Goal: Task Accomplishment & Management: Manage account settings

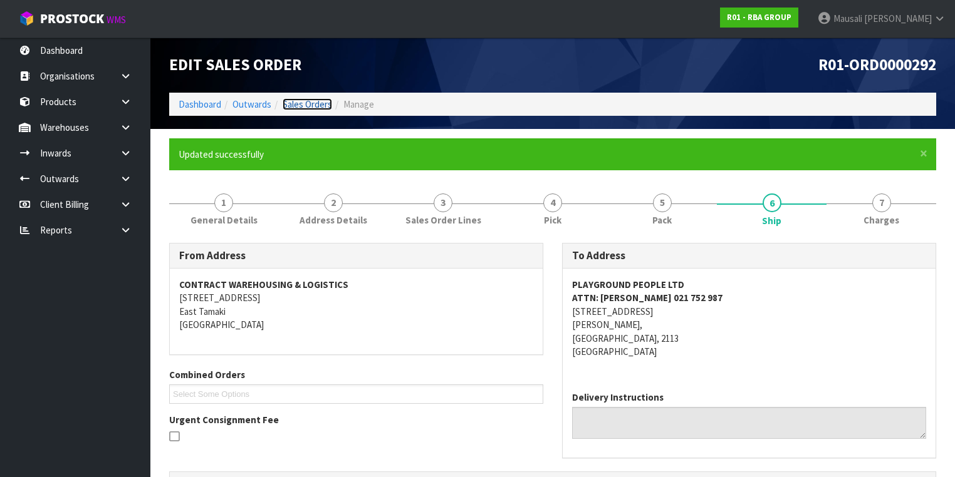
click at [311, 105] on link "Sales Orders" at bounding box center [307, 104] width 49 height 12
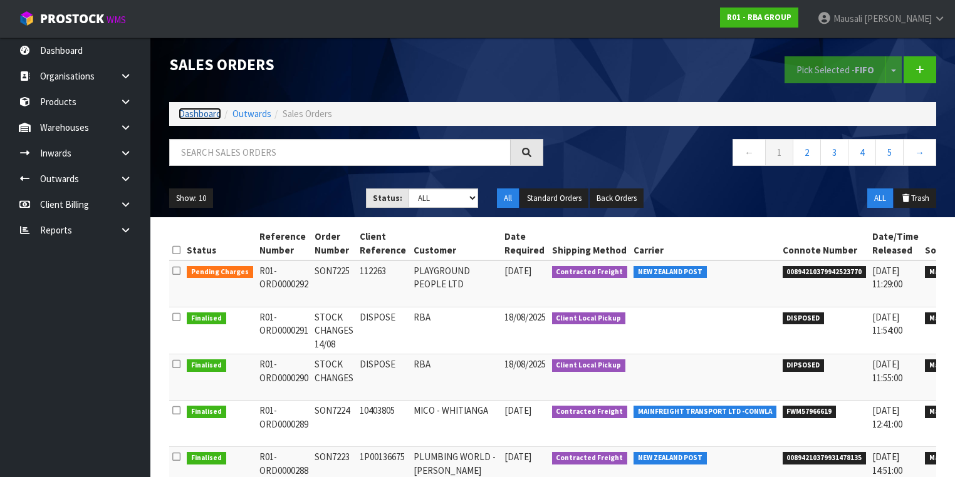
click at [193, 115] on link "Dashboard" at bounding box center [200, 114] width 43 height 12
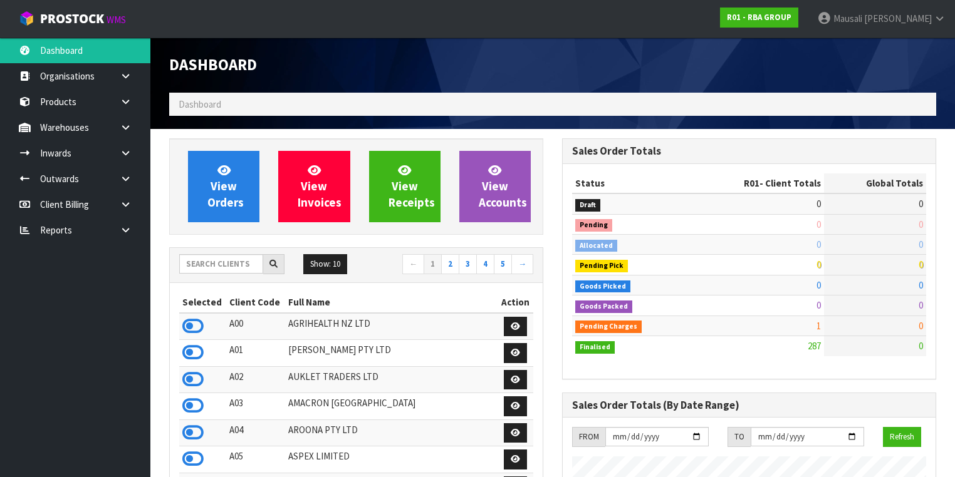
scroll to position [790, 393]
click at [203, 263] on input "text" at bounding box center [221, 263] width 84 height 19
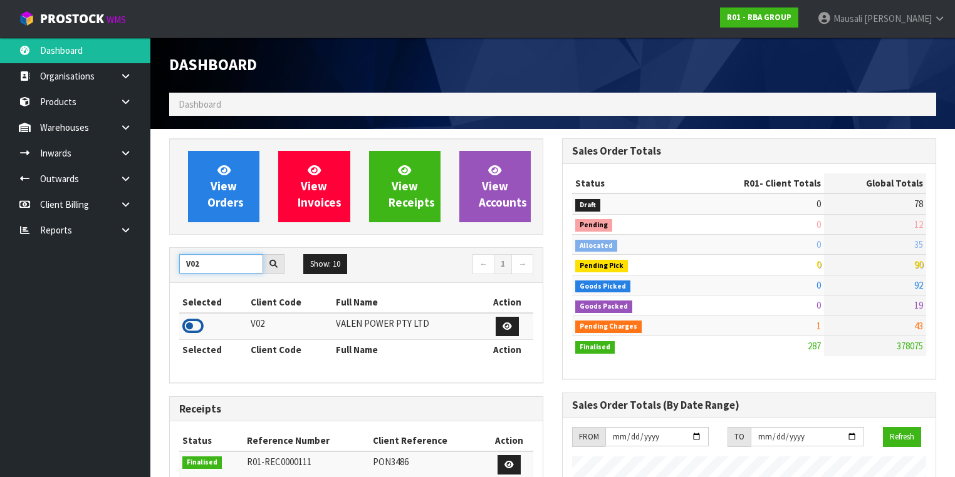
type input "V02"
click at [196, 318] on icon at bounding box center [192, 326] width 21 height 19
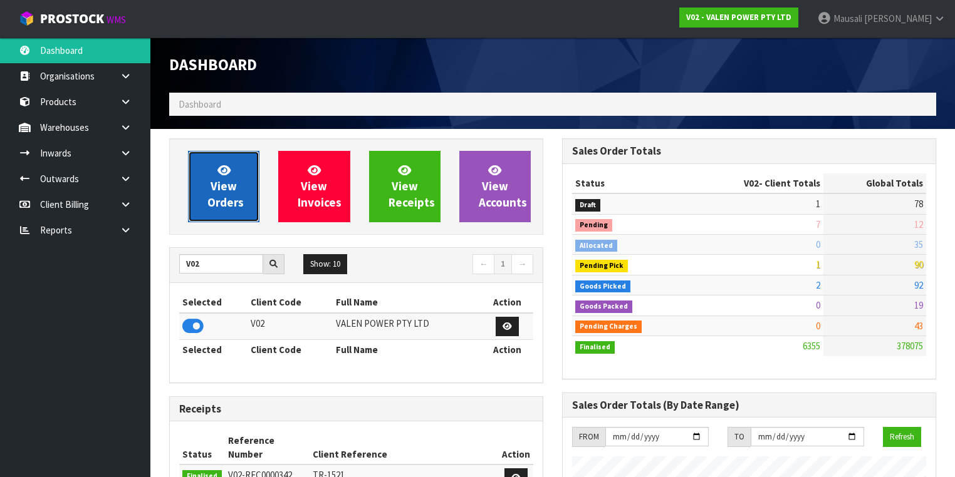
scroll to position [986, 393]
click at [217, 180] on span "View Orders" at bounding box center [225, 186] width 36 height 47
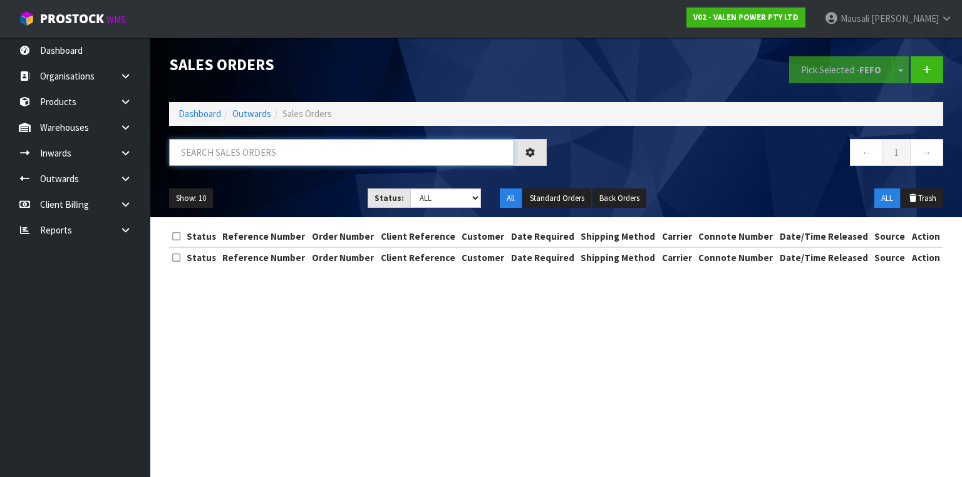
click at [199, 143] on input "text" at bounding box center [341, 152] width 345 height 27
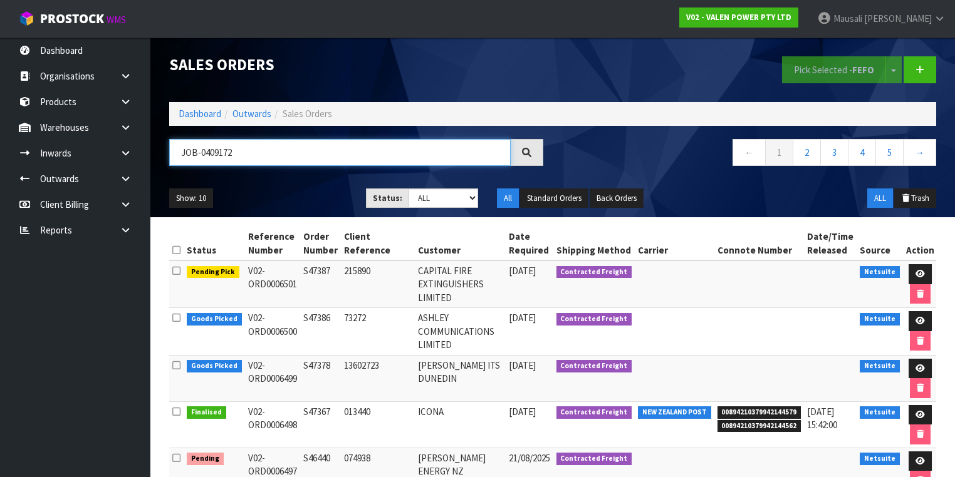
type input "JOB-0409172"
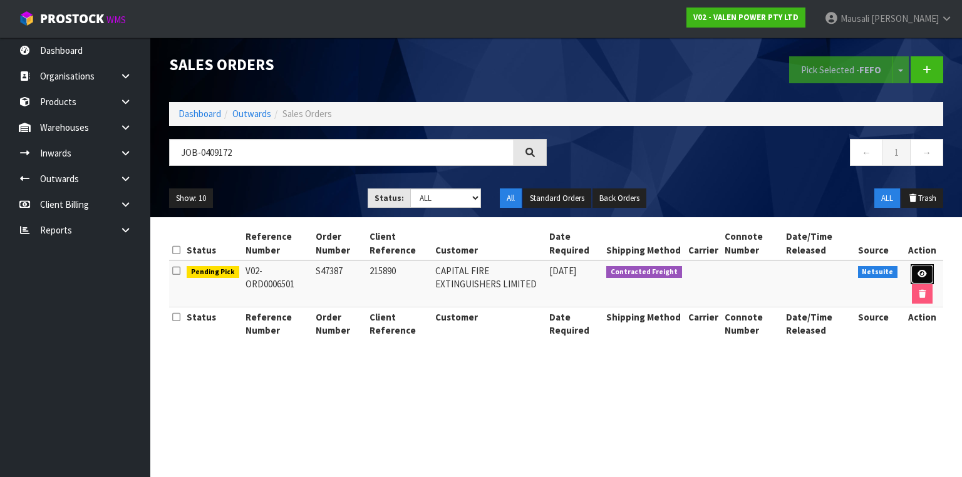
click at [918, 268] on link at bounding box center [922, 274] width 23 height 20
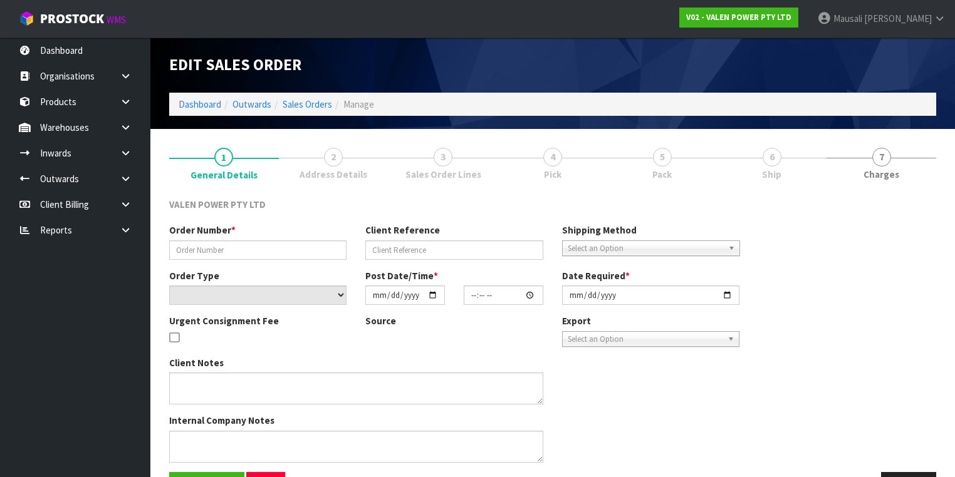
type input "S47387"
type input "215890"
select select "number:0"
type input "[DATE]"
type input "09:15:07.000"
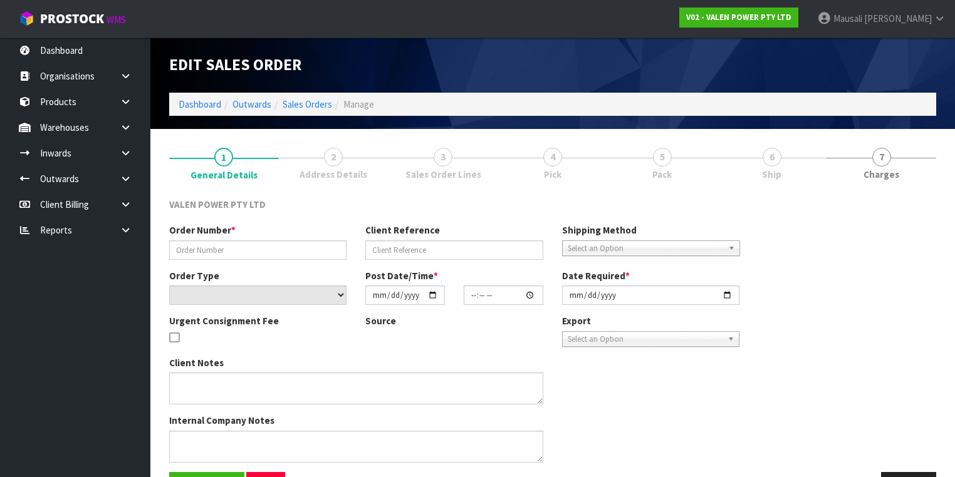
type input "[DATE]"
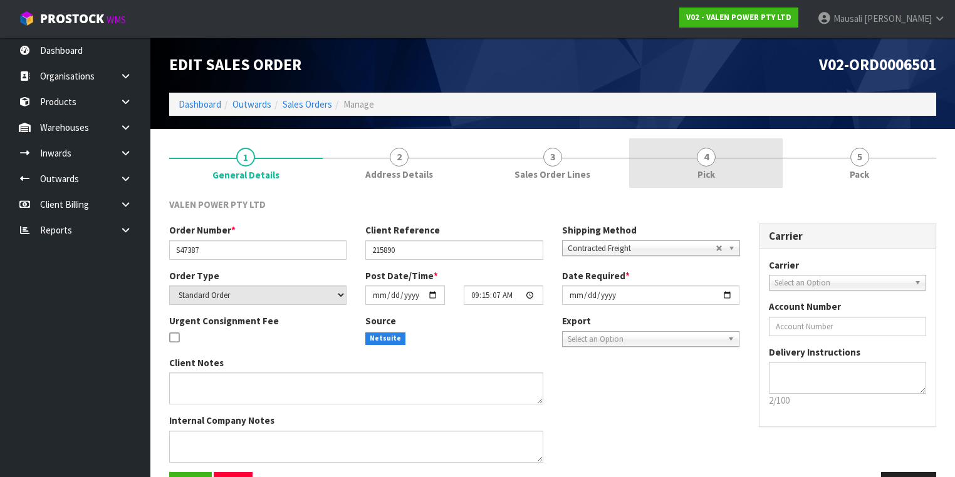
click at [731, 172] on link "4 Pick" at bounding box center [706, 162] width 154 height 49
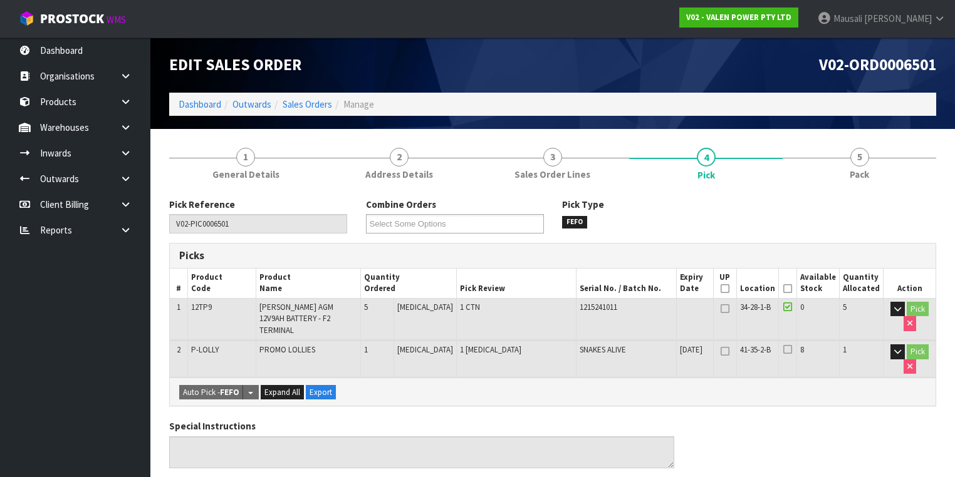
click at [787, 289] on icon at bounding box center [787, 289] width 9 height 1
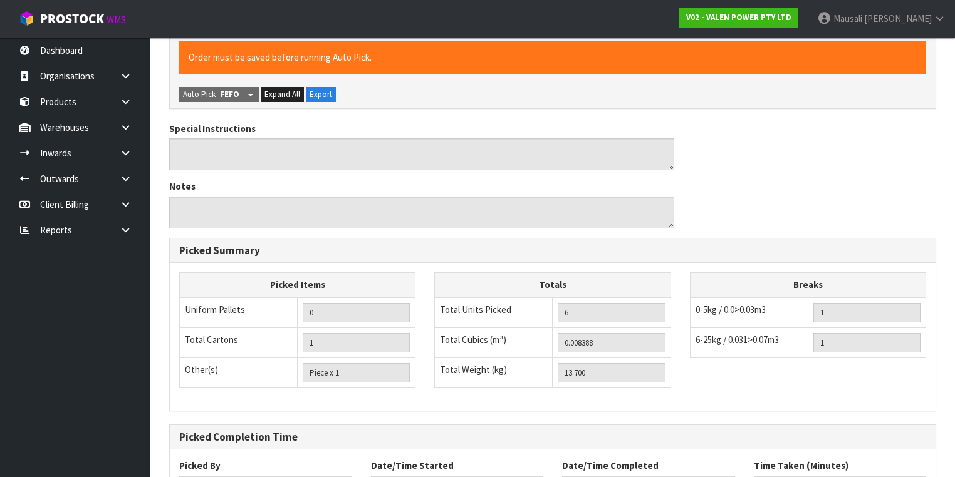
scroll to position [439, 0]
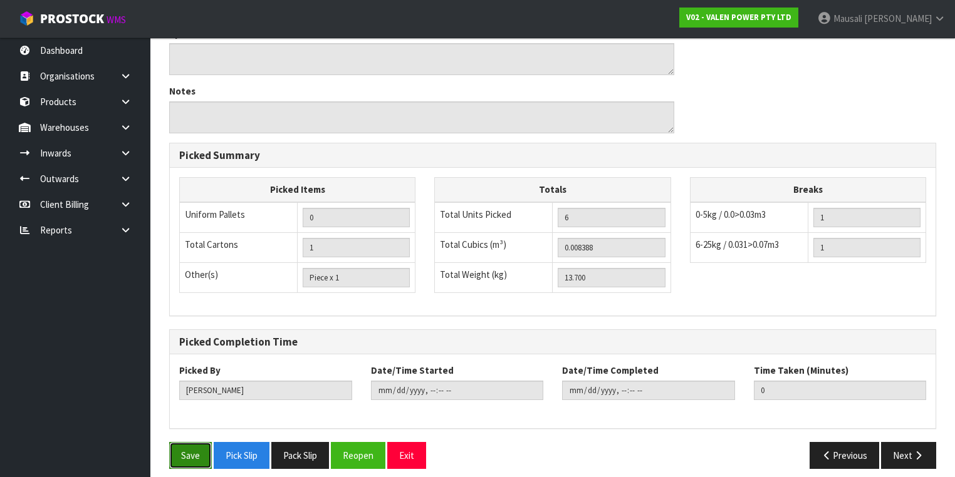
click at [193, 442] on button "Save" at bounding box center [190, 455] width 43 height 27
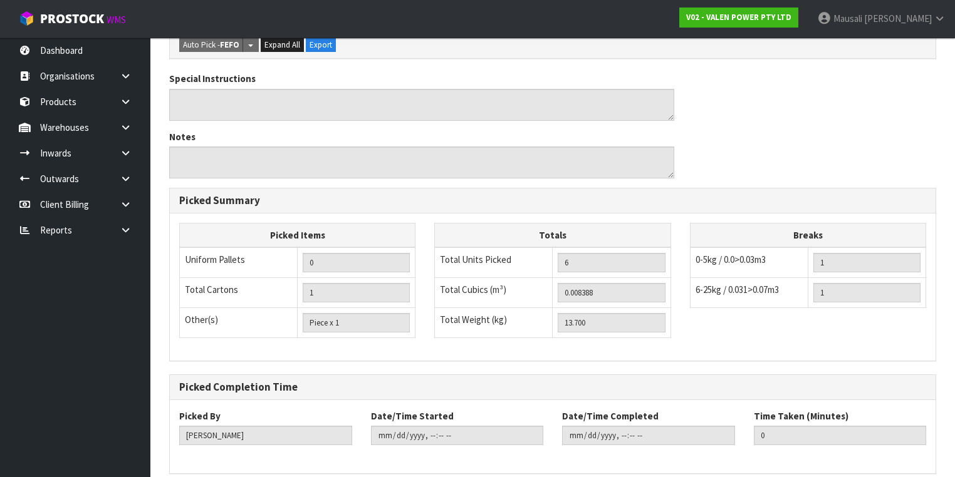
scroll to position [0, 0]
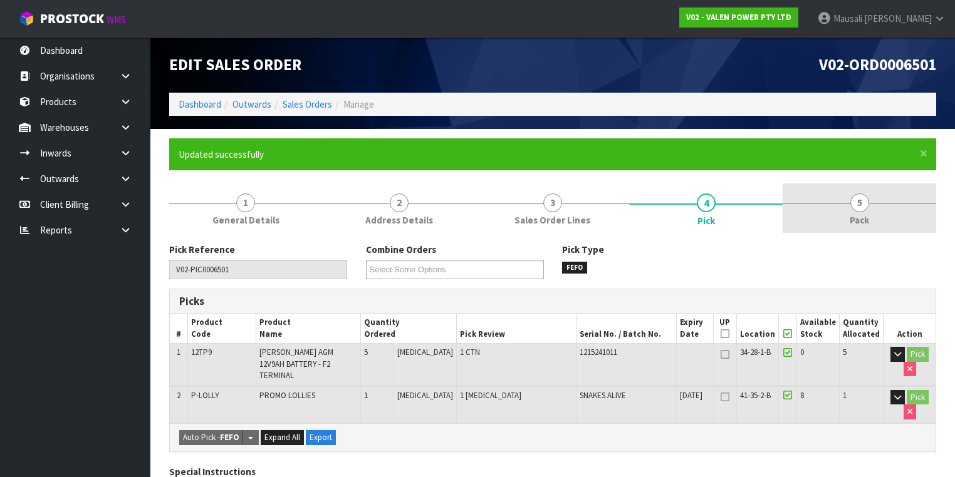
click at [852, 211] on link "5 Pack" at bounding box center [860, 208] width 154 height 49
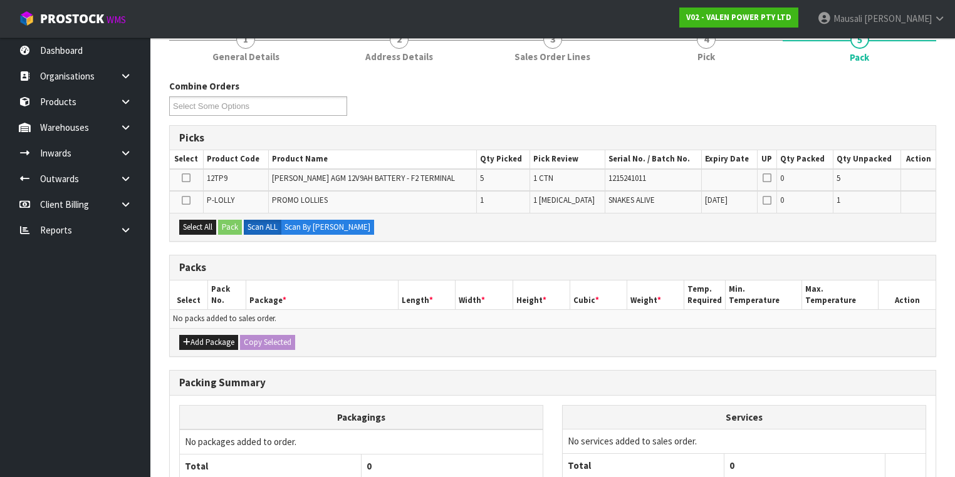
scroll to position [251, 0]
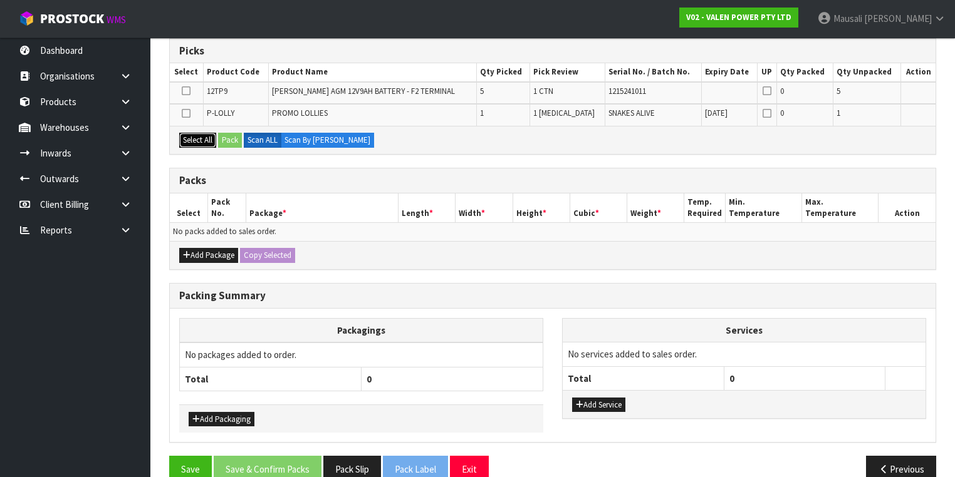
drag, startPoint x: 200, startPoint y: 136, endPoint x: 217, endPoint y: 135, distance: 16.9
click at [207, 135] on button "Select All" at bounding box center [197, 140] width 37 height 15
click at [228, 142] on button "Pack" at bounding box center [230, 140] width 24 height 15
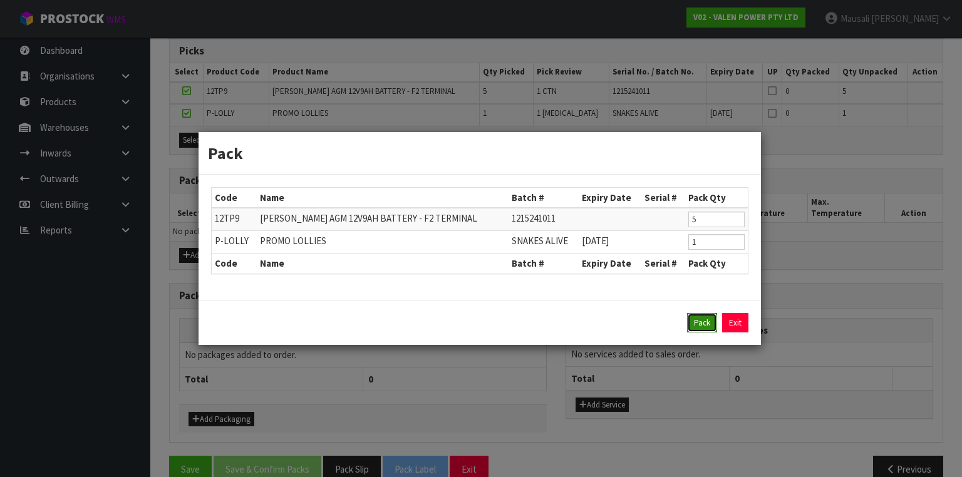
click at [700, 320] on button "Pack" at bounding box center [702, 323] width 30 height 20
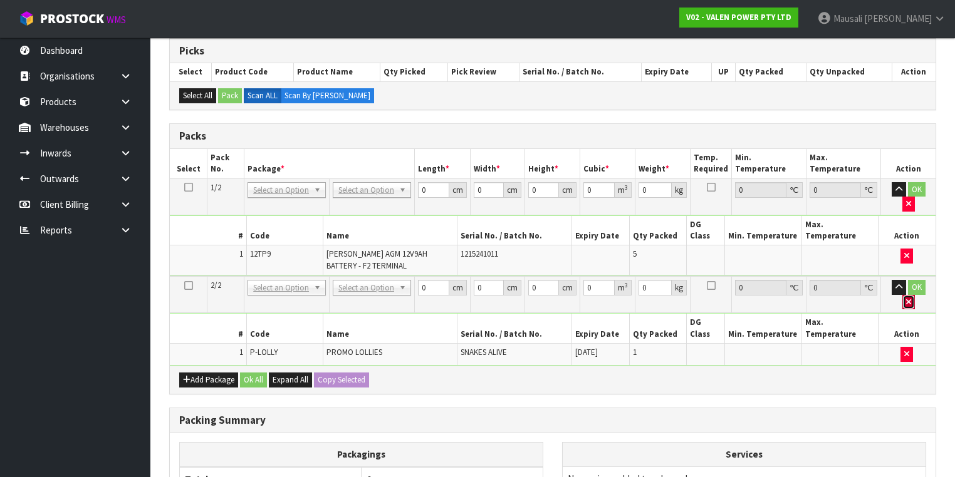
click at [911, 298] on icon "button" at bounding box center [908, 302] width 5 height 8
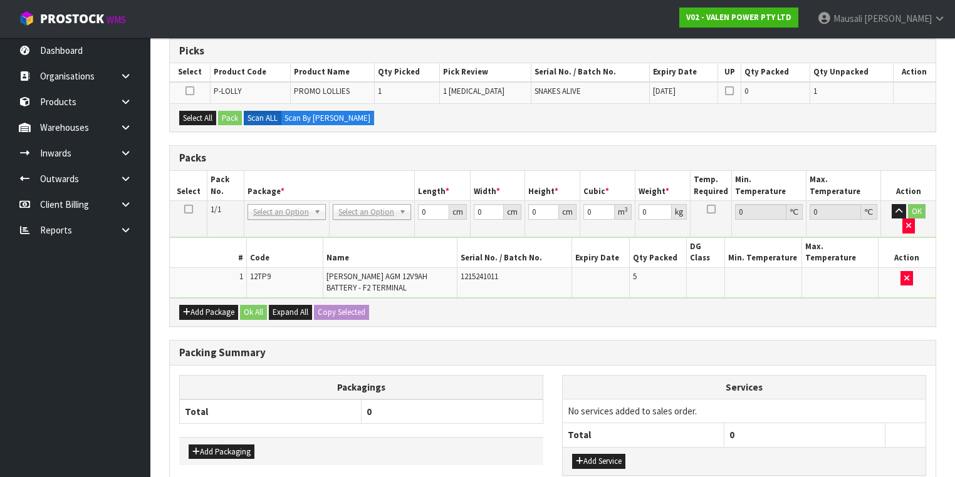
click at [185, 209] on icon at bounding box center [188, 209] width 9 height 1
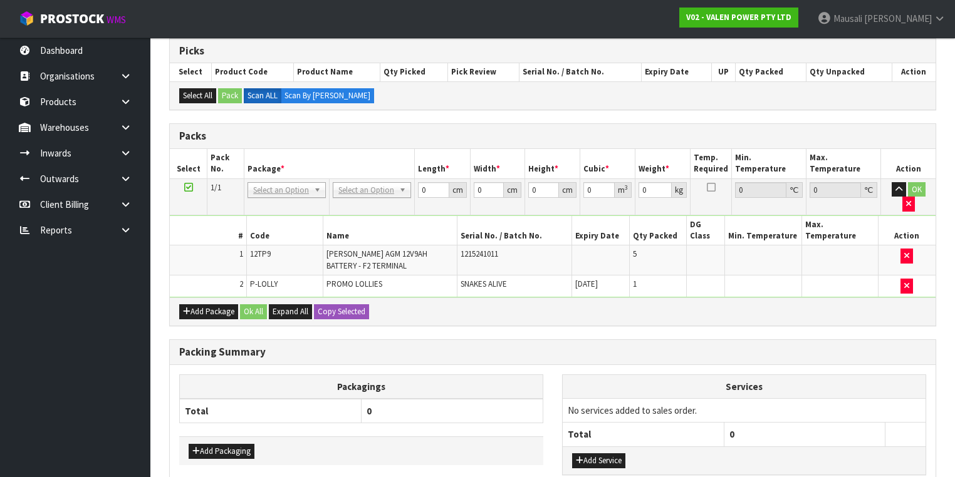
drag, startPoint x: 367, startPoint y: 186, endPoint x: 386, endPoint y: 210, distance: 30.3
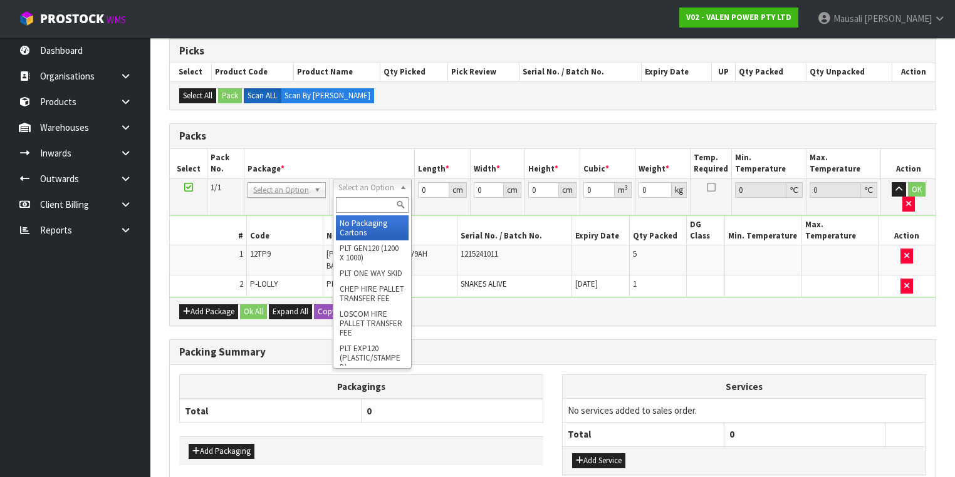
drag, startPoint x: 377, startPoint y: 230, endPoint x: 407, endPoint y: 202, distance: 40.3
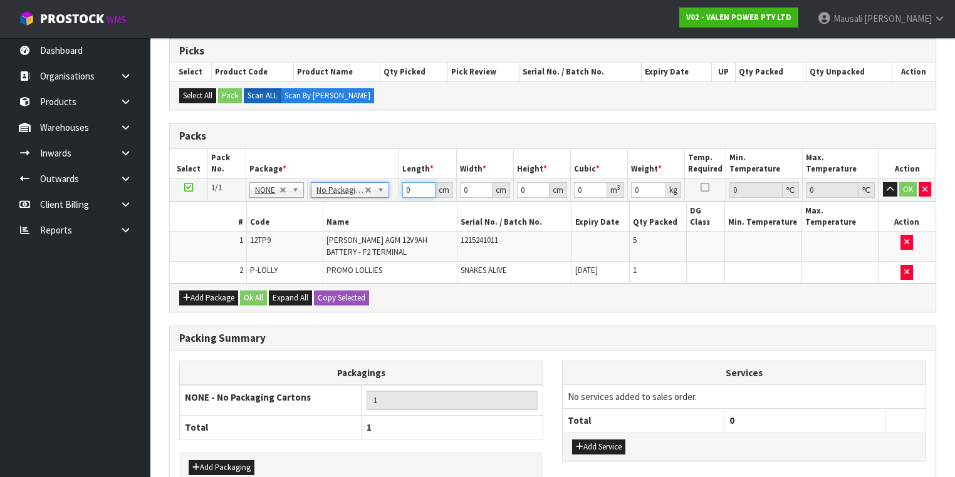
drag, startPoint x: 410, startPoint y: 193, endPoint x: 388, endPoint y: 211, distance: 28.6
click at [388, 211] on tbody "1/1 NONE 007-001 007-002 007-004 007-009 007-013 007-014 007-015 007-017 007-01…" at bounding box center [553, 231] width 766 height 105
type input "36"
type input "17"
type input "1"
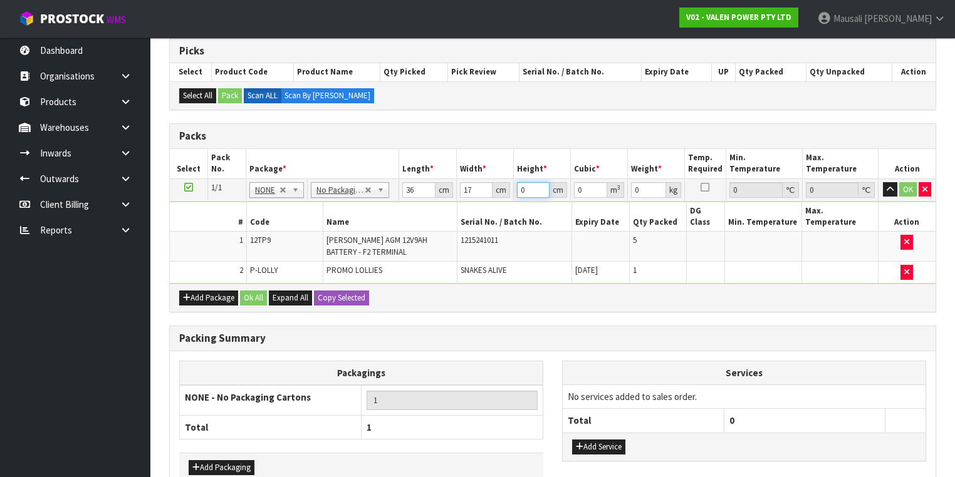
type input "0.000612"
type input "16"
type input "0.009792"
type input "16"
type input "15"
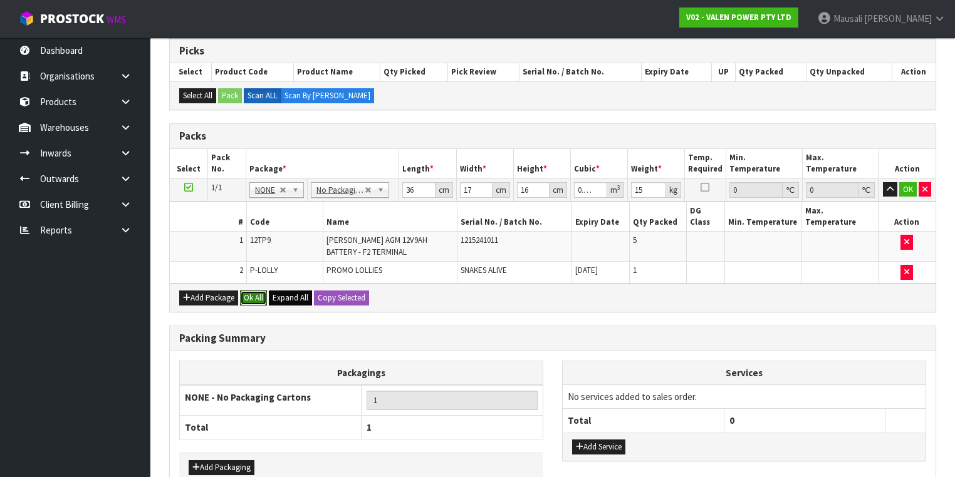
drag, startPoint x: 251, startPoint y: 278, endPoint x: 293, endPoint y: 284, distance: 43.1
click at [251, 291] on button "Ok All" at bounding box center [253, 298] width 27 height 15
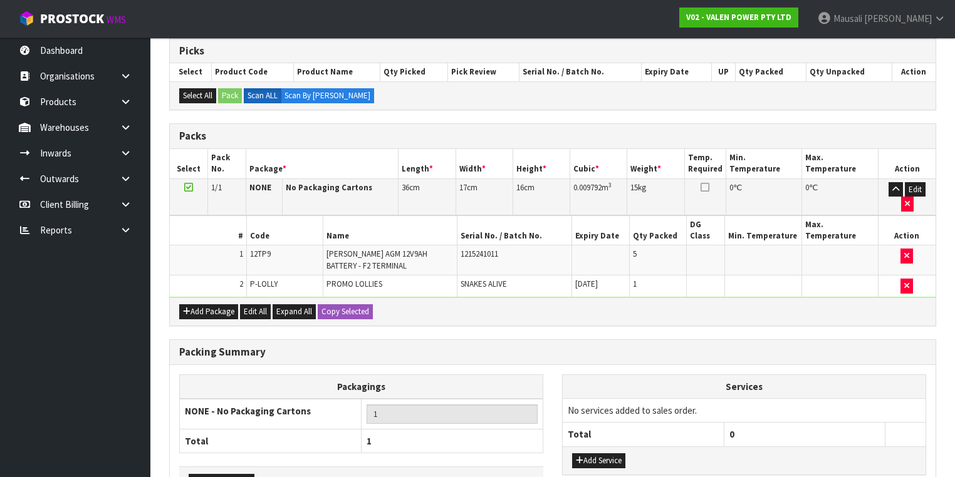
scroll to position [305, 0]
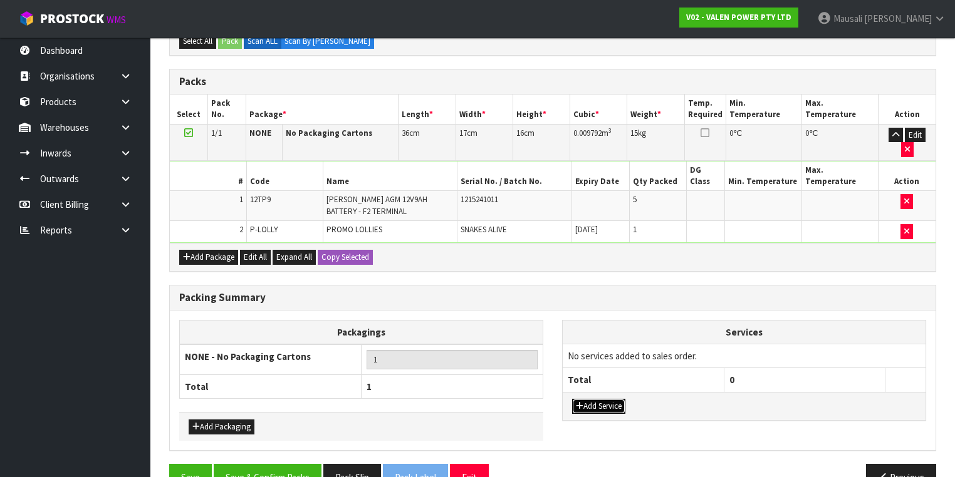
click at [595, 399] on button "Add Service" at bounding box center [598, 406] width 53 height 15
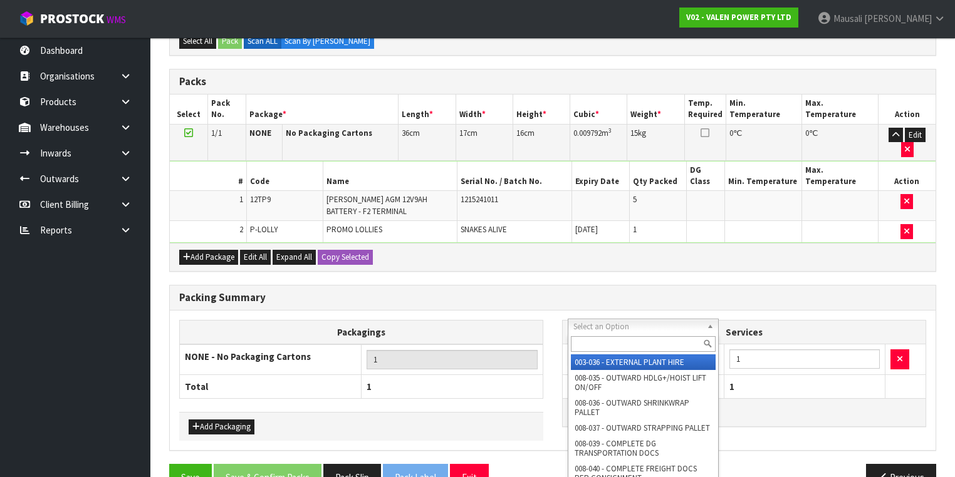
click at [591, 343] on input "text" at bounding box center [643, 344] width 145 height 16
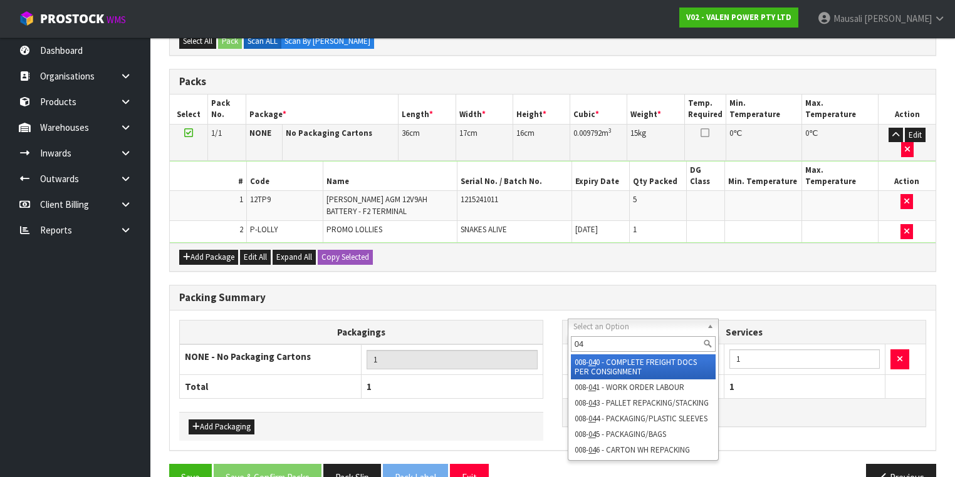
type input "040"
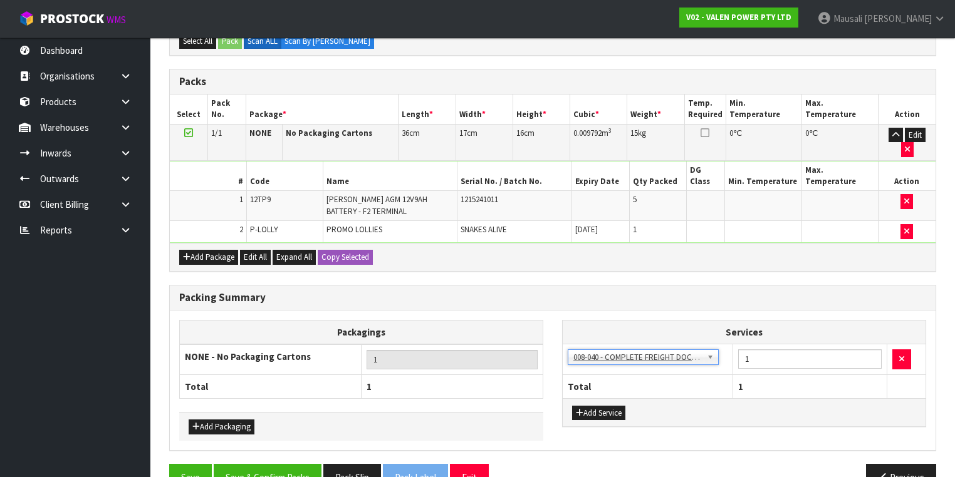
click at [591, 398] on div "Add Service" at bounding box center [744, 412] width 363 height 28
click at [588, 406] on button "Add Service" at bounding box center [598, 413] width 53 height 15
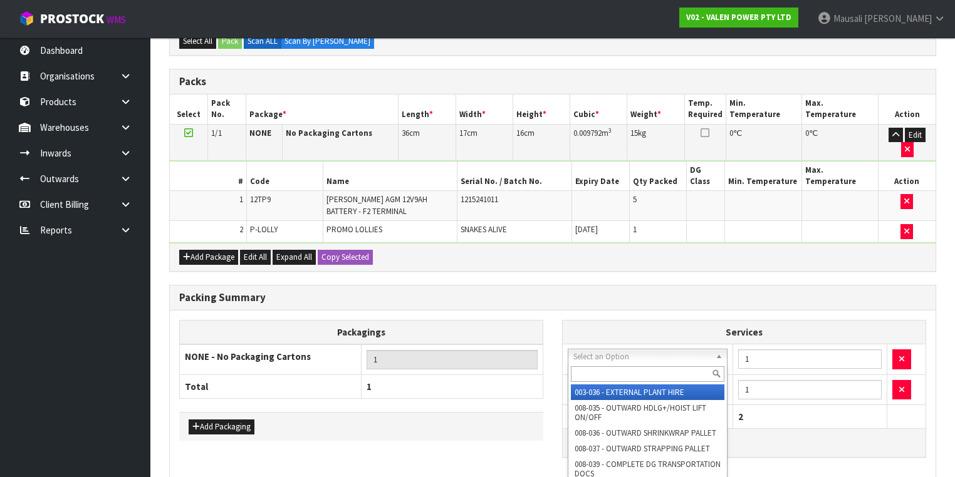
click at [590, 372] on input "text" at bounding box center [648, 375] width 154 height 16
type input "037"
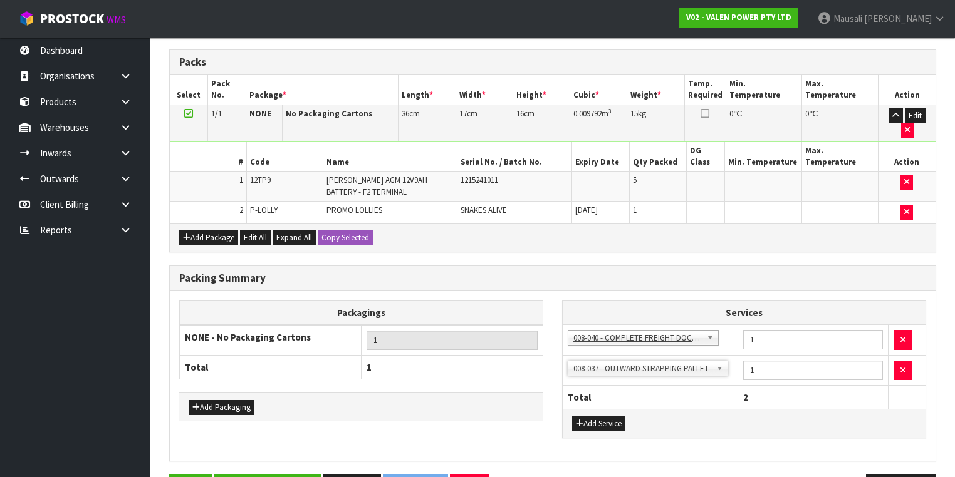
scroll to position [335, 0]
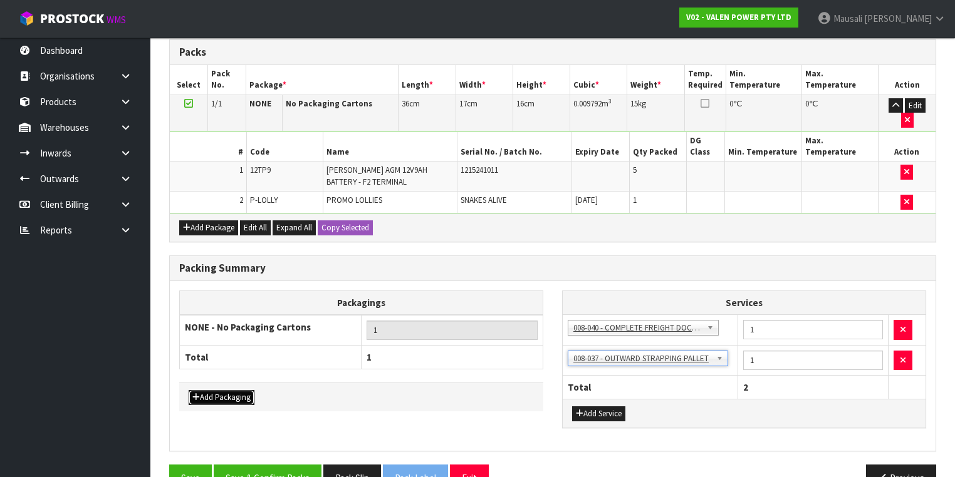
click at [206, 390] on button "Add Packaging" at bounding box center [222, 397] width 66 height 15
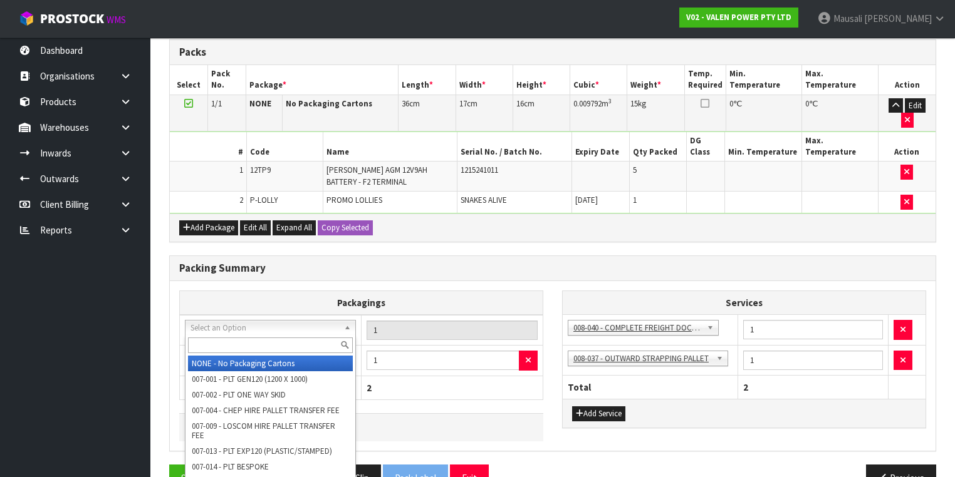
click at [219, 338] on input "text" at bounding box center [270, 346] width 165 height 16
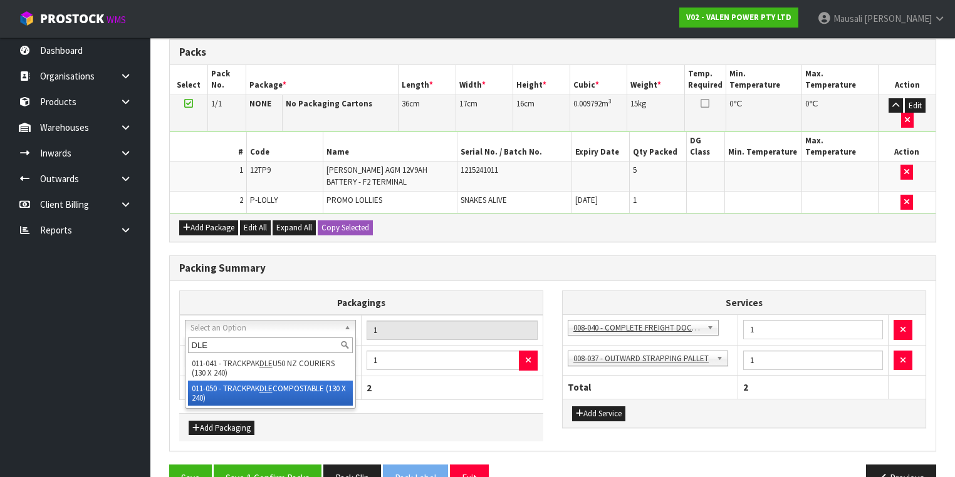
type input "DLE"
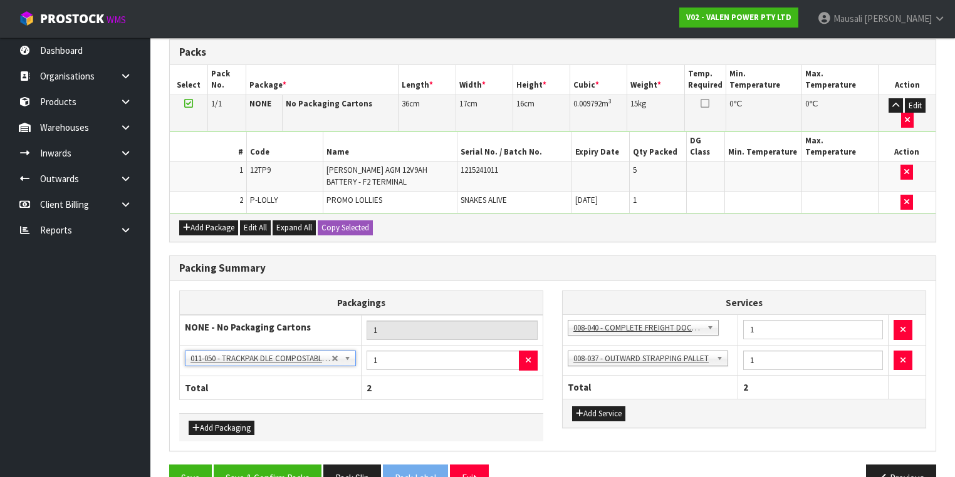
scroll to position [335, 0]
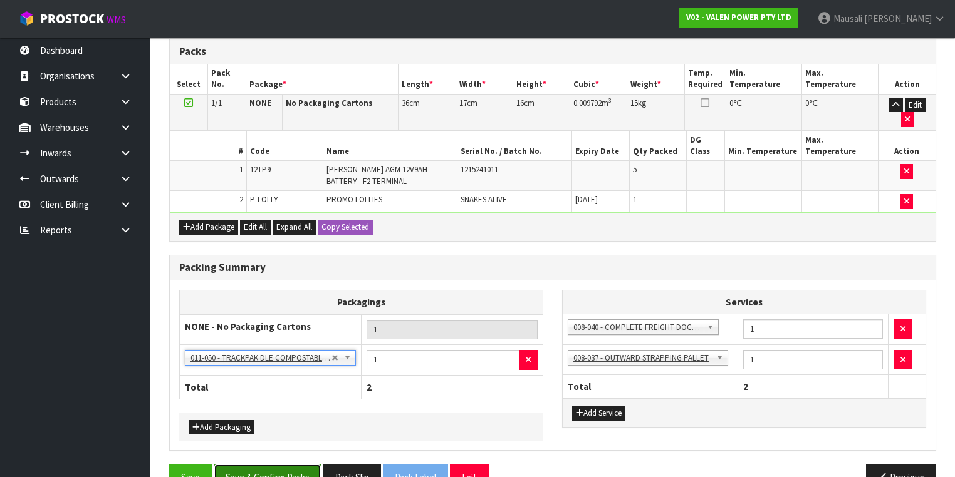
click at [267, 464] on button "Save & Confirm Packs" at bounding box center [268, 477] width 108 height 27
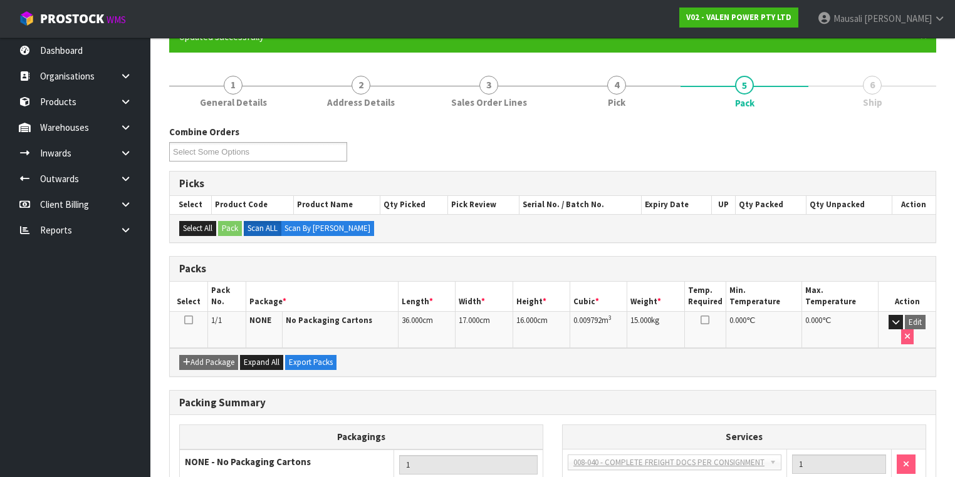
scroll to position [238, 0]
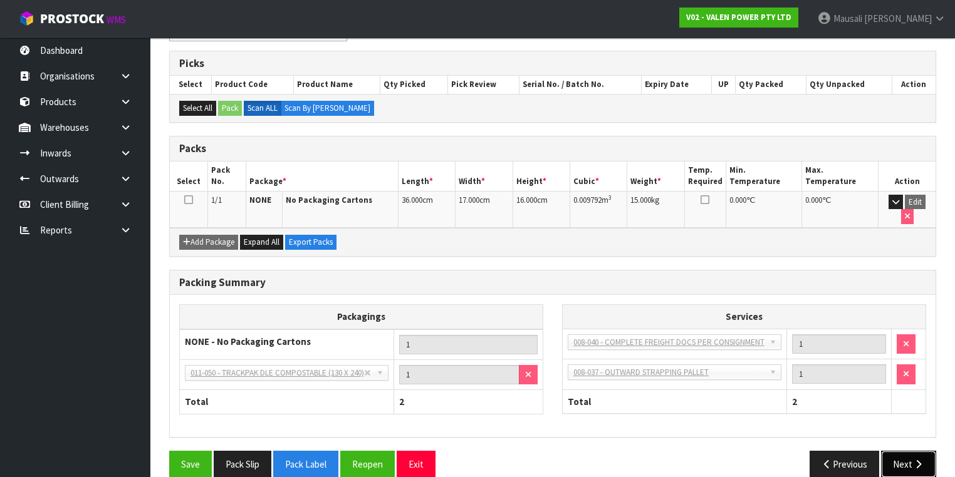
click at [911, 451] on button "Next" at bounding box center [908, 464] width 55 height 27
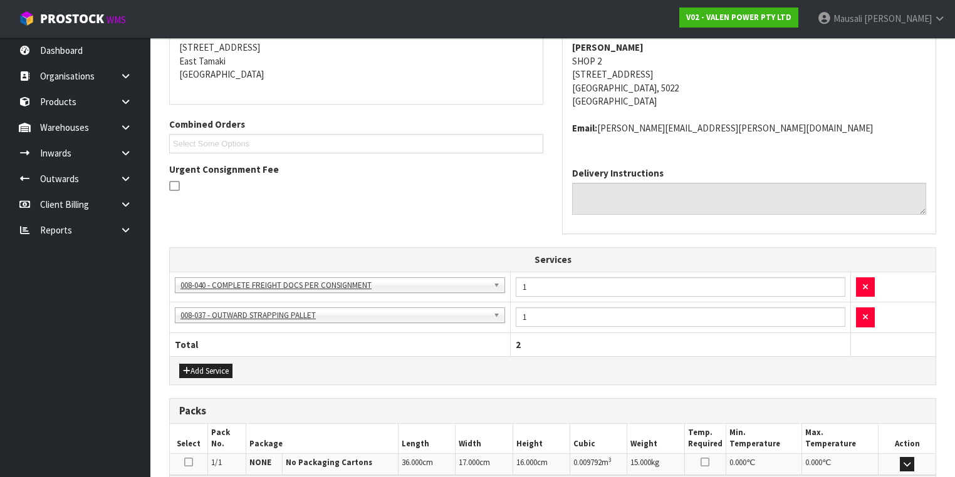
scroll to position [407, 0]
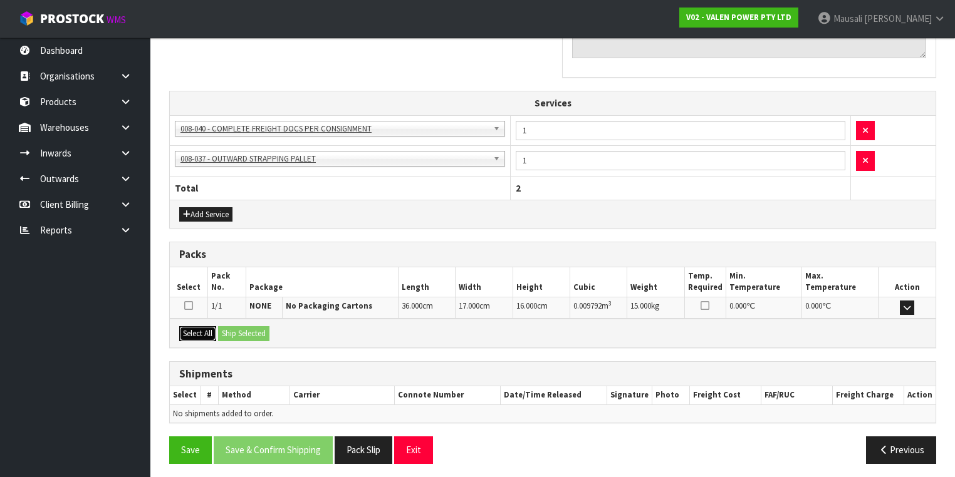
click at [208, 332] on button "Select All" at bounding box center [197, 333] width 37 height 15
click at [231, 330] on button "Ship Selected" at bounding box center [243, 333] width 51 height 15
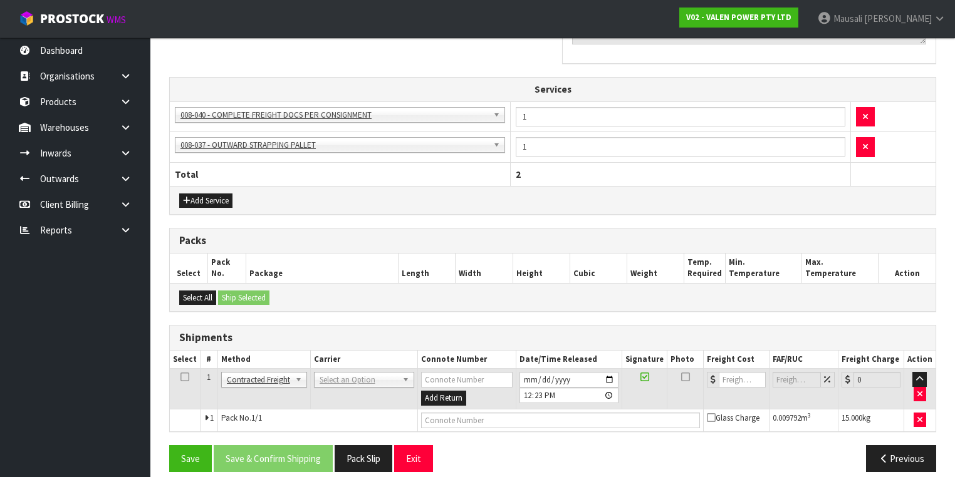
scroll to position [429, 0]
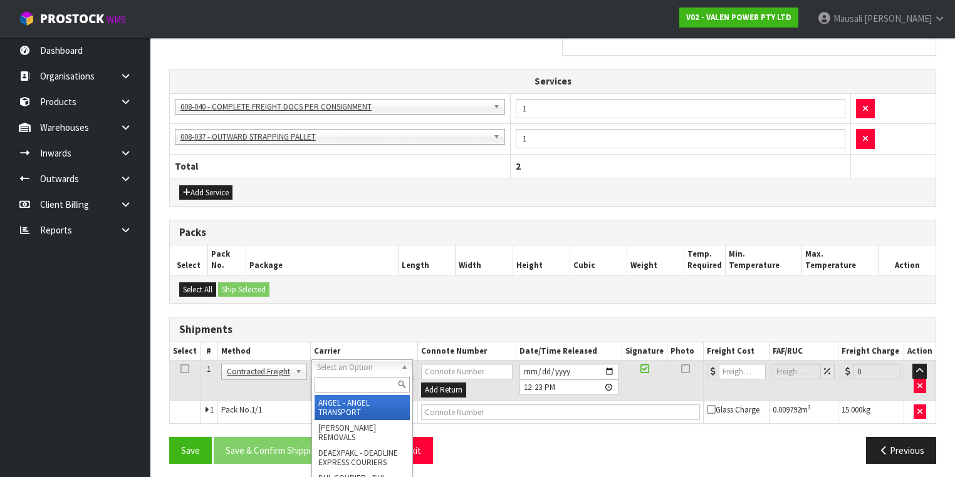
click at [340, 382] on input "text" at bounding box center [362, 385] width 95 height 16
type input "NZP"
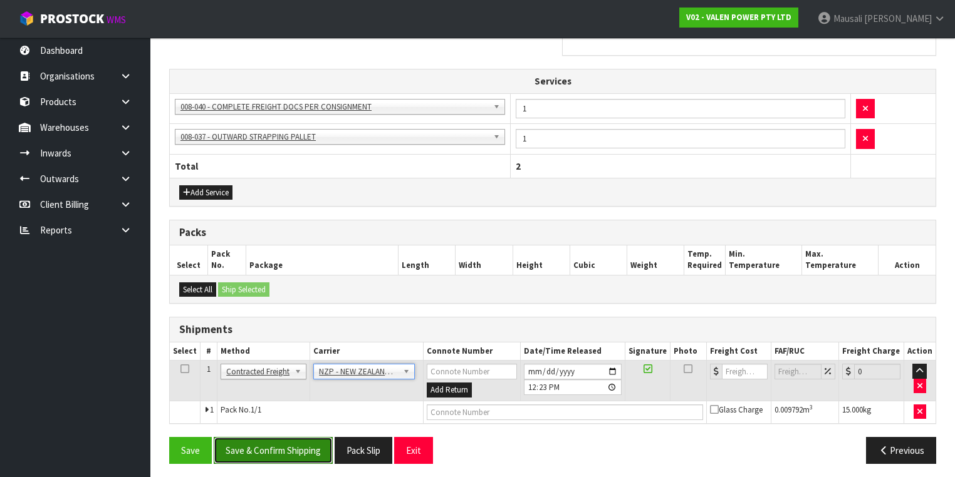
click at [298, 445] on button "Save & Confirm Shipping" at bounding box center [273, 450] width 119 height 27
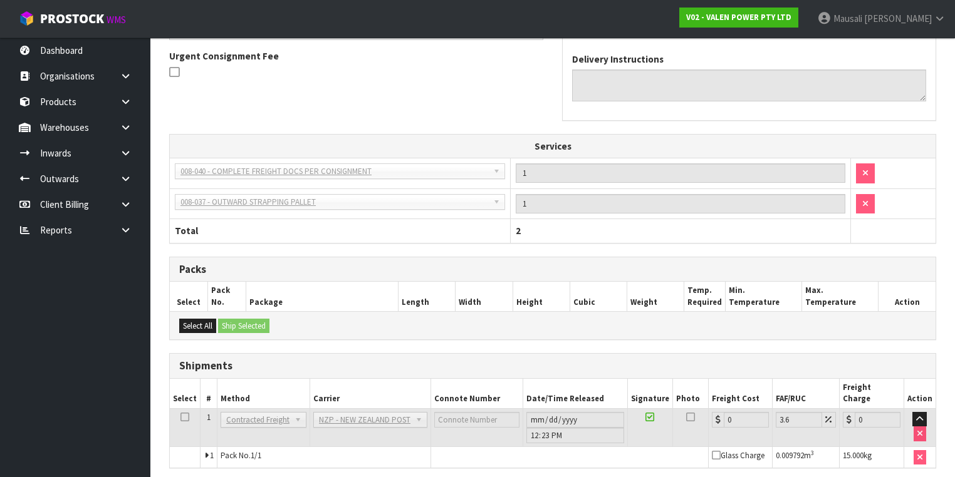
scroll to position [412, 0]
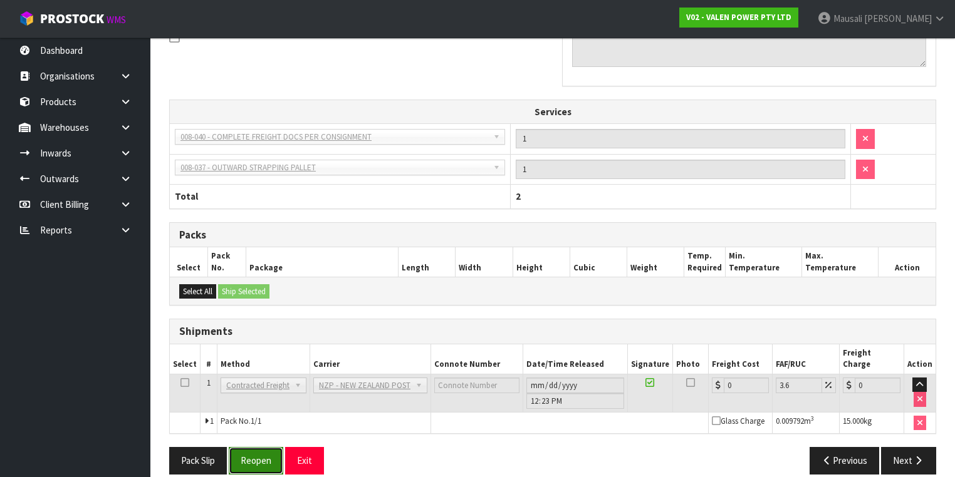
click at [275, 447] on button "Reopen" at bounding box center [256, 460] width 55 height 27
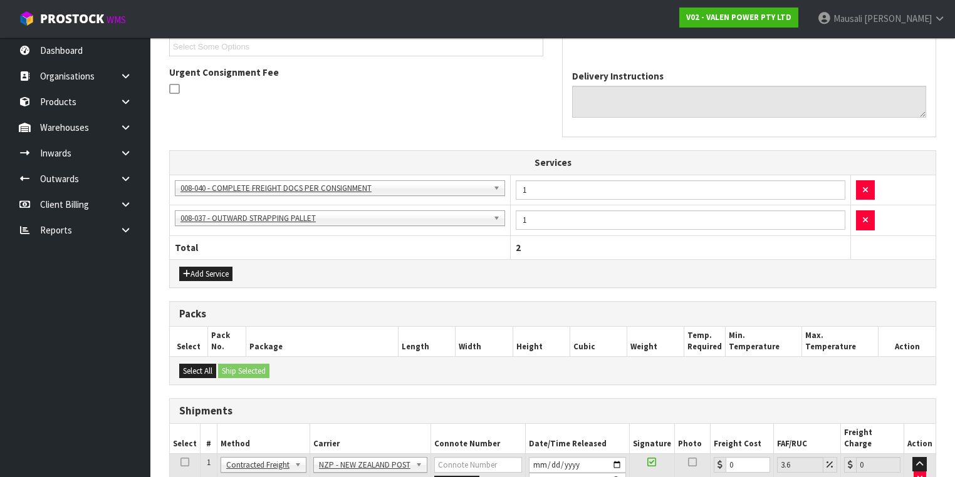
scroll to position [441, 0]
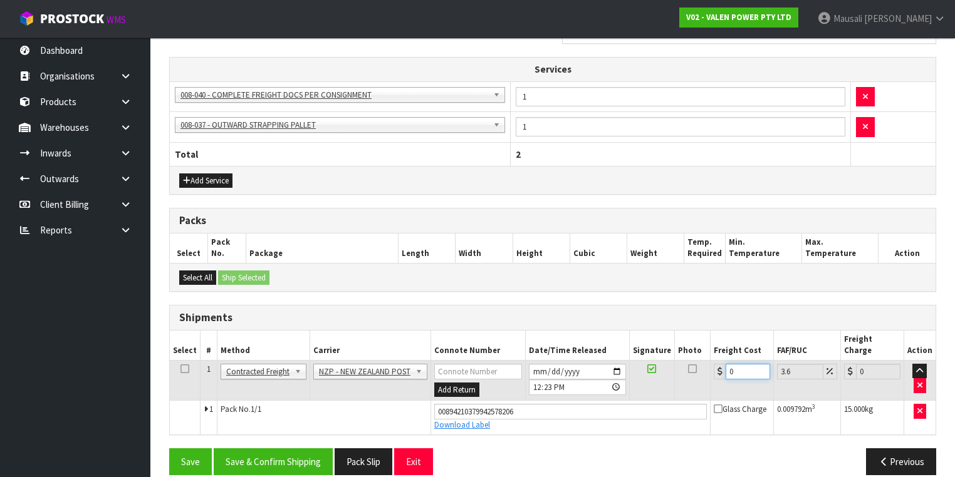
drag, startPoint x: 722, startPoint y: 370, endPoint x: 714, endPoint y: 374, distance: 8.4
click at [717, 374] on td "0" at bounding box center [742, 380] width 63 height 41
type input "1"
type input "1.04"
type input "12"
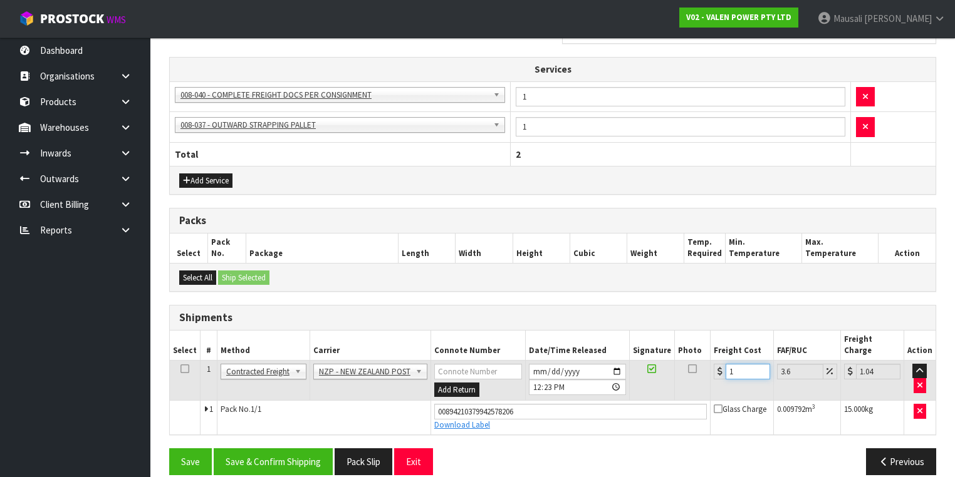
type input "12.43"
type input "12.5"
type input "12.95"
type input "12.51"
type input "12.96"
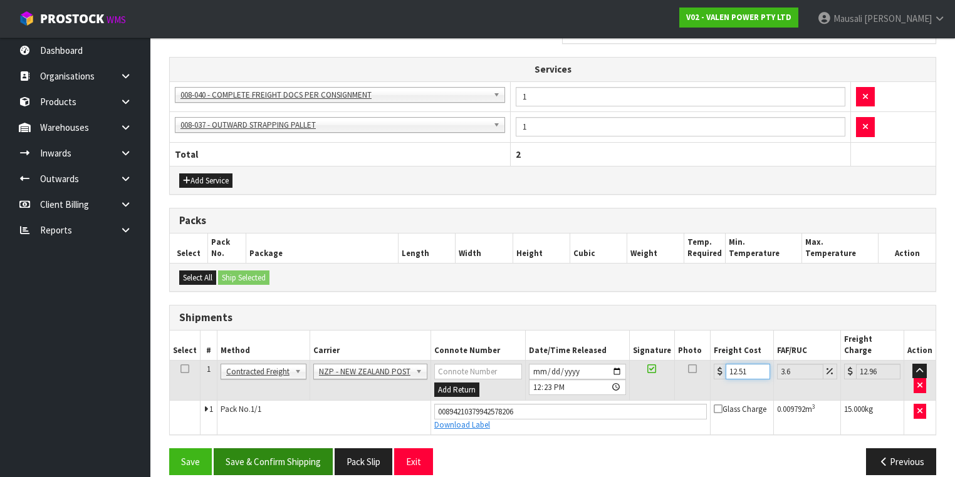
type input "12.51"
click at [302, 449] on button "Save & Confirm Shipping" at bounding box center [273, 462] width 119 height 27
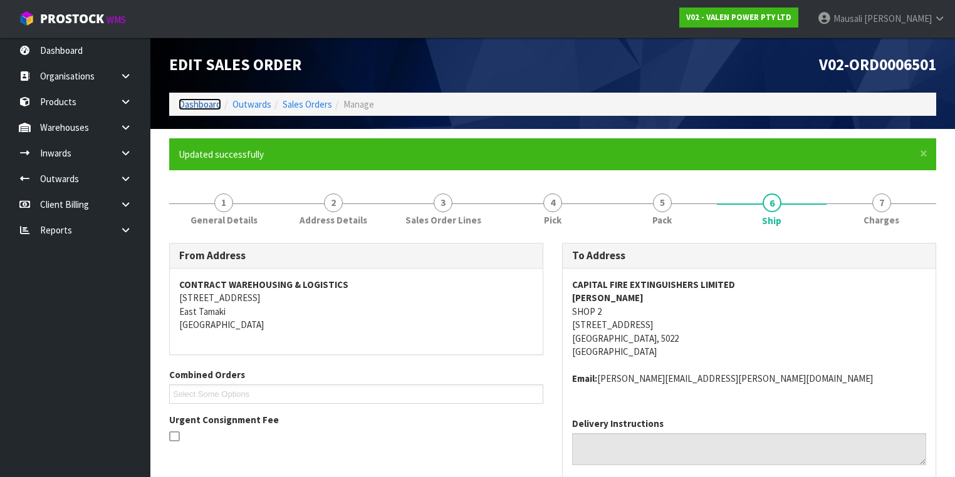
click at [183, 105] on link "Dashboard" at bounding box center [200, 104] width 43 height 12
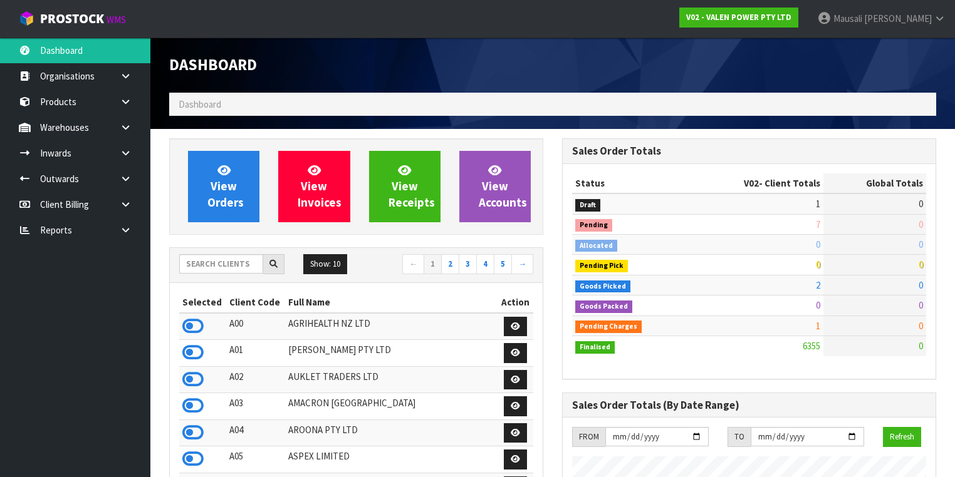
scroll to position [972, 393]
click at [226, 268] on input "text" at bounding box center [221, 263] width 84 height 19
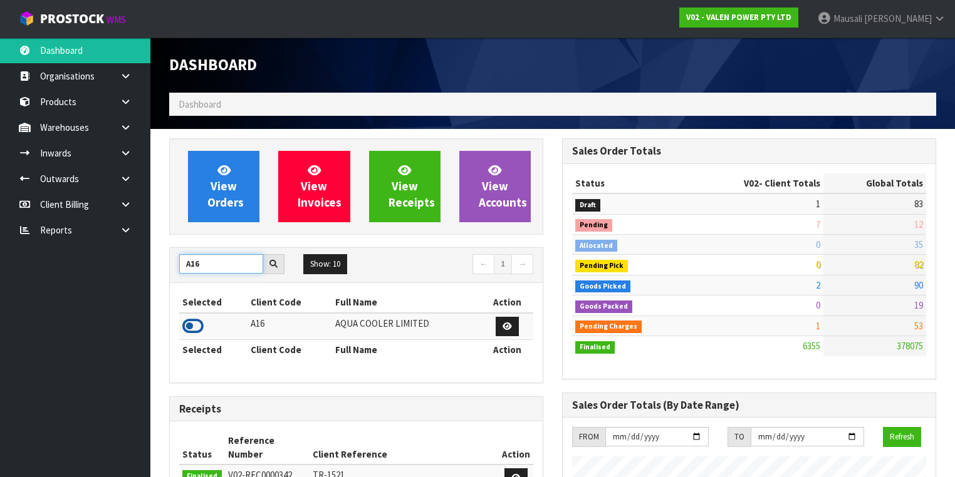
type input "A16"
click at [200, 323] on icon at bounding box center [192, 326] width 21 height 19
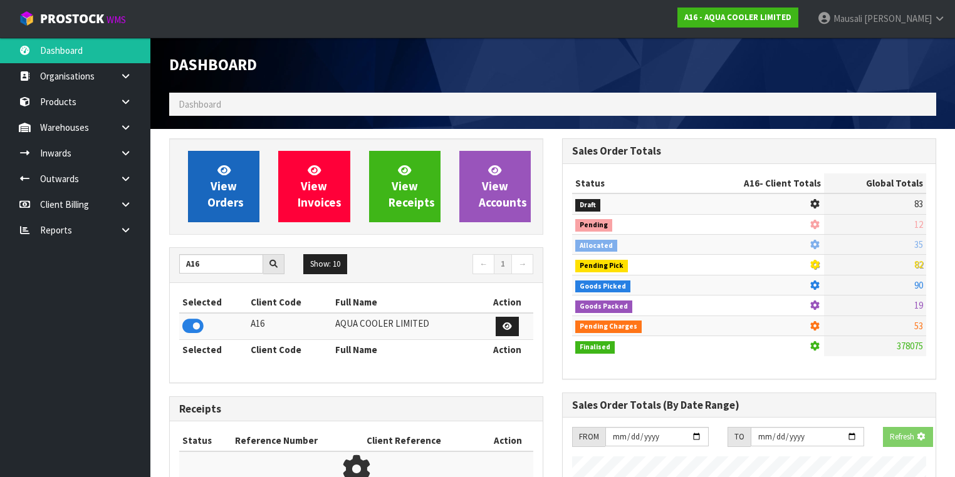
scroll to position [837, 393]
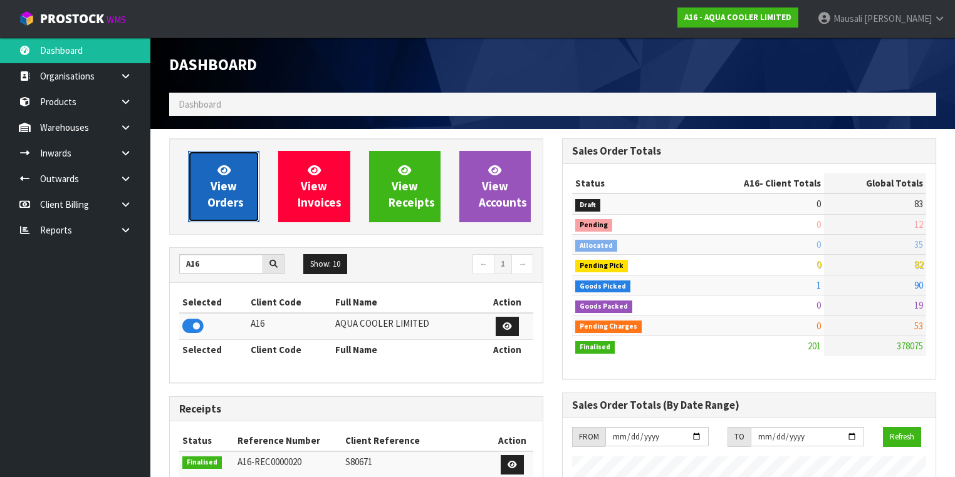
click at [242, 175] on link "View Orders" at bounding box center [223, 186] width 71 height 71
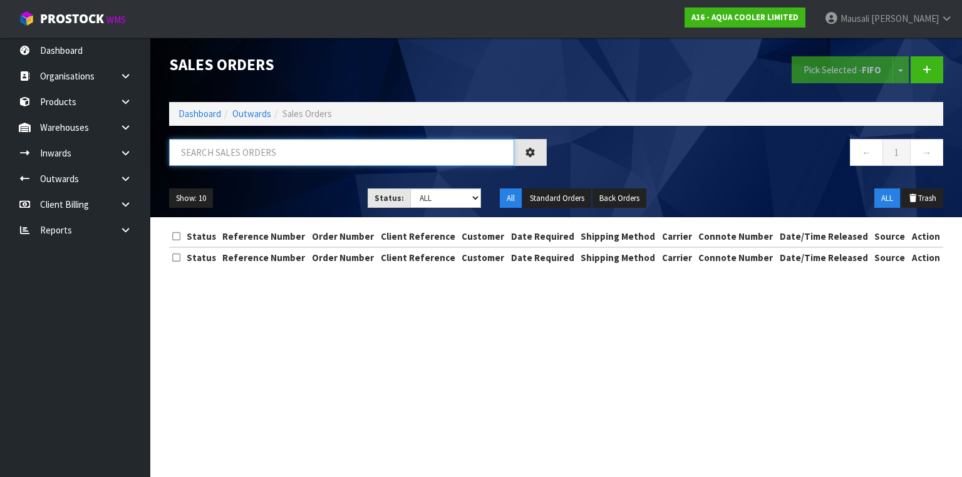
click at [218, 152] on input "text" at bounding box center [341, 152] width 345 height 27
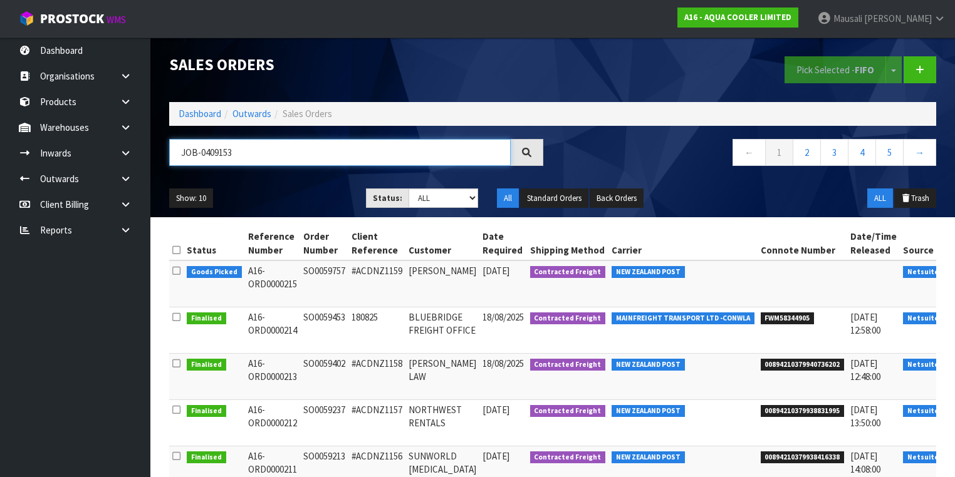
type input "JOB-0409153"
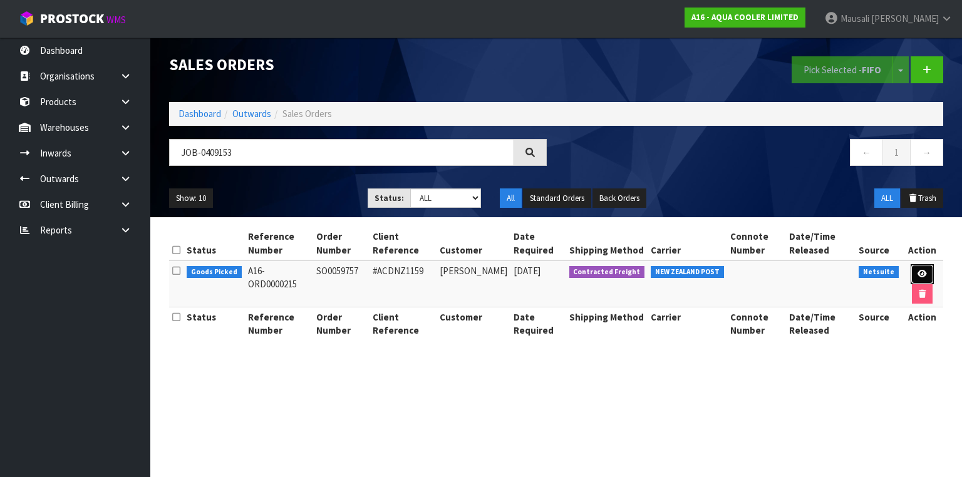
click at [920, 270] on icon at bounding box center [922, 274] width 9 height 8
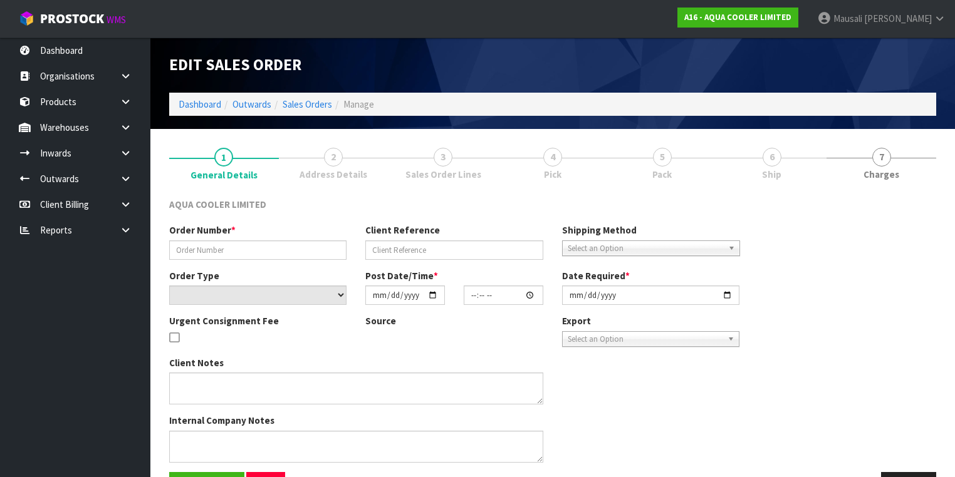
type input "SO0059757"
type input "#ACDNZ1159"
select select "number:0"
type input "[DATE]"
type input "06:00:17.000"
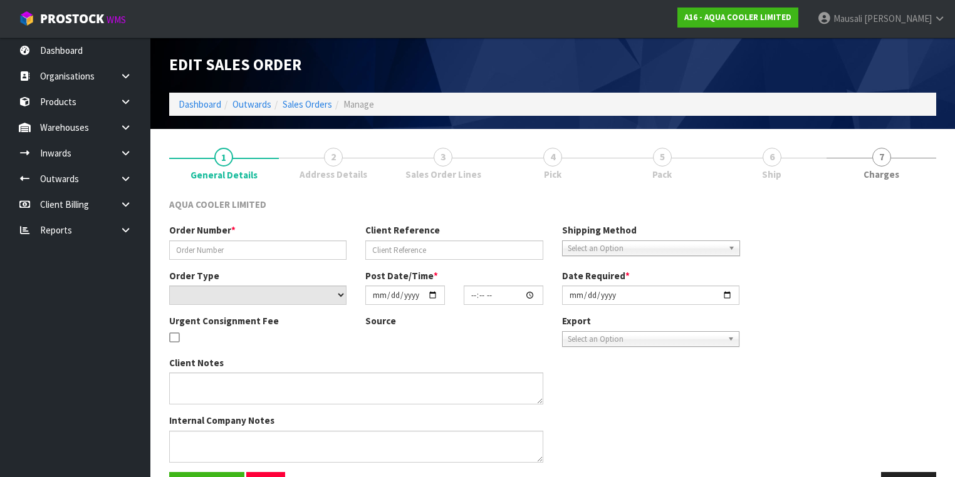
type input "[DATE]"
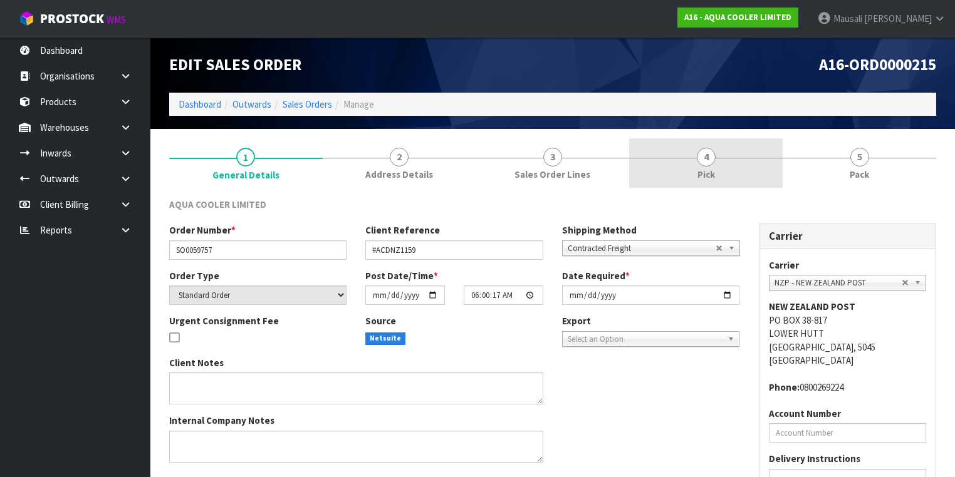
click at [766, 161] on link "4 Pick" at bounding box center [706, 162] width 154 height 49
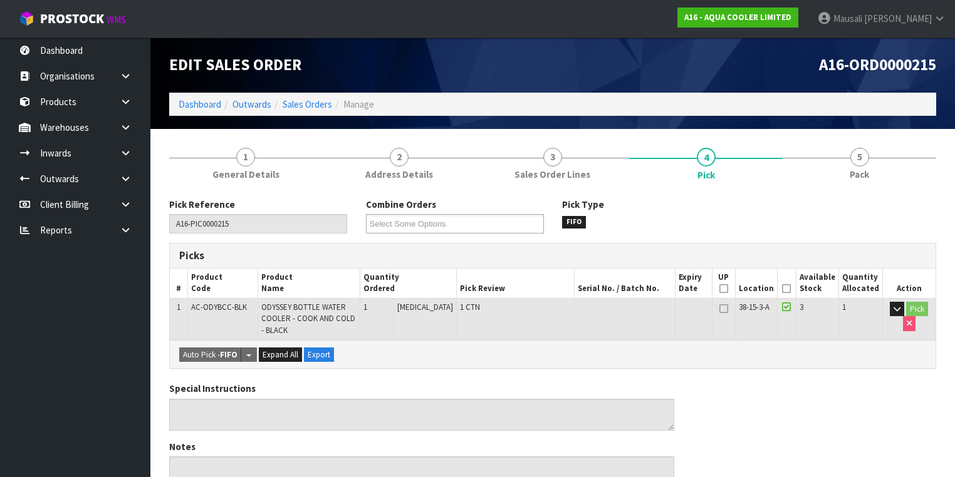
click at [787, 289] on icon at bounding box center [786, 289] width 9 height 1
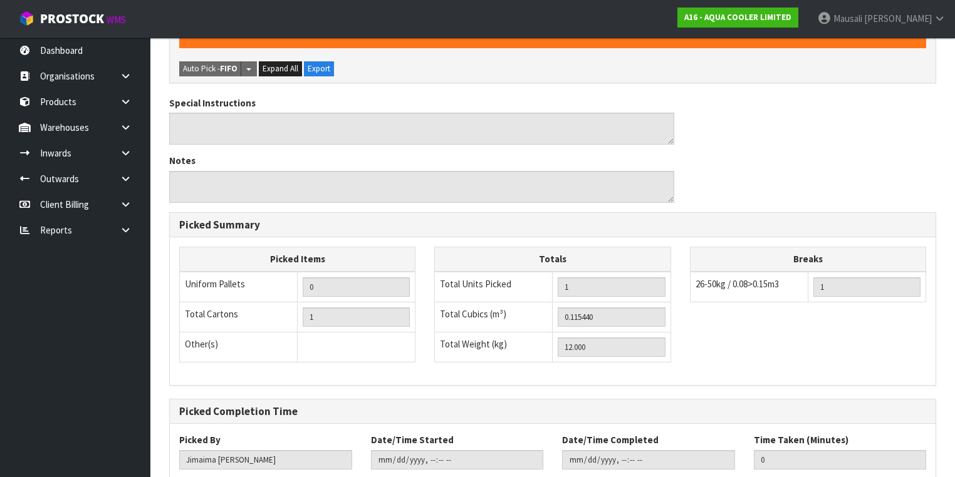
scroll to position [408, 0]
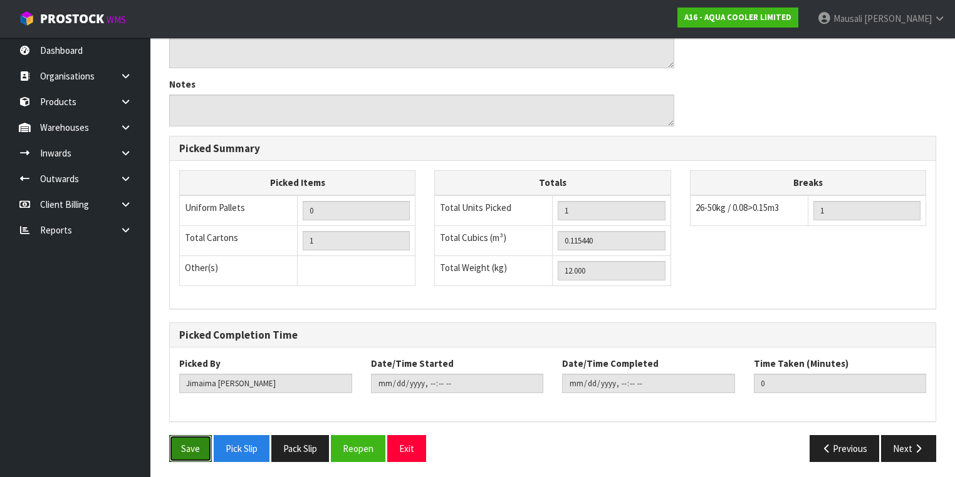
drag, startPoint x: 195, startPoint y: 444, endPoint x: 276, endPoint y: 420, distance: 84.3
click at [201, 444] on button "Save" at bounding box center [190, 448] width 43 height 27
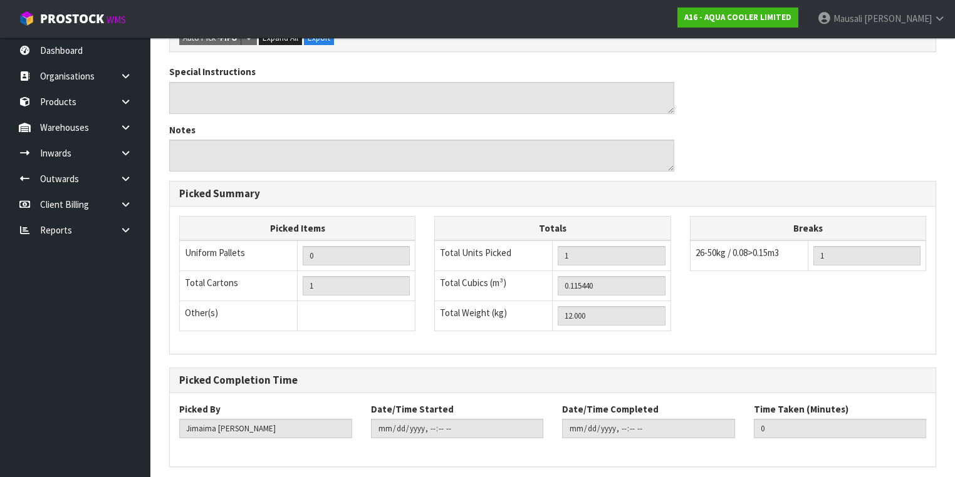
scroll to position [0, 0]
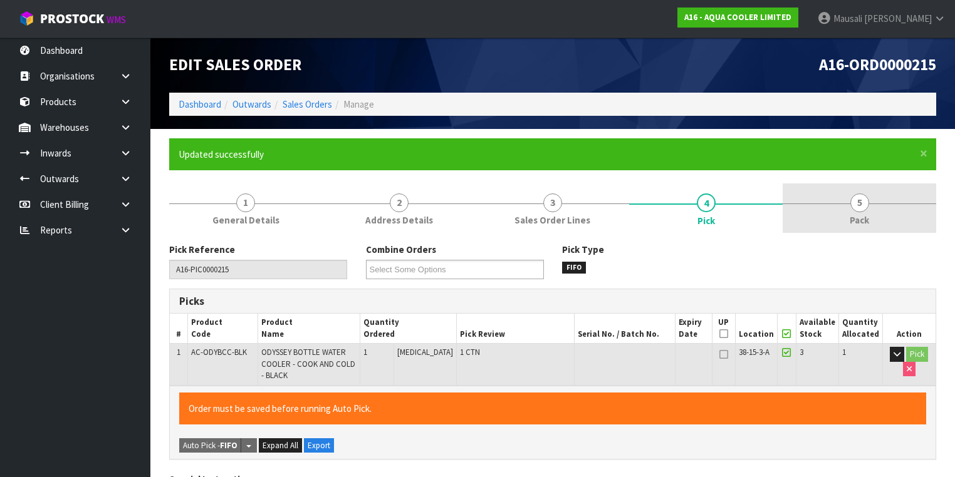
type input "[PERSON_NAME]"
type input "[DATE]T12:28:55"
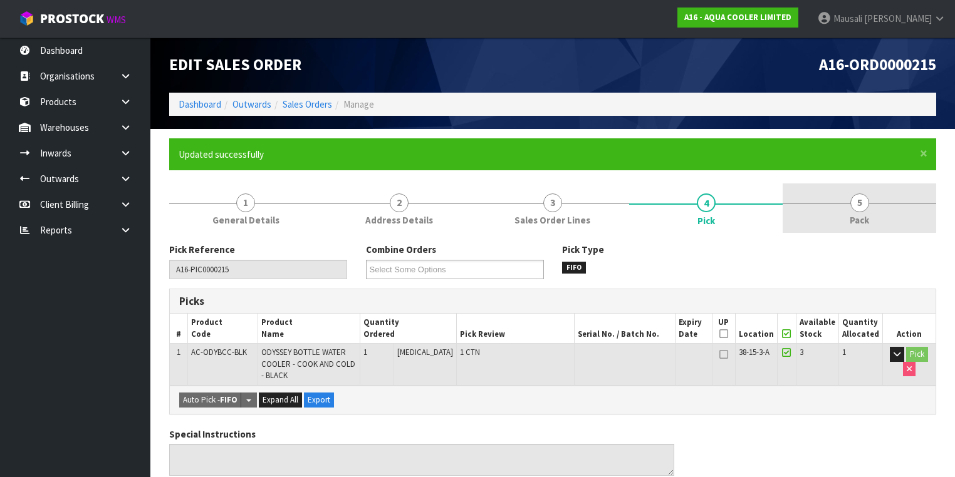
click at [862, 208] on span "5" at bounding box center [859, 203] width 19 height 19
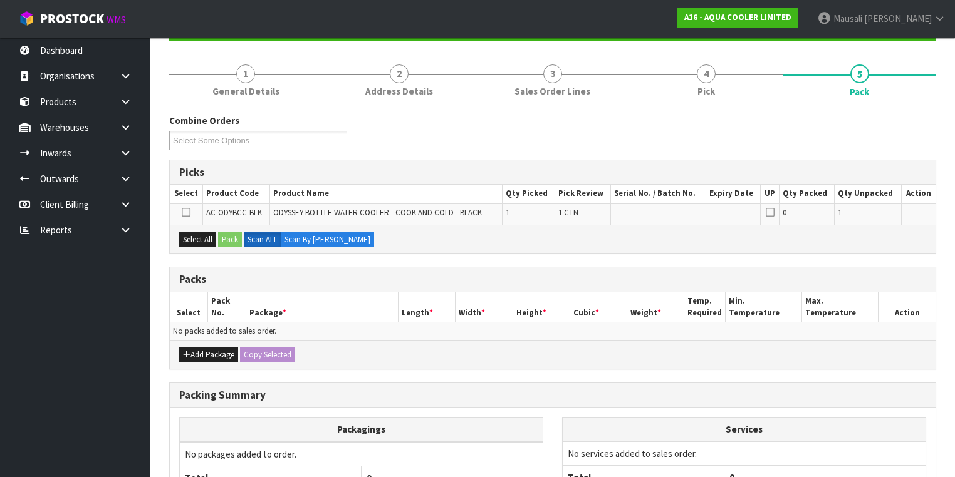
scroll to position [150, 0]
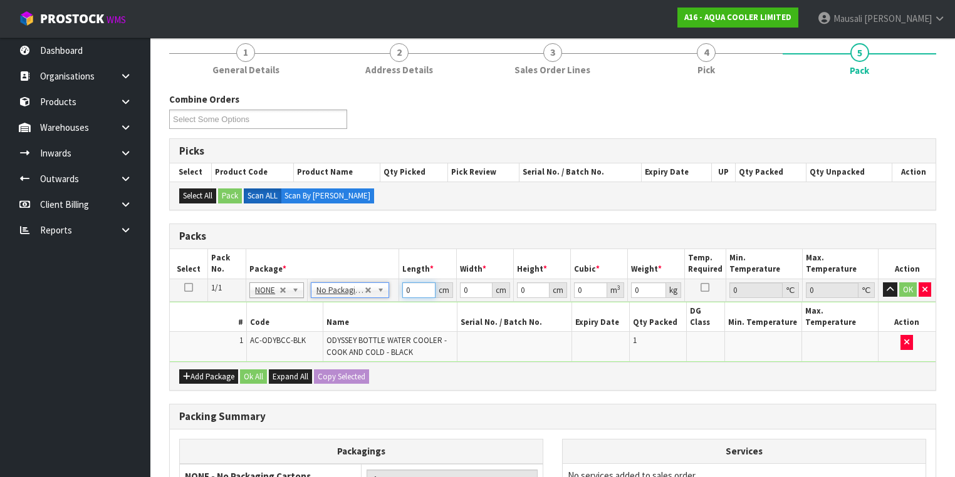
drag, startPoint x: 415, startPoint y: 289, endPoint x: 381, endPoint y: 310, distance: 39.7
click at [384, 308] on tbody "1/1 NONE 007-001 007-002 007-004 007-009 007-013 007-014 007-015 007-017 007-01…" at bounding box center [553, 320] width 766 height 83
type input "36"
type input "30"
type input "1"
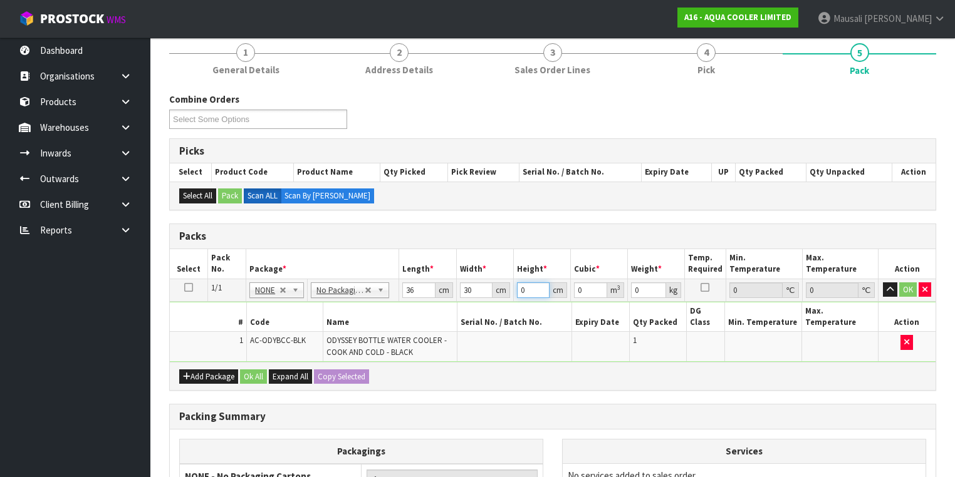
type input "0.00108"
type input "10"
type input "0.0108"
type input "104"
type input "0.11232"
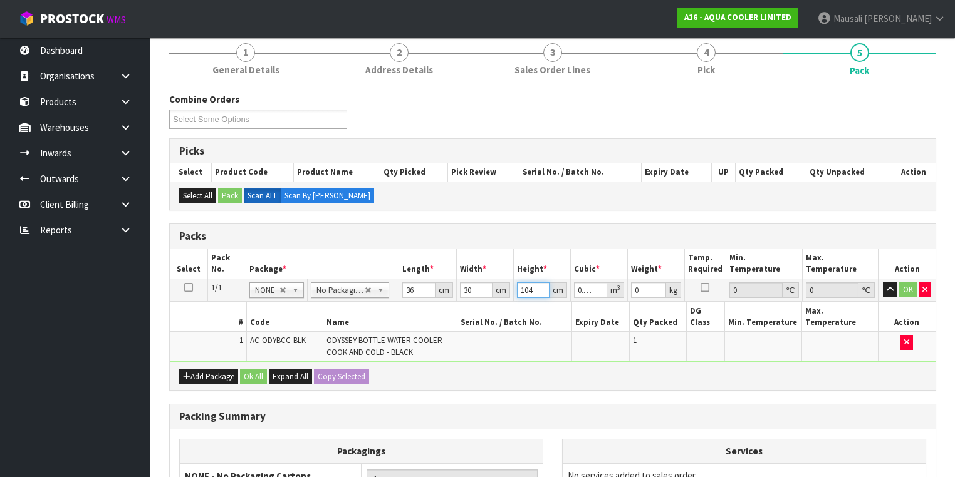
type input "104"
type input "12"
click at [258, 370] on button "Ok All" at bounding box center [253, 377] width 27 height 15
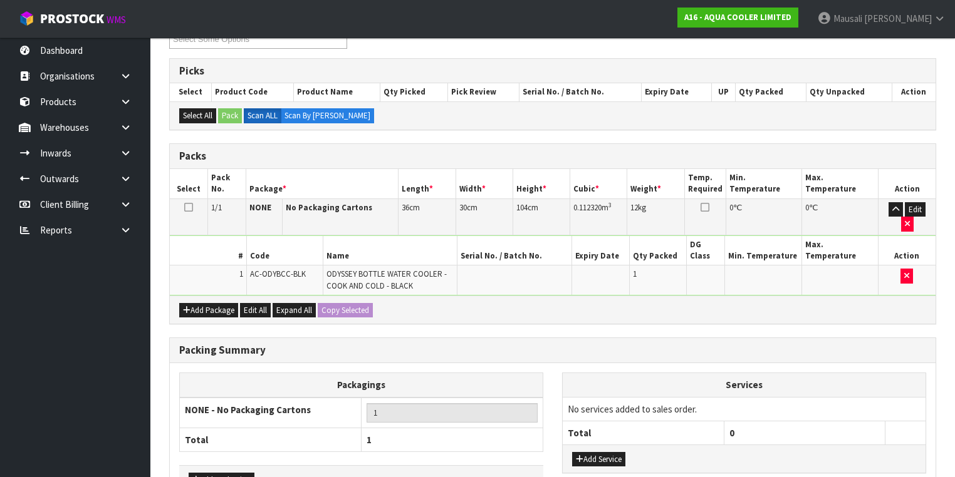
scroll to position [284, 0]
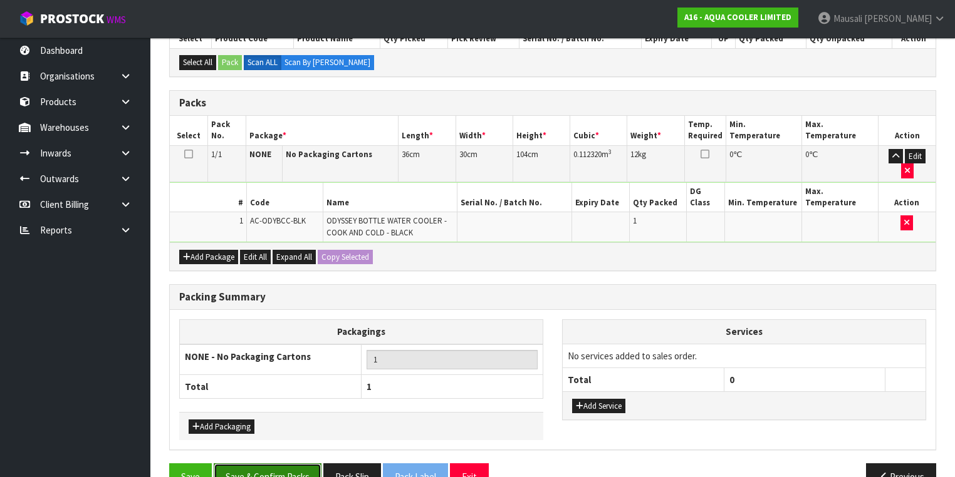
click at [289, 464] on button "Save & Confirm Packs" at bounding box center [268, 477] width 108 height 27
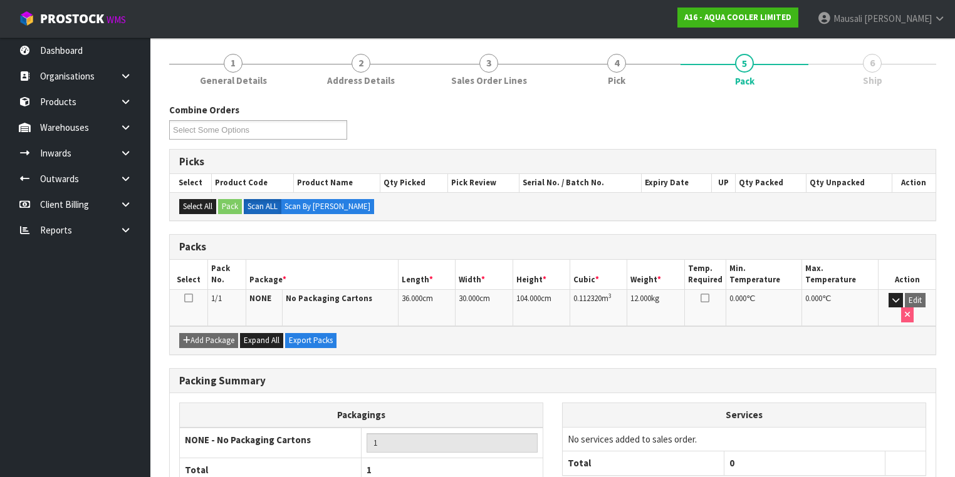
scroll to position [208, 0]
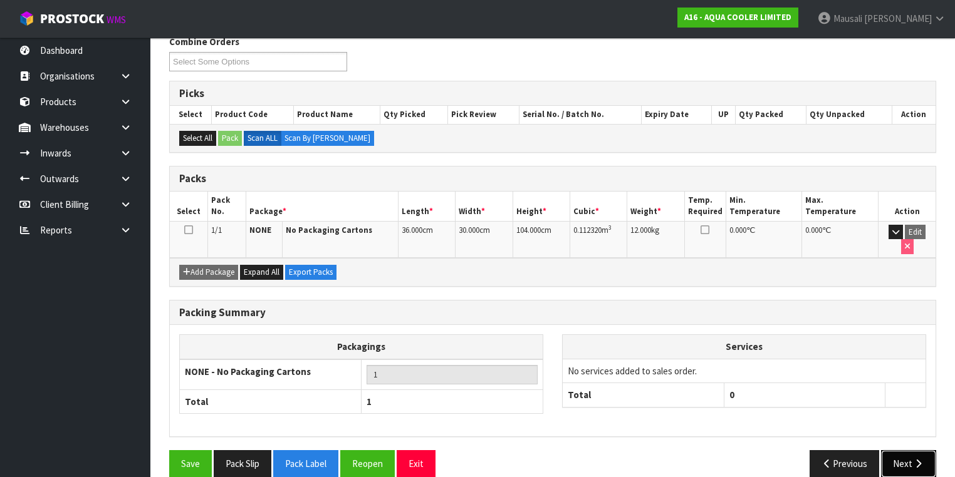
click at [911, 450] on button "Next" at bounding box center [908, 463] width 55 height 27
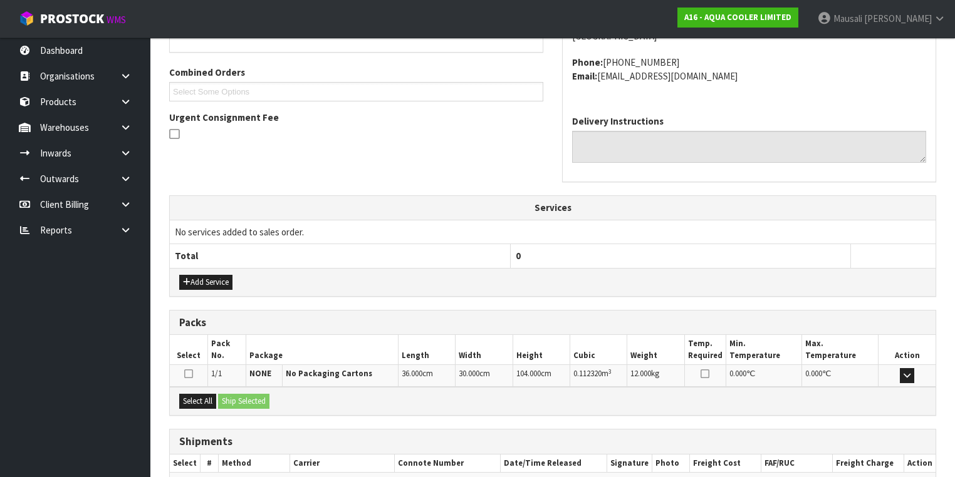
scroll to position [371, 0]
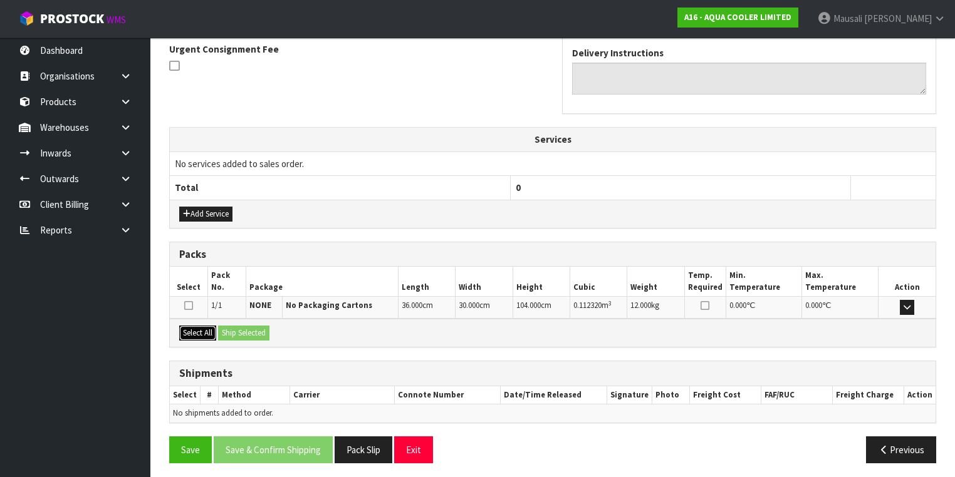
click at [200, 326] on button "Select All" at bounding box center [197, 333] width 37 height 15
click at [222, 328] on button "Ship Selected" at bounding box center [243, 333] width 51 height 15
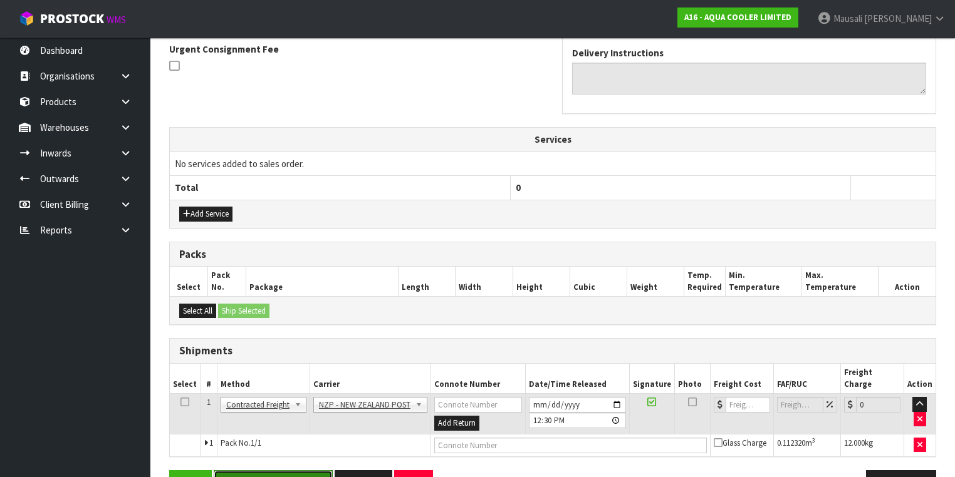
drag, startPoint x: 293, startPoint y: 463, endPoint x: 585, endPoint y: 381, distance: 303.9
click at [293, 471] on button "Save & Confirm Shipping" at bounding box center [273, 484] width 119 height 27
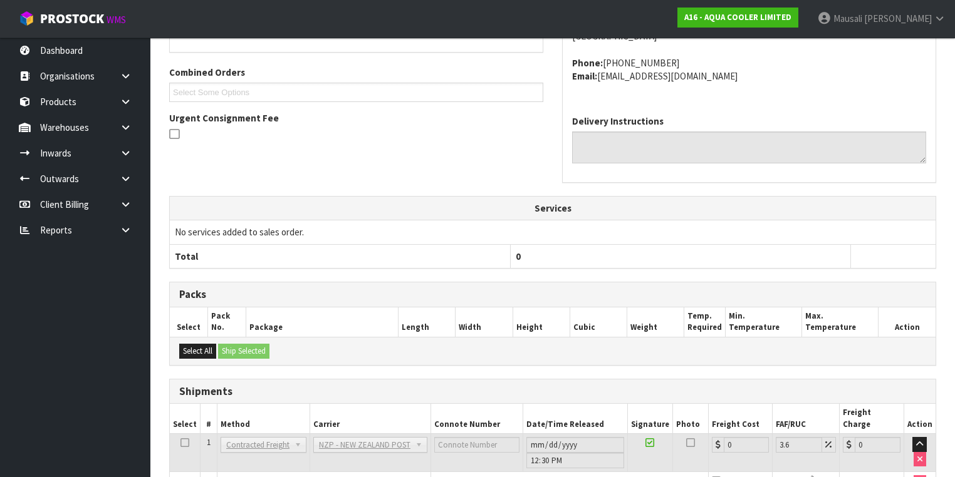
scroll to position [376, 0]
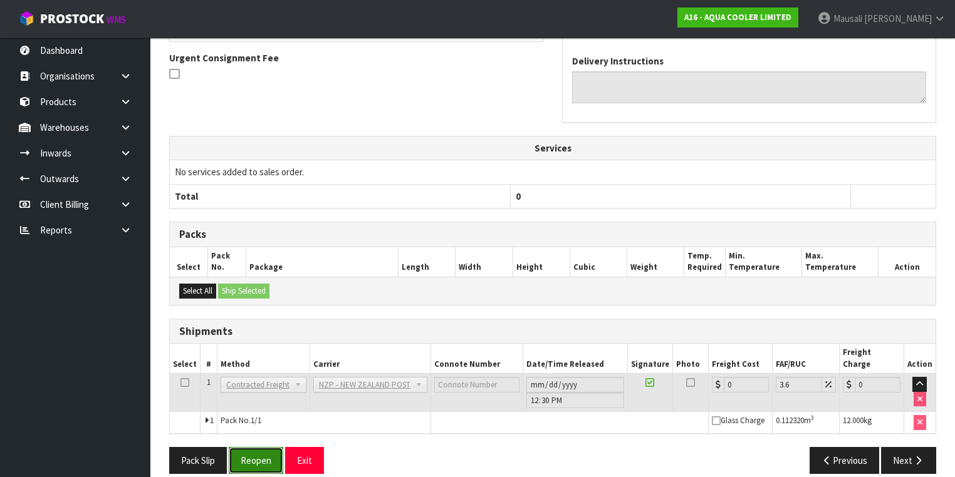
click at [243, 447] on button "Reopen" at bounding box center [256, 460] width 55 height 27
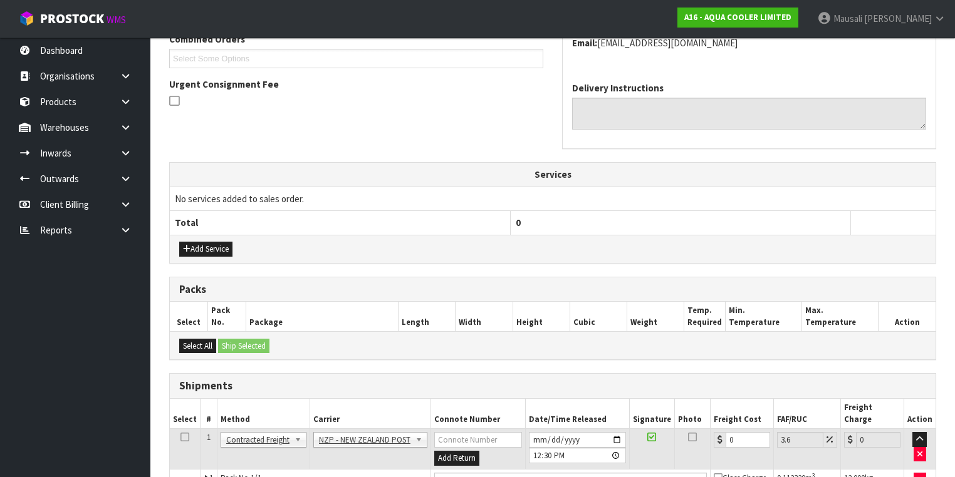
scroll to position [405, 0]
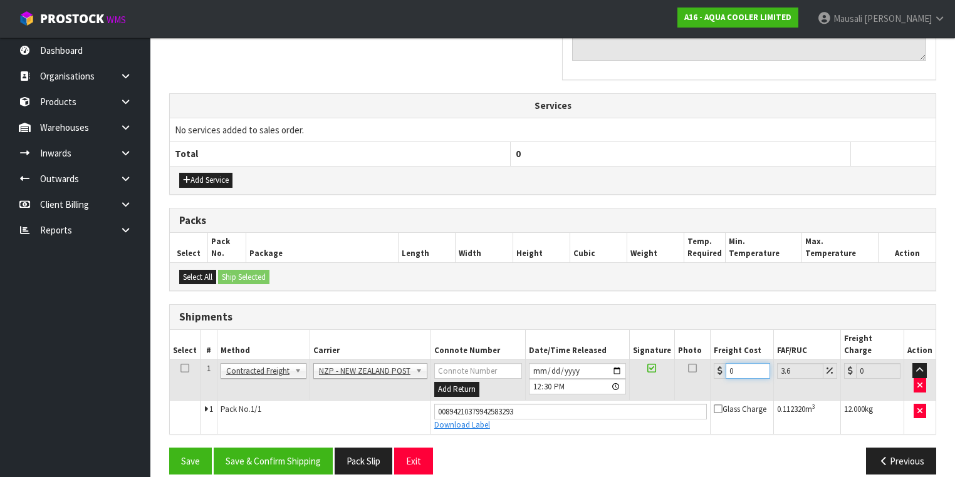
drag, startPoint x: 739, startPoint y: 357, endPoint x: 723, endPoint y: 368, distance: 19.3
click at [723, 368] on td "0" at bounding box center [742, 380] width 63 height 41
type input "4"
type input "4.14"
type input "4.3"
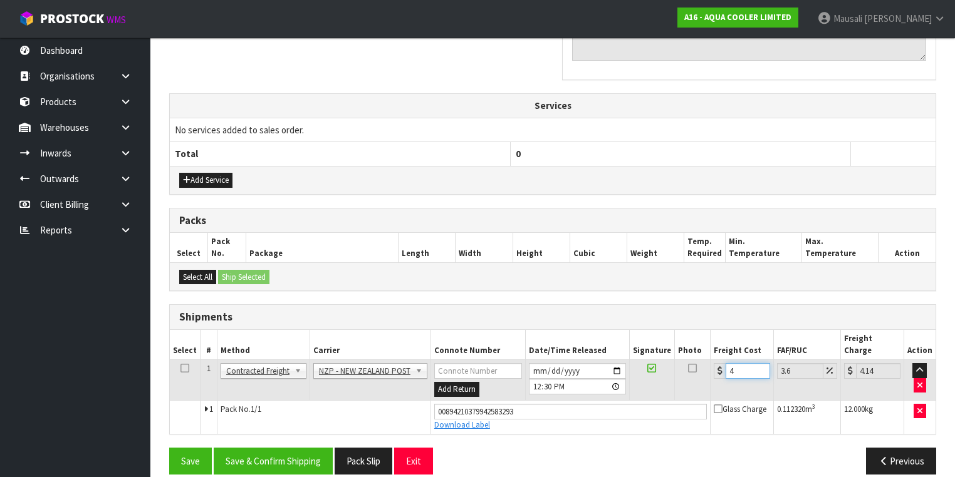
type input "4.45"
type input "4.33"
type input "4.49"
type input "4.33"
click at [318, 448] on button "Save & Confirm Shipping" at bounding box center [273, 461] width 119 height 27
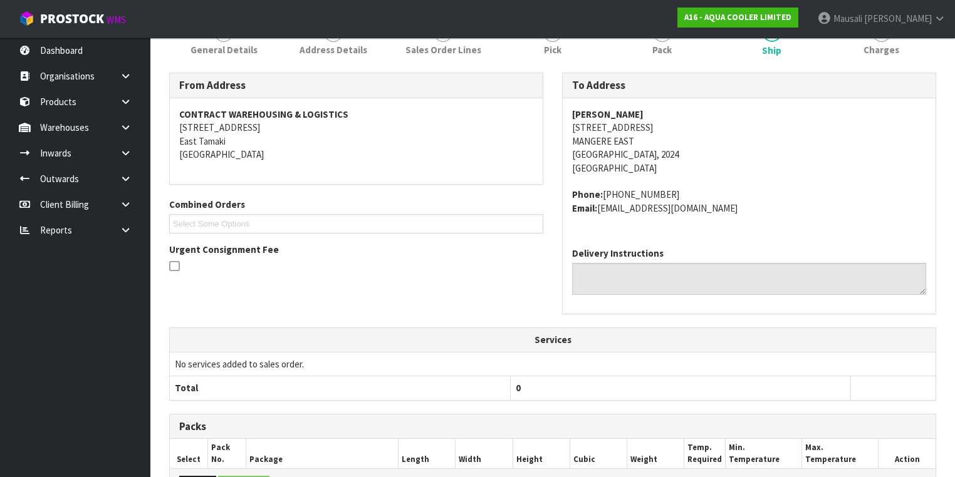
scroll to position [0, 0]
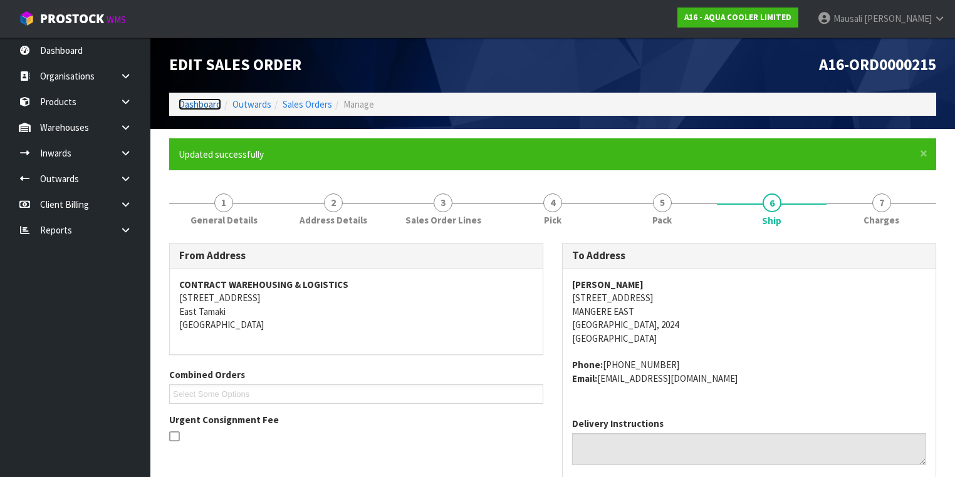
click at [199, 103] on link "Dashboard" at bounding box center [200, 104] width 43 height 12
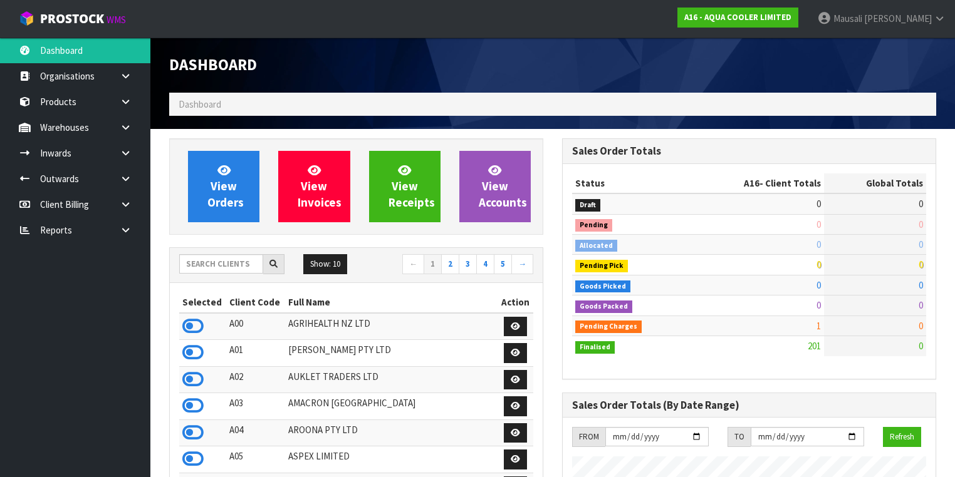
scroll to position [837, 393]
click at [198, 261] on input "text" at bounding box center [221, 263] width 84 height 19
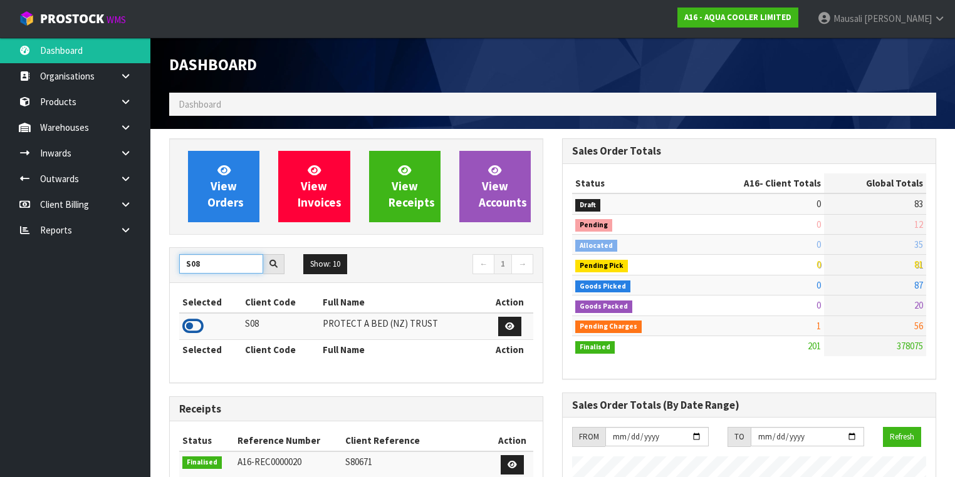
type input "S08"
click at [195, 323] on icon at bounding box center [192, 326] width 21 height 19
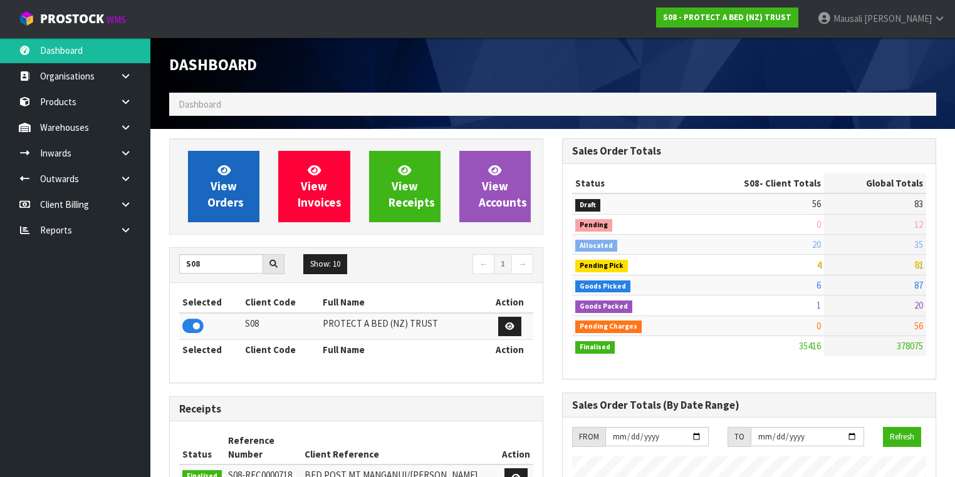
scroll to position [972, 393]
click at [216, 187] on span "View Orders" at bounding box center [225, 186] width 36 height 47
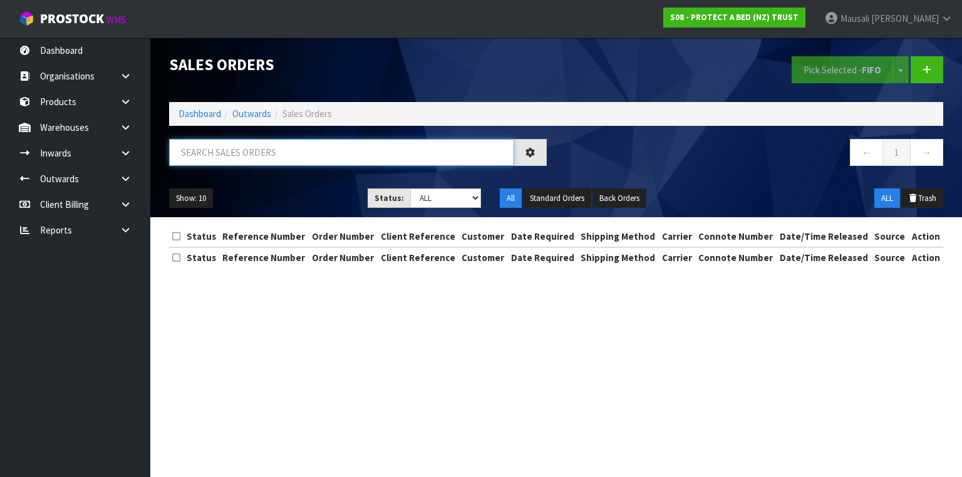
click at [195, 157] on input "text" at bounding box center [341, 152] width 345 height 27
type input "JOB-0409165"
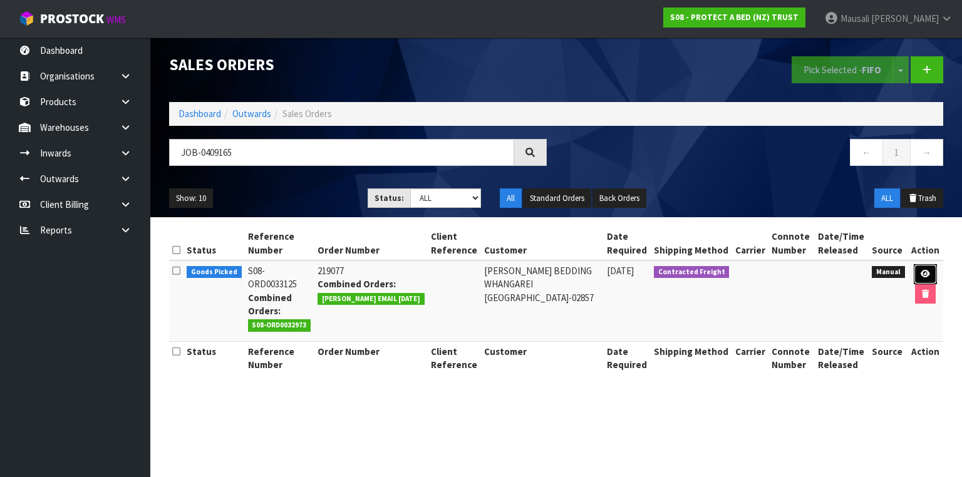
click at [921, 276] on icon at bounding box center [925, 274] width 9 height 8
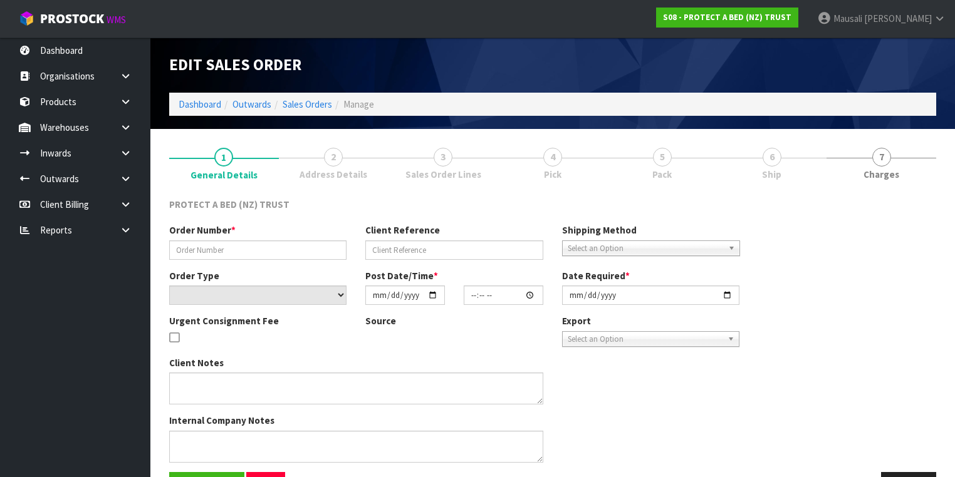
type input "219077"
select select "number:0"
type input "[DATE]"
type input "08:55:00.000"
type input "[DATE]"
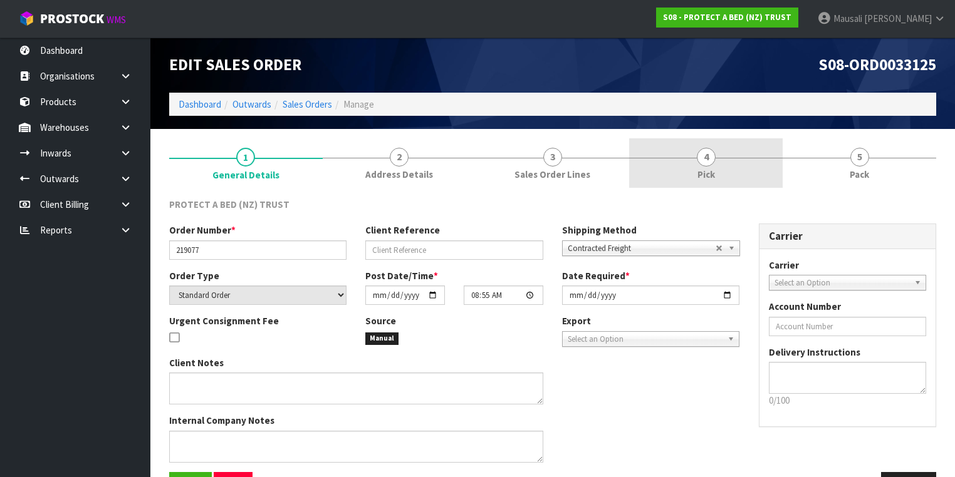
click at [703, 179] on span "Pick" at bounding box center [706, 174] width 18 height 13
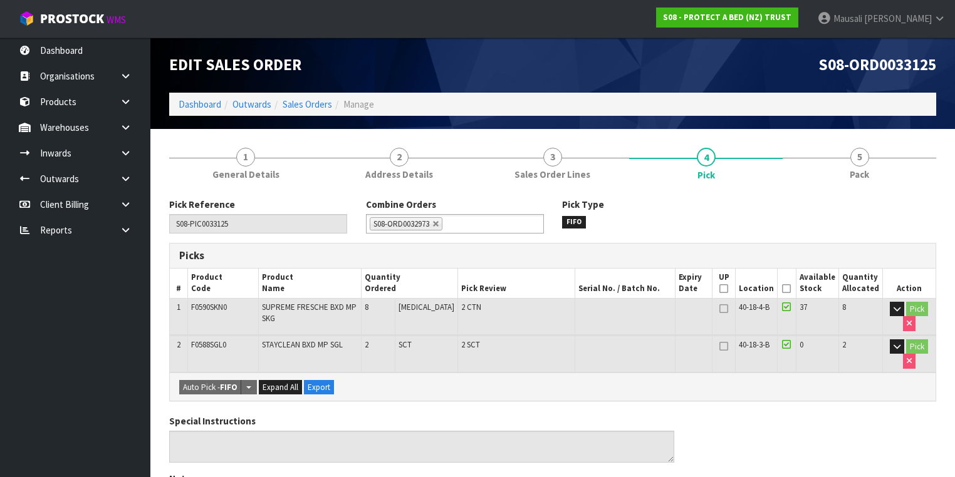
click at [786, 289] on icon at bounding box center [786, 289] width 9 height 1
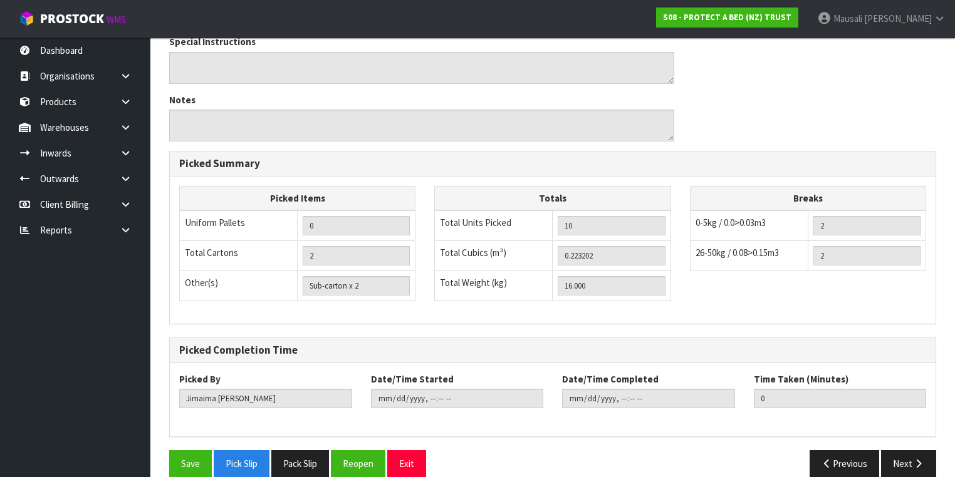
scroll to position [439, 0]
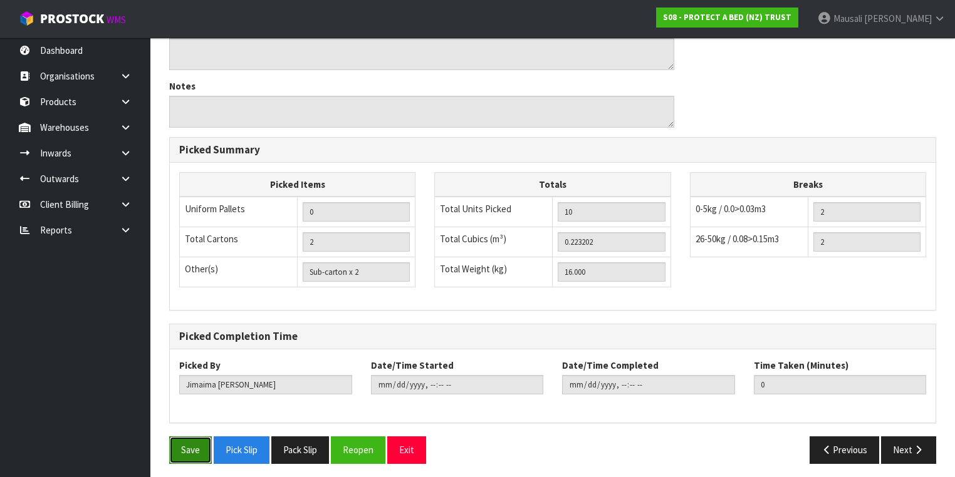
click at [180, 447] on button "Save" at bounding box center [190, 450] width 43 height 27
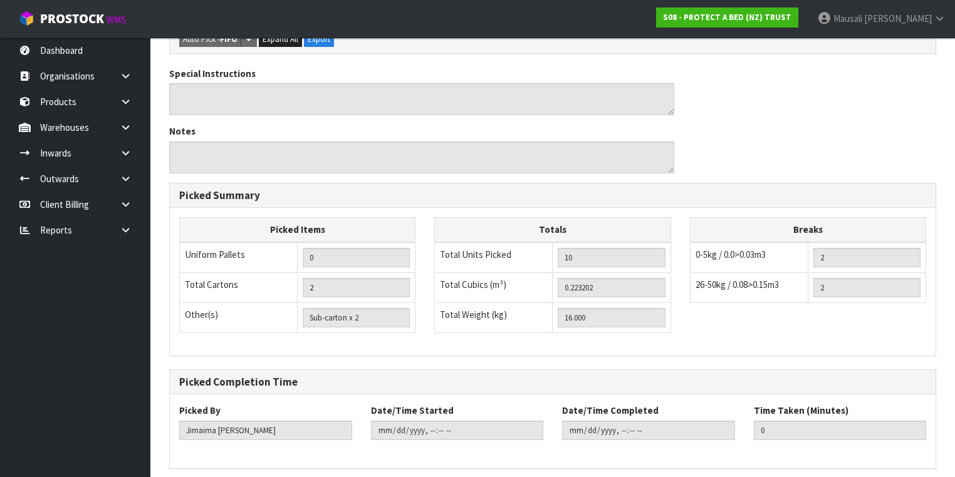
scroll to position [0, 0]
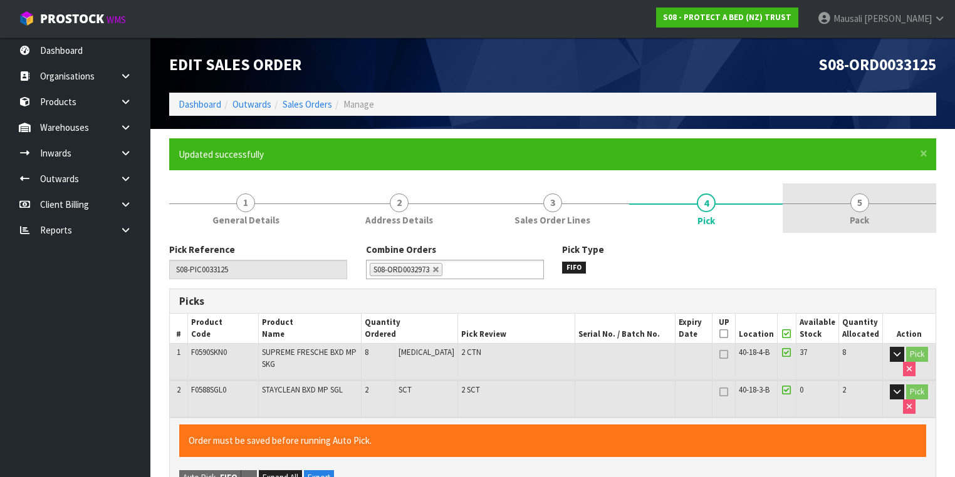
type input "[PERSON_NAME]"
type input "[DATE]T12:32:36"
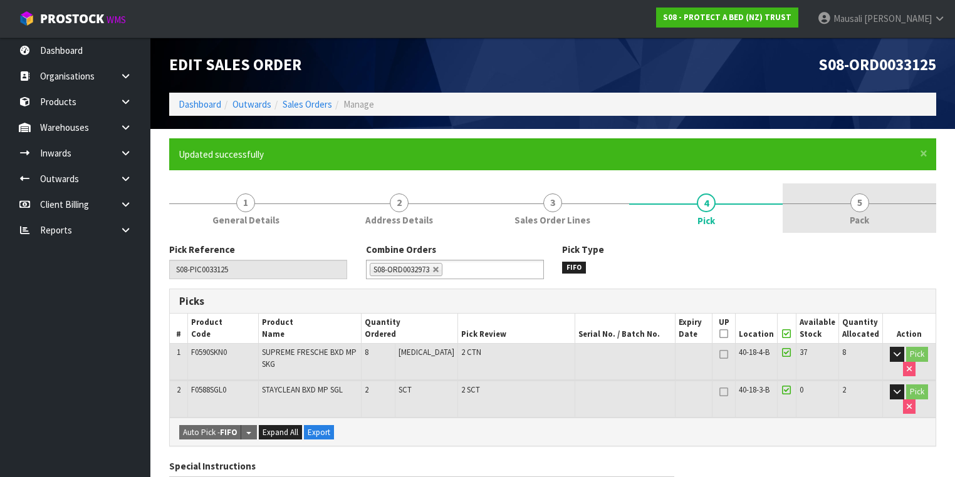
click at [868, 218] on span "Pack" at bounding box center [859, 220] width 19 height 13
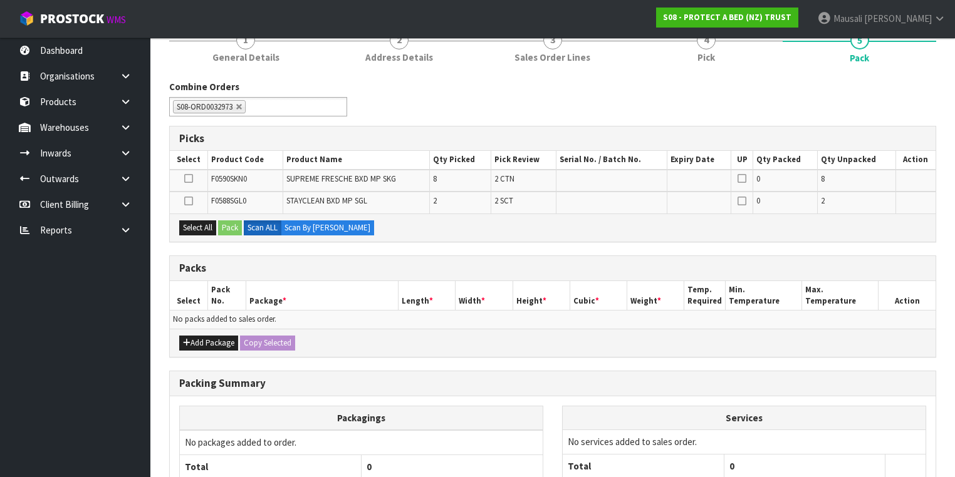
scroll to position [251, 0]
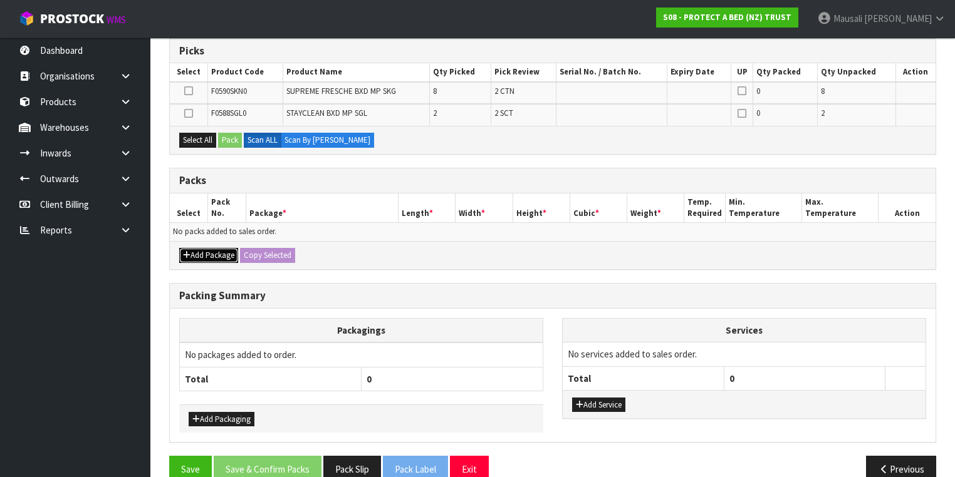
click at [203, 250] on button "Add Package" at bounding box center [208, 255] width 59 height 15
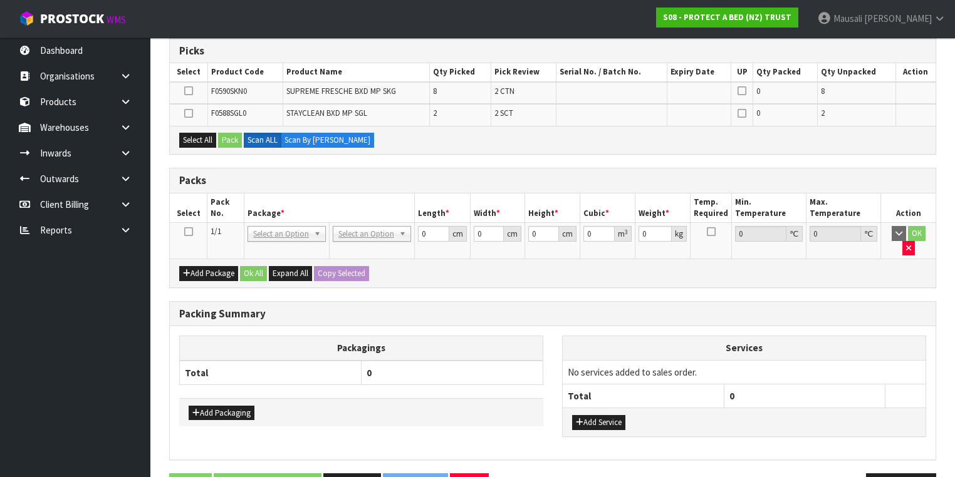
click at [188, 232] on icon at bounding box center [188, 232] width 9 height 1
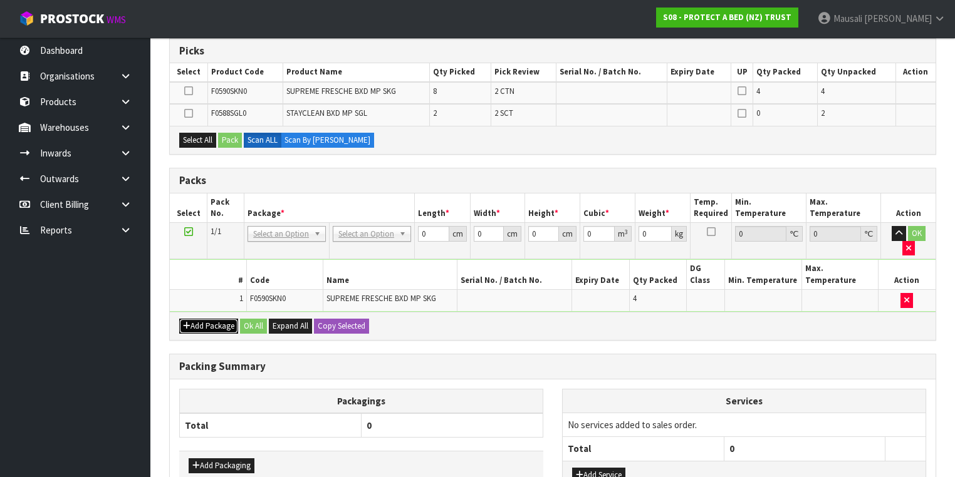
click at [198, 319] on button "Add Package" at bounding box center [208, 326] width 59 height 15
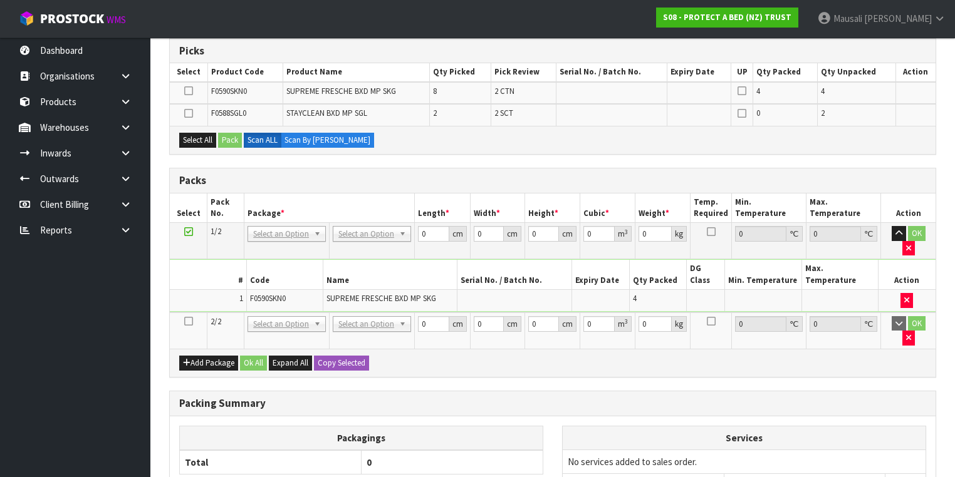
click at [189, 321] on icon at bounding box center [188, 321] width 9 height 1
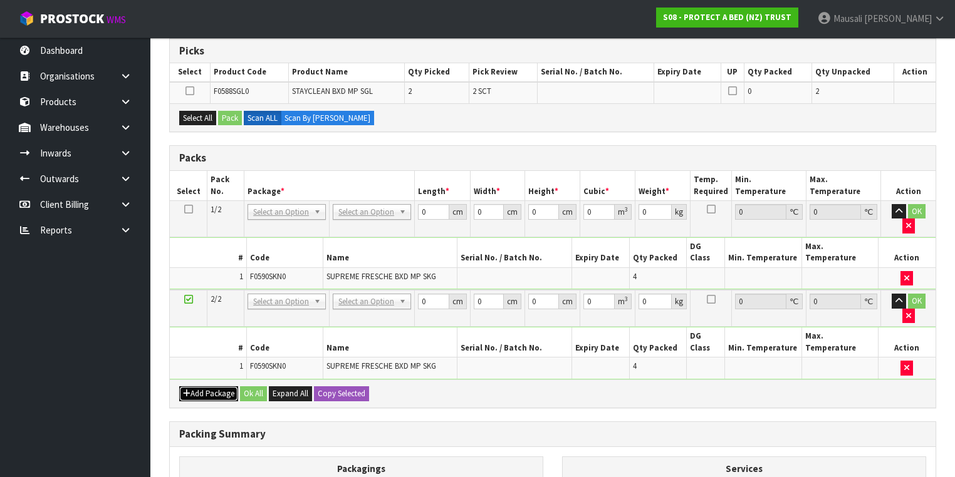
click at [200, 387] on button "Add Package" at bounding box center [208, 394] width 59 height 15
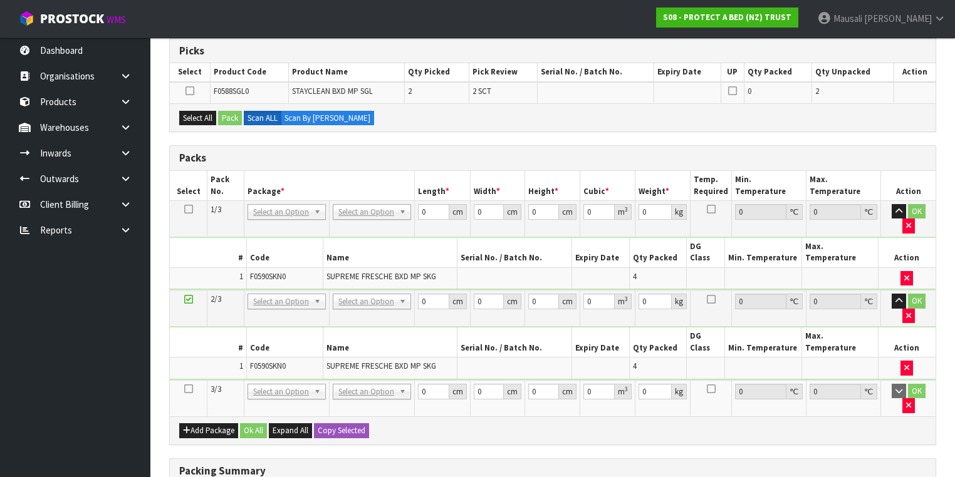
drag, startPoint x: 190, startPoint y: 333, endPoint x: 235, endPoint y: 307, distance: 51.7
click at [192, 380] on td at bounding box center [189, 398] width 38 height 36
click at [186, 389] on icon at bounding box center [188, 389] width 9 height 1
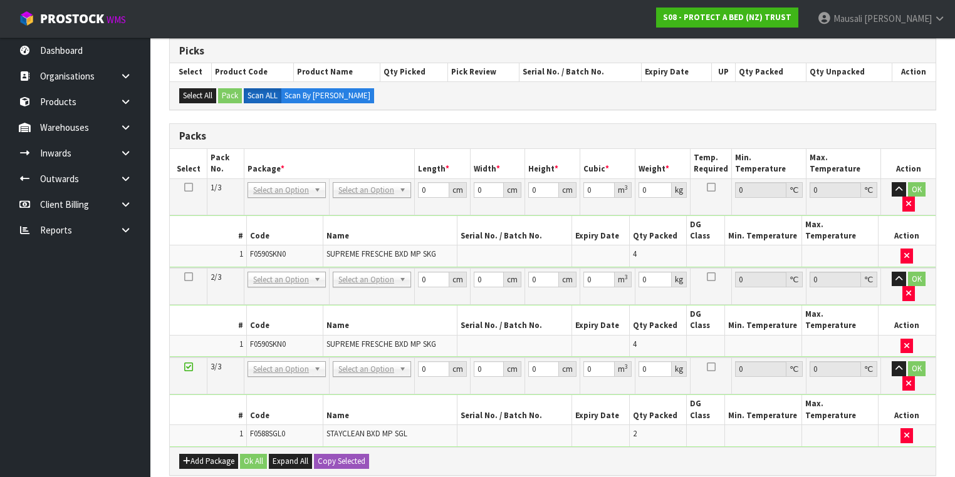
click at [193, 185] on td at bounding box center [189, 197] width 38 height 36
click at [184, 187] on icon at bounding box center [188, 187] width 9 height 1
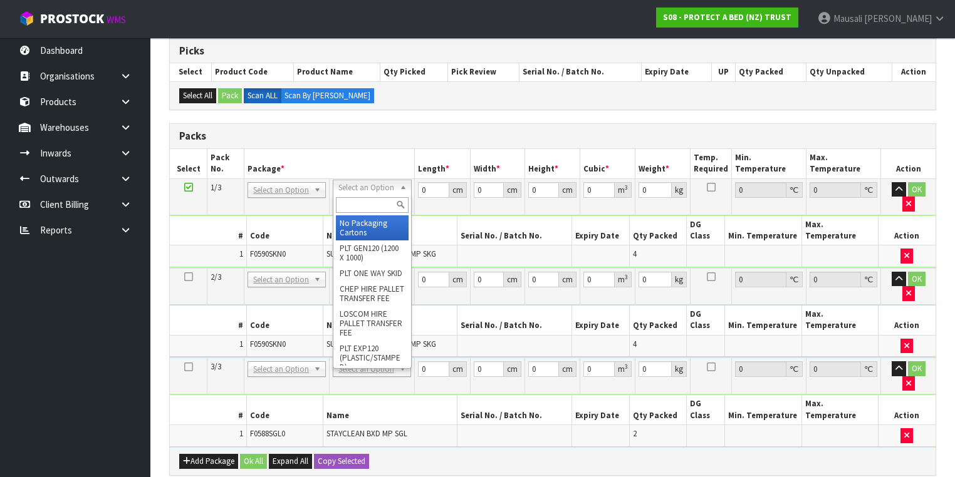
drag, startPoint x: 373, startPoint y: 221, endPoint x: 336, endPoint y: 318, distance: 103.9
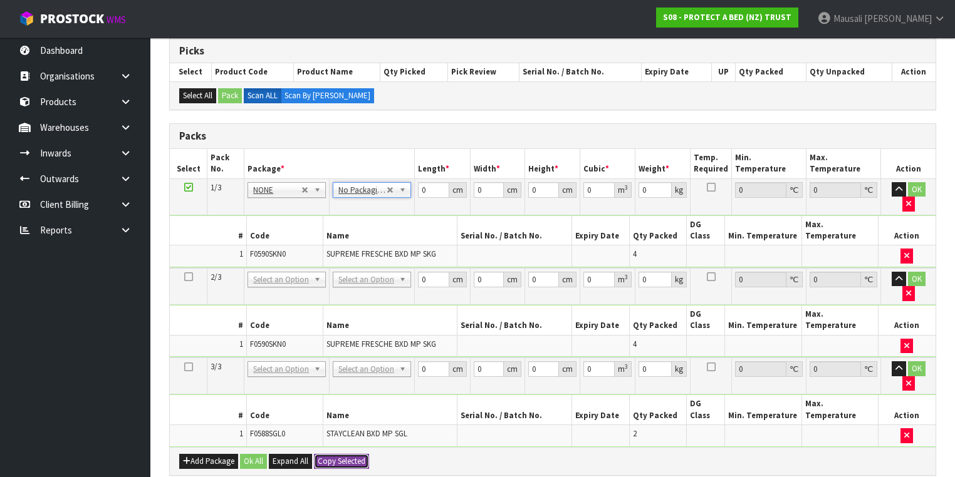
click at [344, 454] on button "Copy Selected" at bounding box center [341, 461] width 55 height 15
click at [344, 456] on span "Confirm" at bounding box center [332, 461] width 28 height 11
type input "3"
drag, startPoint x: 427, startPoint y: 193, endPoint x: 410, endPoint y: 212, distance: 25.8
click at [411, 212] on tbody "1/3 NONE 007-001 007-002 007-004 007-009 007-013 007-014 007-015 007-017 007-01…" at bounding box center [553, 224] width 766 height 90
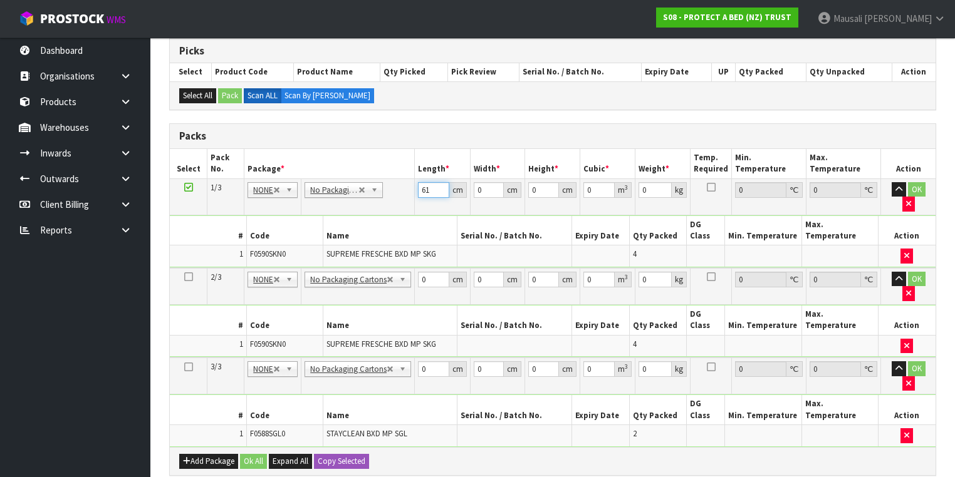
type input "61"
type input "42"
type input "3"
type input "0.007686"
type input "34"
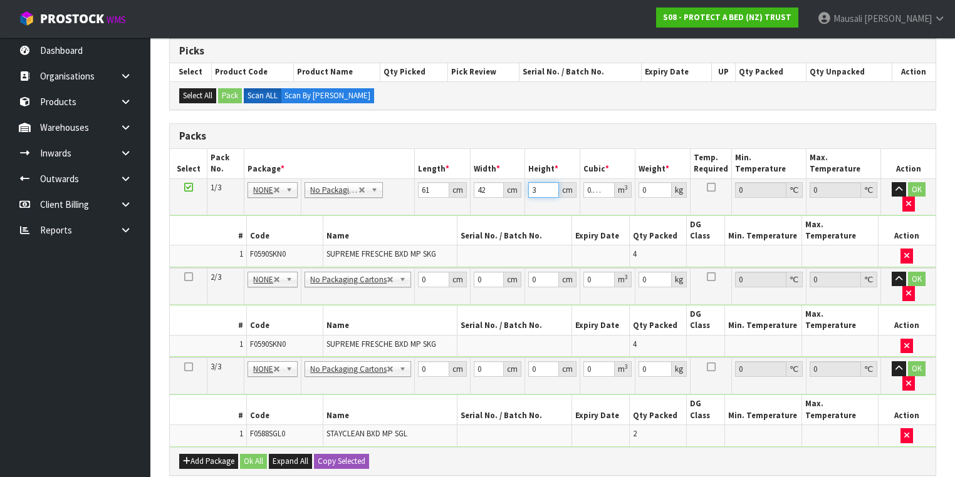
type input "0.087108"
type input "34"
type input "8"
type input "61"
type input "42"
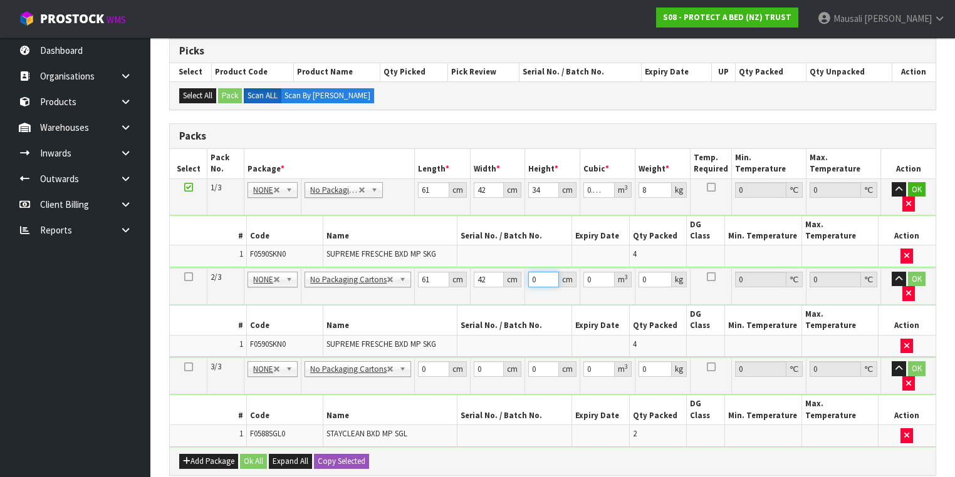
type input "3"
type input "0.007686"
type input "34"
type input "0.087108"
type input "34"
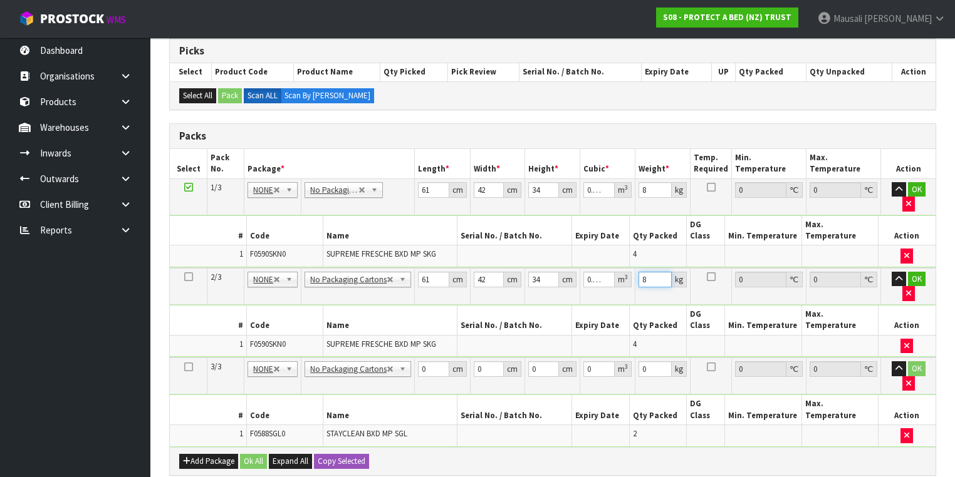
type input "8"
type input "31"
type input "25"
type input "3"
type input "0.002325"
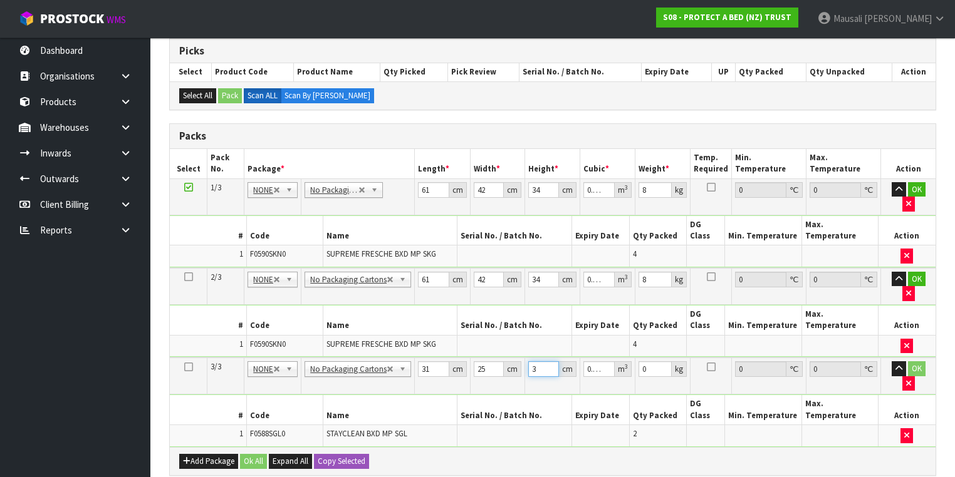
type input "31"
type input "0.024025"
type input "31"
type input "2"
click at [251, 454] on button "Ok All" at bounding box center [253, 461] width 27 height 15
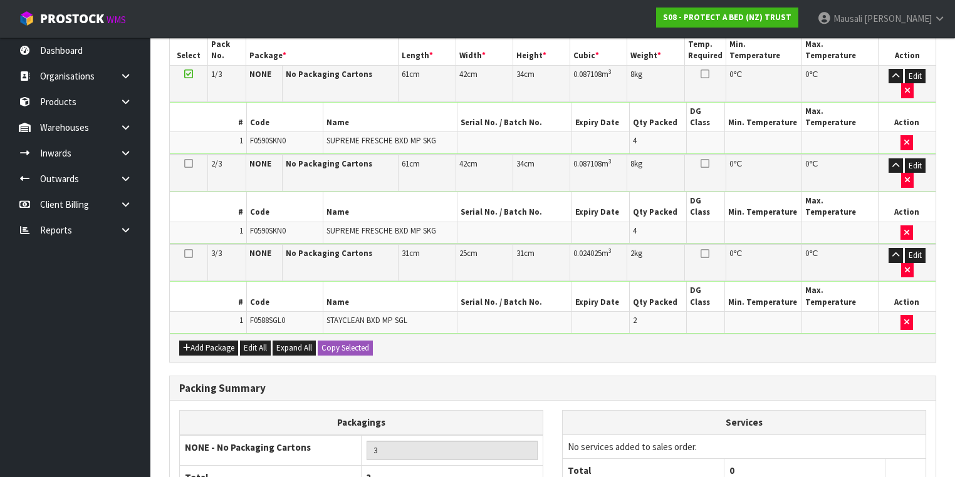
scroll to position [400, 0]
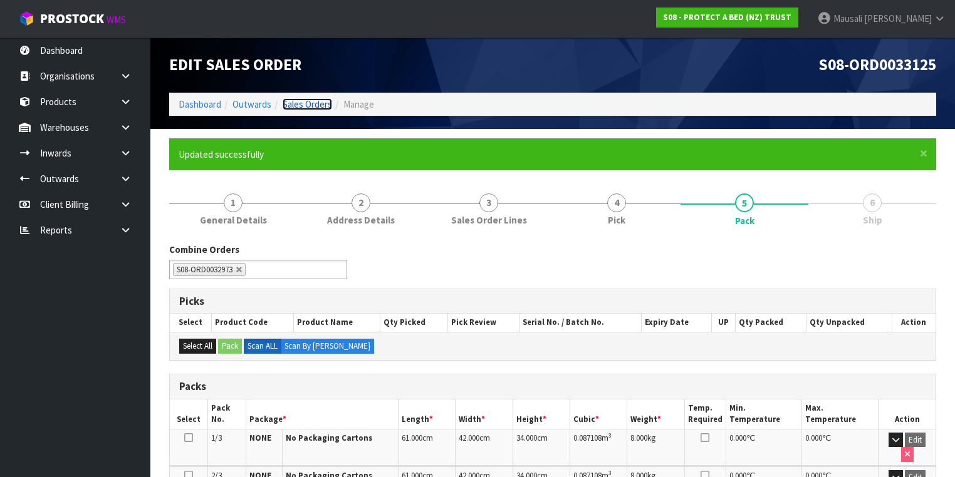
click at [303, 103] on link "Sales Orders" at bounding box center [307, 104] width 49 height 12
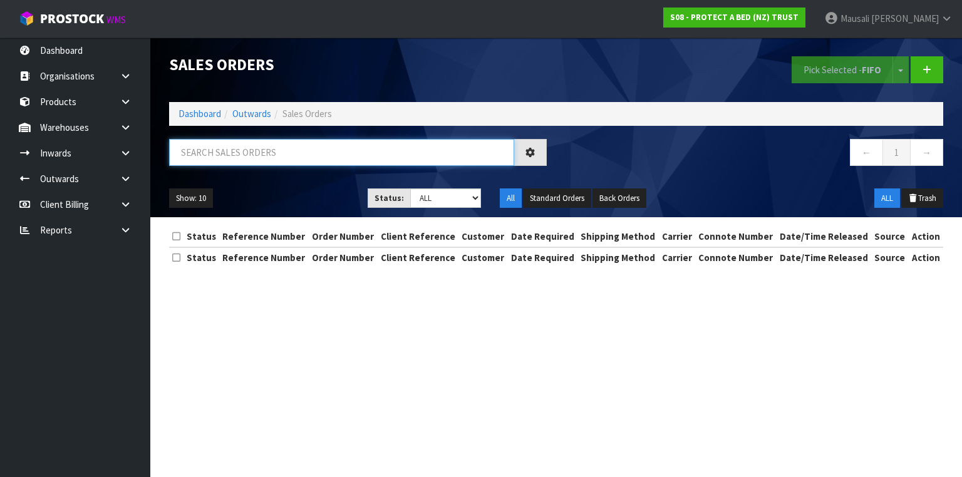
click at [221, 159] on input "text" at bounding box center [341, 152] width 345 height 27
type input "JOB-0406978"
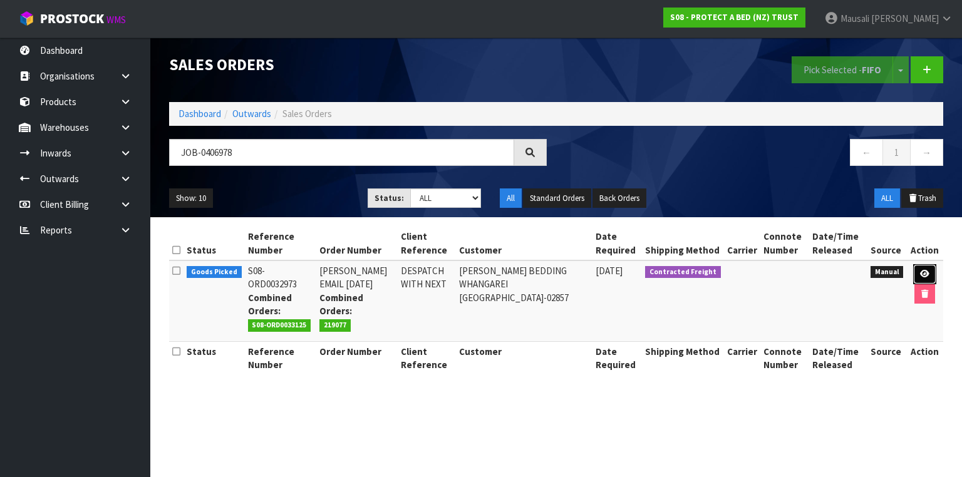
click at [927, 271] on icon at bounding box center [924, 274] width 9 height 8
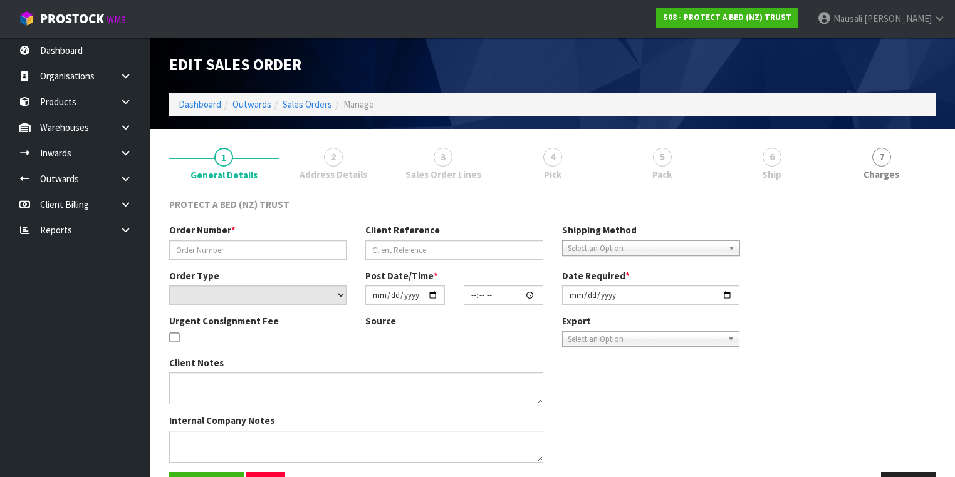
type input "[PERSON_NAME] EMAIL [DATE]"
type input "DESPATCH WITH NEXT"
select select "number:0"
type input "[DATE]"
type input "09:03:00.000"
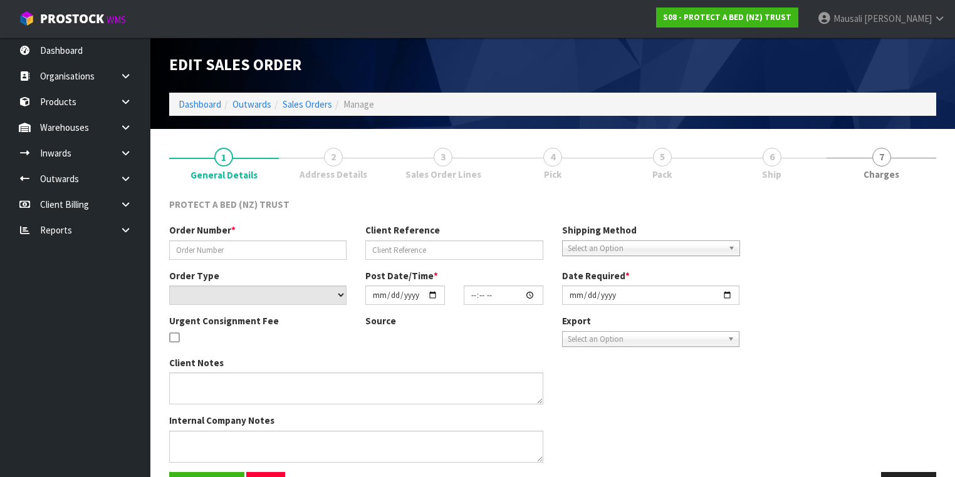
type input "[DATE]"
type textarea "AT NO CHARGE:"
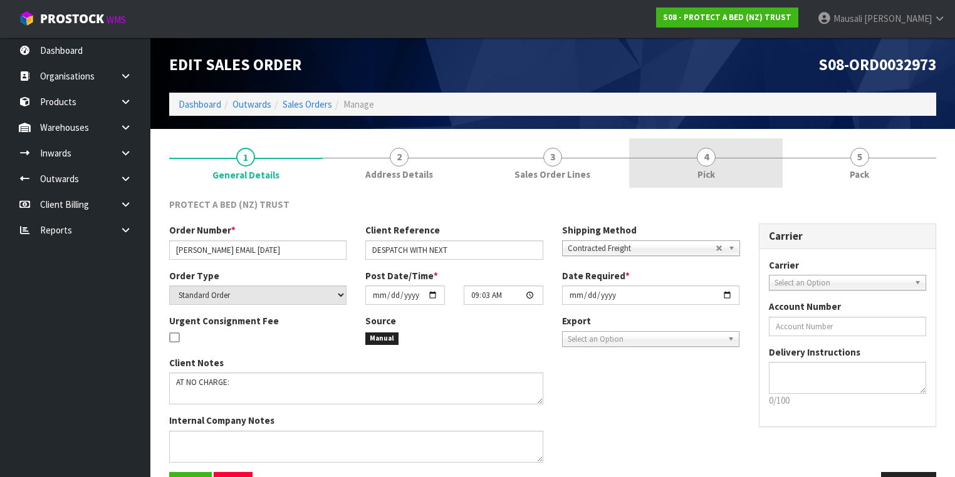
click at [714, 178] on span "Pick" at bounding box center [706, 174] width 18 height 13
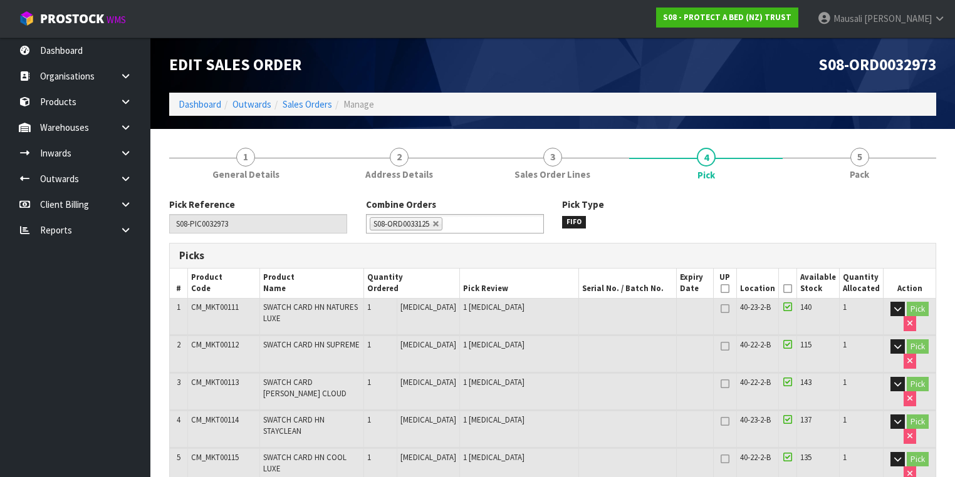
click at [787, 289] on icon at bounding box center [787, 289] width 9 height 1
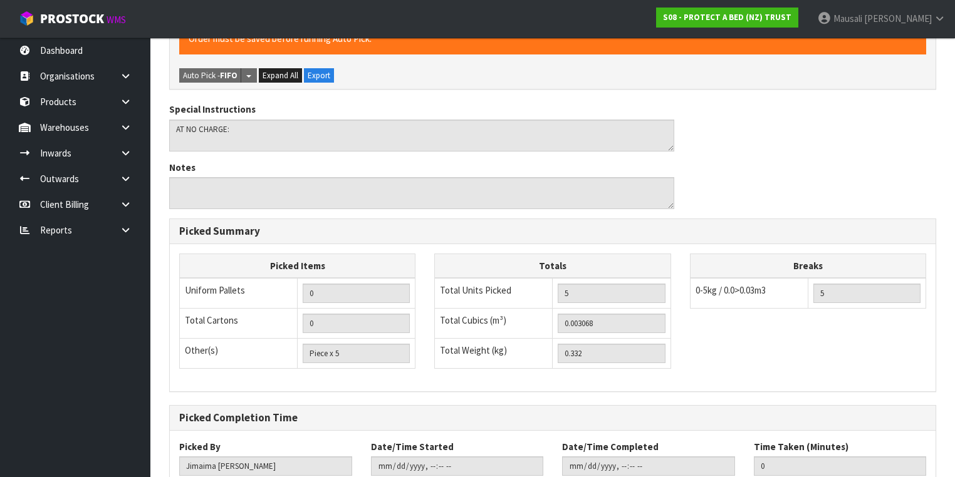
scroll to position [549, 0]
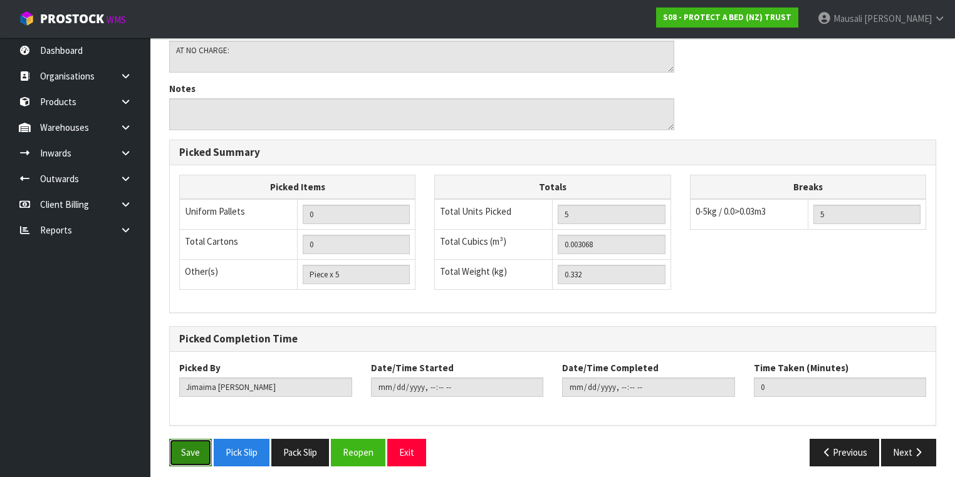
click at [188, 443] on button "Save" at bounding box center [190, 452] width 43 height 27
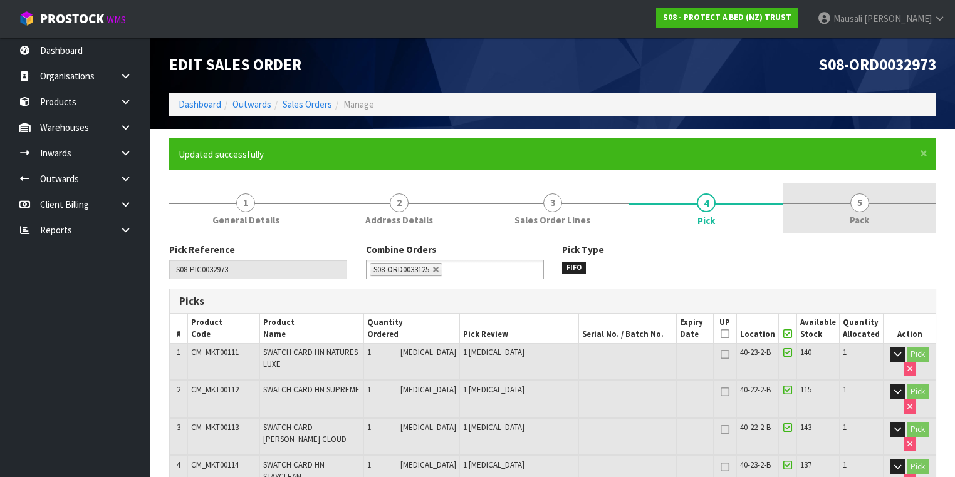
click at [841, 204] on div at bounding box center [860, 204] width 154 height 1
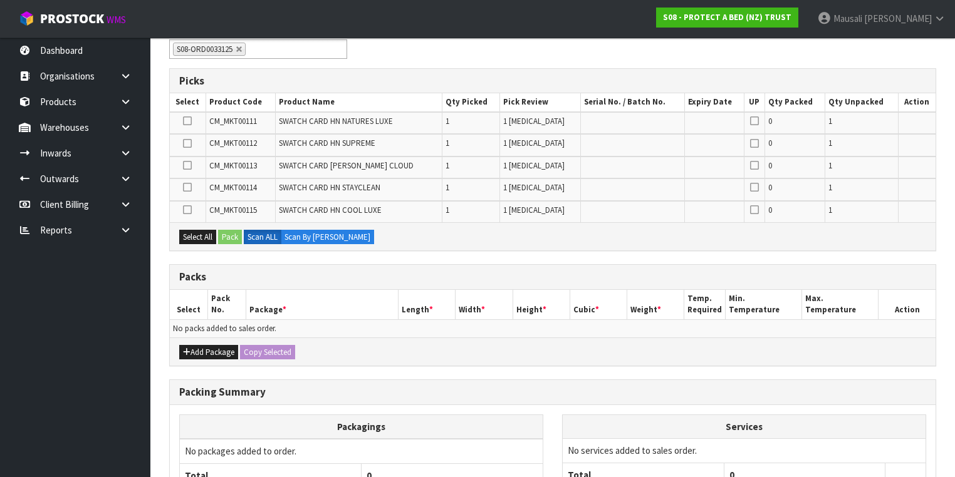
scroll to position [251, 0]
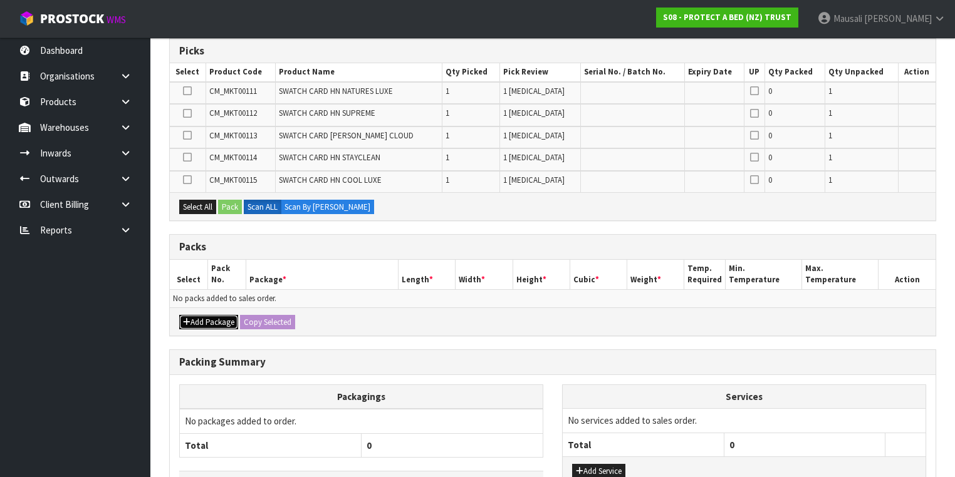
click at [209, 316] on button "Add Package" at bounding box center [208, 322] width 59 height 15
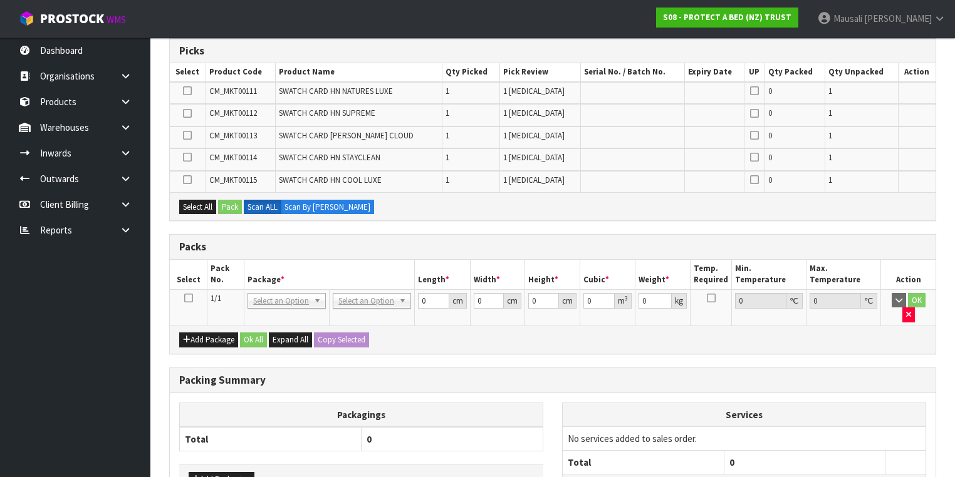
click at [187, 298] on icon at bounding box center [188, 298] width 9 height 1
click at [200, 206] on button "Select All" at bounding box center [197, 207] width 37 height 15
click at [229, 203] on button "Pack" at bounding box center [230, 207] width 24 height 15
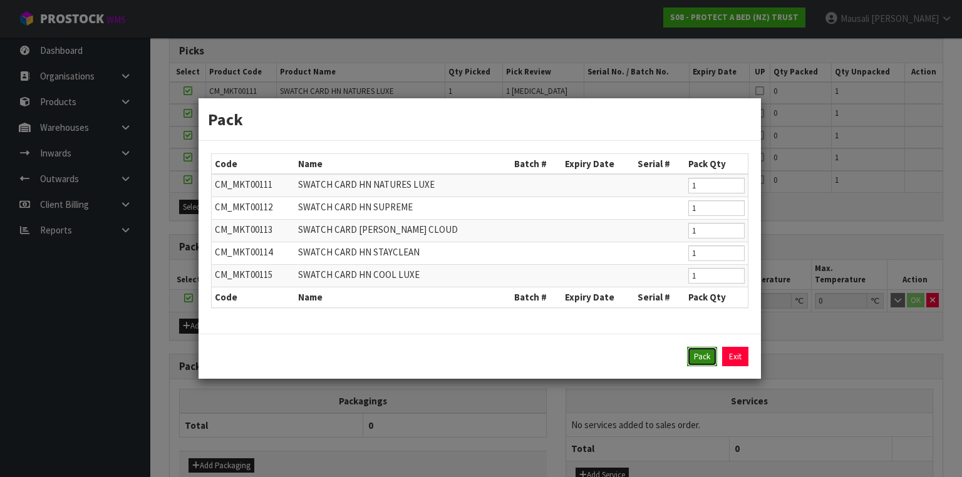
click at [702, 351] on button "Pack" at bounding box center [702, 357] width 30 height 20
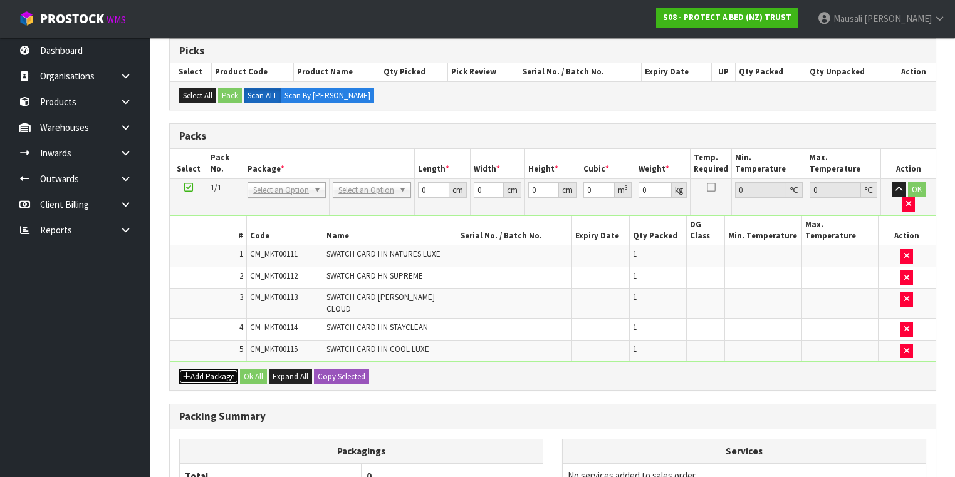
click at [210, 370] on button "Add Package" at bounding box center [208, 377] width 59 height 15
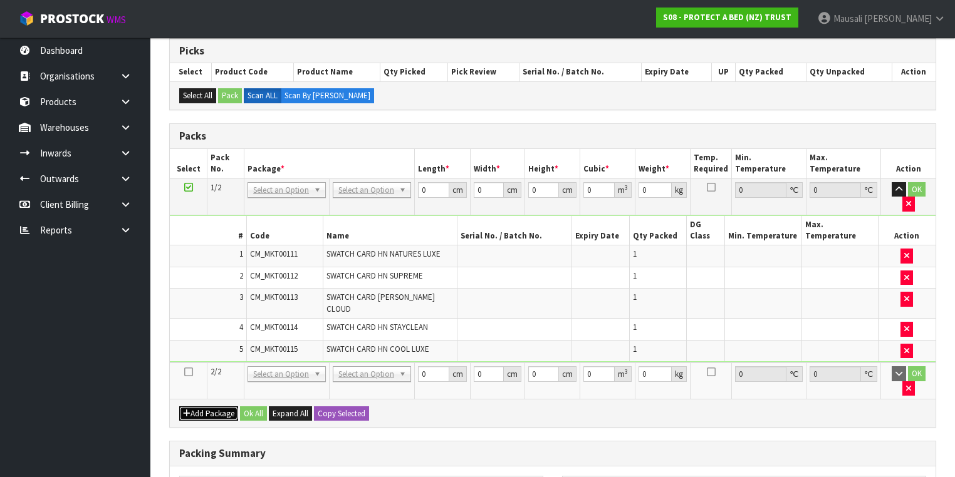
click at [199, 407] on button "Add Package" at bounding box center [208, 414] width 59 height 15
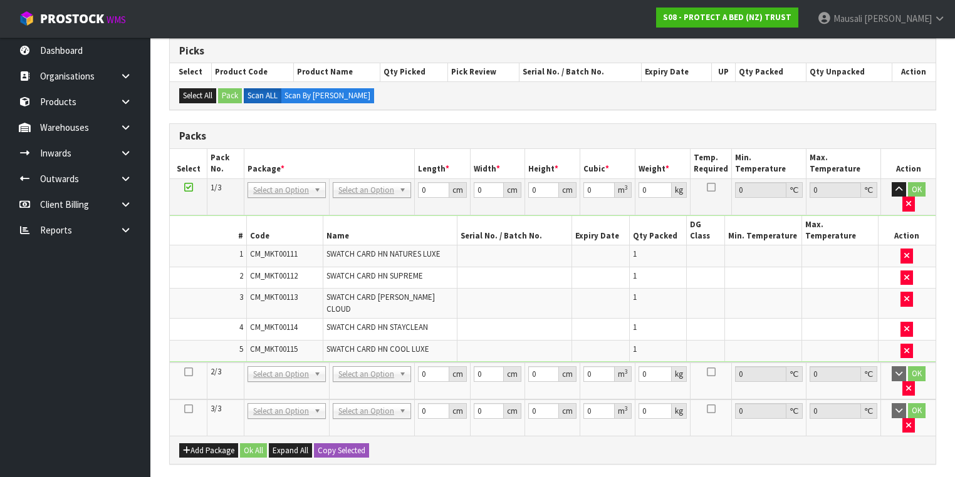
click at [188, 372] on icon at bounding box center [188, 372] width 9 height 1
click at [189, 409] on icon at bounding box center [188, 409] width 9 height 1
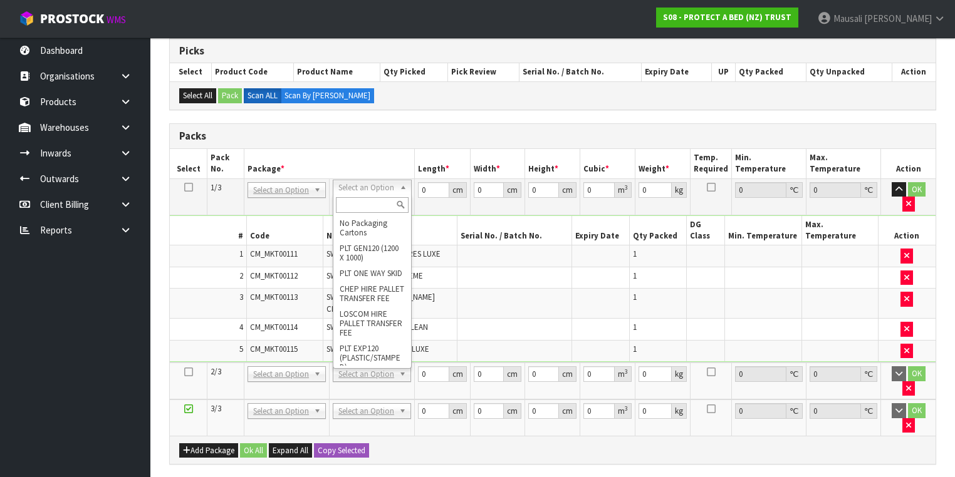
click at [185, 372] on icon at bounding box center [188, 372] width 9 height 1
click at [360, 210] on input "text" at bounding box center [372, 205] width 72 height 16
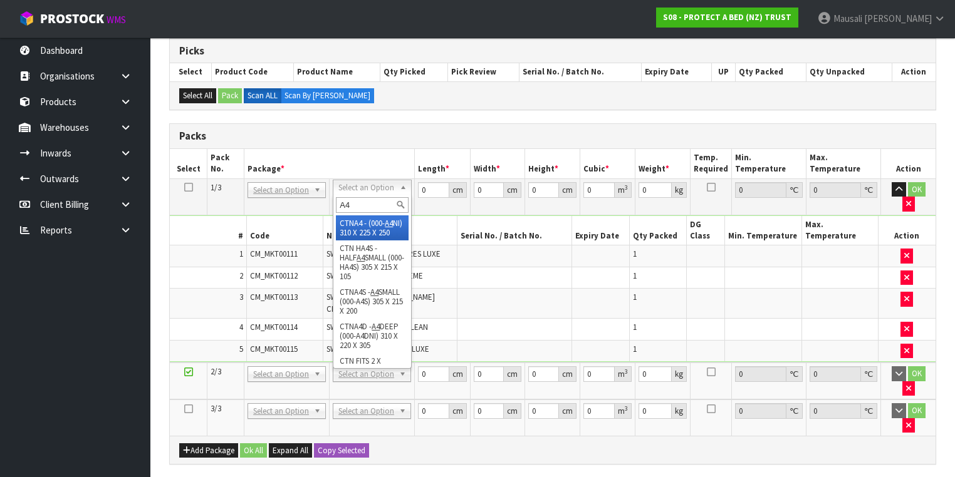
type input "A4"
drag, startPoint x: 361, startPoint y: 224, endPoint x: 368, endPoint y: 258, distance: 34.7
type input "31"
type input "22.5"
type input "25"
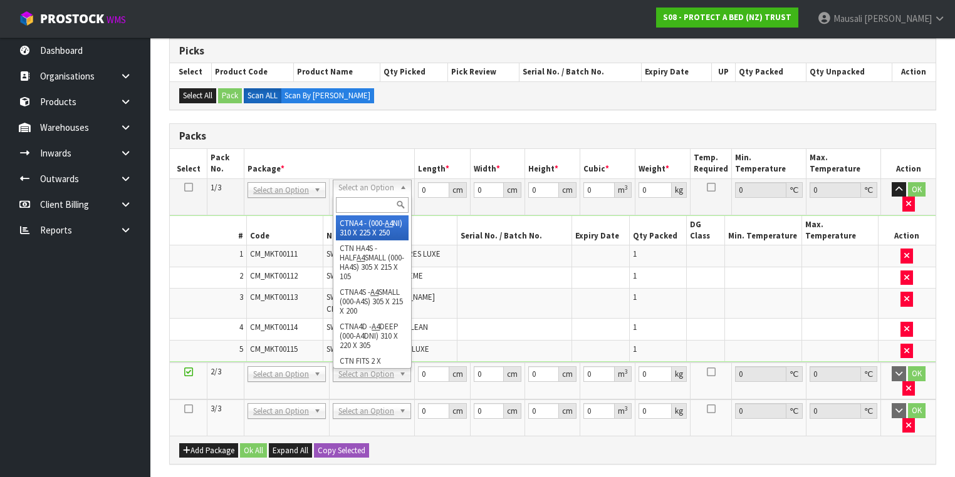
type input "0.017438"
type input "0.532"
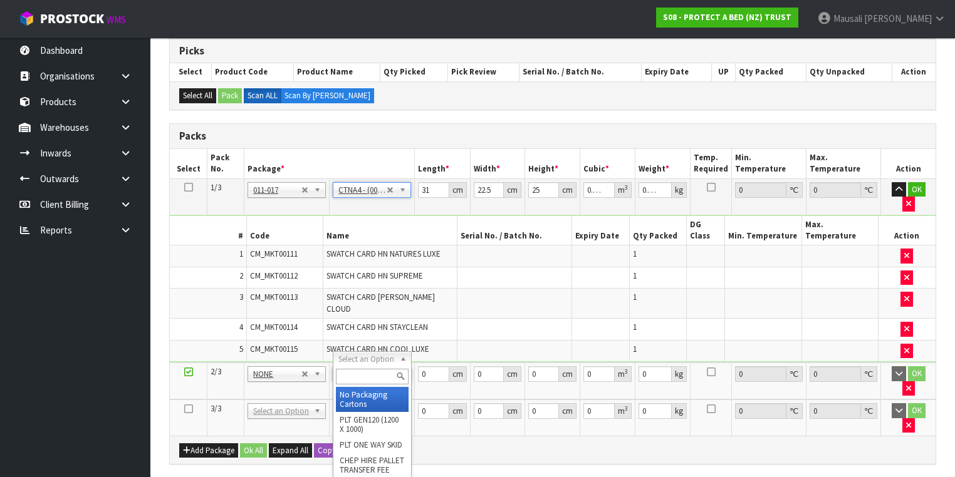
drag, startPoint x: 363, startPoint y: 357, endPoint x: 367, endPoint y: 370, distance: 14.5
type input "2"
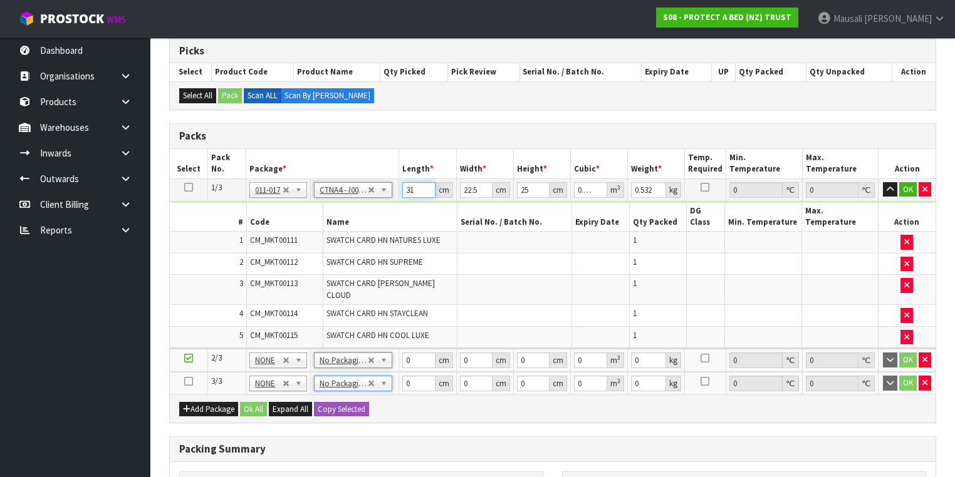
drag, startPoint x: 419, startPoint y: 189, endPoint x: 399, endPoint y: 209, distance: 28.4
click at [399, 209] on tbody "1/3 NONE 007-001 007-002 007-004 007-009 007-013 007-014 007-015 007-017 007-01…" at bounding box center [553, 264] width 766 height 170
type input "3"
type input "0.001687"
type input "31"
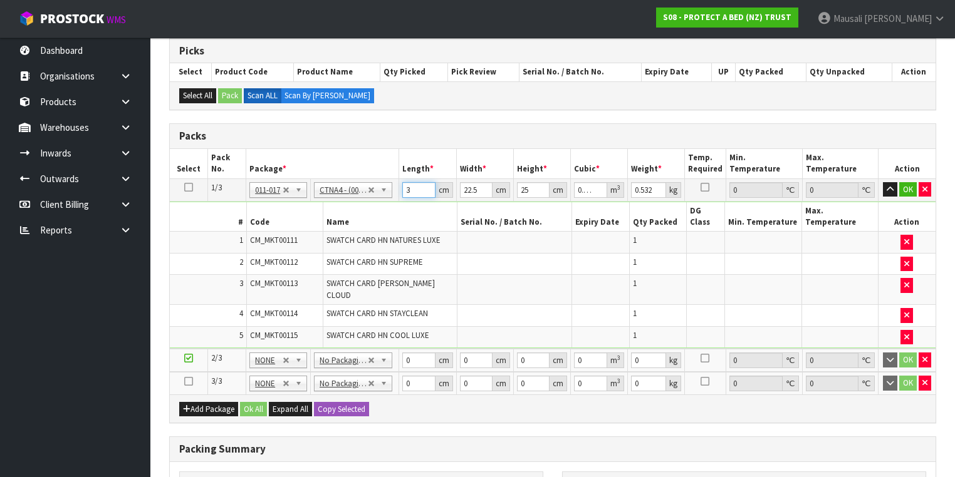
type input "0.017438"
type input "2"
type input "0.00155"
type input "25"
type input "0.019375"
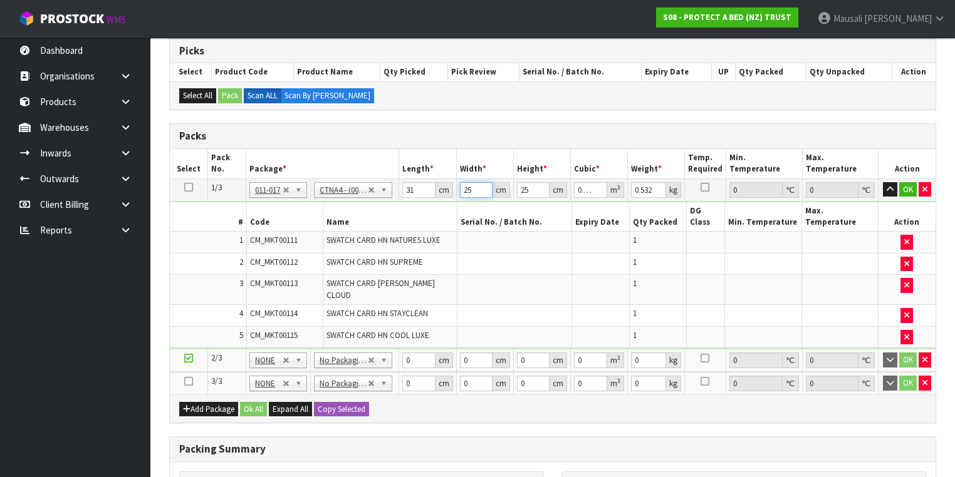
type input "25"
type input "3"
type input "0.002325"
type input "31"
type input "0.024025"
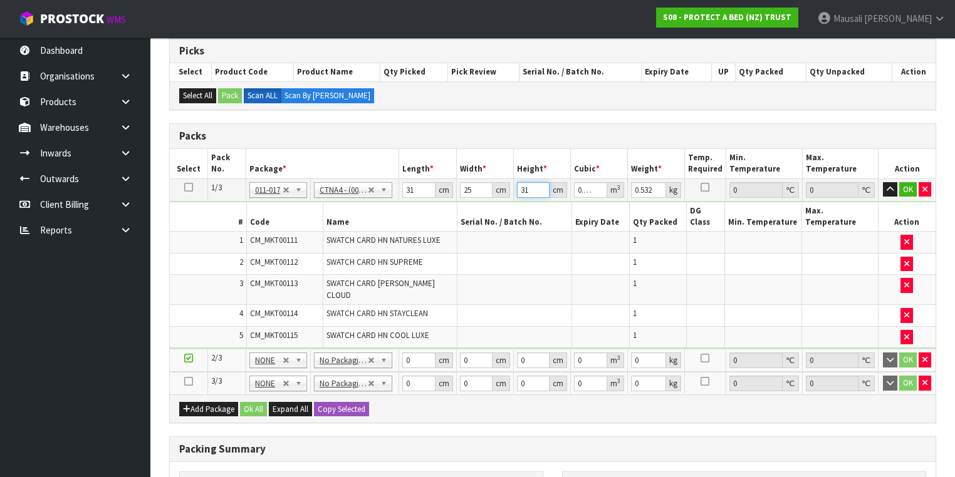
type input "31"
type input "2"
type input "61"
type input "42"
type input "3"
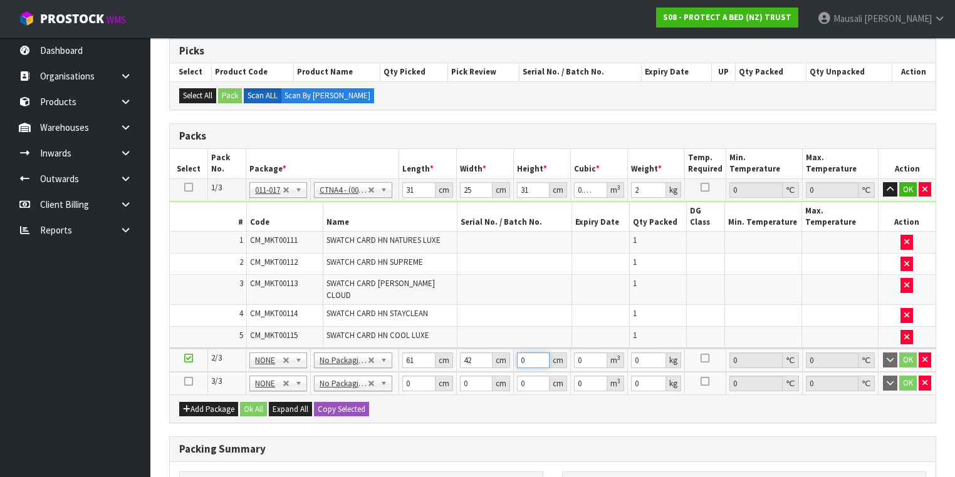
type input "0.007686"
type input "34"
type input "0.087108"
type input "34"
type input "8"
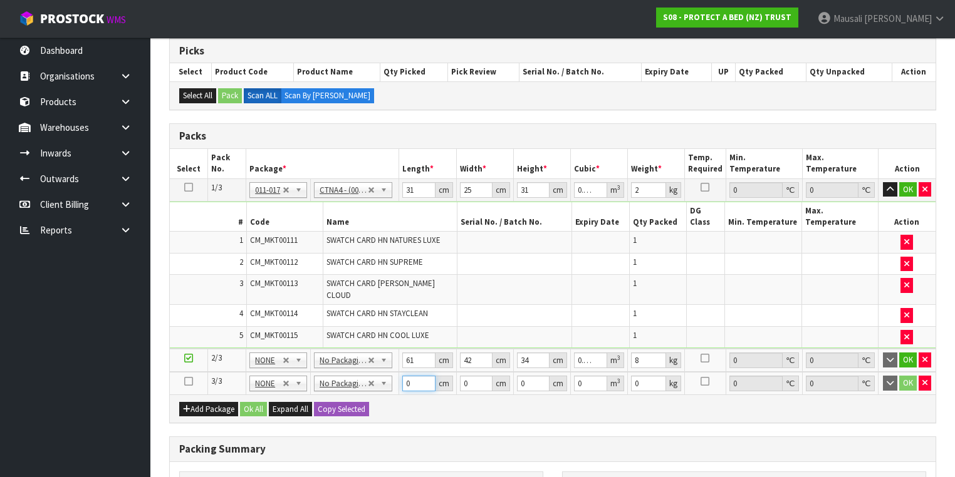
drag, startPoint x: 415, startPoint y: 364, endPoint x: 407, endPoint y: 368, distance: 9.3
click at [407, 372] on td "0 cm" at bounding box center [427, 383] width 57 height 23
type input "61"
type input "42"
type input "3"
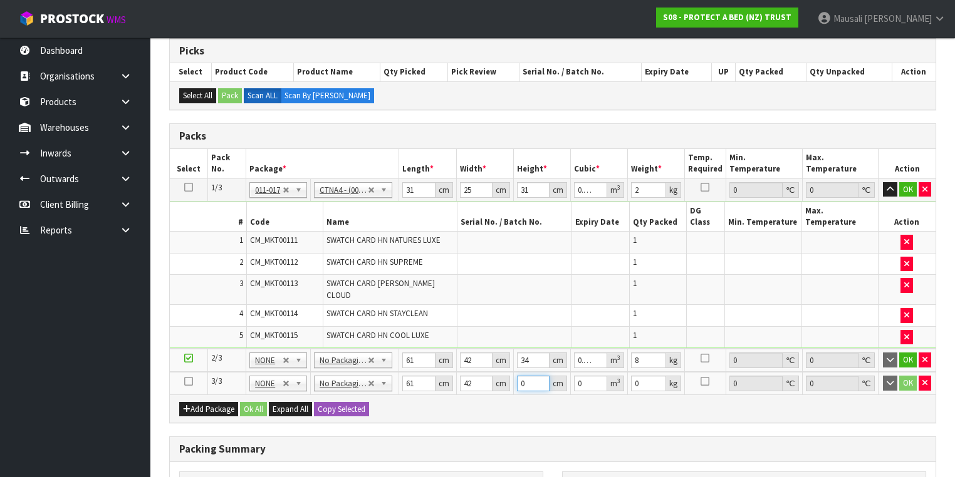
type input "0.007686"
type input "34"
type input "0.087108"
type input "34"
type input "8"
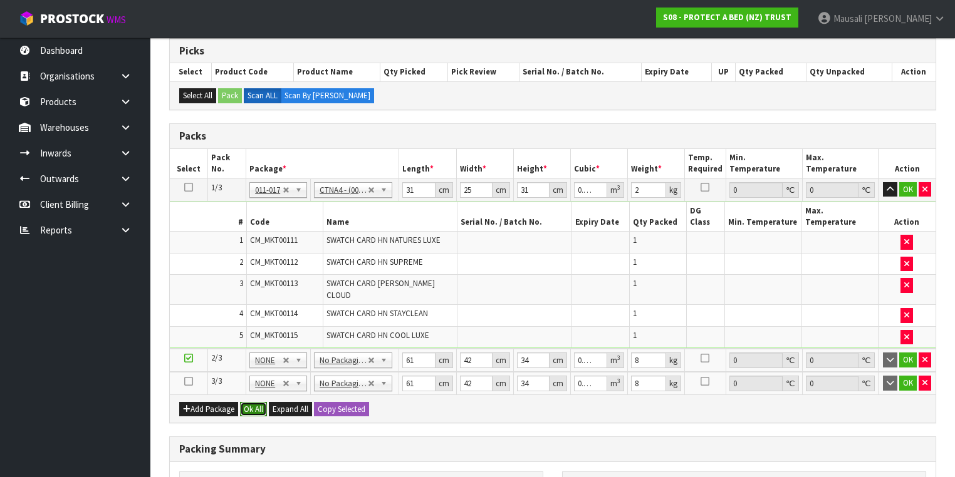
click at [261, 402] on button "Ok All" at bounding box center [253, 409] width 27 height 15
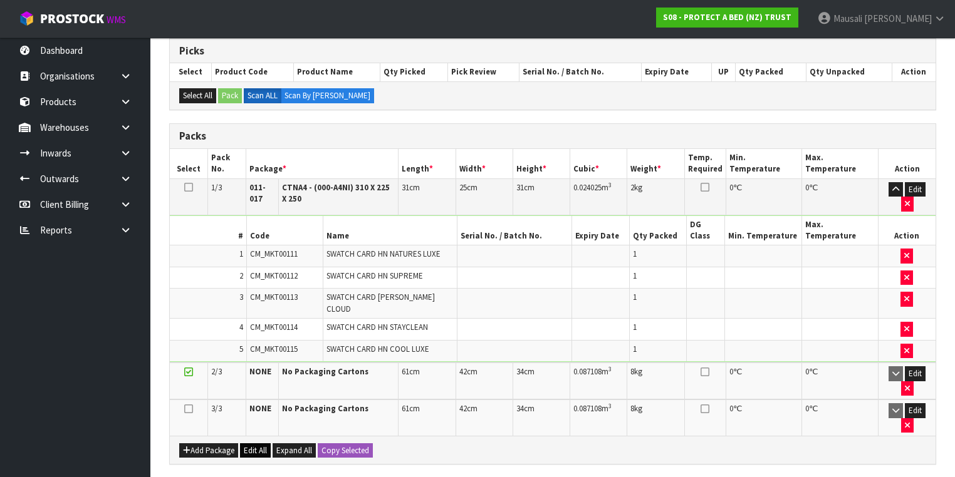
scroll to position [450, 0]
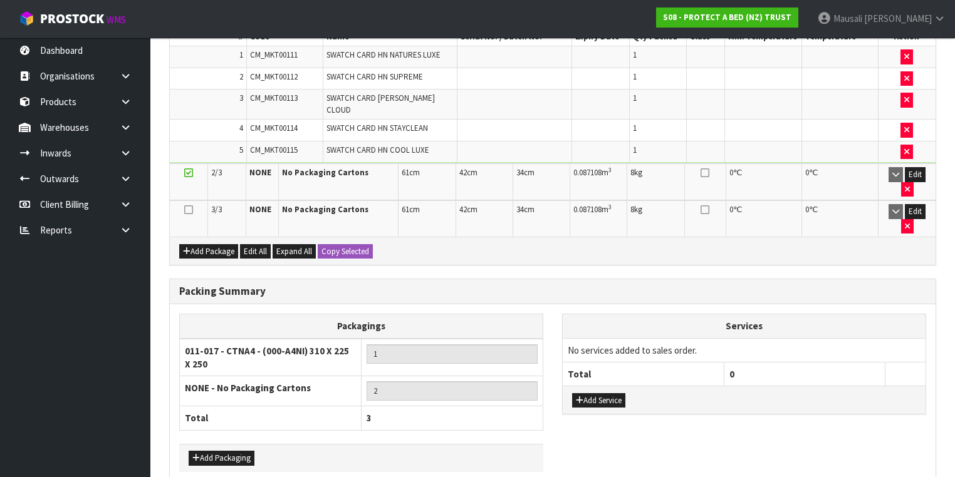
drag, startPoint x: 274, startPoint y: 450, endPoint x: 455, endPoint y: 435, distance: 181.1
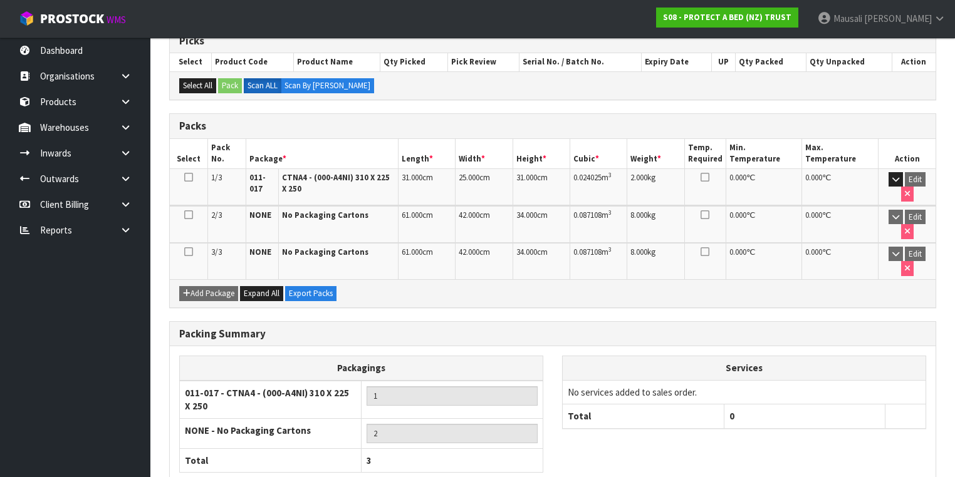
scroll to position [298, 0]
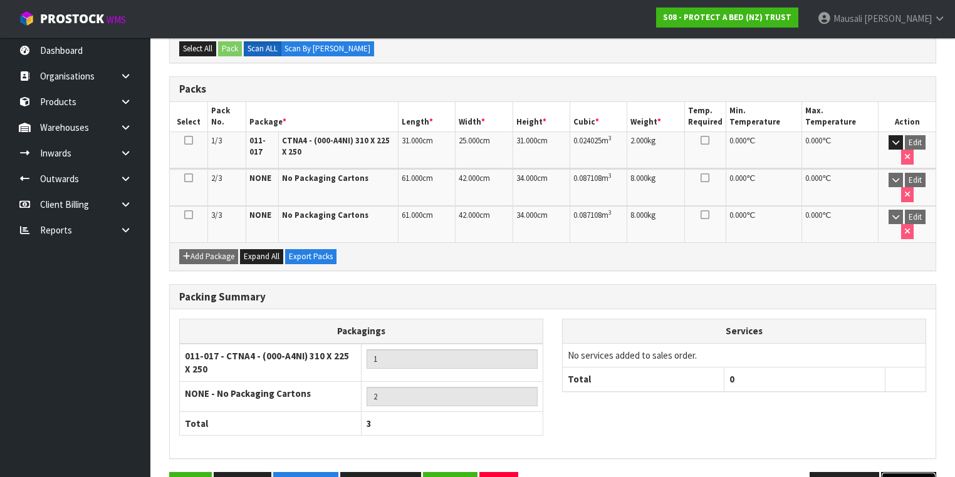
click at [892, 472] on button "Next" at bounding box center [908, 485] width 55 height 27
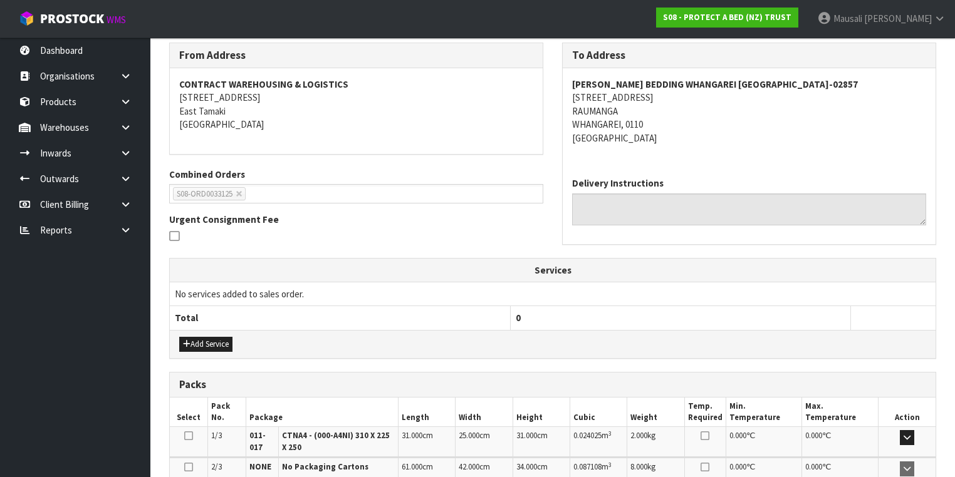
scroll to position [383, 0]
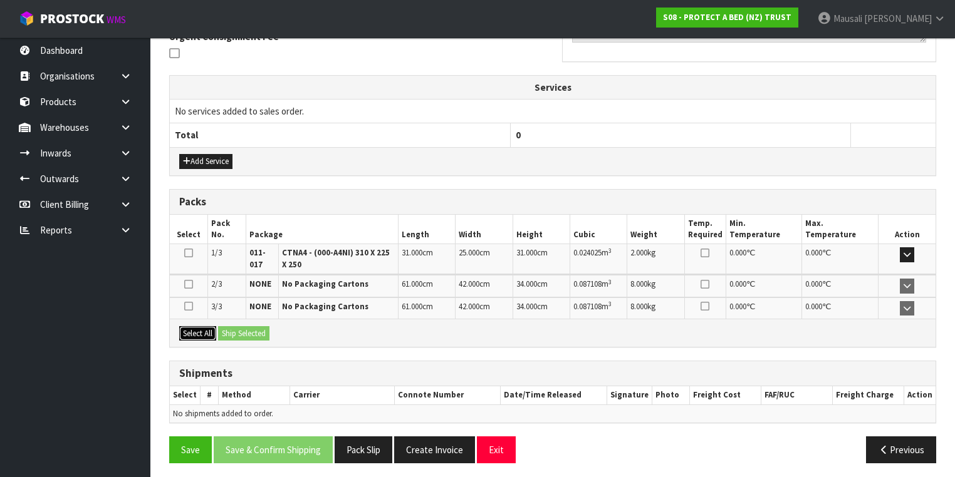
click at [210, 328] on button "Select All" at bounding box center [197, 333] width 37 height 15
drag, startPoint x: 222, startPoint y: 328, endPoint x: 227, endPoint y: 335, distance: 8.5
click at [224, 331] on button "Ship Selected" at bounding box center [243, 333] width 51 height 15
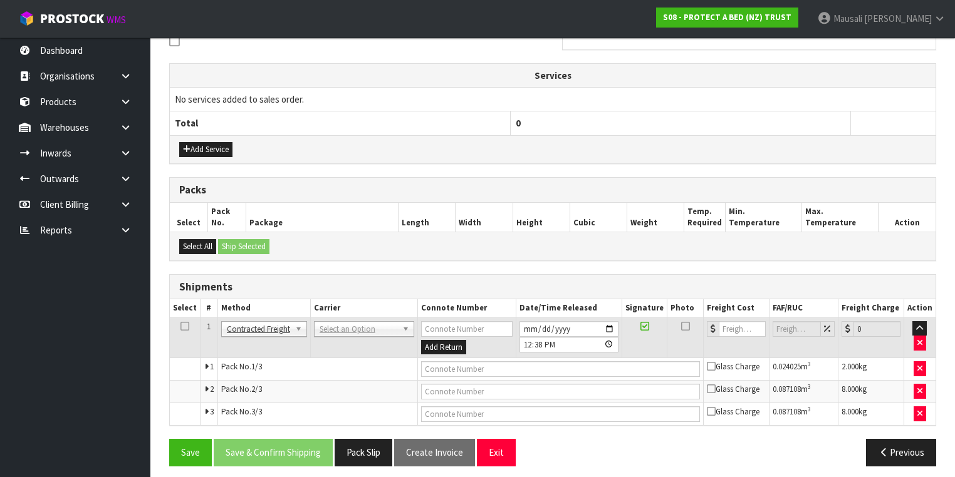
scroll to position [398, 0]
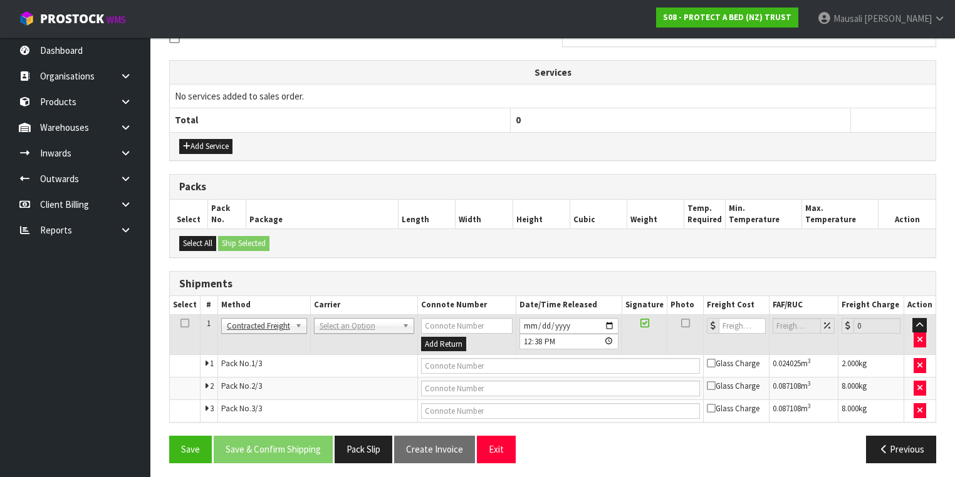
drag, startPoint x: 335, startPoint y: 321, endPoint x: 333, endPoint y: 337, distance: 15.9
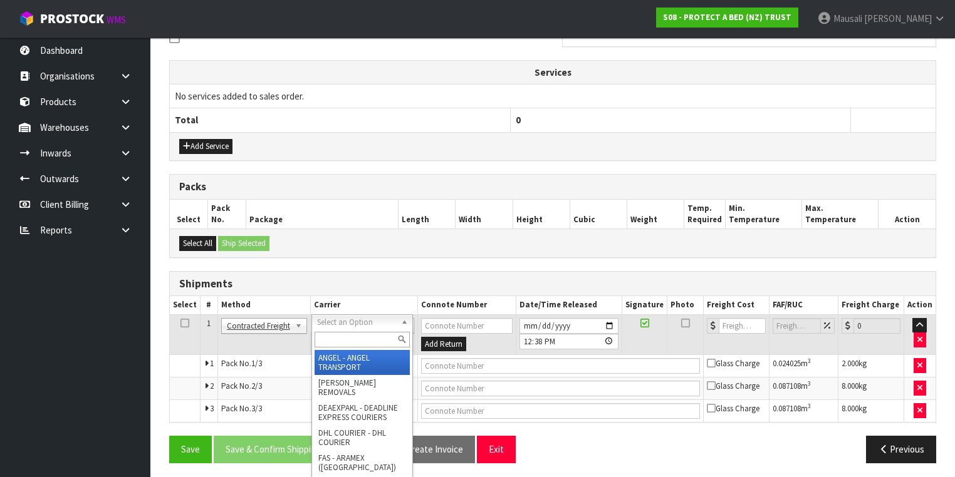
click at [331, 339] on input "text" at bounding box center [362, 340] width 95 height 16
type input "NZP"
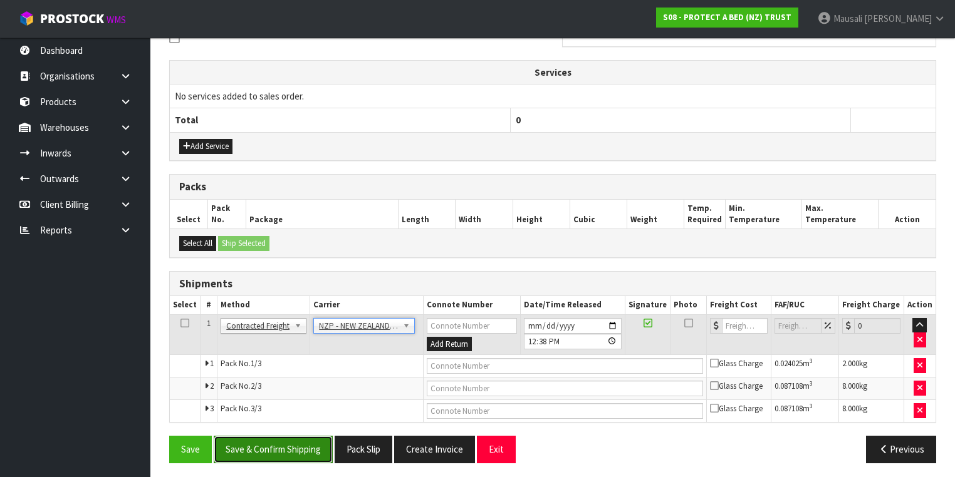
click at [286, 437] on button "Save & Confirm Shipping" at bounding box center [273, 449] width 119 height 27
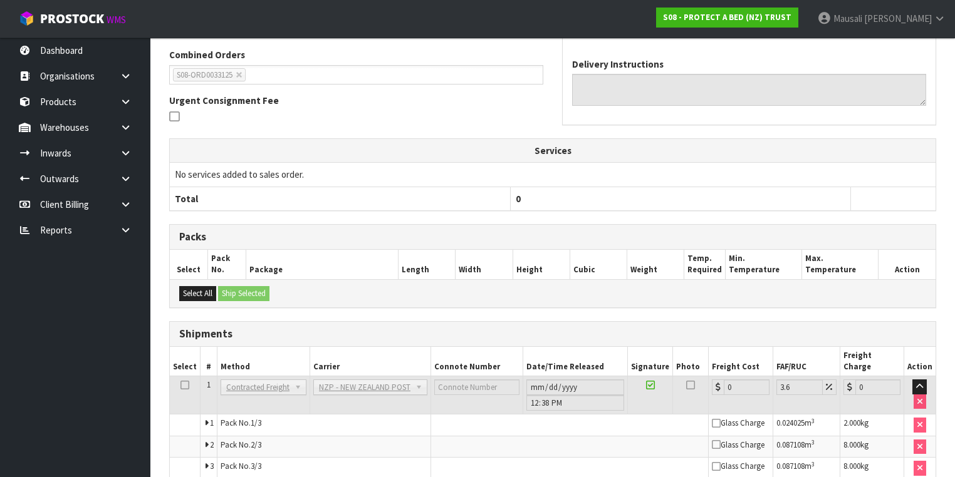
scroll to position [378, 0]
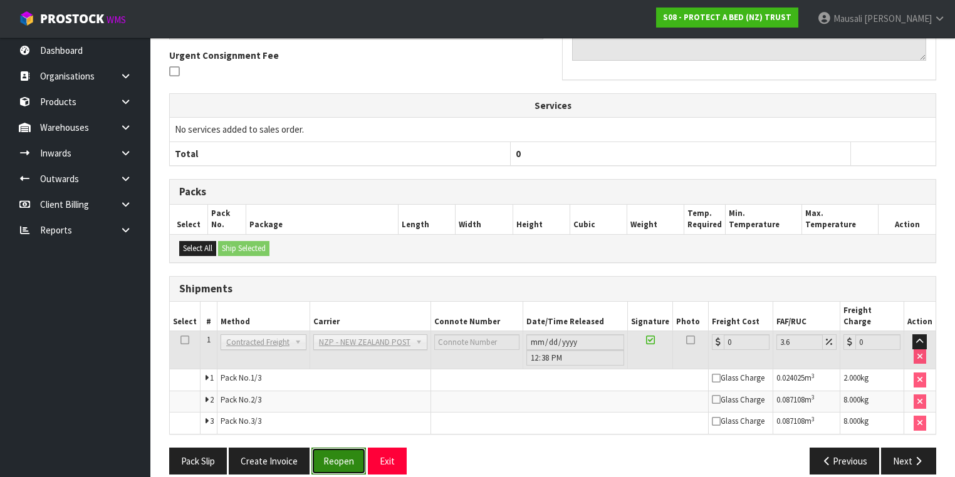
click at [326, 451] on button "Reopen" at bounding box center [338, 461] width 55 height 27
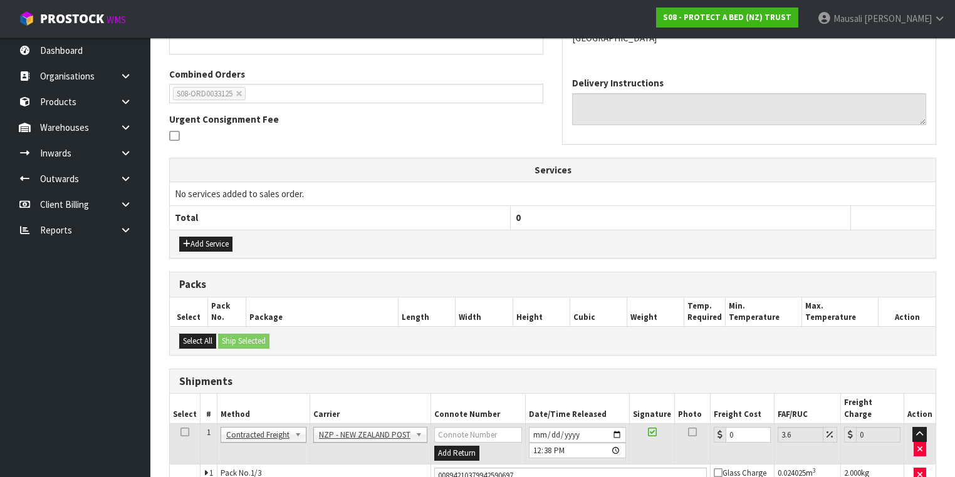
scroll to position [410, 0]
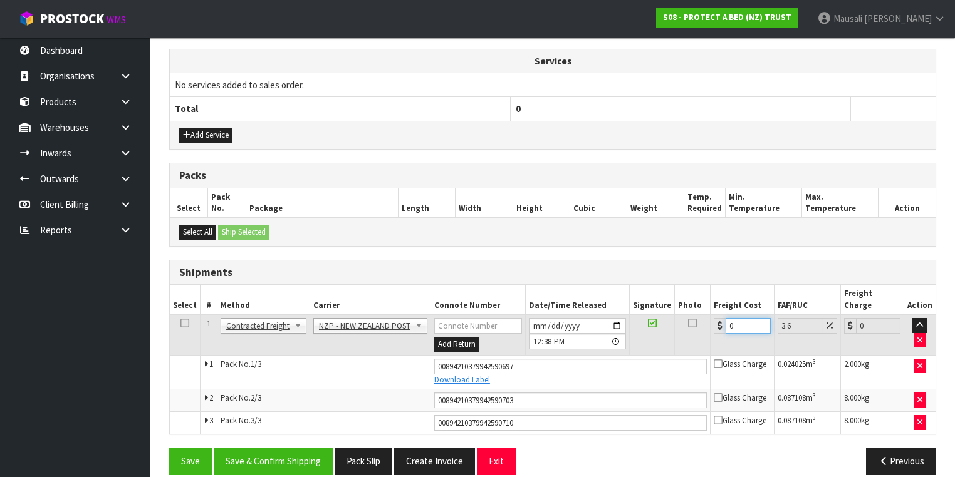
drag, startPoint x: 744, startPoint y: 312, endPoint x: 722, endPoint y: 326, distance: 25.9
click at [722, 326] on td "0" at bounding box center [742, 335] width 63 height 41
type input "2"
type input "2.07"
type input "24"
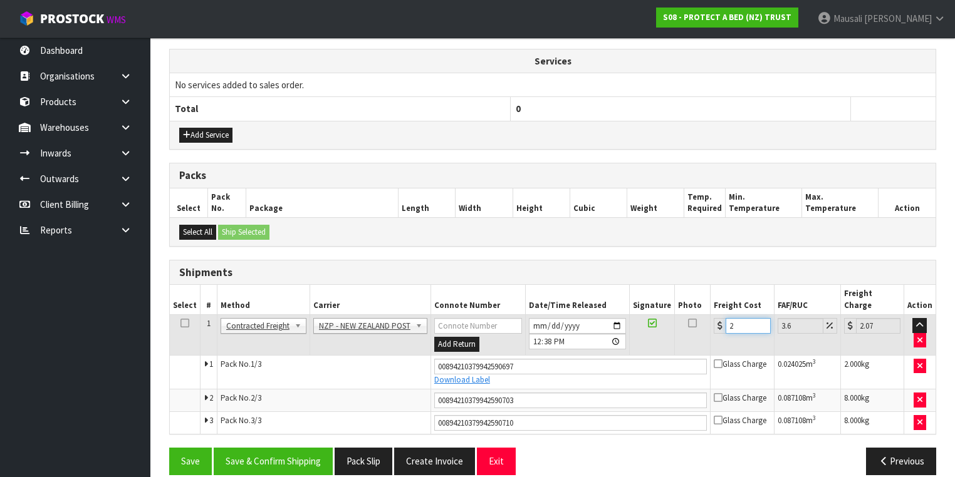
type input "24.86"
type input "24.3"
type input "25.17"
type input "24.35"
type input "25.23"
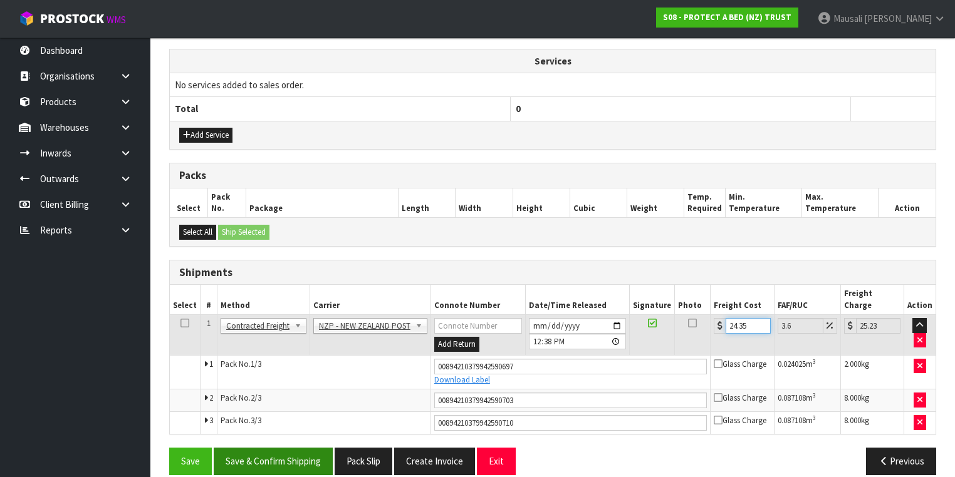
type input "24.35"
click at [318, 448] on button "Save & Confirm Shipping" at bounding box center [273, 461] width 119 height 27
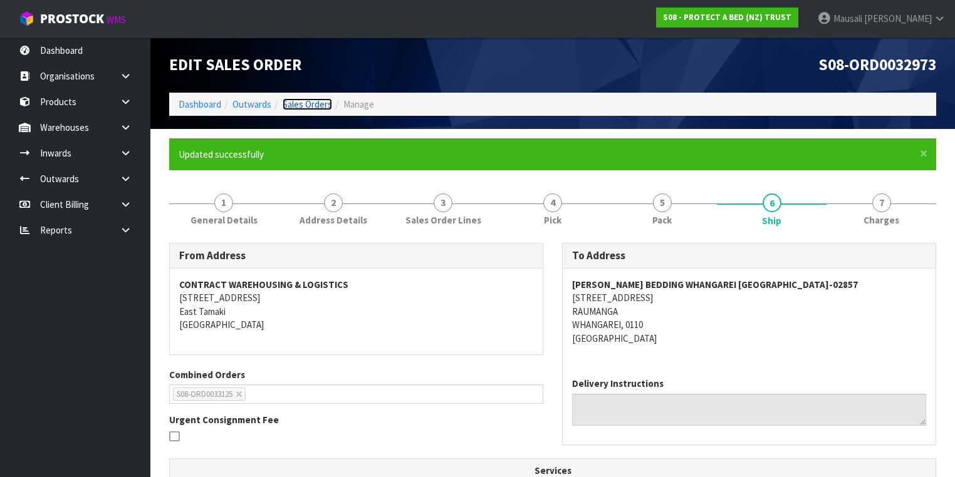
click at [306, 105] on link "Sales Orders" at bounding box center [307, 104] width 49 height 12
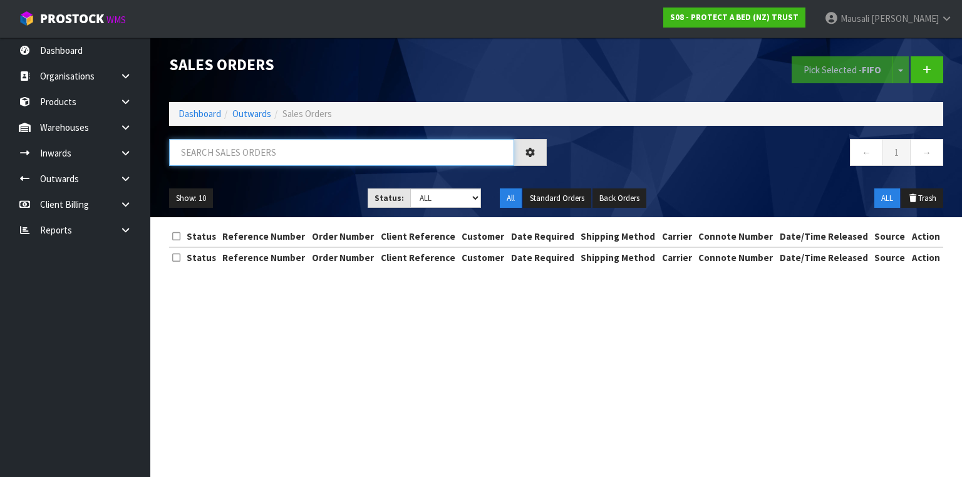
click at [228, 150] on input "text" at bounding box center [341, 152] width 345 height 27
type input "JOB-0409165"
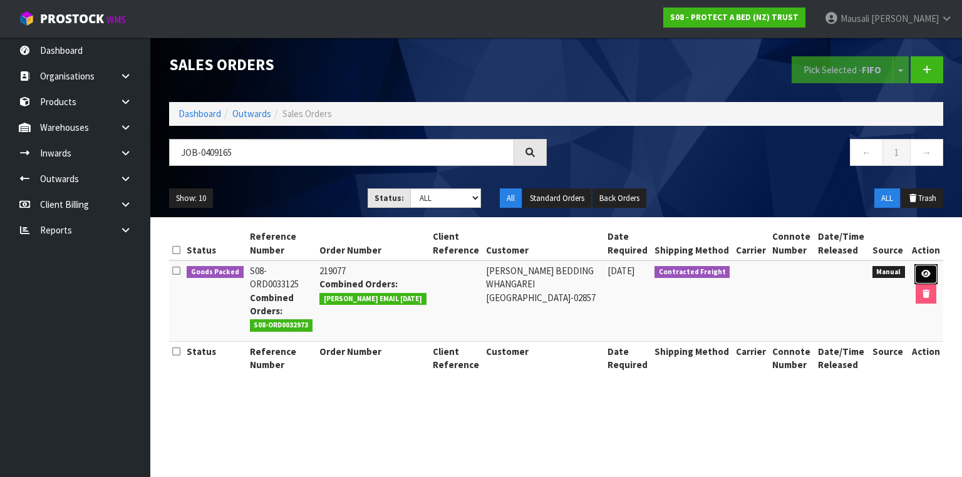
click at [924, 271] on icon at bounding box center [926, 274] width 9 height 8
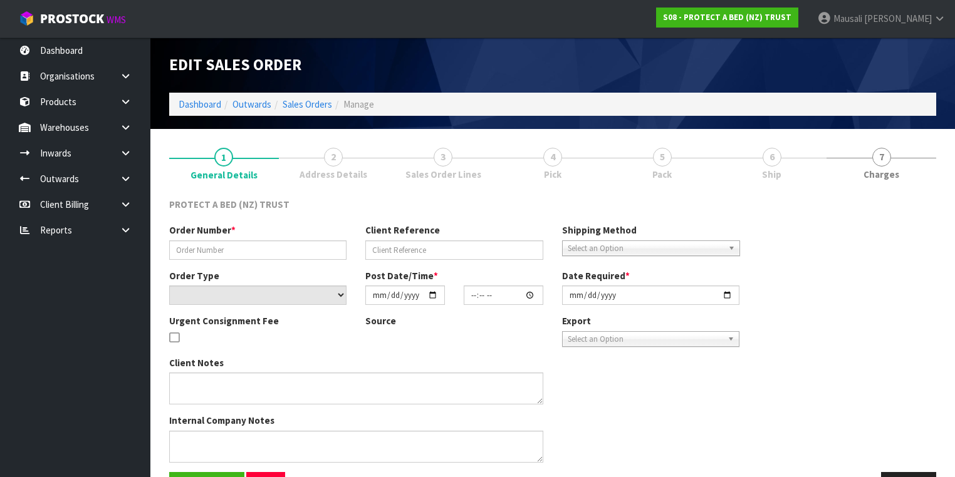
scroll to position [39, 0]
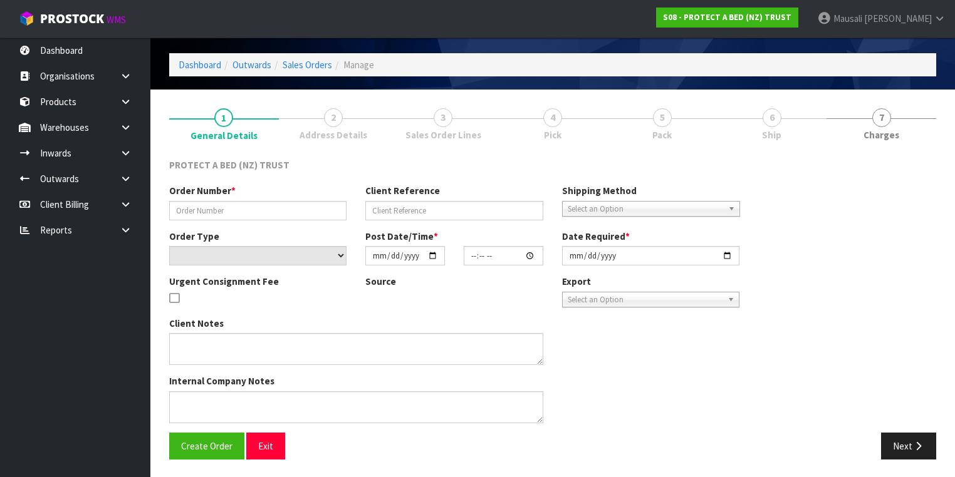
type input "219077"
select select "number:0"
type input "[DATE]"
type input "08:55:00.000"
type input "[DATE]"
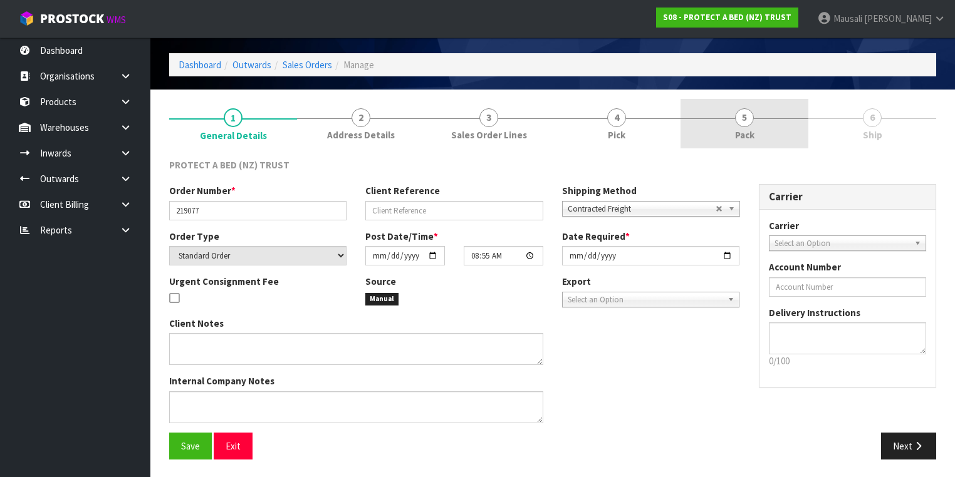
click at [755, 133] on link "5 Pack" at bounding box center [744, 123] width 128 height 49
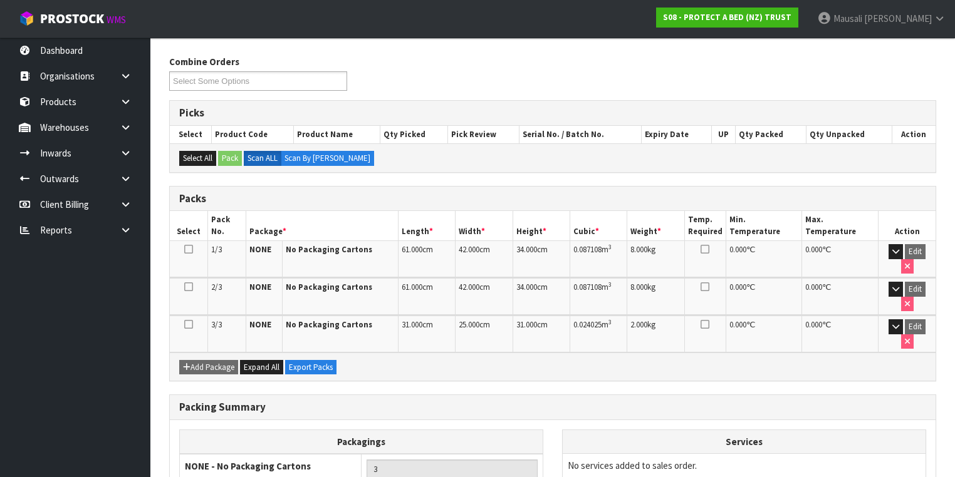
scroll to position [207, 0]
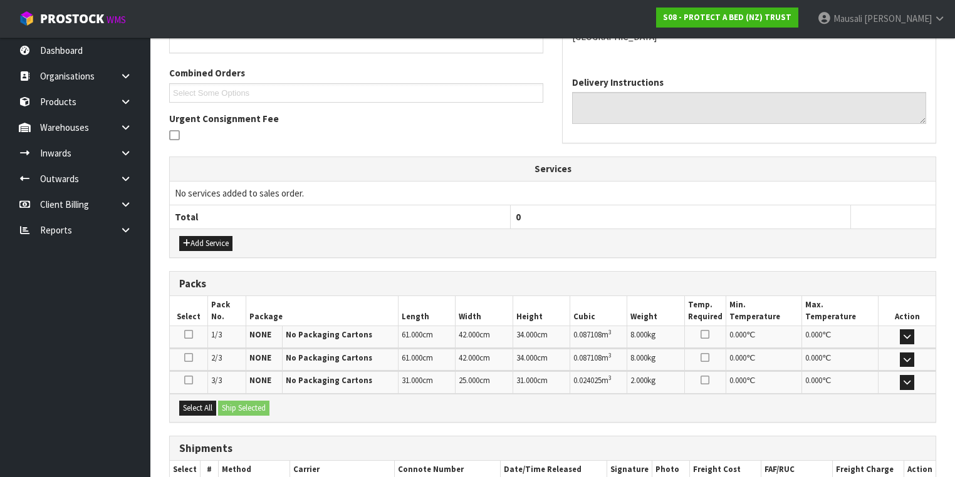
scroll to position [331, 0]
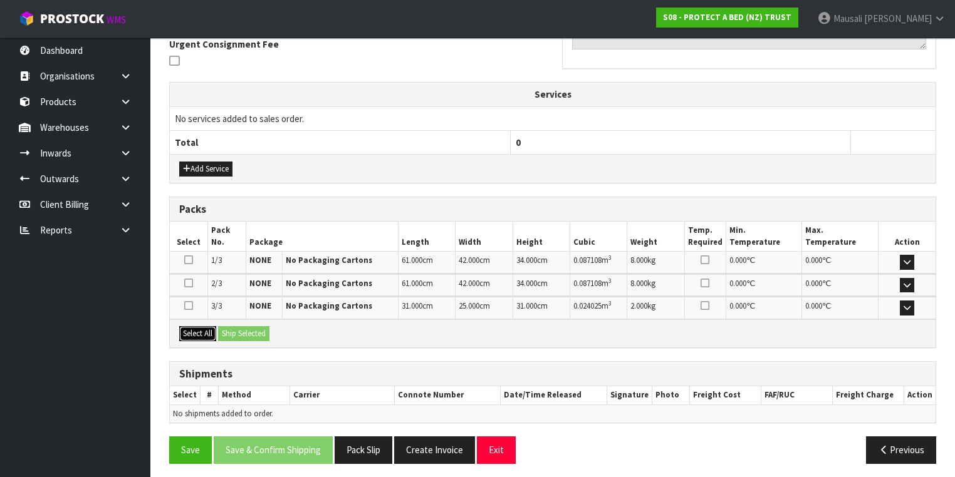
click at [203, 333] on button "Select All" at bounding box center [197, 333] width 37 height 15
click at [227, 331] on button "Ship Selected" at bounding box center [243, 333] width 51 height 15
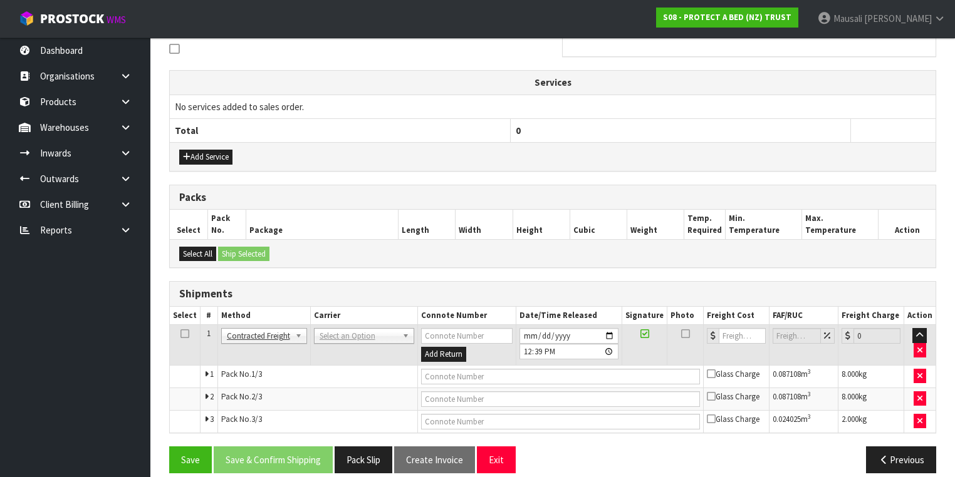
scroll to position [353, 0]
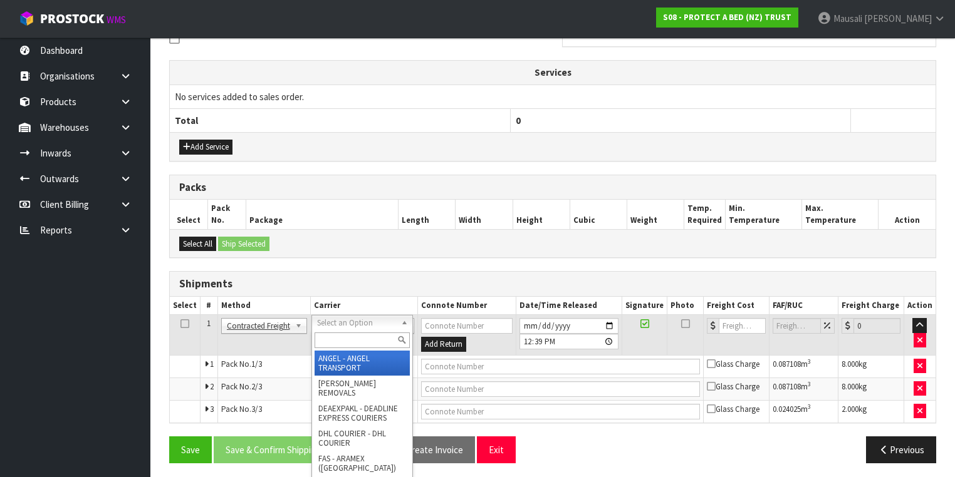
click at [330, 337] on input "text" at bounding box center [362, 341] width 95 height 16
type input "NZP"
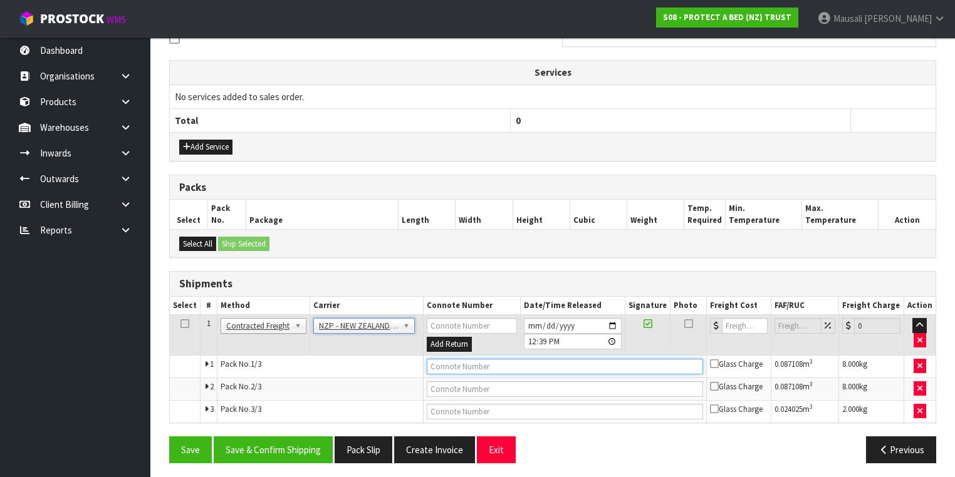
click at [440, 366] on input "text" at bounding box center [565, 367] width 276 height 16
type input "00894210379942590697"
click at [169, 437] on button "Save" at bounding box center [190, 450] width 43 height 27
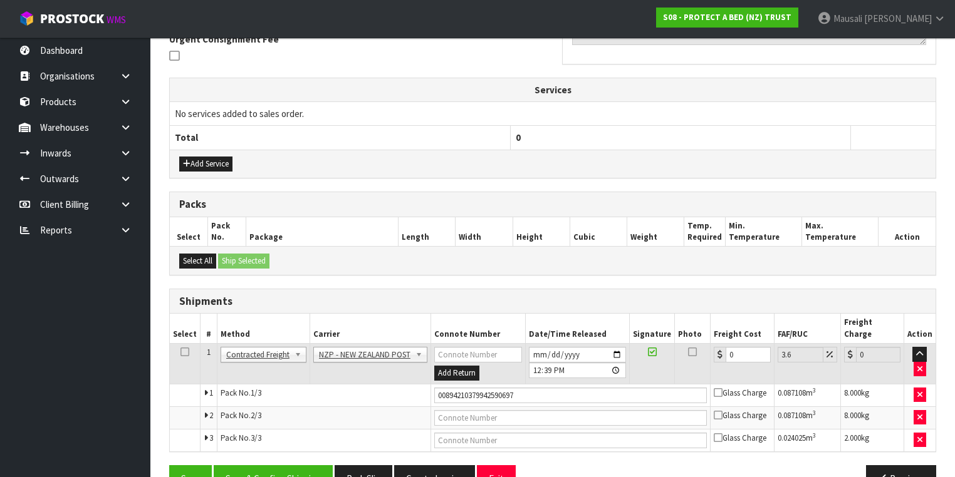
scroll to position [398, 0]
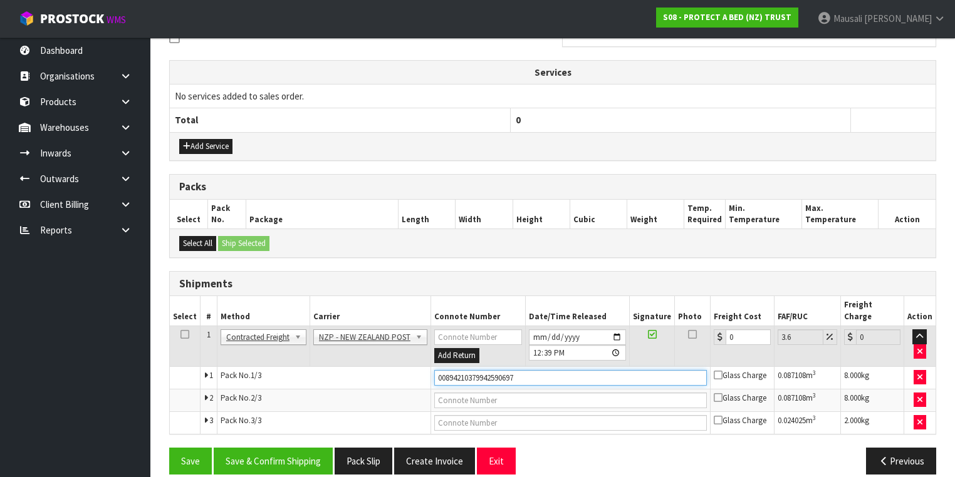
drag, startPoint x: 519, startPoint y: 366, endPoint x: 413, endPoint y: 375, distance: 106.9
click at [413, 375] on tbody "1 Client Local Pickup Customer Local Pickup Company Freight Contracted Freight …" at bounding box center [553, 380] width 766 height 108
type input "00894210379942590710"
click at [169, 448] on button "Save" at bounding box center [190, 461] width 43 height 27
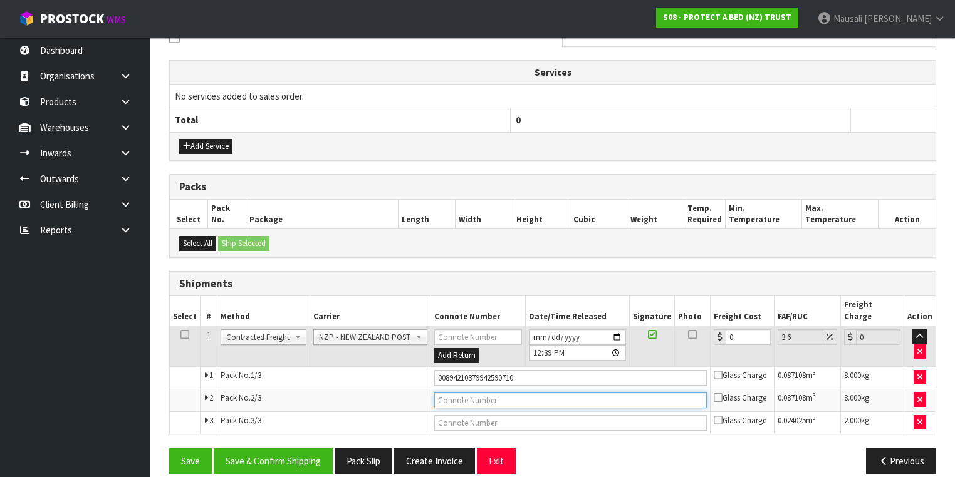
drag, startPoint x: 519, startPoint y: 388, endPoint x: 420, endPoint y: 393, distance: 99.1
click at [420, 393] on tr "2 Pack No. 2/3 Glass Charge 0.087108 m 3 8.000 kg" at bounding box center [553, 400] width 766 height 23
type input "00894210379942590703"
click at [169, 448] on button "Save" at bounding box center [190, 461] width 43 height 27
click at [494, 415] on input "text" at bounding box center [570, 423] width 273 height 16
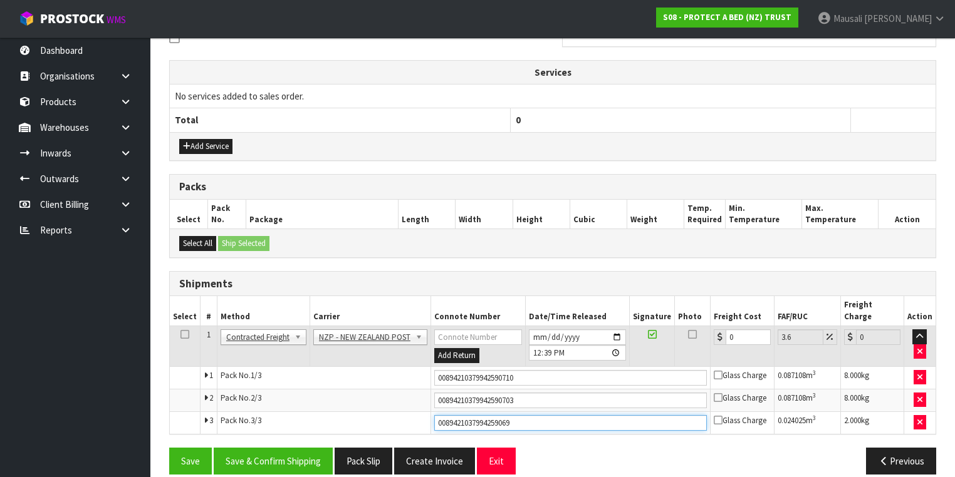
type input "00894210379942590697"
click at [169, 448] on button "Save" at bounding box center [190, 461] width 43 height 27
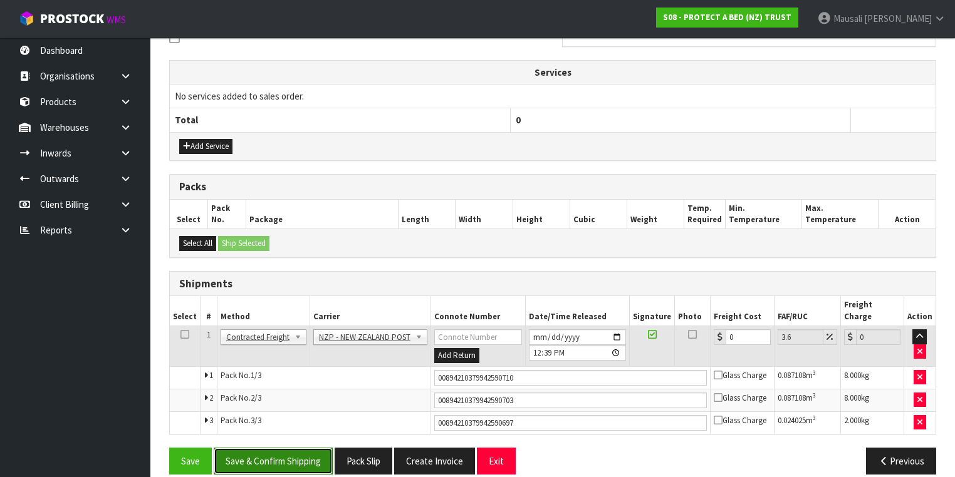
click at [293, 448] on button "Save & Confirm Shipping" at bounding box center [273, 461] width 119 height 27
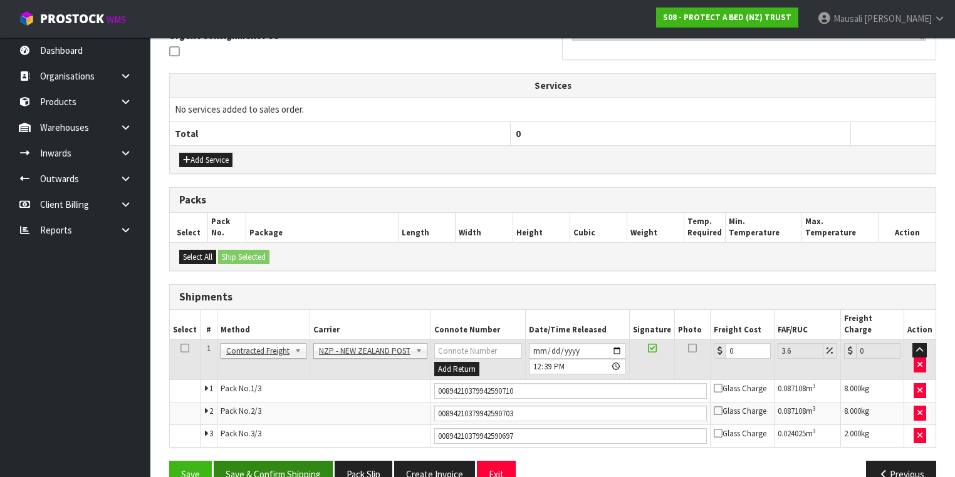
scroll to position [0, 0]
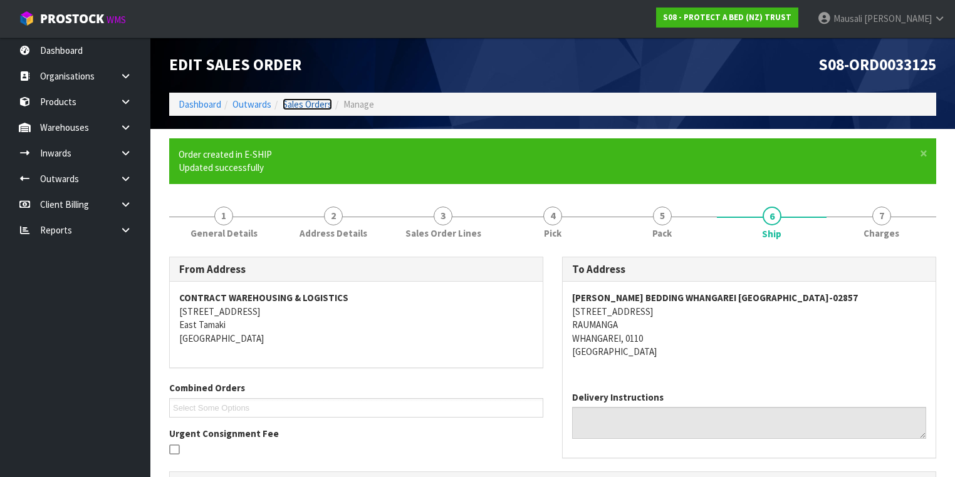
click at [311, 100] on link "Sales Orders" at bounding box center [307, 104] width 49 height 12
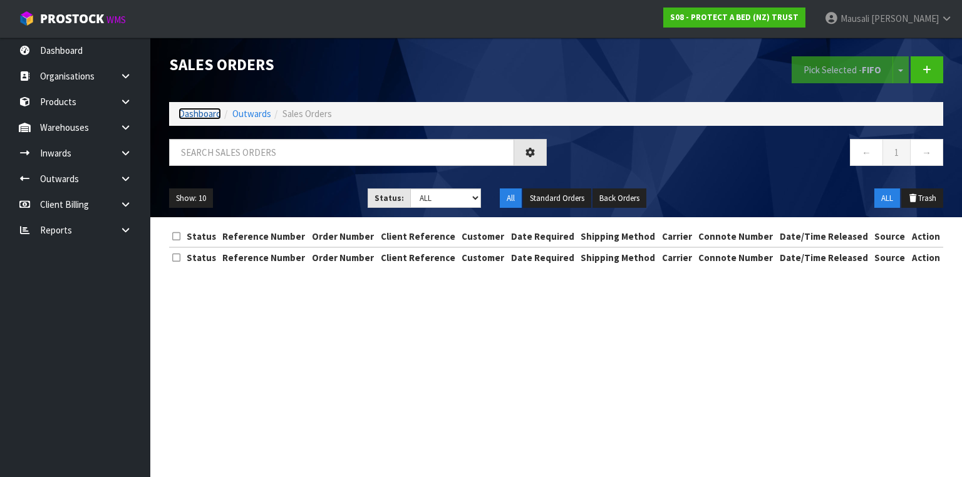
click at [197, 109] on link "Dashboard" at bounding box center [200, 114] width 43 height 12
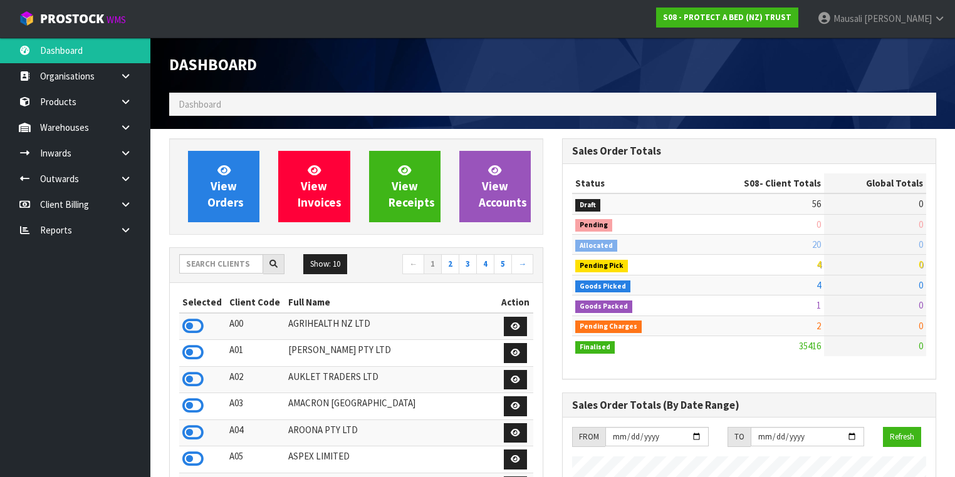
scroll to position [945, 393]
click at [198, 264] on input "text" at bounding box center [221, 263] width 84 height 19
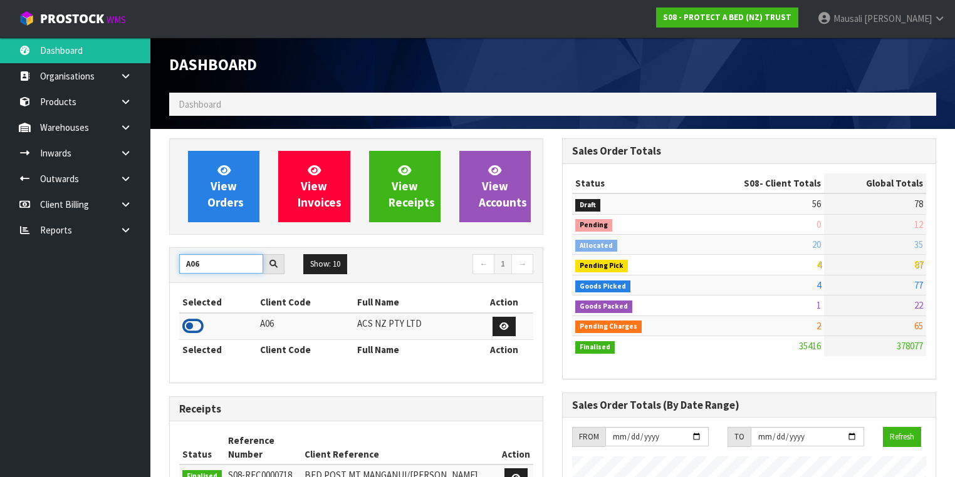
type input "A06"
click at [194, 323] on icon at bounding box center [192, 326] width 21 height 19
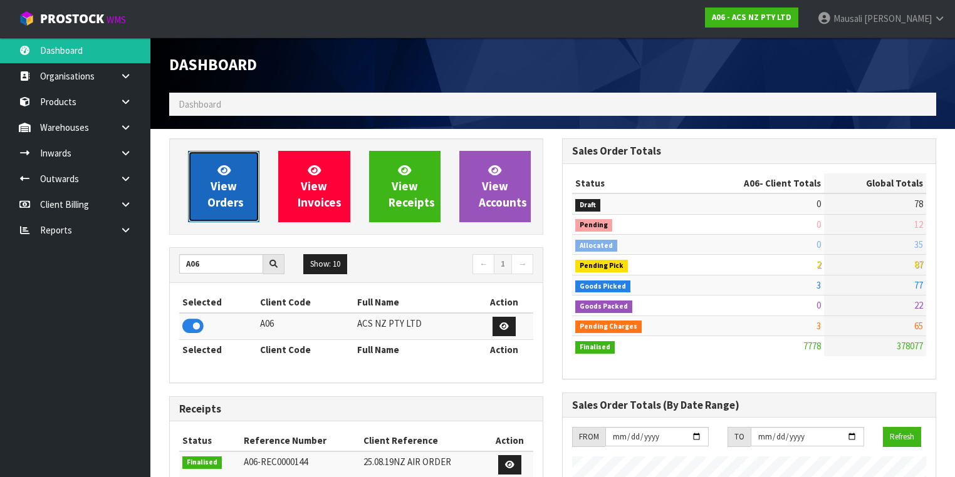
click at [226, 193] on span "View Orders" at bounding box center [225, 186] width 36 height 47
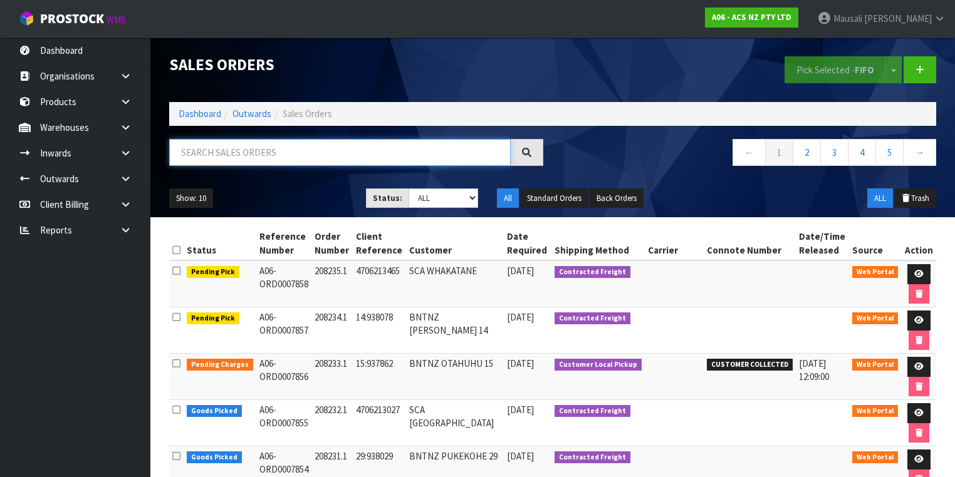
click at [217, 158] on input "text" at bounding box center [339, 152] width 341 height 27
type input "JOB-0409201"
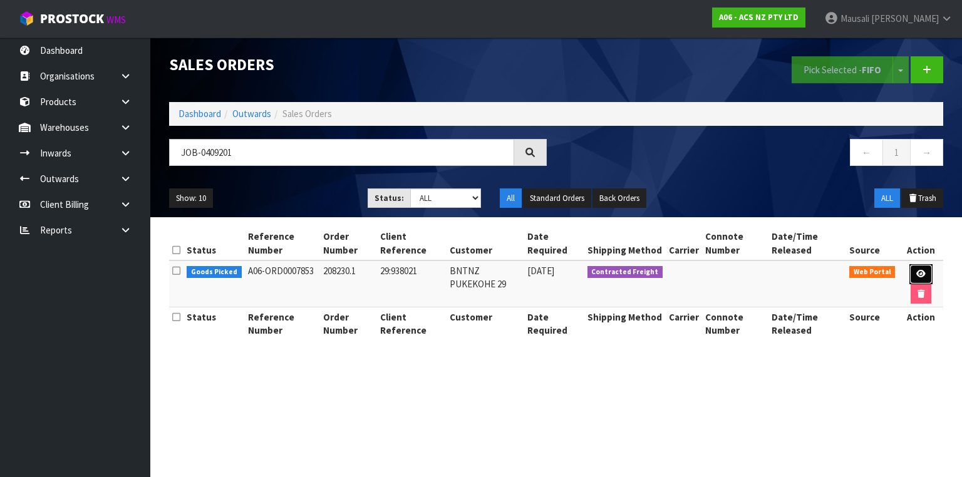
click at [918, 271] on icon at bounding box center [921, 274] width 9 height 8
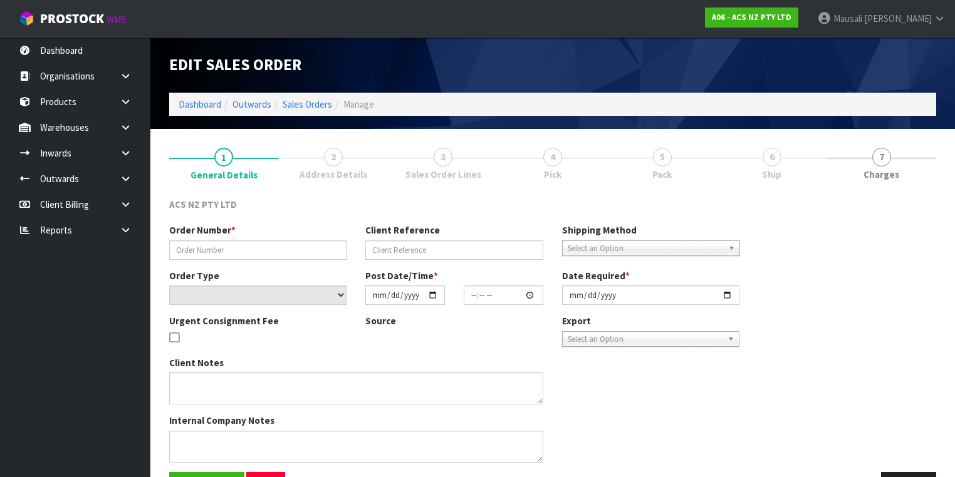
type input "208230.1"
type input "29:938021"
select select "number:0"
type input "[DATE]"
type input "10:28:00.000"
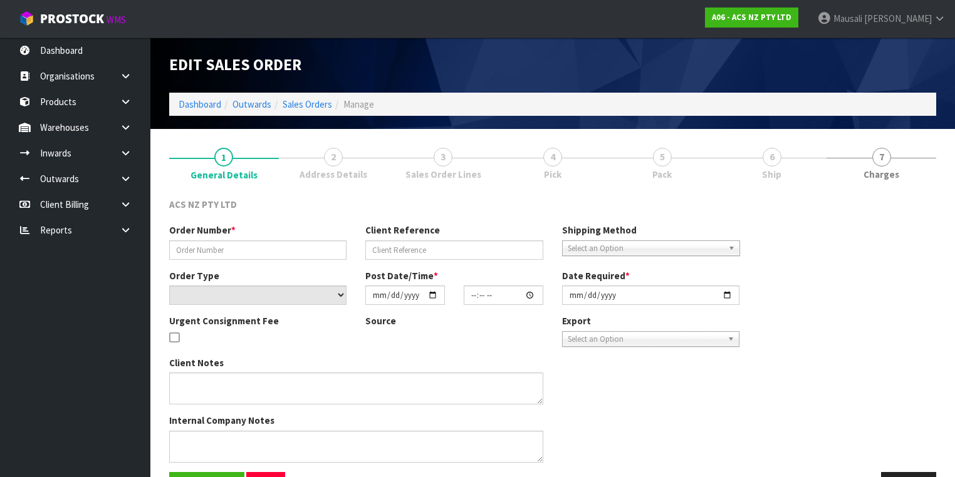
type input "[DATE]"
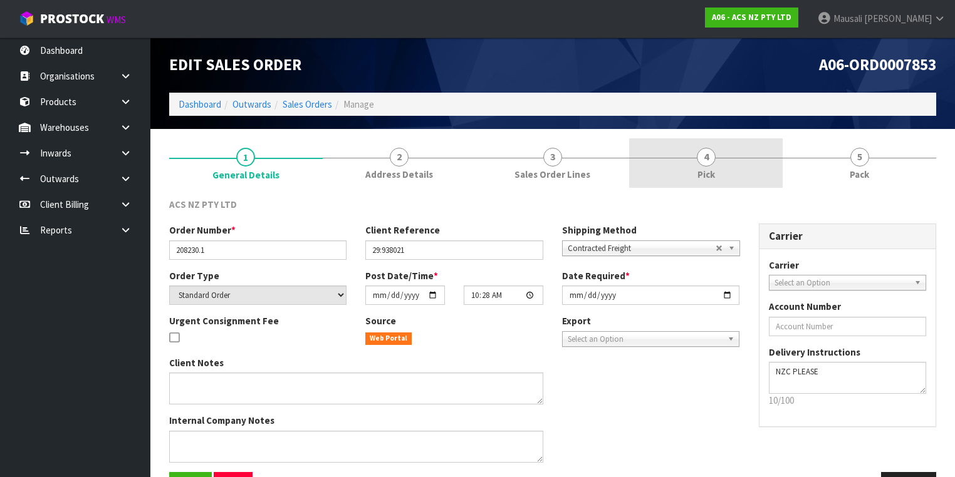
click at [699, 167] on link "4 Pick" at bounding box center [706, 162] width 154 height 49
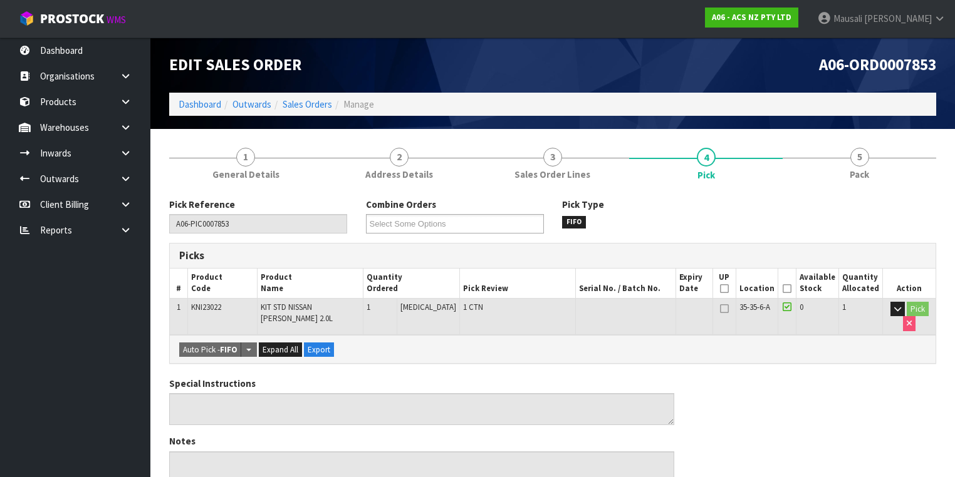
click at [787, 289] on icon at bounding box center [787, 289] width 9 height 1
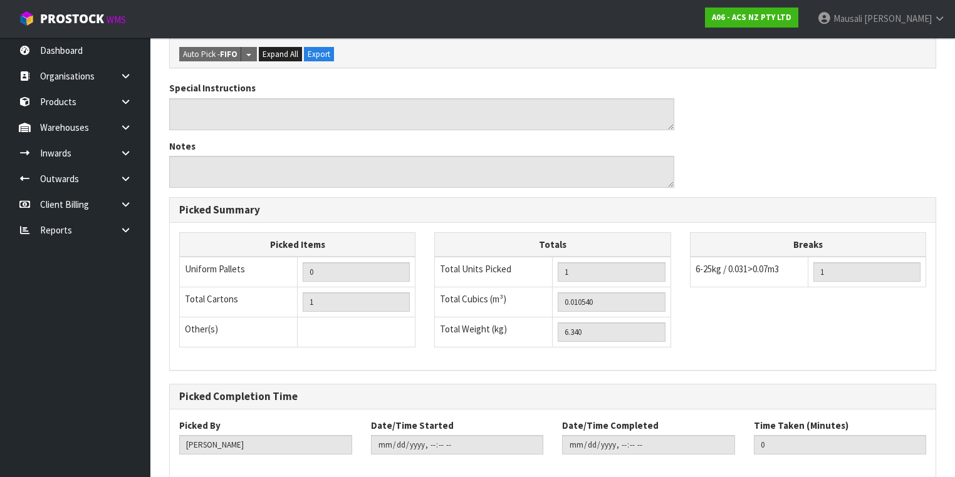
scroll to position [402, 0]
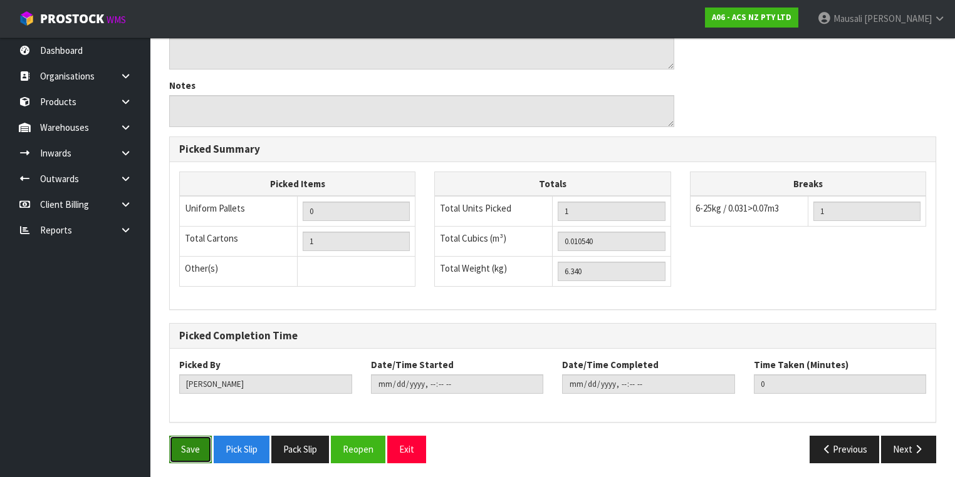
click at [195, 436] on button "Save" at bounding box center [190, 449] width 43 height 27
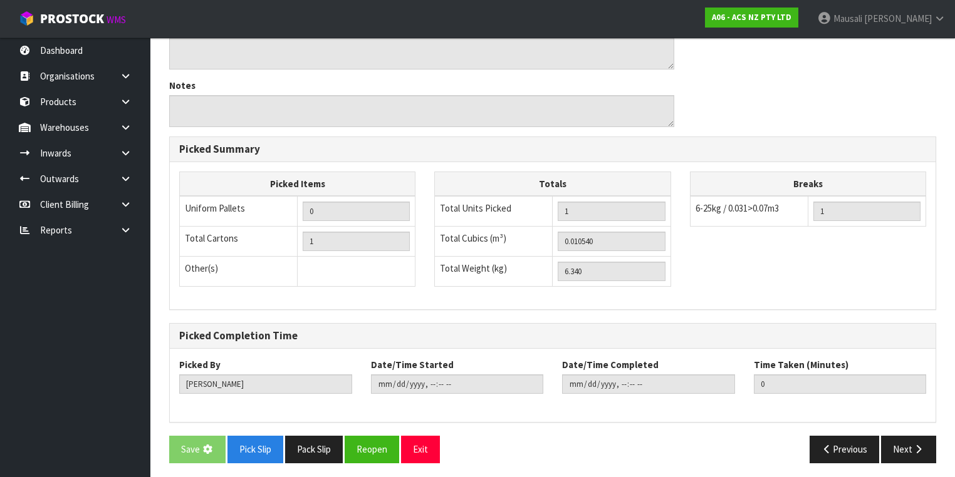
scroll to position [0, 0]
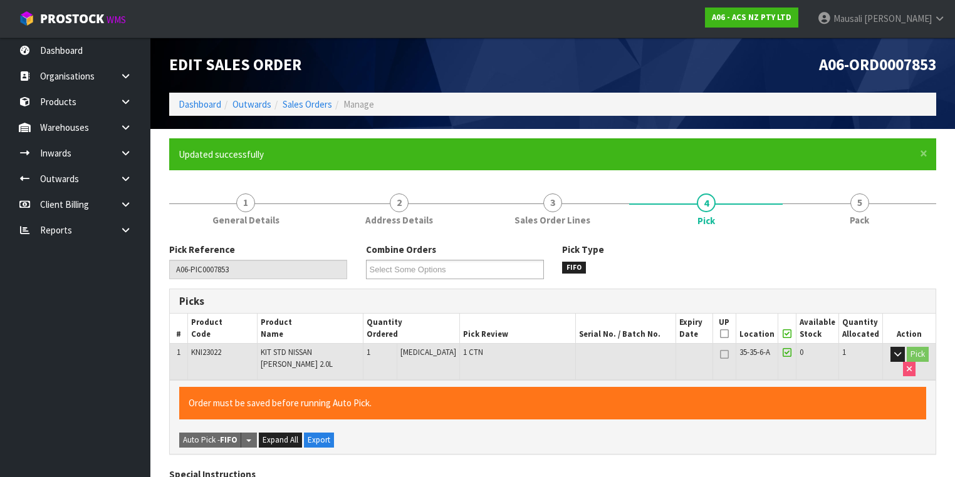
type input "[PERSON_NAME]"
type input "[DATE]T12:47:32"
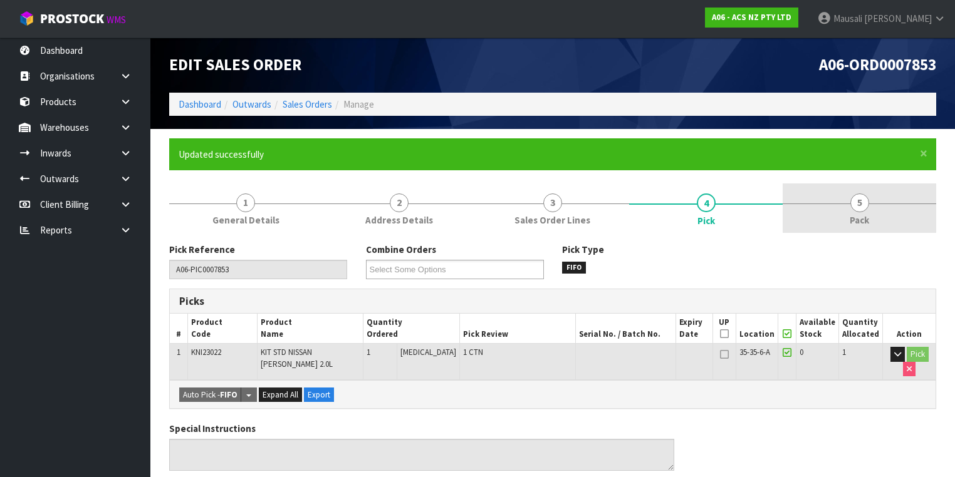
click at [848, 211] on link "5 Pack" at bounding box center [860, 208] width 154 height 49
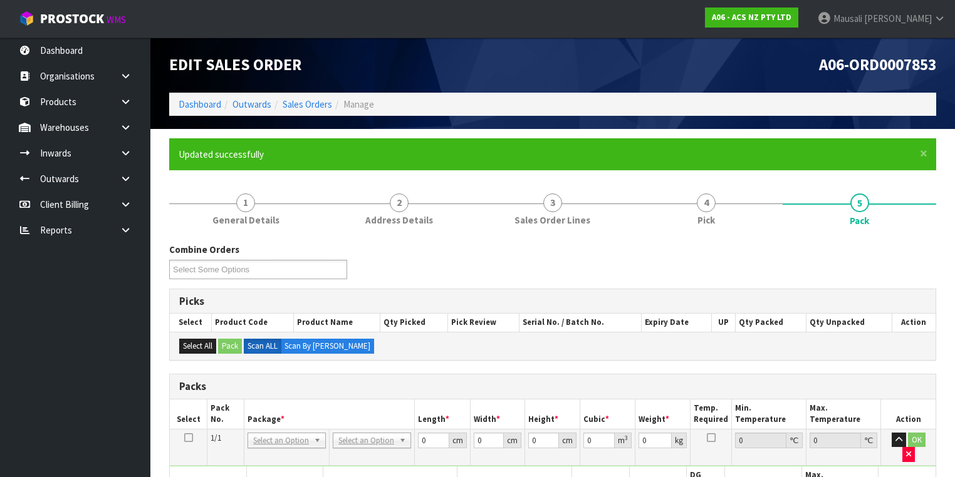
scroll to position [251, 0]
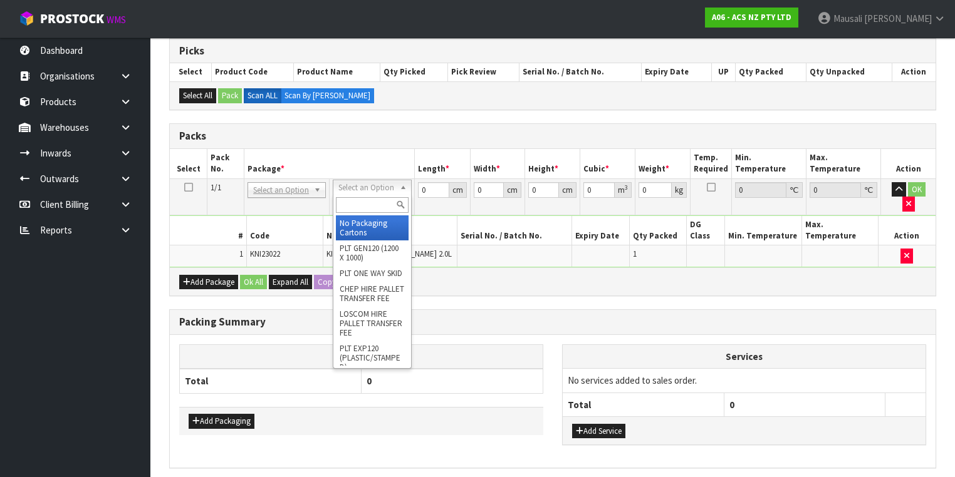
click at [353, 209] on input "text" at bounding box center [372, 205] width 72 height 16
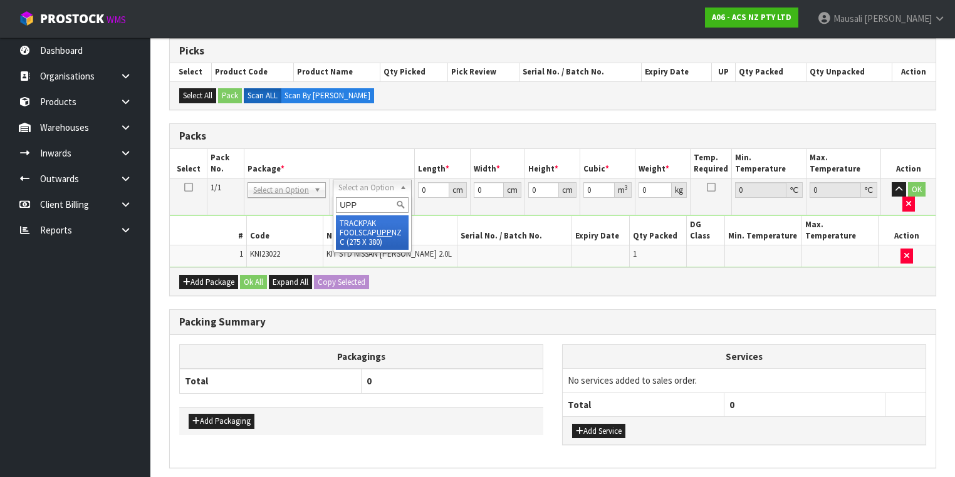
type input "UPP"
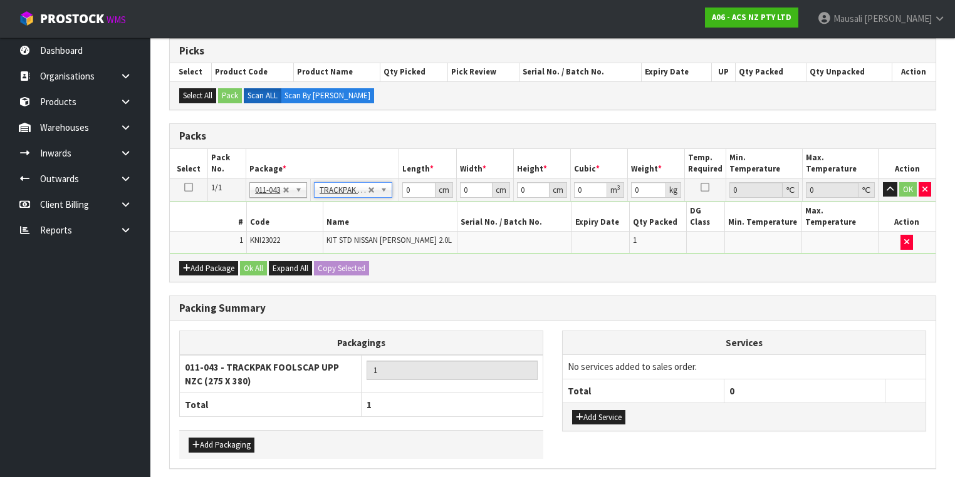
type input "27.5"
type input "38"
type input "0.01"
type input "0.00001"
type input "6.35"
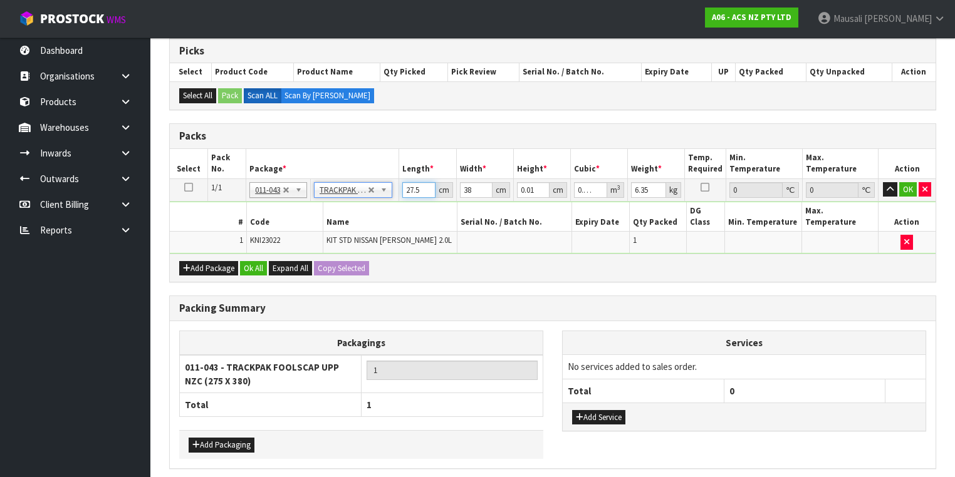
drag, startPoint x: 417, startPoint y: 190, endPoint x: 391, endPoint y: 192, distance: 25.7
click at [391, 192] on tr "1/1 NONE 007-001 007-002 007-004 007-009 007-013 007-014 007-015 007-017 007-01…" at bounding box center [553, 190] width 766 height 23
drag, startPoint x: 534, startPoint y: 188, endPoint x: 507, endPoint y: 193, distance: 28.0
click at [507, 193] on tr "1/1 NONE 007-001 007-002 007-004 007-009 007-013 007-014 007-015 007-017 007-01…" at bounding box center [553, 190] width 766 height 23
type input "1"
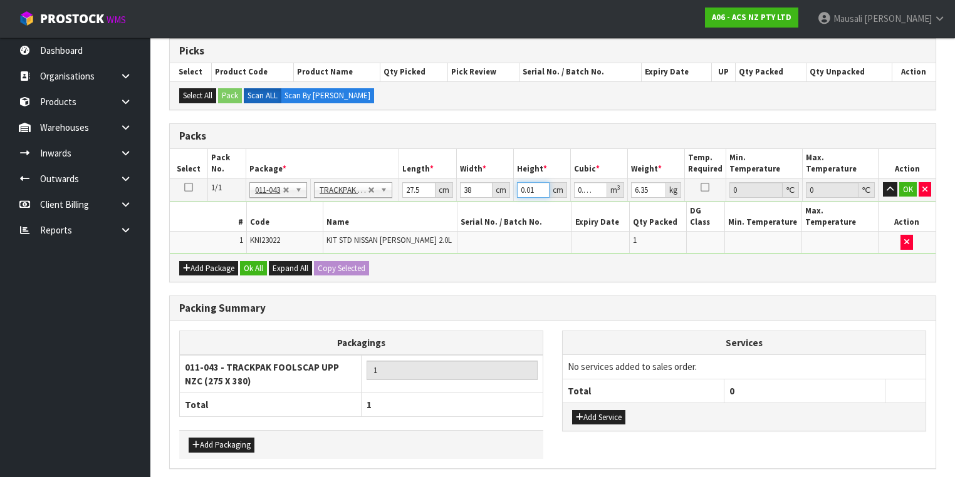
type input "0.001045"
type input "11"
type input "0.011495"
type input "11"
drag, startPoint x: 256, startPoint y: 248, endPoint x: 224, endPoint y: 365, distance: 120.7
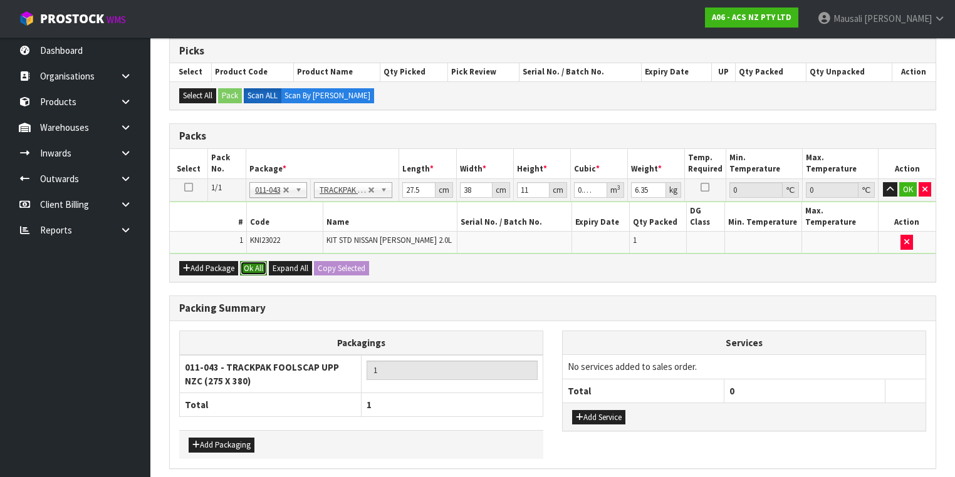
click at [256, 261] on button "Ok All" at bounding box center [253, 268] width 27 height 15
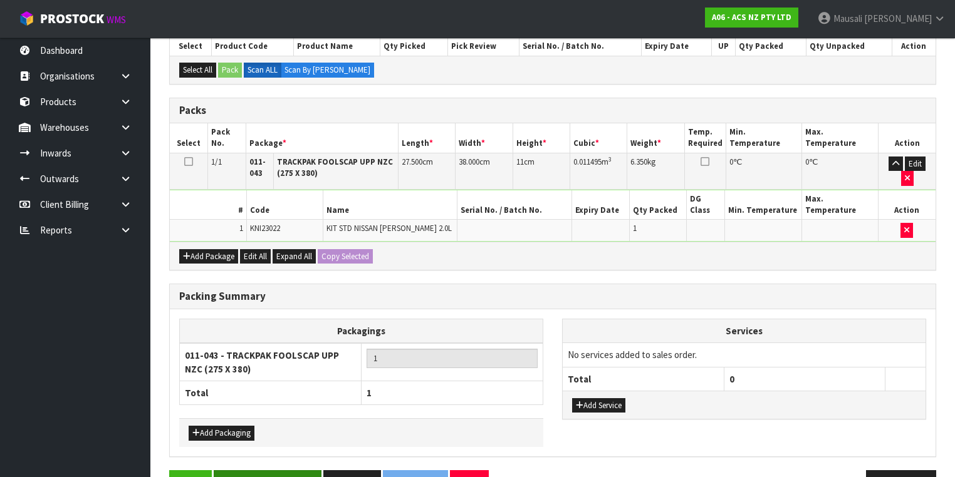
scroll to position [291, 0]
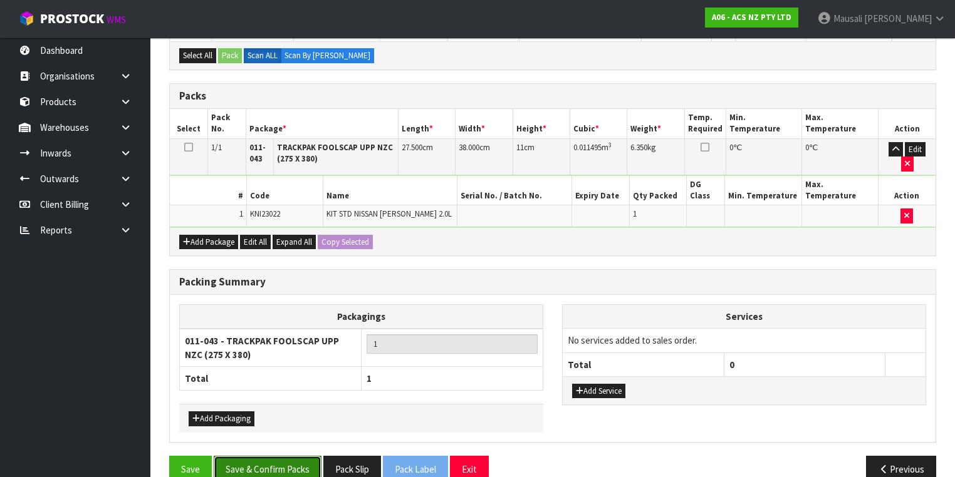
click at [258, 458] on button "Save & Confirm Packs" at bounding box center [268, 469] width 108 height 27
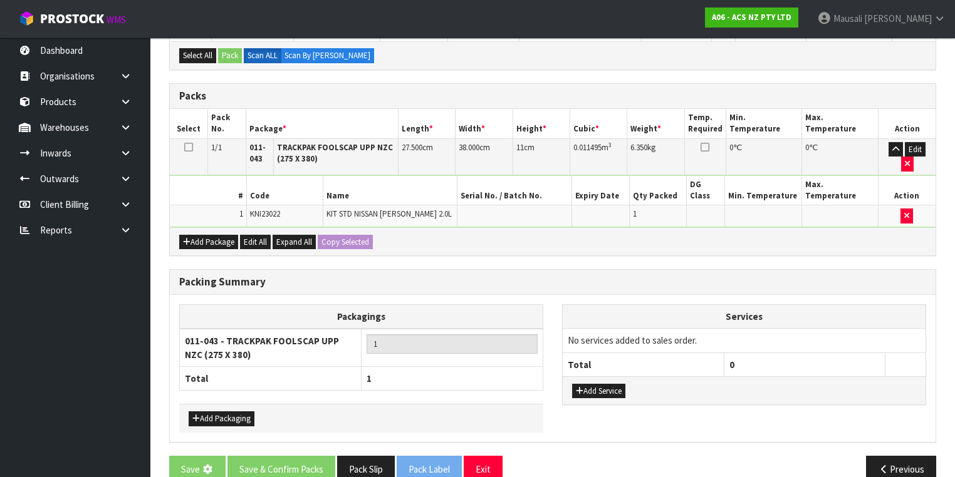
scroll to position [0, 0]
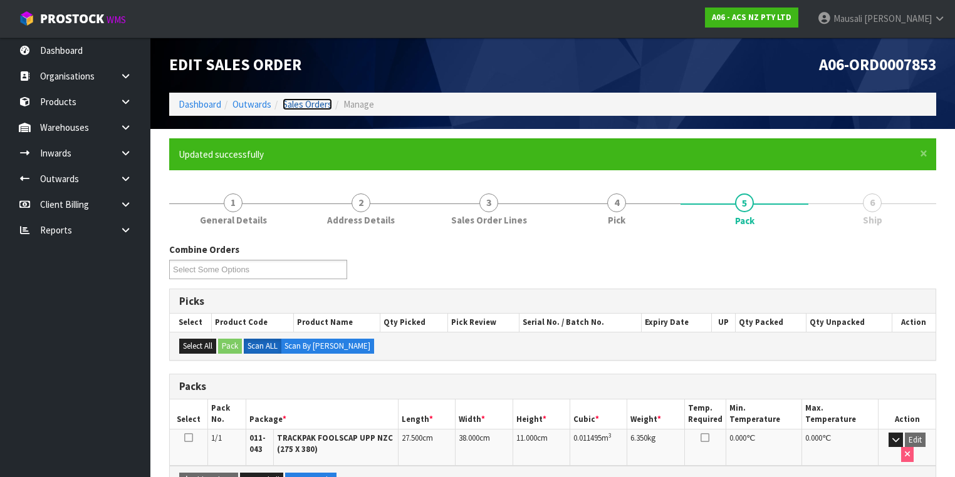
click at [296, 105] on link "Sales Orders" at bounding box center [307, 104] width 49 height 12
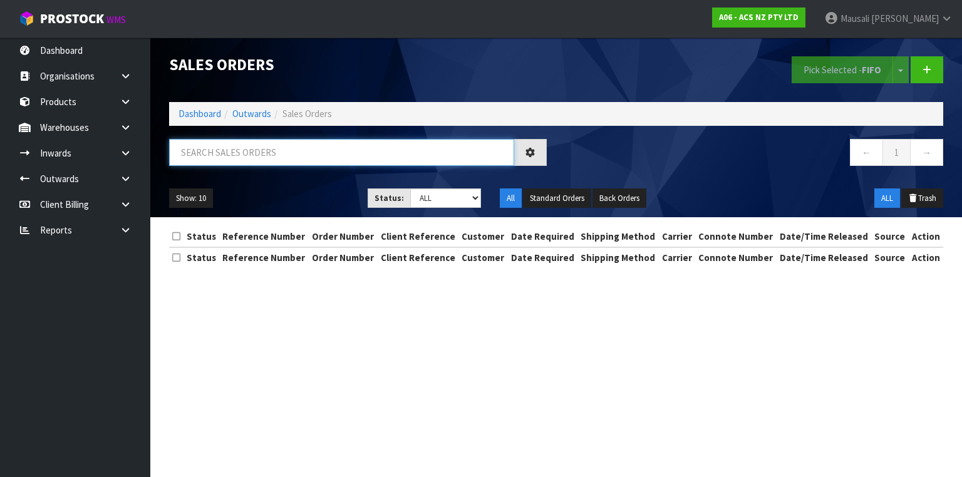
click at [220, 160] on input "text" at bounding box center [341, 152] width 345 height 27
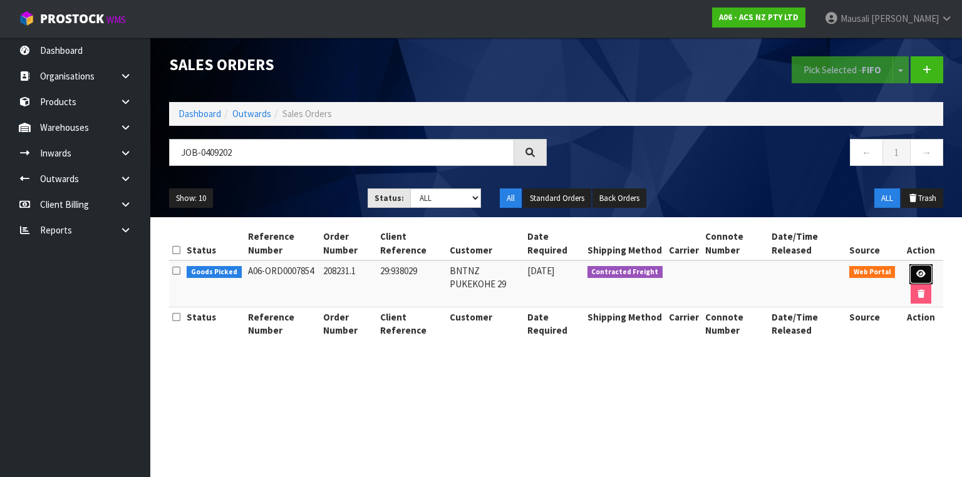
click at [922, 273] on icon at bounding box center [921, 274] width 9 height 8
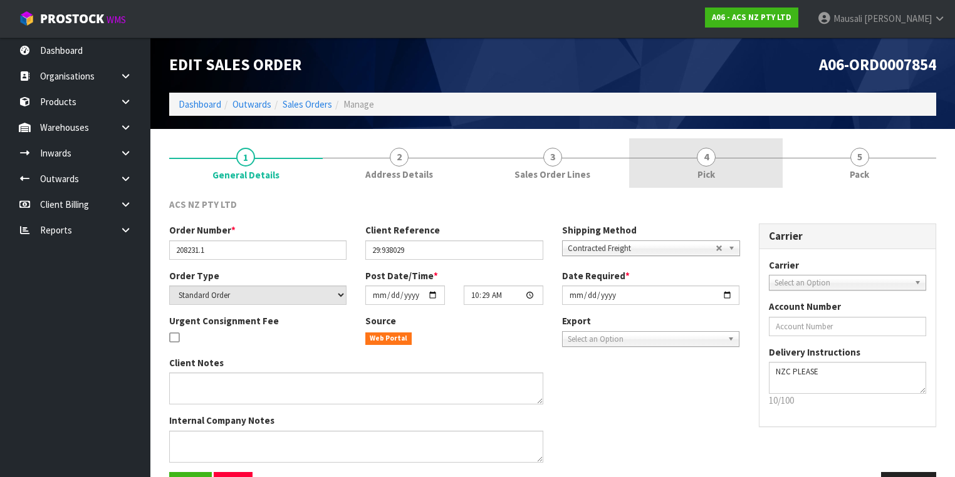
click at [750, 173] on link "4 Pick" at bounding box center [706, 162] width 154 height 49
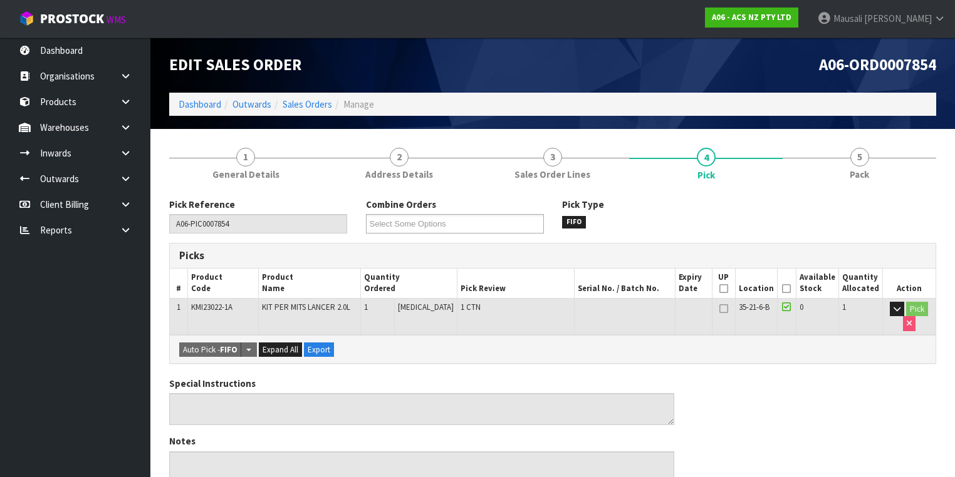
click at [787, 289] on icon at bounding box center [786, 289] width 9 height 1
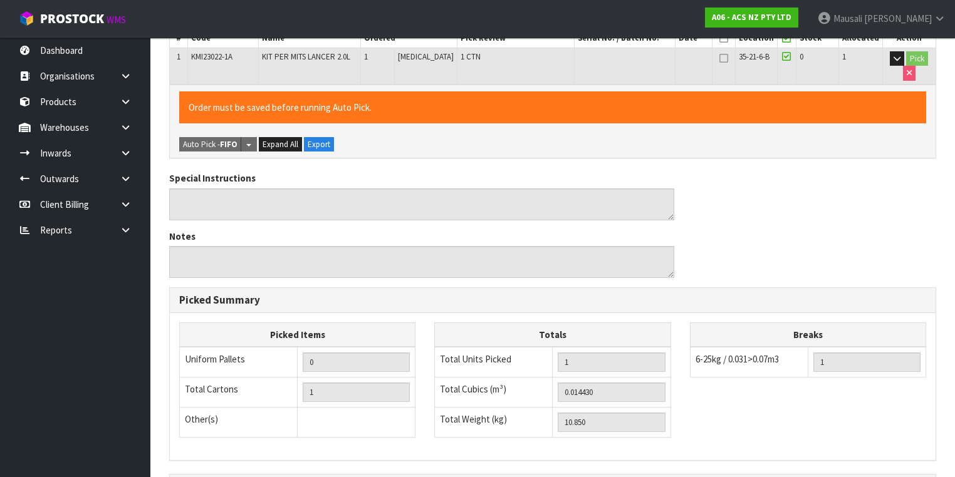
scroll to position [402, 0]
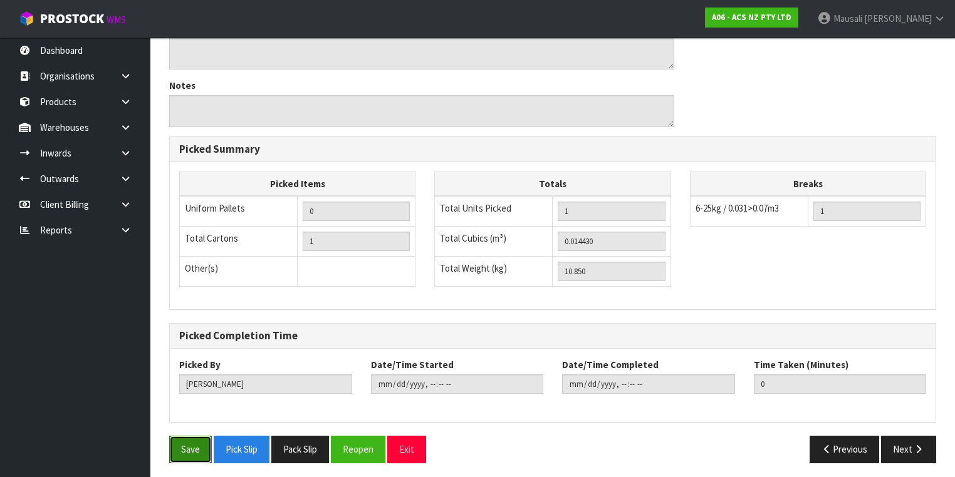
click at [195, 451] on button "Save" at bounding box center [190, 449] width 43 height 27
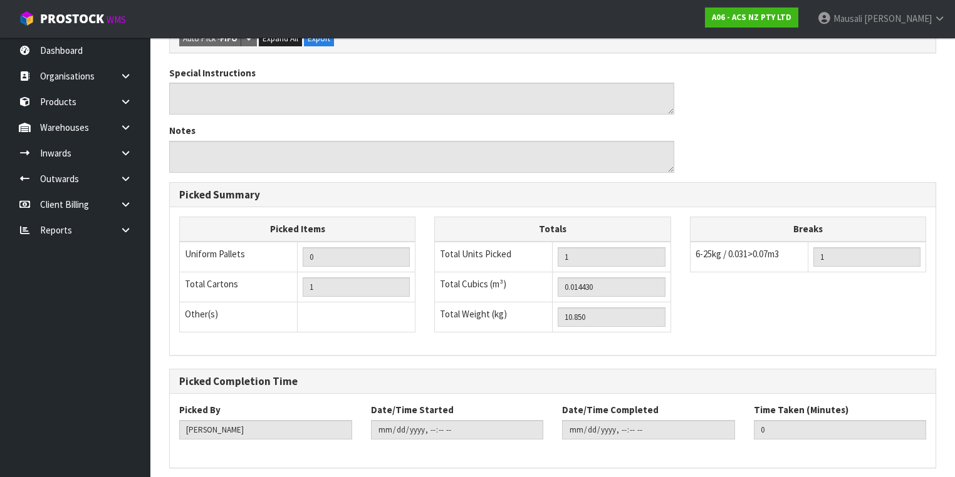
scroll to position [0, 0]
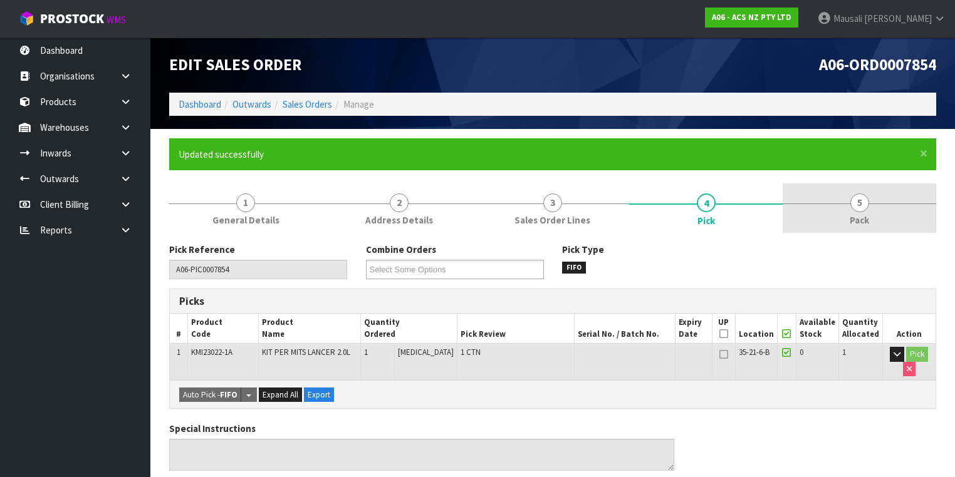
click at [837, 216] on link "5 Pack" at bounding box center [860, 208] width 154 height 49
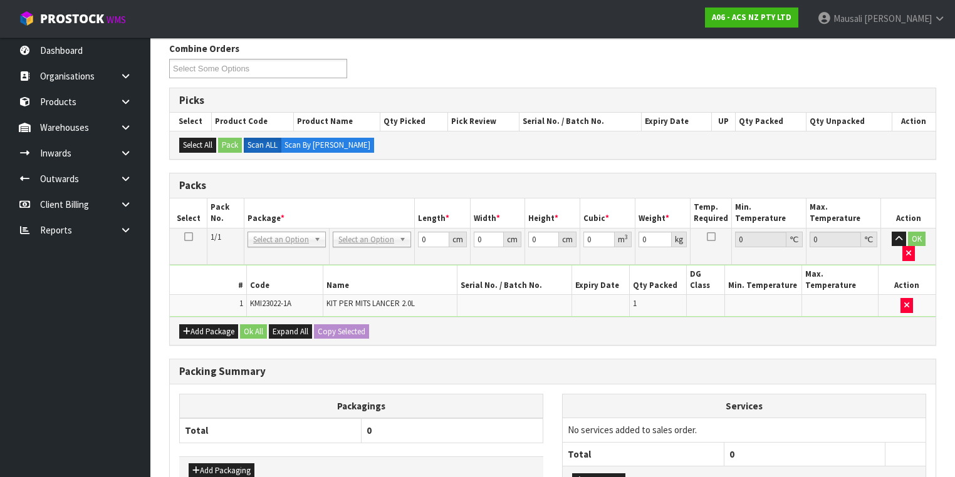
scroll to position [251, 0]
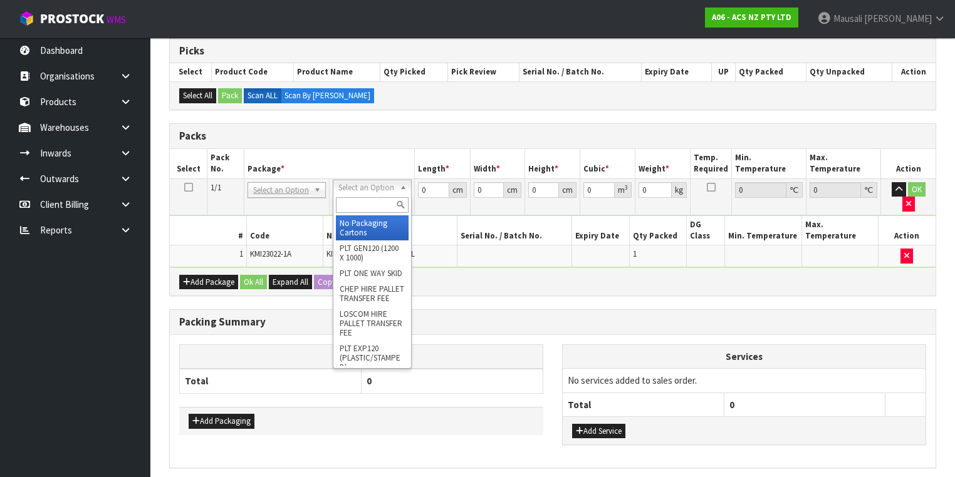
click at [353, 206] on input "text" at bounding box center [372, 205] width 72 height 16
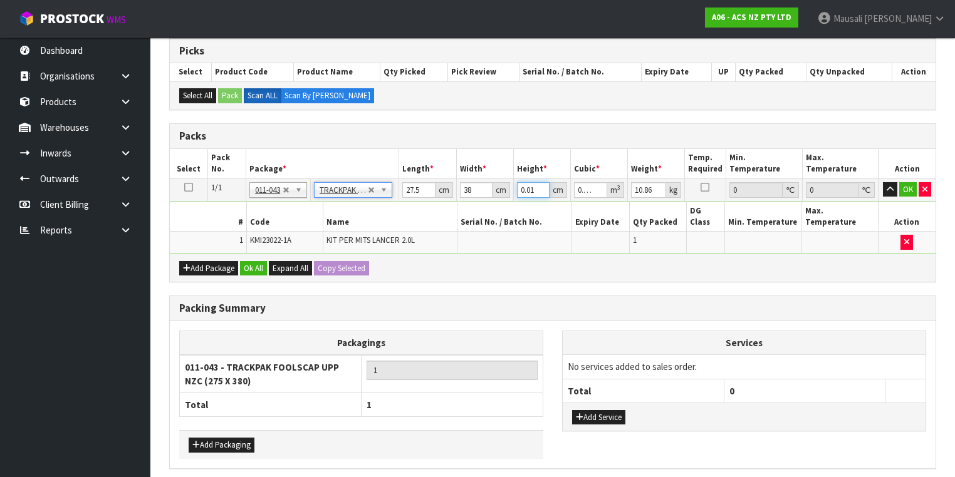
drag, startPoint x: 534, startPoint y: 185, endPoint x: 497, endPoint y: 197, distance: 39.2
click at [497, 197] on tr "1/1 NONE 007-001 007-002 007-004 007-009 007-013 007-014 007-015 007-017 007-01…" at bounding box center [553, 190] width 766 height 23
click at [247, 261] on button "Ok All" at bounding box center [253, 268] width 27 height 15
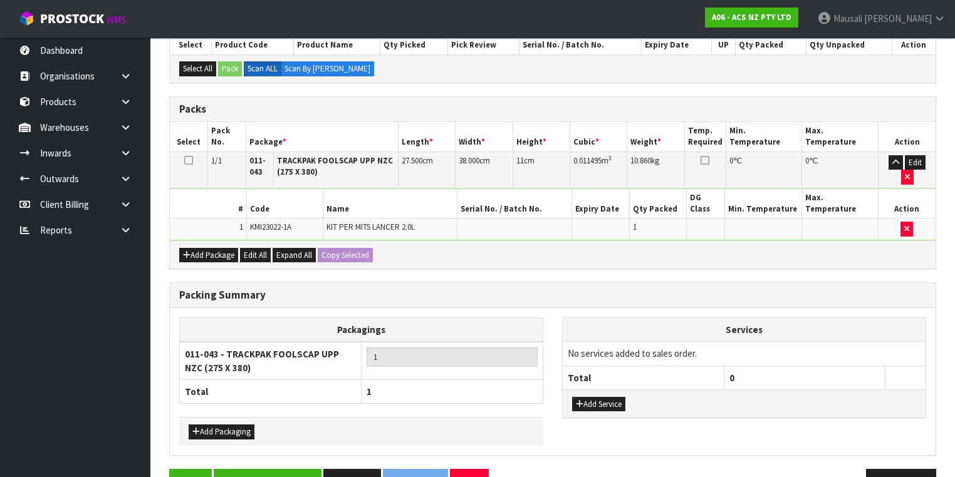
scroll to position [291, 0]
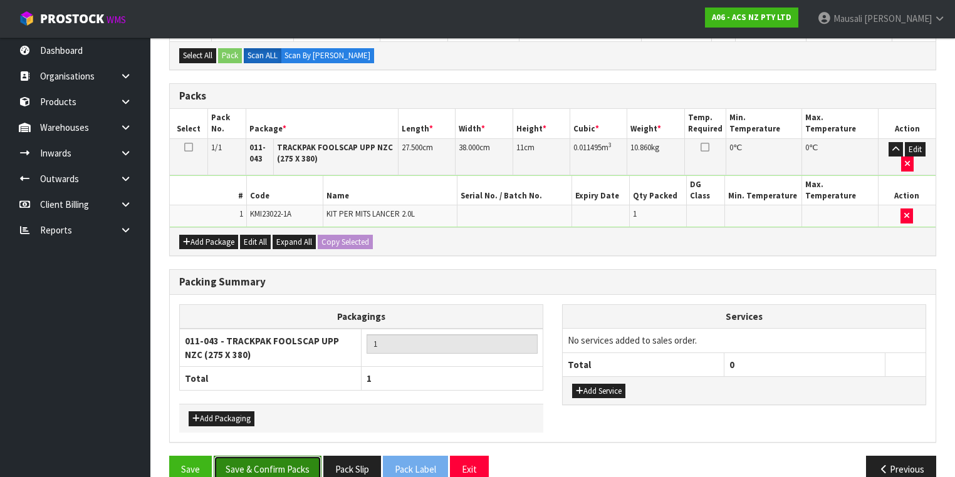
click at [271, 456] on button "Save & Confirm Packs" at bounding box center [268, 469] width 108 height 27
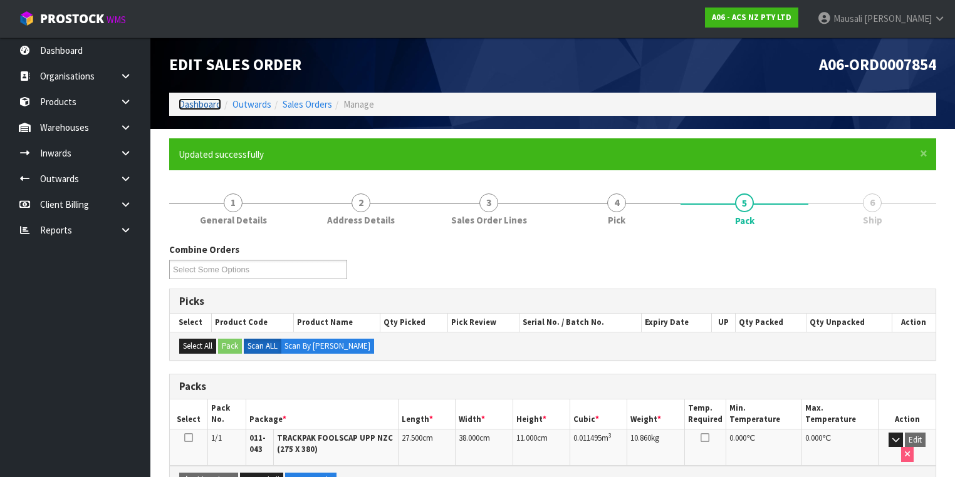
click at [206, 103] on link "Dashboard" at bounding box center [200, 104] width 43 height 12
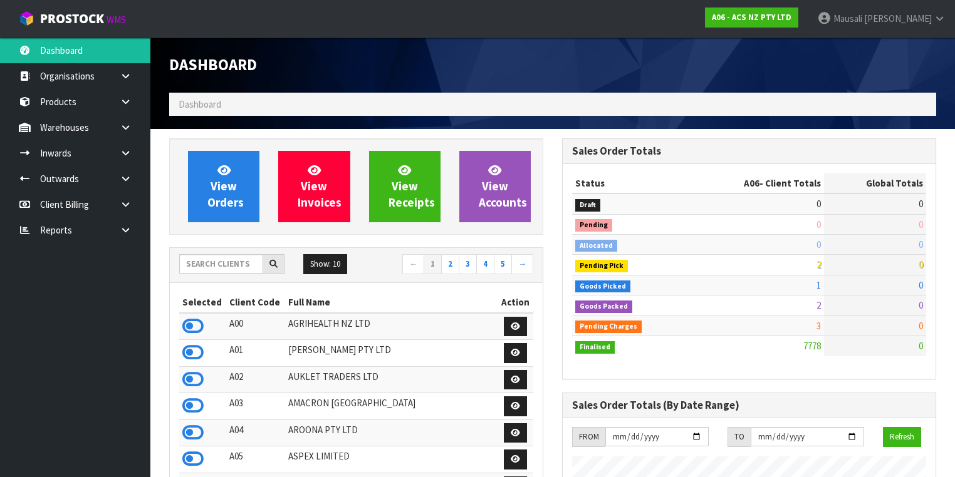
scroll to position [945, 393]
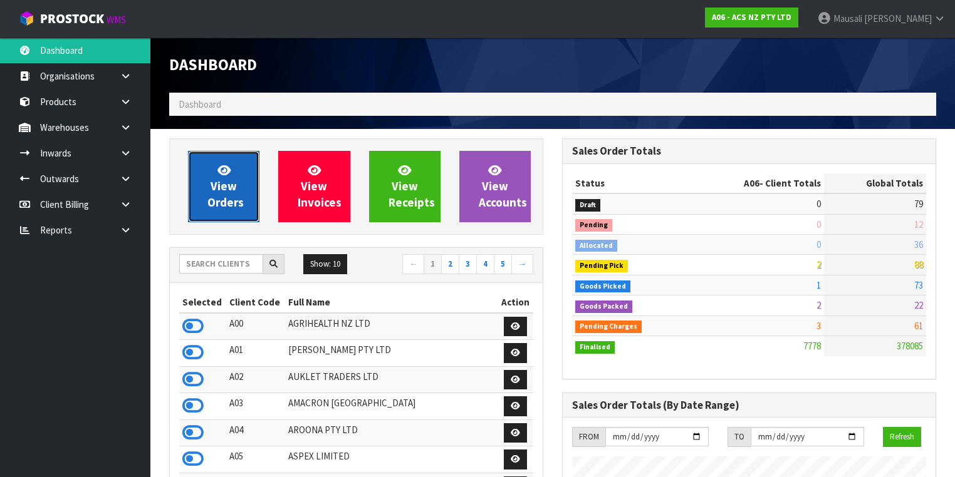
click at [227, 188] on span "View Orders" at bounding box center [225, 186] width 36 height 47
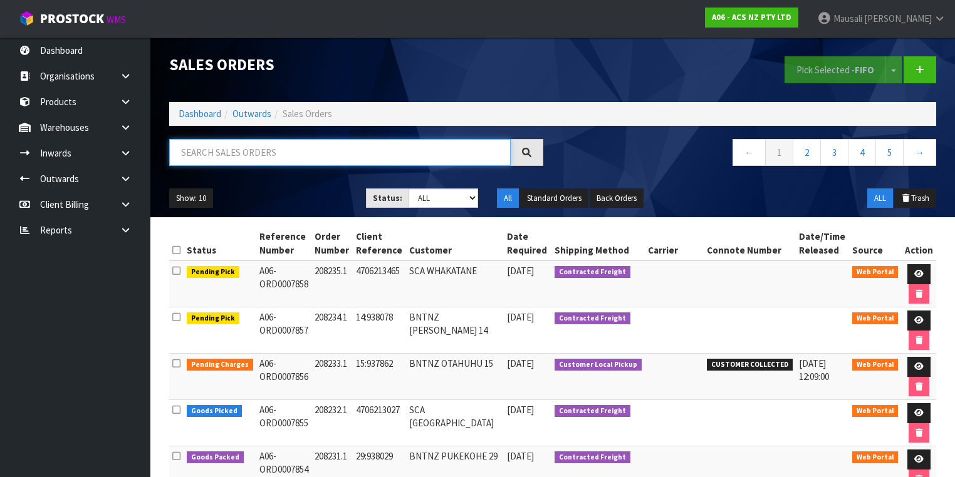
click at [208, 153] on input "text" at bounding box center [339, 152] width 341 height 27
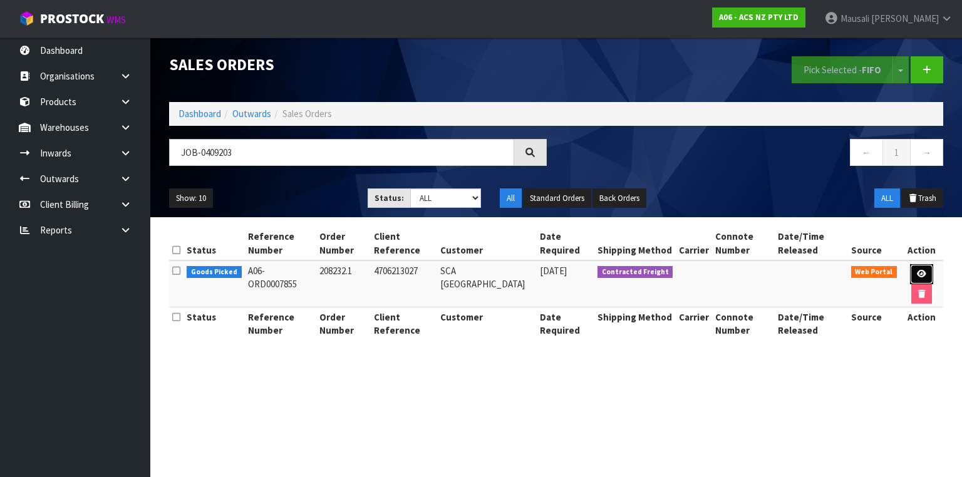
click at [922, 266] on link at bounding box center [921, 274] width 23 height 20
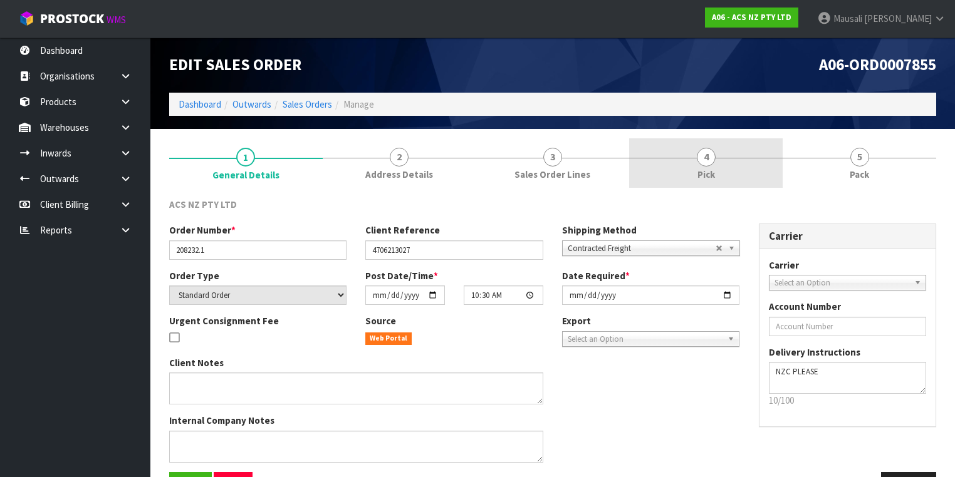
click at [737, 162] on link "4 Pick" at bounding box center [706, 162] width 154 height 49
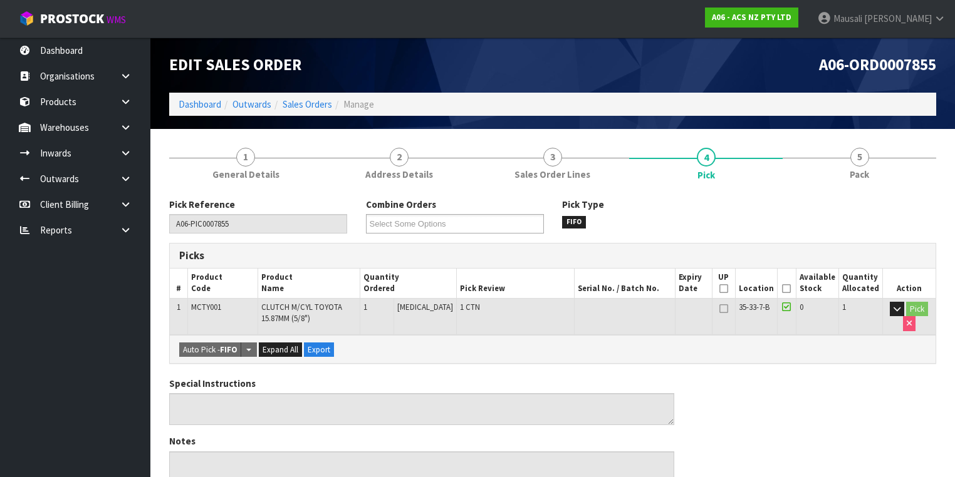
click at [788, 289] on icon at bounding box center [786, 289] width 9 height 1
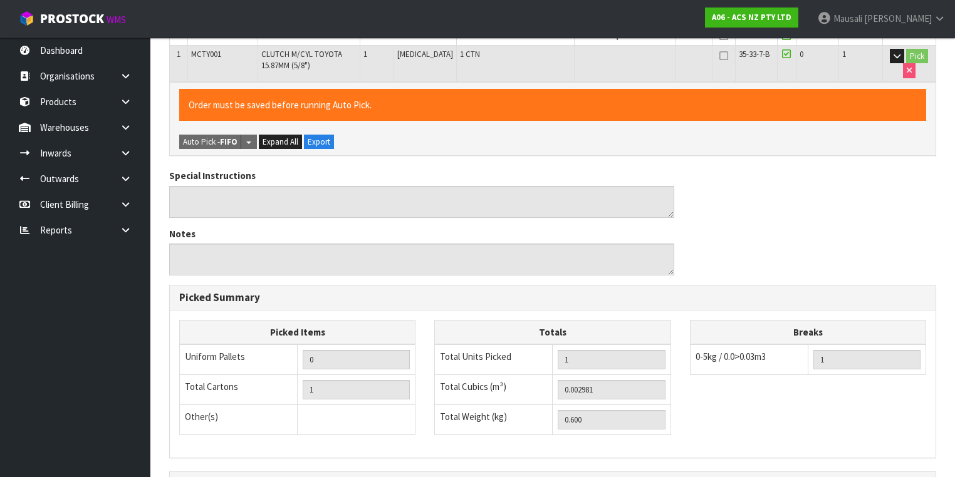
scroll to position [402, 0]
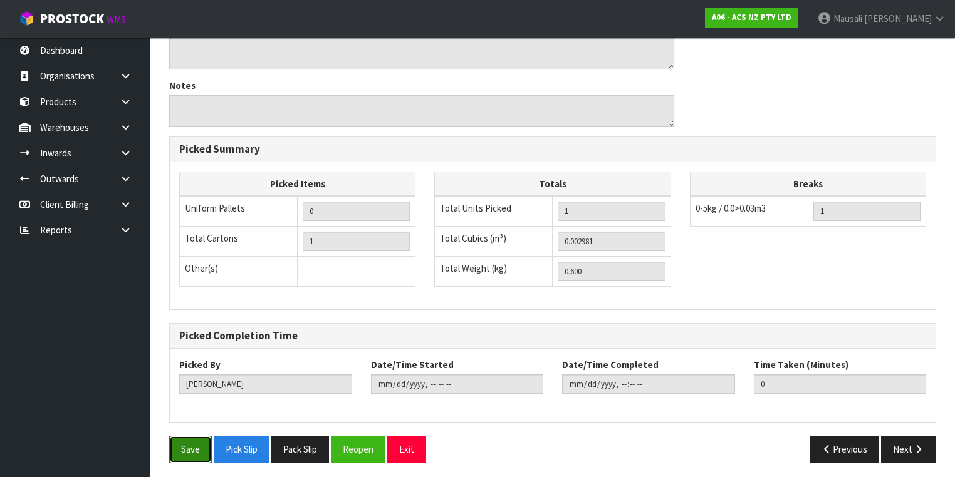
click at [190, 437] on button "Save" at bounding box center [190, 449] width 43 height 27
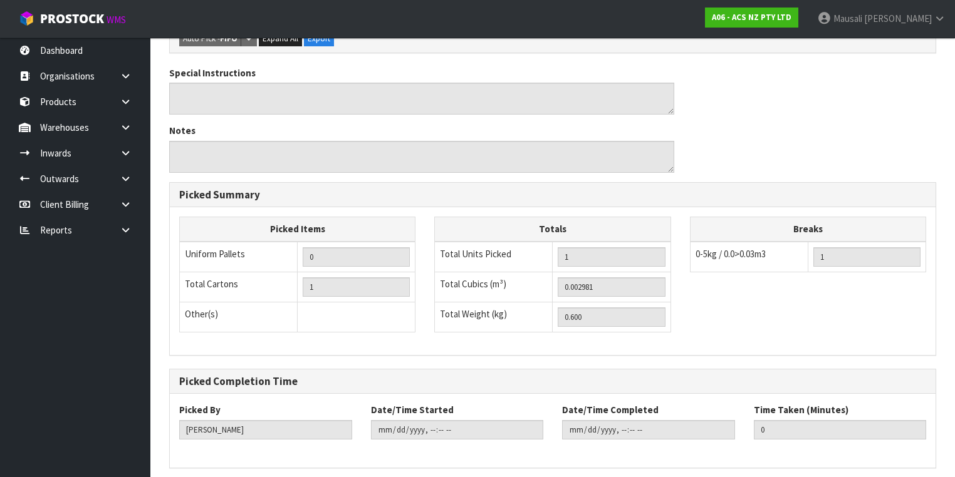
scroll to position [0, 0]
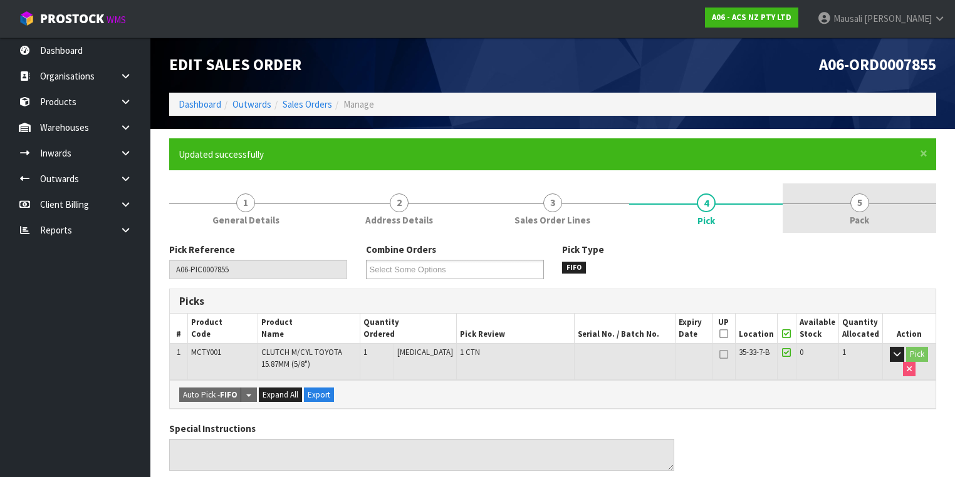
click at [858, 199] on span "5" at bounding box center [859, 203] width 19 height 19
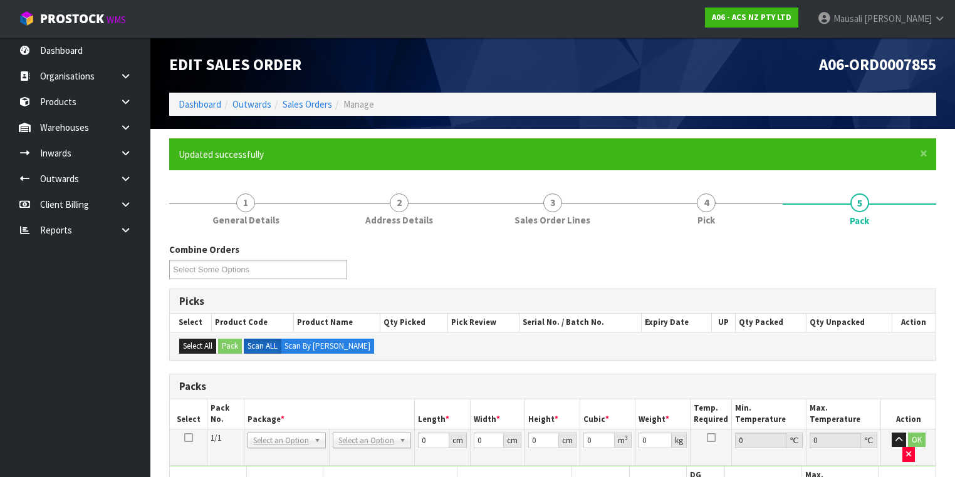
scroll to position [150, 0]
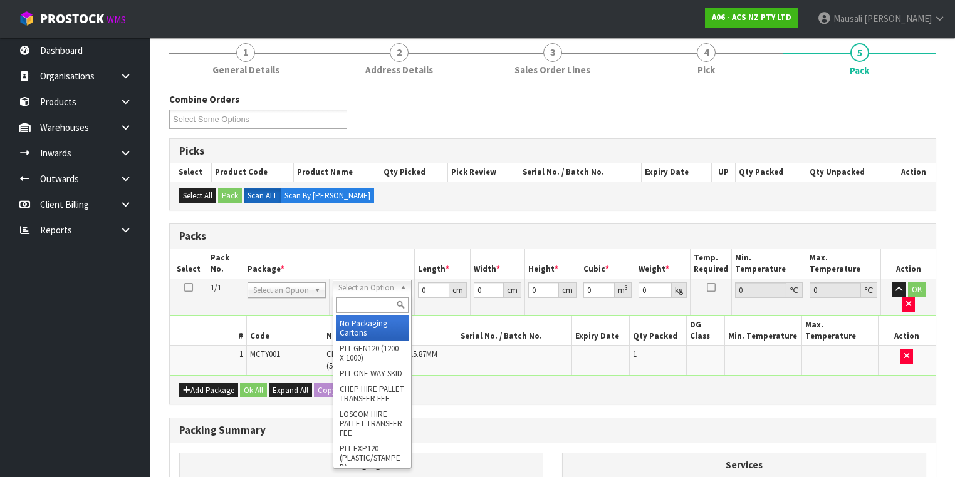
click at [358, 304] on input "text" at bounding box center [372, 306] width 72 height 16
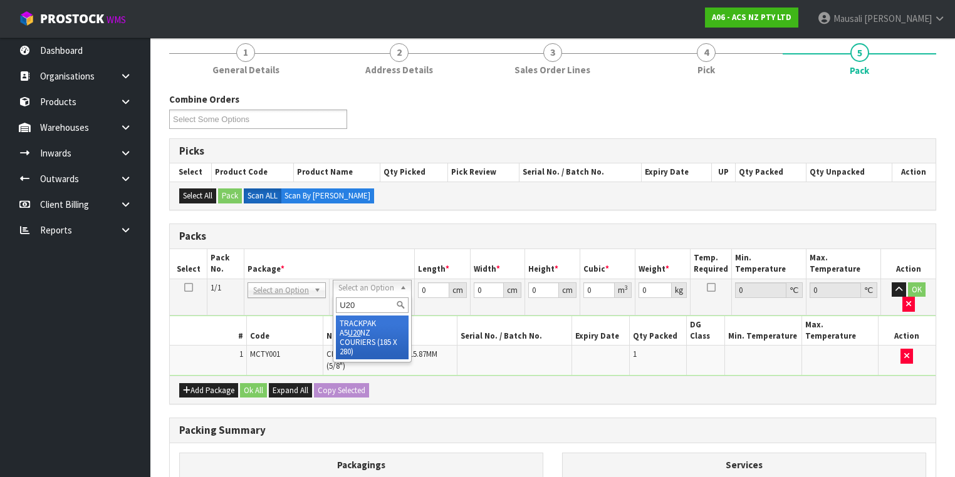
drag, startPoint x: 359, startPoint y: 339, endPoint x: 454, endPoint y: 301, distance: 102.0
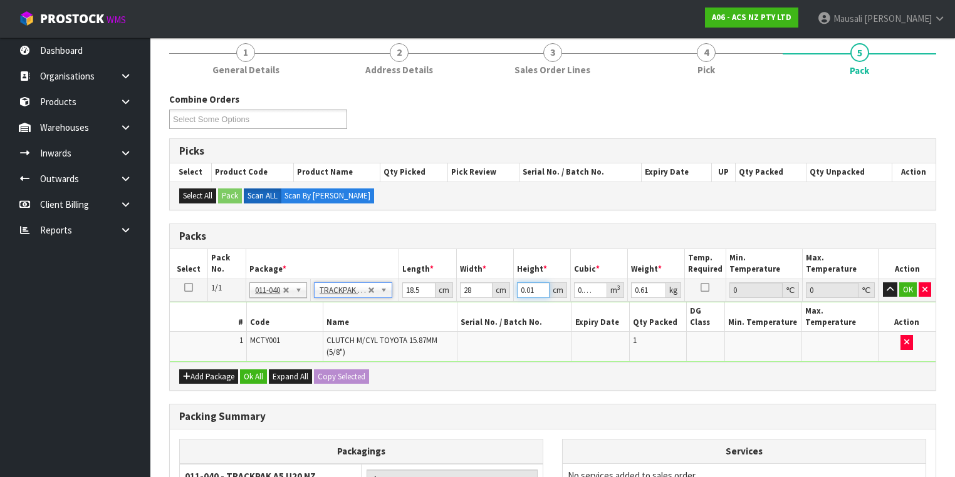
drag, startPoint x: 534, startPoint y: 288, endPoint x: 511, endPoint y: 288, distance: 23.2
click at [511, 288] on tr "1/1 NONE 007-001 007-002 007-004 007-009 007-013 007-014 007-015 007-017 007-01…" at bounding box center [553, 290] width 766 height 23
click at [244, 370] on button "Ok All" at bounding box center [253, 377] width 27 height 15
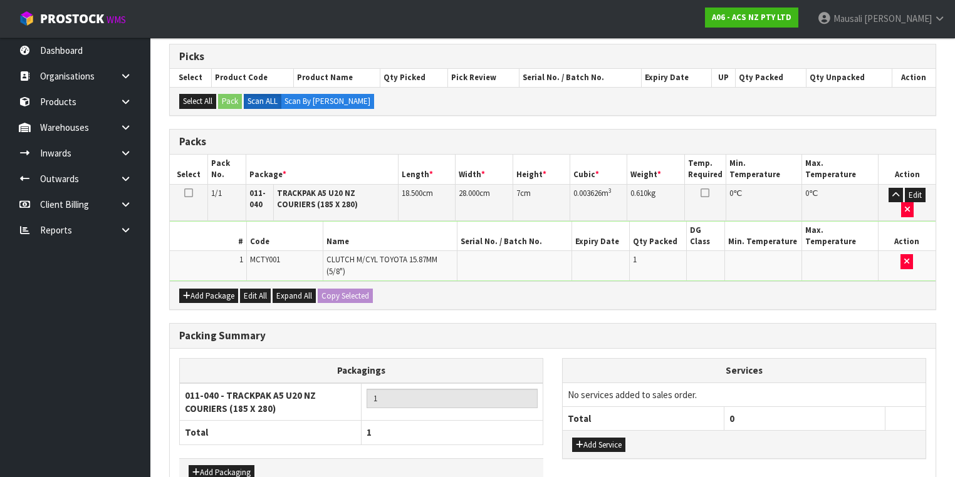
scroll to position [299, 0]
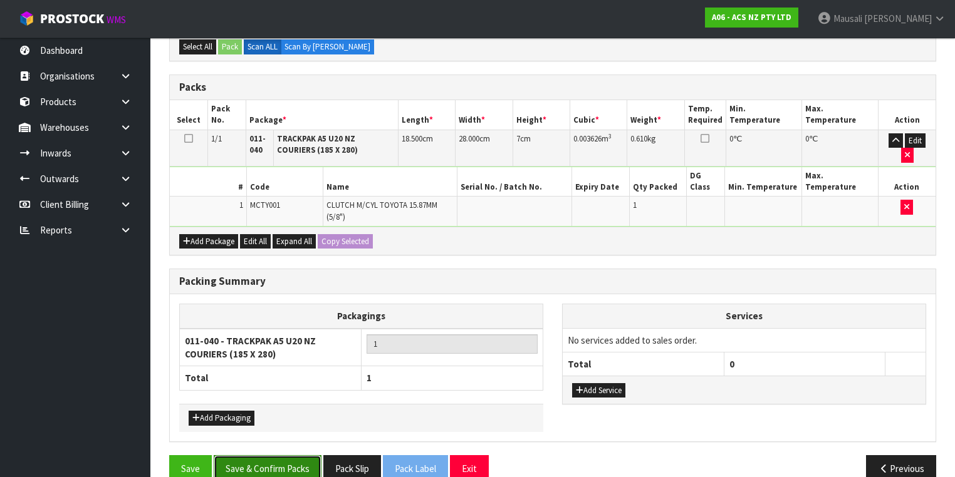
drag, startPoint x: 264, startPoint y: 441, endPoint x: 273, endPoint y: 435, distance: 11.3
click at [264, 456] on button "Save & Confirm Packs" at bounding box center [268, 469] width 108 height 27
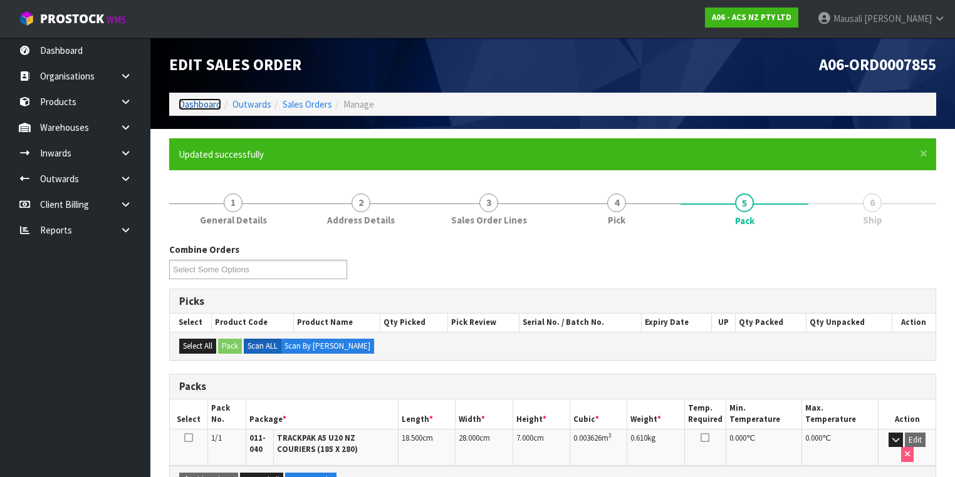
click at [187, 105] on link "Dashboard" at bounding box center [200, 104] width 43 height 12
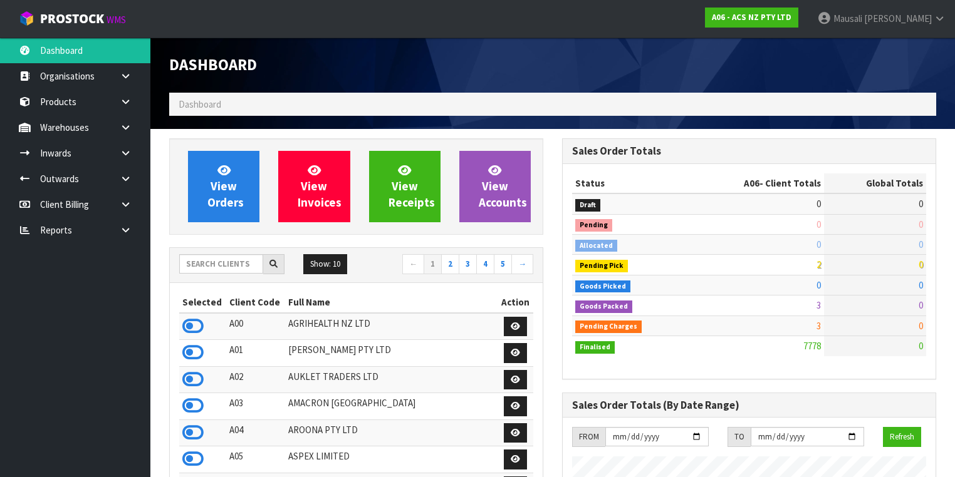
scroll to position [945, 393]
click at [195, 268] on input "text" at bounding box center [221, 263] width 84 height 19
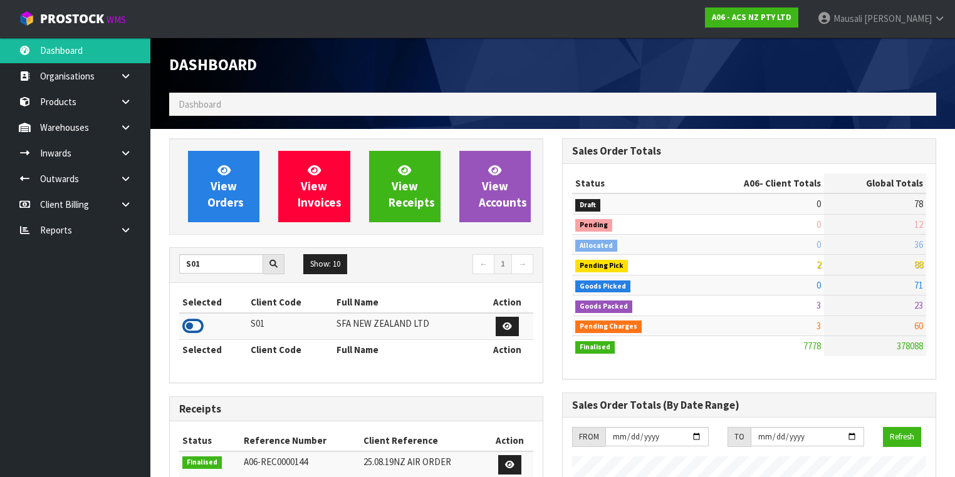
click at [196, 326] on icon at bounding box center [192, 326] width 21 height 19
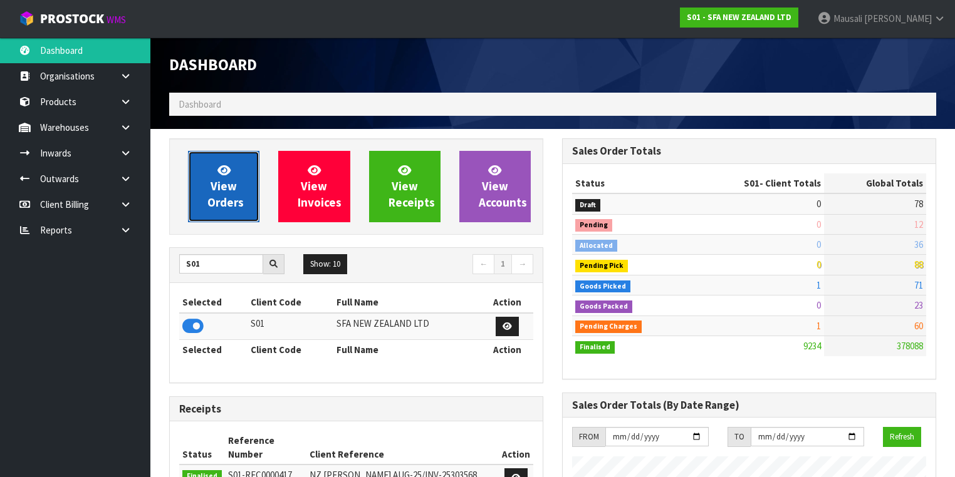
click at [224, 195] on span "View Orders" at bounding box center [225, 186] width 36 height 47
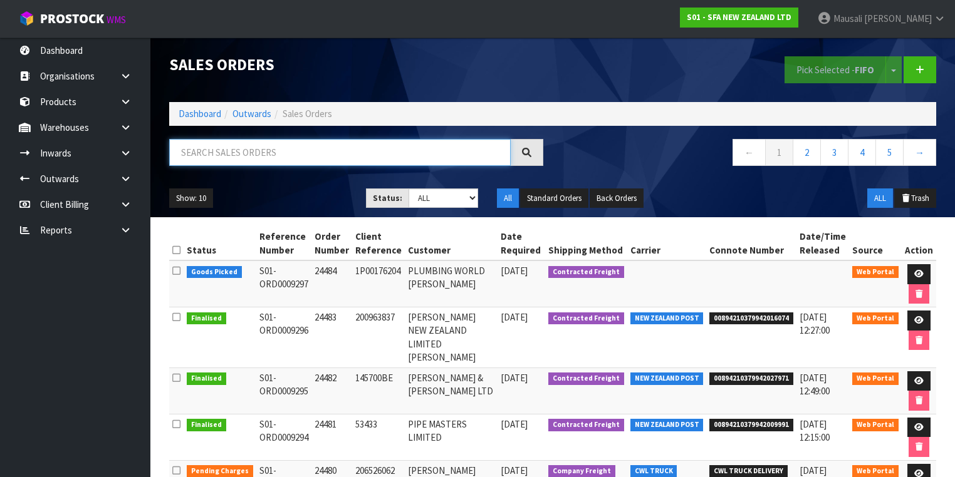
click at [216, 158] on input "text" at bounding box center [339, 152] width 341 height 27
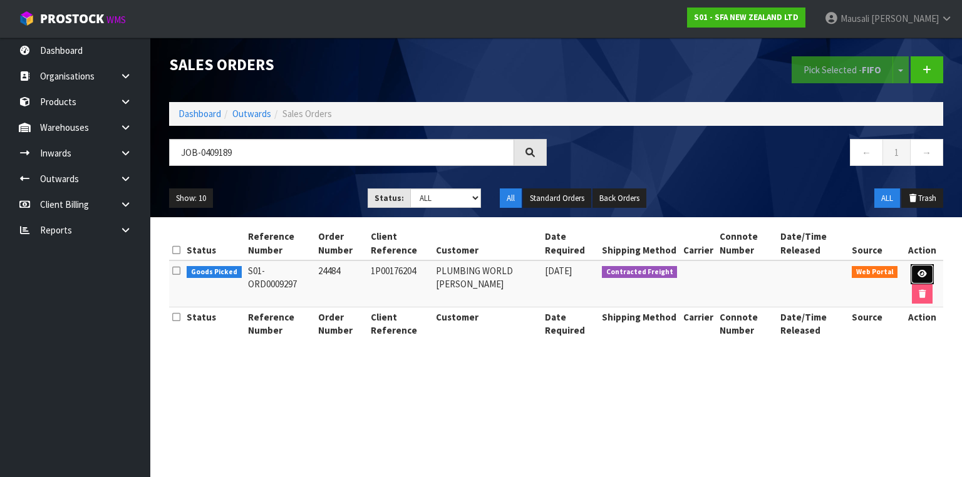
click at [918, 271] on icon at bounding box center [922, 274] width 9 height 8
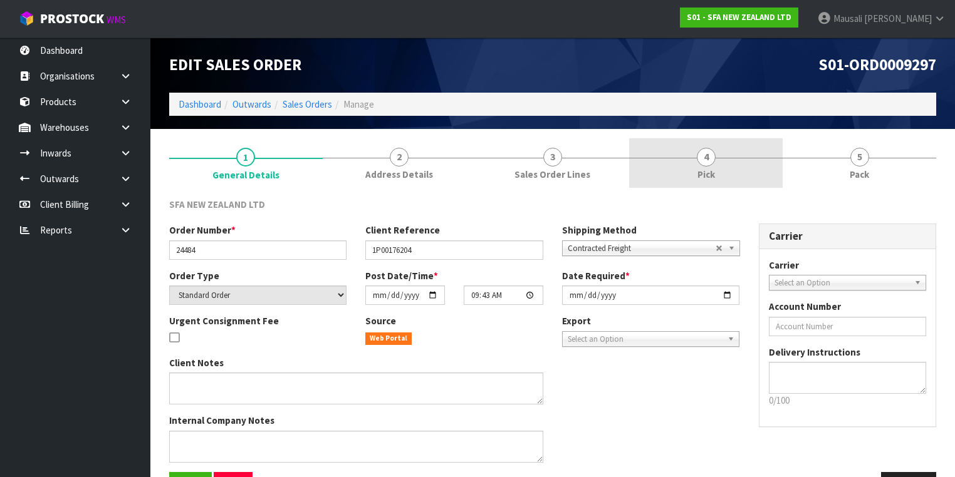
drag, startPoint x: 697, startPoint y: 170, endPoint x: 706, endPoint y: 188, distance: 19.6
click at [697, 172] on span "Pick" at bounding box center [706, 174] width 18 height 13
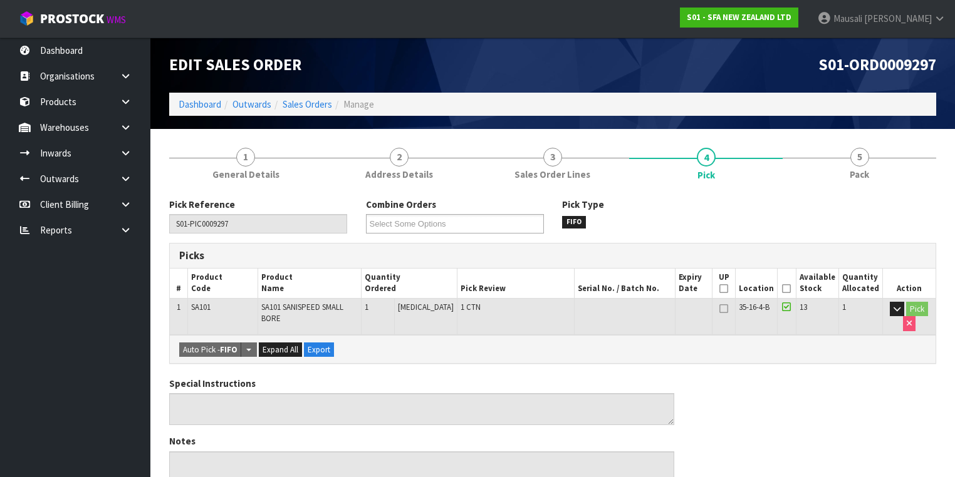
click at [789, 289] on icon at bounding box center [786, 289] width 9 height 1
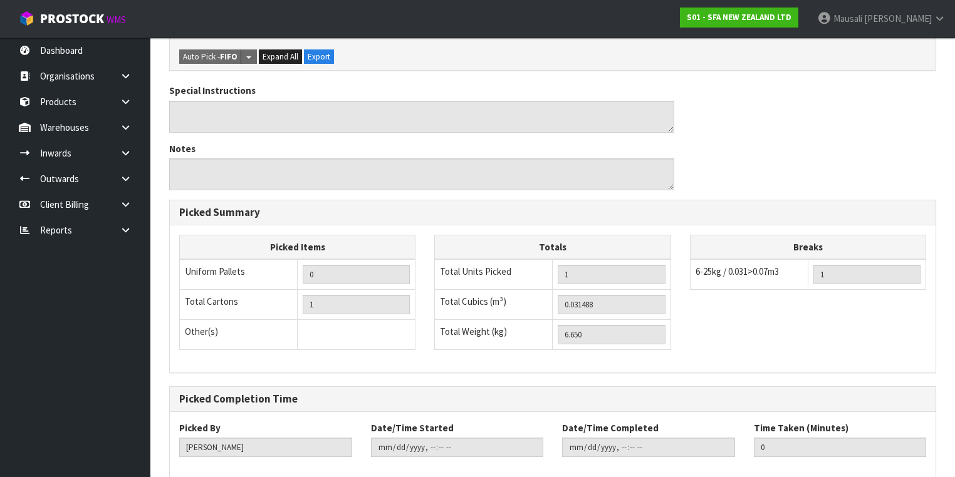
scroll to position [401, 0]
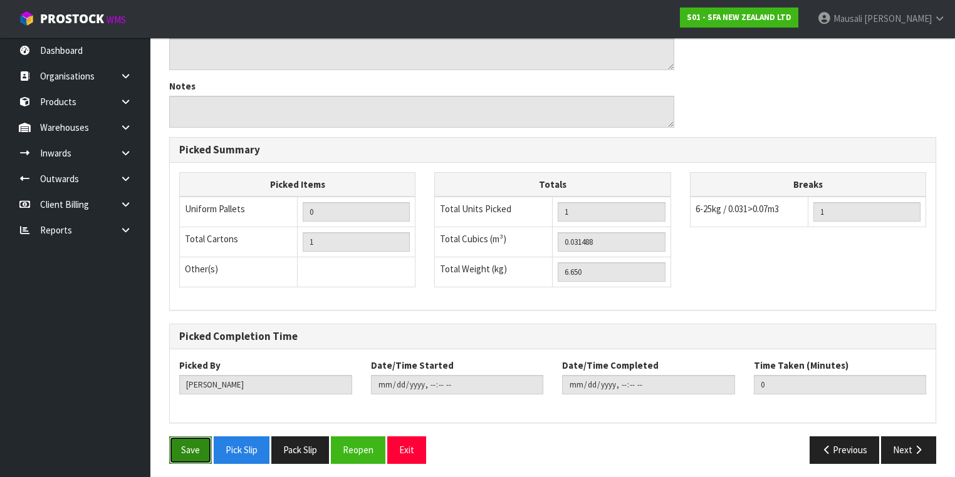
click at [200, 447] on button "Save" at bounding box center [190, 450] width 43 height 27
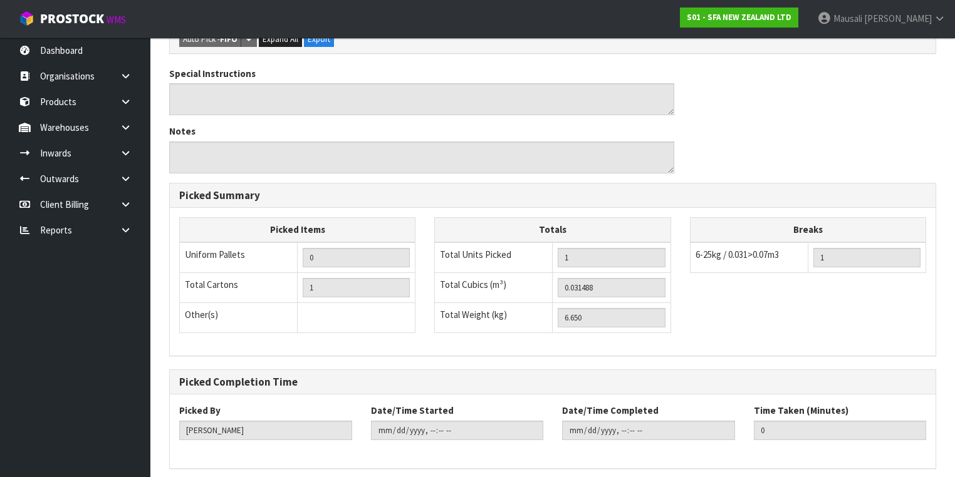
scroll to position [0, 0]
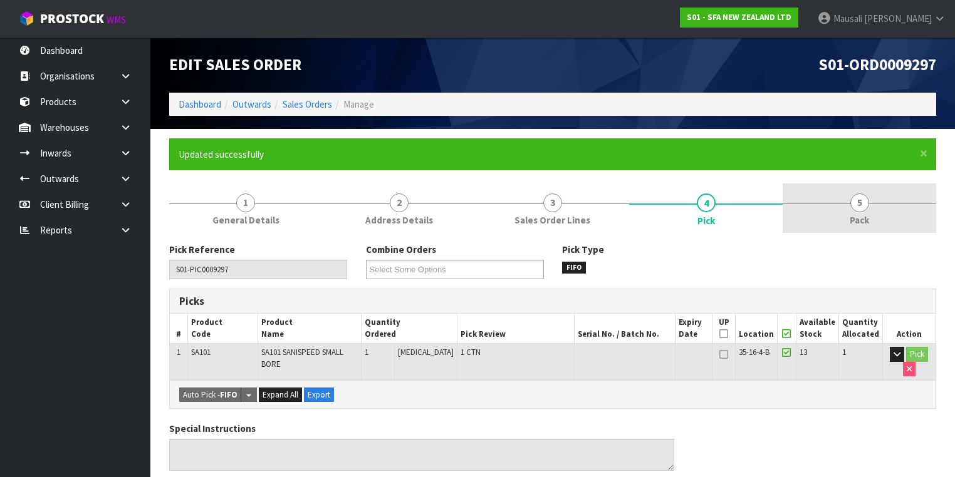
drag, startPoint x: 885, startPoint y: 194, endPoint x: 859, endPoint y: 213, distance: 31.8
click at [880, 200] on link "5 Pack" at bounding box center [860, 208] width 154 height 49
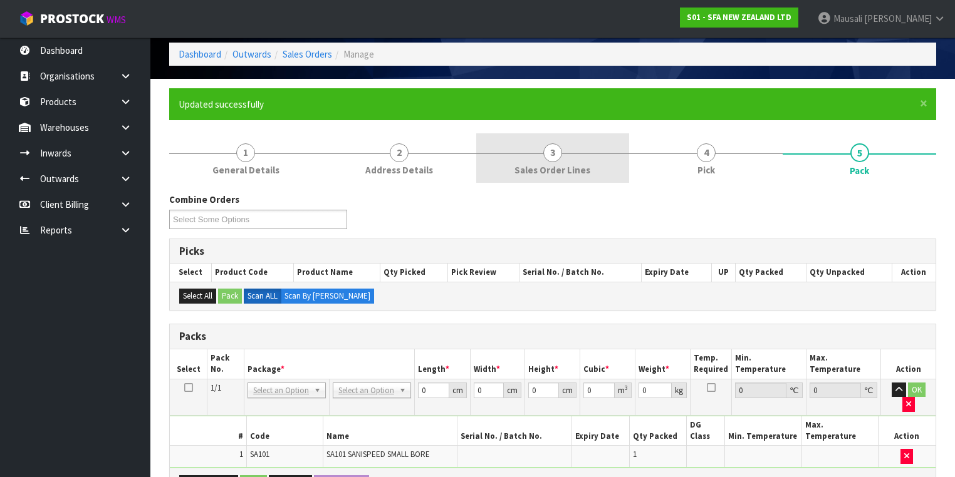
scroll to position [251, 0]
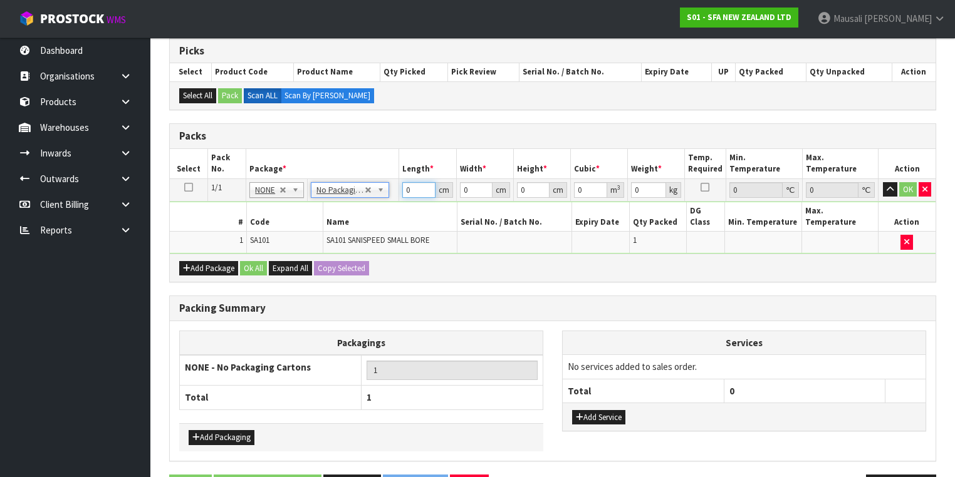
drag, startPoint x: 417, startPoint y: 190, endPoint x: 397, endPoint y: 199, distance: 21.6
click at [400, 199] on tbody "1/1 NONE 007-001 007-002 007-004 007-009 007-013 007-014 007-015 007-017 007-01…" at bounding box center [553, 216] width 766 height 75
click at [246, 261] on button "Ok All" at bounding box center [253, 268] width 27 height 15
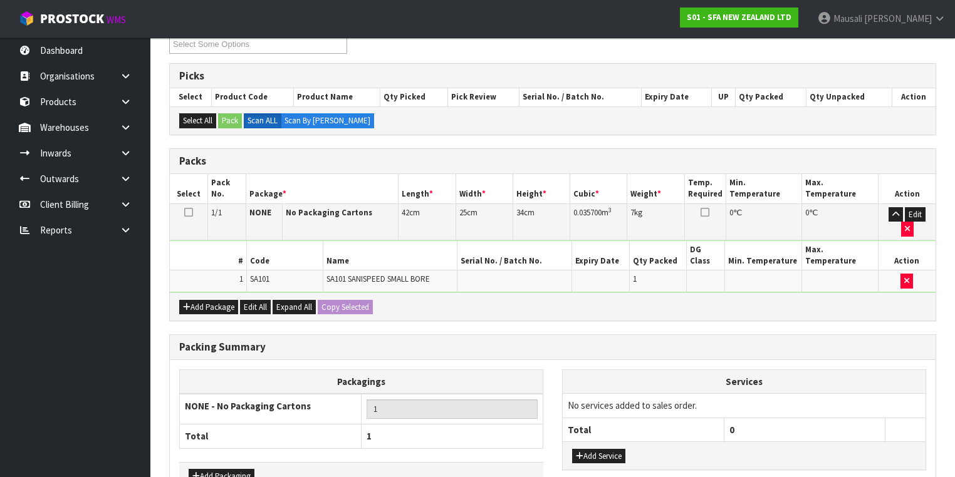
scroll to position [276, 0]
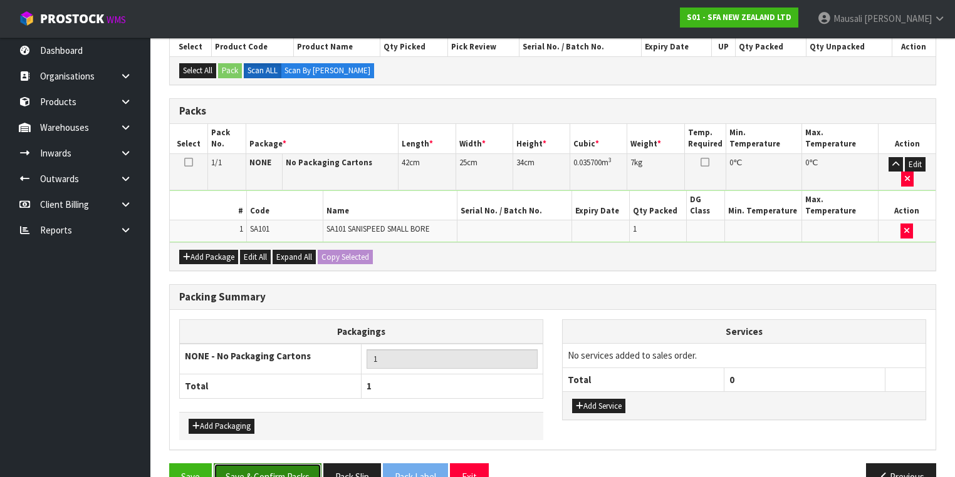
click at [296, 464] on button "Save & Confirm Packs" at bounding box center [268, 477] width 108 height 27
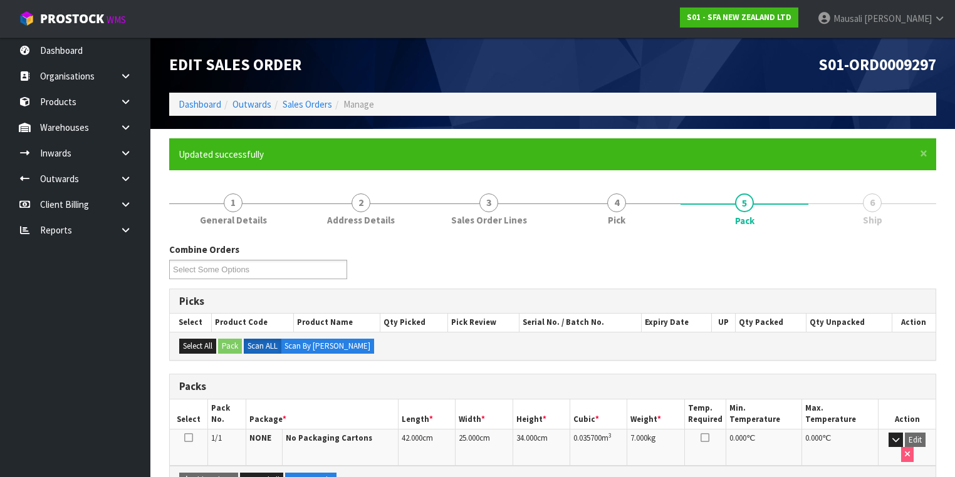
scroll to position [208, 0]
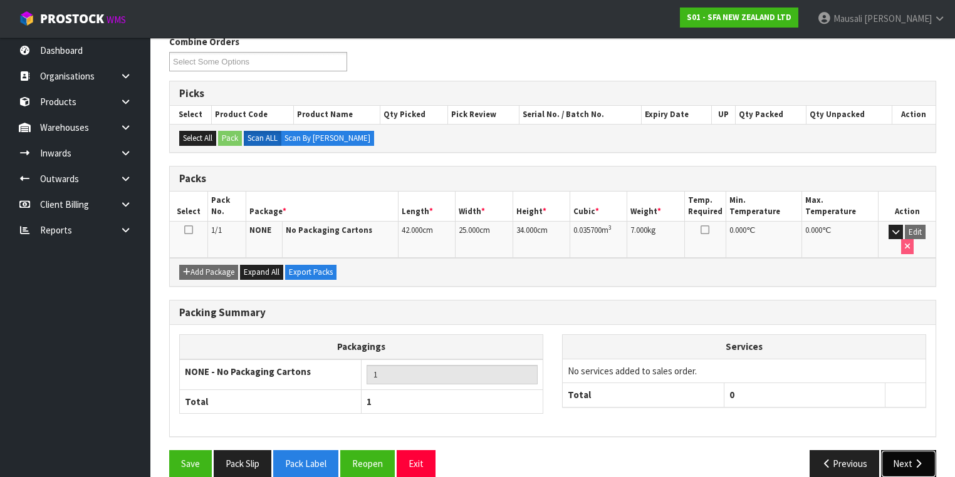
click at [902, 450] on button "Next" at bounding box center [908, 463] width 55 height 27
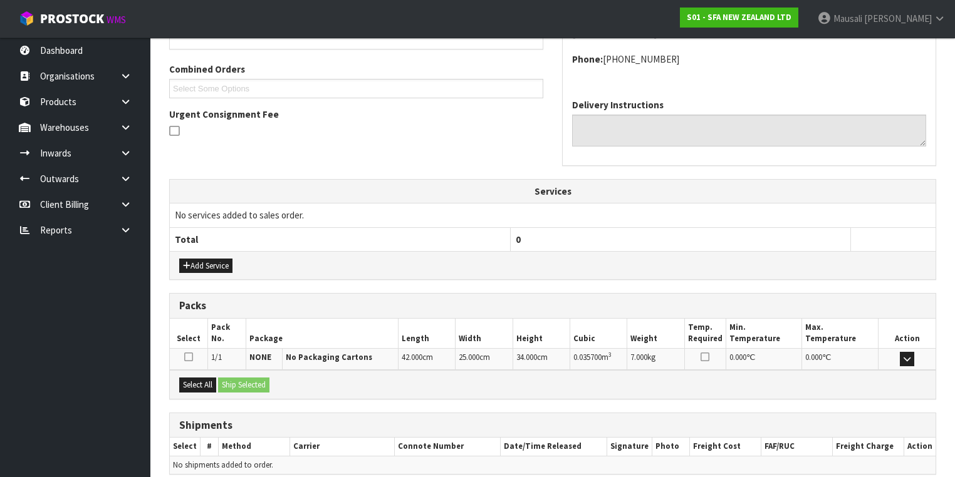
scroll to position [358, 0]
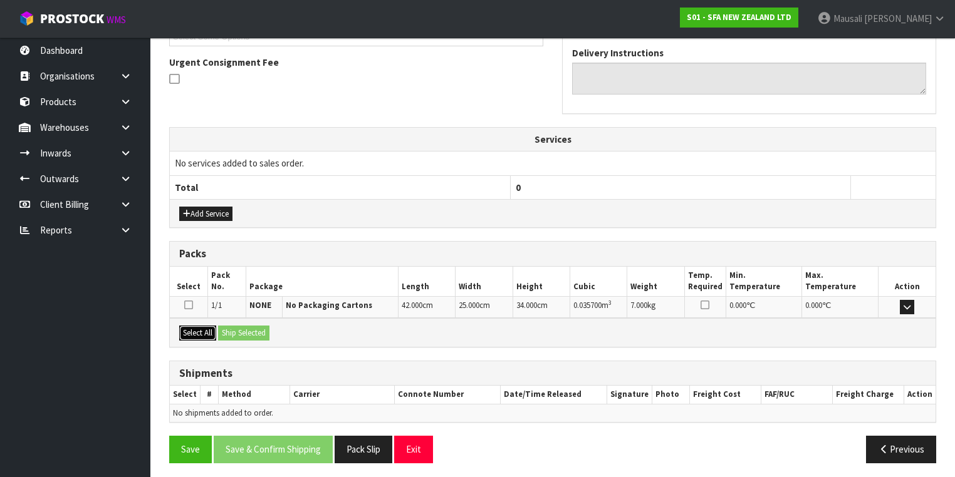
drag, startPoint x: 201, startPoint y: 328, endPoint x: 227, endPoint y: 328, distance: 25.7
click at [205, 328] on button "Select All" at bounding box center [197, 333] width 37 height 15
click at [236, 328] on button "Ship Selected" at bounding box center [243, 333] width 51 height 15
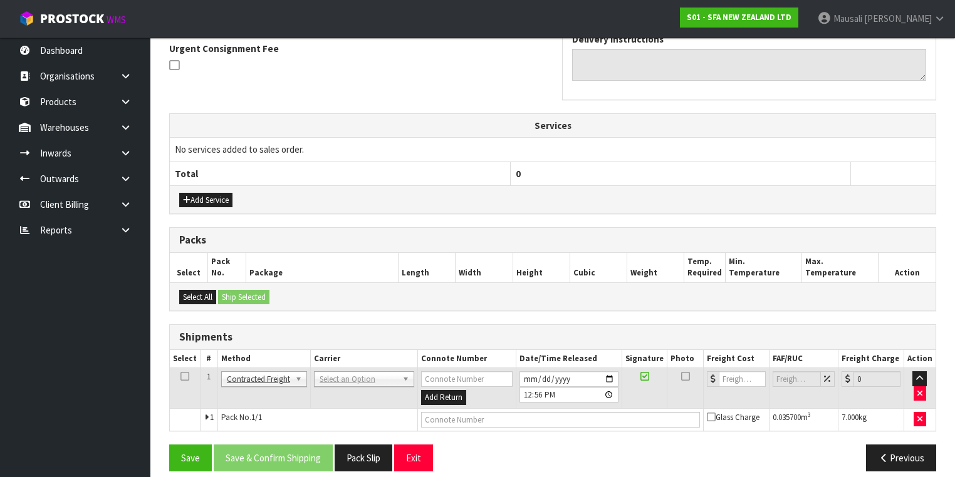
scroll to position [380, 0]
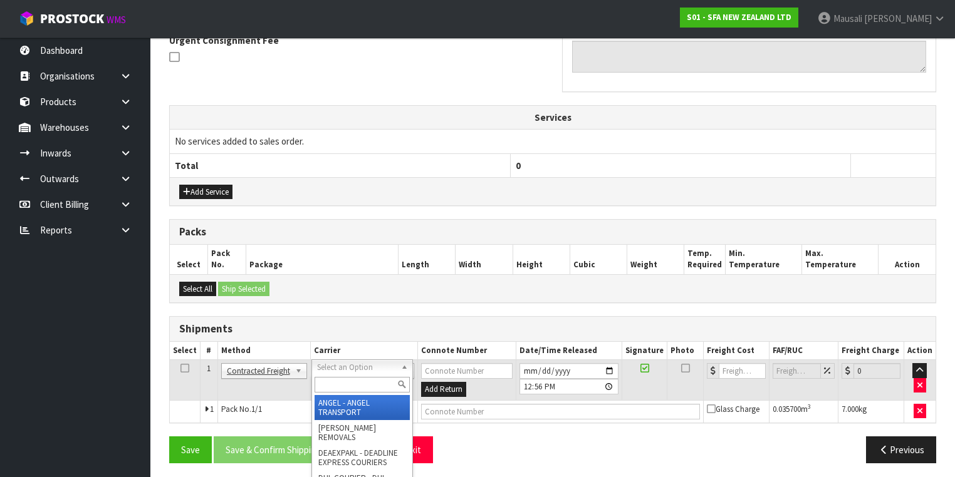
click at [338, 390] on input "text" at bounding box center [362, 385] width 95 height 16
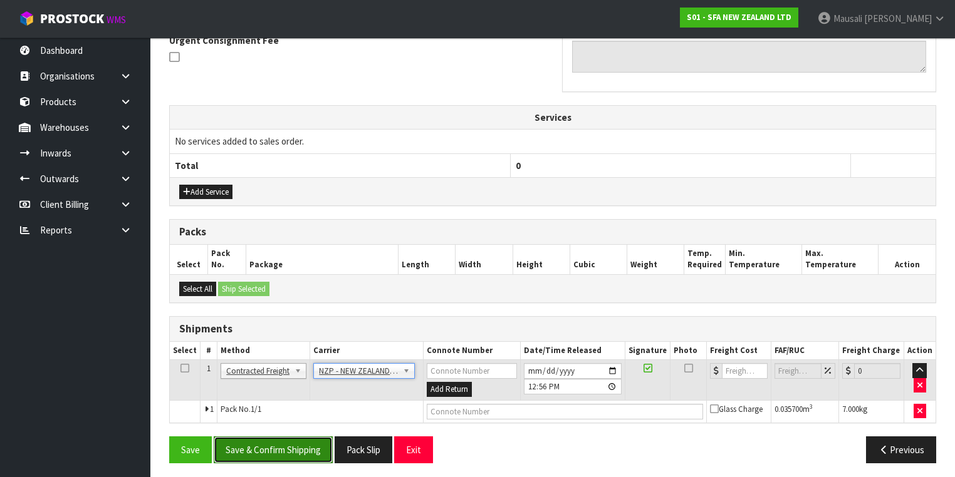
click at [286, 437] on button "Save & Confirm Shipping" at bounding box center [273, 450] width 119 height 27
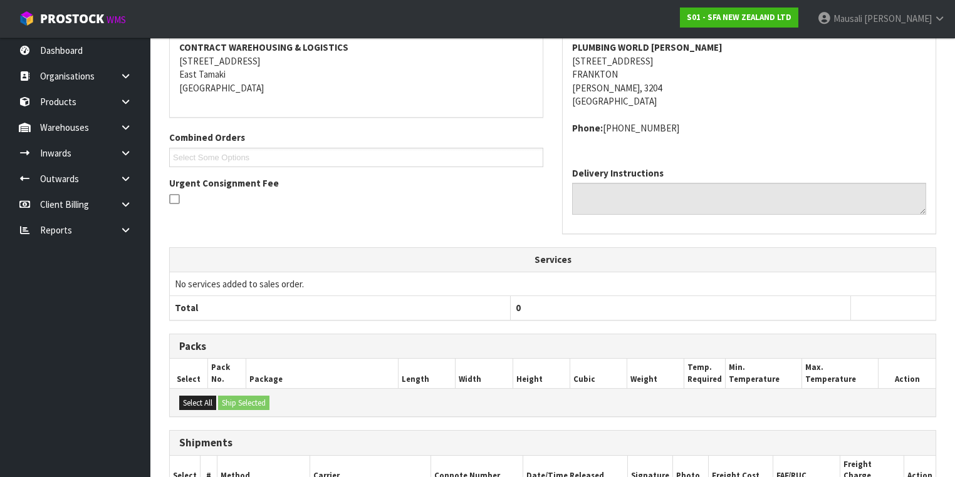
scroll to position [363, 0]
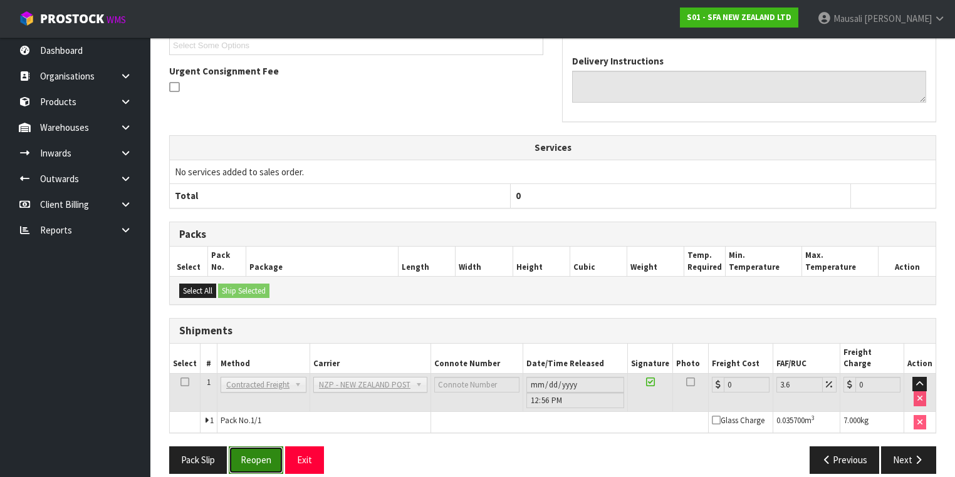
drag, startPoint x: 255, startPoint y: 446, endPoint x: 268, endPoint y: 444, distance: 13.3
click at [255, 447] on button "Reopen" at bounding box center [256, 460] width 55 height 27
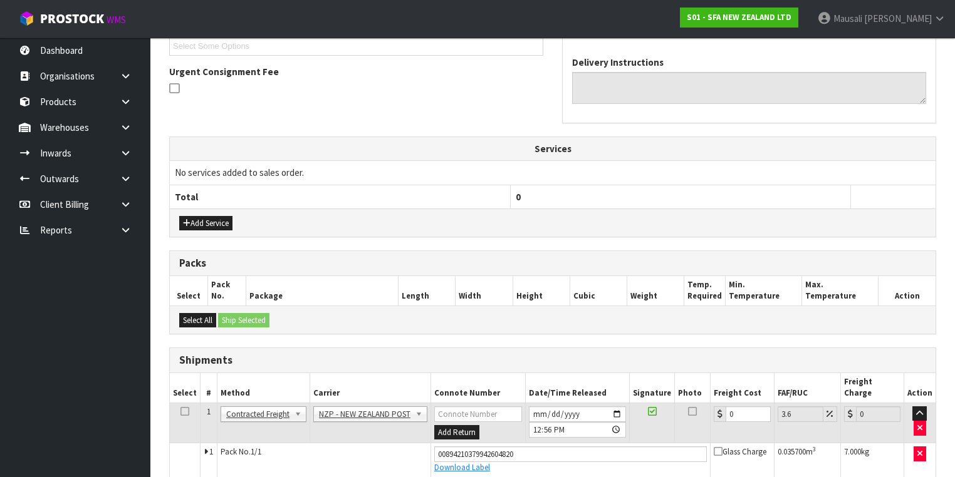
scroll to position [391, 0]
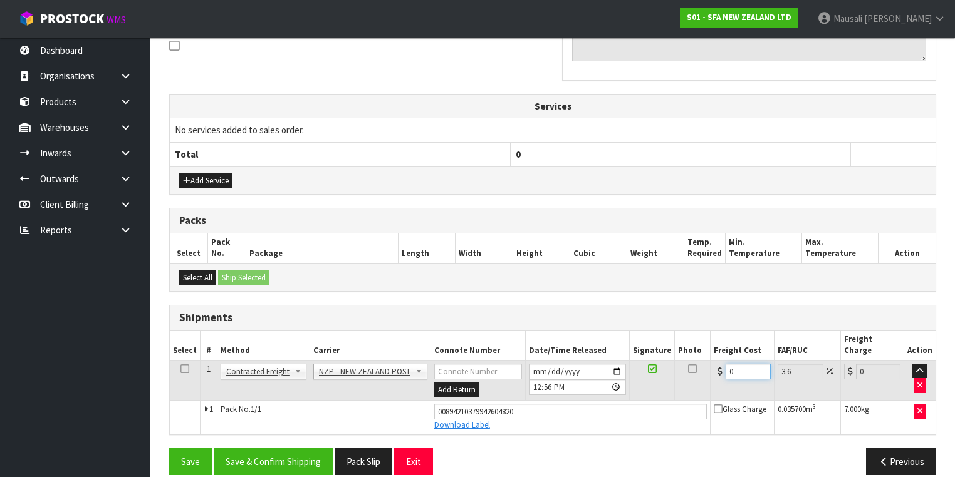
drag, startPoint x: 749, startPoint y: 353, endPoint x: 707, endPoint y: 380, distance: 49.9
click at [711, 380] on td "0" at bounding box center [742, 380] width 63 height 41
drag, startPoint x: 311, startPoint y: 444, endPoint x: 357, endPoint y: 426, distance: 49.6
click at [314, 449] on button "Save & Confirm Shipping" at bounding box center [273, 462] width 119 height 27
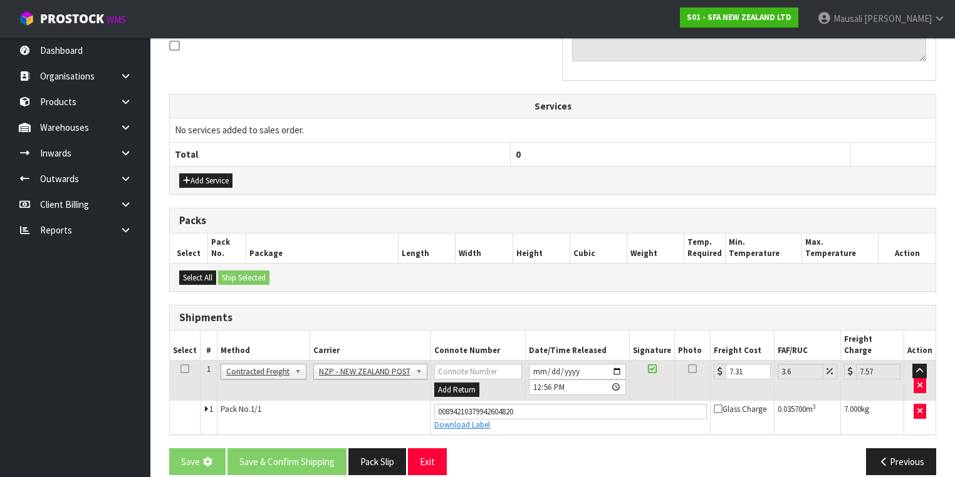
scroll to position [0, 0]
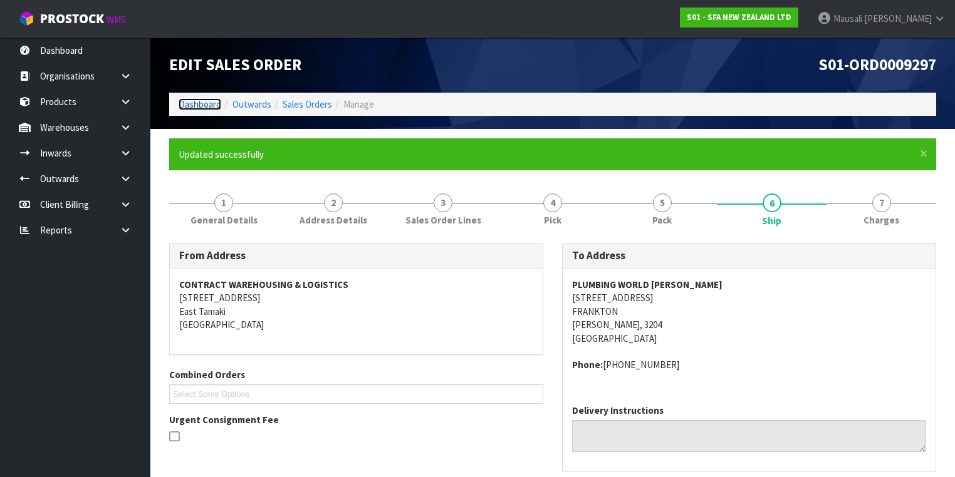
click at [191, 103] on link "Dashboard" at bounding box center [200, 104] width 43 height 12
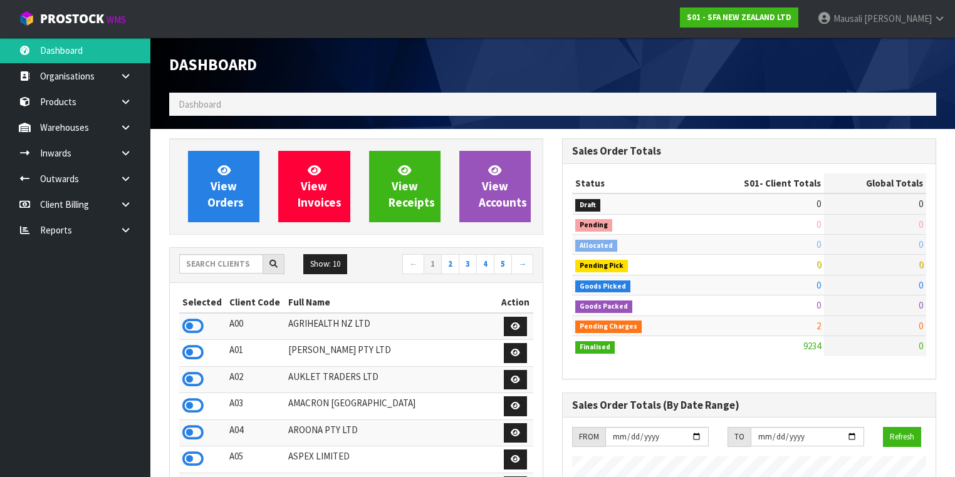
scroll to position [945, 393]
click at [204, 261] on input "text" at bounding box center [221, 263] width 84 height 19
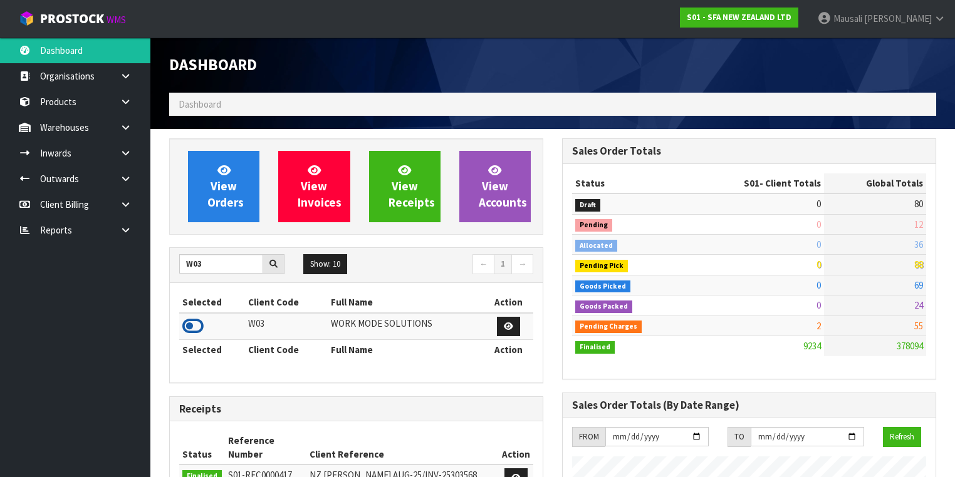
click at [203, 318] on icon at bounding box center [192, 326] width 21 height 19
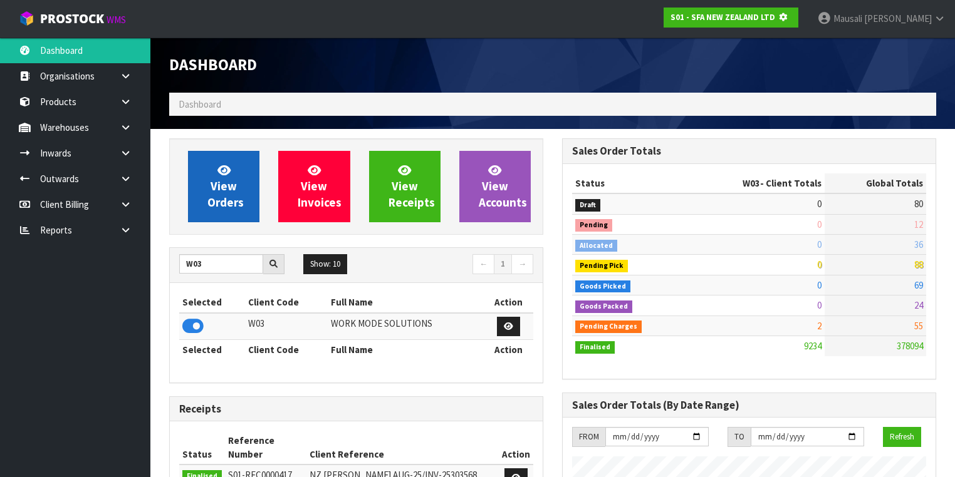
scroll to position [778, 393]
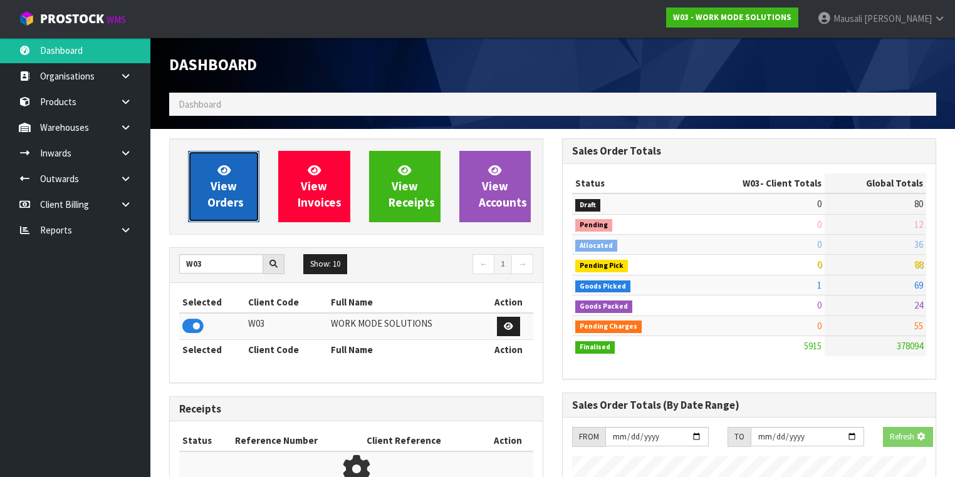
click at [253, 154] on link "View Orders" at bounding box center [223, 186] width 71 height 71
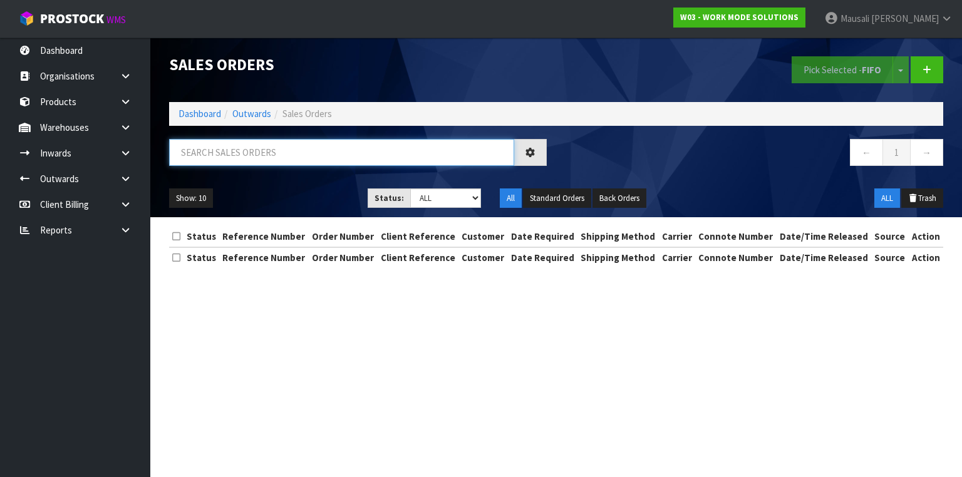
click at [210, 160] on input "text" at bounding box center [341, 152] width 345 height 27
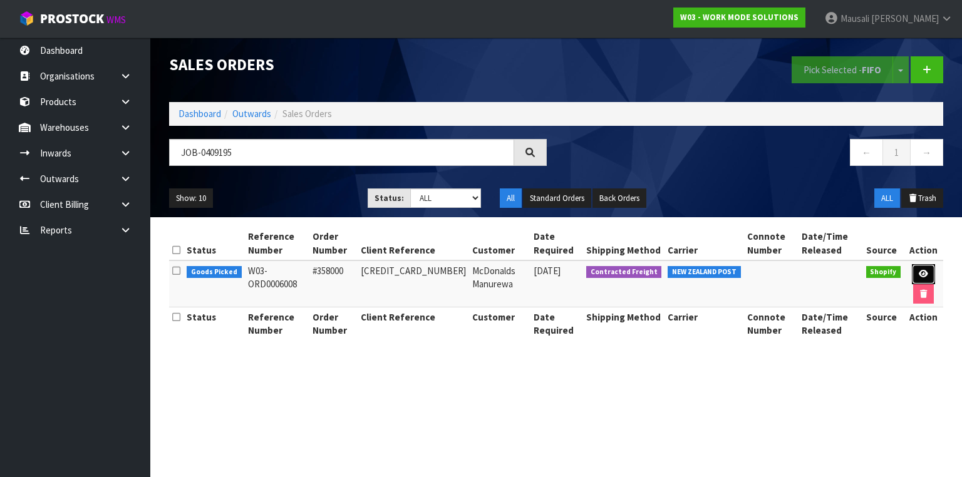
click at [921, 268] on link at bounding box center [923, 274] width 23 height 20
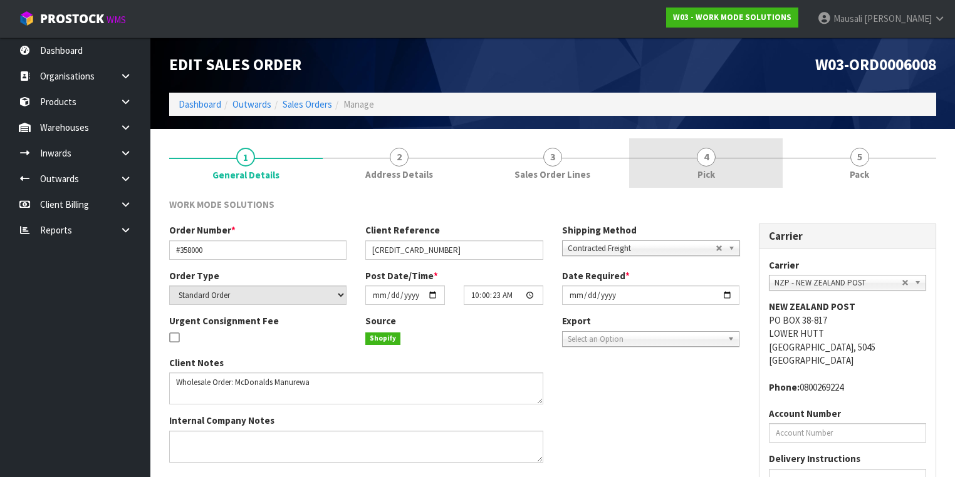
click at [728, 175] on link "4 Pick" at bounding box center [706, 162] width 154 height 49
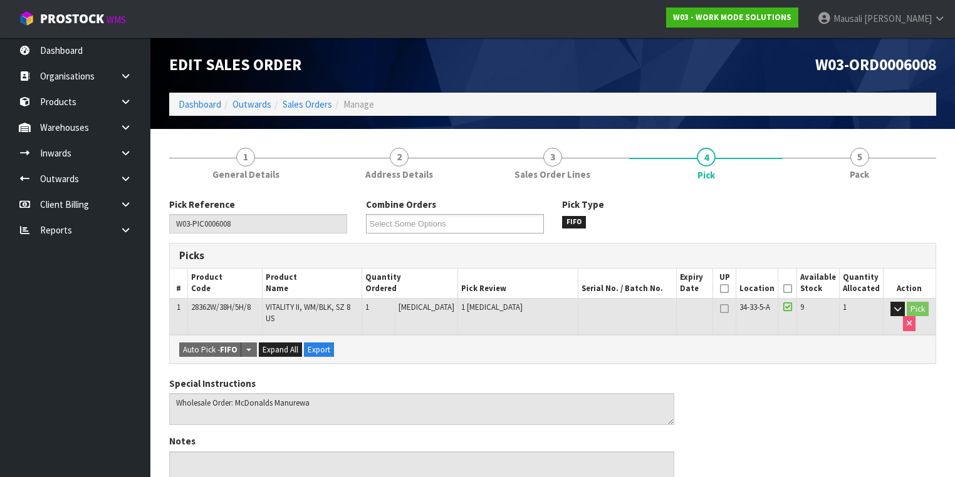
click at [787, 289] on icon at bounding box center [787, 289] width 9 height 1
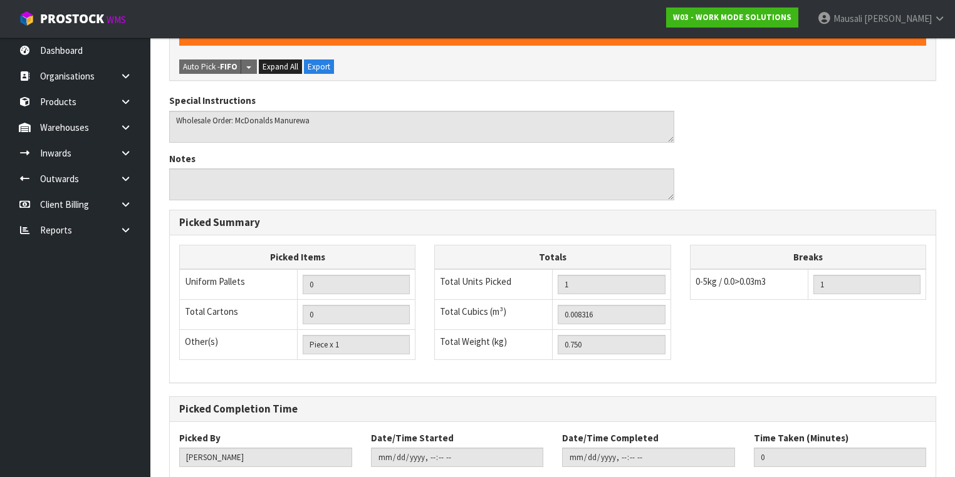
scroll to position [402, 0]
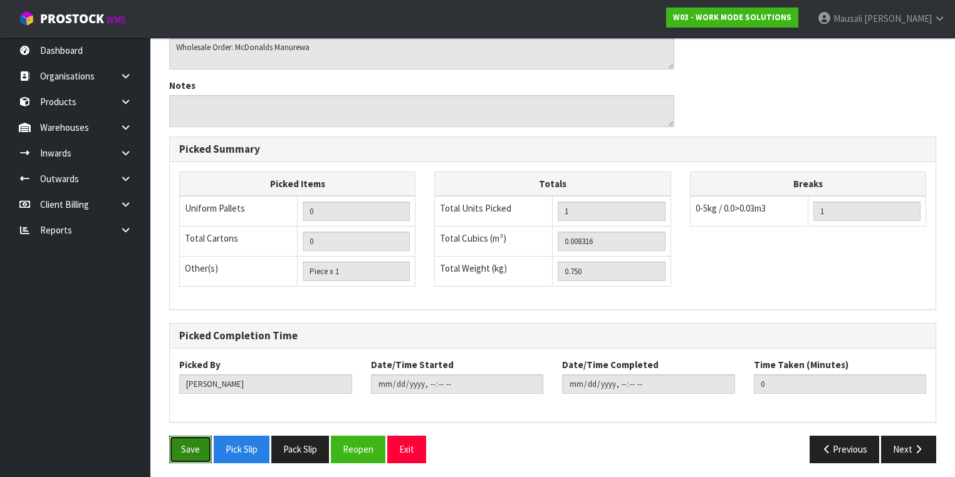
click at [193, 447] on button "Save" at bounding box center [190, 449] width 43 height 27
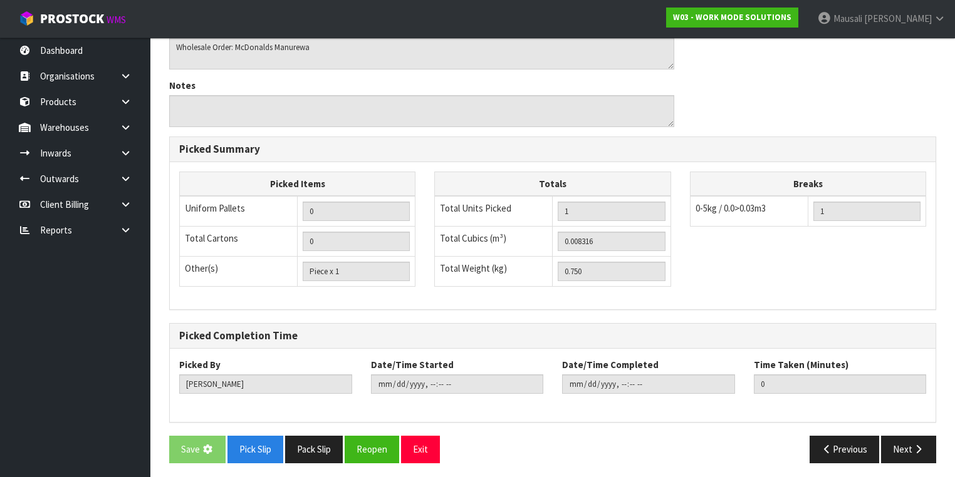
scroll to position [0, 0]
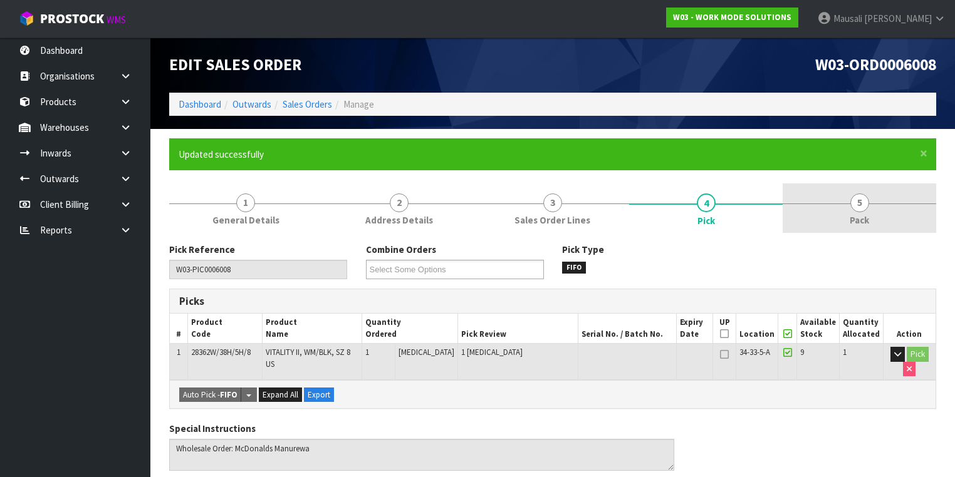
click at [837, 212] on link "5 Pack" at bounding box center [860, 208] width 154 height 49
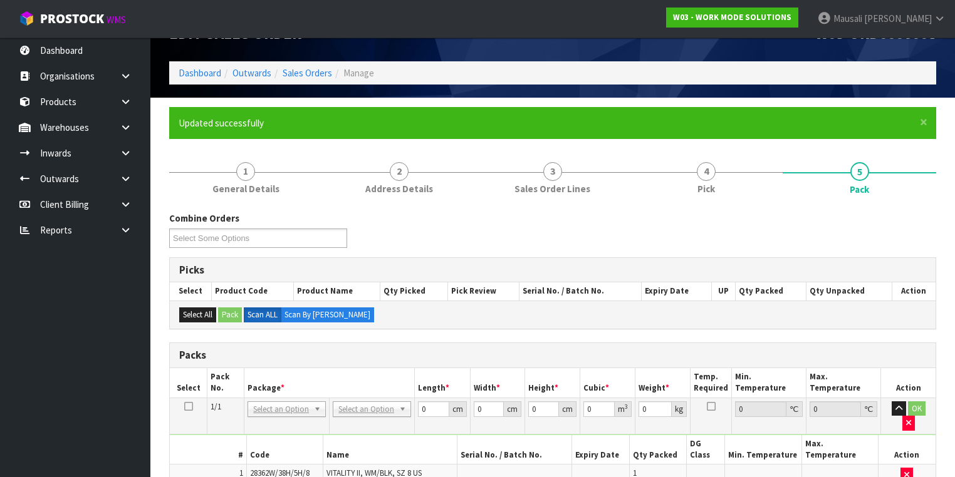
scroll to position [200, 0]
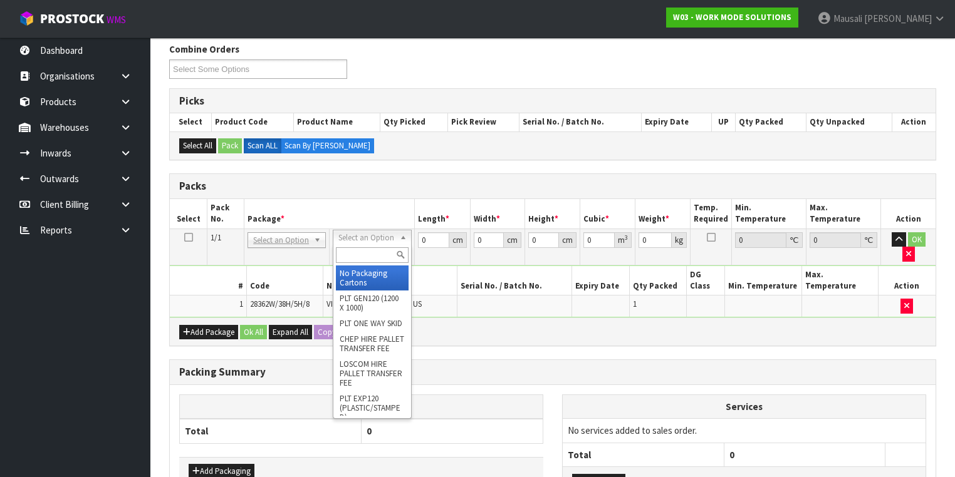
drag, startPoint x: 361, startPoint y: 265, endPoint x: 367, endPoint y: 273, distance: 9.4
click at [361, 266] on div at bounding box center [371, 255] width 77 height 21
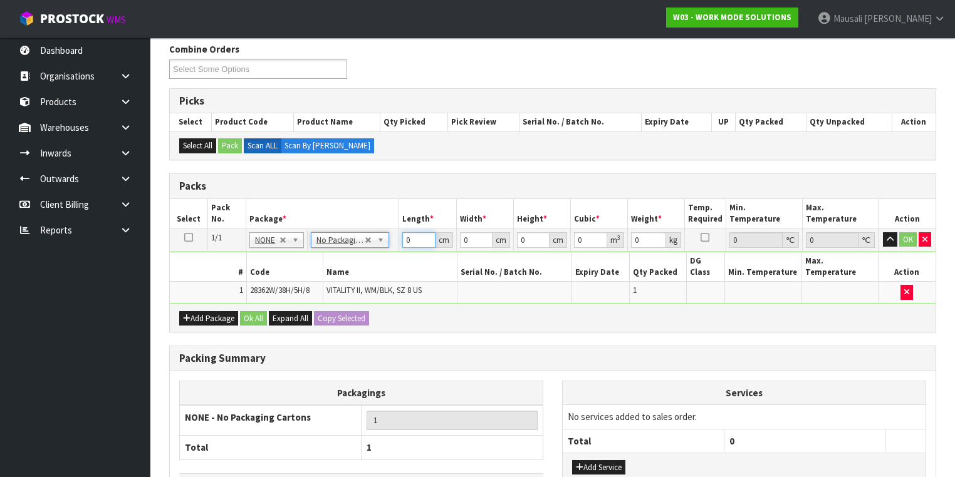
drag, startPoint x: 414, startPoint y: 242, endPoint x: 373, endPoint y: 265, distance: 46.9
click at [378, 264] on tbody "1/1 NONE 007-001 007-002 007-004 007-009 007-013 007-014 007-015 007-017 007-01…" at bounding box center [553, 266] width 766 height 75
drag, startPoint x: 238, startPoint y: 303, endPoint x: 296, endPoint y: 315, distance: 58.7
click at [246, 307] on div "Add Package Ok All Expand All Copy Selected" at bounding box center [553, 318] width 766 height 28
click at [250, 311] on button "Ok All" at bounding box center [253, 318] width 27 height 15
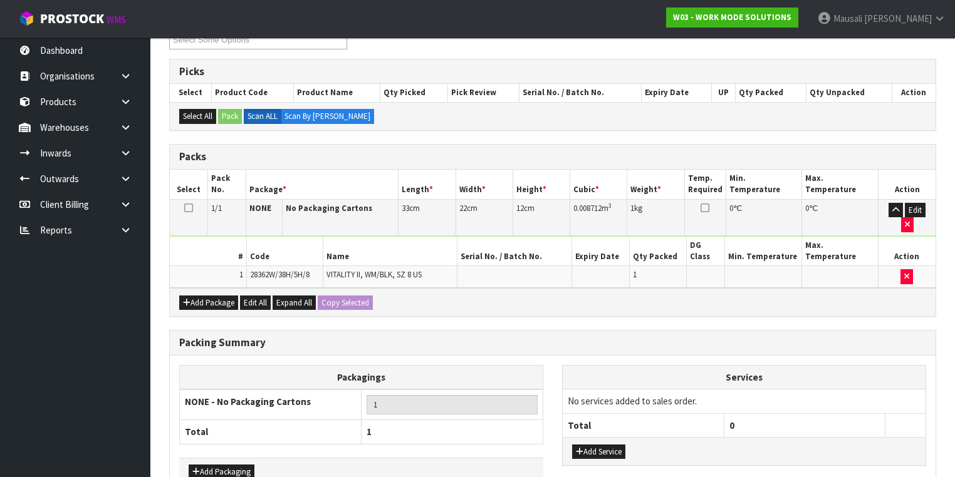
scroll to position [276, 0]
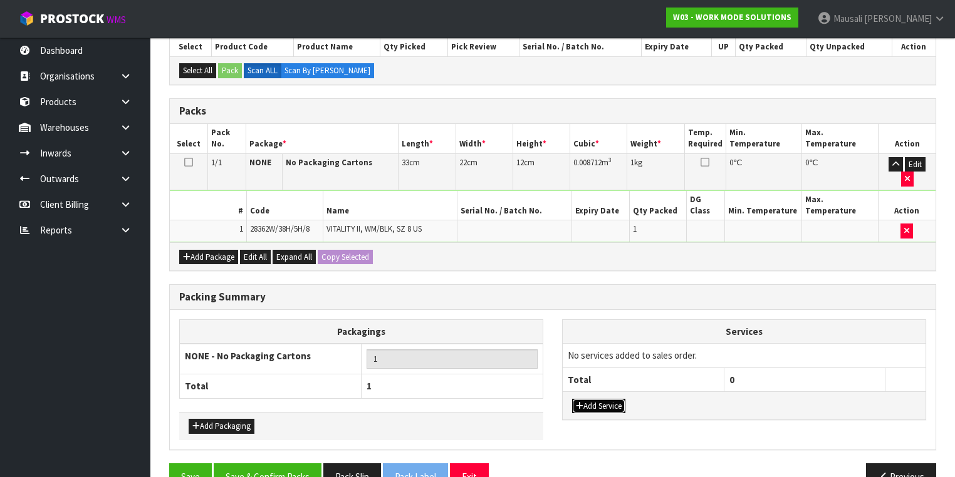
click at [605, 399] on button "Add Service" at bounding box center [598, 406] width 53 height 15
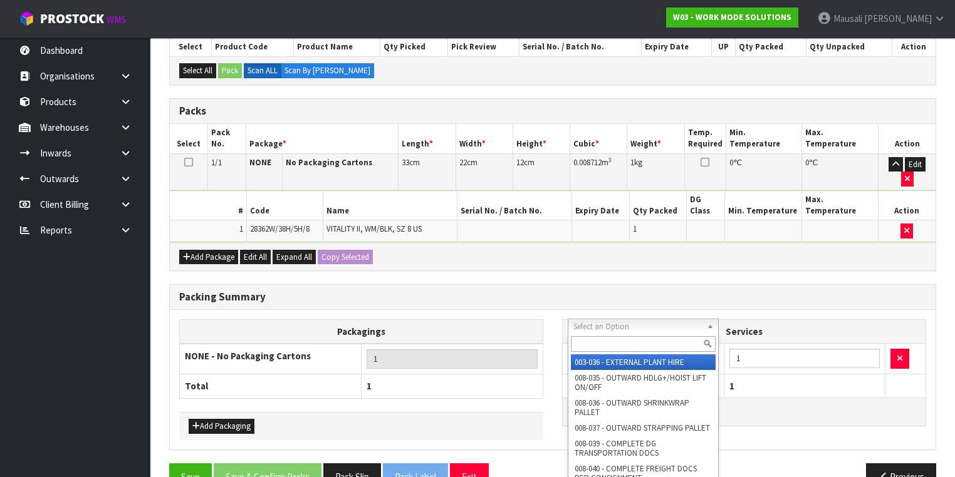
click at [599, 343] on input "text" at bounding box center [643, 344] width 145 height 16
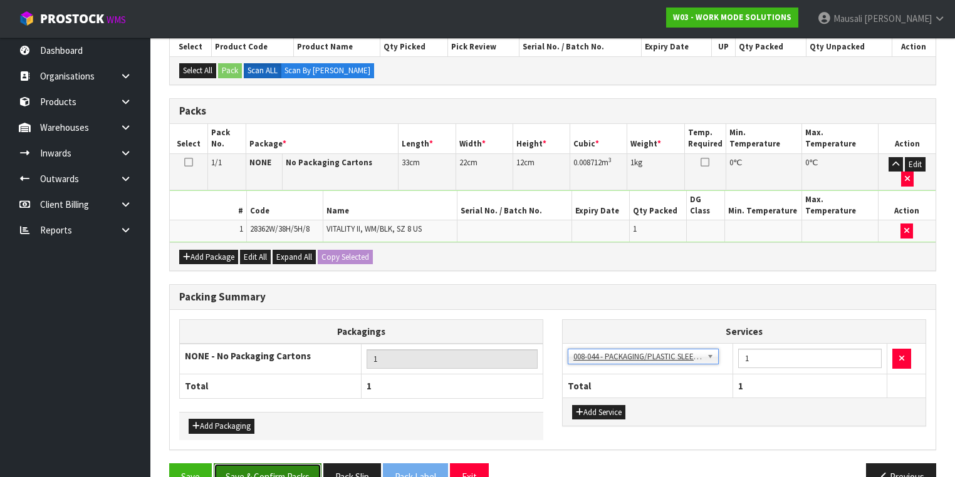
click at [283, 464] on button "Save & Confirm Packs" at bounding box center [268, 477] width 108 height 27
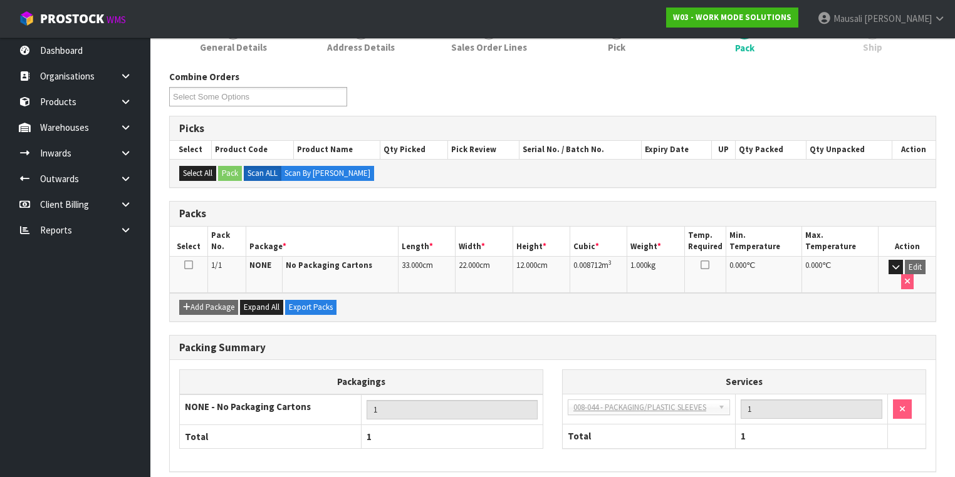
scroll to position [208, 0]
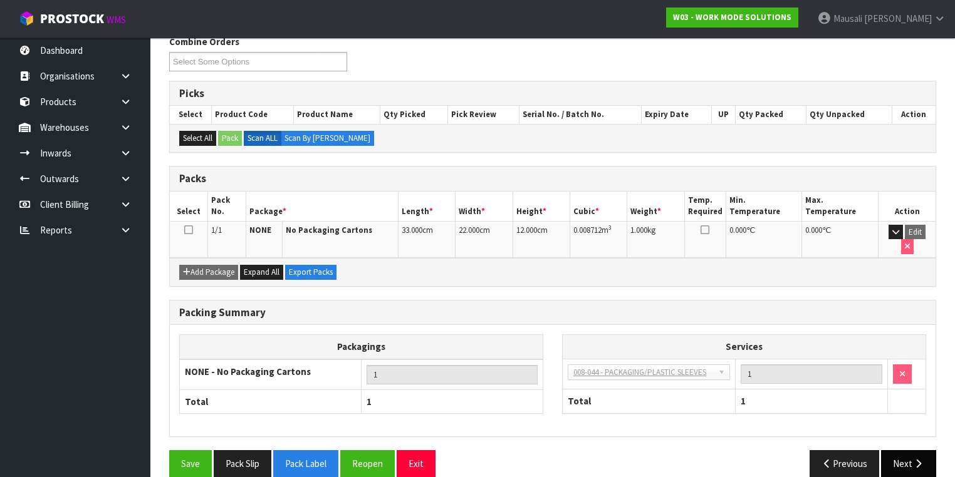
click at [919, 450] on button "Next" at bounding box center [908, 463] width 55 height 27
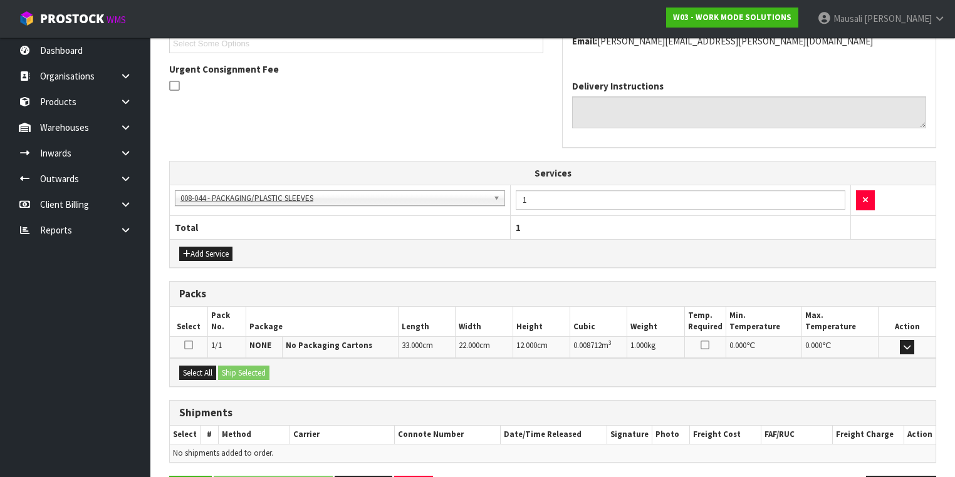
scroll to position [391, 0]
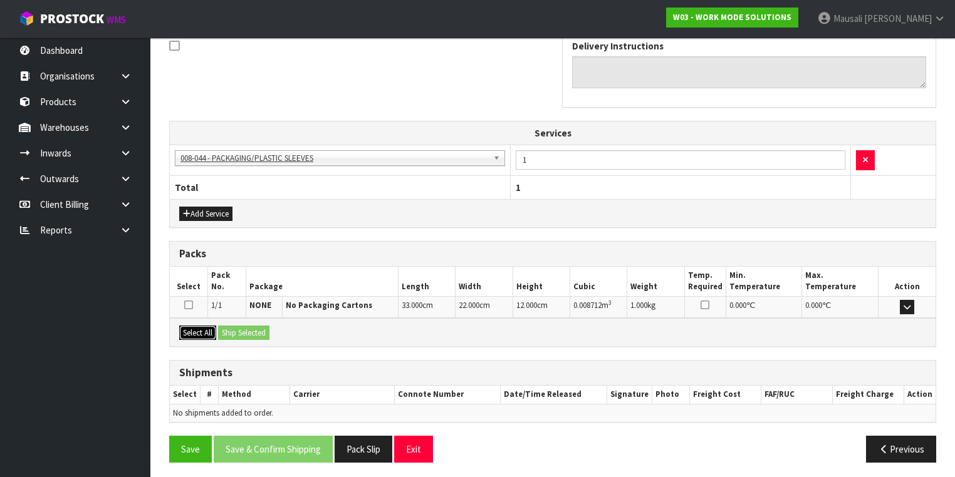
drag, startPoint x: 188, startPoint y: 330, endPoint x: 244, endPoint y: 330, distance: 56.4
click at [190, 330] on button "Select All" at bounding box center [197, 333] width 37 height 15
click at [263, 333] on button "Ship Selected" at bounding box center [243, 333] width 51 height 15
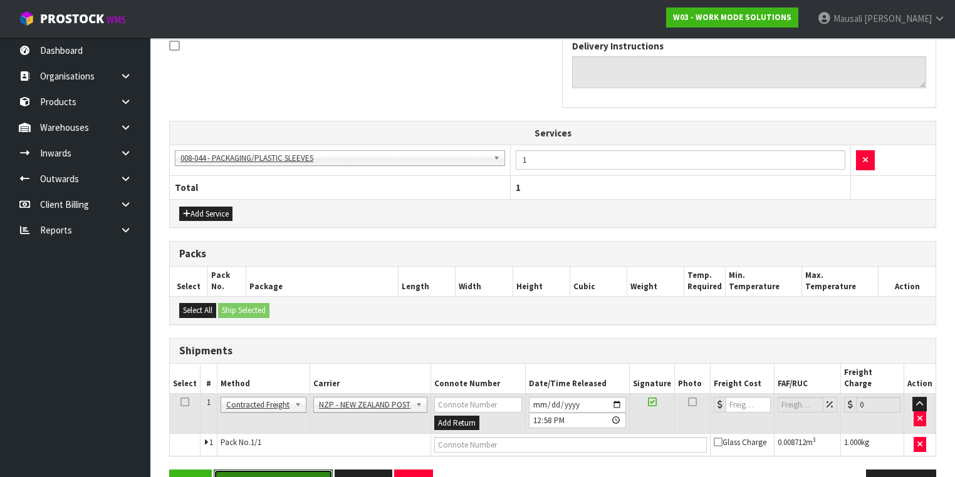
drag, startPoint x: 318, startPoint y: 466, endPoint x: 478, endPoint y: 437, distance: 163.0
click at [318, 470] on button "Save & Confirm Shipping" at bounding box center [273, 483] width 119 height 27
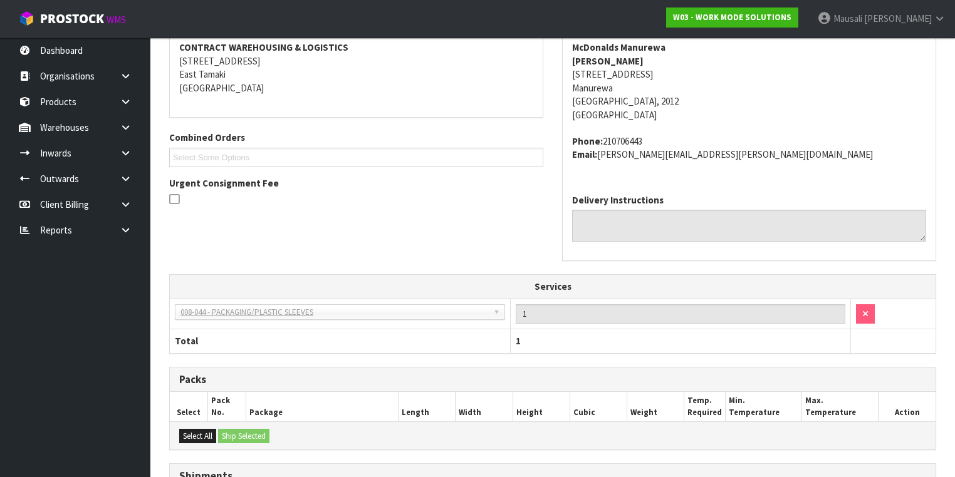
scroll to position [396, 0]
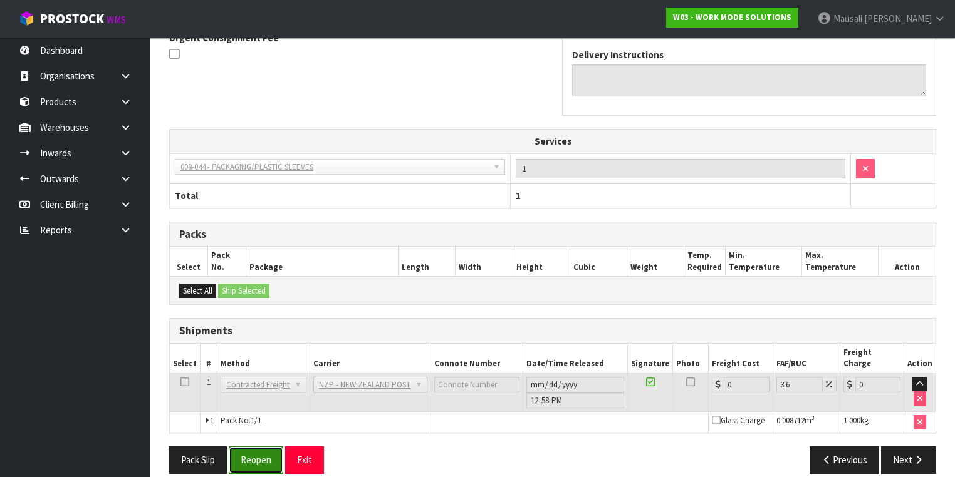
click at [267, 447] on button "Reopen" at bounding box center [256, 460] width 55 height 27
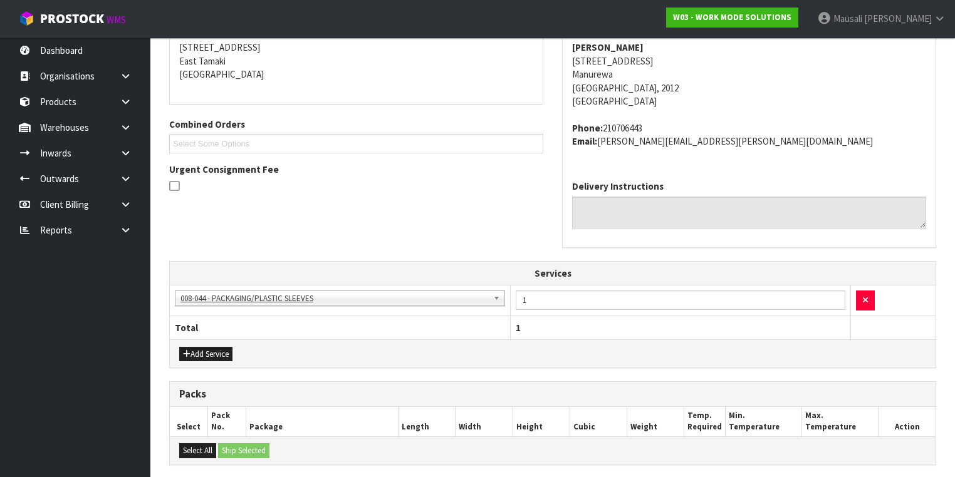
scroll to position [424, 0]
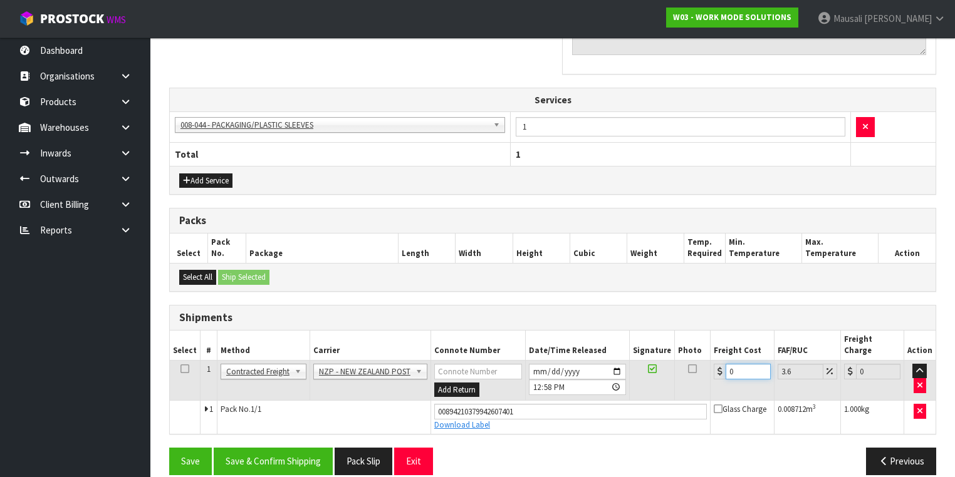
drag, startPoint x: 741, startPoint y: 357, endPoint x: 719, endPoint y: 368, distance: 24.7
click at [719, 368] on td "0" at bounding box center [742, 380] width 63 height 41
drag, startPoint x: 273, startPoint y: 450, endPoint x: 500, endPoint y: 333, distance: 255.3
click at [276, 448] on button "Save & Confirm Shipping" at bounding box center [273, 461] width 119 height 27
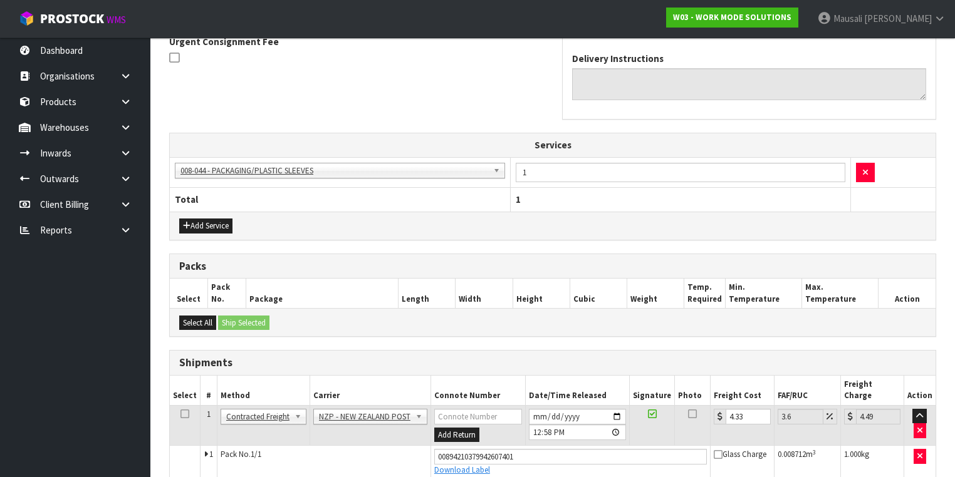
scroll to position [0, 0]
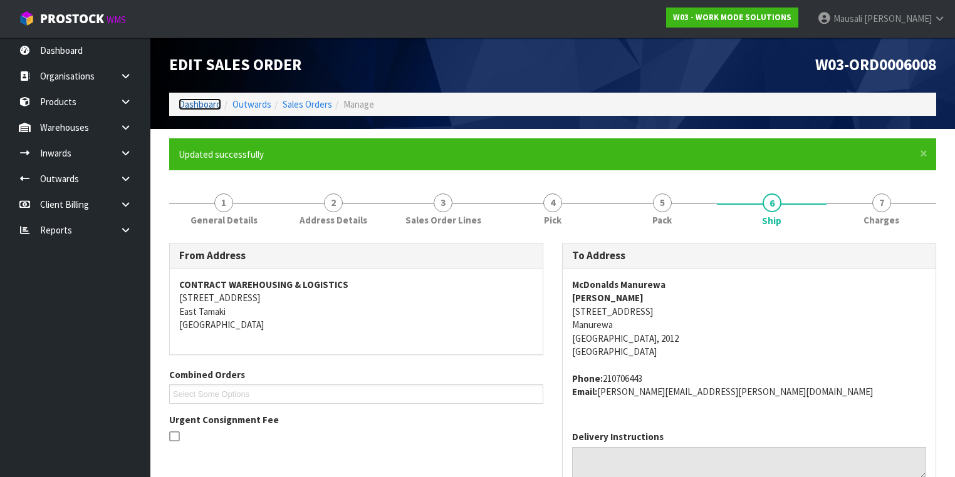
click at [190, 103] on link "Dashboard" at bounding box center [200, 104] width 43 height 12
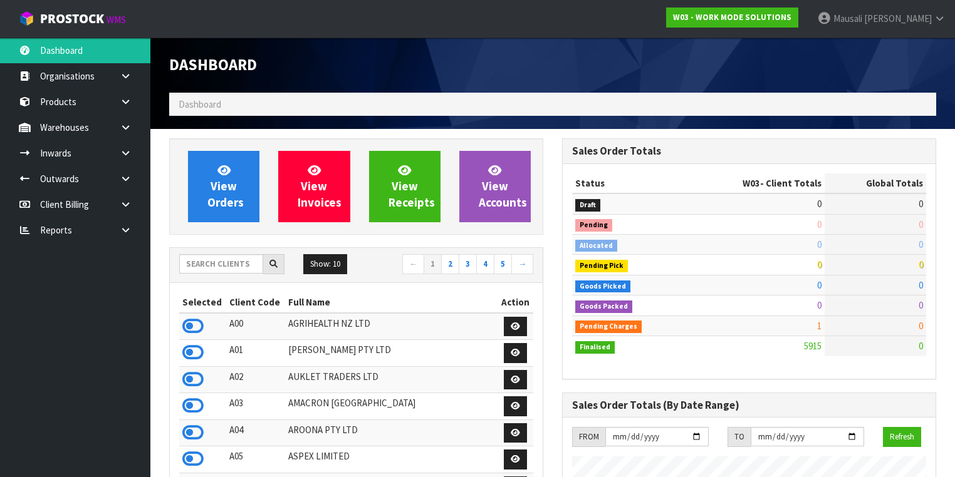
scroll to position [851, 393]
click at [210, 264] on input "text" at bounding box center [221, 263] width 84 height 19
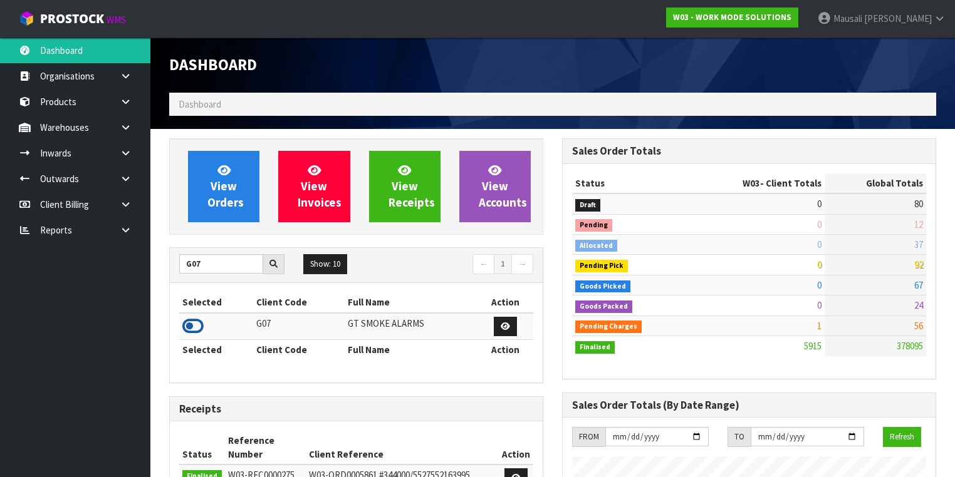
click at [195, 326] on icon at bounding box center [192, 326] width 21 height 19
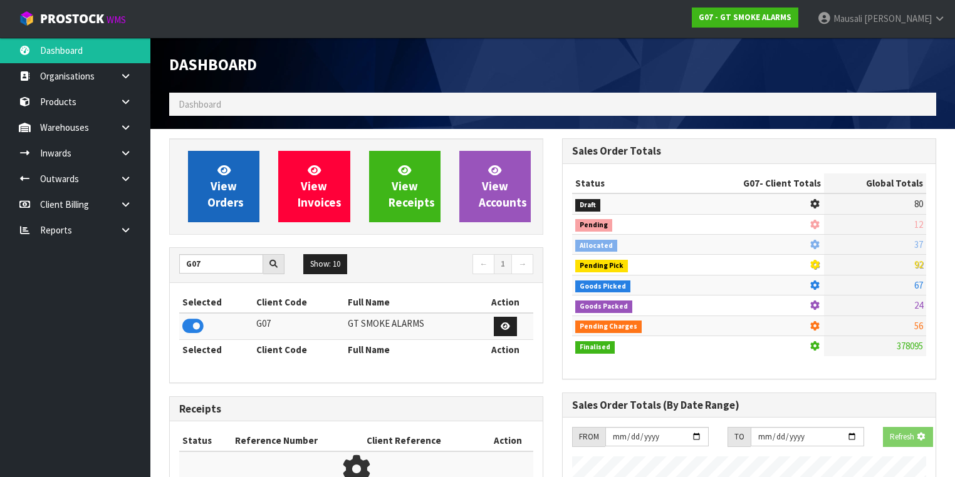
scroll to position [784, 393]
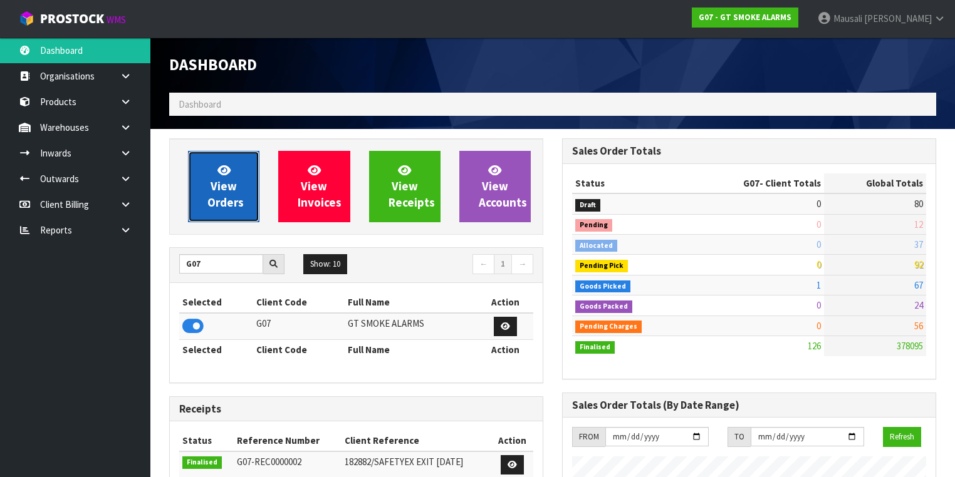
click at [227, 182] on span "View Orders" at bounding box center [225, 186] width 36 height 47
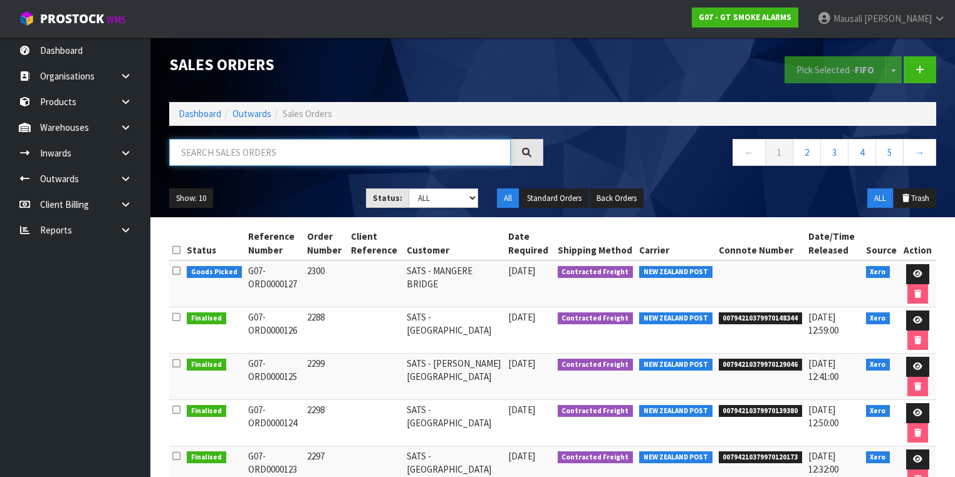
click at [195, 153] on input "text" at bounding box center [339, 152] width 341 height 27
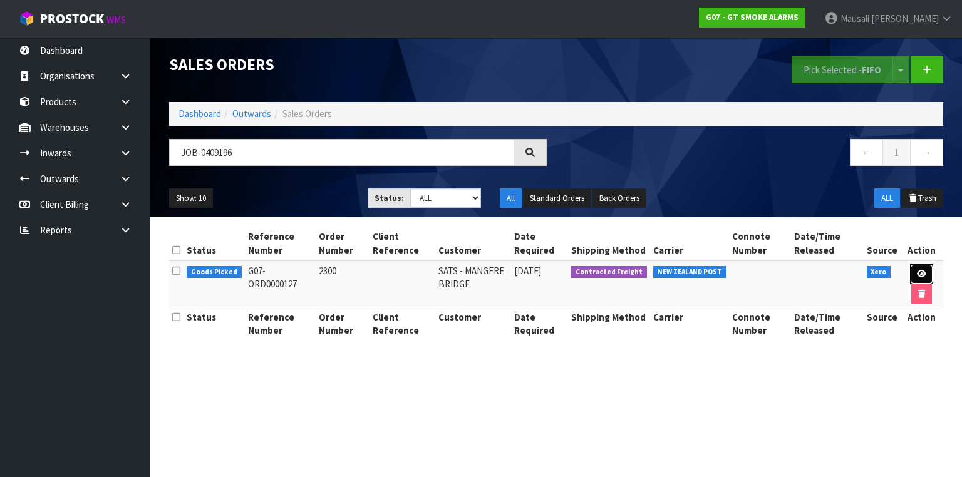
click at [921, 271] on icon at bounding box center [921, 274] width 9 height 8
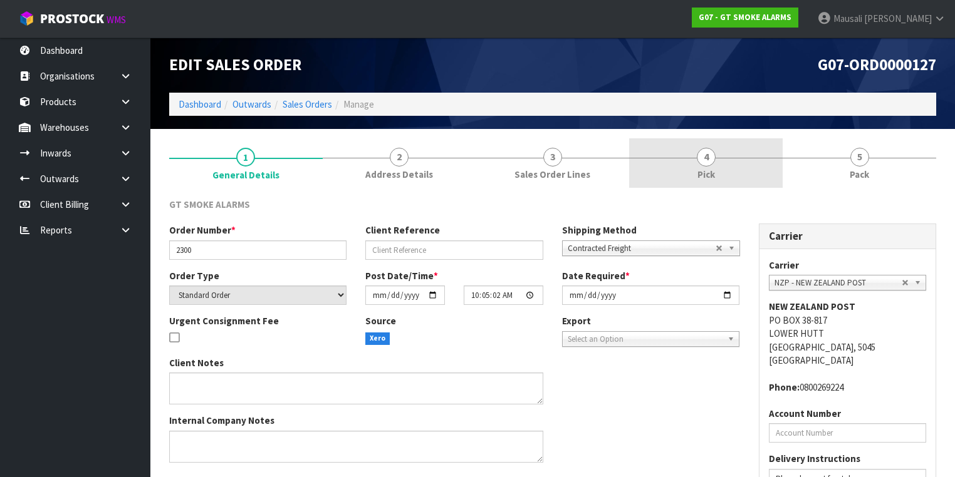
click at [703, 170] on span "Pick" at bounding box center [706, 174] width 18 height 13
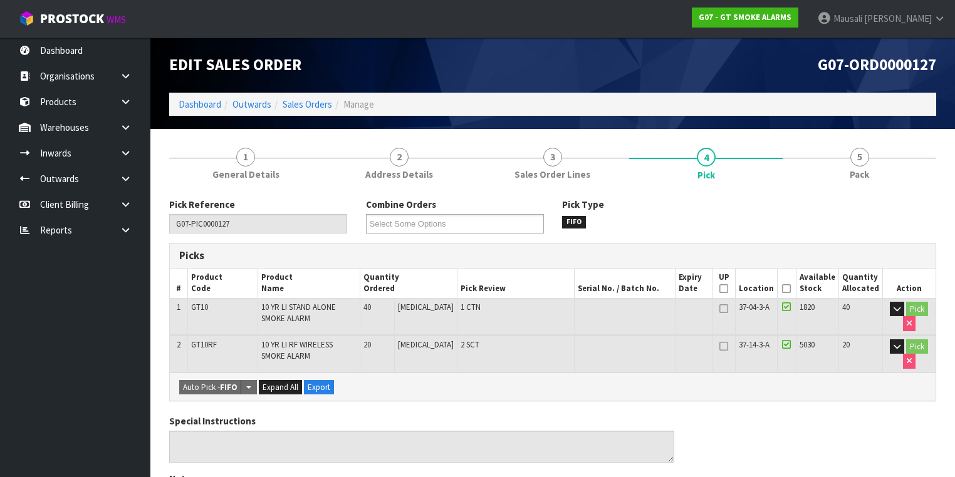
click at [786, 289] on icon at bounding box center [786, 289] width 9 height 1
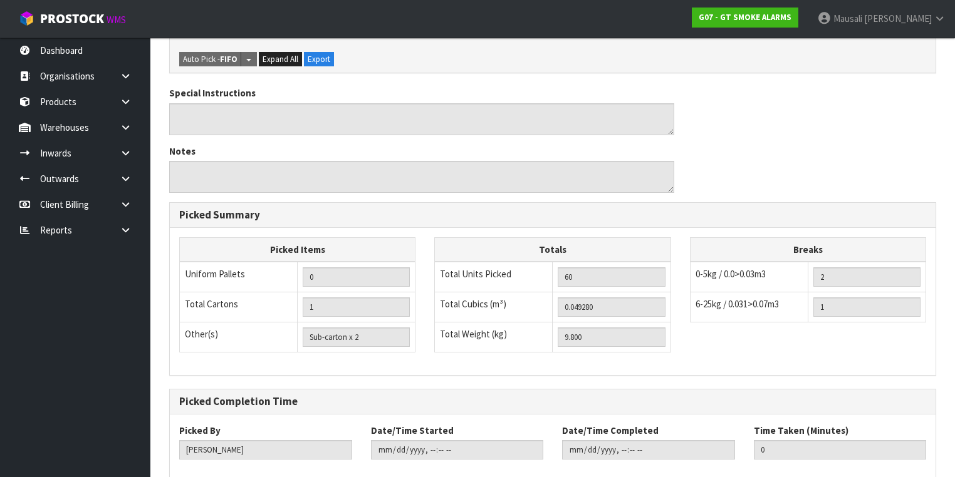
scroll to position [439, 0]
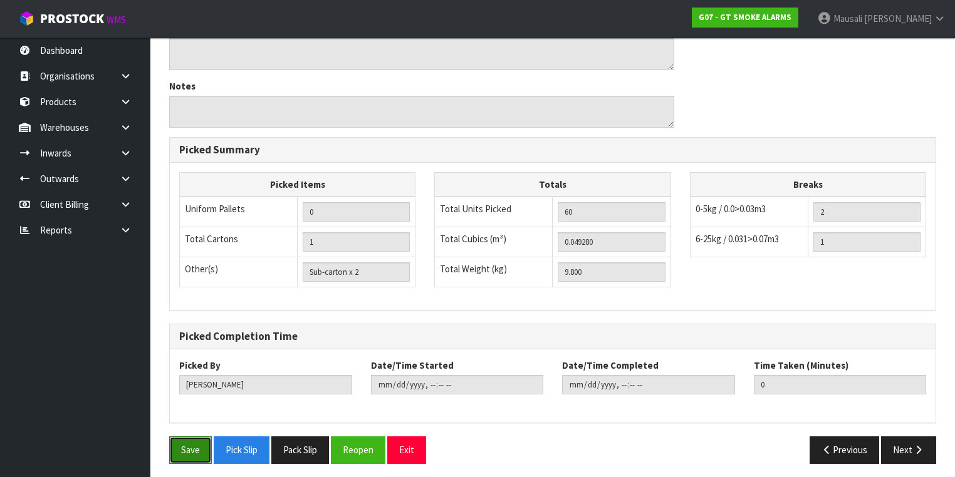
click at [181, 449] on button "Save" at bounding box center [190, 450] width 43 height 27
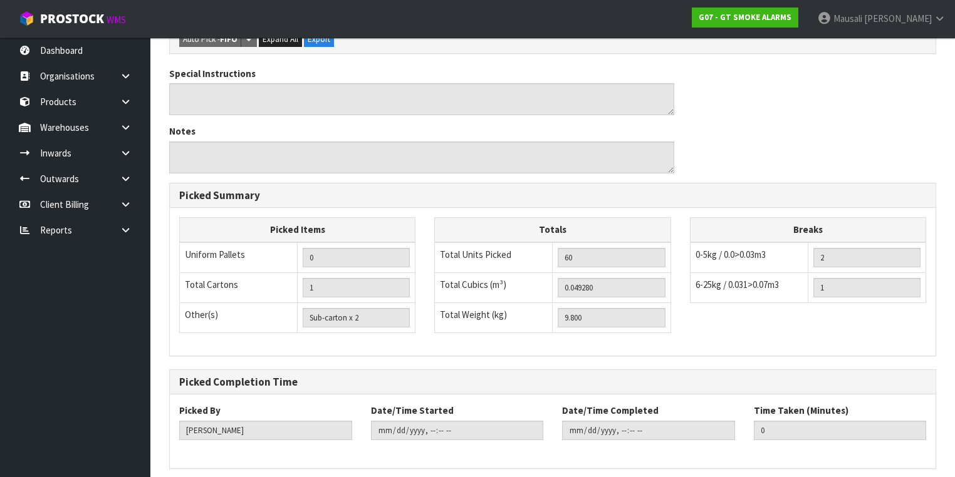
scroll to position [0, 0]
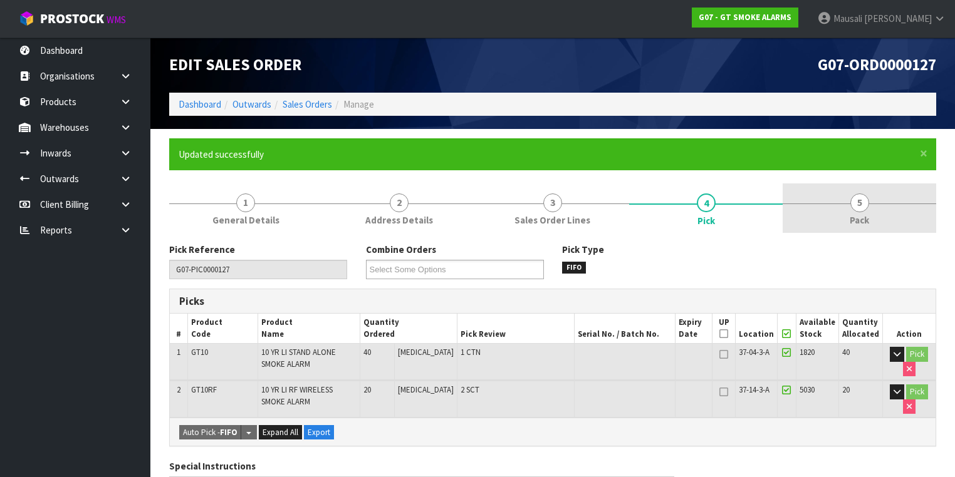
click at [858, 199] on span "5" at bounding box center [859, 203] width 19 height 19
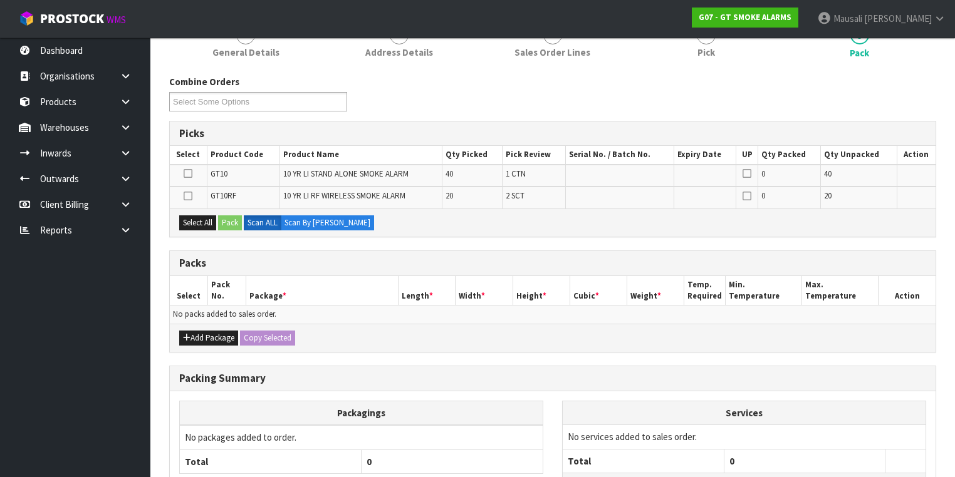
scroll to position [150, 0]
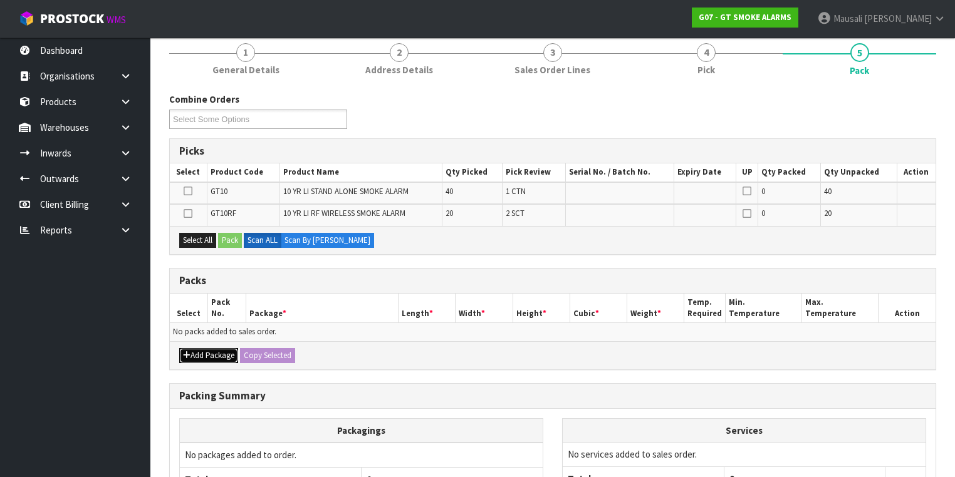
click at [208, 348] on button "Add Package" at bounding box center [208, 355] width 59 height 15
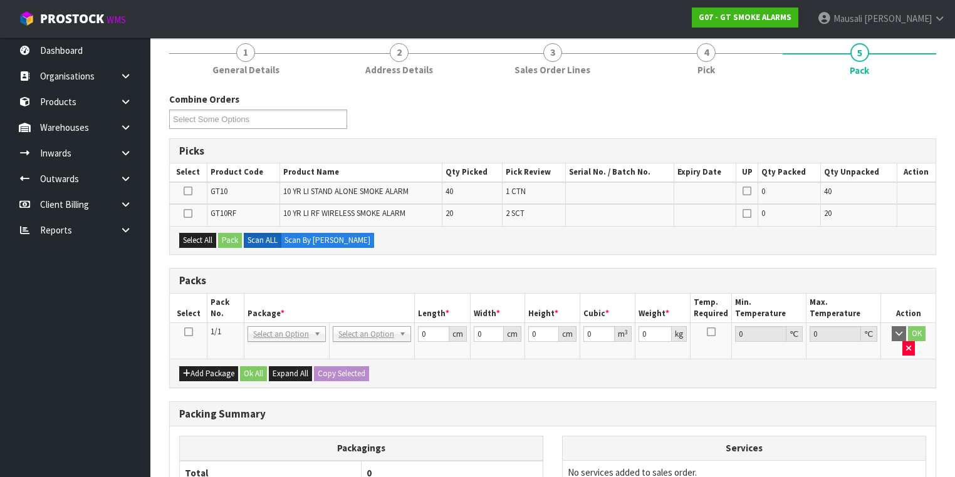
click at [189, 332] on icon at bounding box center [188, 332] width 9 height 1
click at [202, 233] on button "Select All" at bounding box center [197, 240] width 37 height 15
click at [233, 234] on button "Pack" at bounding box center [230, 240] width 24 height 15
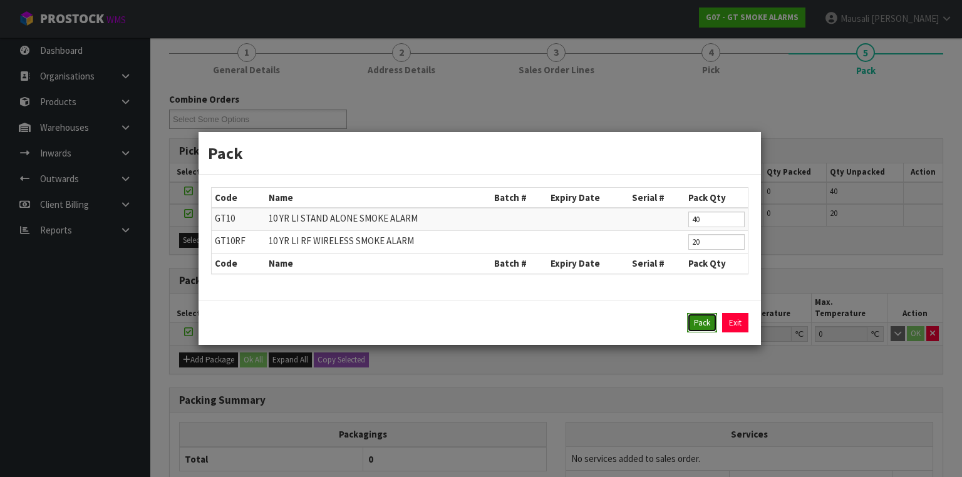
click at [700, 321] on button "Pack" at bounding box center [702, 323] width 30 height 20
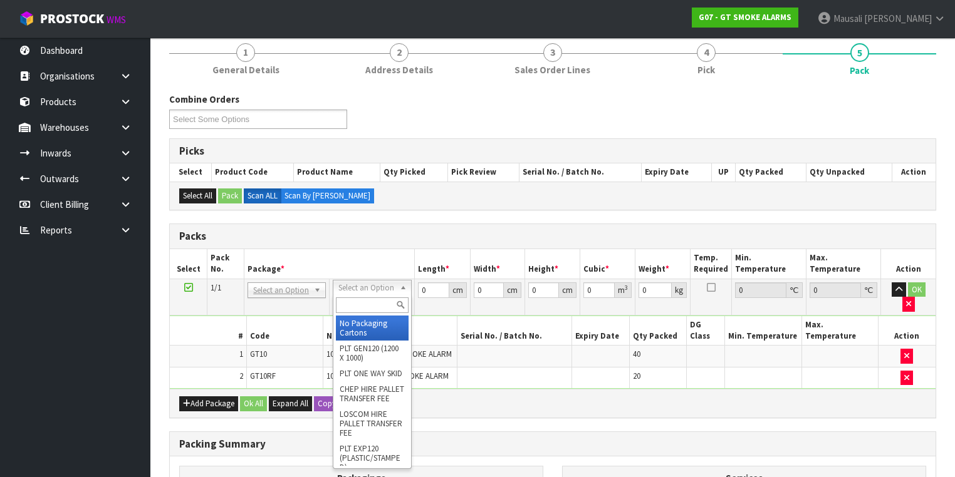
click at [355, 303] on input "text" at bounding box center [372, 306] width 72 height 16
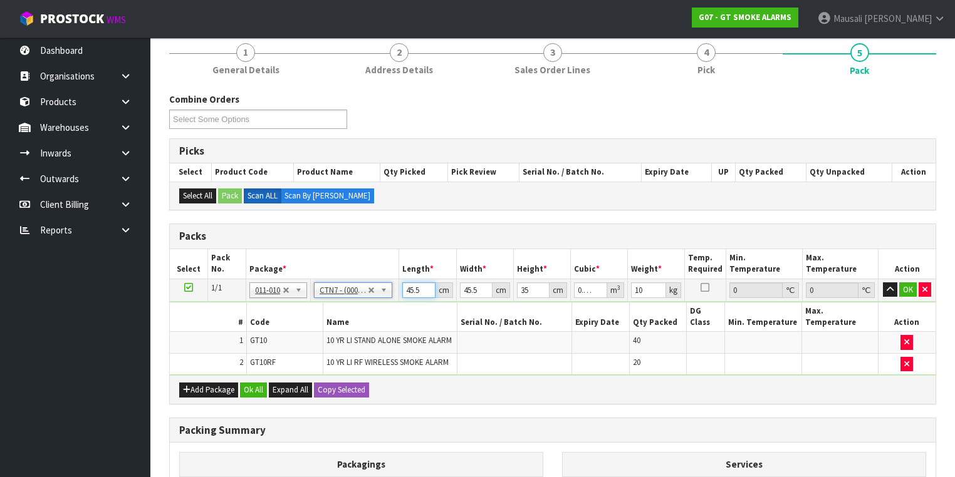
drag, startPoint x: 421, startPoint y: 288, endPoint x: 404, endPoint y: 291, distance: 17.7
click at [404, 291] on input "45.5" at bounding box center [418, 291] width 33 height 16
click at [252, 383] on button "Ok All" at bounding box center [253, 390] width 27 height 15
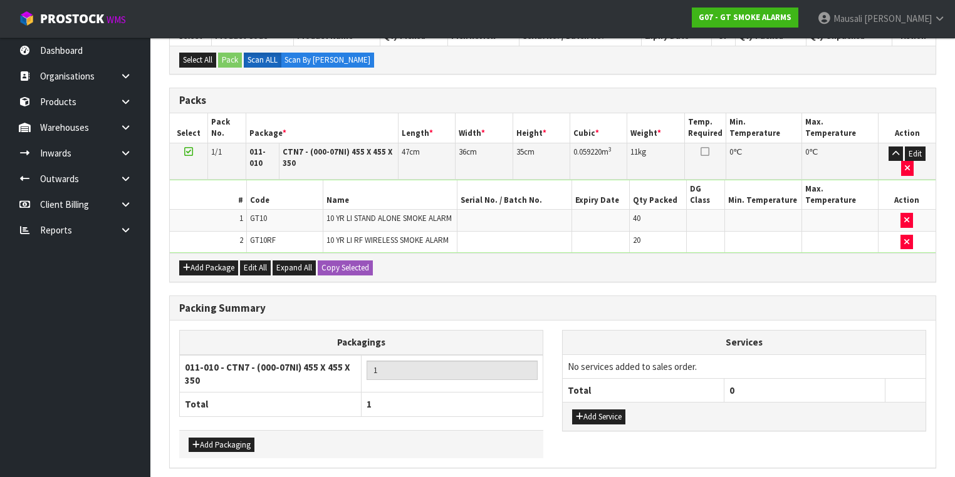
scroll to position [301, 0]
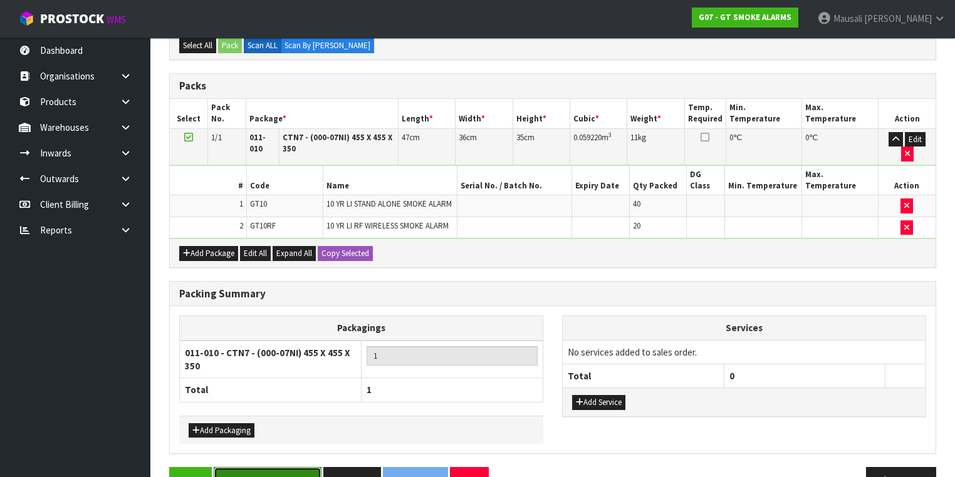
click at [271, 467] on button "Save & Confirm Packs" at bounding box center [268, 480] width 108 height 27
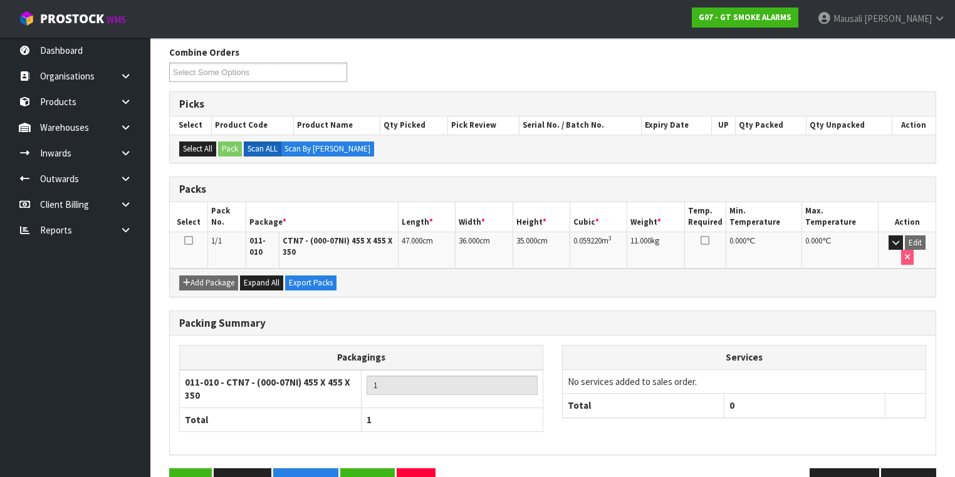
scroll to position [223, 0]
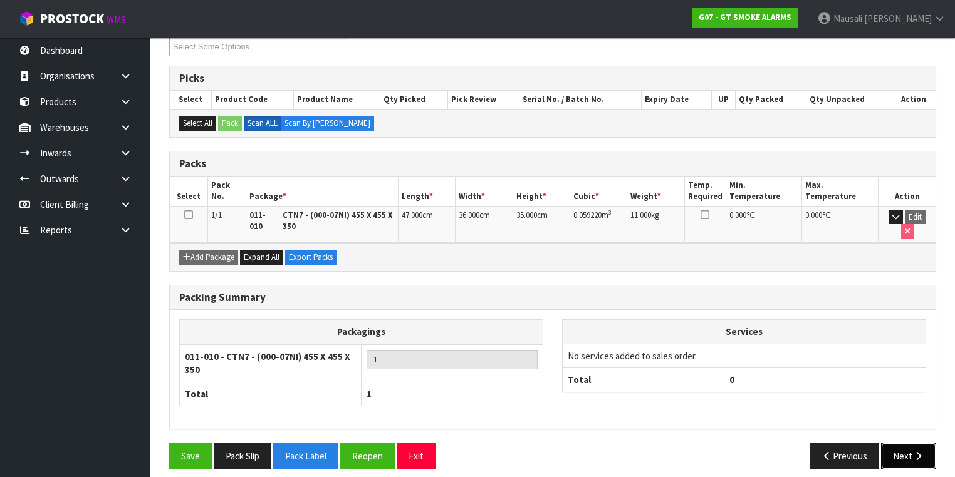
click at [907, 443] on button "Next" at bounding box center [908, 456] width 55 height 27
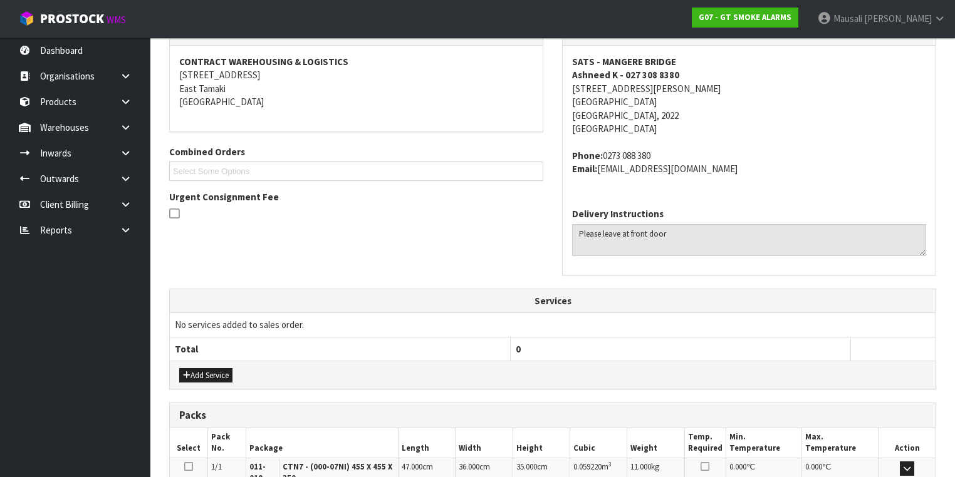
scroll to position [393, 0]
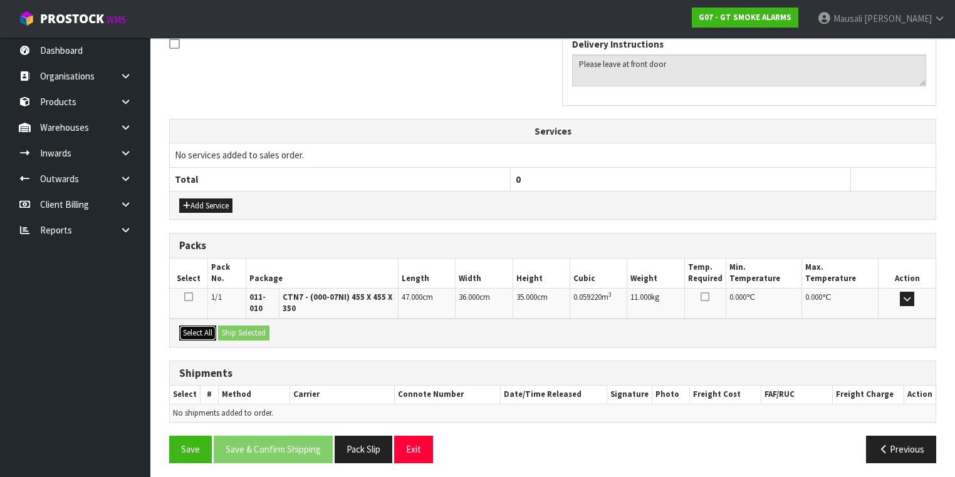
drag, startPoint x: 189, startPoint y: 329, endPoint x: 197, endPoint y: 328, distance: 7.5
click at [191, 329] on button "Select All" at bounding box center [197, 333] width 37 height 15
click at [274, 325] on div "Select All Ship Selected" at bounding box center [553, 333] width 766 height 28
click at [246, 329] on button "Ship Selected" at bounding box center [243, 333] width 51 height 15
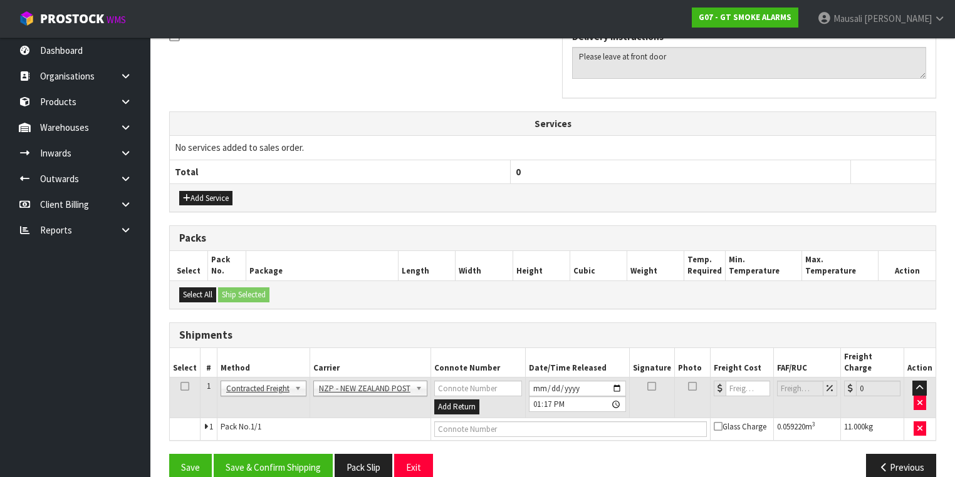
scroll to position [407, 0]
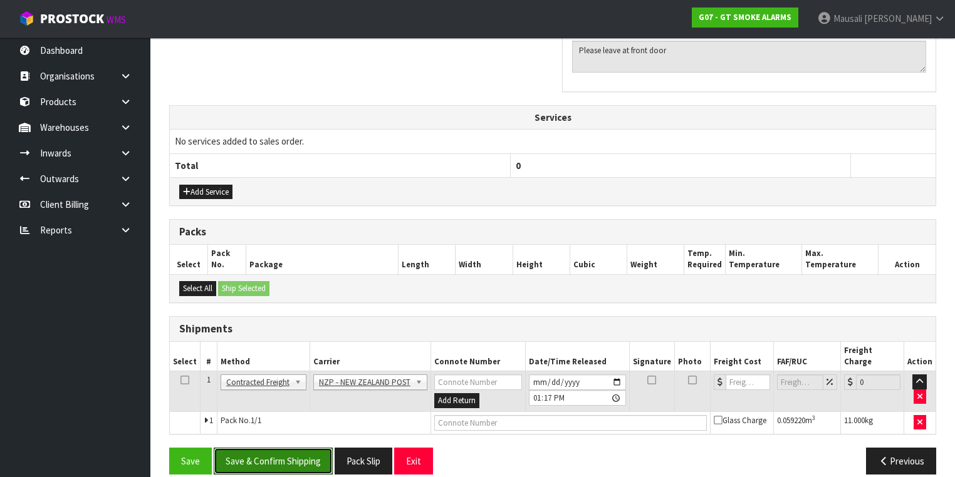
drag, startPoint x: 292, startPoint y: 442, endPoint x: 514, endPoint y: 391, distance: 227.5
click at [294, 448] on button "Save & Confirm Shipping" at bounding box center [273, 461] width 119 height 27
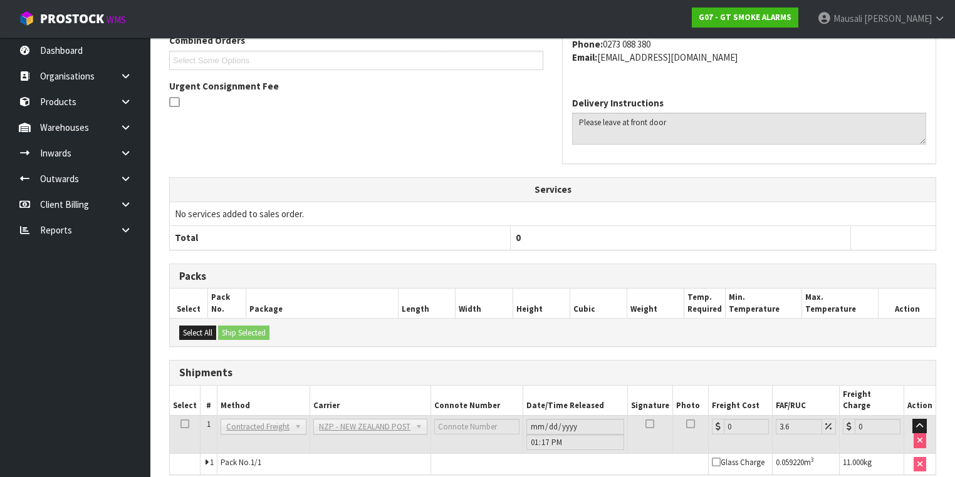
scroll to position [390, 0]
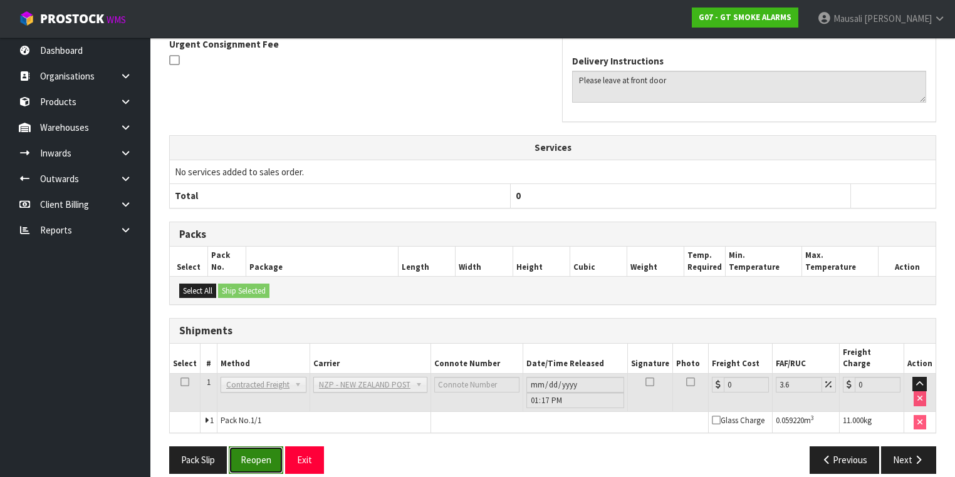
click at [261, 447] on button "Reopen" at bounding box center [256, 460] width 55 height 27
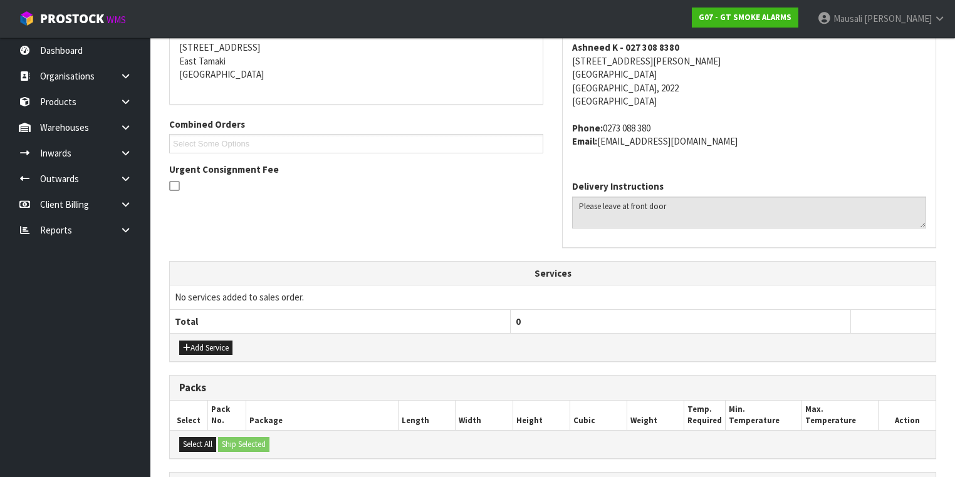
scroll to position [419, 0]
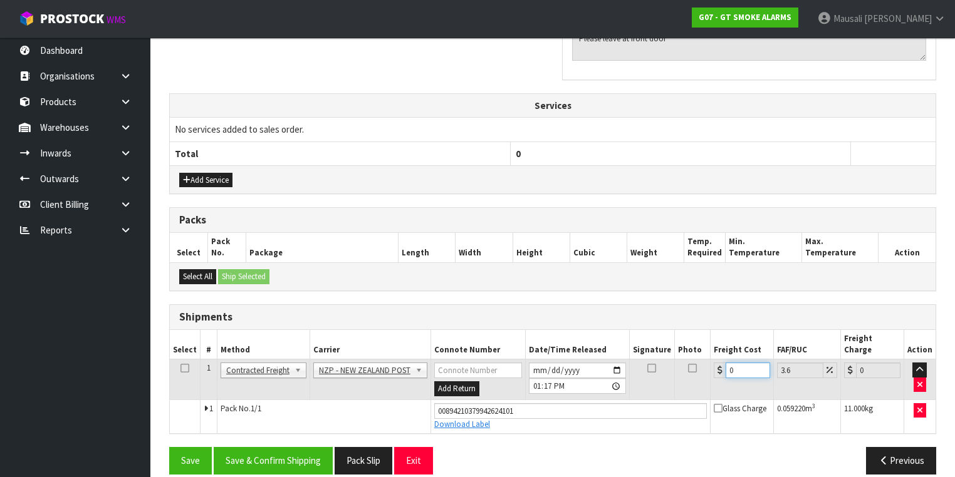
drag, startPoint x: 739, startPoint y: 356, endPoint x: 717, endPoint y: 363, distance: 23.2
click at [717, 363] on td "0" at bounding box center [742, 380] width 63 height 41
click at [266, 447] on button "Save & Confirm Shipping" at bounding box center [273, 460] width 119 height 27
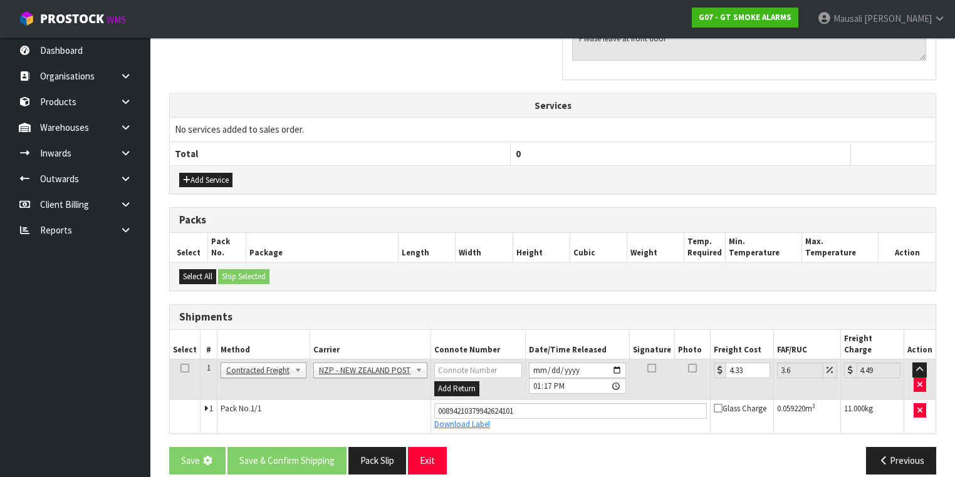
scroll to position [0, 0]
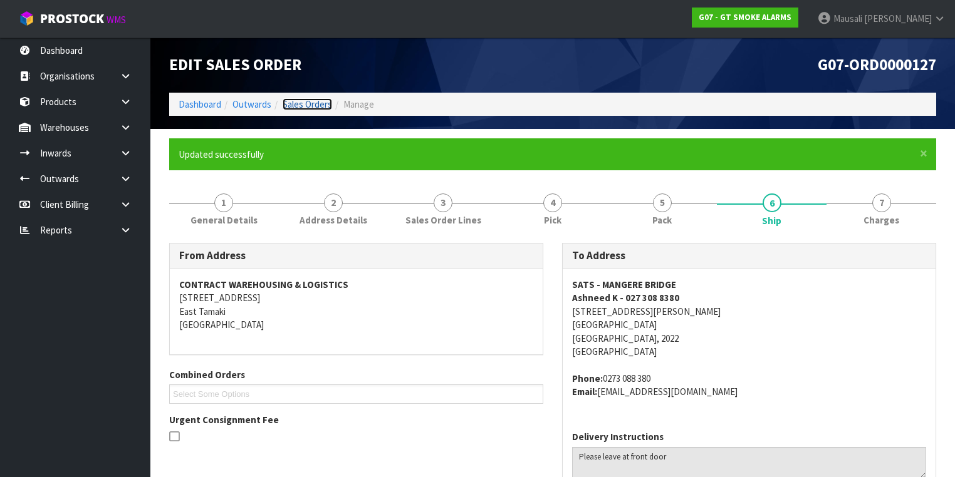
click at [294, 100] on link "Sales Orders" at bounding box center [307, 104] width 49 height 12
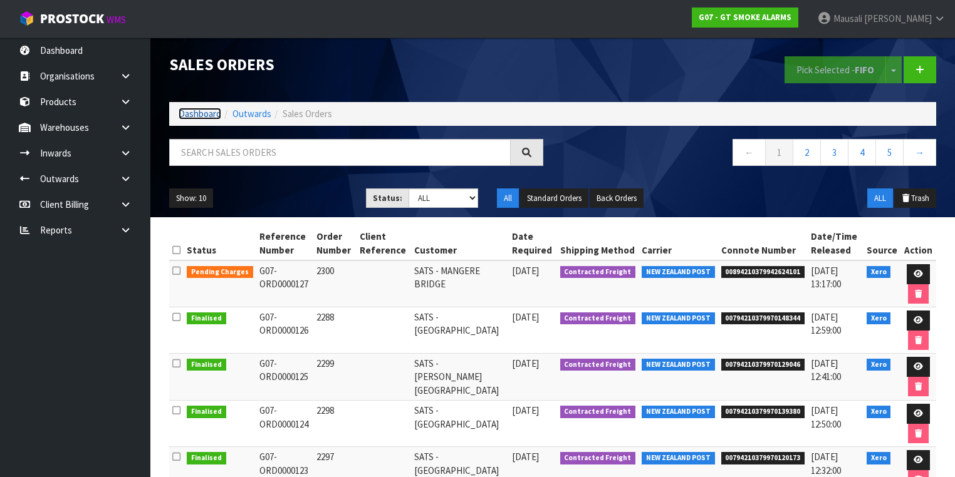
click at [198, 115] on link "Dashboard" at bounding box center [200, 114] width 43 height 12
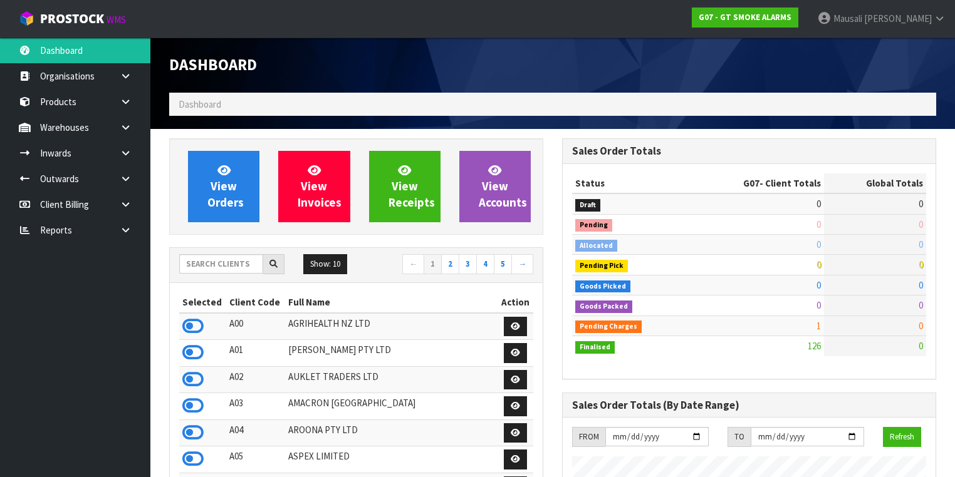
scroll to position [784, 393]
click at [198, 267] on input "text" at bounding box center [221, 263] width 84 height 19
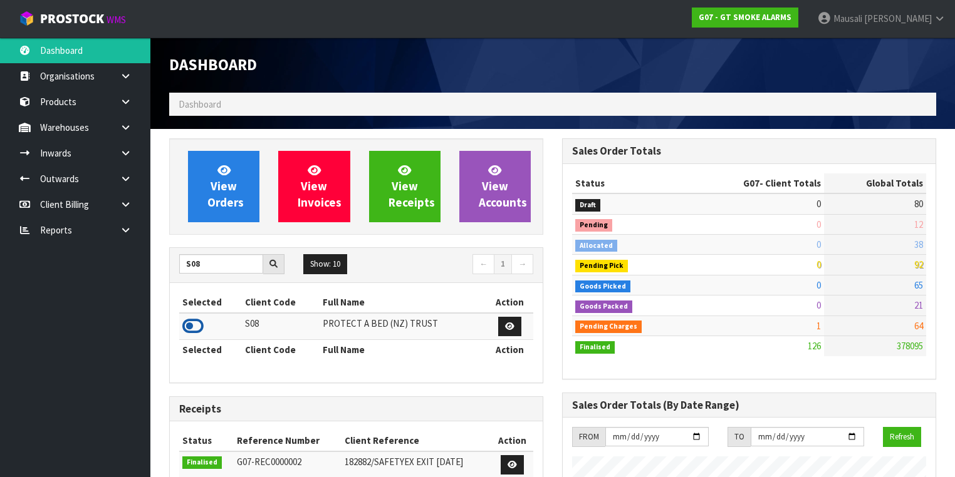
click at [190, 321] on icon at bounding box center [192, 326] width 21 height 19
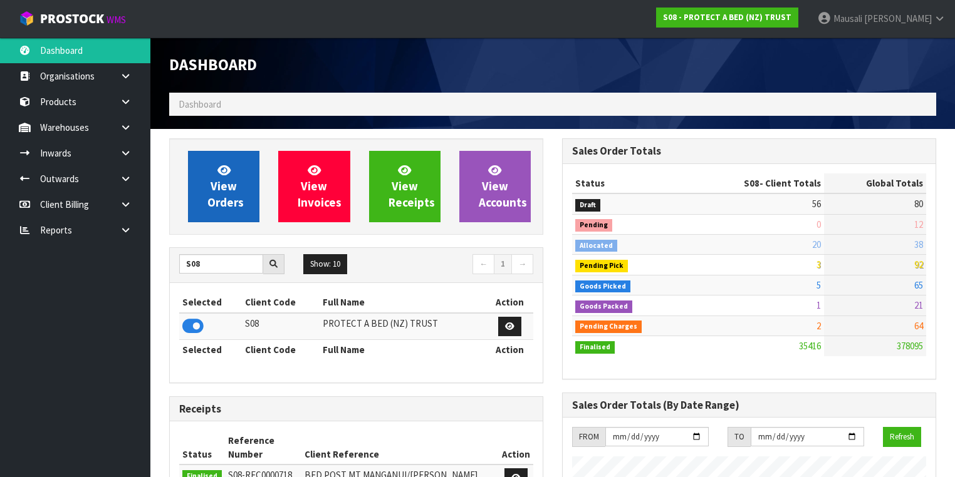
scroll to position [945, 393]
click at [226, 193] on span "View Orders" at bounding box center [225, 186] width 36 height 47
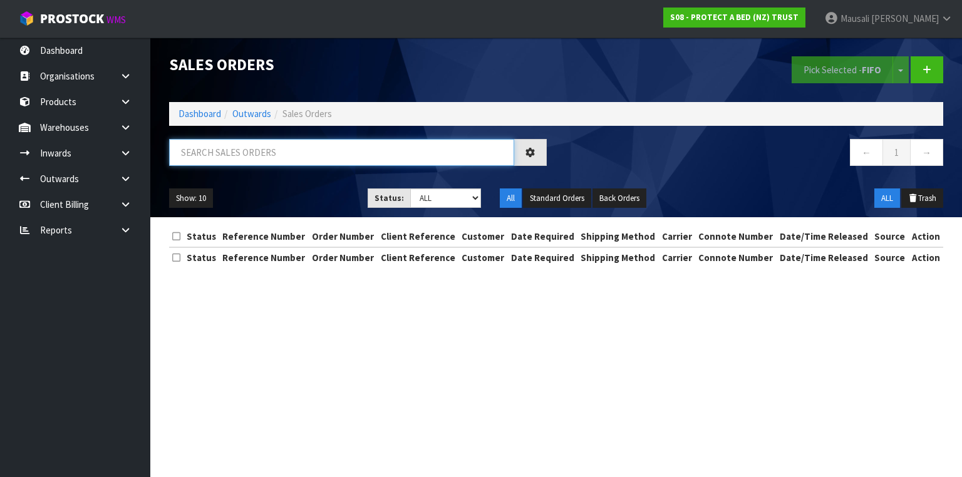
click at [206, 158] on input "text" at bounding box center [341, 152] width 345 height 27
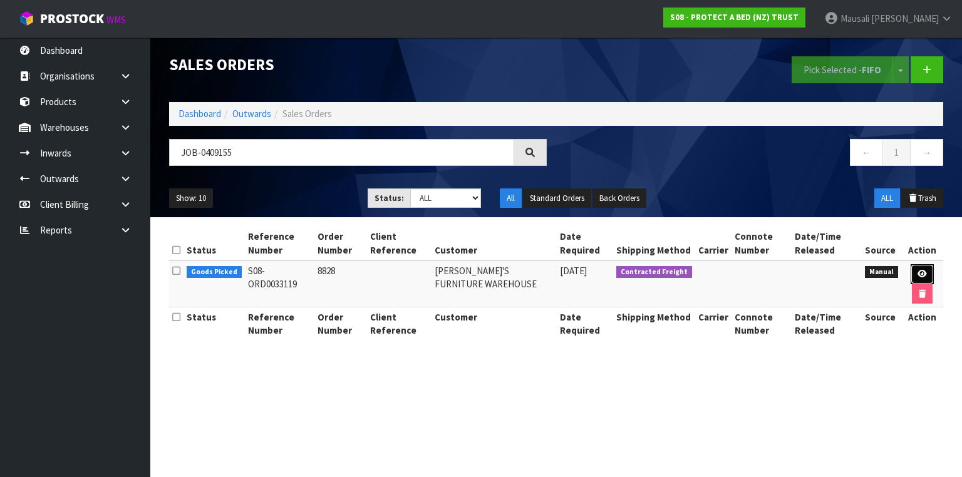
click at [926, 271] on link at bounding box center [922, 274] width 23 height 20
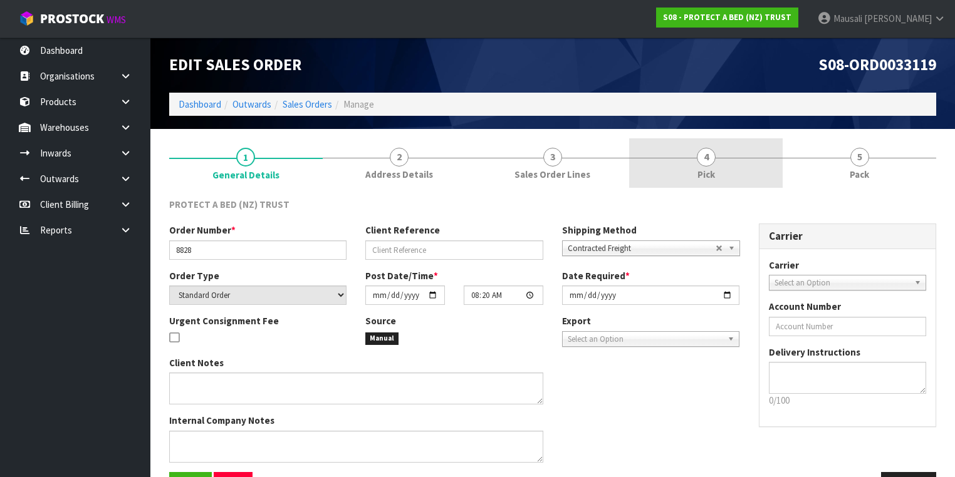
click at [687, 160] on link "4 Pick" at bounding box center [706, 162] width 154 height 49
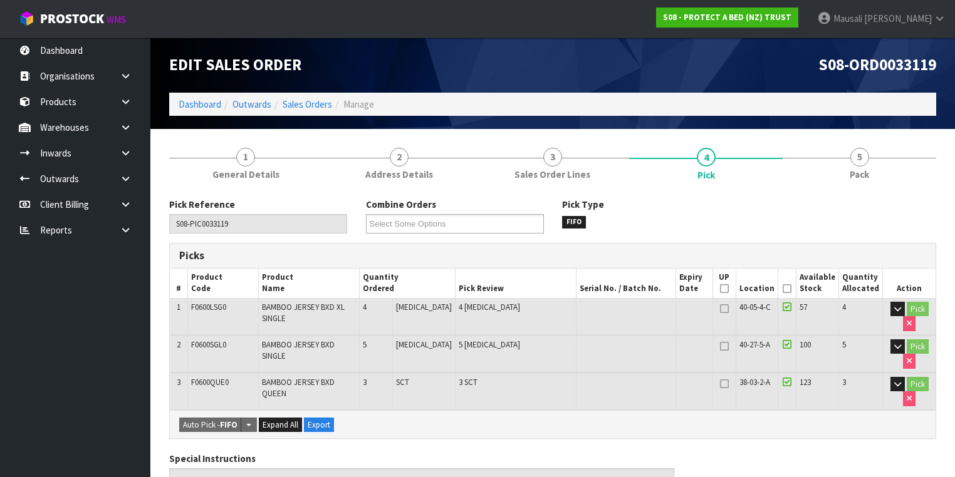
click at [787, 289] on icon at bounding box center [787, 289] width 9 height 1
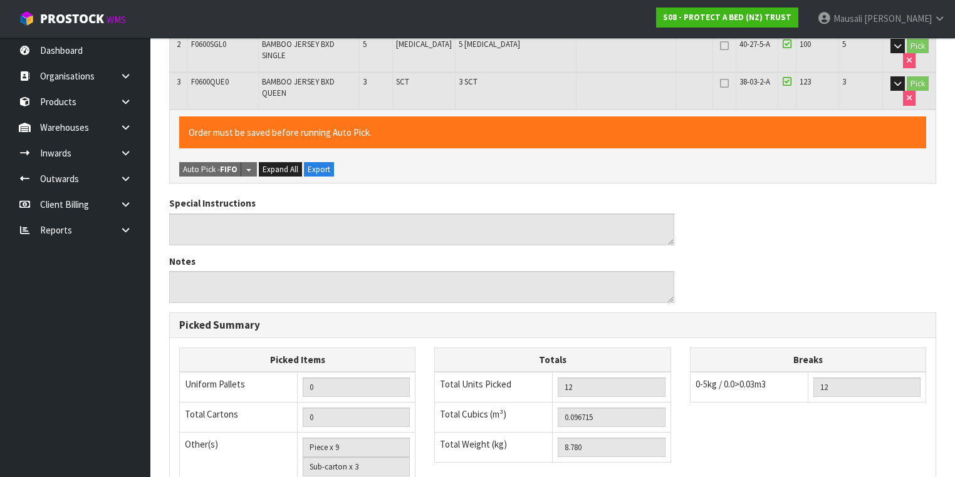
scroll to position [494, 0]
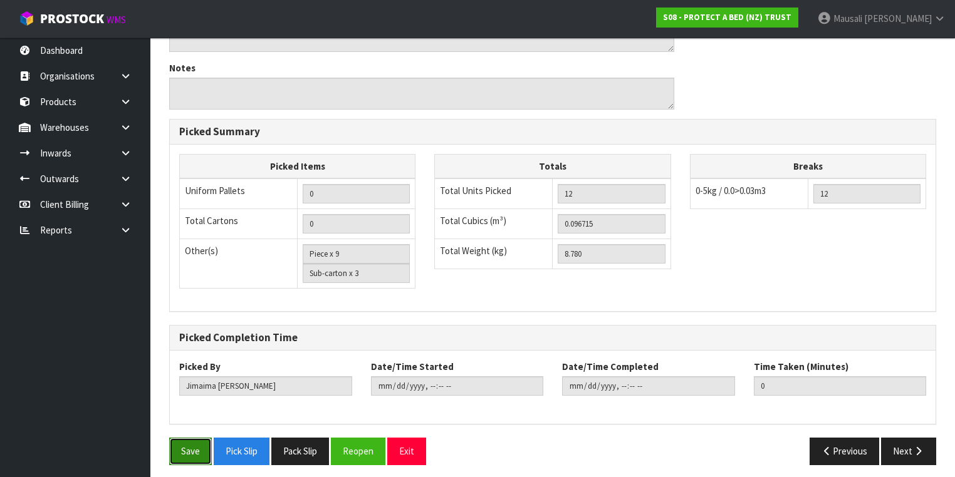
click at [182, 444] on button "Save" at bounding box center [190, 451] width 43 height 27
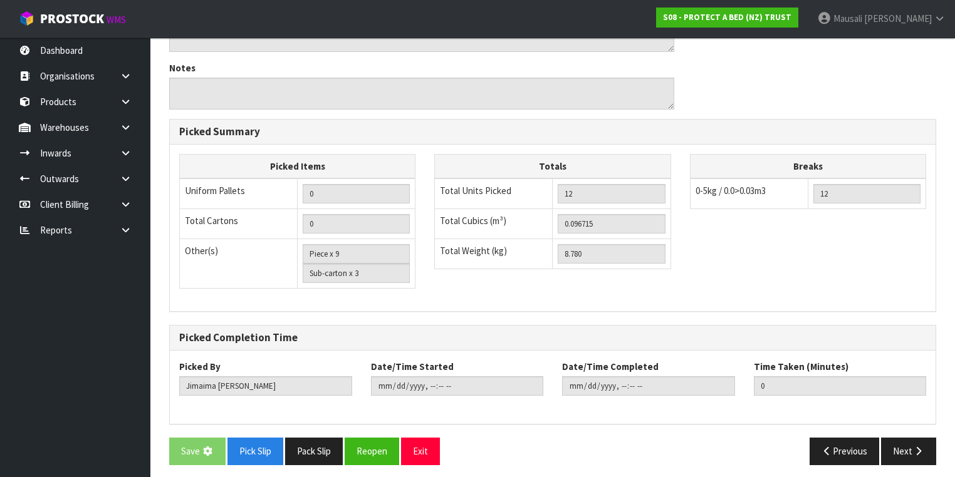
scroll to position [0, 0]
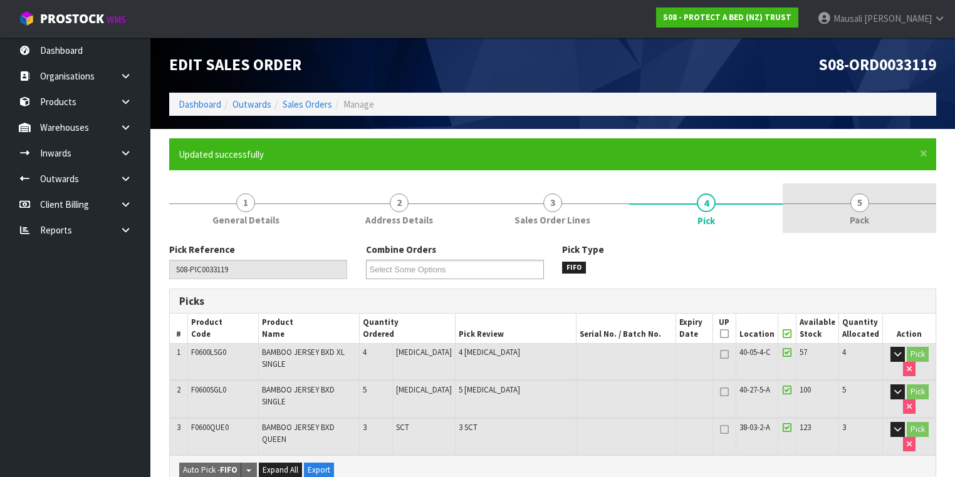
click at [832, 209] on link "5 Pack" at bounding box center [860, 208] width 154 height 49
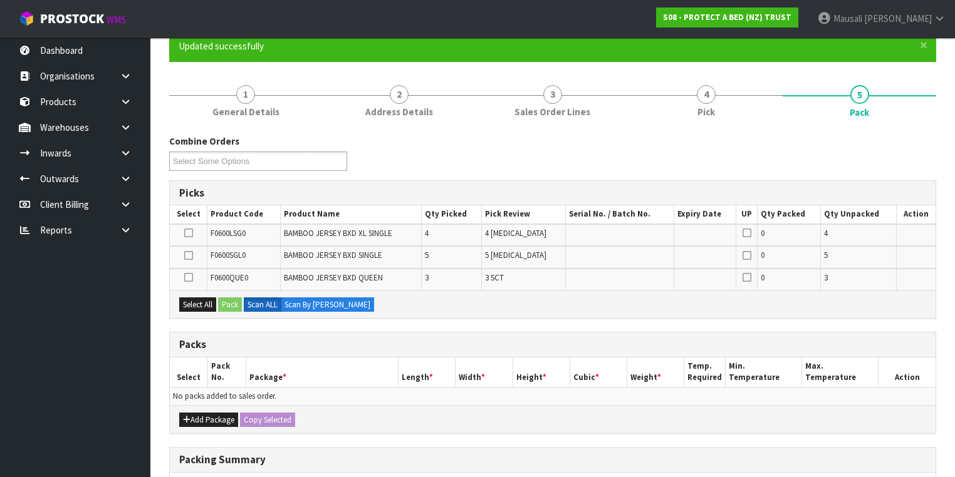
scroll to position [200, 0]
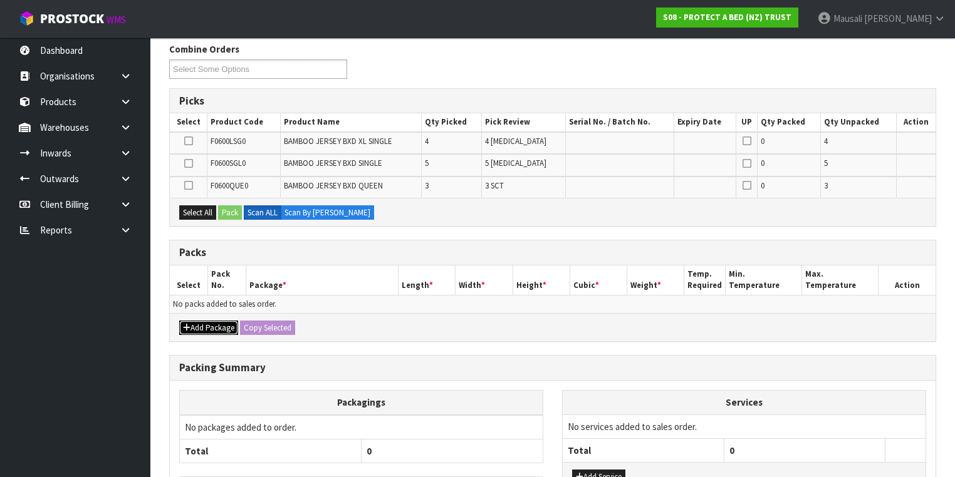
click at [223, 321] on button "Add Package" at bounding box center [208, 328] width 59 height 15
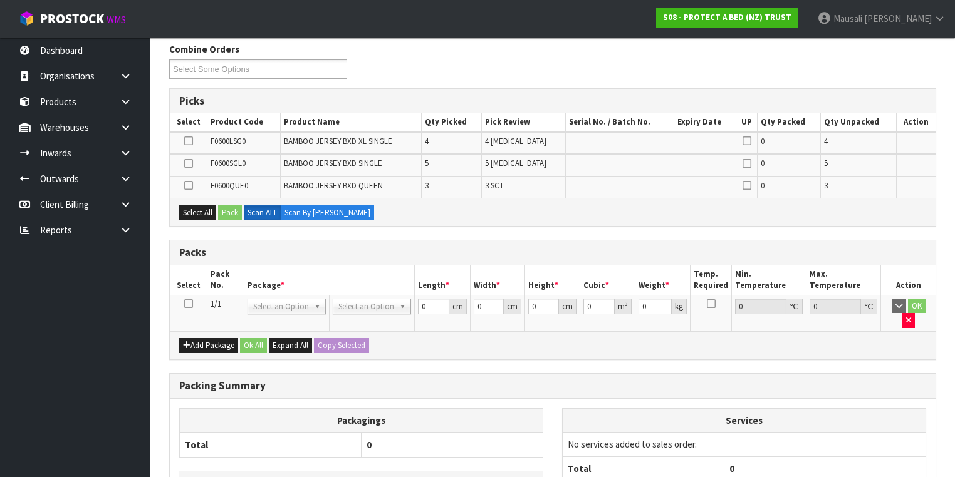
click at [190, 304] on icon at bounding box center [188, 304] width 9 height 1
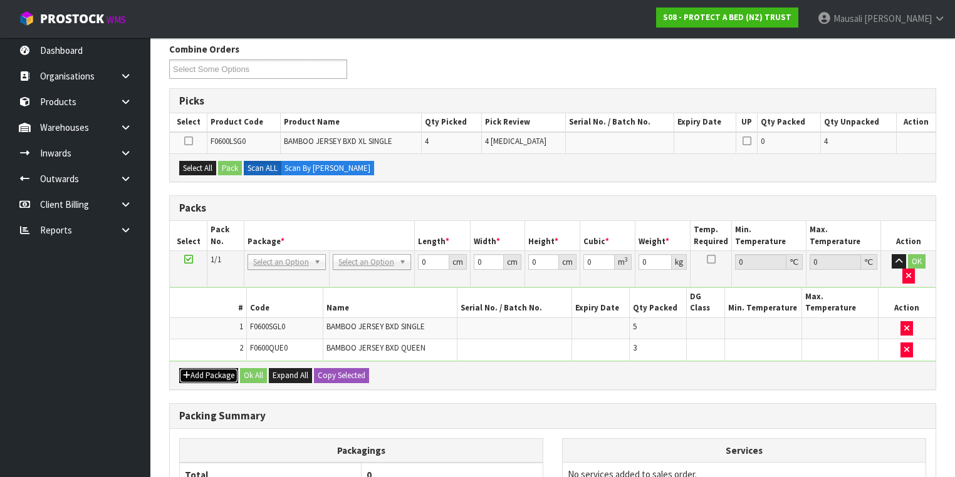
click at [193, 368] on button "Add Package" at bounding box center [208, 375] width 59 height 15
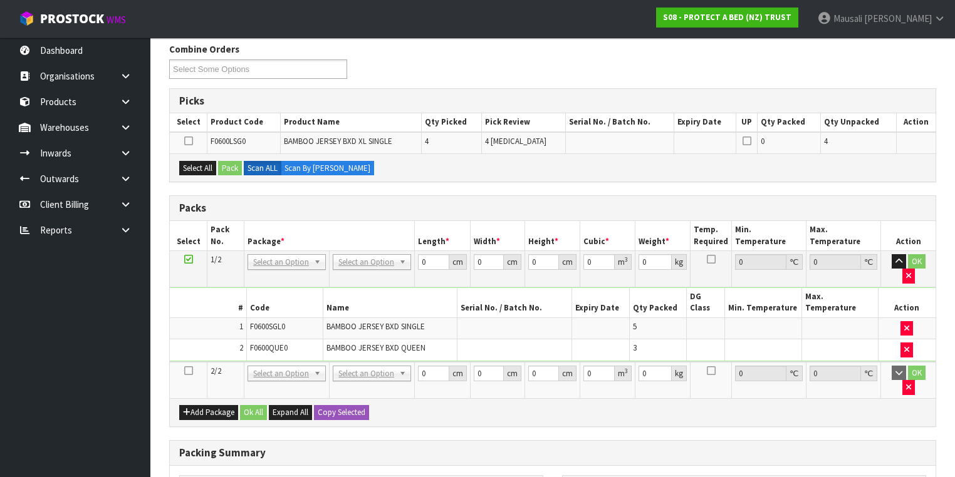
click at [185, 371] on icon at bounding box center [188, 371] width 9 height 1
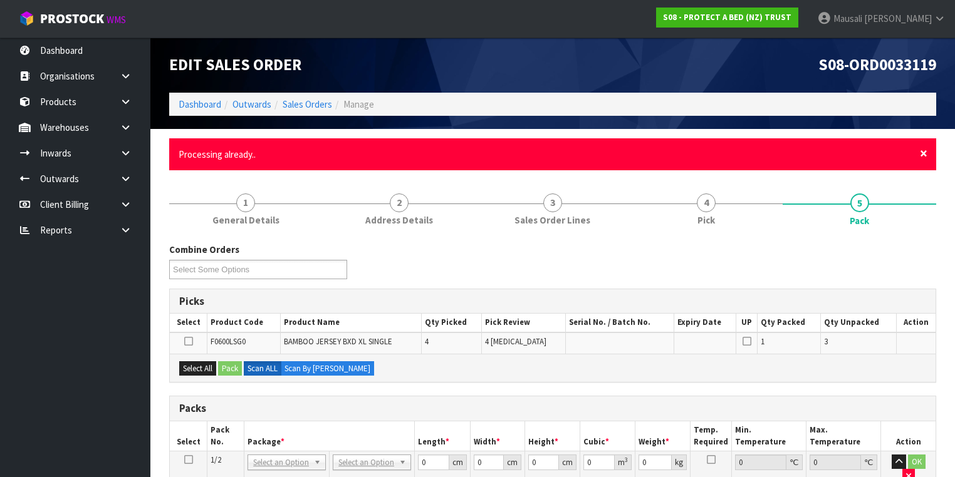
click at [922, 153] on span "×" at bounding box center [924, 154] width 8 height 18
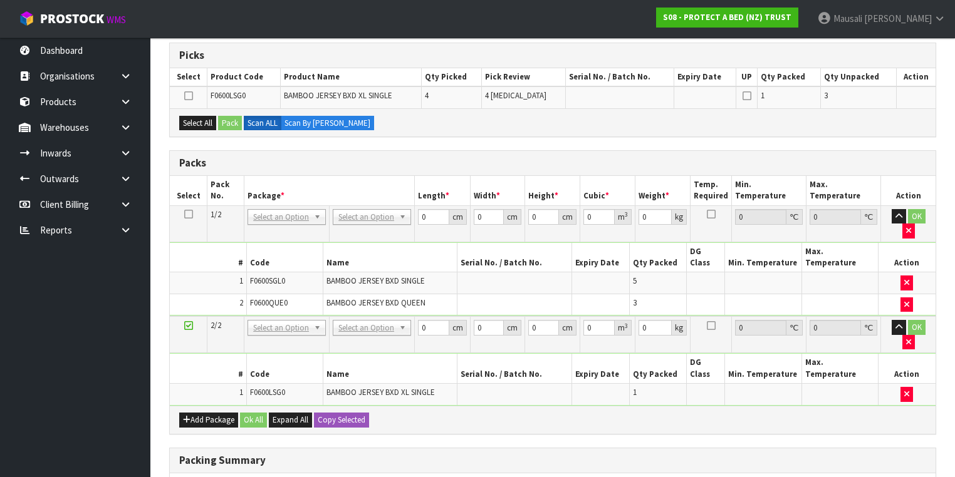
scroll to position [150, 0]
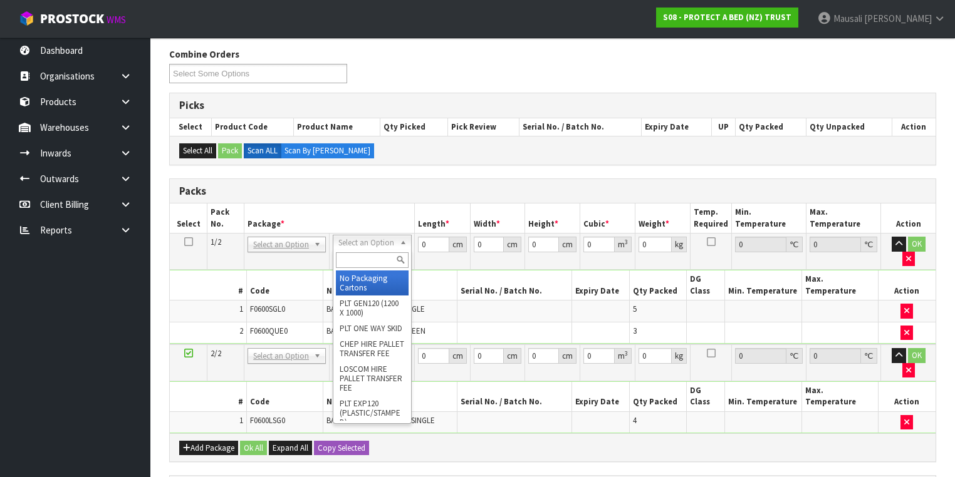
click at [358, 261] on input "text" at bounding box center [372, 261] width 72 height 16
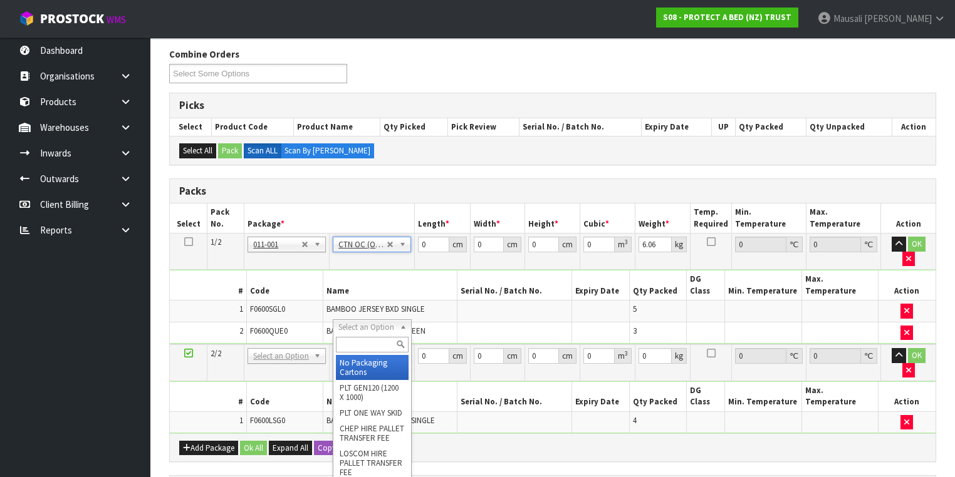
click at [356, 351] on input "text" at bounding box center [372, 345] width 72 height 16
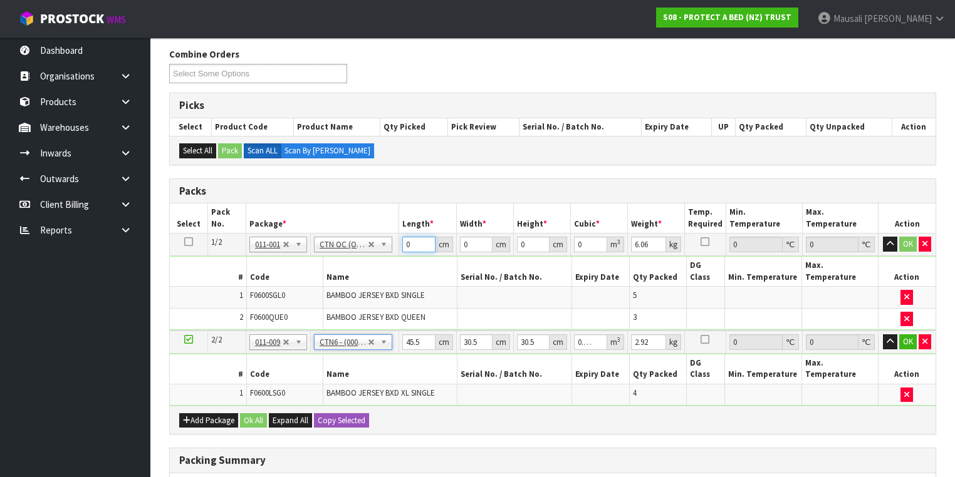
drag, startPoint x: 412, startPoint y: 244, endPoint x: 386, endPoint y: 254, distance: 27.6
click at [389, 254] on tbody "1/2 NONE 007-001 007-002 007-004 007-009 007-013 007-014 007-015 007-017 007-01…" at bounding box center [553, 282] width 766 height 97
drag, startPoint x: 253, startPoint y: 391, endPoint x: 271, endPoint y: 422, distance: 35.9
click at [253, 414] on button "Ok All" at bounding box center [253, 421] width 27 height 15
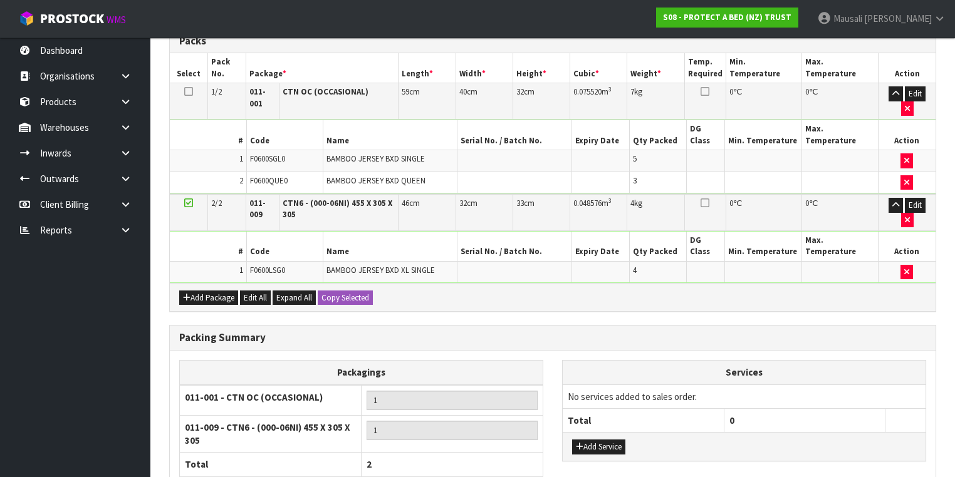
scroll to position [368, 0]
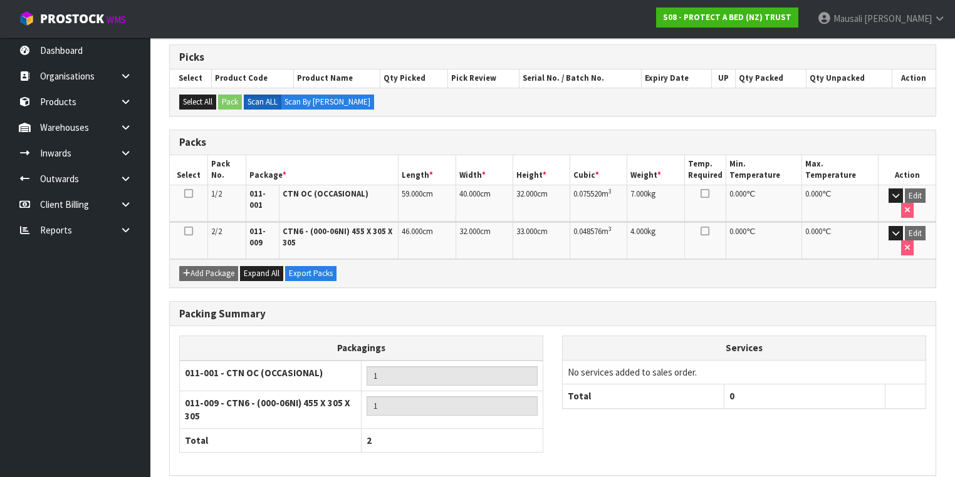
scroll to position [284, 0]
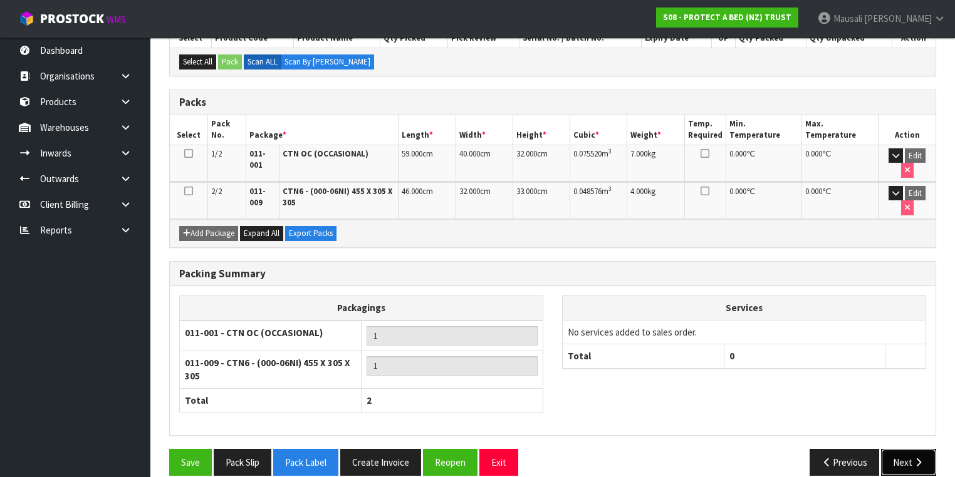
click at [912, 451] on button "Next" at bounding box center [908, 462] width 55 height 27
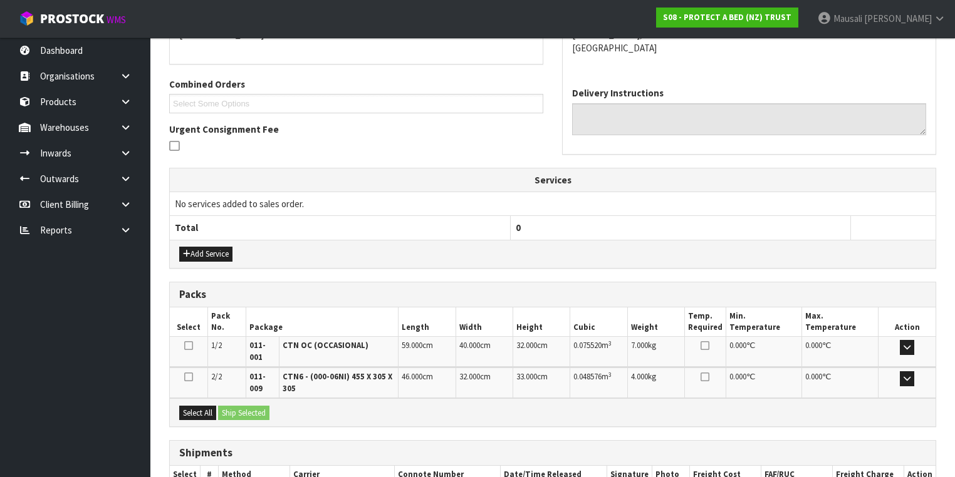
scroll to position [351, 0]
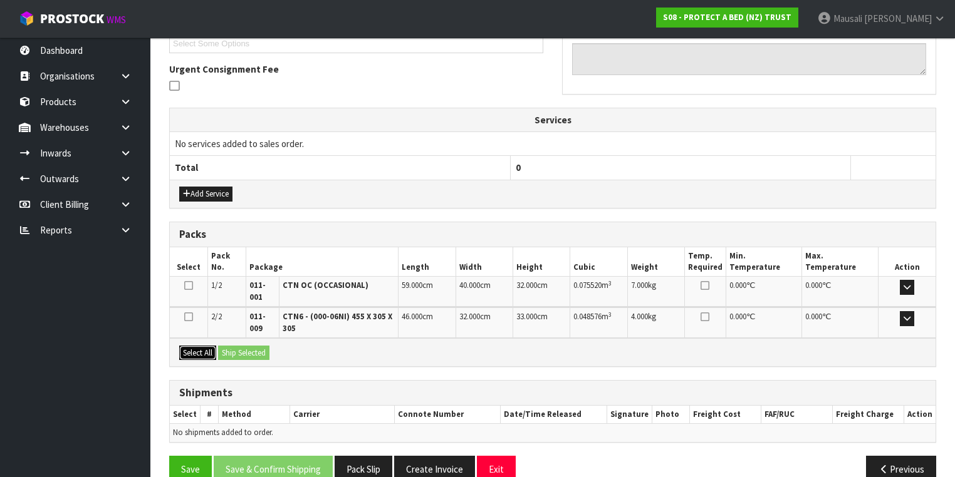
click at [208, 349] on button "Select All" at bounding box center [197, 353] width 37 height 15
click at [226, 348] on button "Ship Selected" at bounding box center [243, 353] width 51 height 15
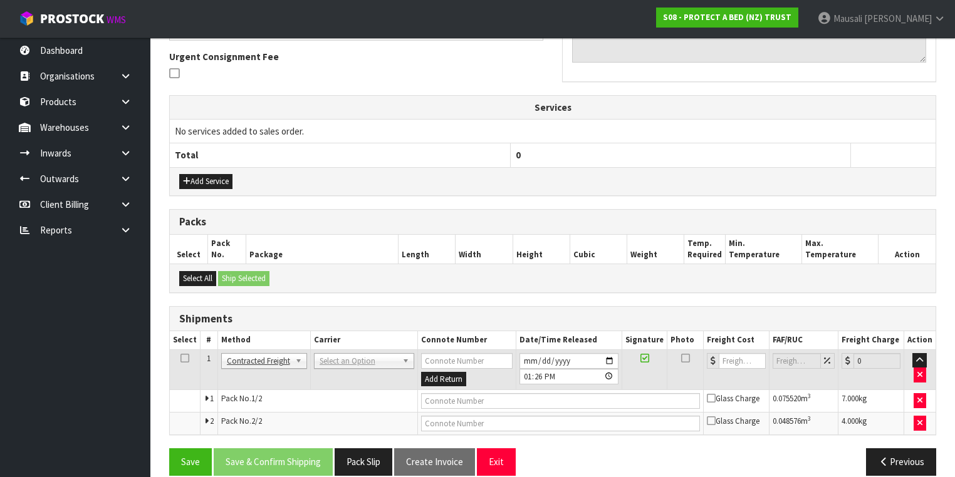
scroll to position [376, 0]
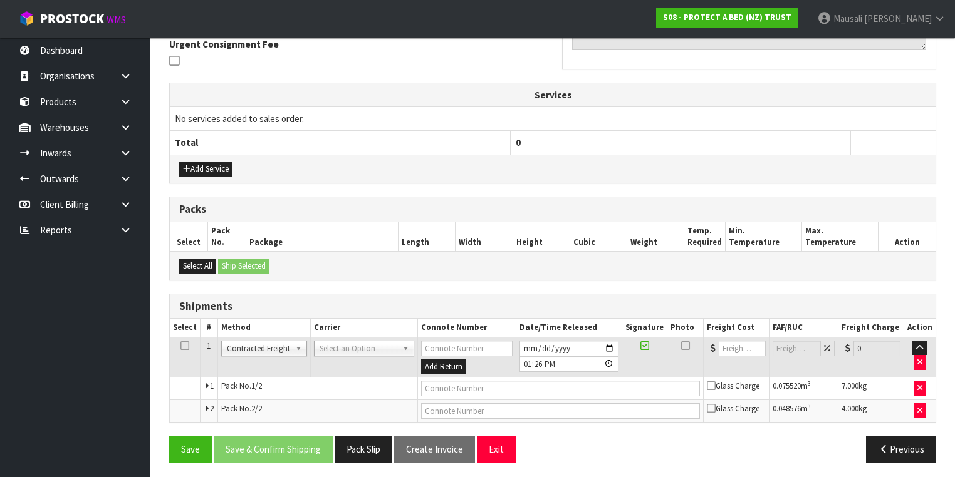
drag, startPoint x: 346, startPoint y: 338, endPoint x: 341, endPoint y: 362, distance: 24.3
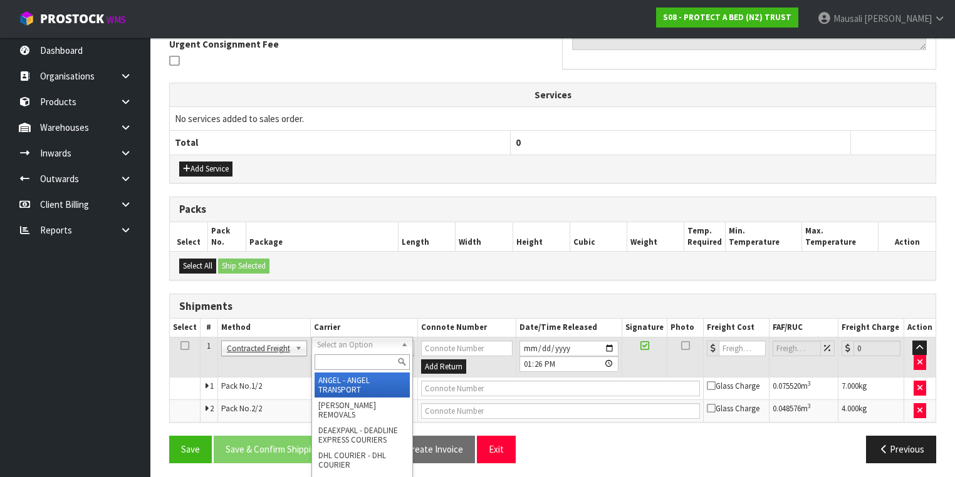
click at [335, 363] on input "text" at bounding box center [362, 363] width 95 height 16
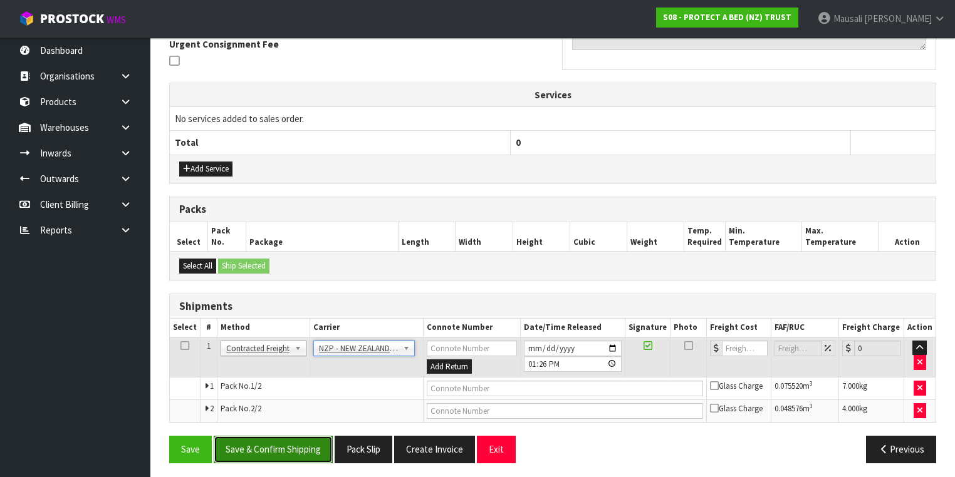
click at [285, 443] on button "Save & Confirm Shipping" at bounding box center [273, 449] width 119 height 27
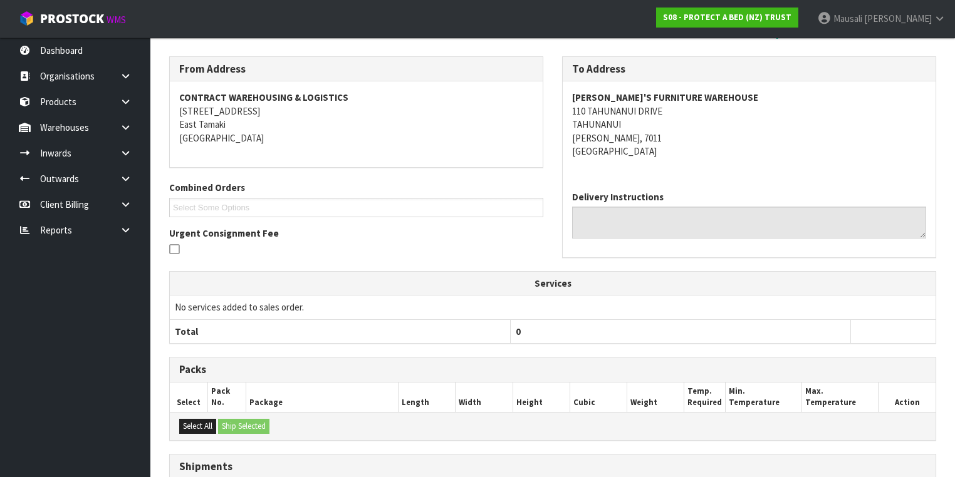
scroll to position [357, 0]
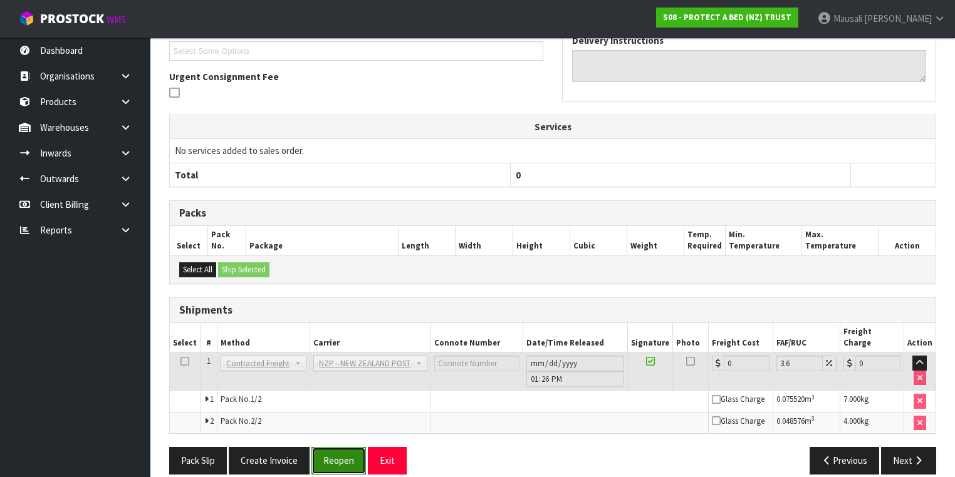
click at [335, 447] on button "Reopen" at bounding box center [338, 460] width 55 height 27
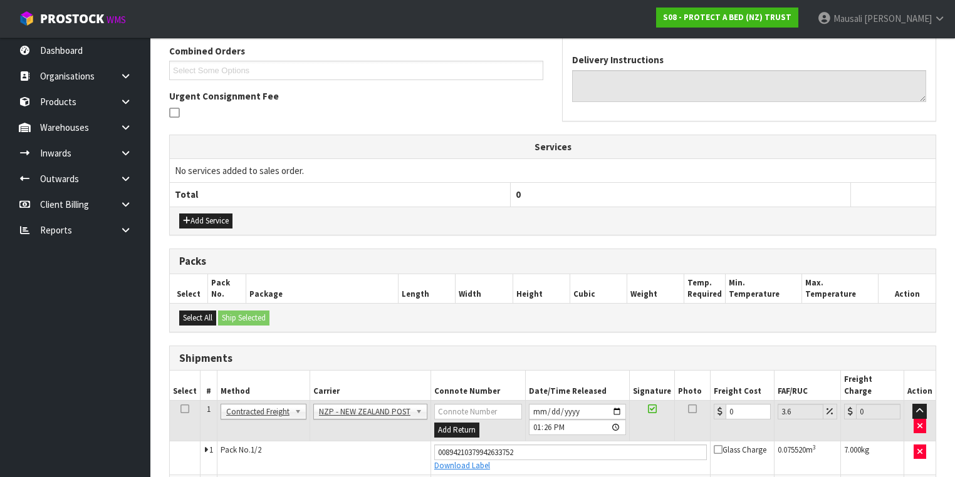
scroll to position [387, 0]
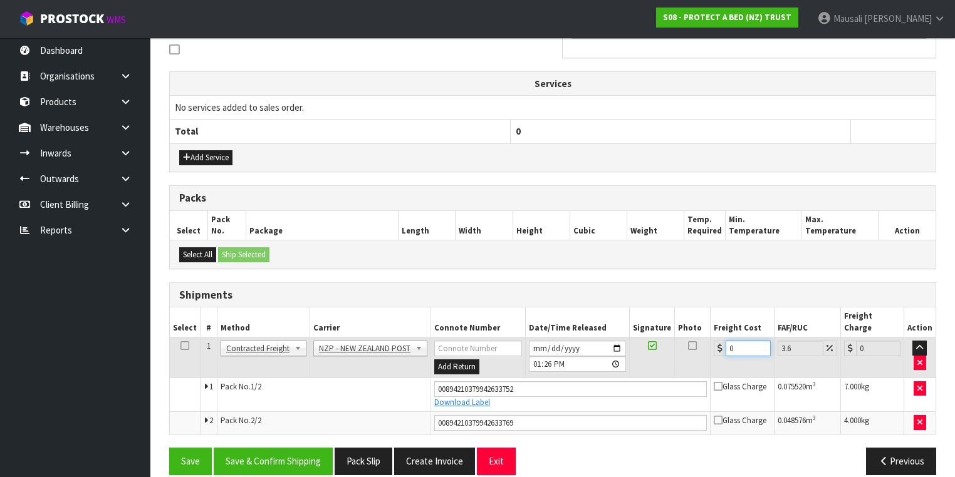
drag, startPoint x: 741, startPoint y: 335, endPoint x: 729, endPoint y: 350, distance: 19.2
click at [729, 350] on td "0" at bounding box center [742, 358] width 63 height 41
drag, startPoint x: 741, startPoint y: 335, endPoint x: 719, endPoint y: 339, distance: 22.4
click at [719, 341] on div "0" at bounding box center [742, 349] width 56 height 16
click at [283, 448] on button "Save & Confirm Shipping" at bounding box center [273, 461] width 119 height 27
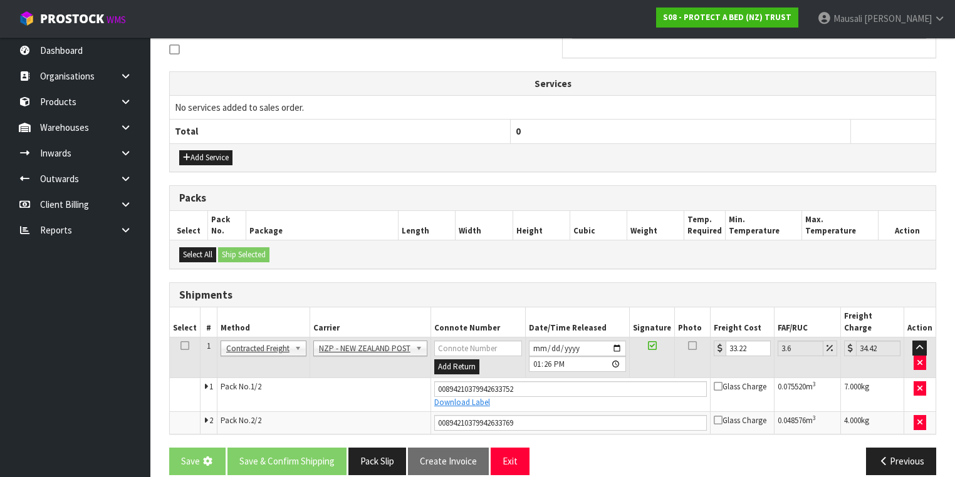
scroll to position [0, 0]
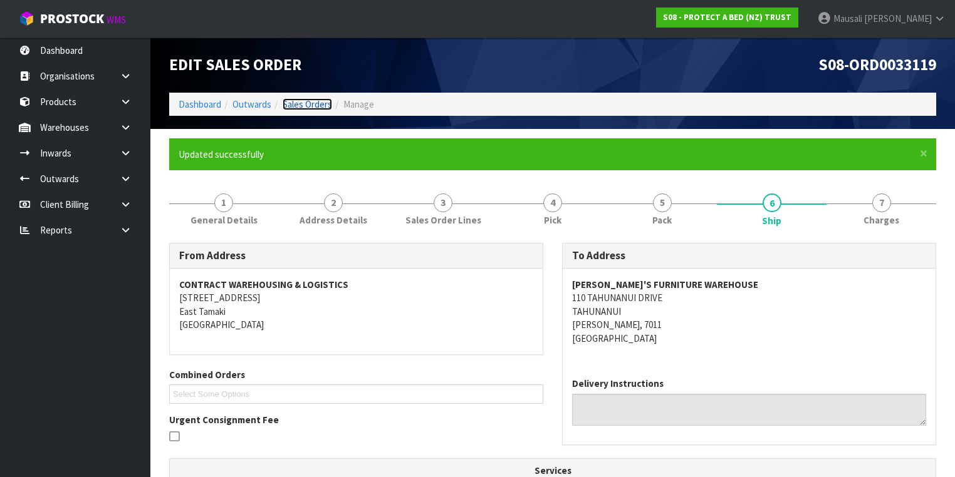
click at [310, 106] on link "Sales Orders" at bounding box center [307, 104] width 49 height 12
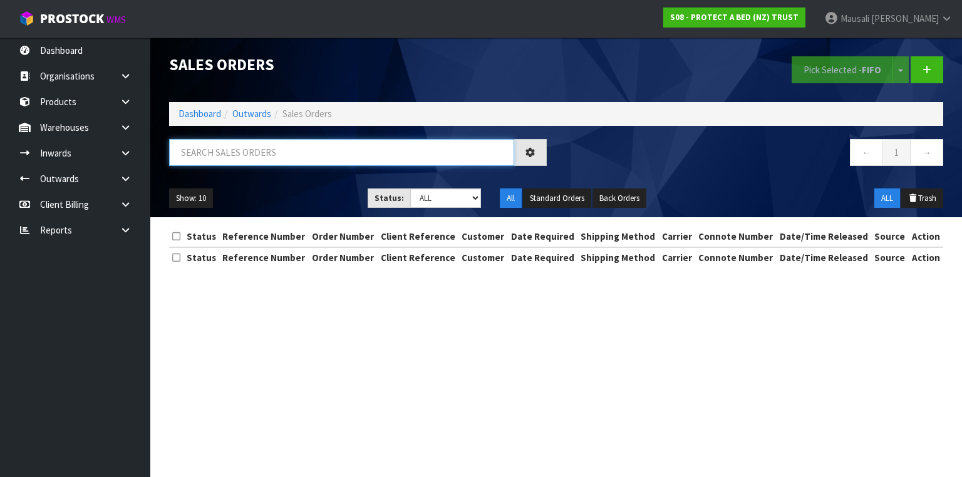
click at [199, 155] on input "text" at bounding box center [341, 152] width 345 height 27
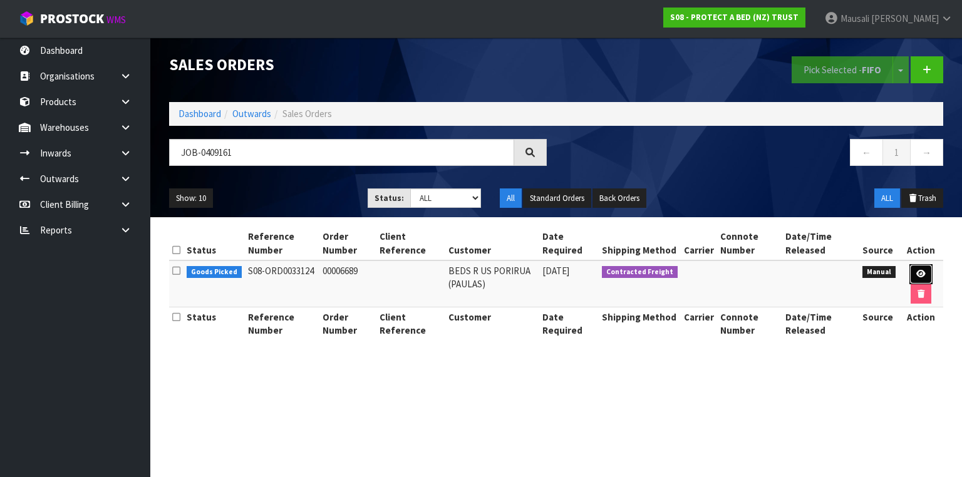
click at [922, 271] on icon at bounding box center [921, 274] width 9 height 8
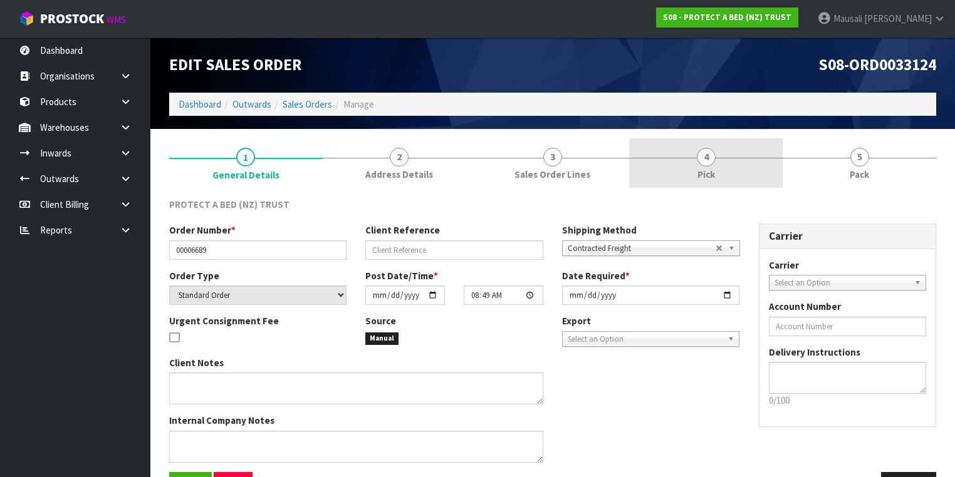
click at [729, 172] on link "4 Pick" at bounding box center [706, 162] width 154 height 49
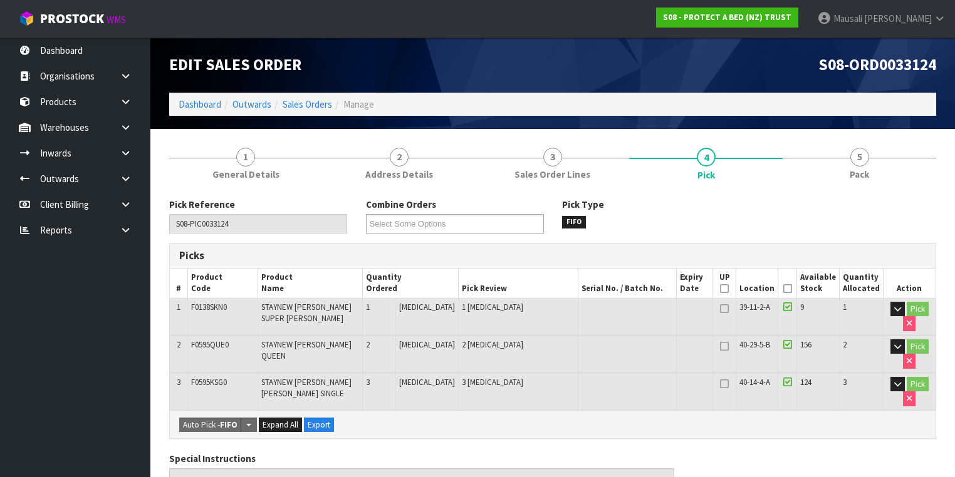
click at [789, 289] on icon at bounding box center [787, 289] width 9 height 1
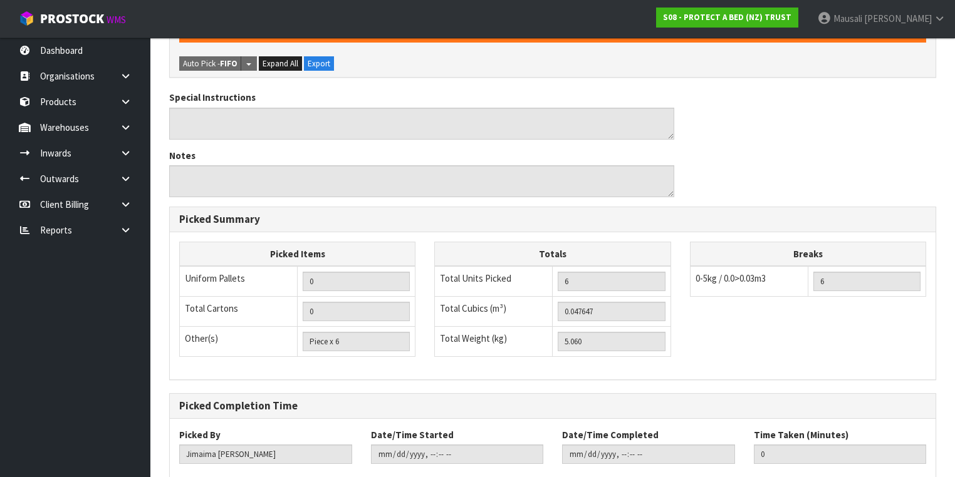
scroll to position [476, 0]
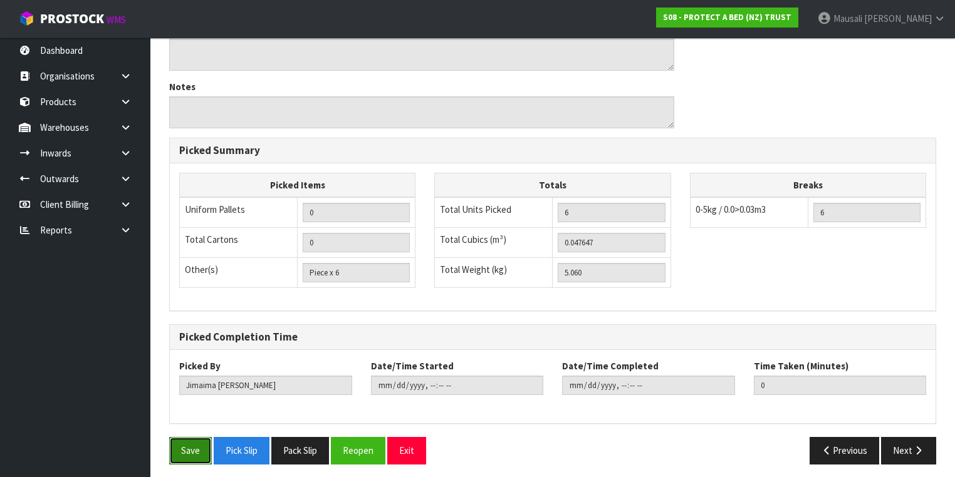
click at [189, 446] on button "Save" at bounding box center [190, 450] width 43 height 27
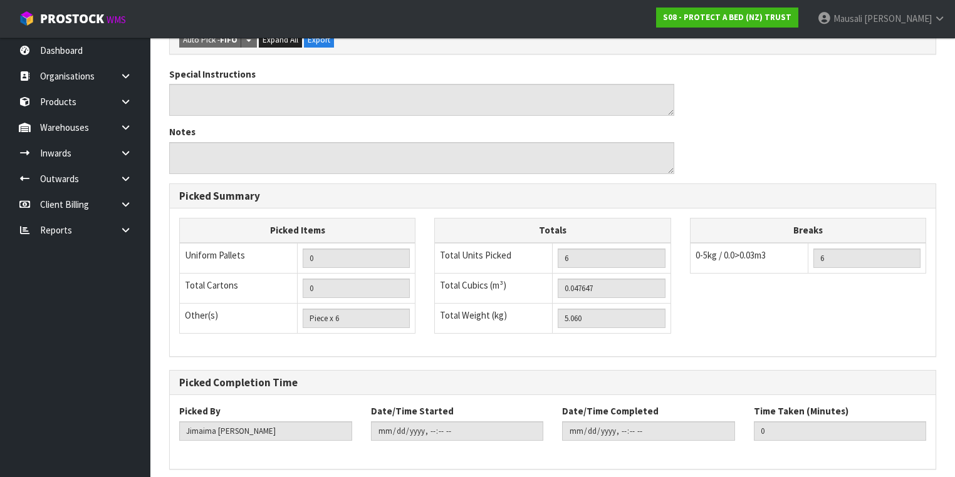
scroll to position [0, 0]
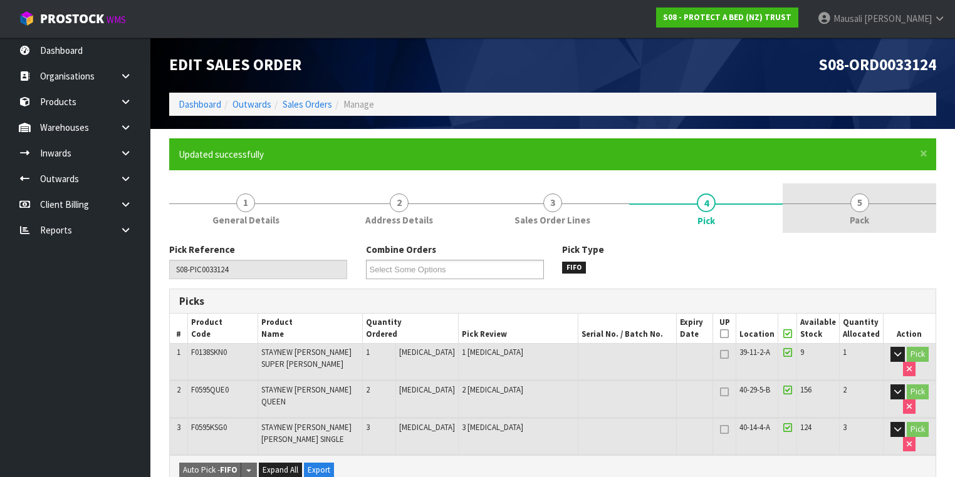
click at [837, 217] on link "5 Pack" at bounding box center [860, 208] width 154 height 49
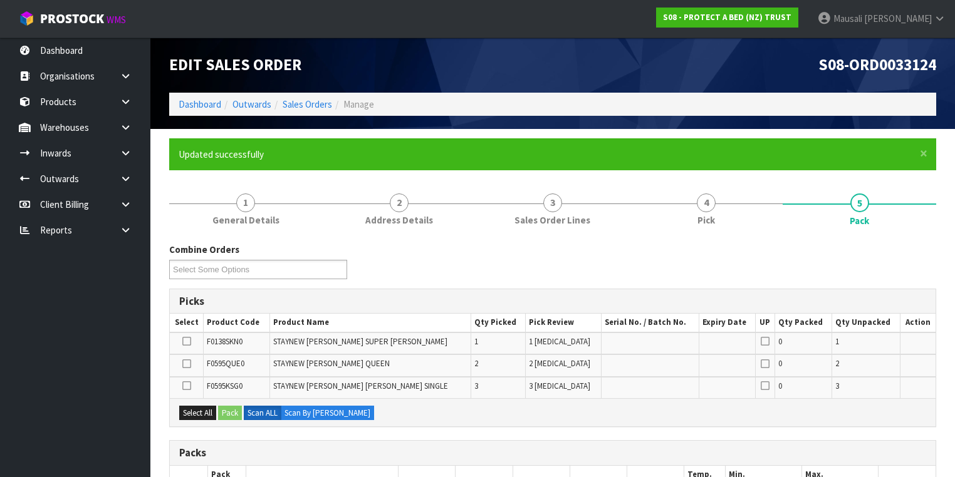
scroll to position [200, 0]
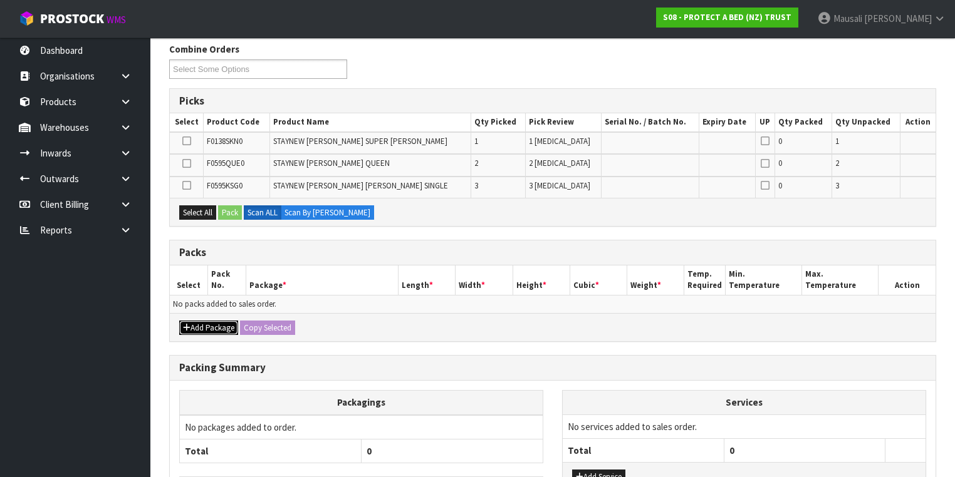
click at [215, 326] on button "Add Package" at bounding box center [208, 328] width 59 height 15
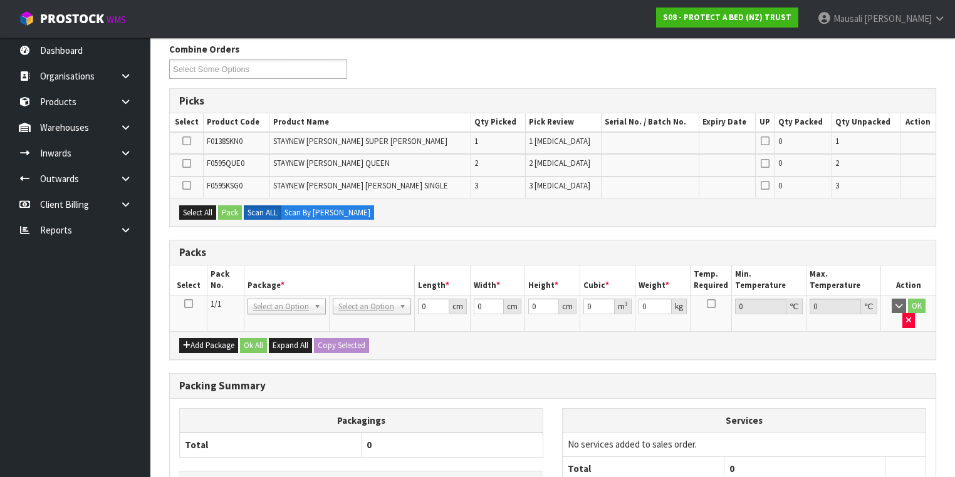
click at [189, 304] on icon at bounding box center [188, 304] width 9 height 1
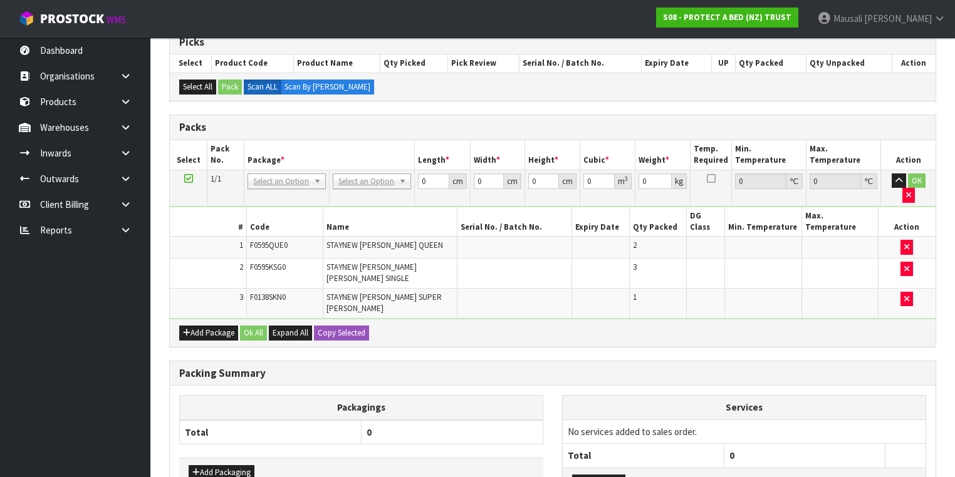
scroll to position [312, 0]
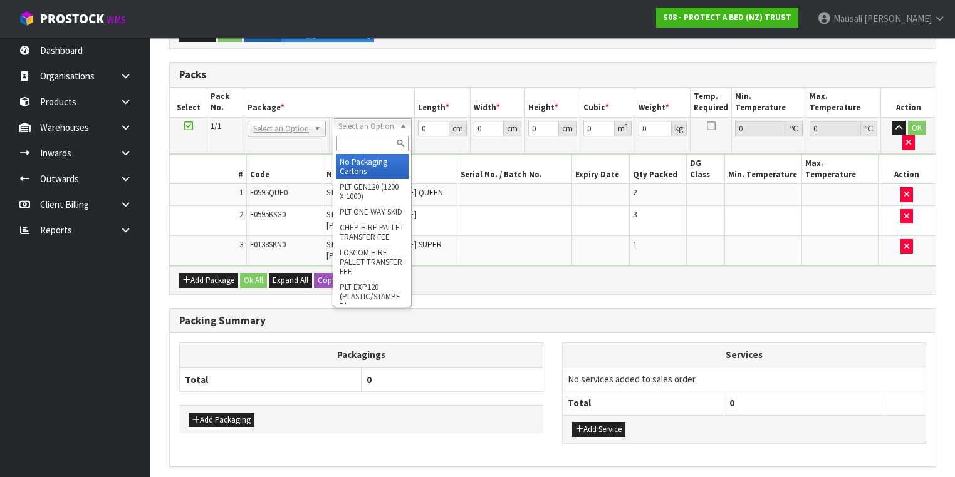
click at [348, 143] on input "text" at bounding box center [372, 144] width 72 height 16
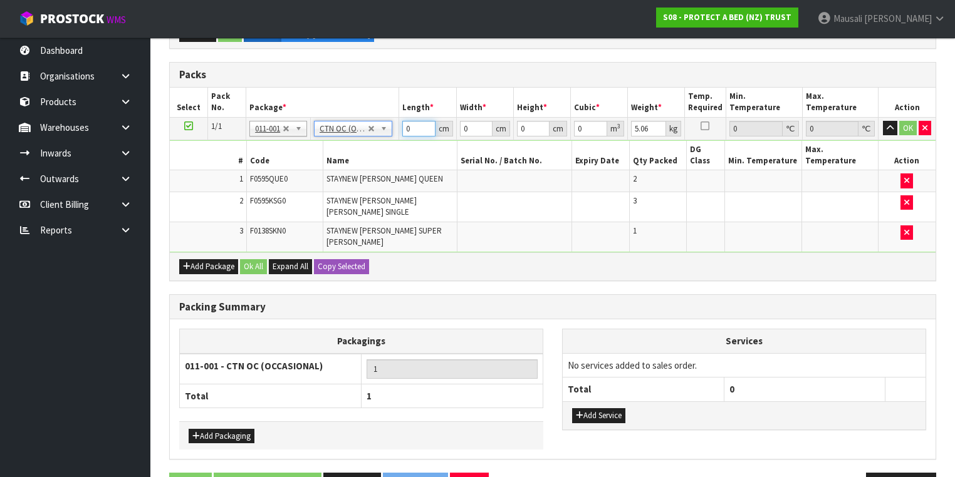
drag, startPoint x: 416, startPoint y: 128, endPoint x: 397, endPoint y: 136, distance: 20.5
click at [398, 135] on tr "1/1 NONE 007-001 007-002 007-004 007-009 007-013 007-014 007-015 007-017 007-01…" at bounding box center [553, 128] width 766 height 23
click at [246, 259] on button "Ok All" at bounding box center [253, 266] width 27 height 15
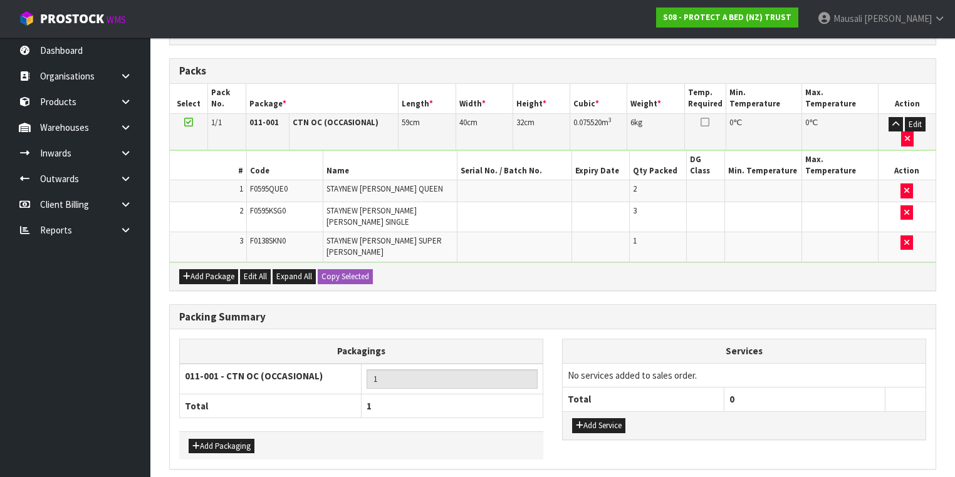
scroll to position [318, 0]
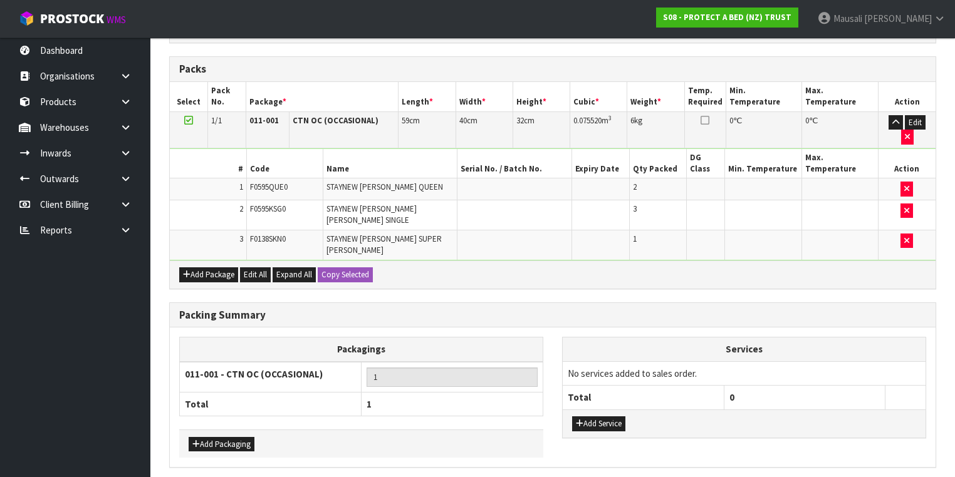
drag, startPoint x: 278, startPoint y: 442, endPoint x: 318, endPoint y: 434, distance: 41.0
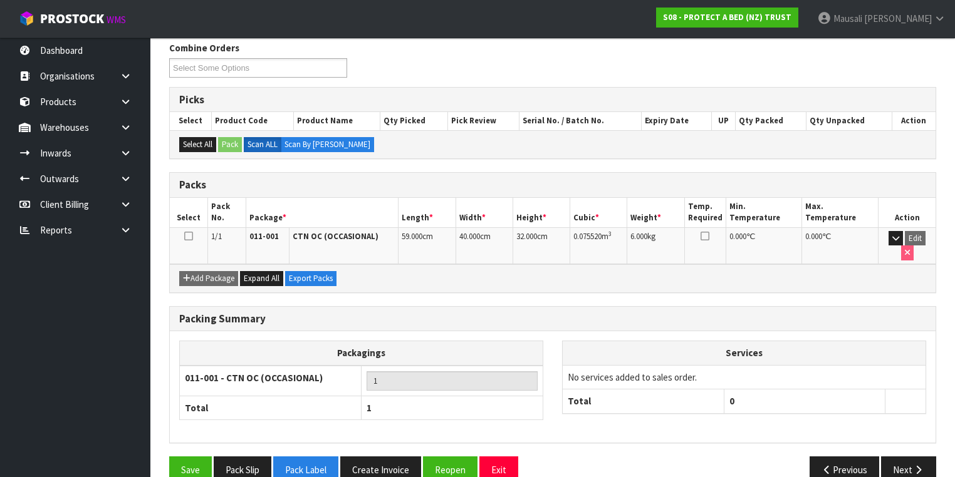
scroll to position [208, 0]
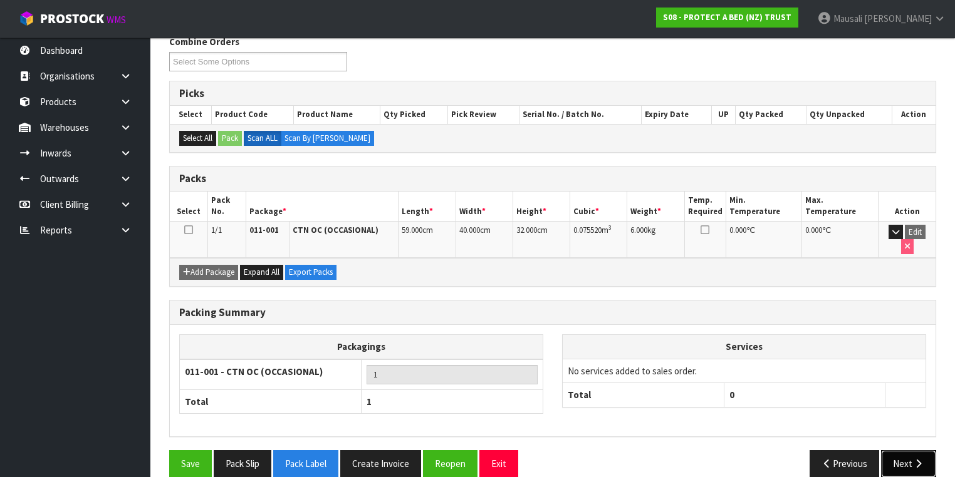
click at [912, 459] on icon "button" at bounding box center [918, 463] width 12 height 9
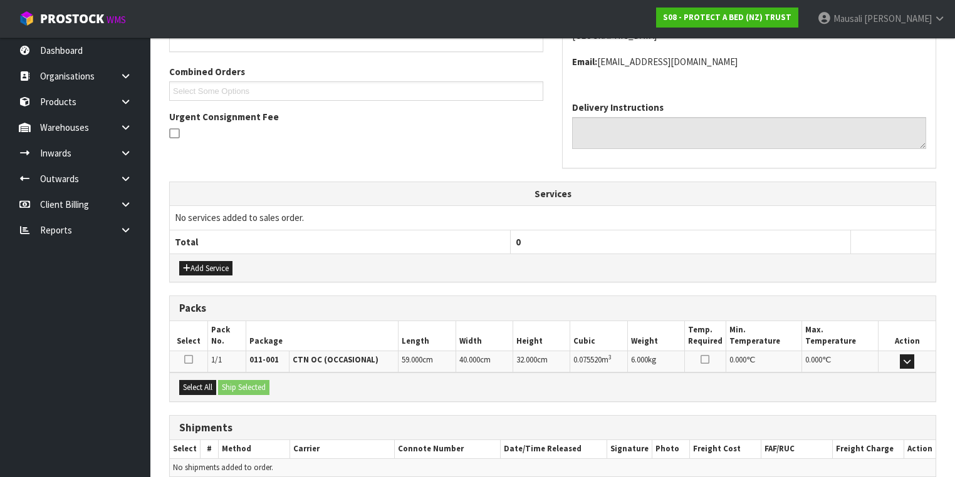
scroll to position [358, 0]
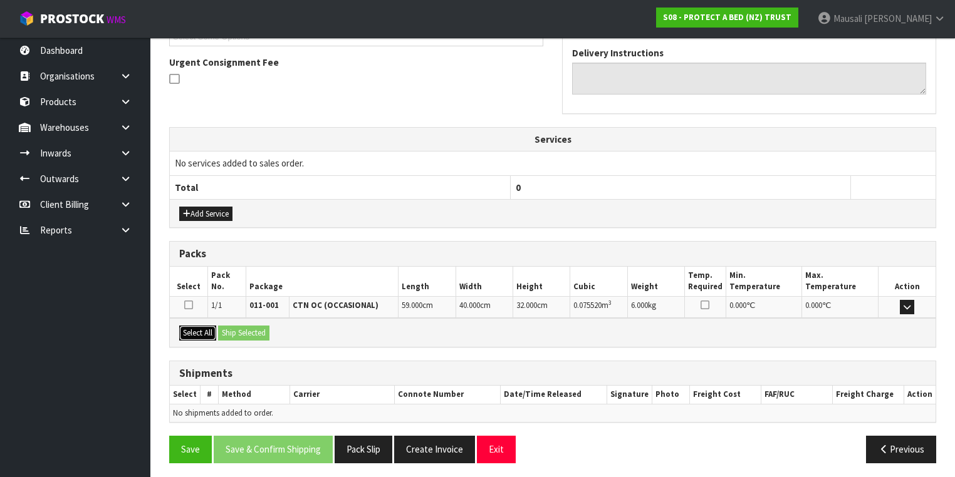
click at [198, 331] on button "Select All" at bounding box center [197, 333] width 37 height 15
click at [223, 330] on button "Ship Selected" at bounding box center [243, 333] width 51 height 15
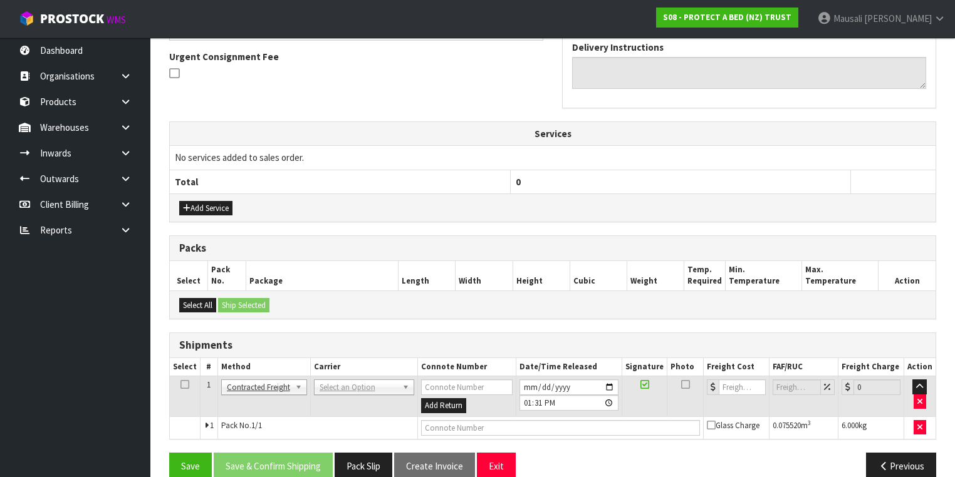
scroll to position [380, 0]
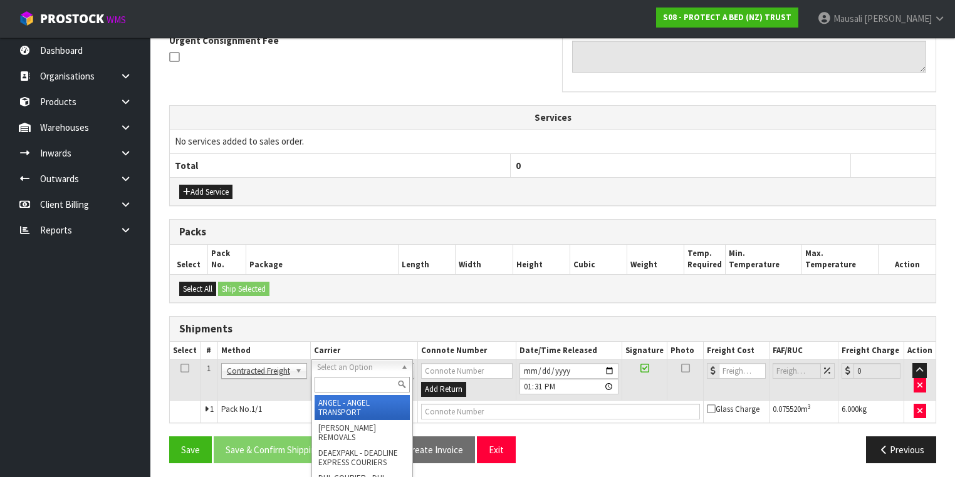
click at [324, 383] on input "text" at bounding box center [362, 385] width 95 height 16
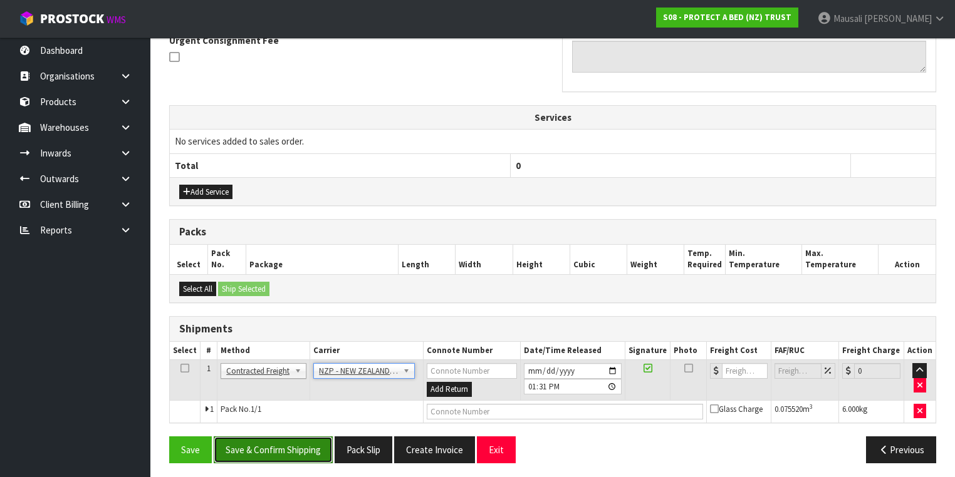
click at [268, 439] on button "Save & Confirm Shipping" at bounding box center [273, 450] width 119 height 27
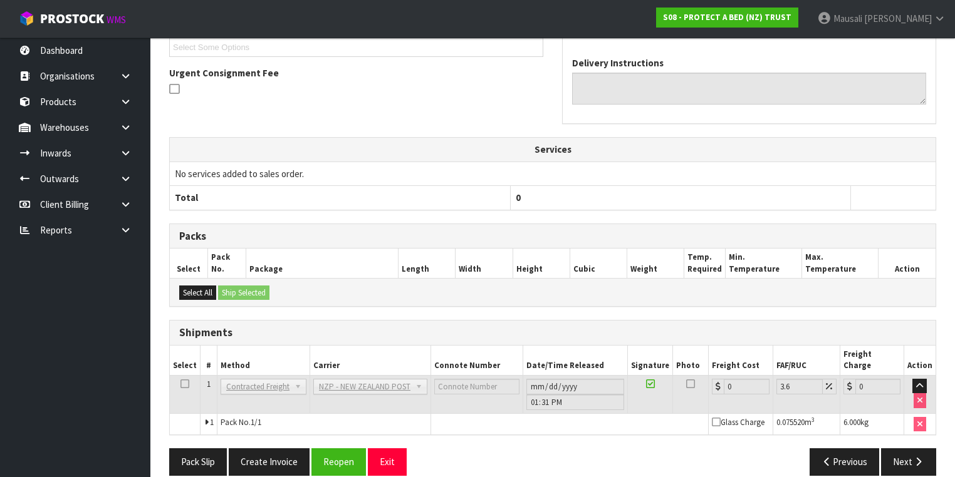
scroll to position [363, 0]
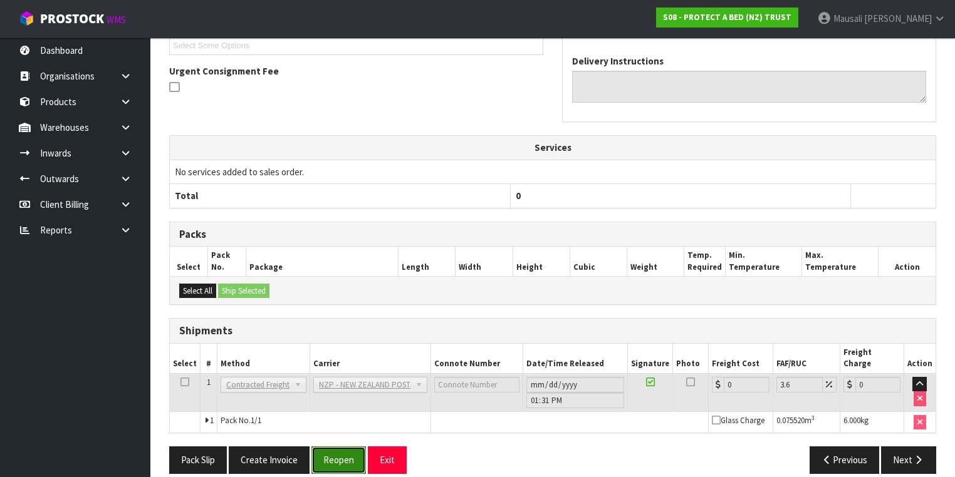
click at [340, 448] on button "Reopen" at bounding box center [338, 460] width 55 height 27
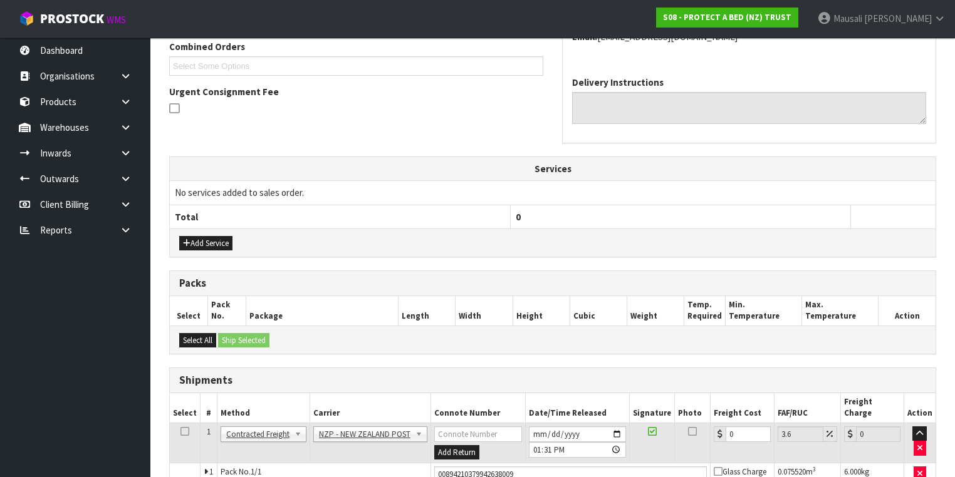
scroll to position [391, 0]
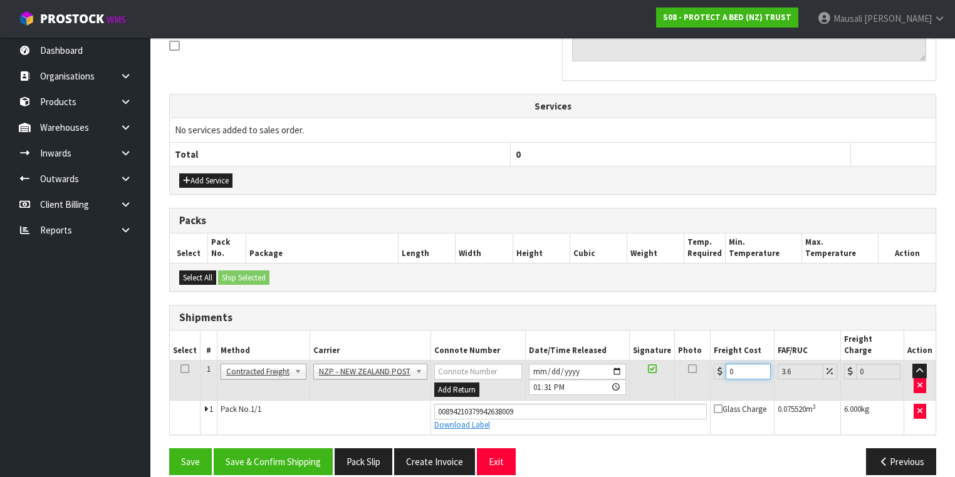
drag, startPoint x: 742, startPoint y: 354, endPoint x: 717, endPoint y: 371, distance: 30.8
click at [717, 371] on td "0" at bounding box center [742, 380] width 63 height 41
click at [274, 449] on button "Save & Confirm Shipping" at bounding box center [273, 462] width 119 height 27
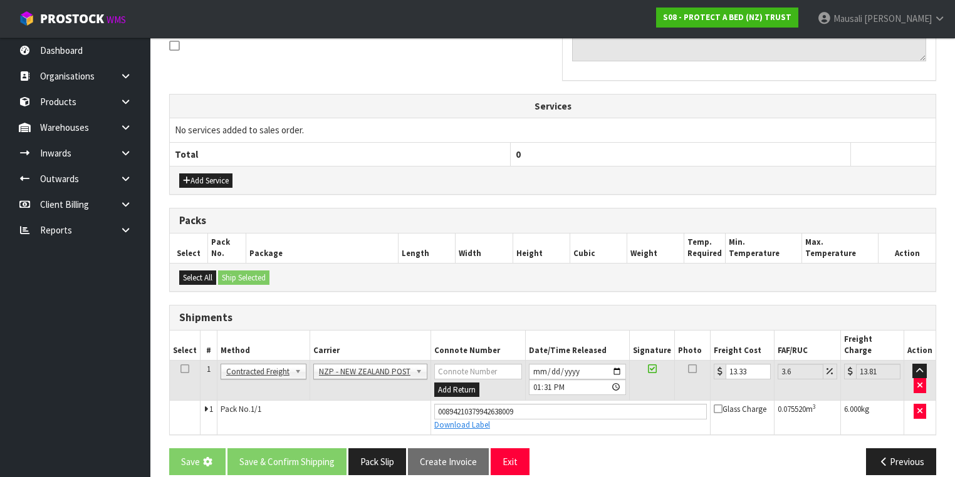
scroll to position [0, 0]
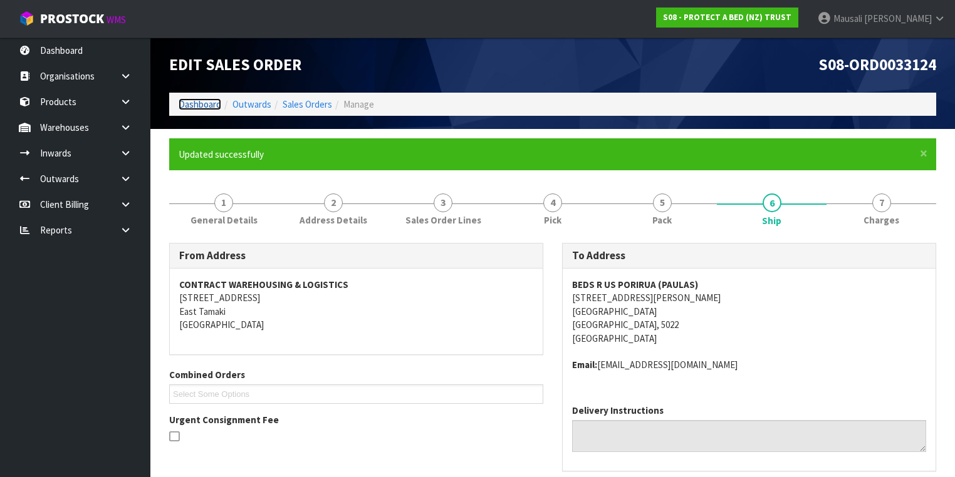
click at [208, 105] on link "Dashboard" at bounding box center [200, 104] width 43 height 12
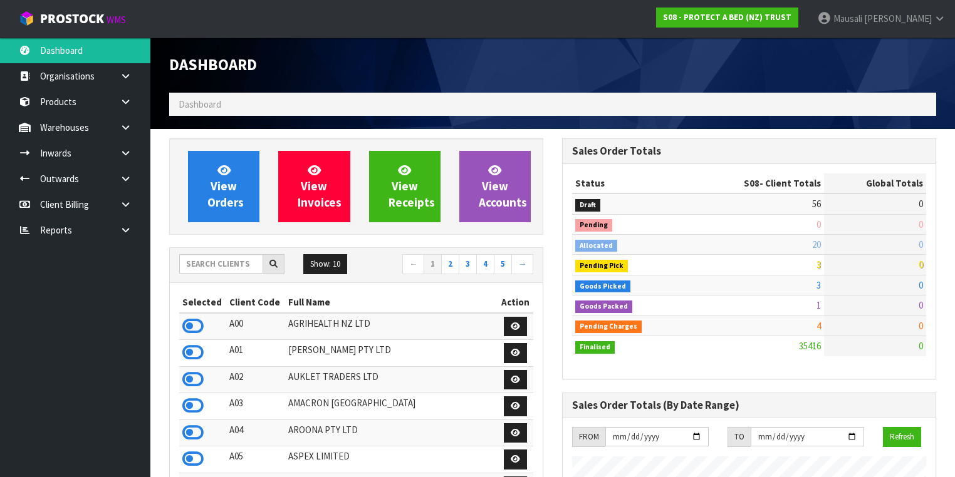
scroll to position [778, 393]
drag, startPoint x: 199, startPoint y: 263, endPoint x: 291, endPoint y: 253, distance: 92.6
click at [199, 263] on input "text" at bounding box center [221, 263] width 84 height 19
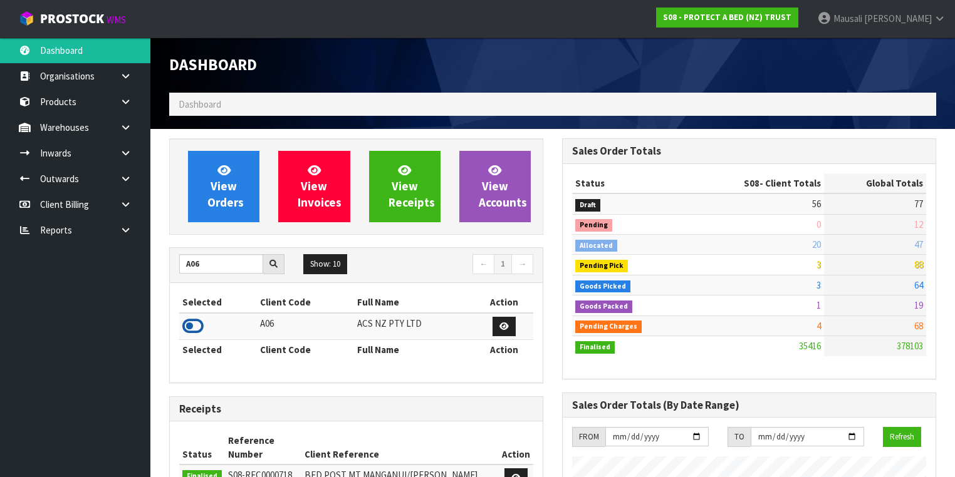
click at [190, 321] on icon at bounding box center [192, 326] width 21 height 19
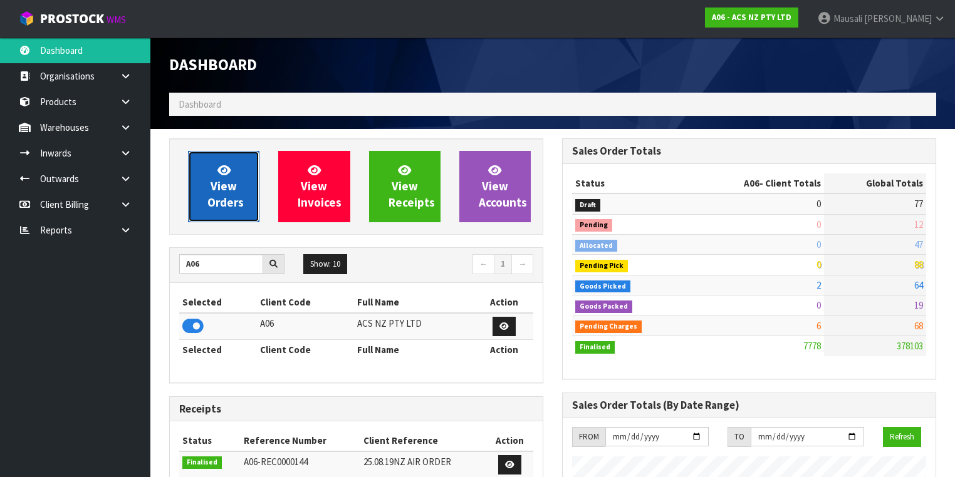
click at [231, 182] on span "View Orders" at bounding box center [225, 186] width 36 height 47
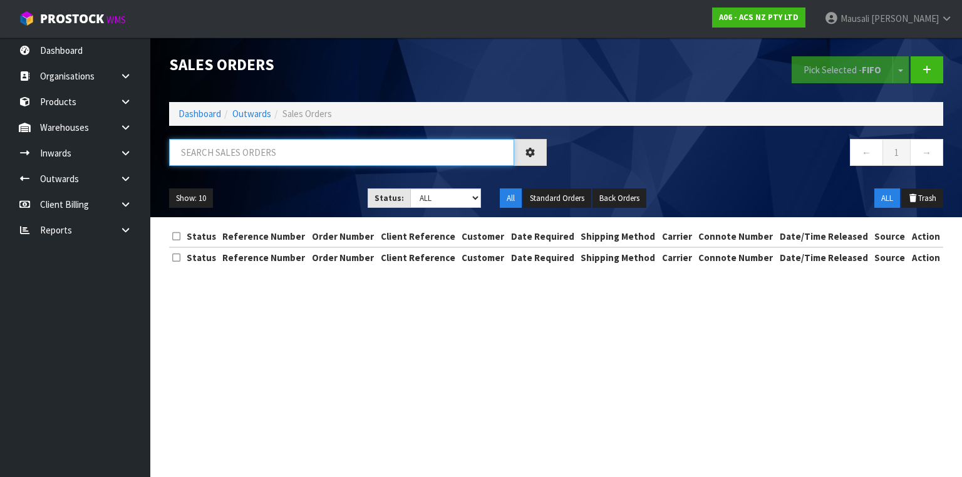
click at [197, 156] on input "text" at bounding box center [341, 152] width 345 height 27
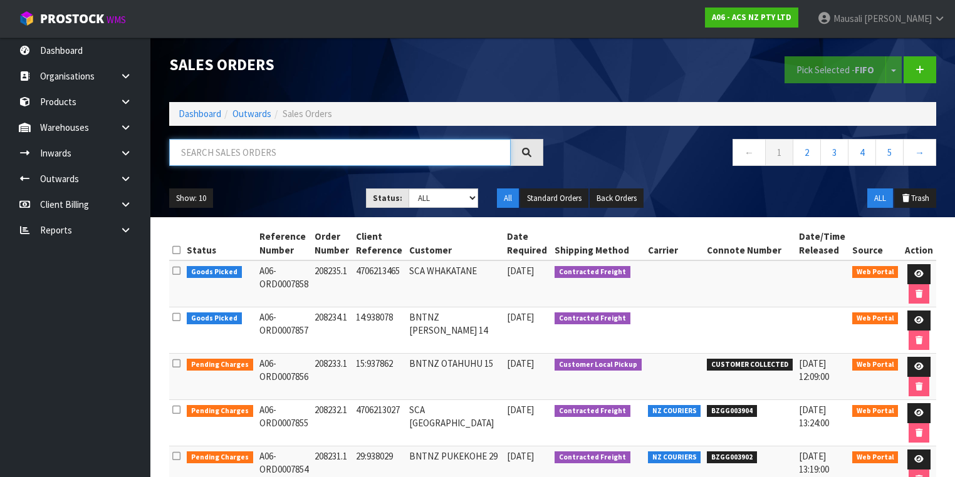
click at [200, 155] on input "text" at bounding box center [339, 152] width 341 height 27
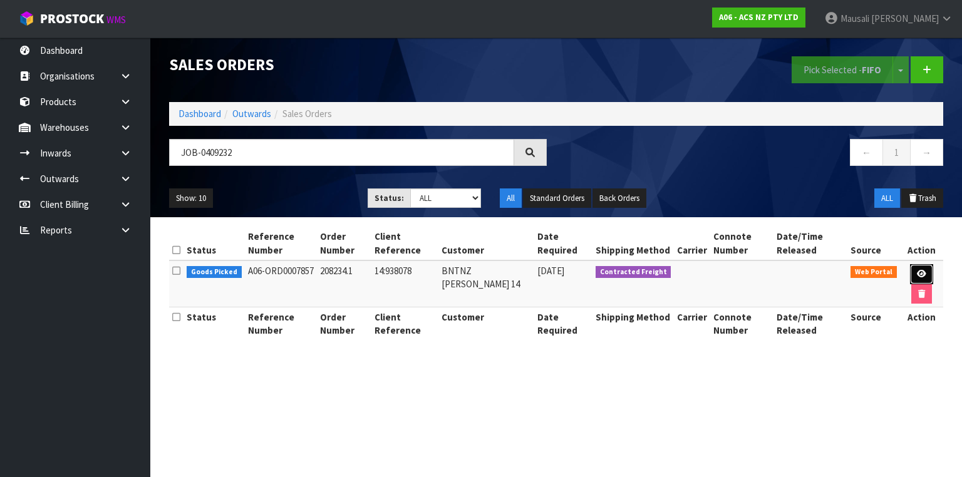
click at [927, 266] on link at bounding box center [921, 274] width 23 height 20
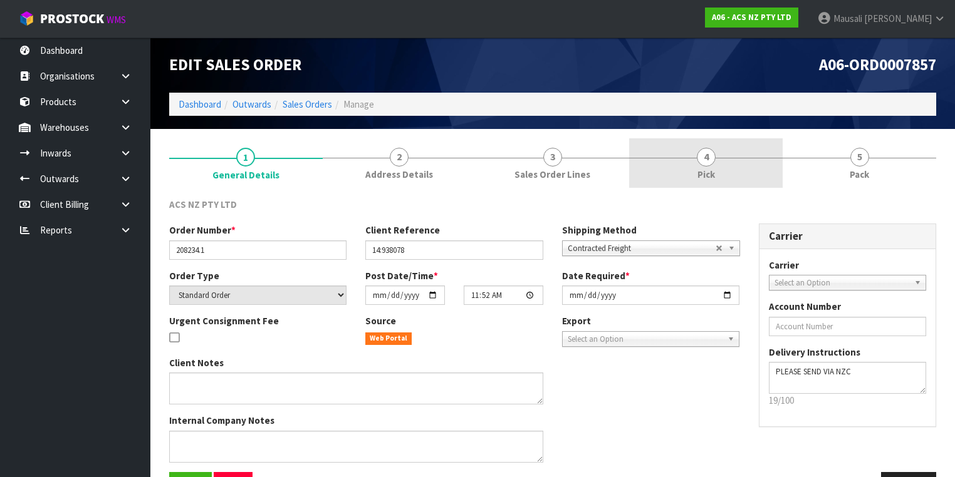
click at [729, 162] on link "4 Pick" at bounding box center [706, 162] width 154 height 49
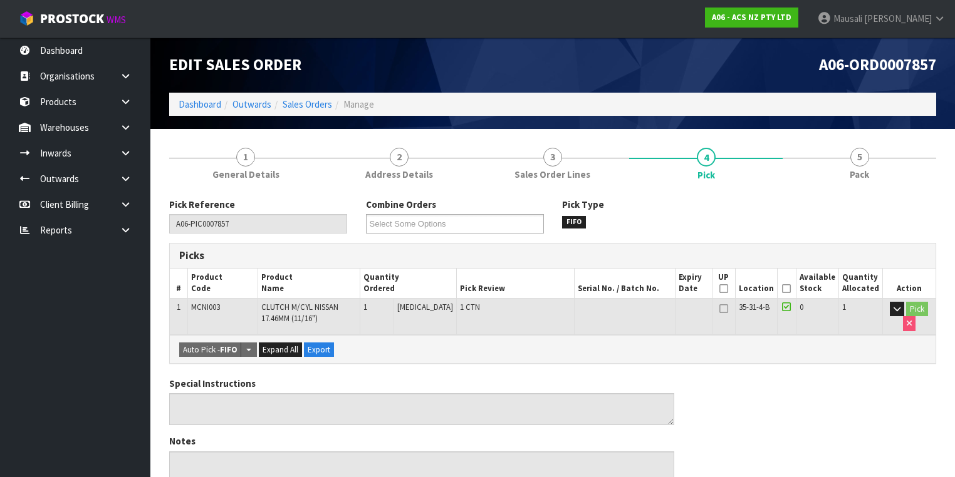
drag, startPoint x: 789, startPoint y: 289, endPoint x: 764, endPoint y: 293, distance: 25.3
click at [789, 289] on icon at bounding box center [786, 289] width 9 height 1
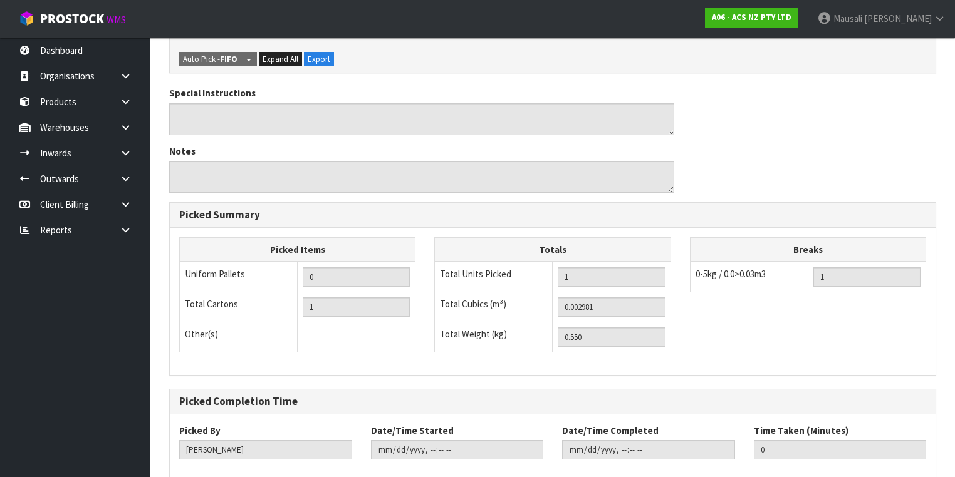
scroll to position [402, 0]
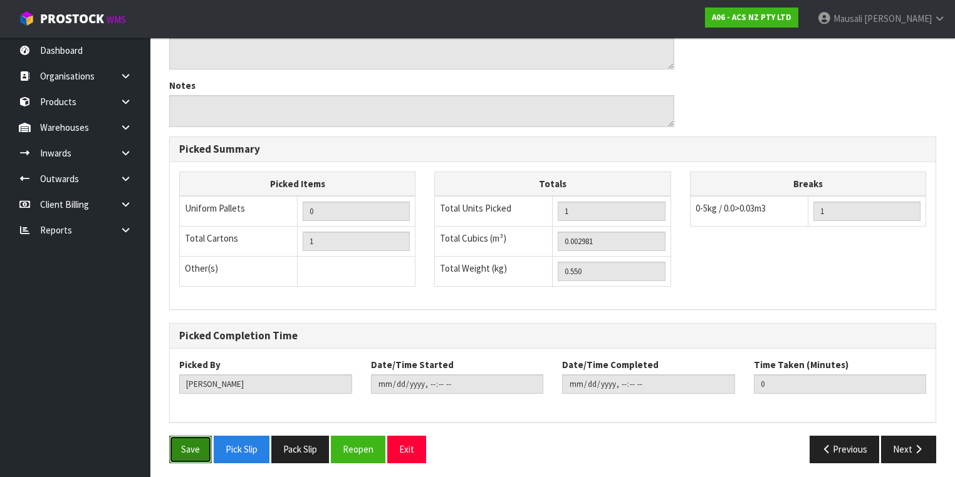
click at [184, 437] on button "Save" at bounding box center [190, 449] width 43 height 27
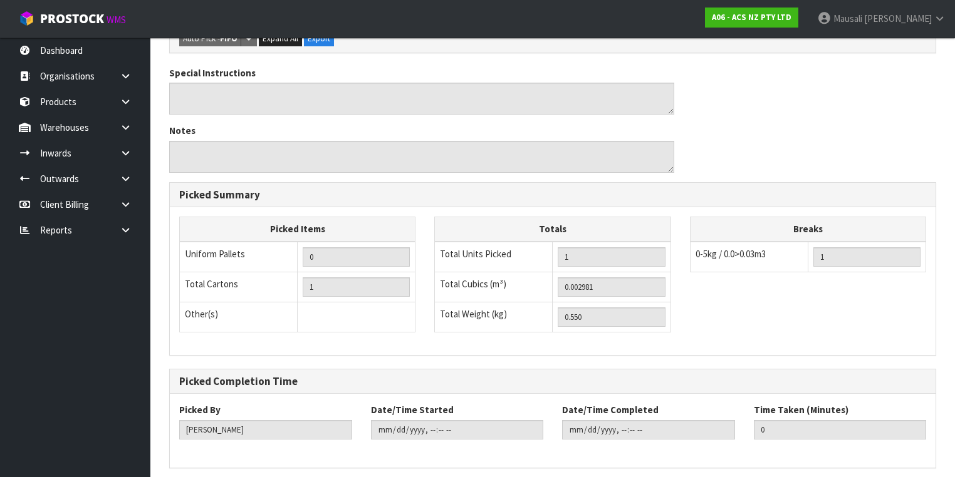
scroll to position [0, 0]
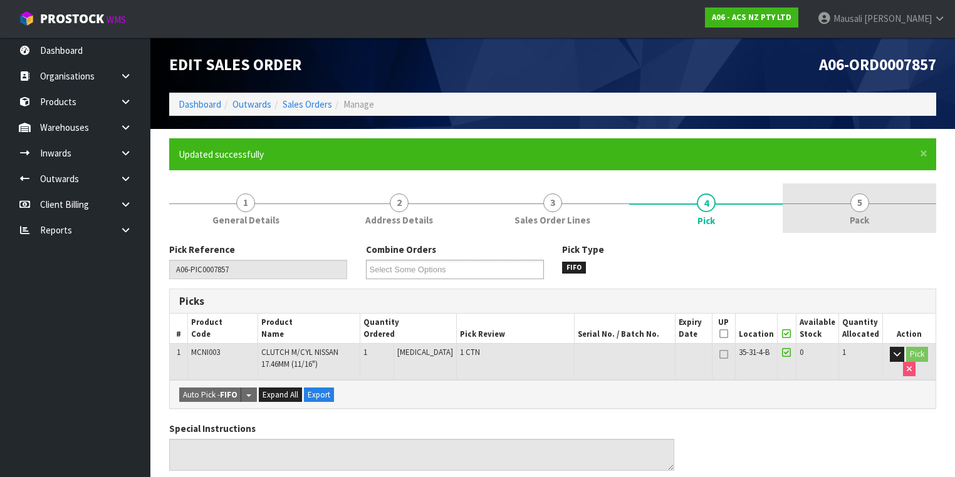
click at [851, 216] on span "Pack" at bounding box center [859, 220] width 19 height 13
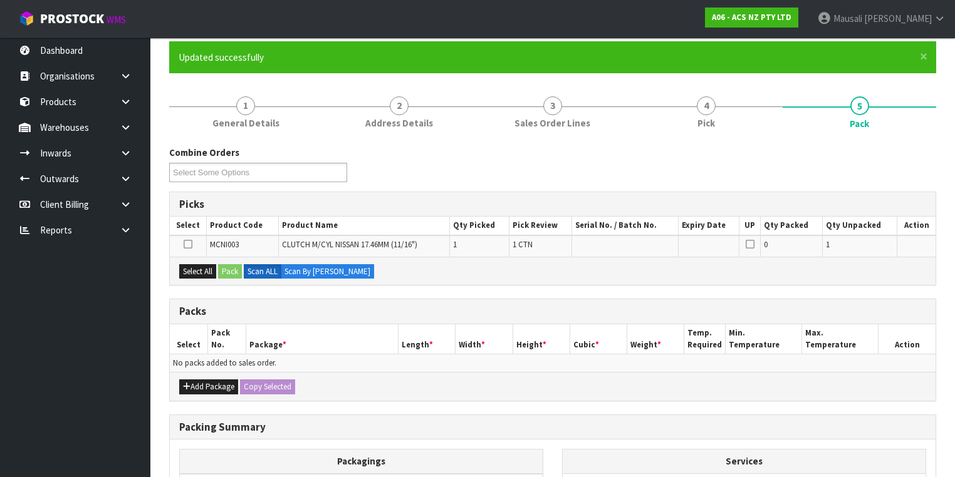
scroll to position [150, 0]
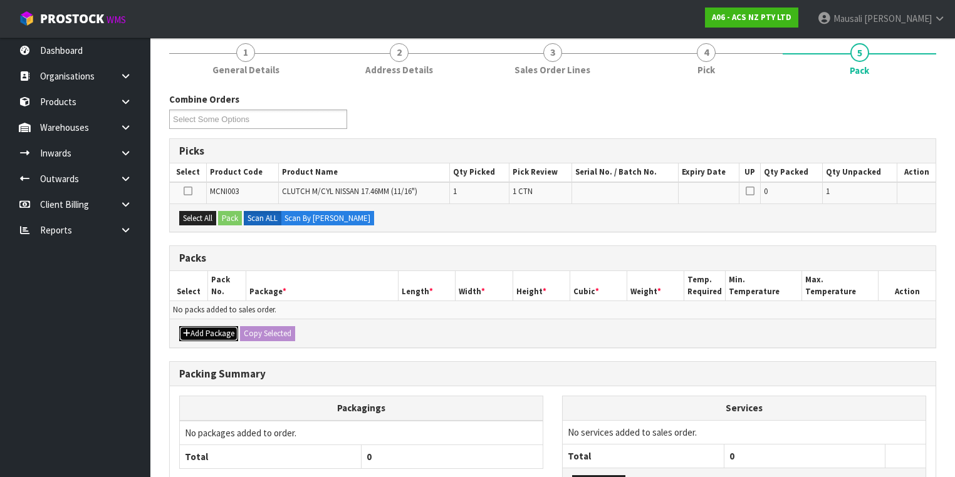
drag, startPoint x: 194, startPoint y: 336, endPoint x: 165, endPoint y: 368, distance: 43.0
drag, startPoint x: 165, startPoint y: 368, endPoint x: 587, endPoint y: 356, distance: 421.9
click at [581, 356] on div "Combine Orders A06-ORD0007857 A06-ORD0007858 Select Some Options Picks Select P…" at bounding box center [552, 332] width 767 height 478
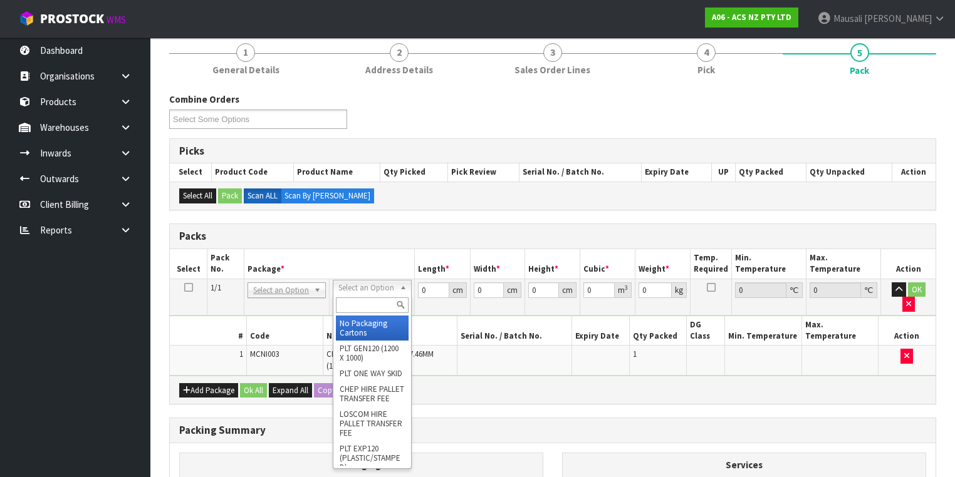
click at [374, 301] on input "text" at bounding box center [372, 306] width 72 height 16
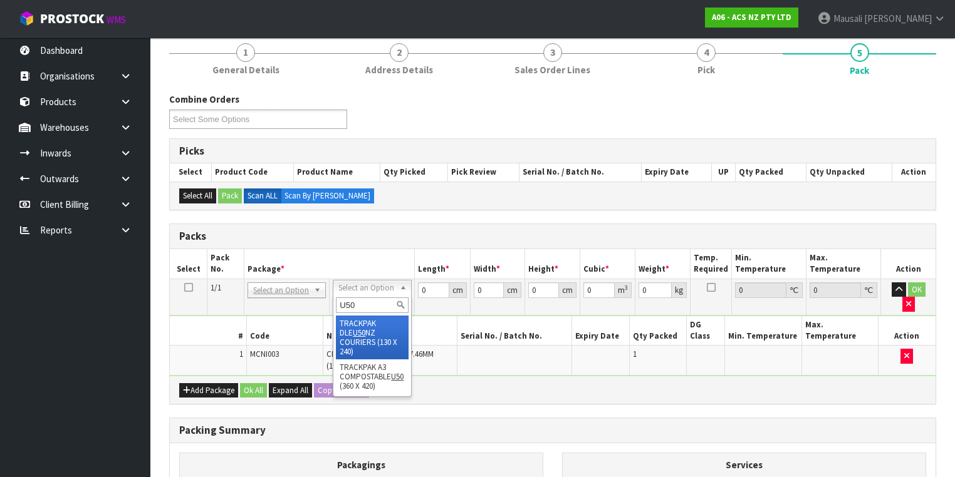
drag, startPoint x: 377, startPoint y: 333, endPoint x: 396, endPoint y: 326, distance: 19.8
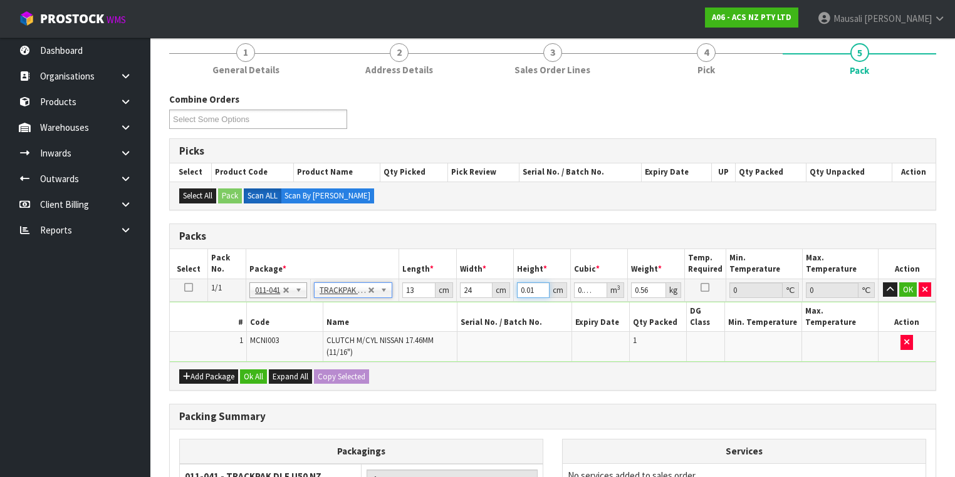
drag, startPoint x: 536, startPoint y: 291, endPoint x: 512, endPoint y: 299, distance: 25.4
click at [512, 299] on tbody "1/1 NONE 007-001 007-002 007-004 007-009 007-013 007-014 007-015 007-017 007-01…" at bounding box center [553, 320] width 766 height 83
click at [255, 370] on button "Ok All" at bounding box center [253, 377] width 27 height 15
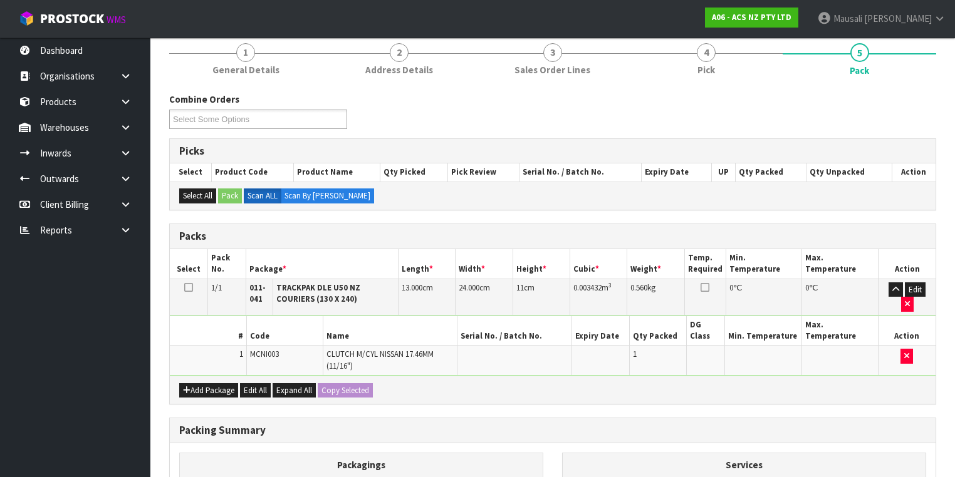
scroll to position [299, 0]
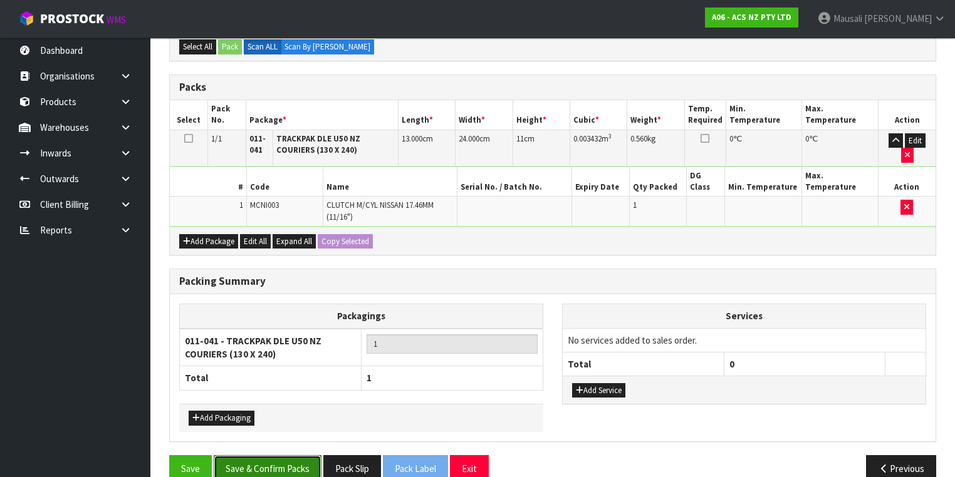
click at [272, 456] on button "Save & Confirm Packs" at bounding box center [268, 469] width 108 height 27
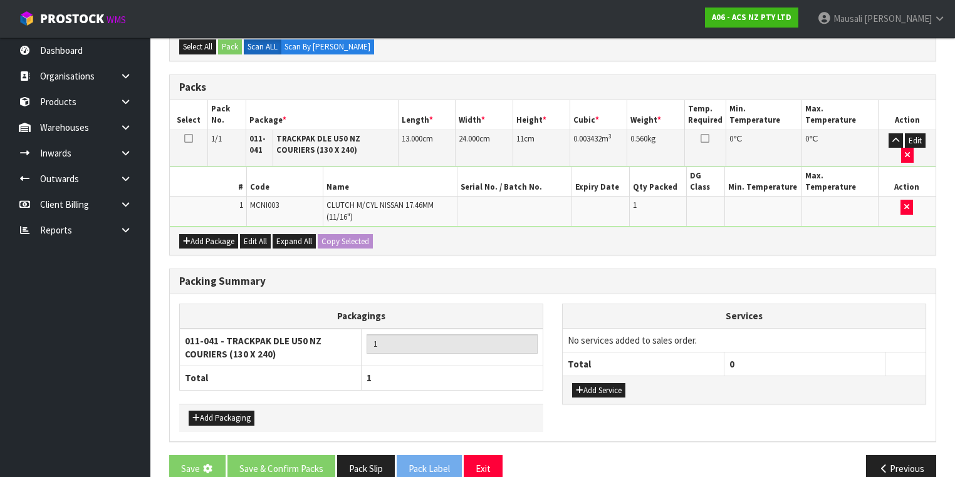
scroll to position [0, 0]
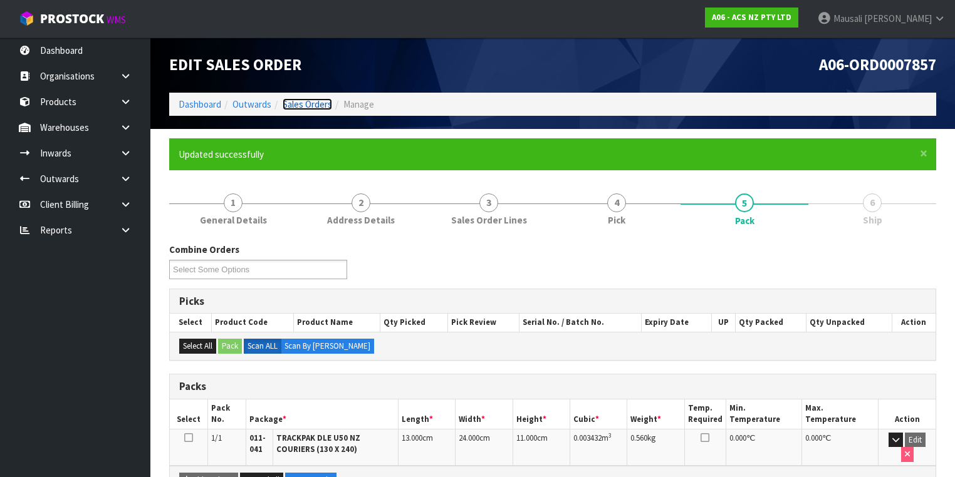
click at [299, 102] on link "Sales Orders" at bounding box center [307, 104] width 49 height 12
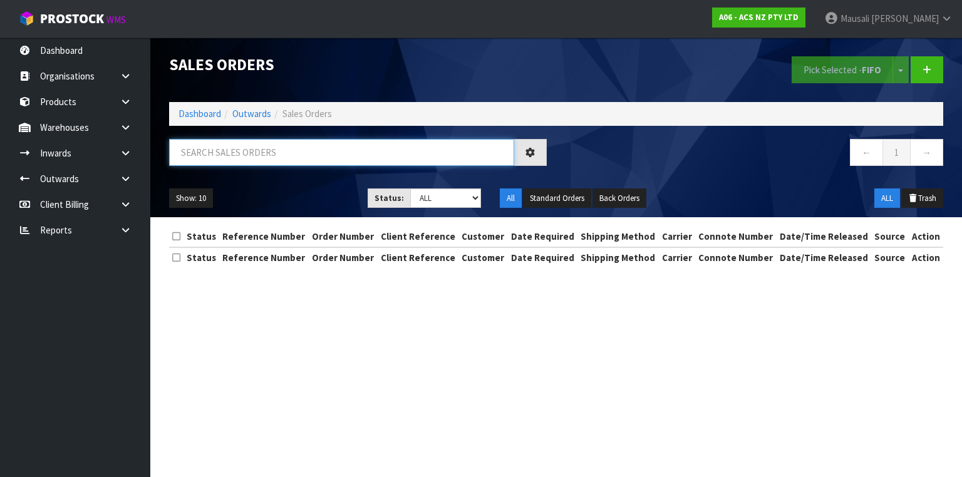
click at [185, 145] on input "text" at bounding box center [341, 152] width 345 height 27
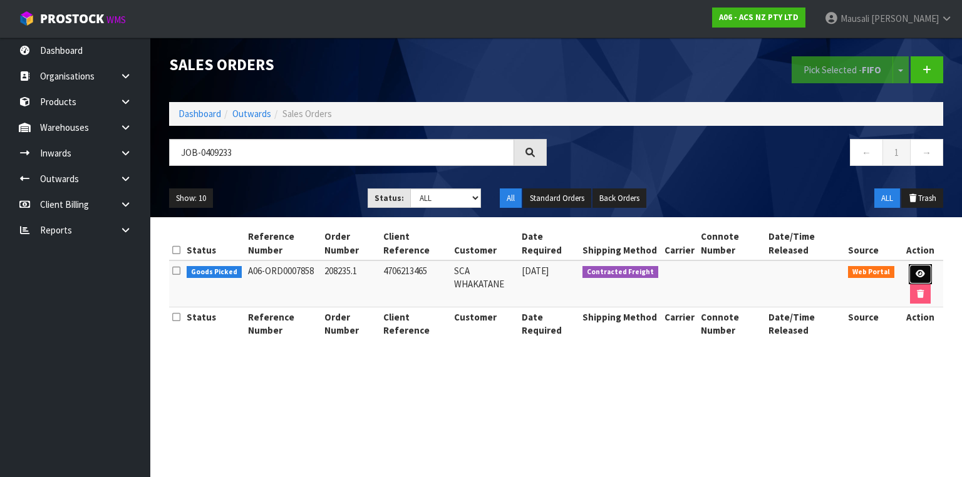
click at [927, 269] on link at bounding box center [920, 274] width 23 height 20
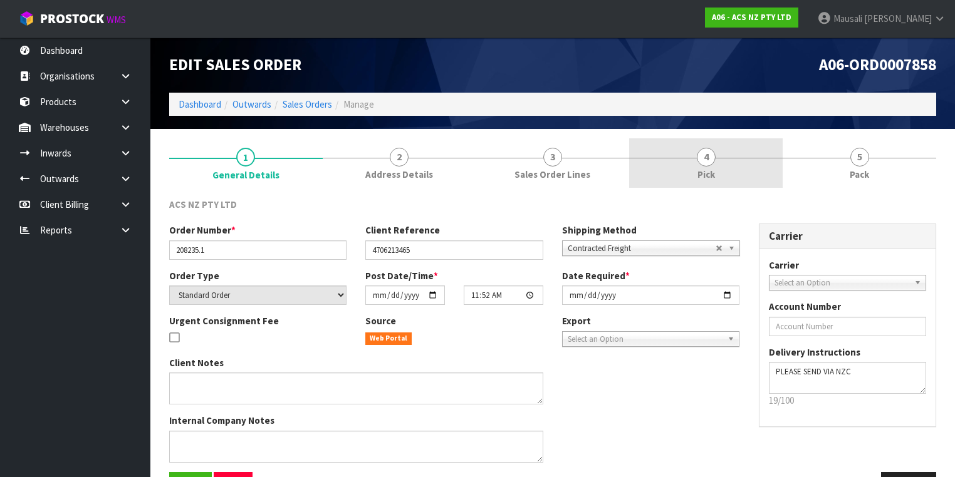
click at [733, 160] on link "4 Pick" at bounding box center [706, 162] width 154 height 49
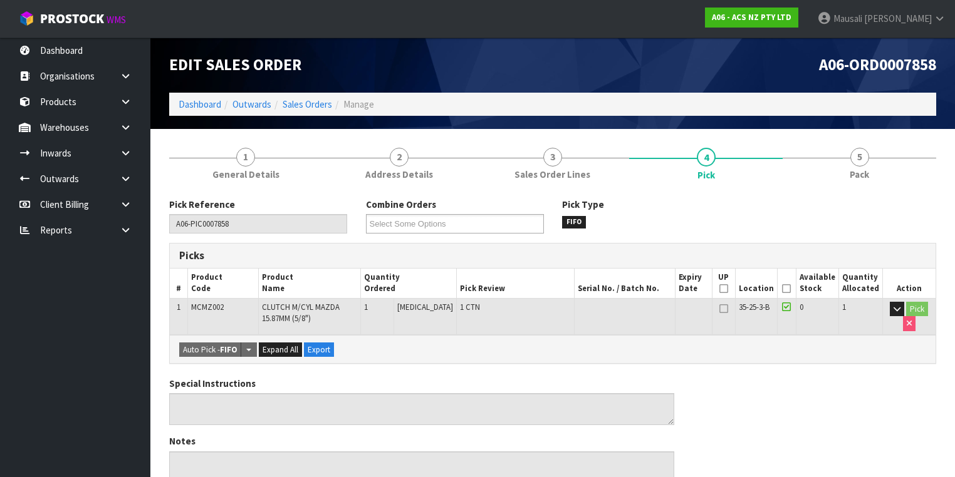
click at [787, 289] on icon at bounding box center [786, 289] width 9 height 1
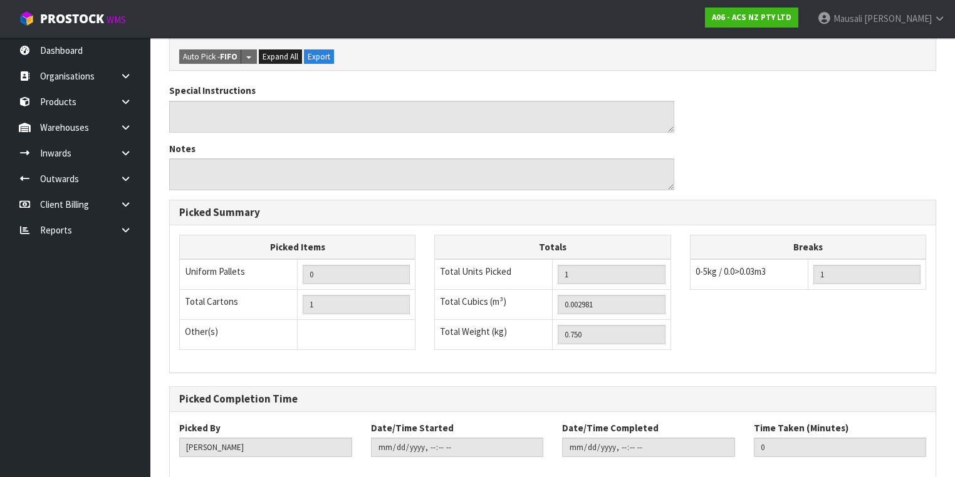
scroll to position [402, 0]
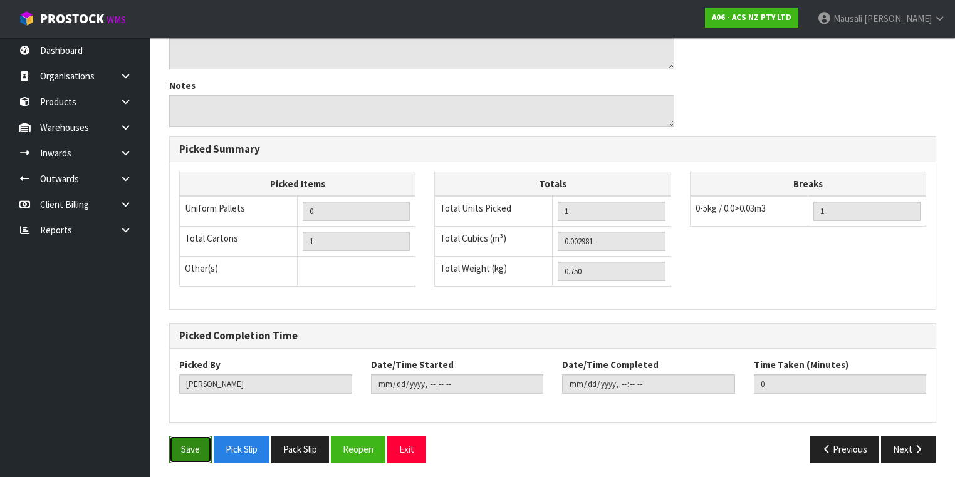
click at [187, 445] on button "Save" at bounding box center [190, 449] width 43 height 27
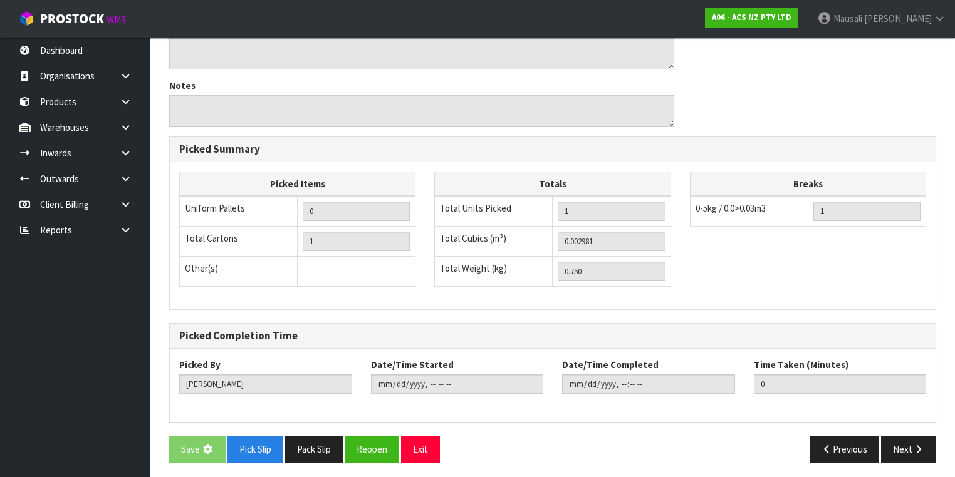
scroll to position [0, 0]
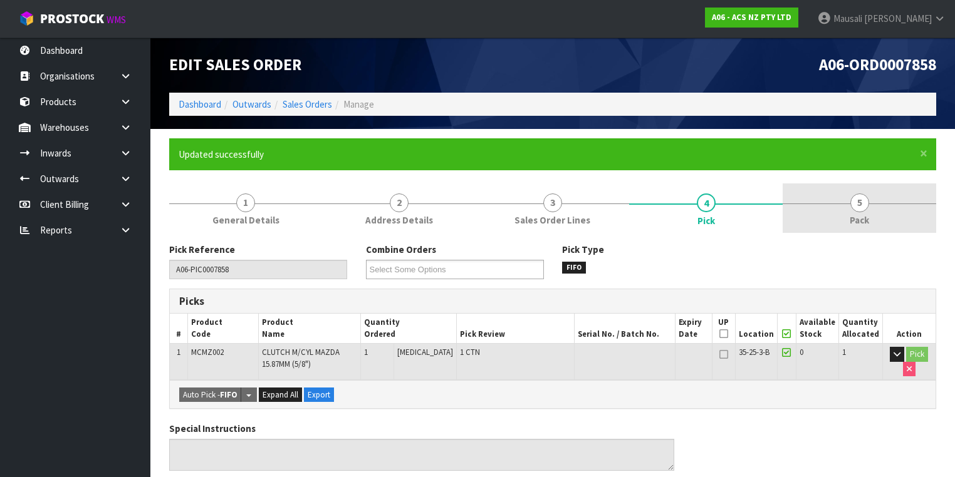
click at [835, 216] on link "5 Pack" at bounding box center [860, 208] width 154 height 49
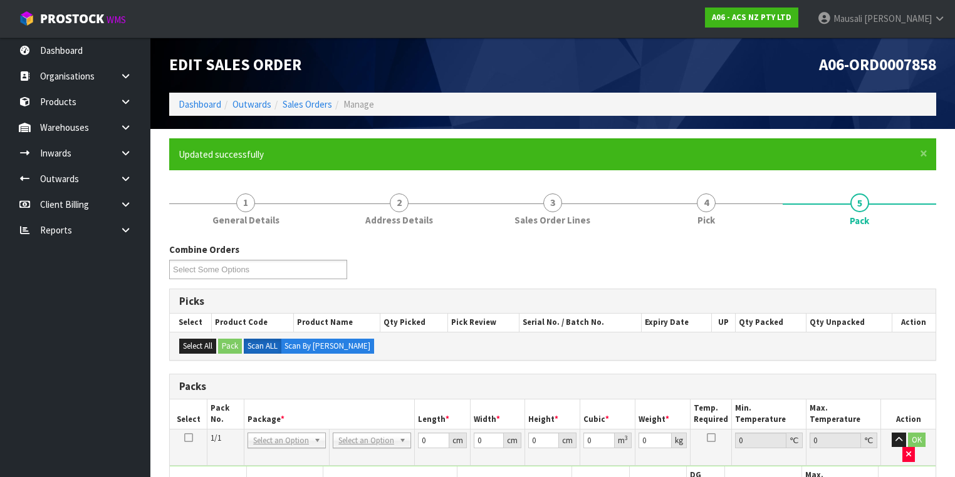
scroll to position [200, 0]
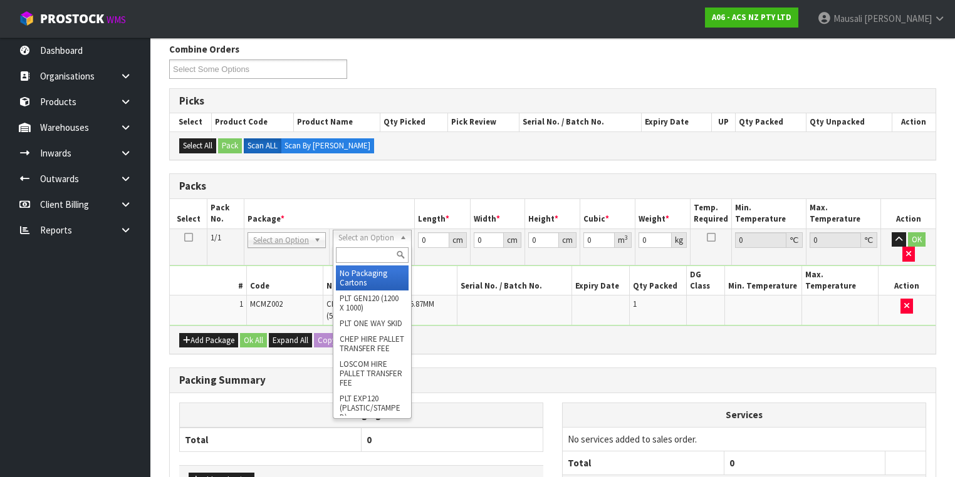
drag, startPoint x: 356, startPoint y: 231, endPoint x: 355, endPoint y: 246, distance: 15.1
click at [352, 256] on input "text" at bounding box center [372, 255] width 72 height 16
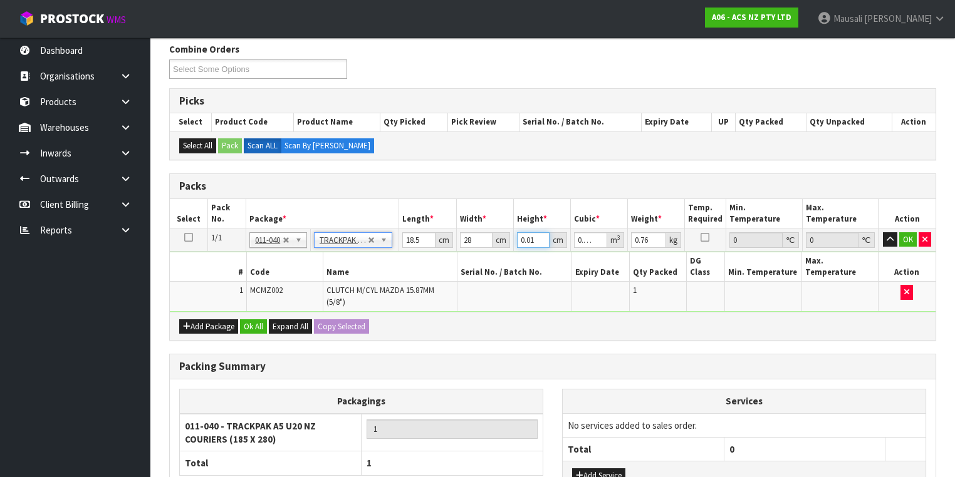
drag, startPoint x: 536, startPoint y: 239, endPoint x: 520, endPoint y: 246, distance: 17.7
click at [520, 246] on td "0.01 cm" at bounding box center [541, 240] width 57 height 23
click at [244, 320] on button "Ok All" at bounding box center [253, 327] width 27 height 15
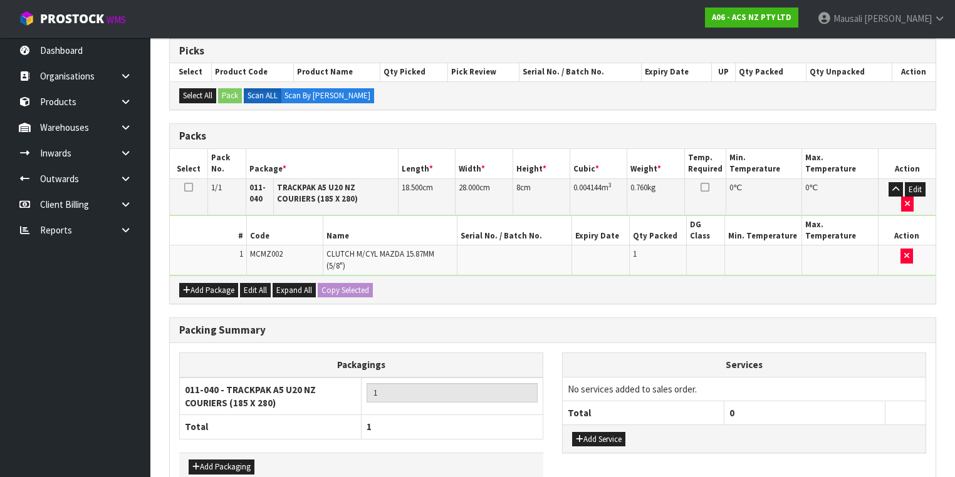
scroll to position [299, 0]
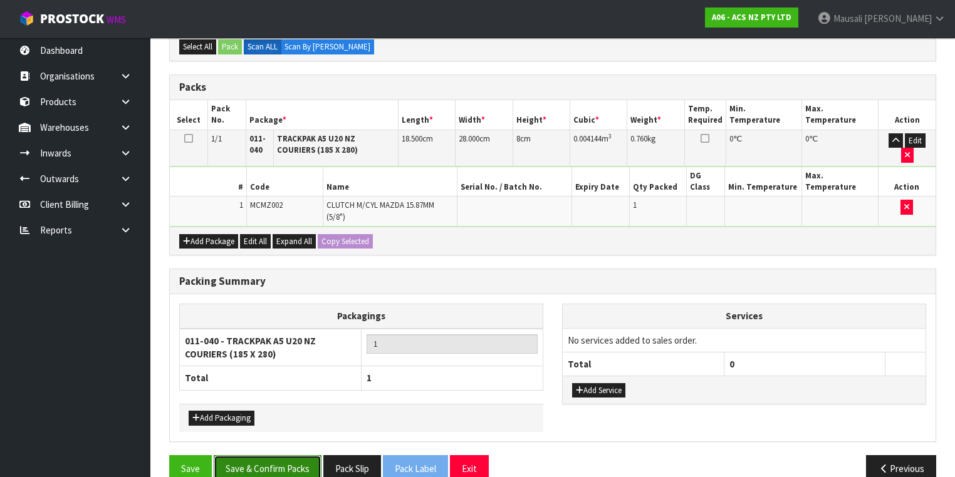
click at [264, 456] on button "Save & Confirm Packs" at bounding box center [268, 469] width 108 height 27
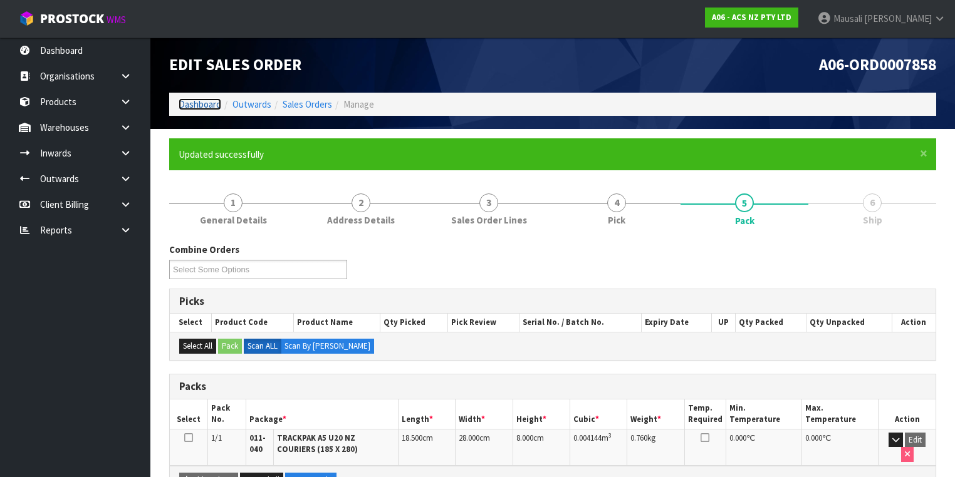
click at [195, 100] on link "Dashboard" at bounding box center [200, 104] width 43 height 12
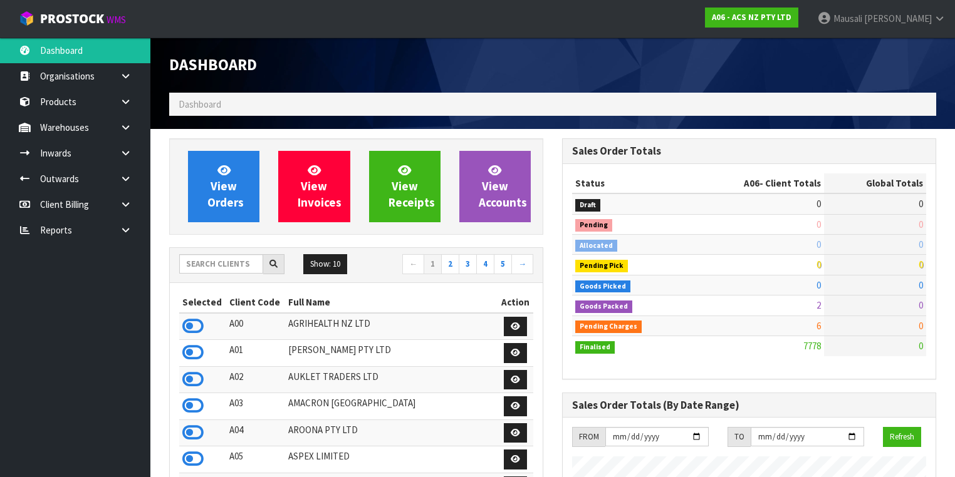
scroll to position [945, 393]
click at [197, 268] on input "text" at bounding box center [221, 263] width 84 height 19
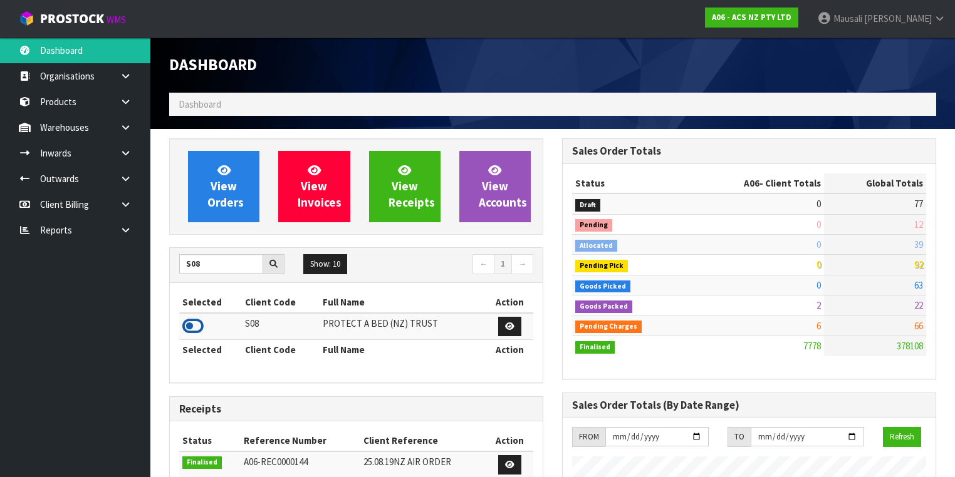
click at [198, 323] on icon at bounding box center [192, 326] width 21 height 19
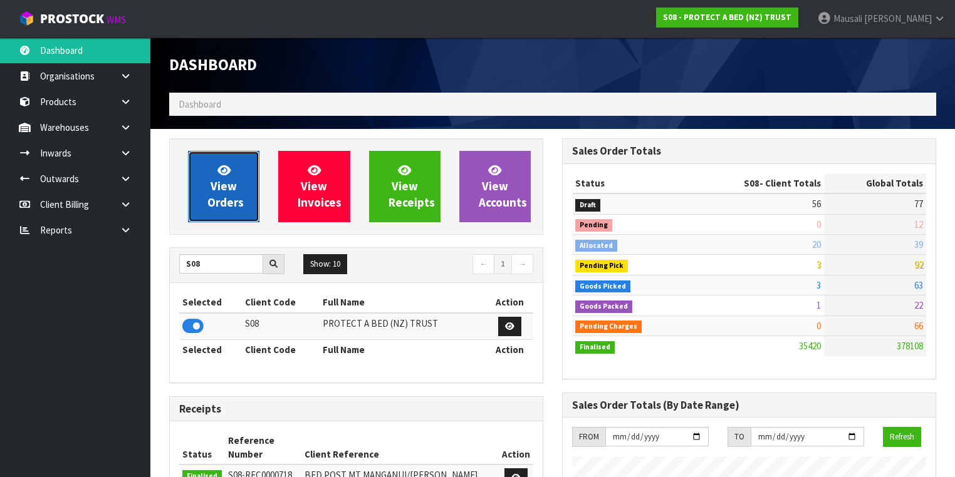
click at [208, 207] on span "View Orders" at bounding box center [225, 186] width 36 height 47
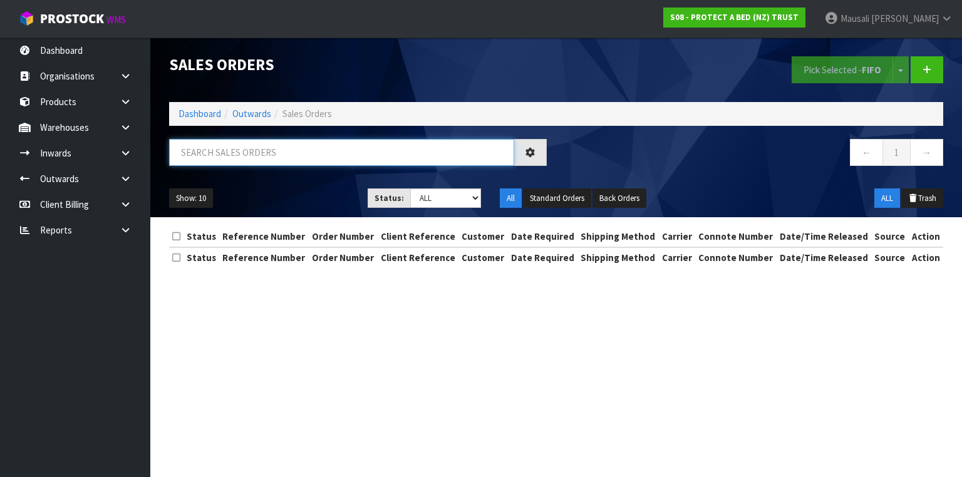
click at [190, 155] on input "text" at bounding box center [341, 152] width 345 height 27
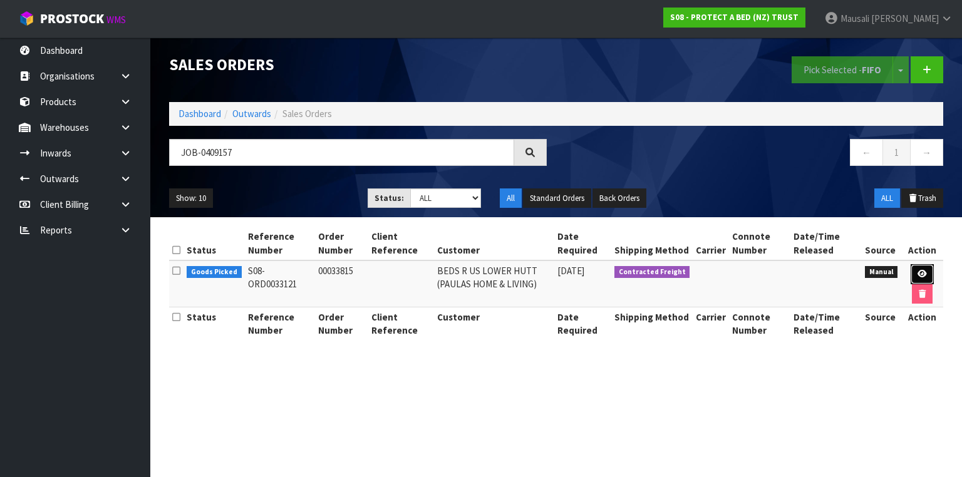
click at [922, 274] on icon at bounding box center [922, 274] width 9 height 8
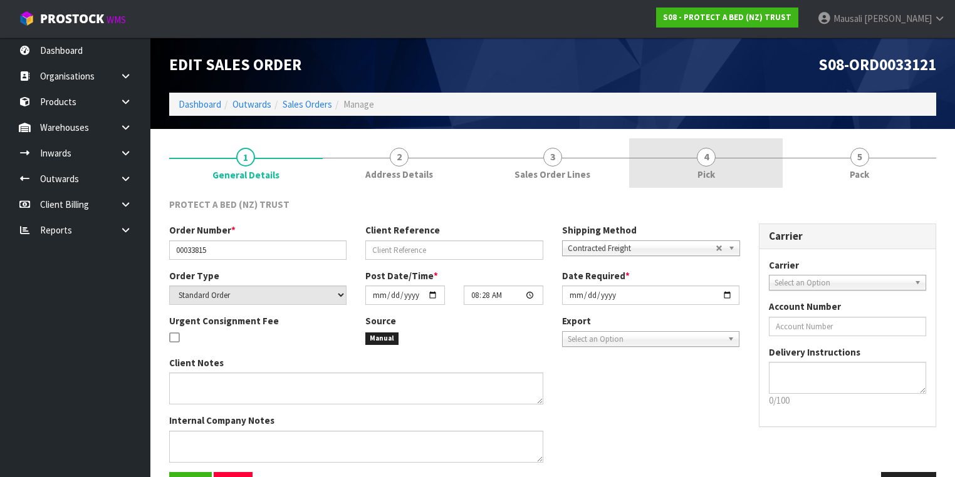
click at [729, 175] on link "4 Pick" at bounding box center [706, 162] width 154 height 49
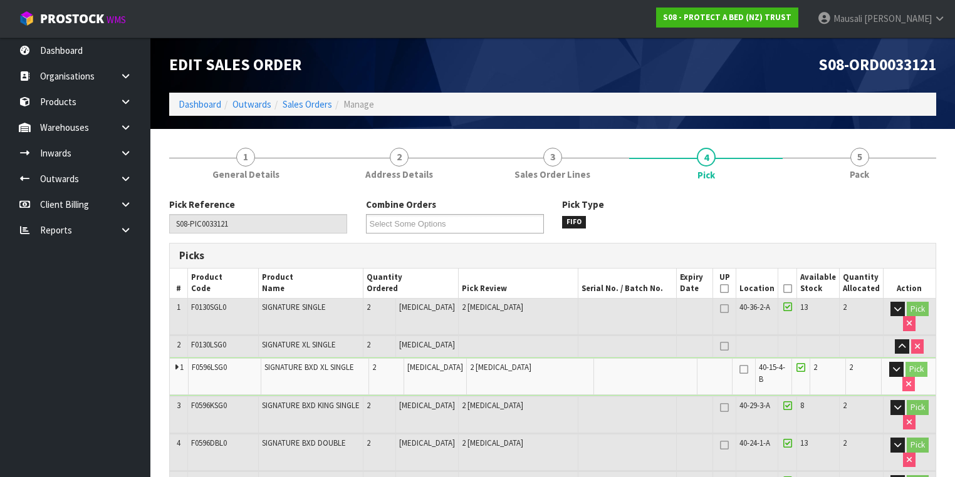
click at [787, 289] on icon at bounding box center [787, 289] width 9 height 1
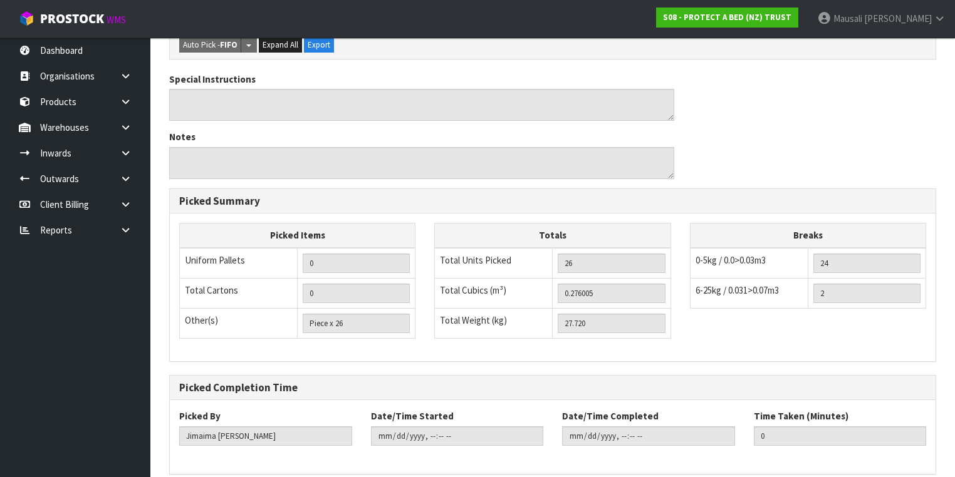
scroll to position [815, 0]
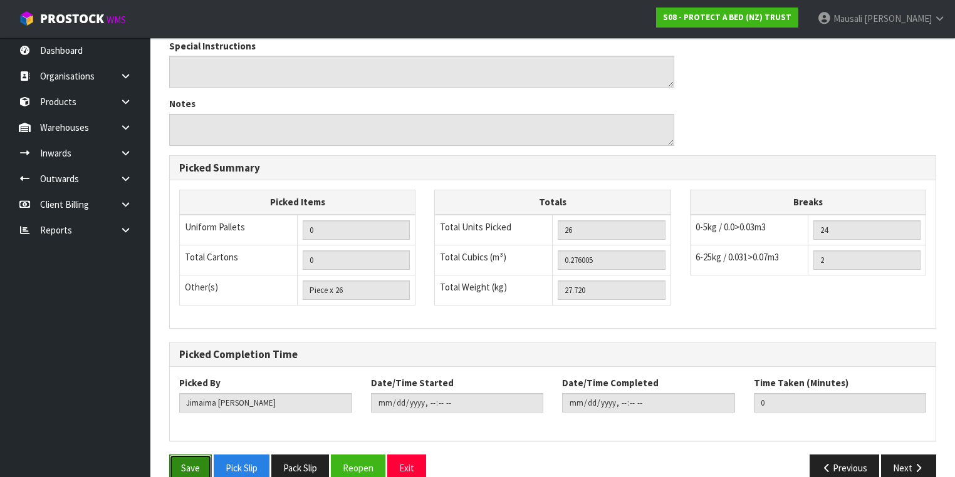
click at [184, 455] on button "Save" at bounding box center [190, 468] width 43 height 27
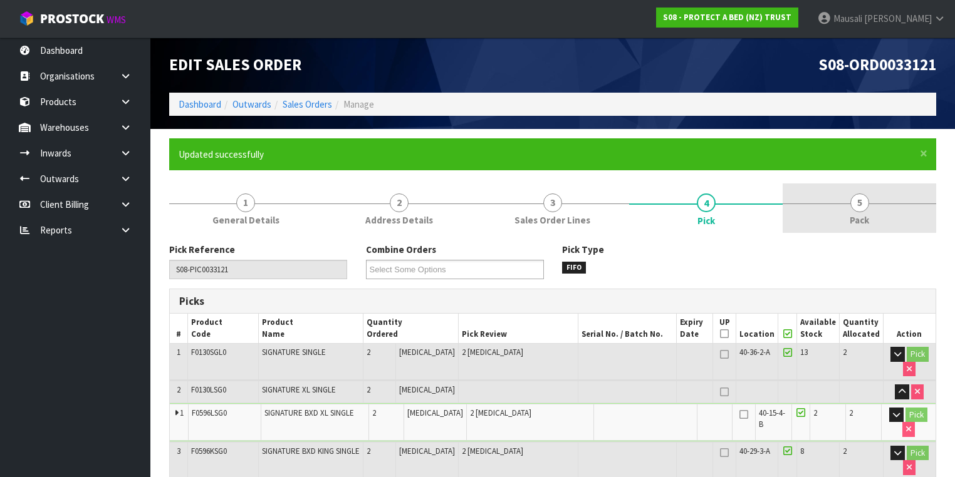
click at [858, 210] on span "5" at bounding box center [859, 203] width 19 height 19
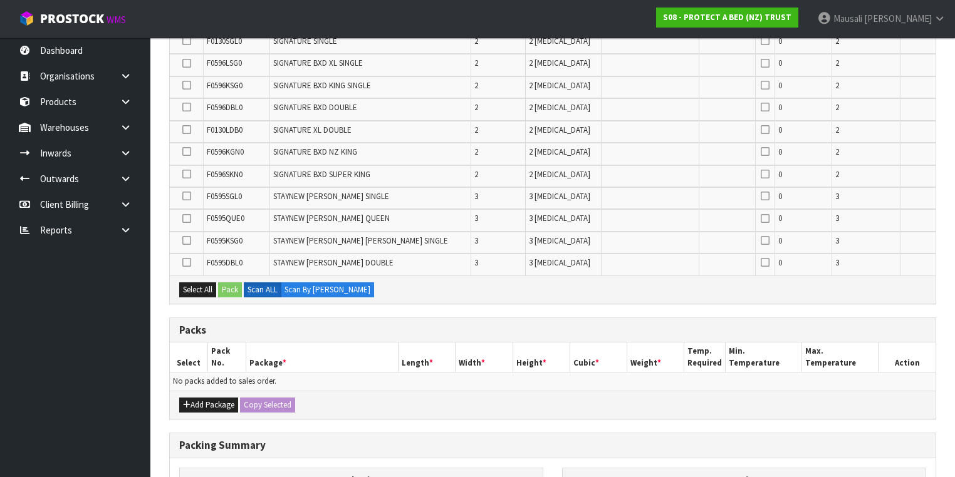
scroll to position [467, 0]
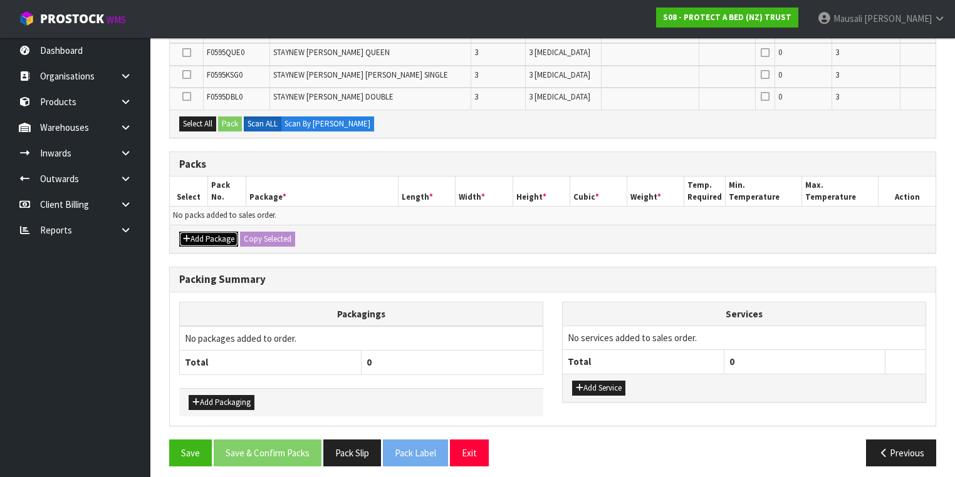
click at [220, 232] on button "Add Package" at bounding box center [208, 239] width 59 height 15
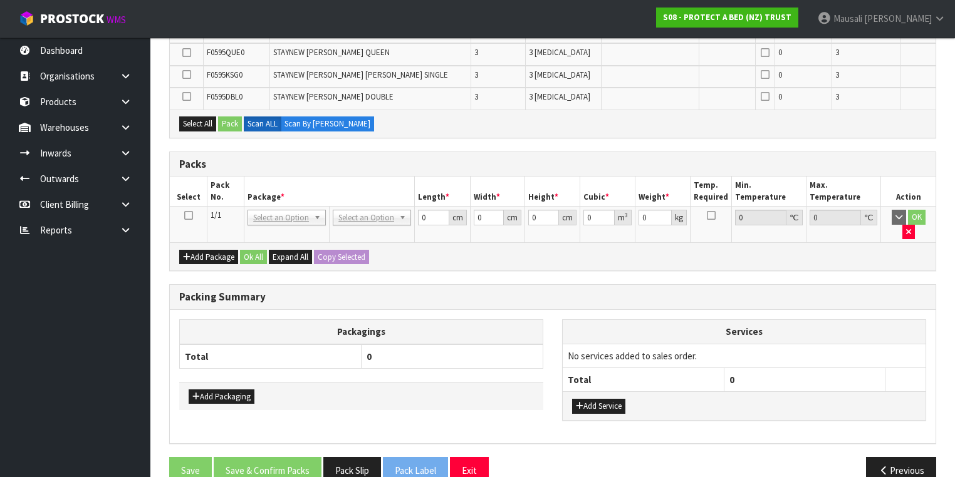
click at [187, 216] on icon at bounding box center [188, 216] width 9 height 1
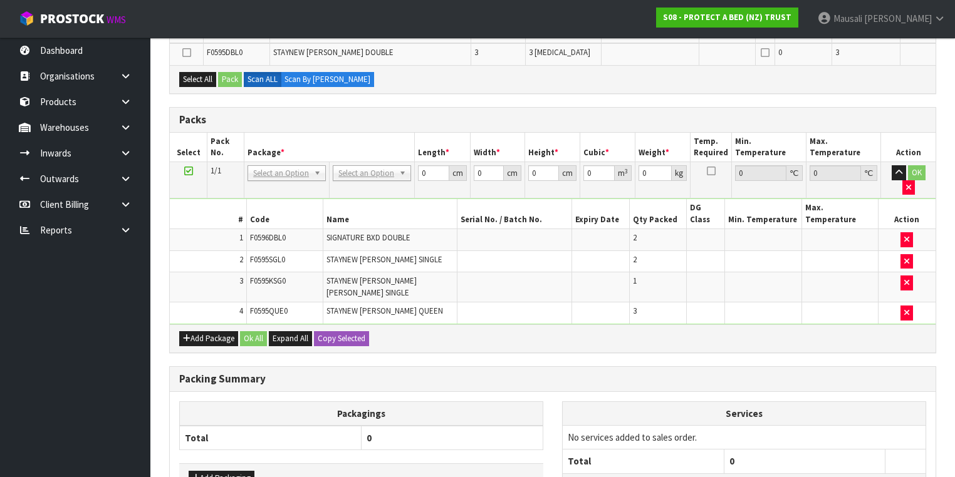
scroll to position [445, 0]
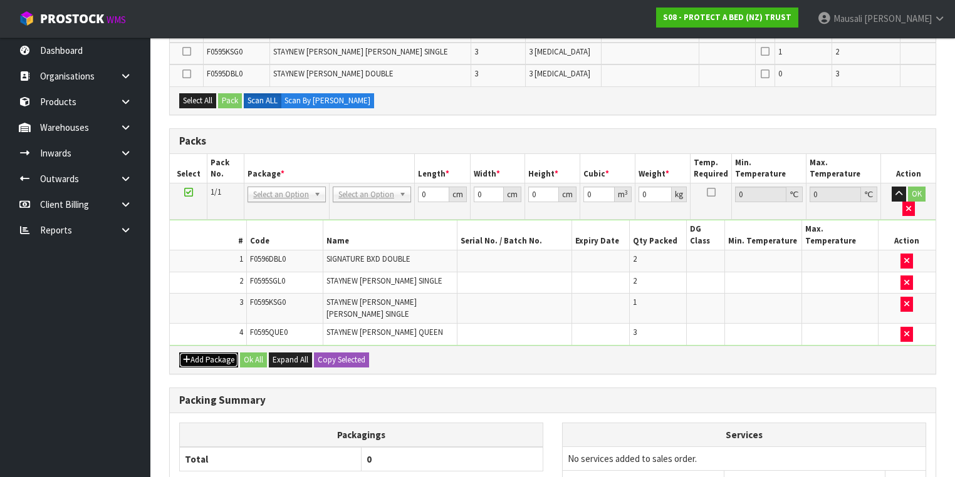
click at [206, 353] on button "Add Package" at bounding box center [208, 360] width 59 height 15
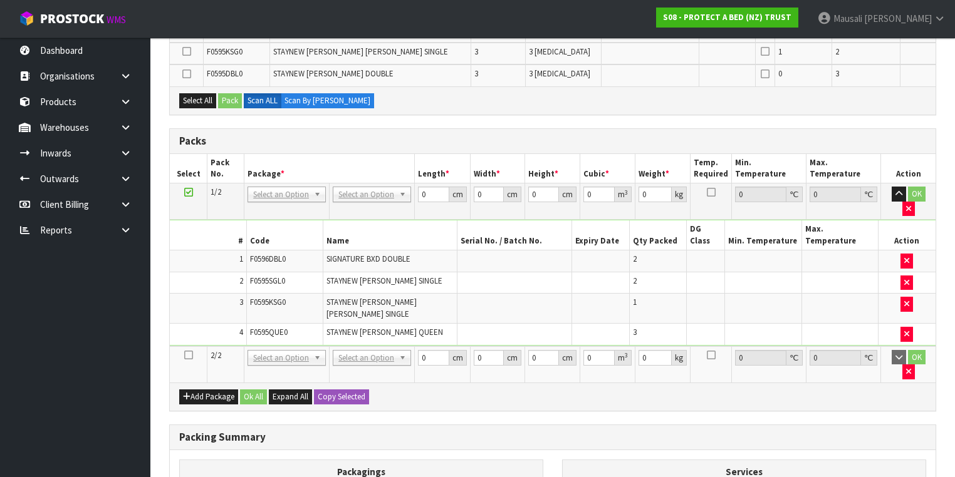
click at [186, 355] on icon at bounding box center [188, 355] width 9 height 1
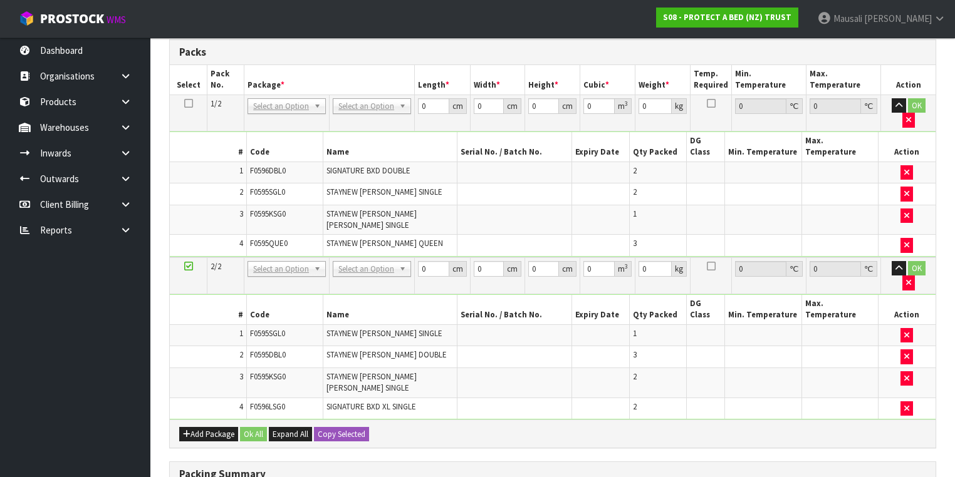
scroll to position [424, 0]
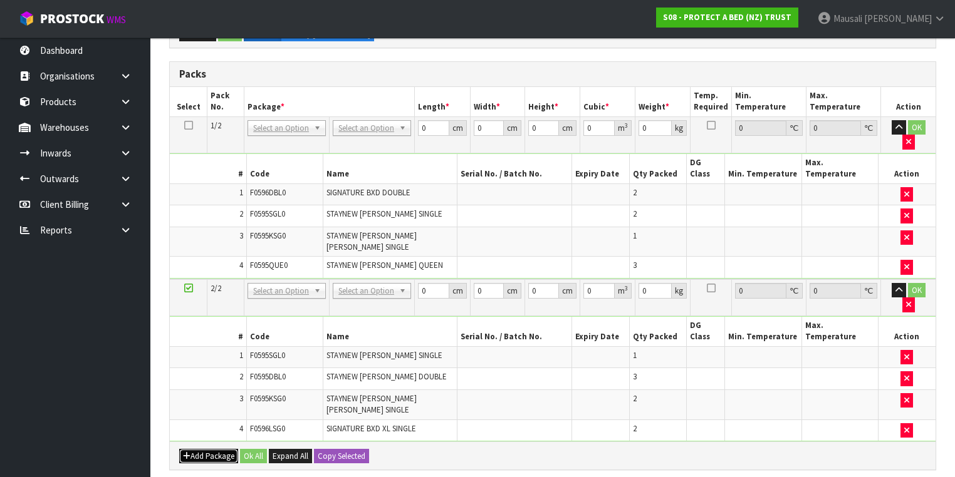
click at [199, 449] on button "Add Package" at bounding box center [208, 456] width 59 height 15
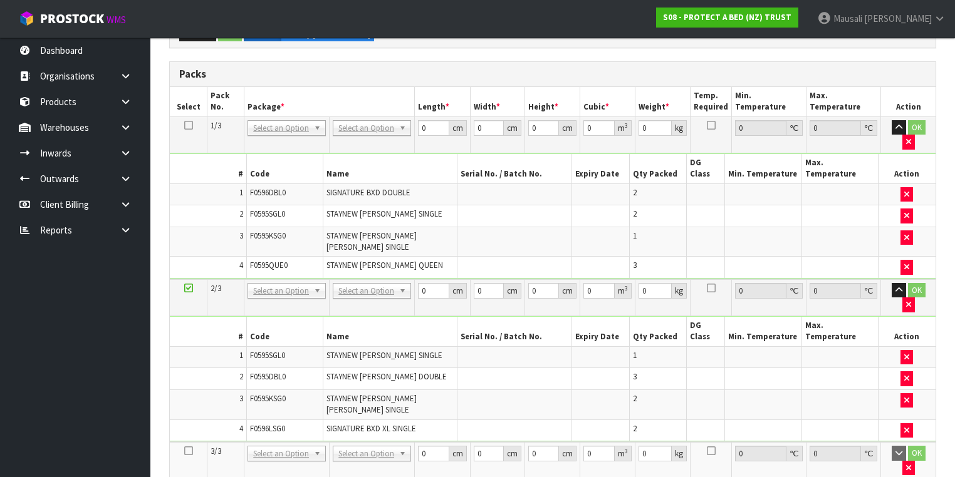
click at [188, 451] on icon at bounding box center [188, 451] width 9 height 1
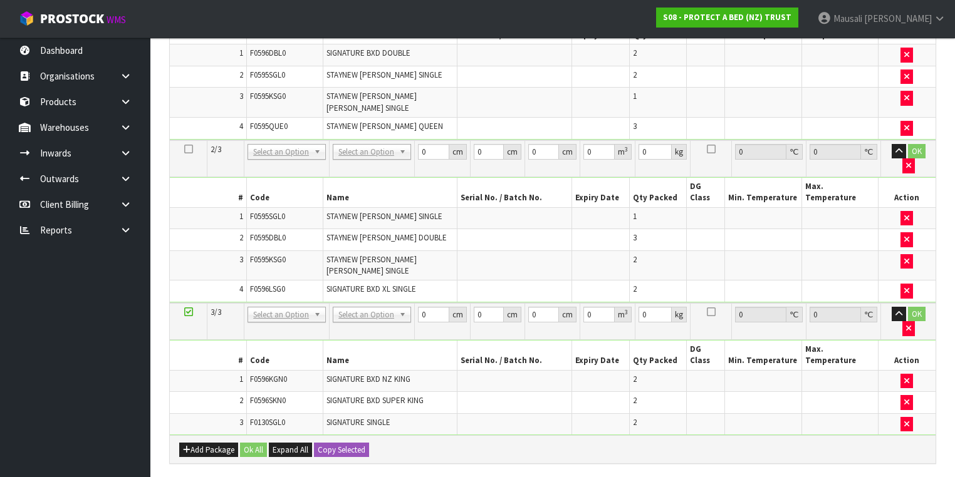
scroll to position [611, 0]
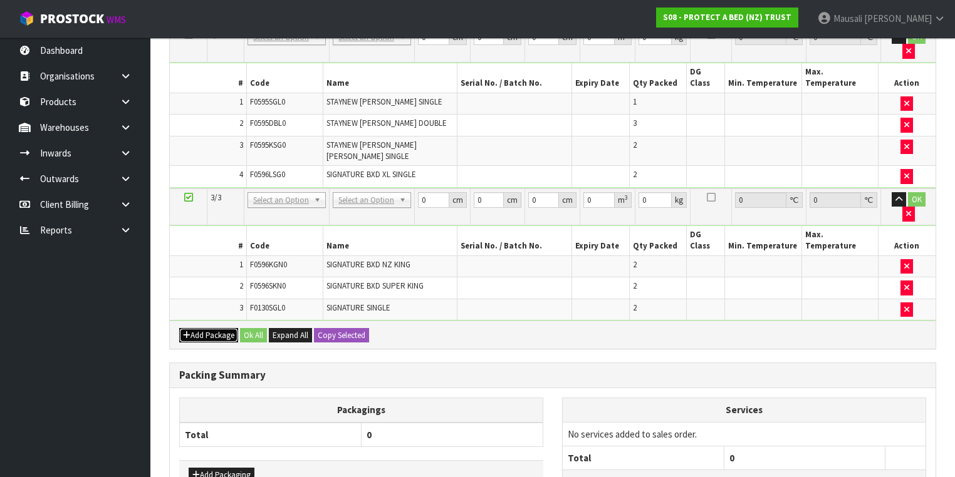
click at [207, 328] on button "Add Package" at bounding box center [208, 335] width 59 height 15
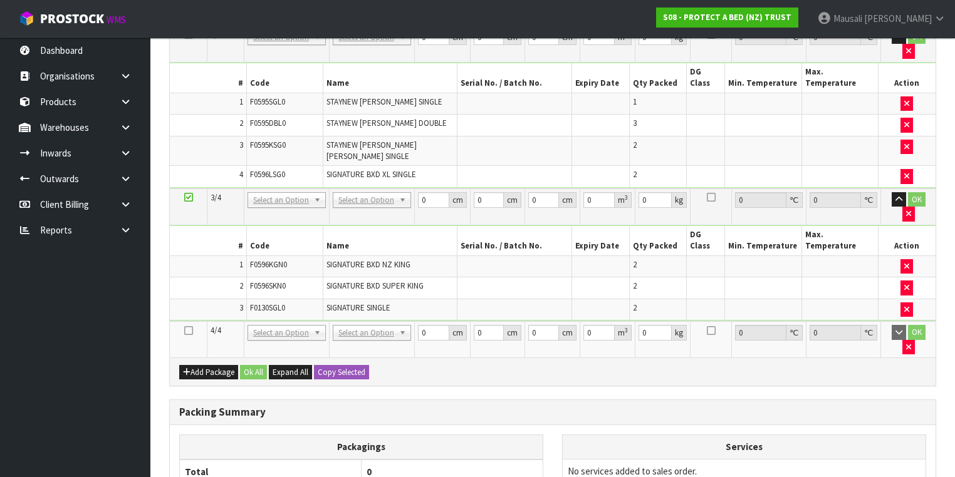
click at [188, 331] on icon at bounding box center [188, 331] width 9 height 1
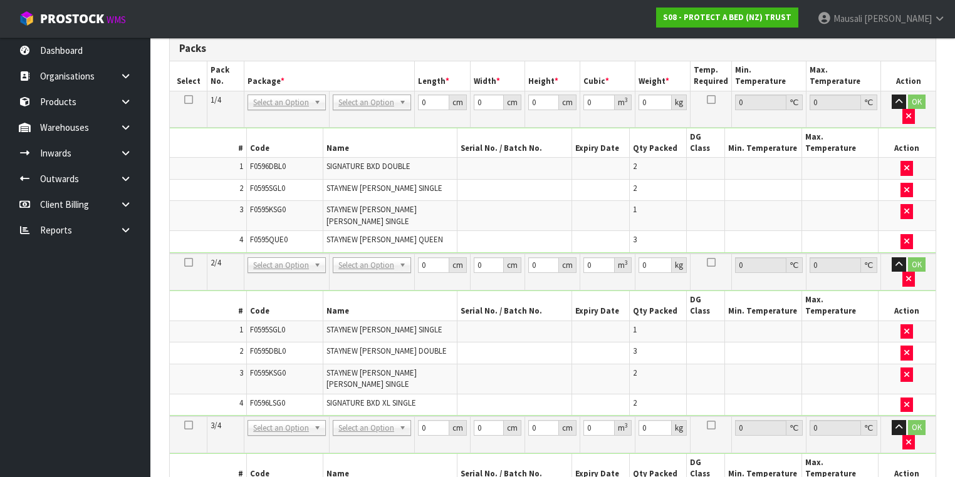
scroll to position [316, 0]
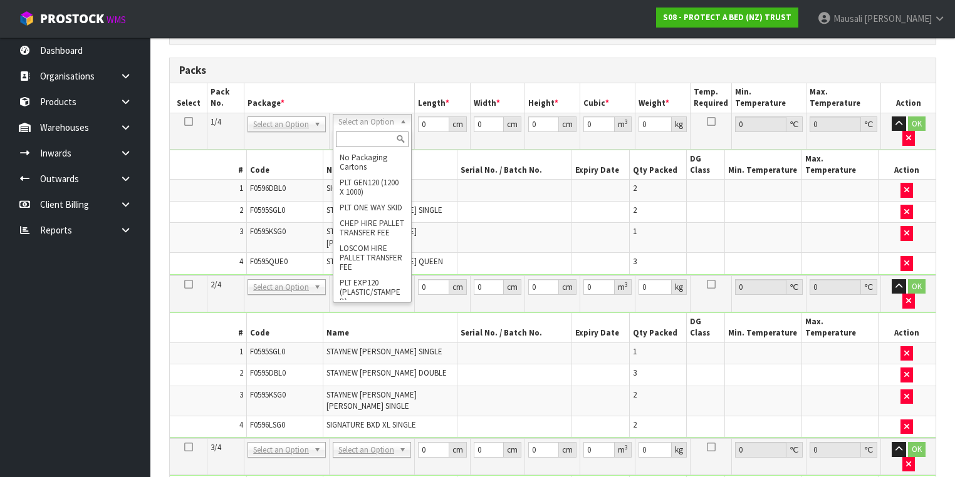
click at [363, 139] on input "text" at bounding box center [372, 140] width 72 height 16
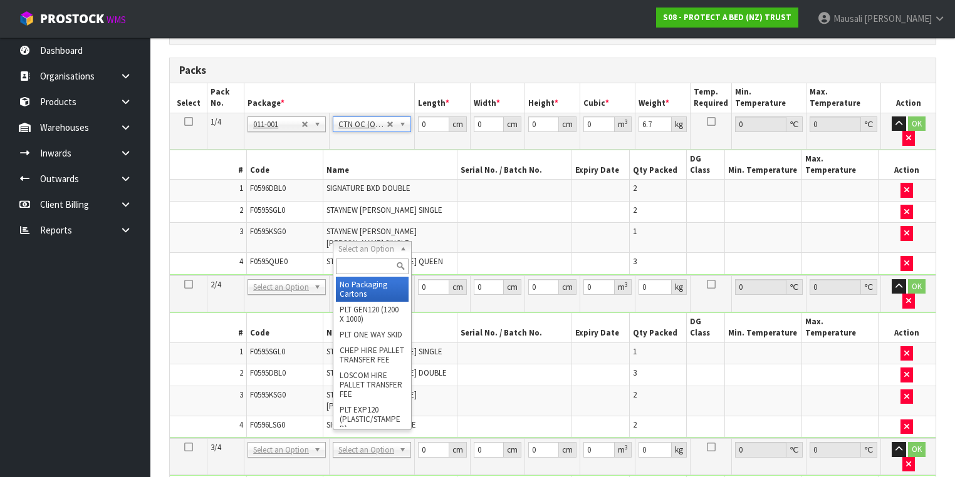
click at [355, 268] on input "text" at bounding box center [372, 267] width 72 height 16
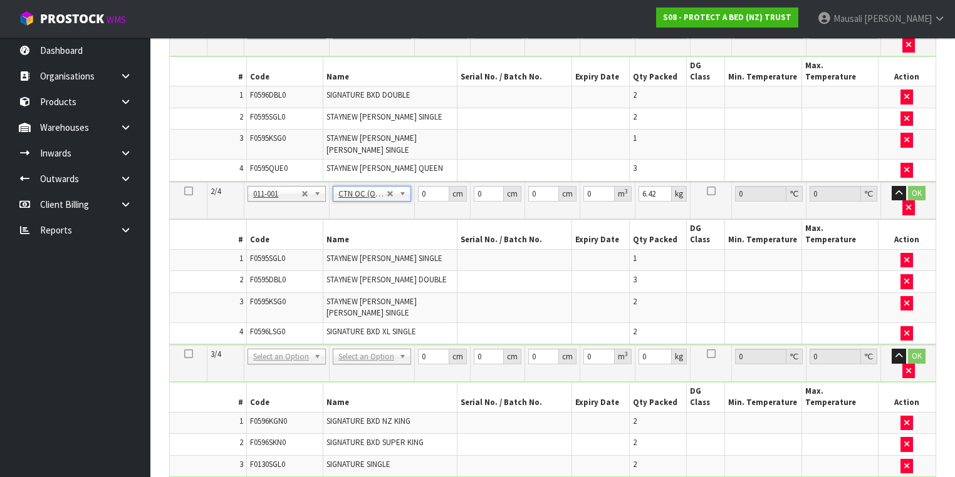
scroll to position [517, 0]
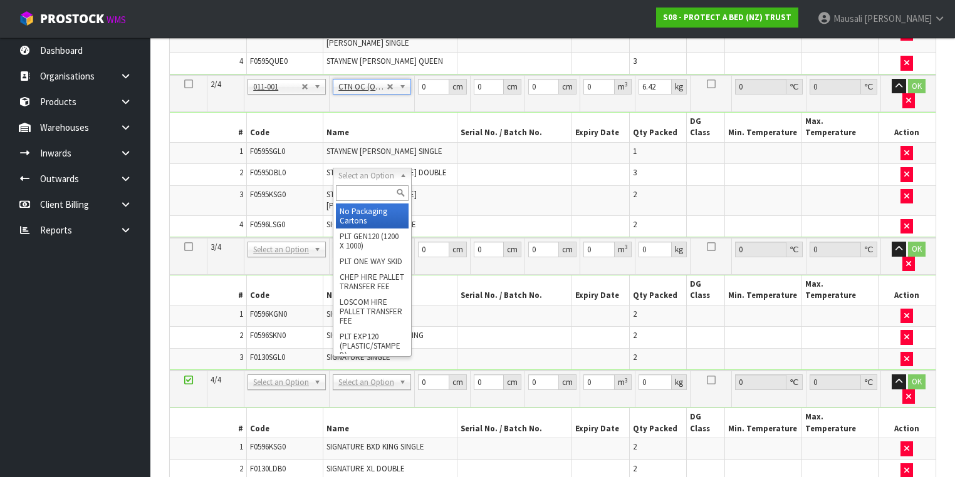
click at [358, 193] on input "text" at bounding box center [372, 193] width 72 height 16
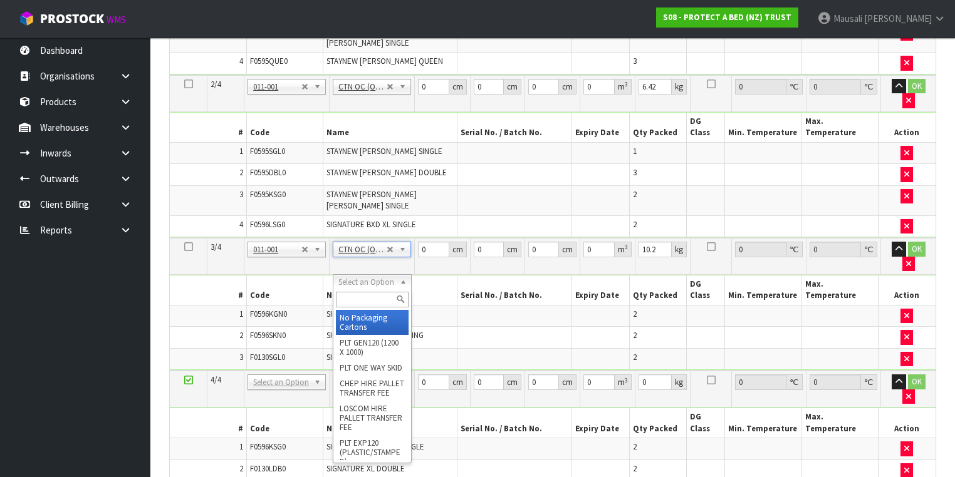
click at [340, 296] on input "text" at bounding box center [372, 300] width 72 height 16
drag, startPoint x: 356, startPoint y: 313, endPoint x: 368, endPoint y: 269, distance: 45.6
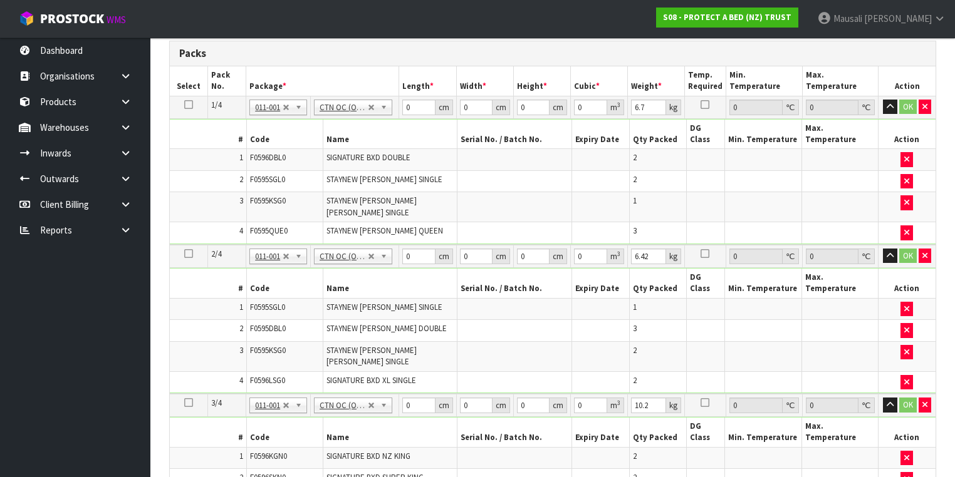
scroll to position [316, 0]
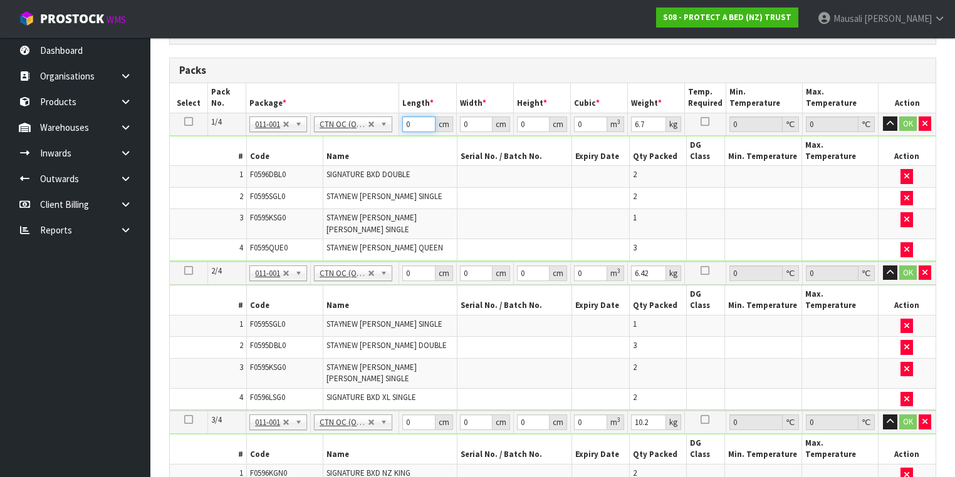
drag, startPoint x: 411, startPoint y: 124, endPoint x: 404, endPoint y: 124, distance: 6.9
click at [403, 128] on input "0" at bounding box center [418, 125] width 33 height 16
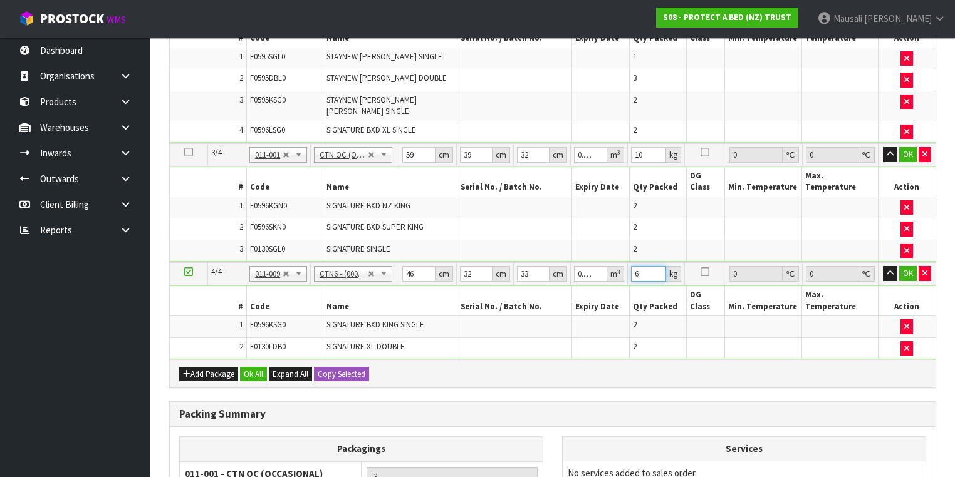
scroll to position [679, 0]
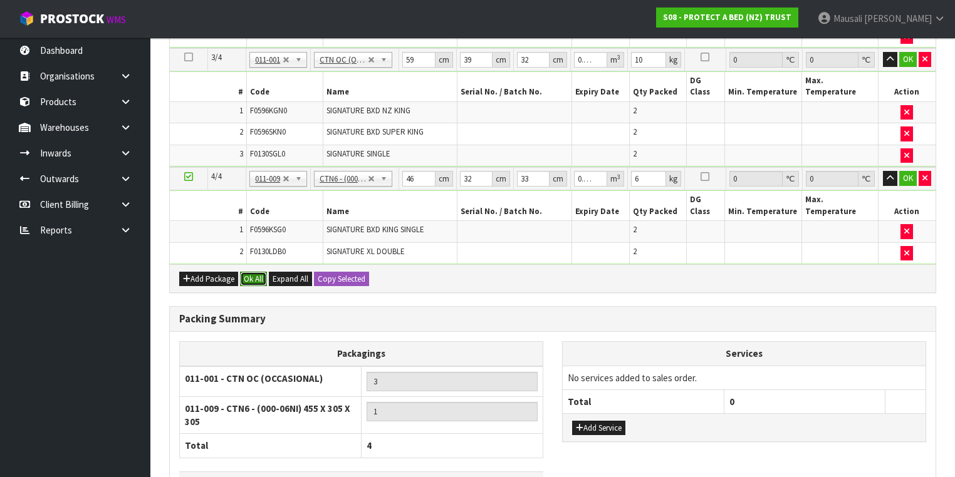
click at [258, 272] on button "Ok All" at bounding box center [253, 279] width 27 height 15
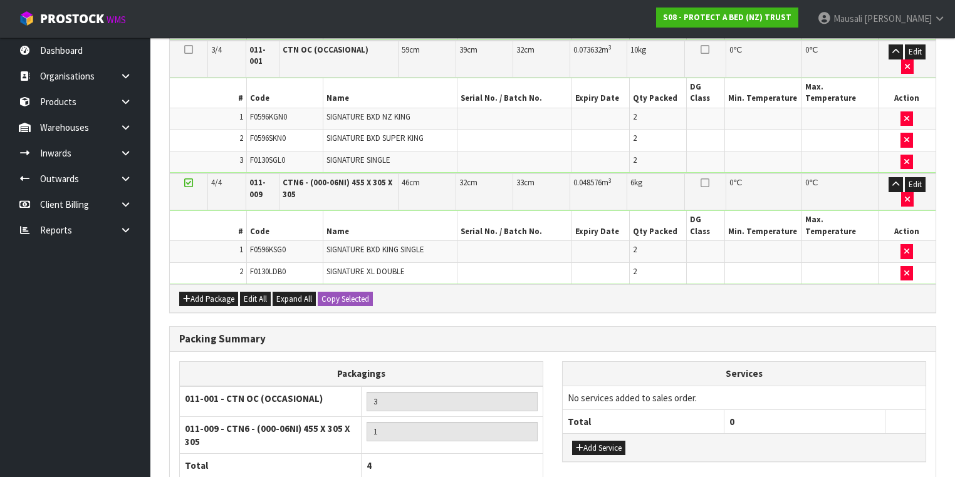
scroll to position [725, 0]
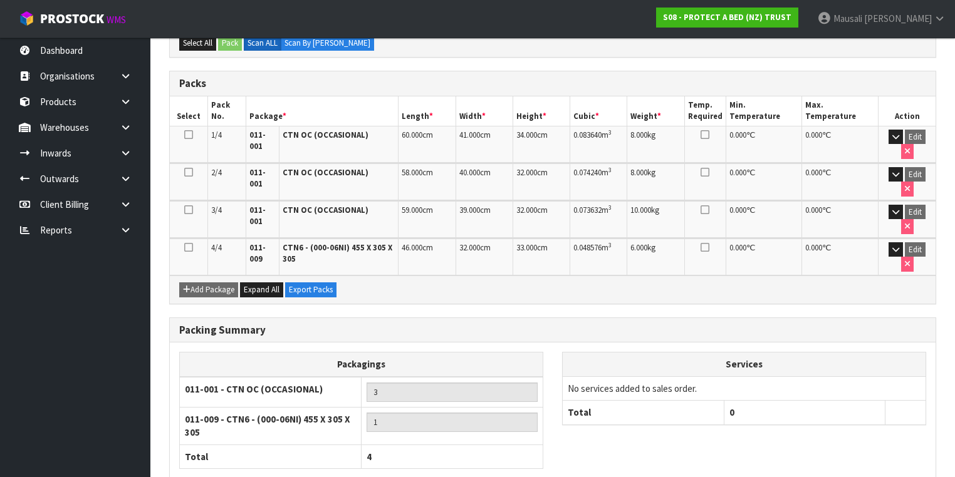
scroll to position [346, 0]
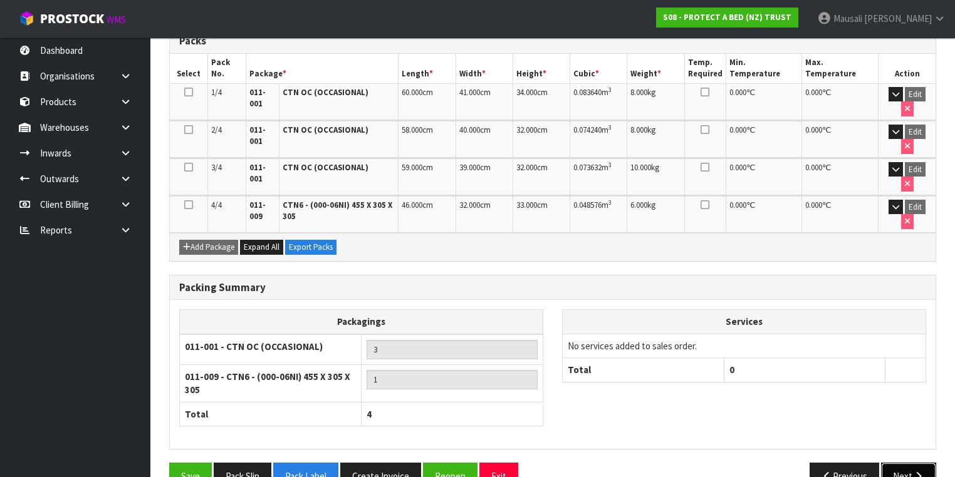
click at [903, 463] on button "Next" at bounding box center [908, 476] width 55 height 27
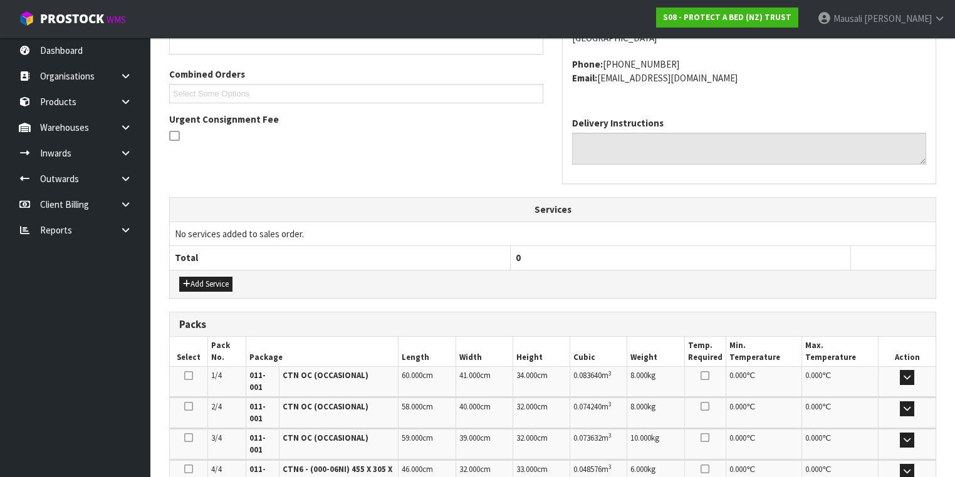
scroll to position [472, 0]
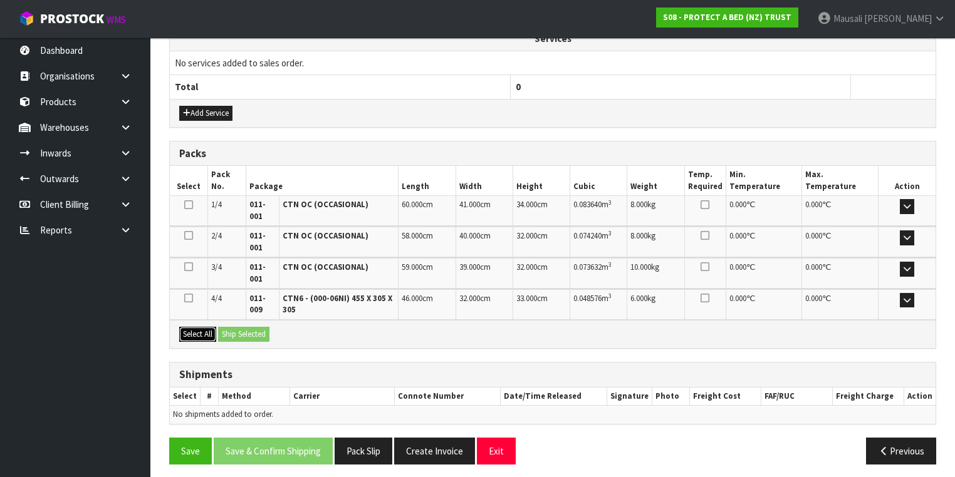
click at [199, 330] on button "Select All" at bounding box center [197, 334] width 37 height 15
click at [222, 331] on button "Ship Selected" at bounding box center [243, 334] width 51 height 15
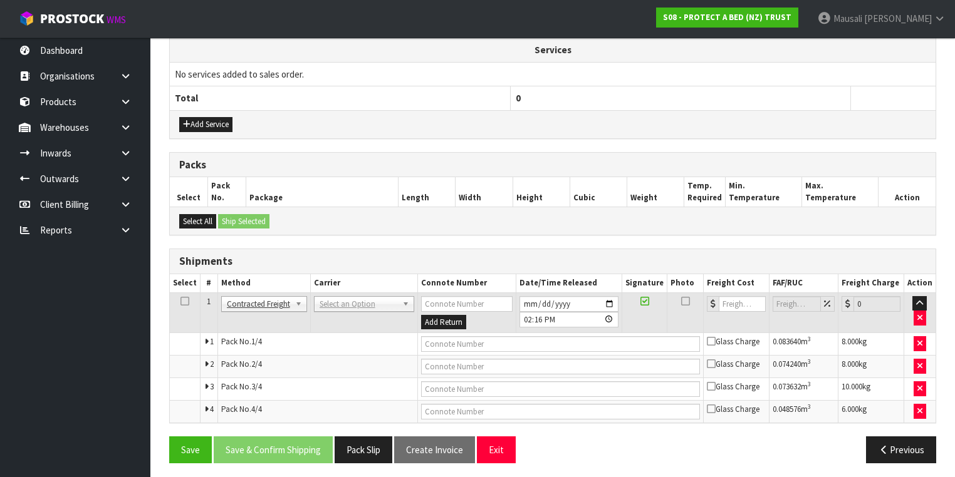
scroll to position [464, 0]
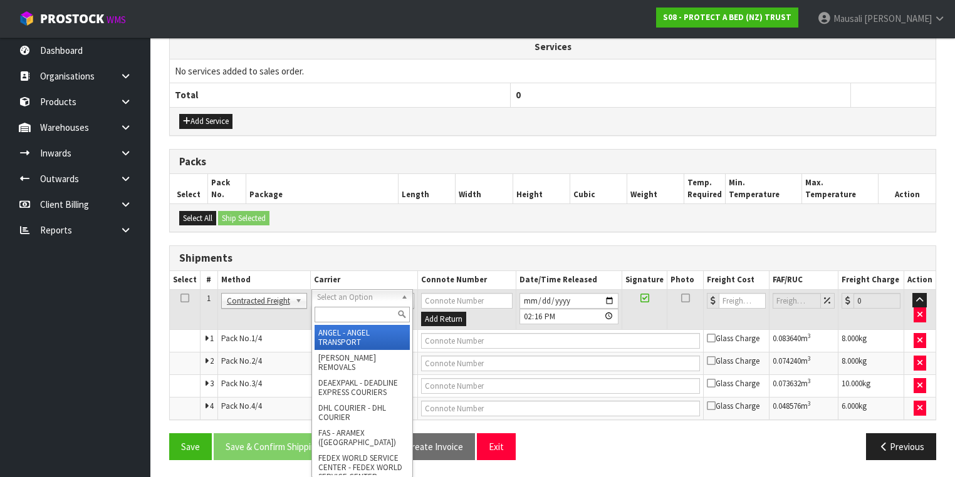
click at [329, 311] on input "text" at bounding box center [362, 315] width 95 height 16
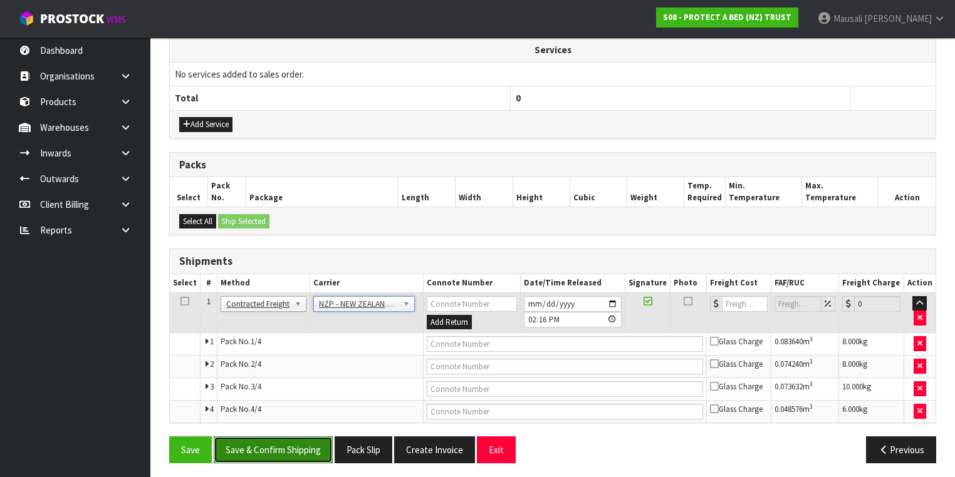
click at [302, 444] on button "Save & Confirm Shipping" at bounding box center [273, 450] width 119 height 27
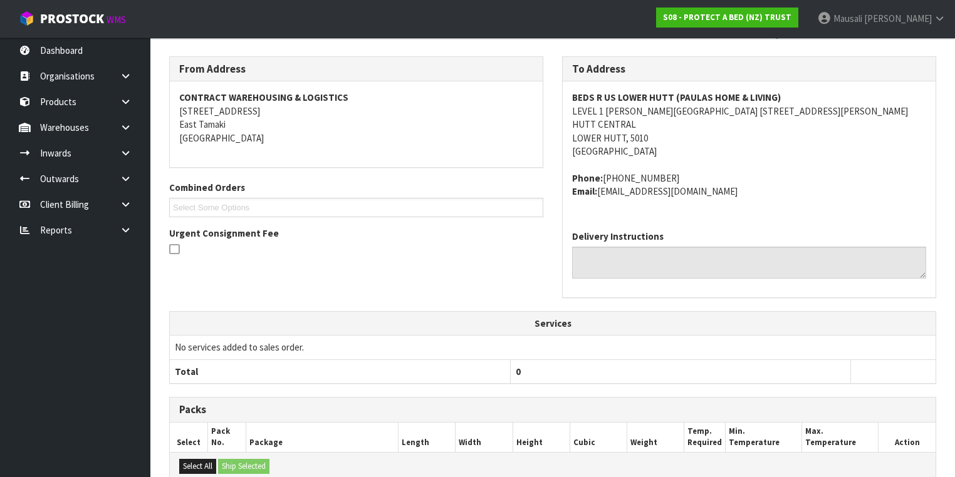
scroll to position [440, 0]
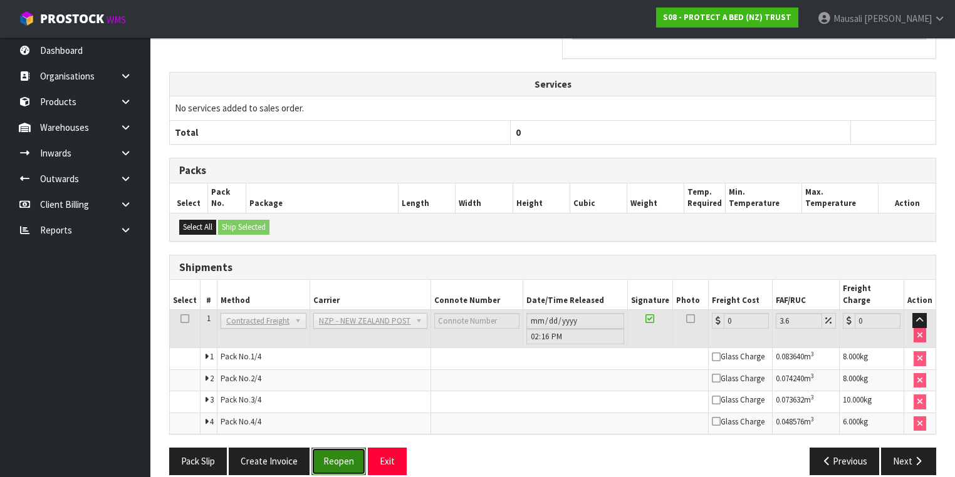
drag, startPoint x: 336, startPoint y: 442, endPoint x: 355, endPoint y: 435, distance: 20.4
click at [336, 448] on button "Reopen" at bounding box center [338, 461] width 55 height 27
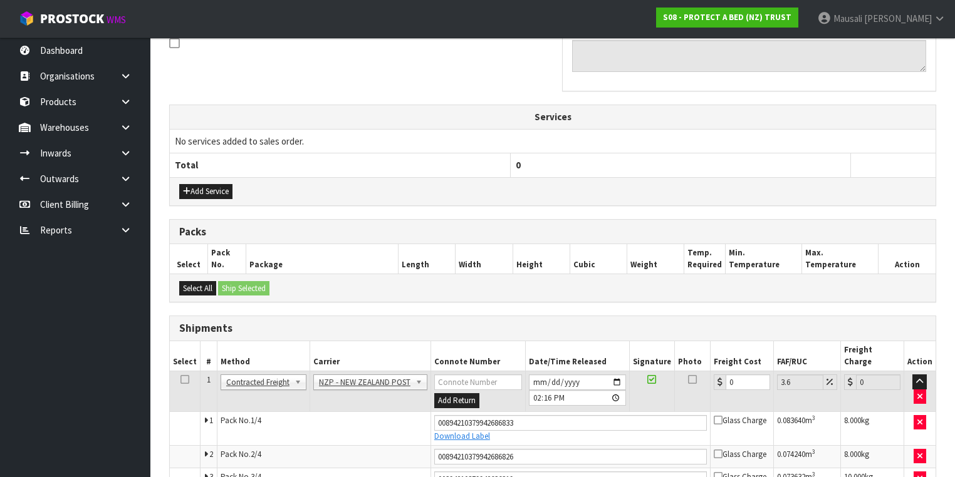
scroll to position [472, 0]
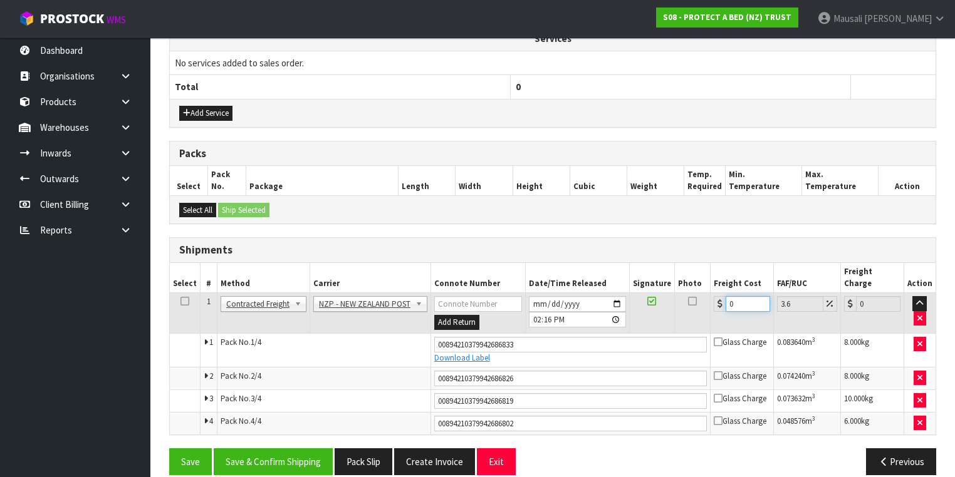
drag, startPoint x: 738, startPoint y: 293, endPoint x: 716, endPoint y: 310, distance: 27.8
click at [716, 310] on td "0" at bounding box center [742, 313] width 63 height 41
click at [291, 449] on button "Save & Confirm Shipping" at bounding box center [273, 462] width 119 height 27
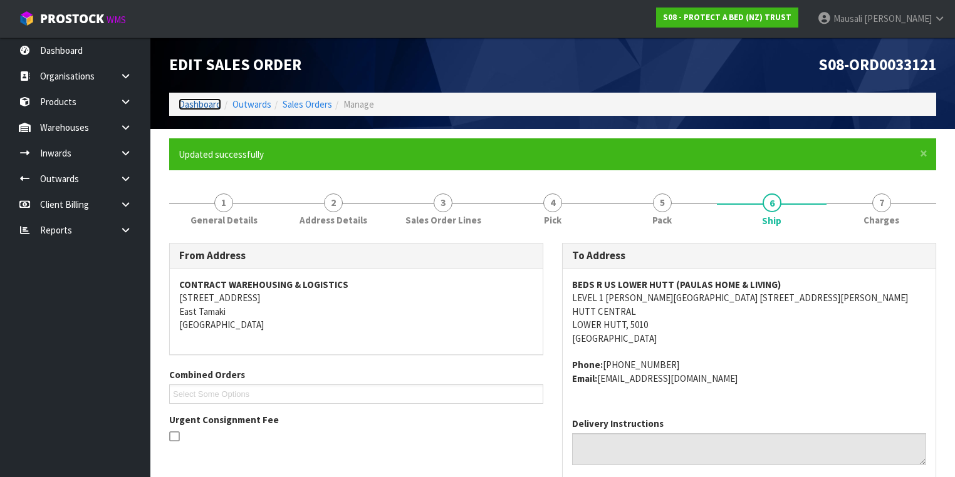
click at [190, 101] on link "Dashboard" at bounding box center [200, 104] width 43 height 12
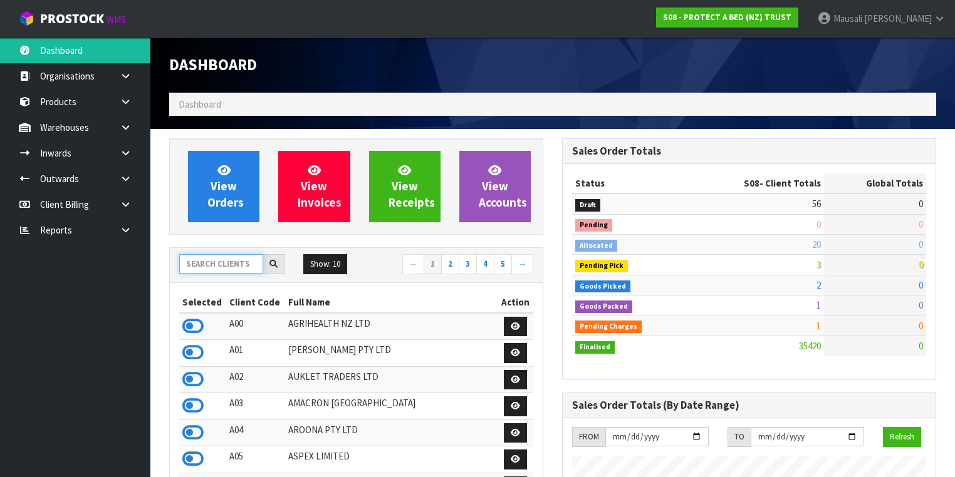
scroll to position [972, 393]
click at [196, 263] on input "text" at bounding box center [221, 263] width 84 height 19
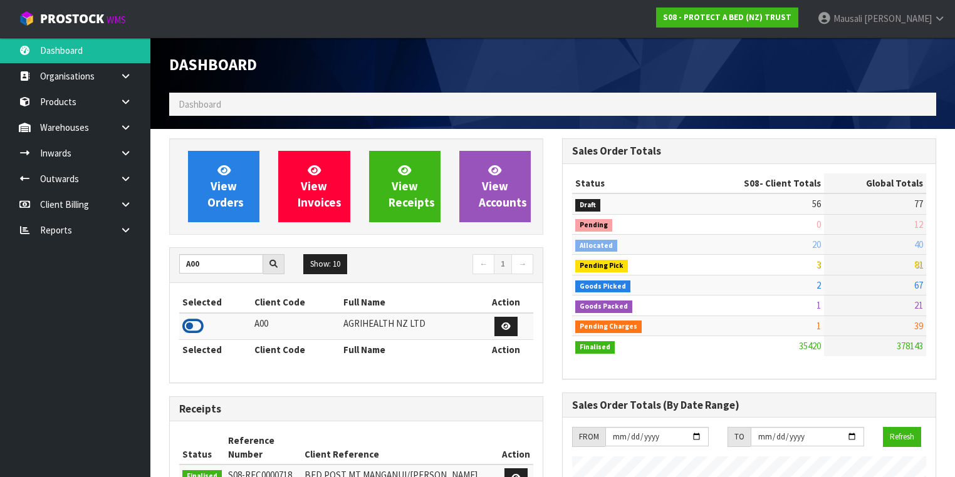
click at [198, 324] on icon at bounding box center [192, 326] width 21 height 19
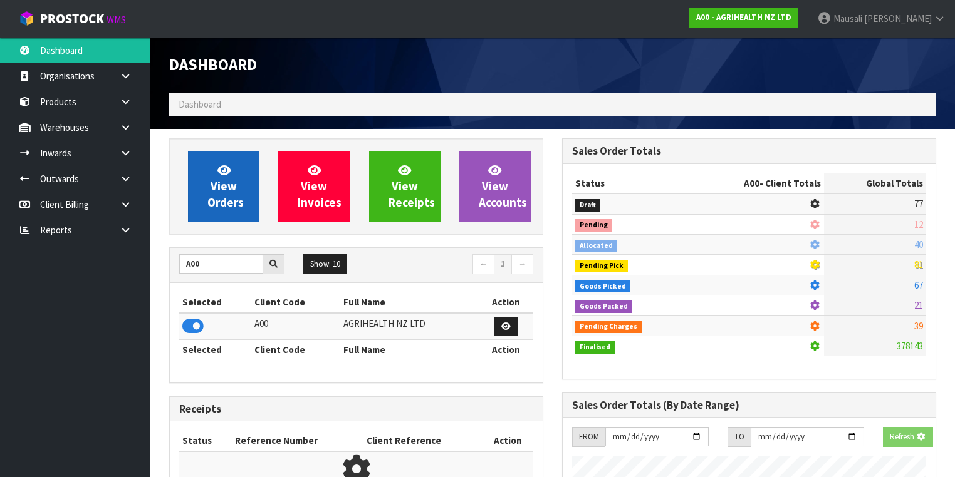
scroll to position [778, 393]
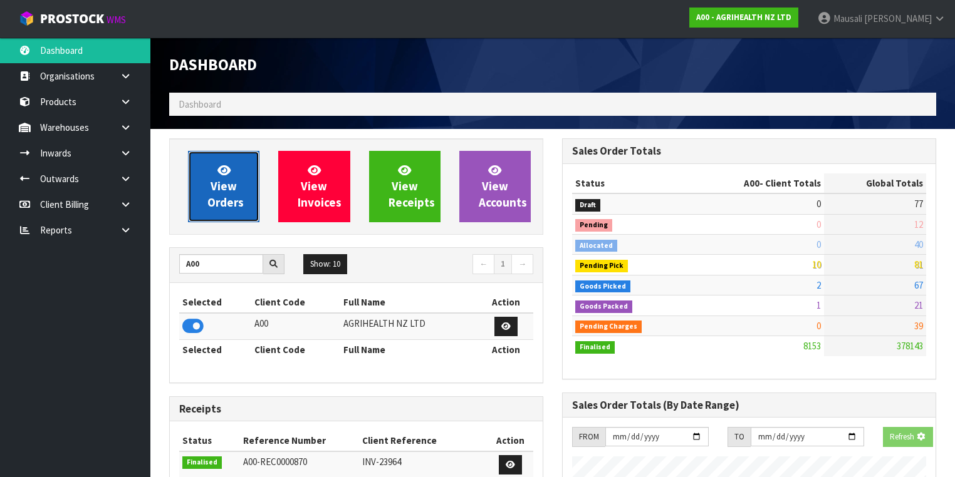
click at [221, 168] on icon at bounding box center [223, 170] width 13 height 12
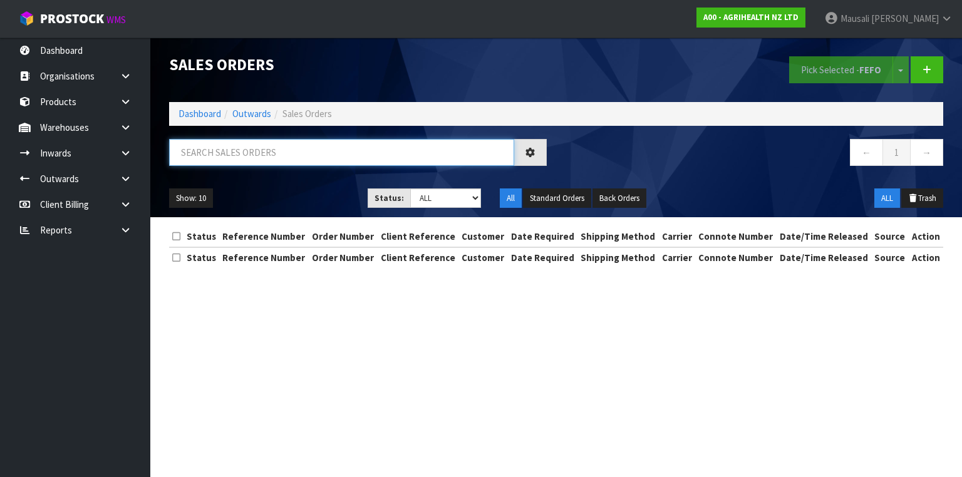
click at [170, 160] on input "text" at bounding box center [341, 152] width 345 height 27
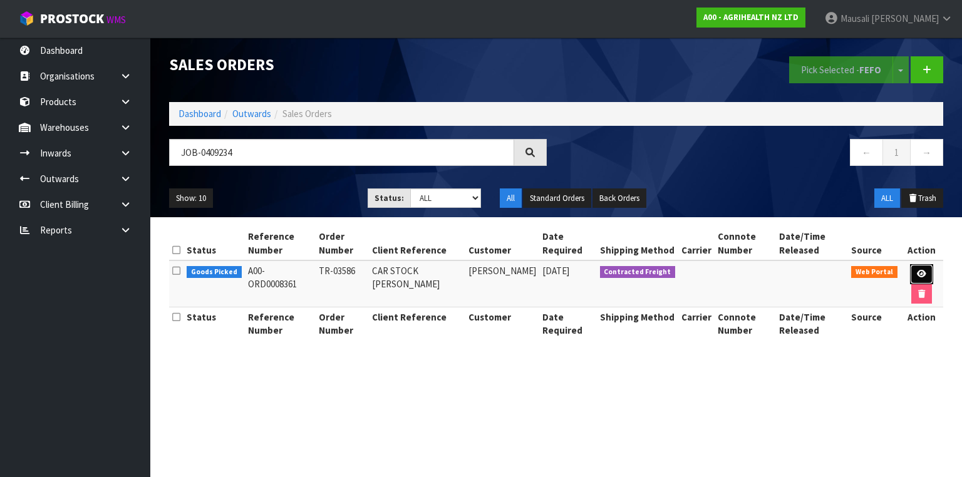
click at [926, 273] on link at bounding box center [921, 274] width 23 height 20
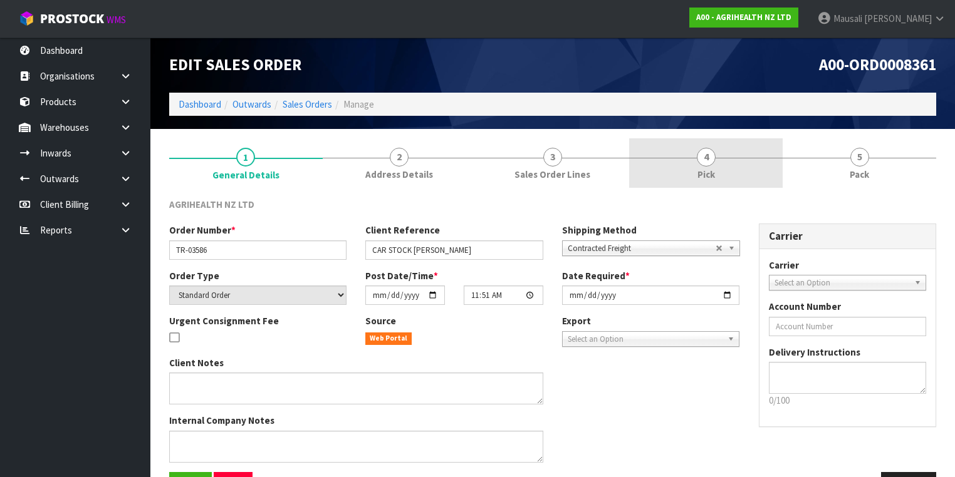
drag, startPoint x: 742, startPoint y: 160, endPoint x: 758, endPoint y: 186, distance: 30.1
click at [742, 160] on link "4 Pick" at bounding box center [706, 162] width 154 height 49
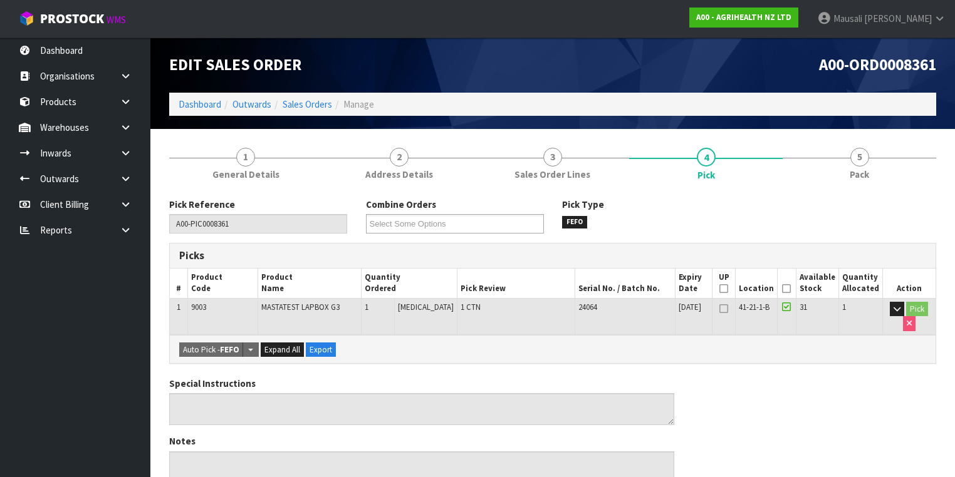
click at [787, 289] on icon at bounding box center [786, 289] width 9 height 1
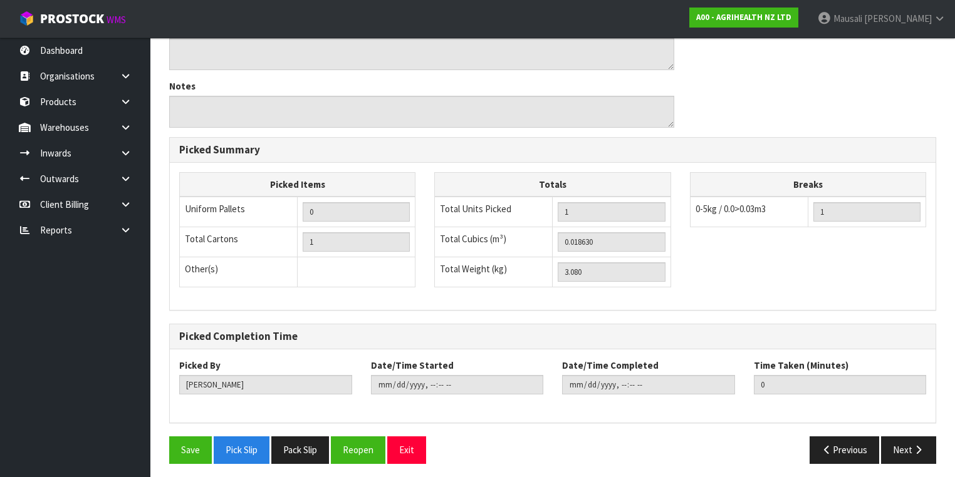
scroll to position [402, 0]
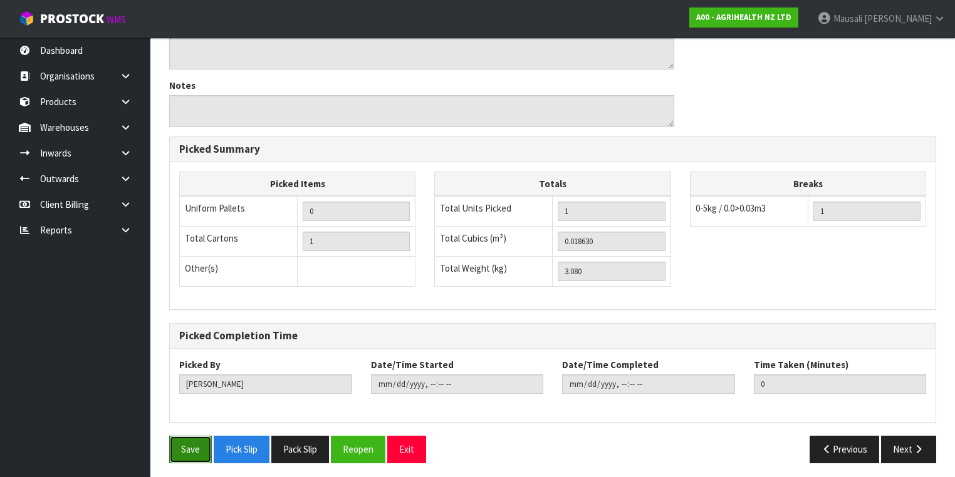
click at [193, 440] on button "Save" at bounding box center [190, 449] width 43 height 27
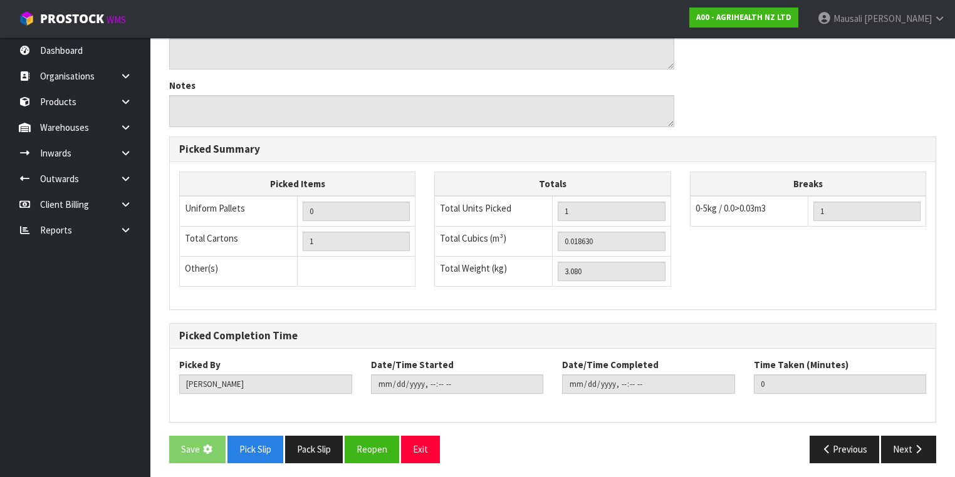
scroll to position [0, 0]
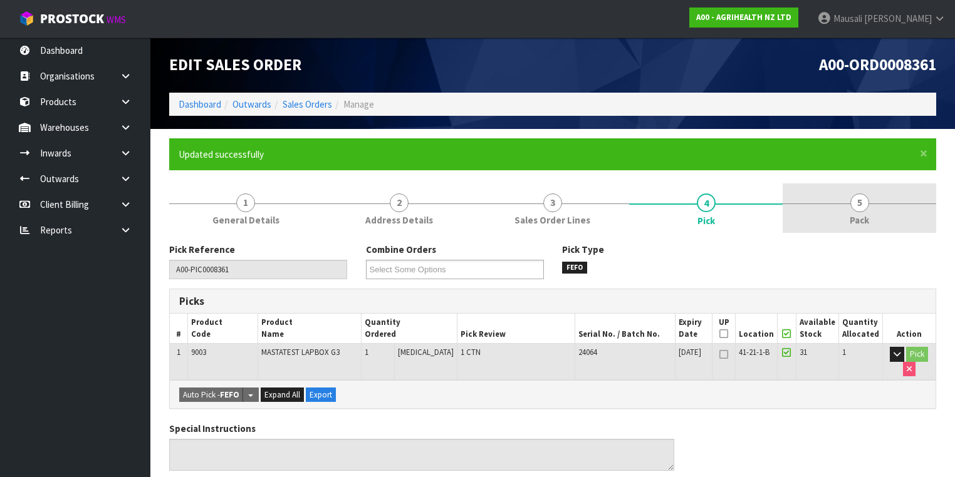
click at [848, 211] on link "5 Pack" at bounding box center [860, 208] width 154 height 49
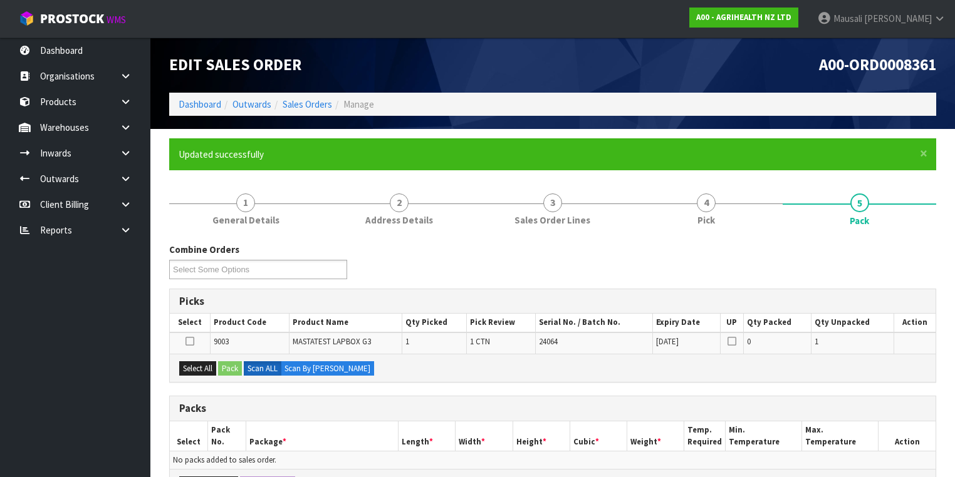
scroll to position [150, 0]
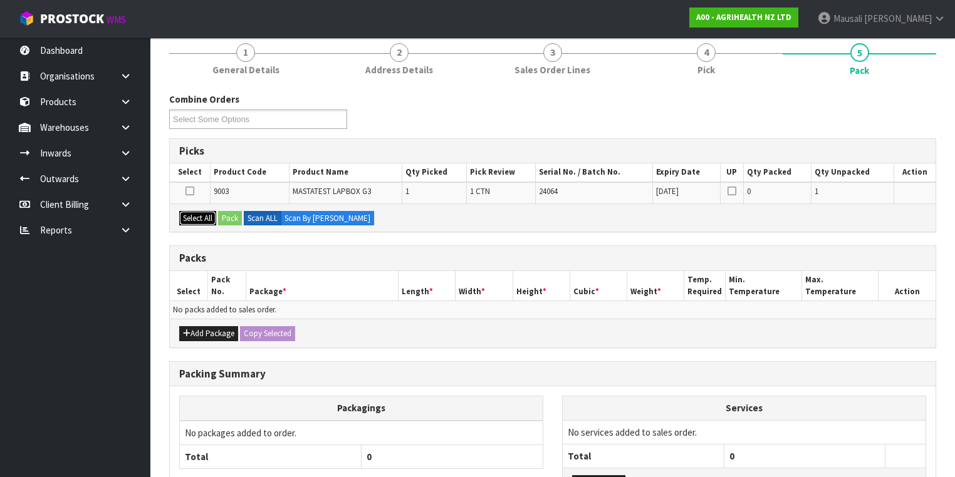
click at [194, 215] on button "Select All" at bounding box center [197, 218] width 37 height 15
click at [224, 216] on button "Pack" at bounding box center [230, 218] width 24 height 15
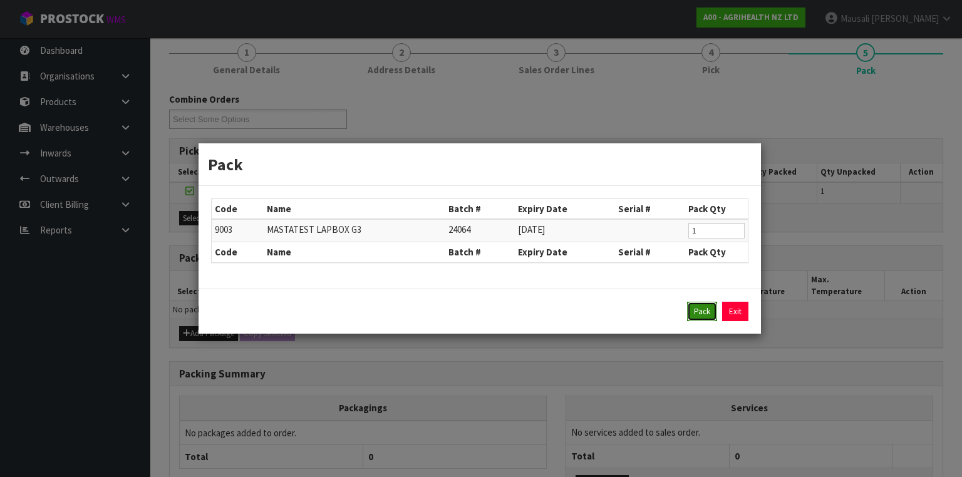
click at [701, 311] on button "Pack" at bounding box center [702, 312] width 30 height 20
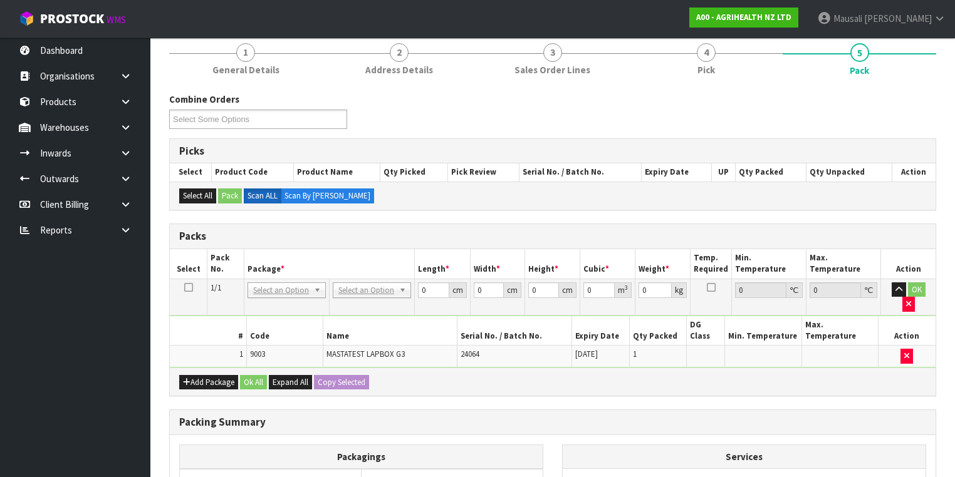
drag, startPoint x: 356, startPoint y: 288, endPoint x: 360, endPoint y: 311, distance: 23.5
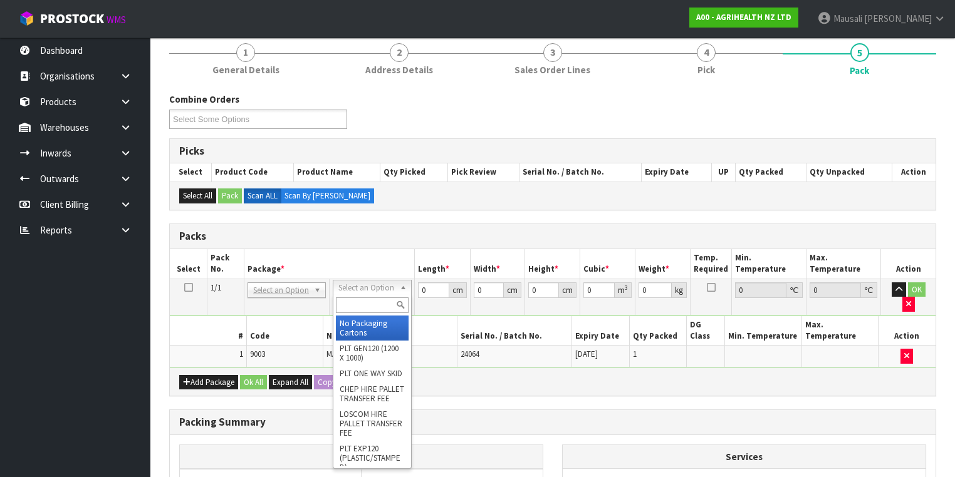
drag, startPoint x: 358, startPoint y: 321, endPoint x: 378, endPoint y: 310, distance: 22.2
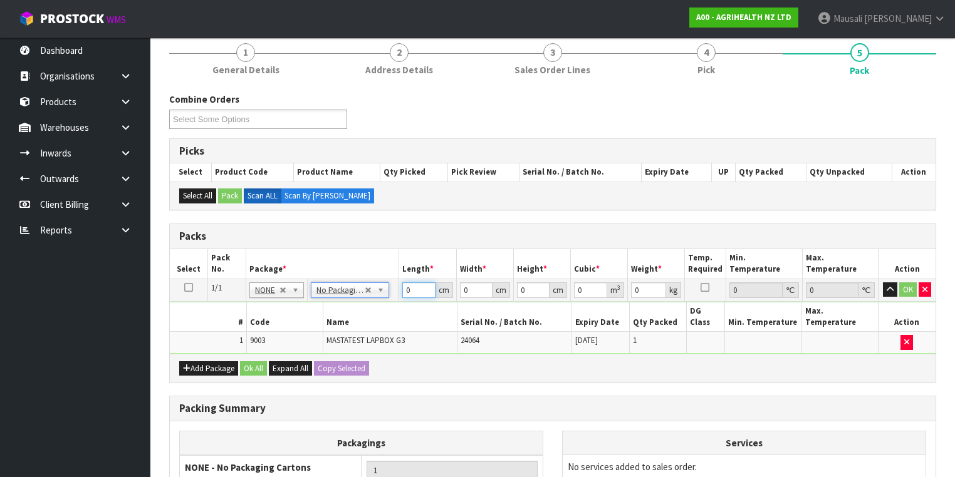
drag, startPoint x: 413, startPoint y: 289, endPoint x: 373, endPoint y: 326, distance: 53.7
click at [375, 326] on tbody "1/1 NONE 007-001 007-002 007-004 007-009 007-013 007-014 007-015 007-017 007-01…" at bounding box center [553, 316] width 766 height 75
click at [247, 362] on button "Ok All" at bounding box center [253, 369] width 27 height 15
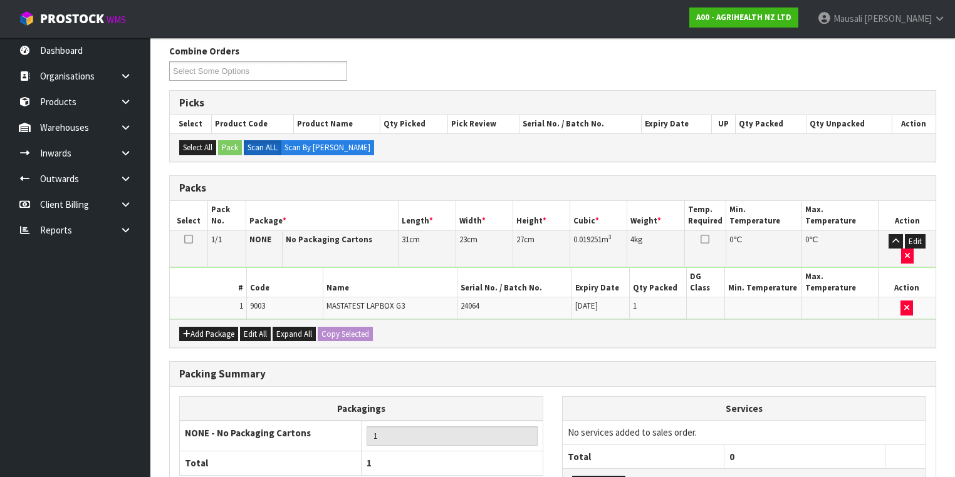
scroll to position [276, 0]
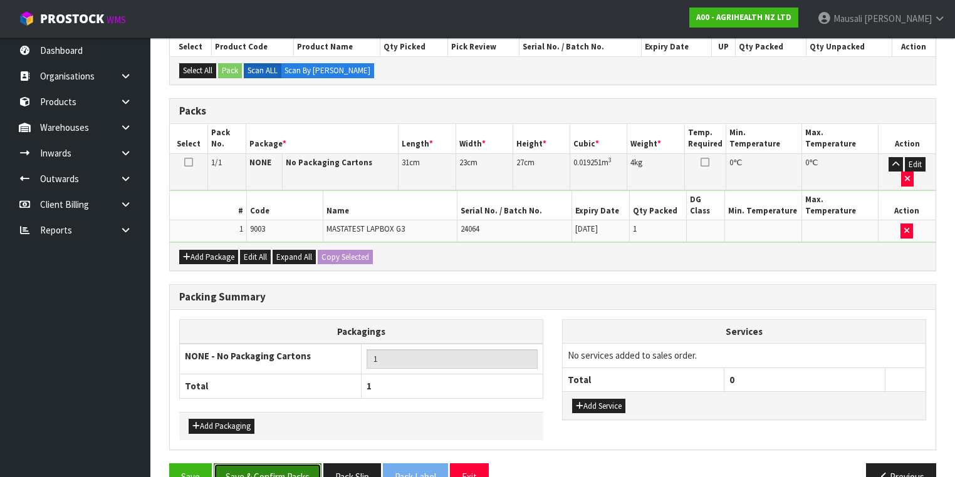
click at [281, 464] on button "Save & Confirm Packs" at bounding box center [268, 477] width 108 height 27
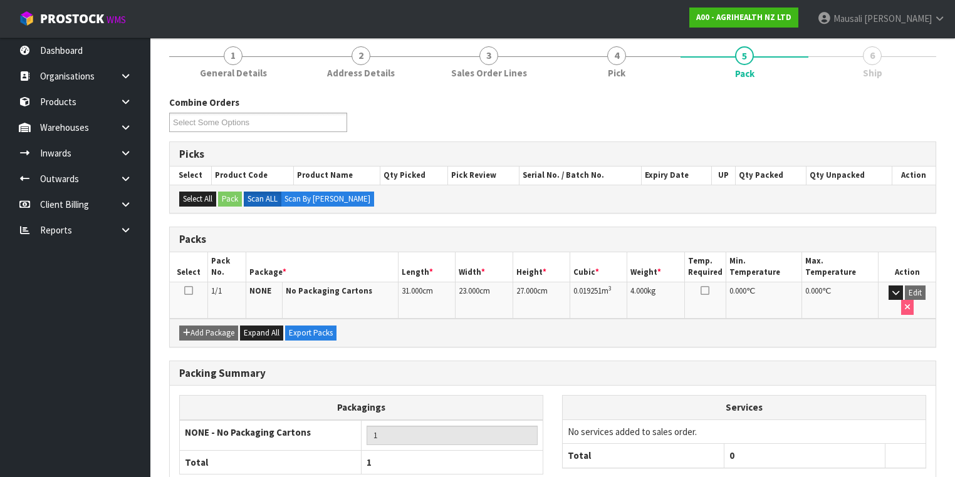
scroll to position [208, 0]
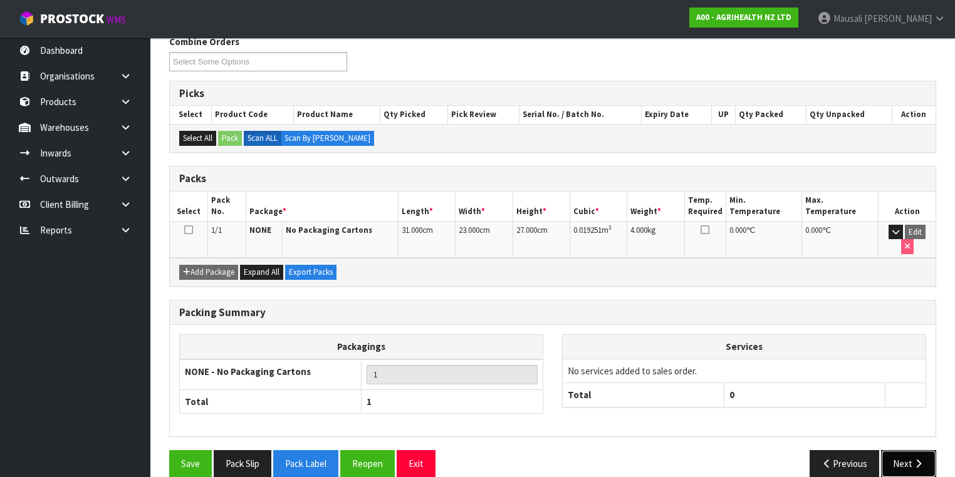
click at [920, 459] on icon "button" at bounding box center [918, 463] width 12 height 9
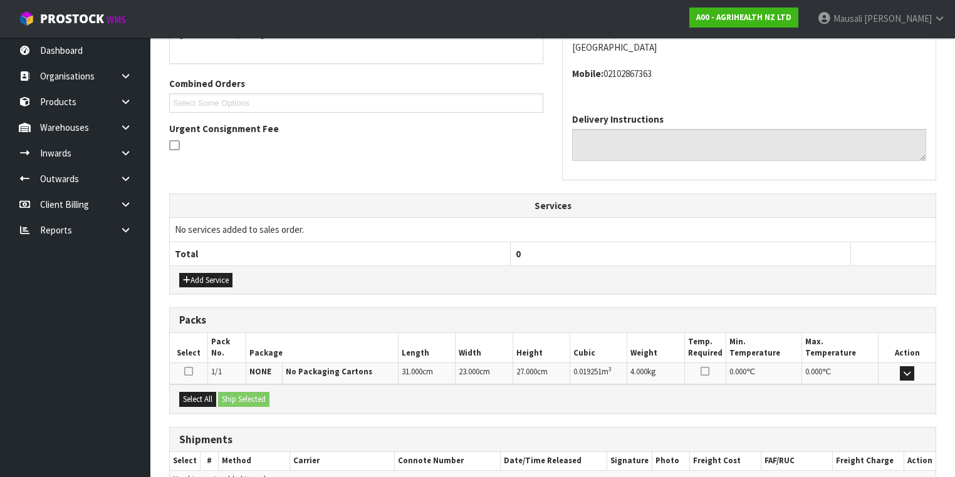
scroll to position [358, 0]
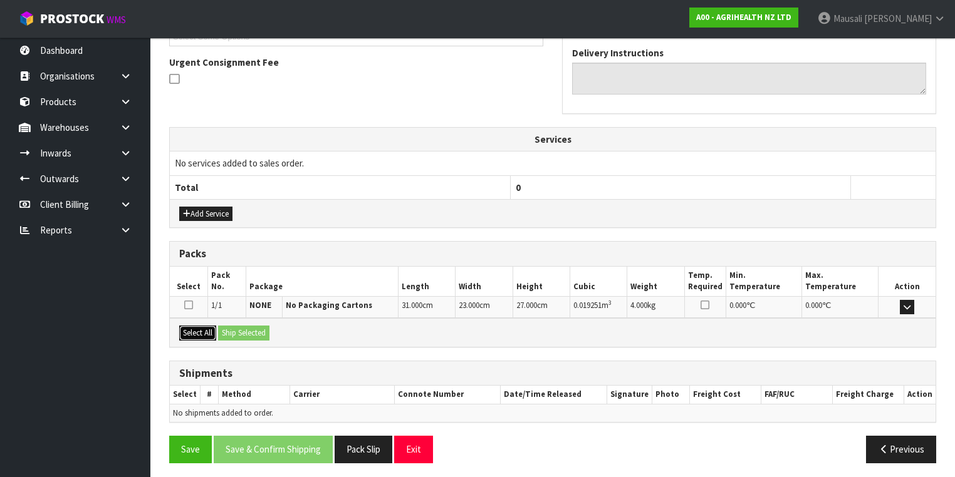
drag, startPoint x: 185, startPoint y: 332, endPoint x: 235, endPoint y: 328, distance: 50.3
click at [190, 332] on button "Select All" at bounding box center [197, 333] width 37 height 15
drag, startPoint x: 236, startPoint y: 328, endPoint x: 266, endPoint y: 351, distance: 38.5
click at [237, 328] on button "Ship Selected" at bounding box center [243, 333] width 51 height 15
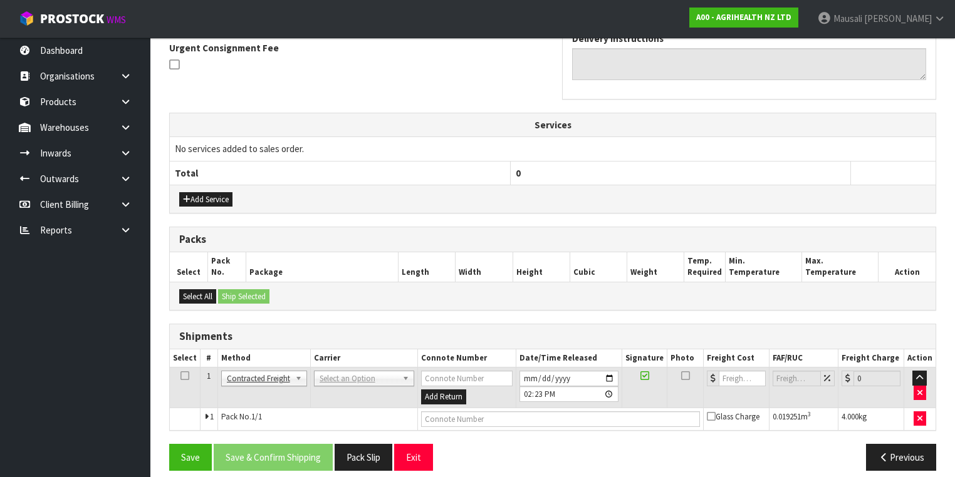
scroll to position [380, 0]
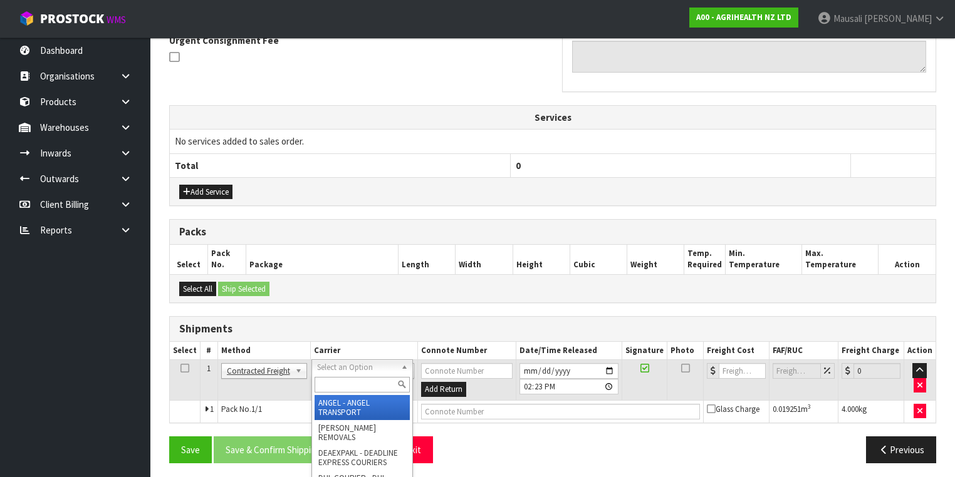
drag, startPoint x: 348, startPoint y: 365, endPoint x: 353, endPoint y: 377, distance: 12.7
click at [346, 382] on input "text" at bounding box center [362, 385] width 95 height 16
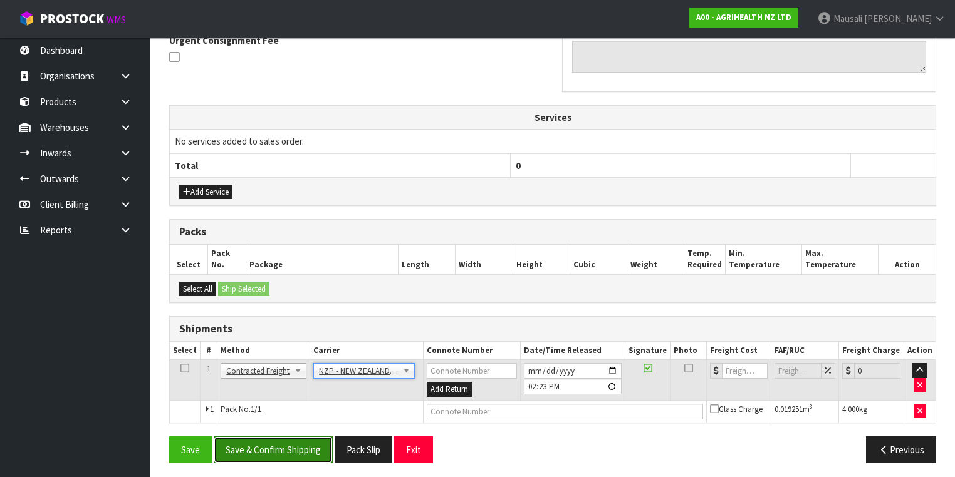
click at [268, 447] on button "Save & Confirm Shipping" at bounding box center [273, 450] width 119 height 27
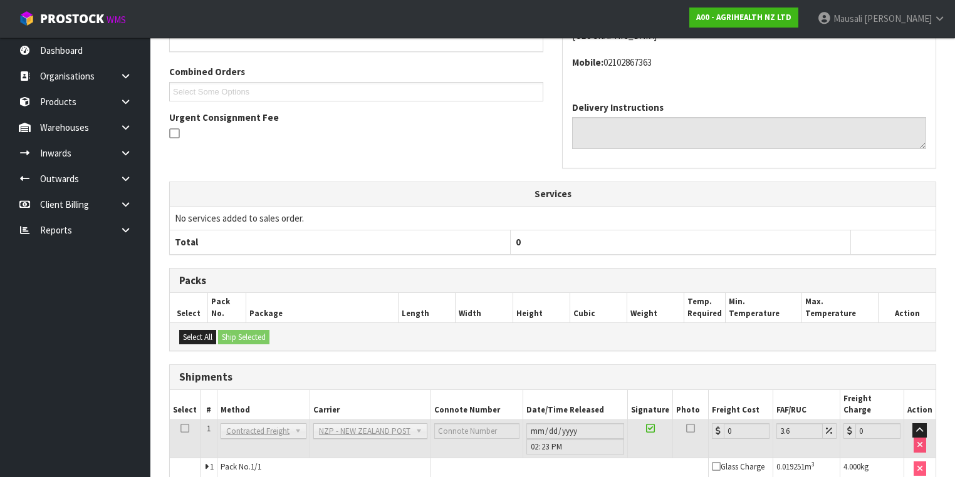
scroll to position [363, 0]
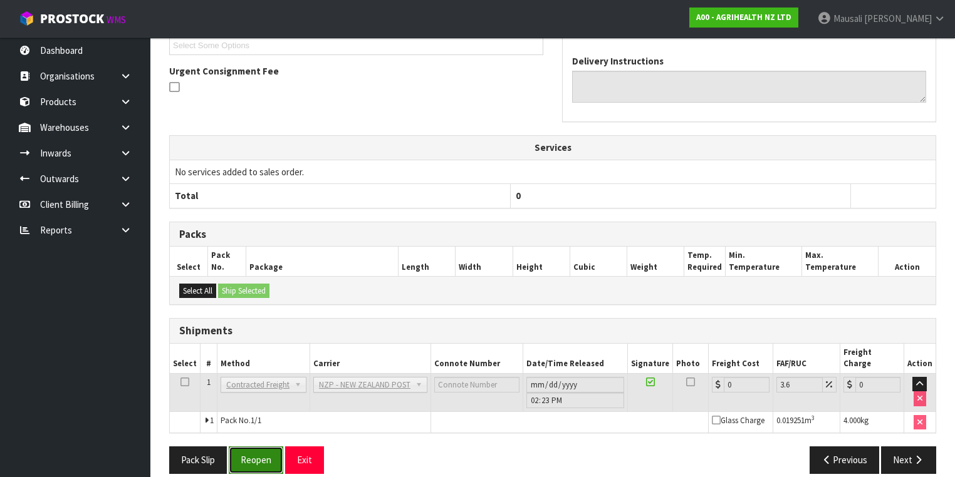
click at [254, 447] on button "Reopen" at bounding box center [256, 460] width 55 height 27
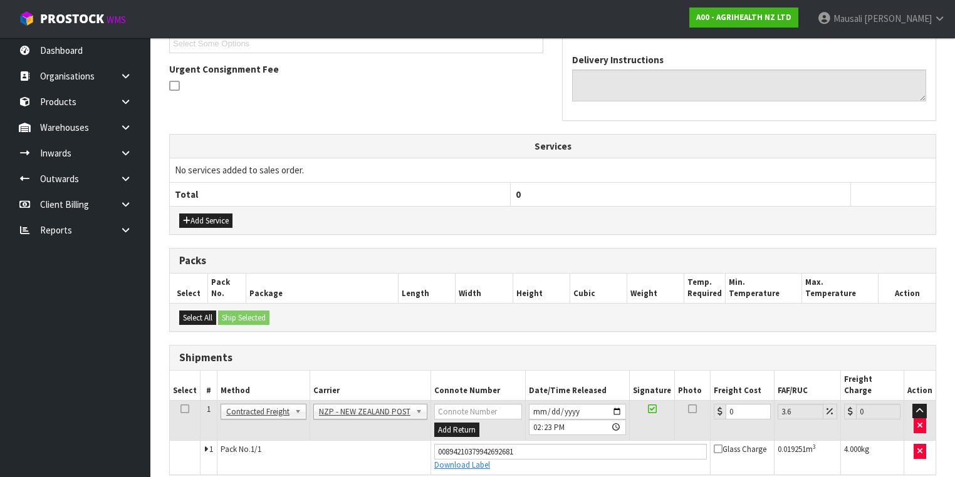
scroll to position [391, 0]
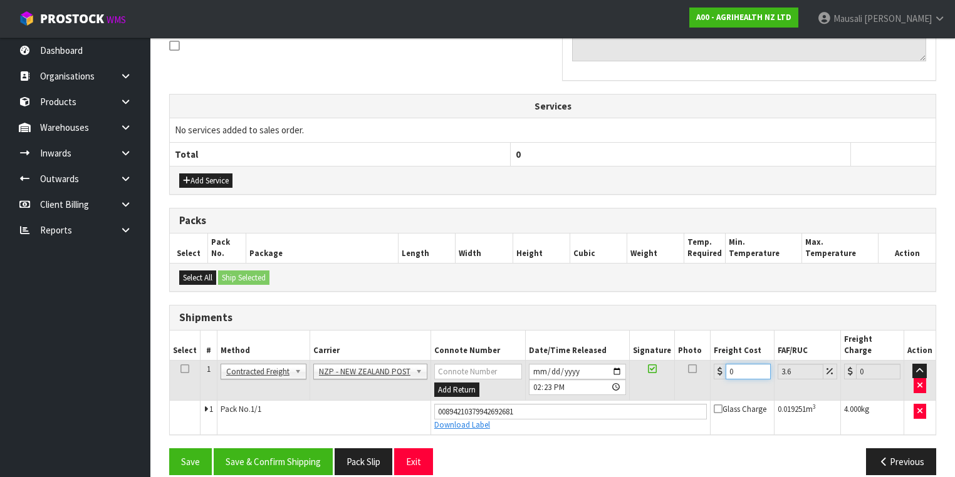
drag, startPoint x: 730, startPoint y: 363, endPoint x: 695, endPoint y: 377, distance: 37.1
click at [696, 377] on tr "1 Client Local Pickup Customer Local Pickup Company Freight Contracted Freight …" at bounding box center [553, 380] width 766 height 41
click at [279, 449] on button "Save & Confirm Shipping" at bounding box center [273, 462] width 119 height 27
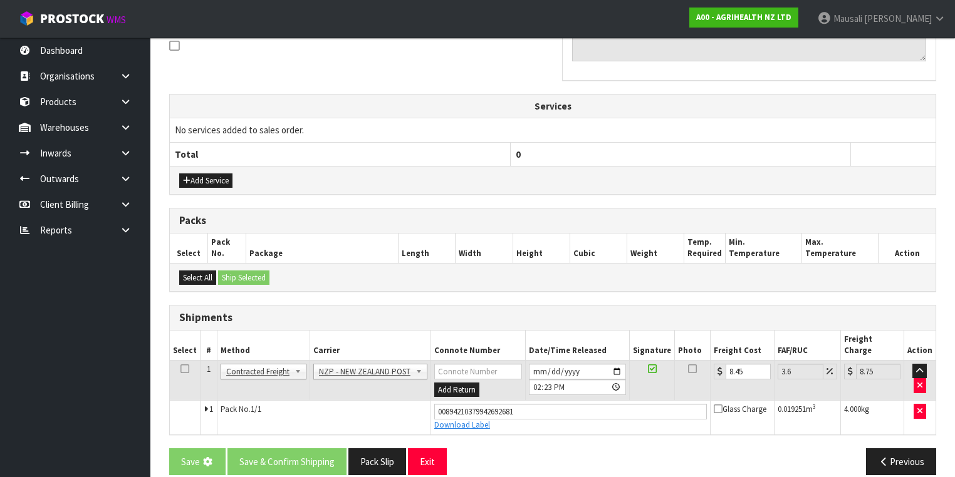
scroll to position [0, 0]
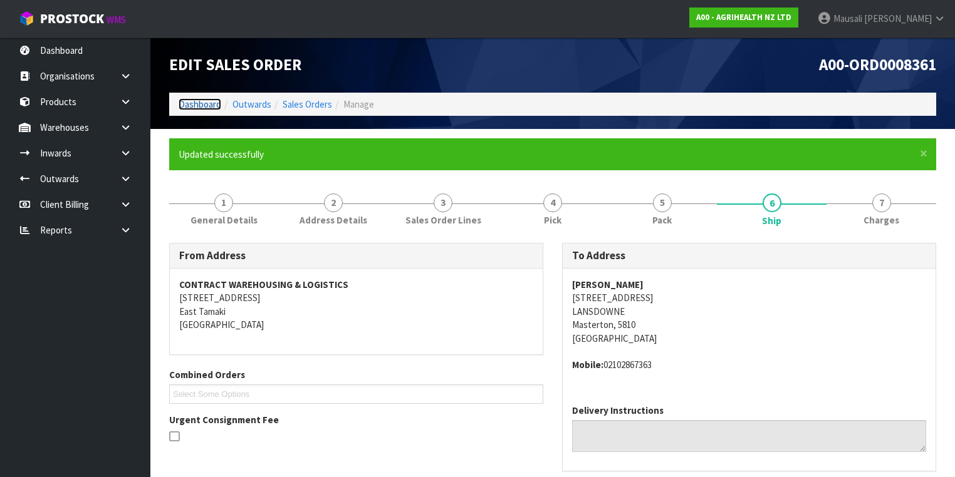
click at [190, 103] on link "Dashboard" at bounding box center [200, 104] width 43 height 12
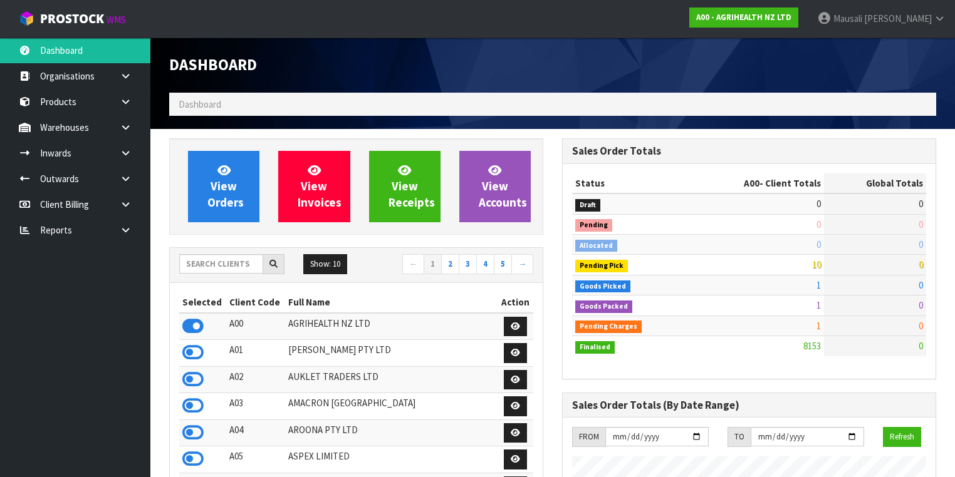
scroll to position [945, 393]
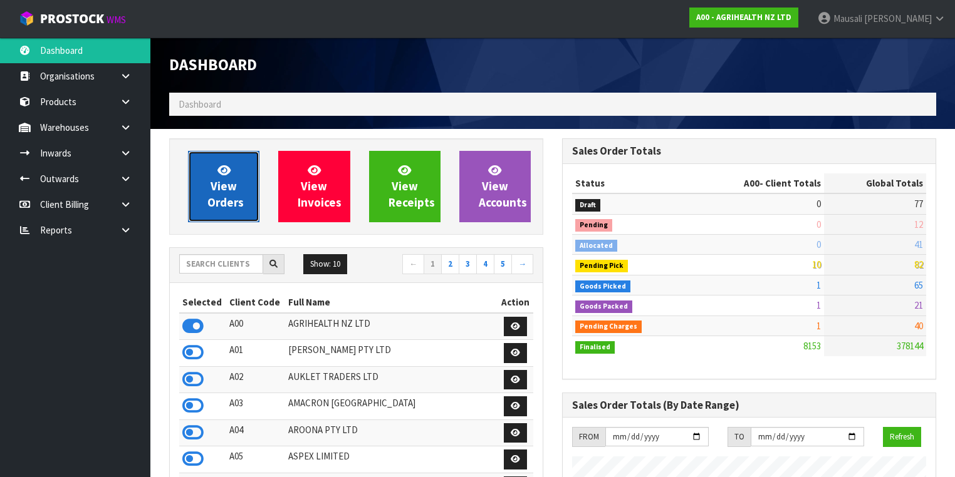
click at [221, 199] on span "View Orders" at bounding box center [225, 186] width 36 height 47
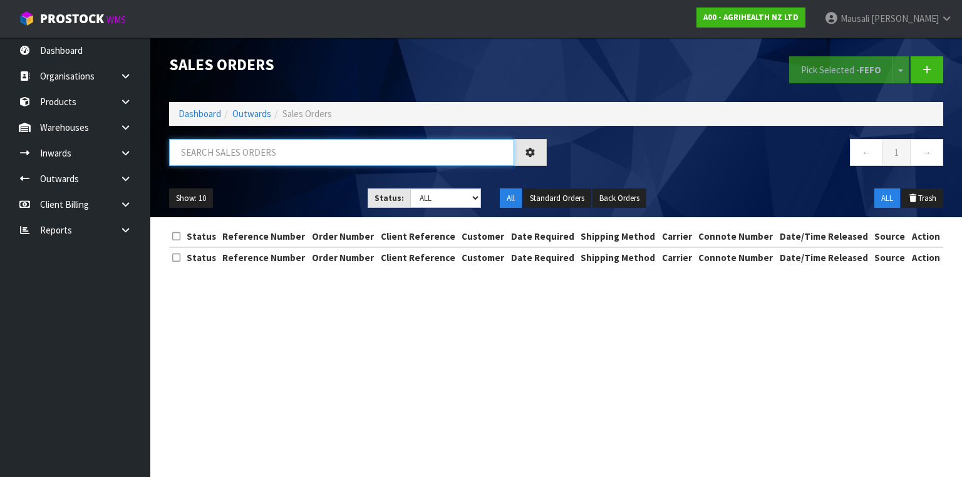
click at [199, 151] on input "text" at bounding box center [341, 152] width 345 height 27
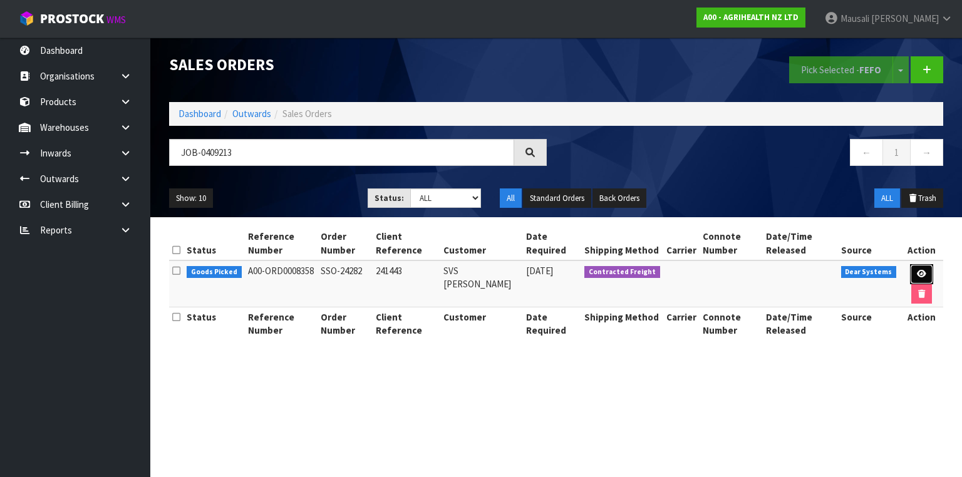
click at [912, 271] on link at bounding box center [921, 274] width 23 height 20
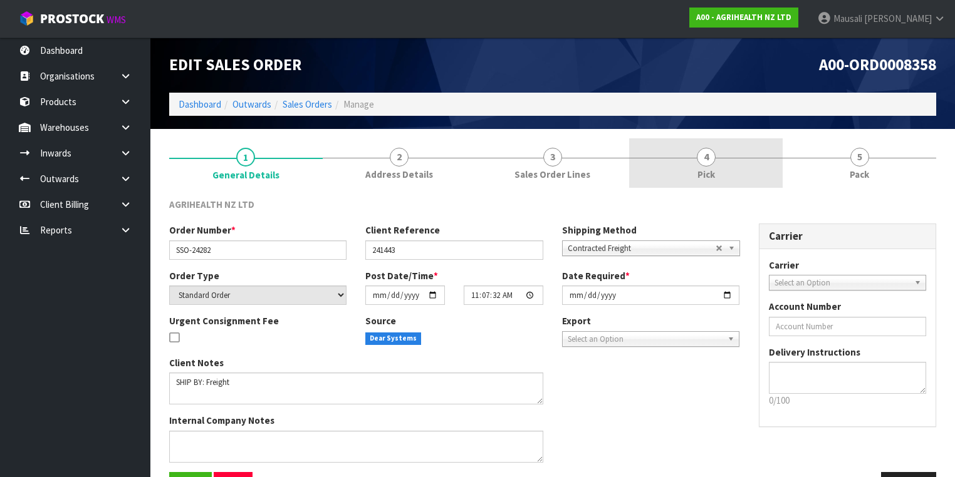
click at [718, 170] on link "4 Pick" at bounding box center [706, 162] width 154 height 49
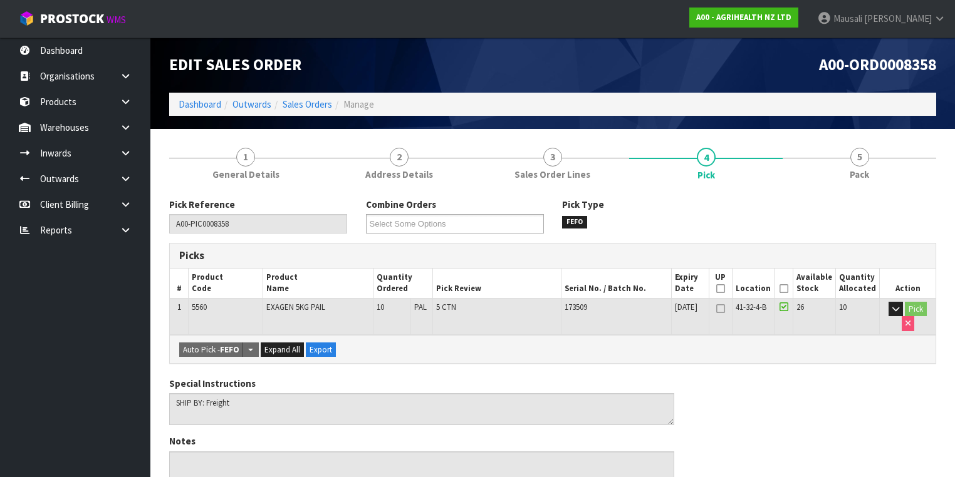
click at [788, 289] on icon at bounding box center [783, 289] width 9 height 1
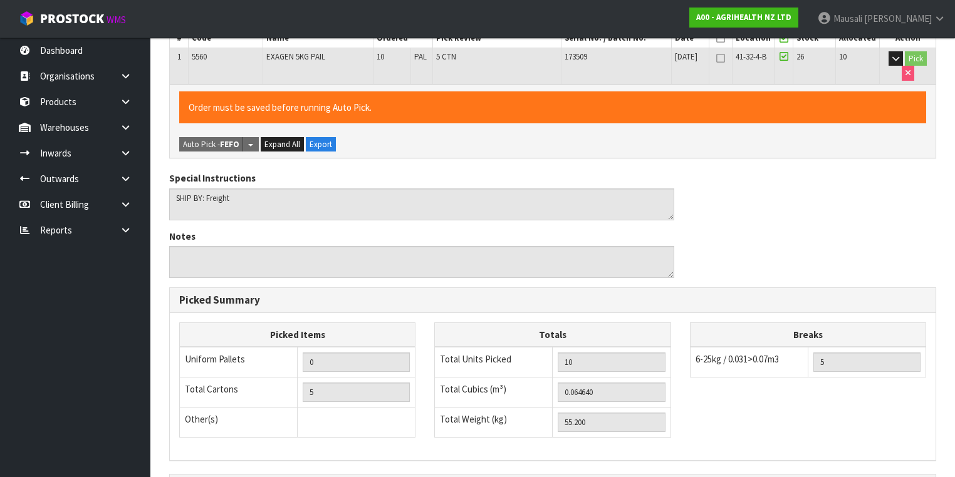
scroll to position [402, 0]
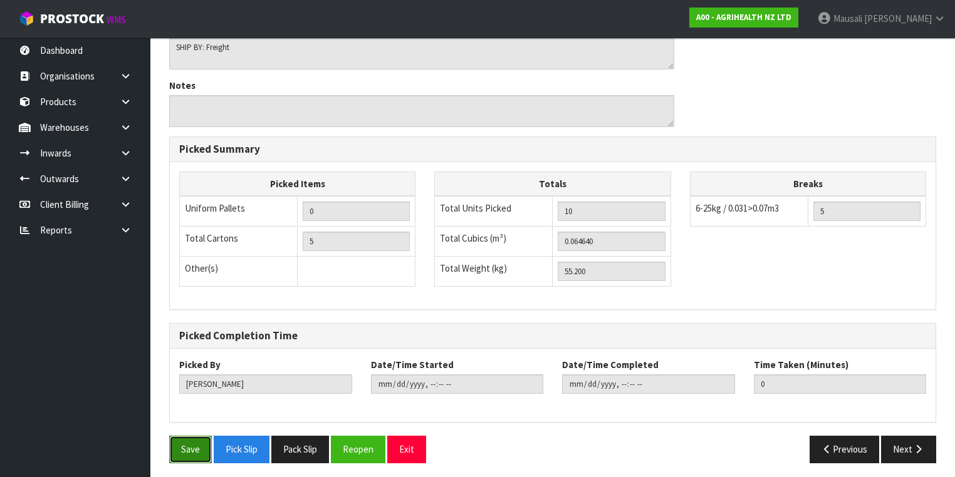
click at [190, 441] on button "Save" at bounding box center [190, 449] width 43 height 27
click at [184, 437] on button "Save" at bounding box center [190, 449] width 43 height 27
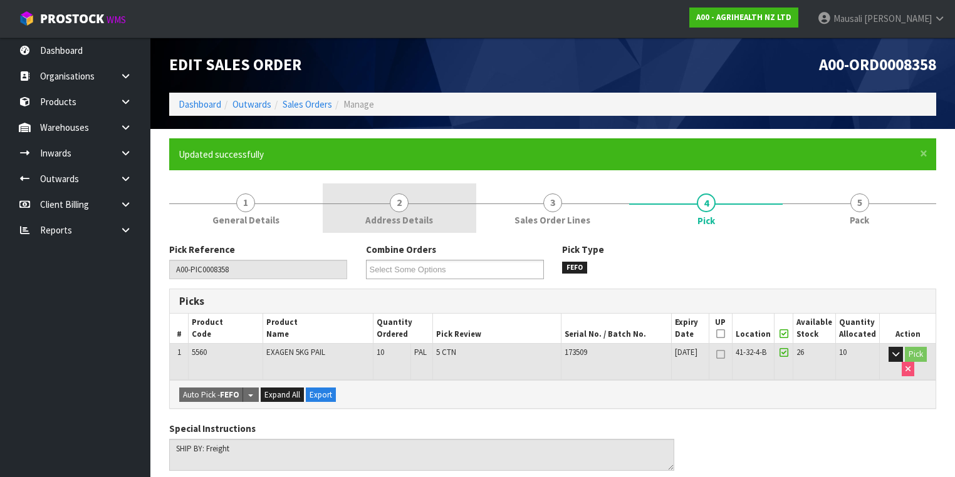
drag, startPoint x: 850, startPoint y: 209, endPoint x: 395, endPoint y: 211, distance: 455.5
click at [846, 208] on link "5 Pack" at bounding box center [860, 208] width 154 height 49
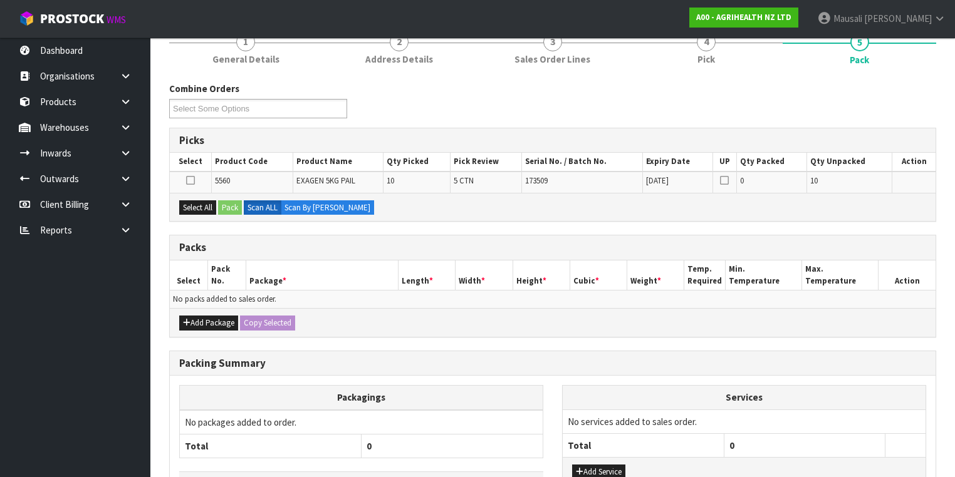
scroll to position [200, 0]
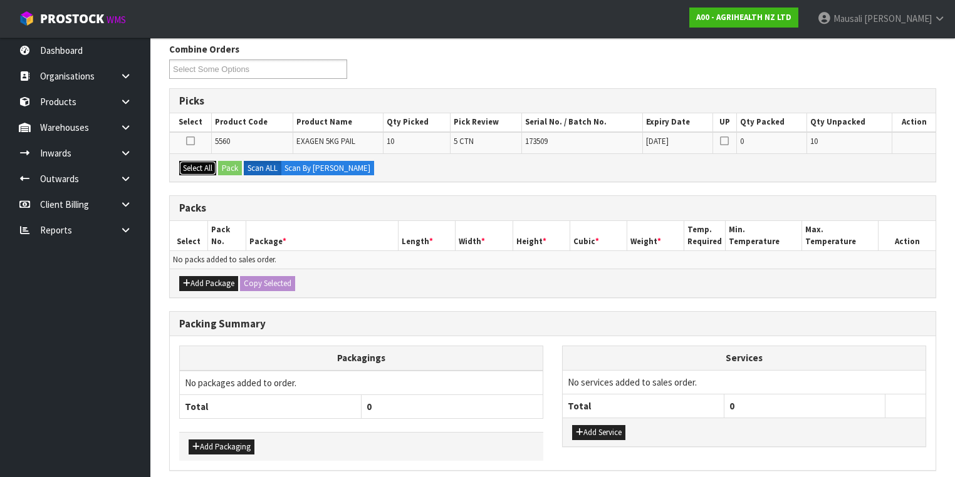
drag, startPoint x: 190, startPoint y: 164, endPoint x: 230, endPoint y: 167, distance: 40.3
click at [193, 164] on button "Select All" at bounding box center [197, 168] width 37 height 15
click at [236, 168] on button "Pack" at bounding box center [230, 168] width 24 height 15
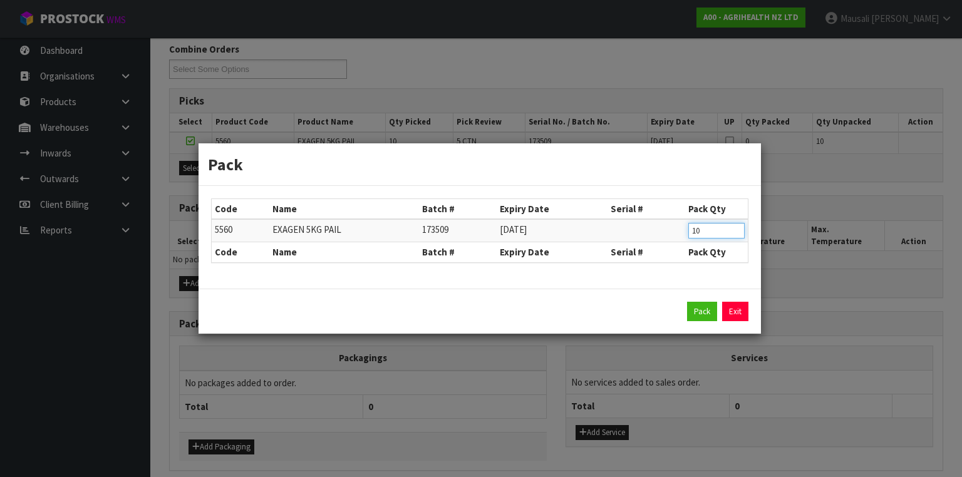
drag, startPoint x: 712, startPoint y: 231, endPoint x: 648, endPoint y: 226, distance: 63.5
click at [648, 226] on tr "5560 EXAGEN 5KG PAIL 173509 [DATE] 10" at bounding box center [480, 230] width 536 height 23
click button "Pack" at bounding box center [702, 312] width 30 height 20
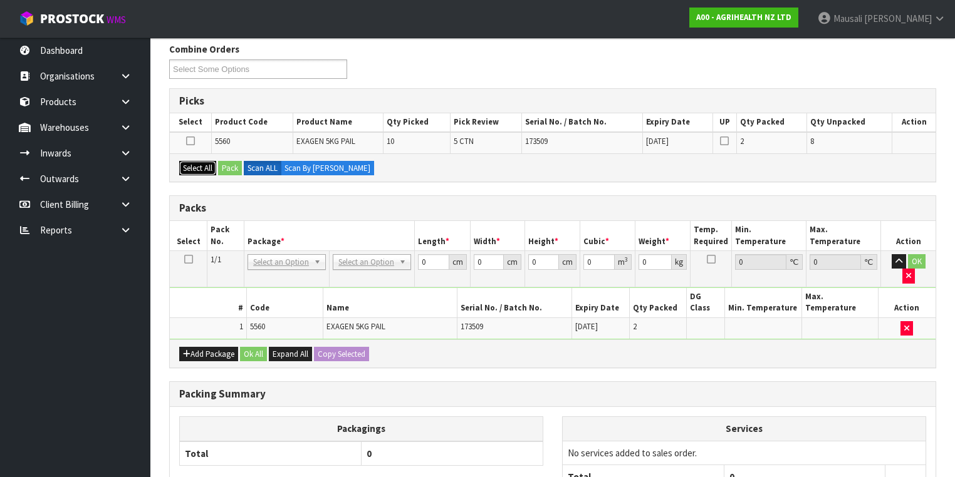
drag, startPoint x: 199, startPoint y: 169, endPoint x: 205, endPoint y: 165, distance: 6.5
click at [203, 166] on button "Select All" at bounding box center [197, 168] width 37 height 15
click at [229, 161] on button "Pack" at bounding box center [230, 168] width 24 height 15
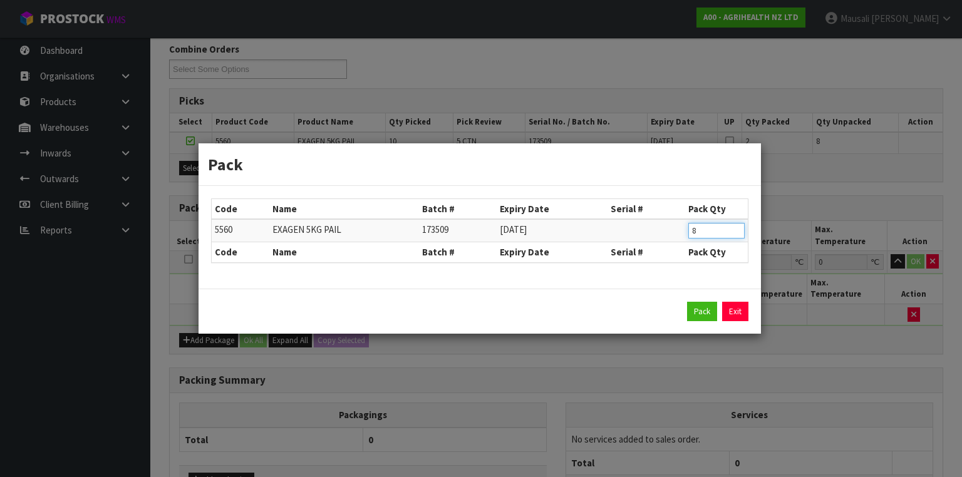
drag, startPoint x: 723, startPoint y: 227, endPoint x: 649, endPoint y: 254, distance: 78.5
click at [649, 254] on table "Code Name Batch # Expiry Date Serial # Pack Qty 5560 EXAGEN 5KG PAIL 173509 [DA…" at bounding box center [480, 230] width 536 height 63
click button "Pack" at bounding box center [702, 312] width 30 height 20
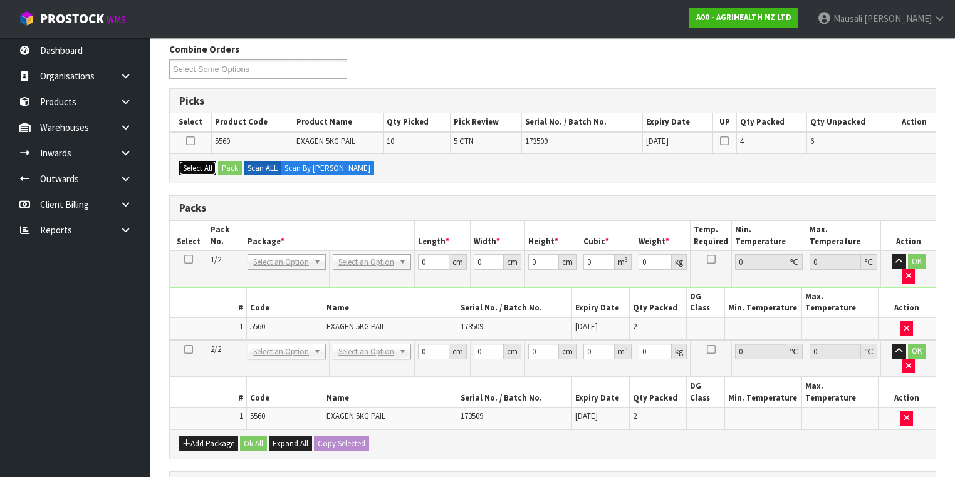
click at [202, 167] on button "Select All" at bounding box center [197, 168] width 37 height 15
click at [238, 170] on button "Pack" at bounding box center [230, 168] width 24 height 15
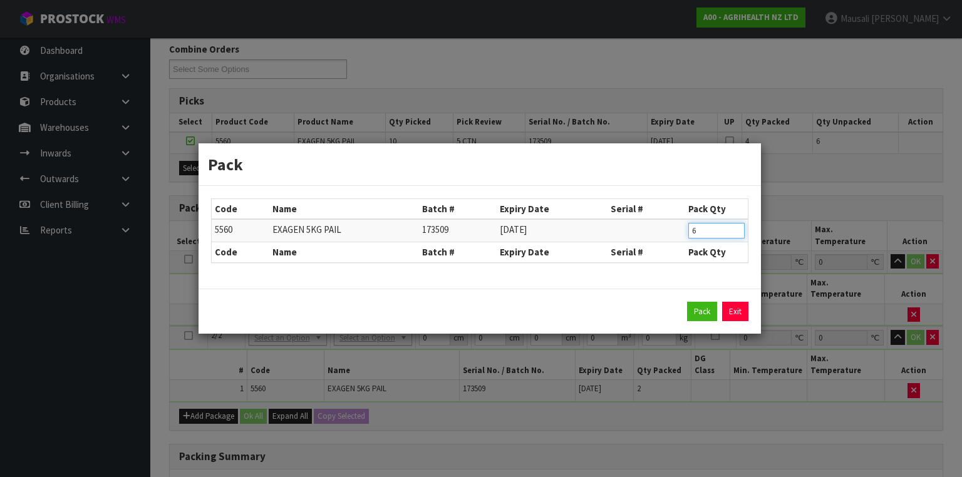
drag, startPoint x: 707, startPoint y: 226, endPoint x: 659, endPoint y: 234, distance: 48.4
click at [660, 234] on tr "5560 EXAGEN 5KG PAIL 173509 [DATE] 6" at bounding box center [480, 230] width 536 height 23
click button "Pack" at bounding box center [702, 312] width 30 height 20
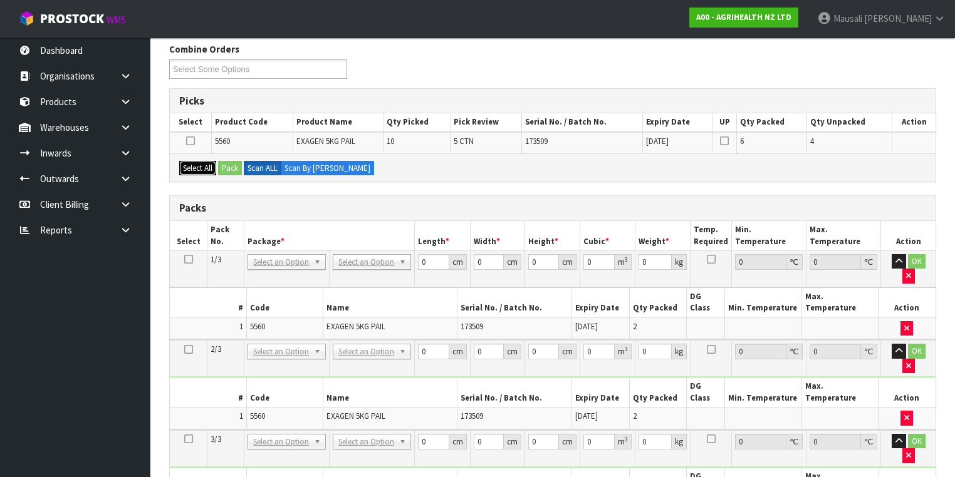
click at [185, 163] on button "Select All" at bounding box center [197, 168] width 37 height 15
click at [222, 164] on button "Pack" at bounding box center [230, 168] width 24 height 15
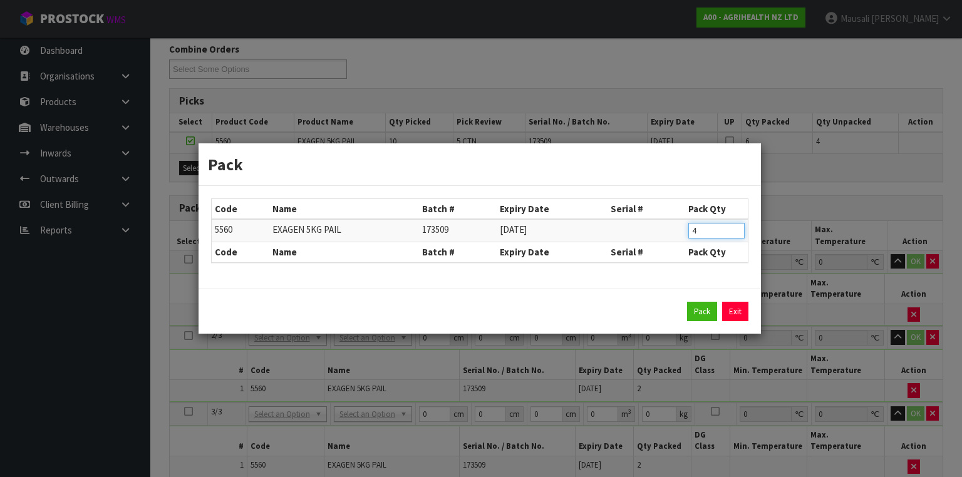
drag, startPoint x: 713, startPoint y: 233, endPoint x: 652, endPoint y: 232, distance: 60.8
click at [652, 232] on tr "5560 EXAGEN 5KG PAIL 173509 [DATE] 4" at bounding box center [480, 230] width 536 height 23
click button "Pack" at bounding box center [702, 312] width 30 height 20
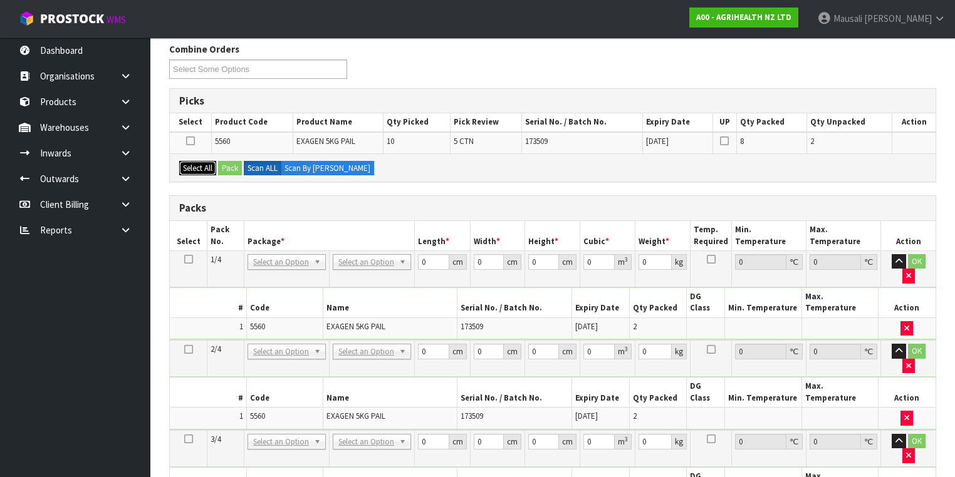
drag, startPoint x: 193, startPoint y: 166, endPoint x: 248, endPoint y: 159, distance: 55.6
click at [194, 166] on button "Select All" at bounding box center [197, 168] width 37 height 15
click at [234, 162] on button "Pack" at bounding box center [230, 168] width 24 height 15
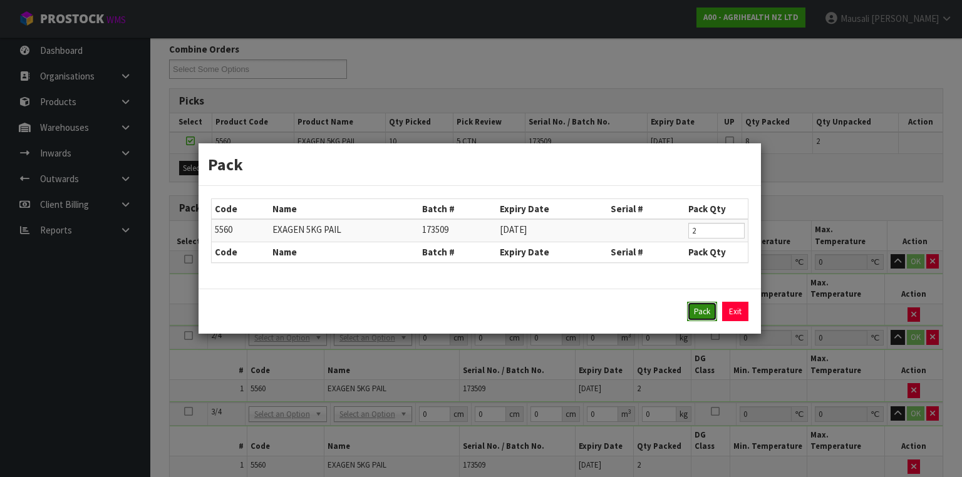
drag, startPoint x: 695, startPoint y: 314, endPoint x: 657, endPoint y: 300, distance: 40.6
click at [694, 311] on button "Pack" at bounding box center [702, 312] width 30 height 20
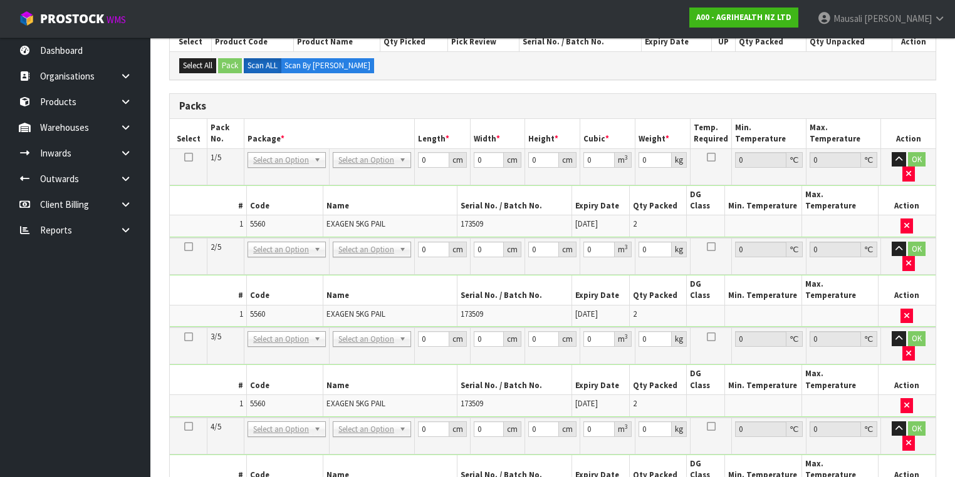
scroll to position [351, 0]
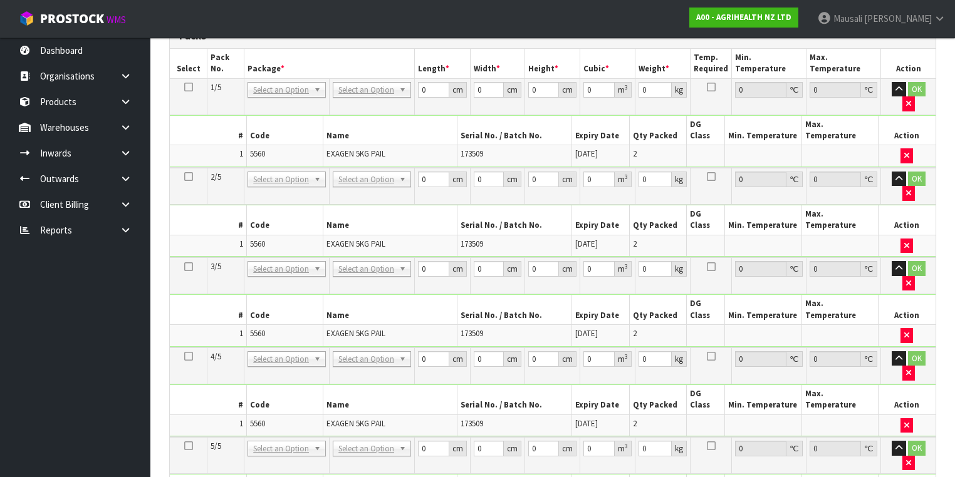
click at [186, 87] on icon at bounding box center [188, 87] width 9 height 1
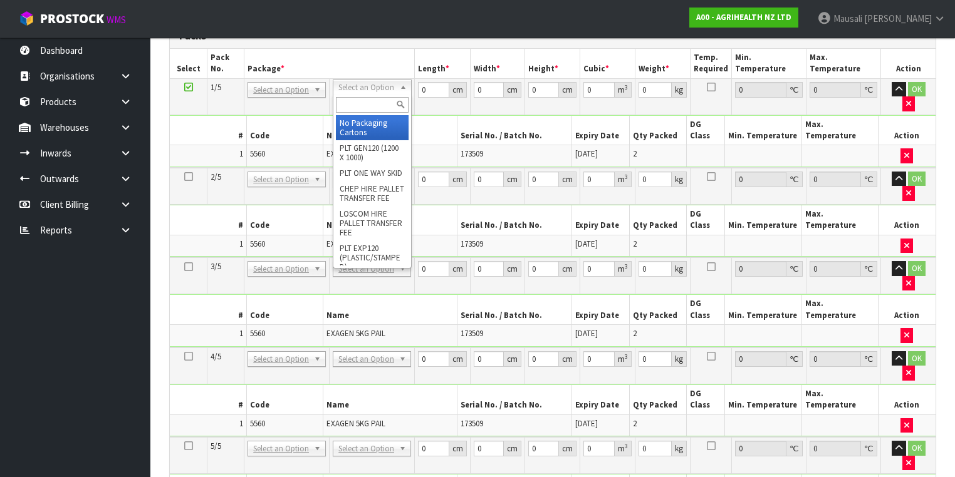
drag, startPoint x: 347, startPoint y: 89, endPoint x: 353, endPoint y: 113, distance: 24.5
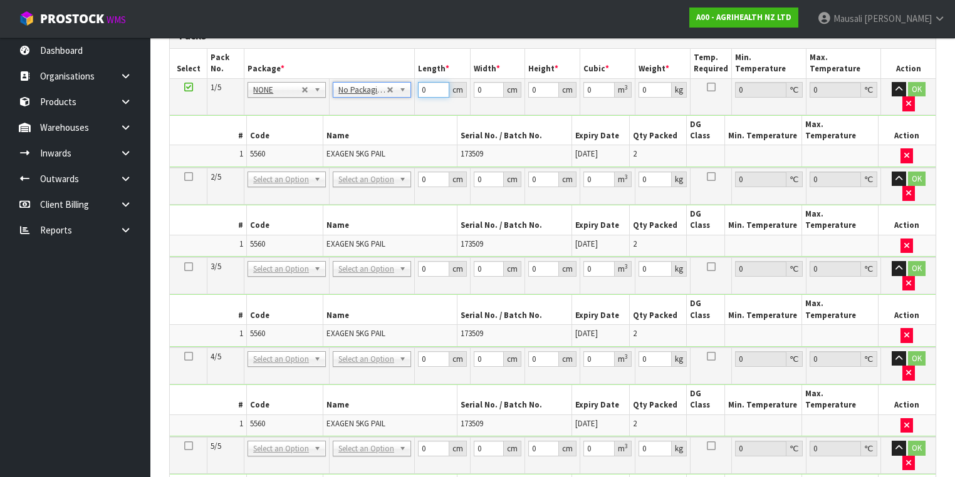
drag, startPoint x: 434, startPoint y: 84, endPoint x: 396, endPoint y: 134, distance: 62.7
click at [400, 134] on tbody "1/5 NONE 007-001 007-002 007-004 007-009 007-013 007-014 007-015 007-017 007-01…" at bounding box center [553, 123] width 766 height 90
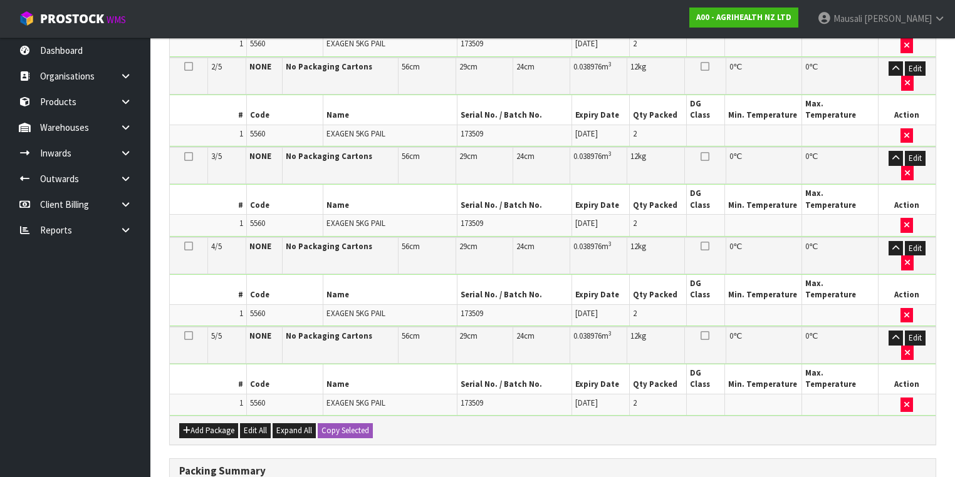
scroll to position [525, 0]
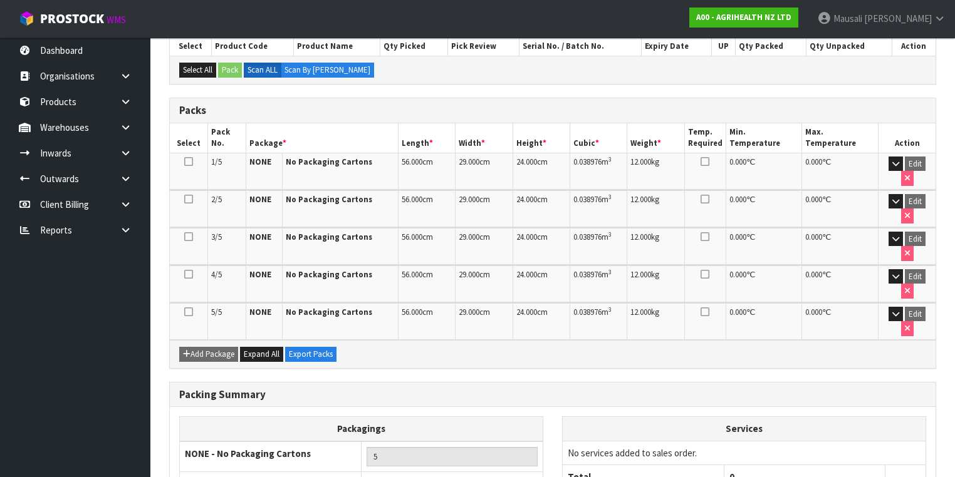
scroll to position [298, 0]
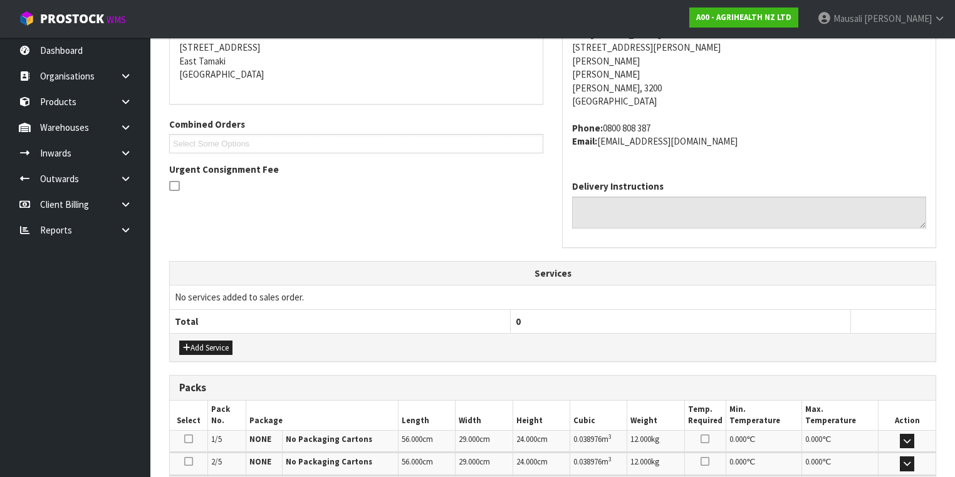
scroll to position [474, 0]
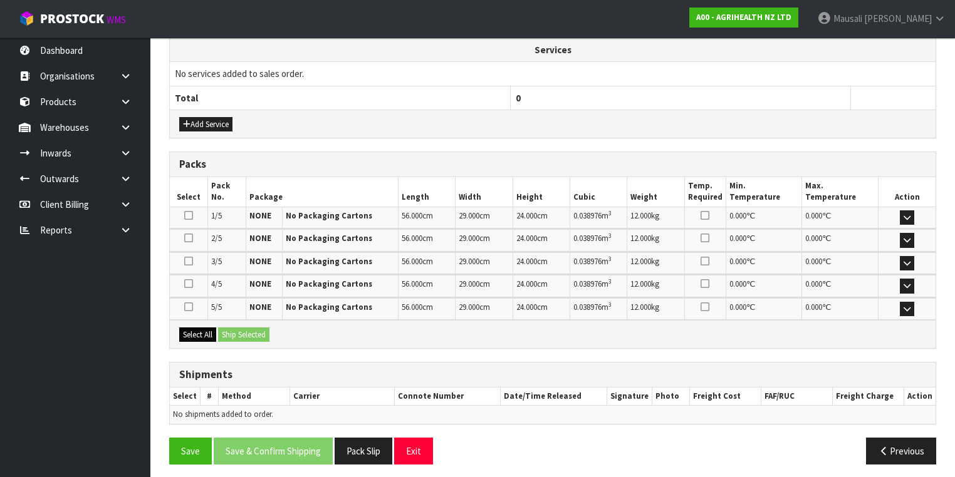
drag, startPoint x: 178, startPoint y: 330, endPoint x: 213, endPoint y: 330, distance: 35.1
click at [180, 330] on div "Select All Ship Selected" at bounding box center [553, 334] width 766 height 28
drag, startPoint x: 205, startPoint y: 328, endPoint x: 248, endPoint y: 329, distance: 43.2
click at [207, 328] on button "Select All" at bounding box center [197, 335] width 37 height 15
click at [248, 329] on button "Ship Selected" at bounding box center [243, 335] width 51 height 15
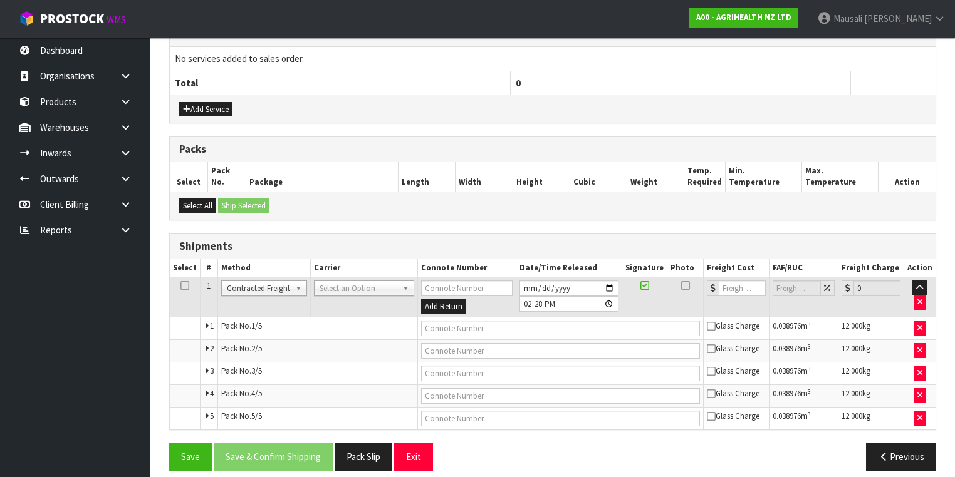
scroll to position [496, 0]
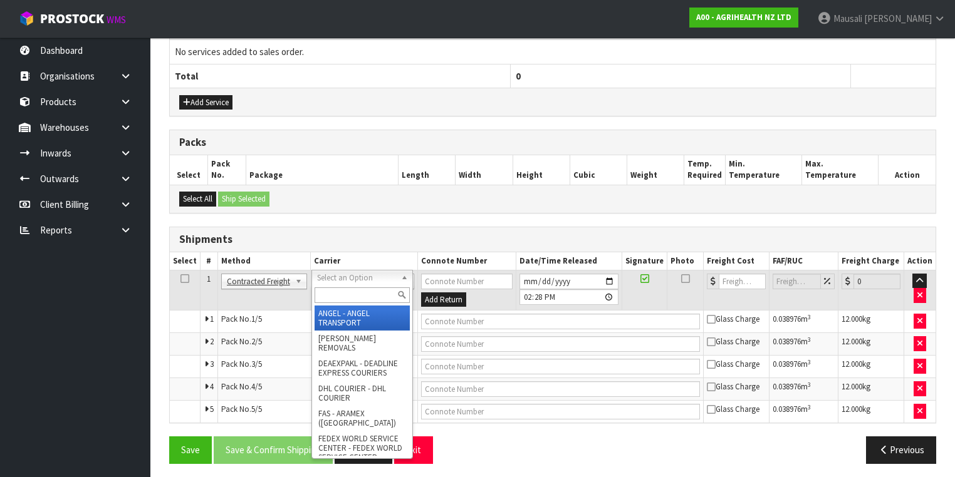
click at [333, 292] on input "text" at bounding box center [362, 296] width 95 height 16
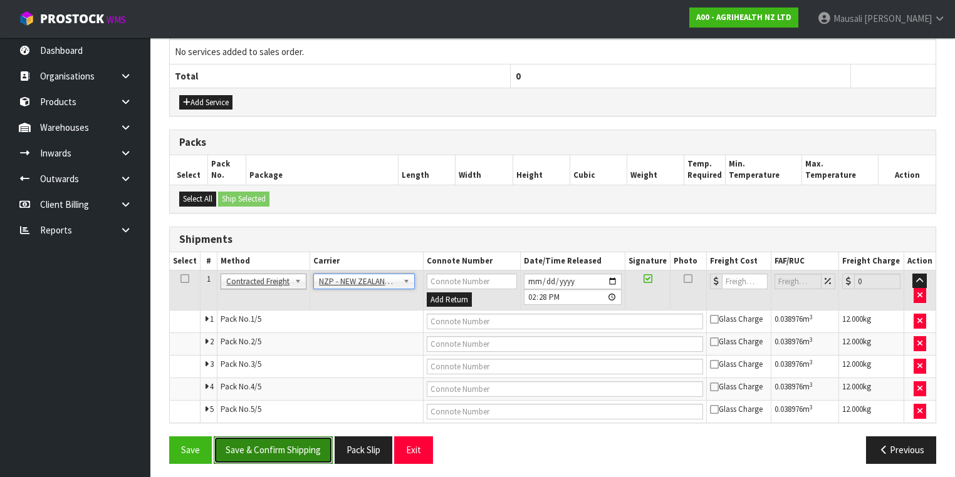
click at [285, 444] on button "Save & Confirm Shipping" at bounding box center [273, 450] width 119 height 27
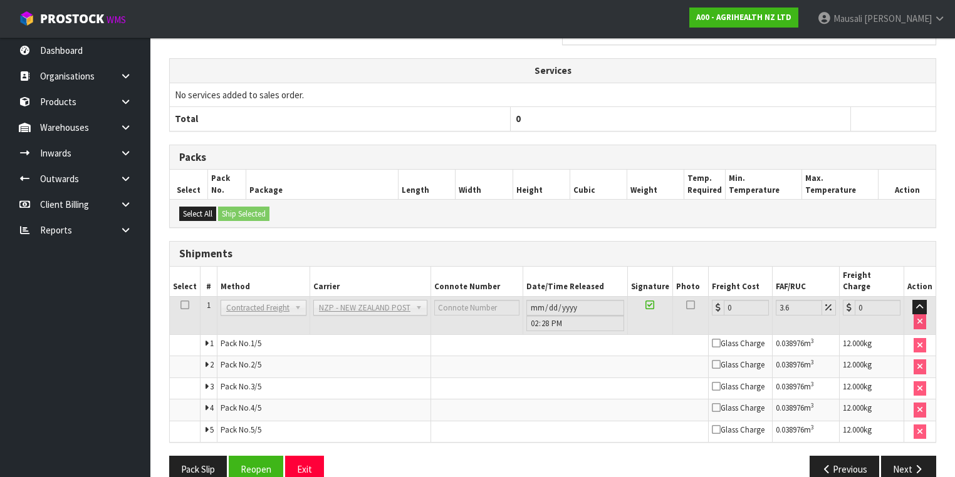
scroll to position [474, 0]
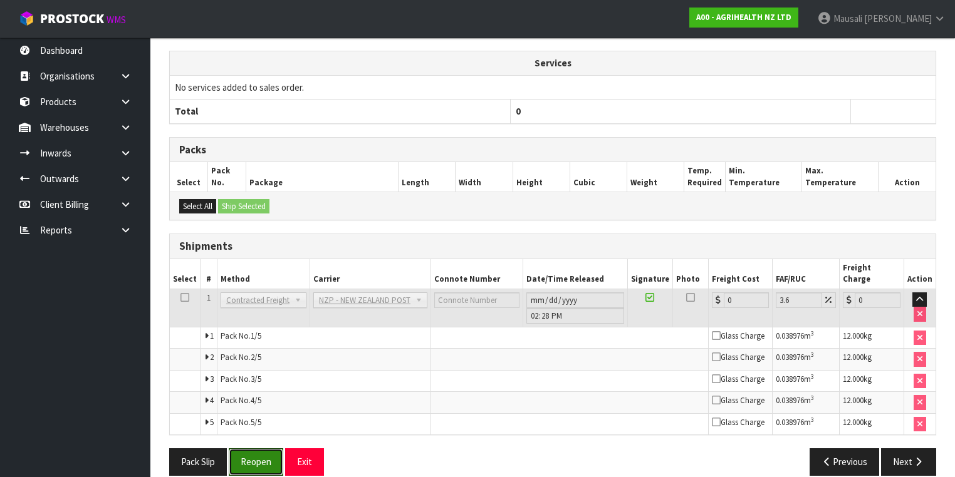
drag, startPoint x: 244, startPoint y: 440, endPoint x: 271, endPoint y: 431, distance: 29.1
click at [244, 449] on button "Reopen" at bounding box center [256, 462] width 55 height 27
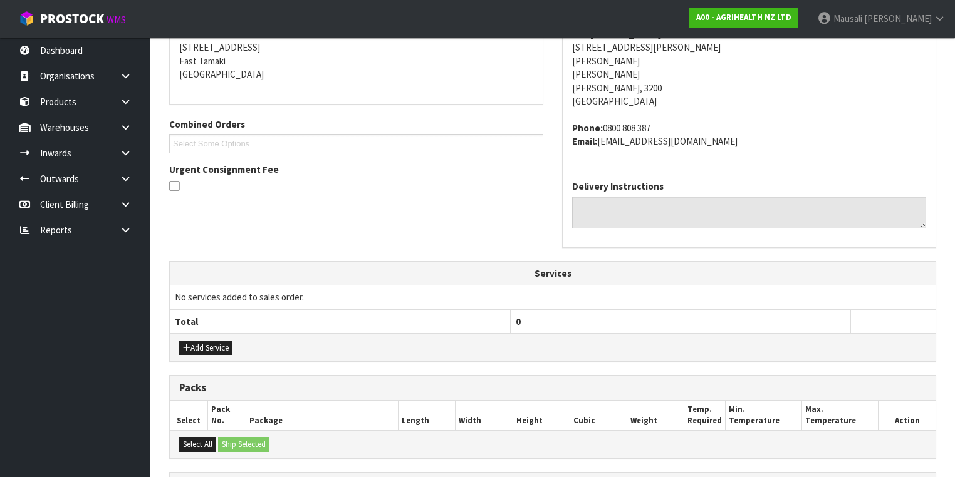
scroll to position [496, 0]
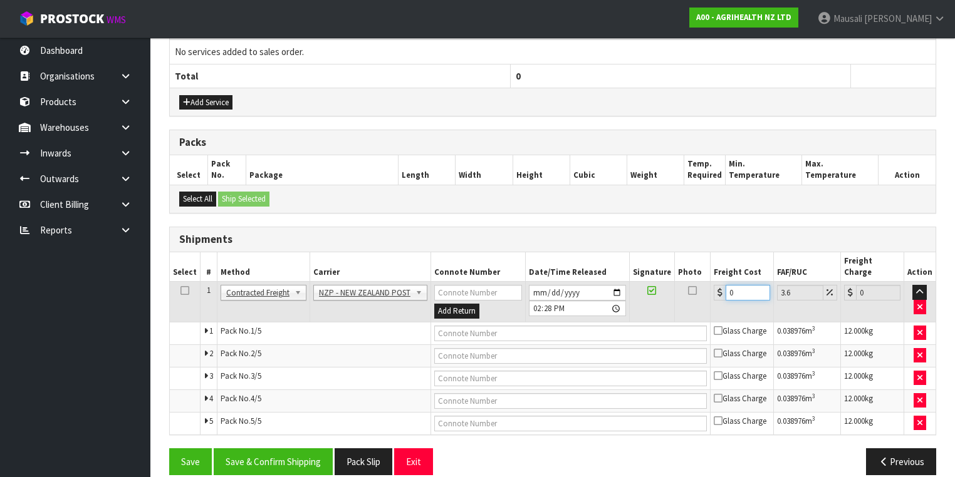
drag, startPoint x: 741, startPoint y: 277, endPoint x: 696, endPoint y: 289, distance: 46.2
click at [696, 289] on tr "1 Client Local Pickup Customer Local Pickup Company Freight Contracted Freight …" at bounding box center [553, 302] width 766 height 41
click at [307, 449] on button "Save & Confirm Shipping" at bounding box center [273, 462] width 119 height 27
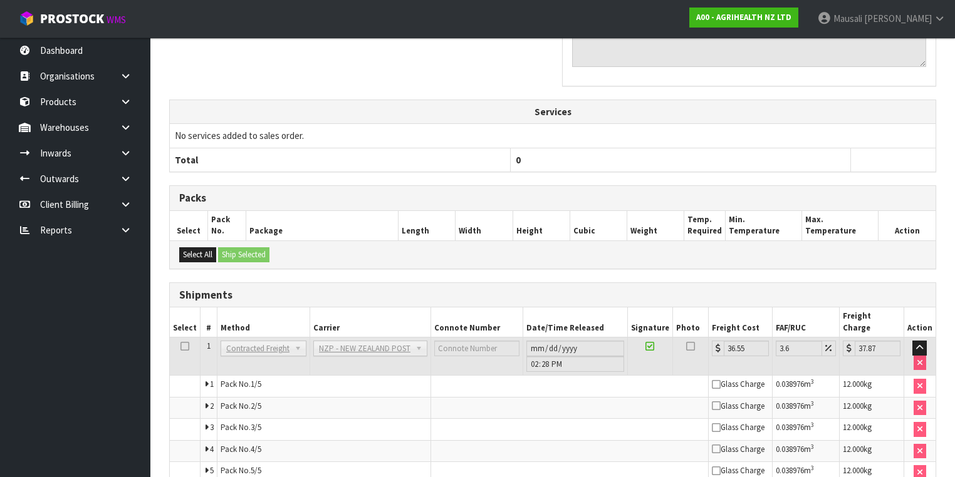
scroll to position [461, 0]
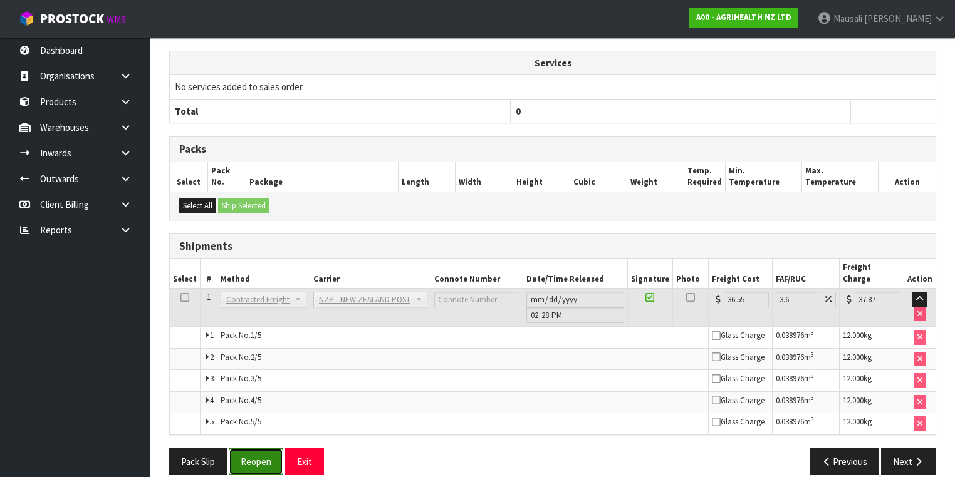
click at [242, 454] on button "Reopen" at bounding box center [256, 462] width 55 height 27
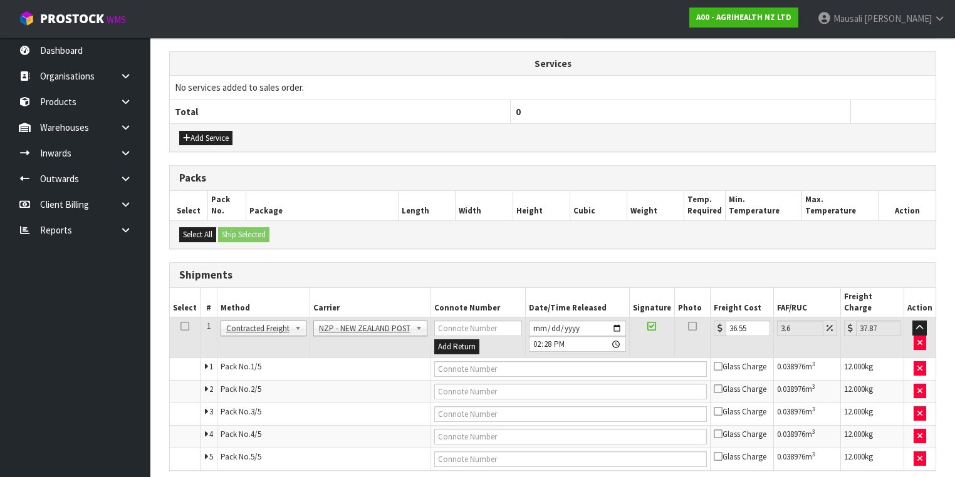
scroll to position [496, 0]
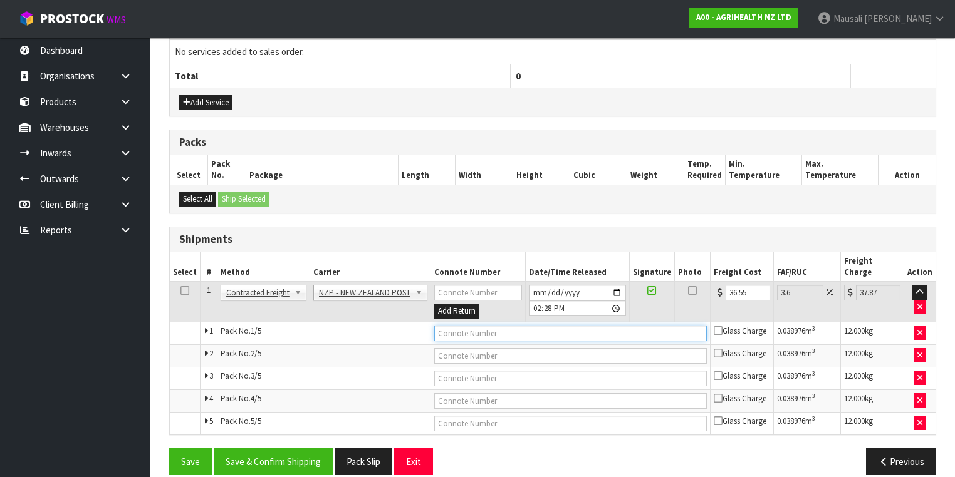
click at [474, 326] on input "text" at bounding box center [570, 334] width 273 height 16
click at [169, 449] on button "Save" at bounding box center [190, 462] width 43 height 27
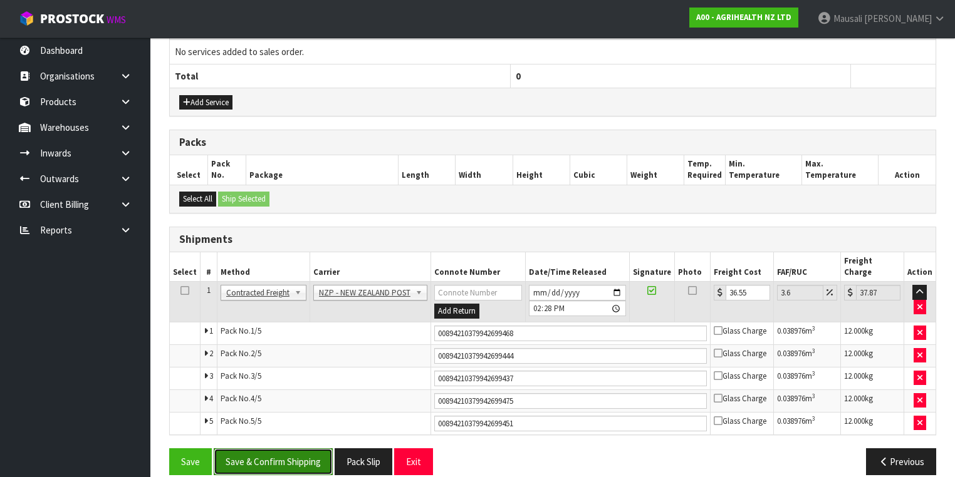
click at [283, 449] on button "Save & Confirm Shipping" at bounding box center [273, 462] width 119 height 27
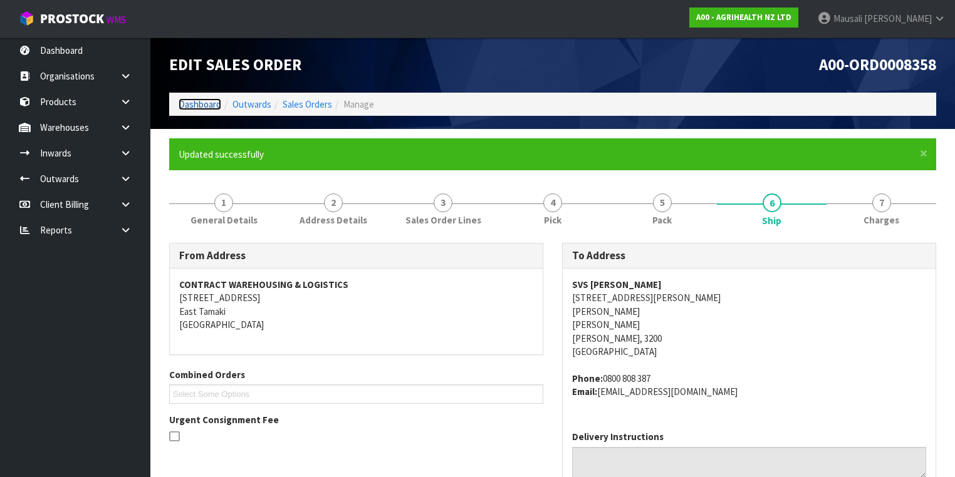
click at [198, 101] on link "Dashboard" at bounding box center [200, 104] width 43 height 12
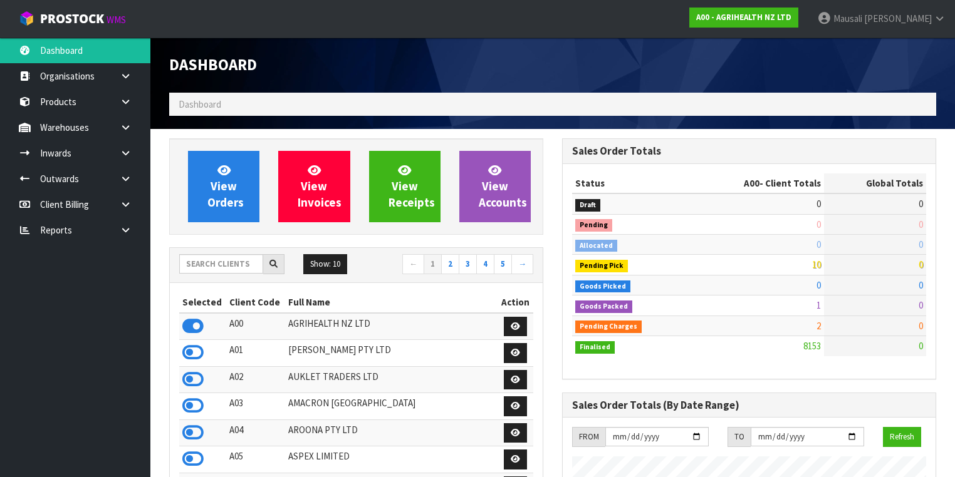
scroll to position [945, 393]
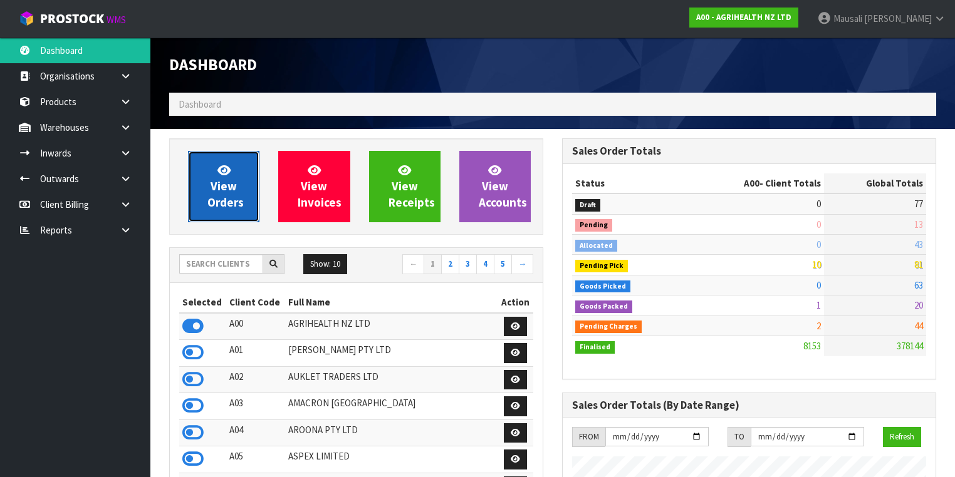
click at [207, 189] on link "View Orders" at bounding box center [223, 186] width 71 height 71
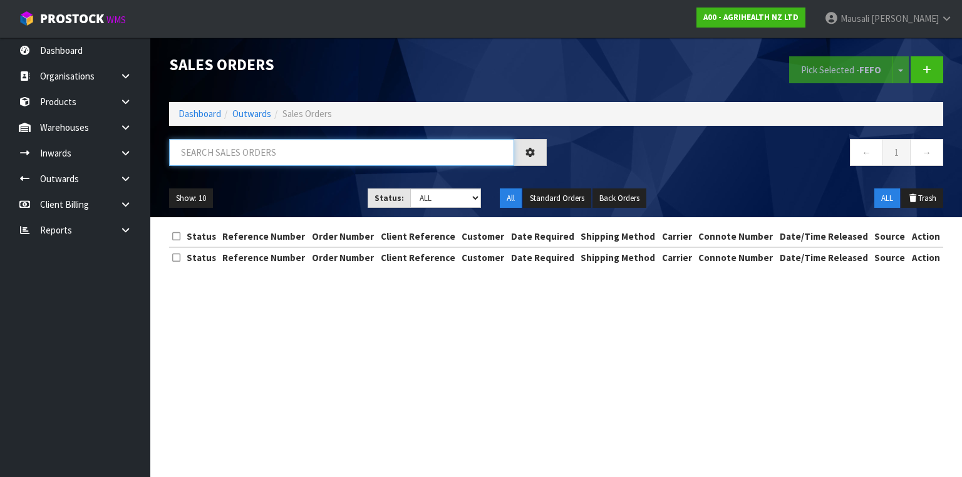
click at [203, 152] on input "text" at bounding box center [341, 152] width 345 height 27
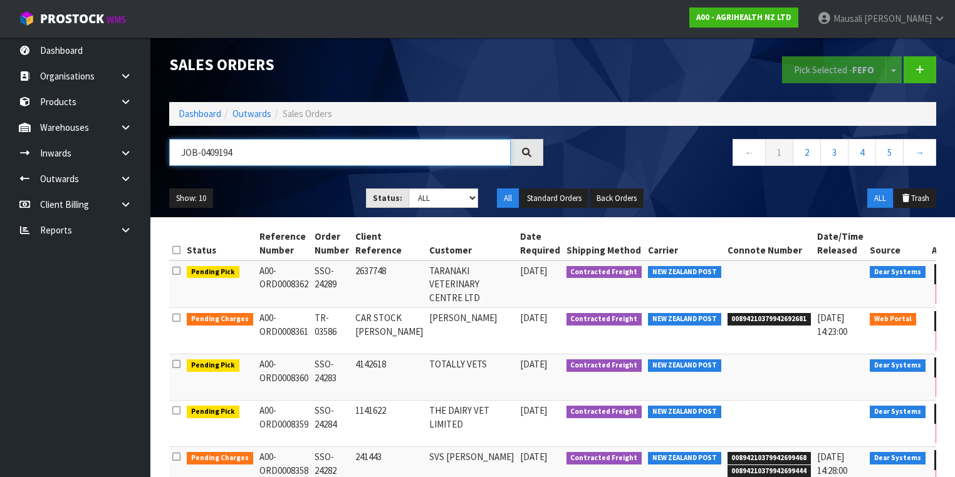
type input "JOB-0409194"
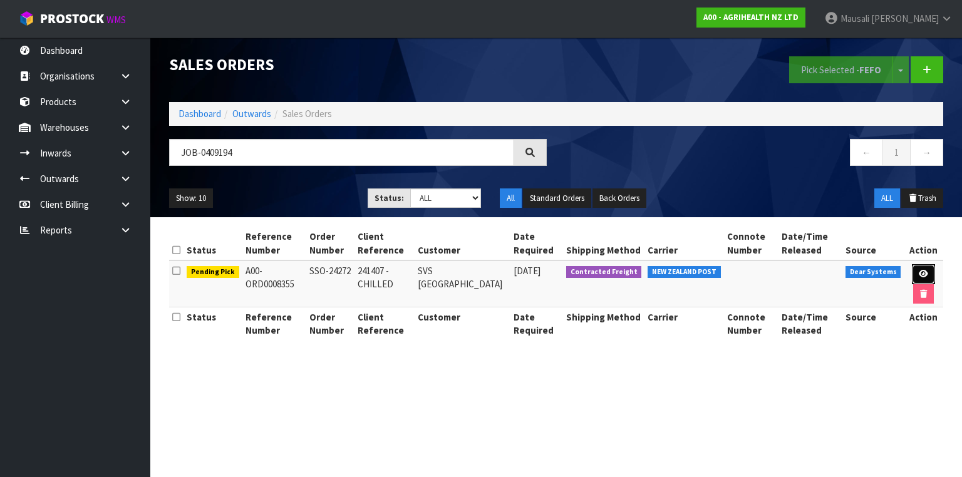
click at [922, 270] on icon at bounding box center [923, 274] width 9 height 8
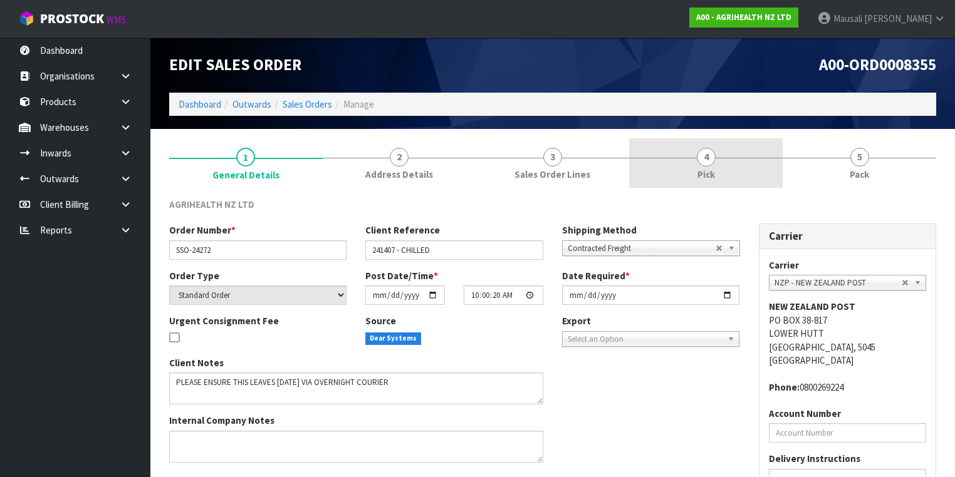
click at [713, 162] on span "4" at bounding box center [706, 157] width 19 height 19
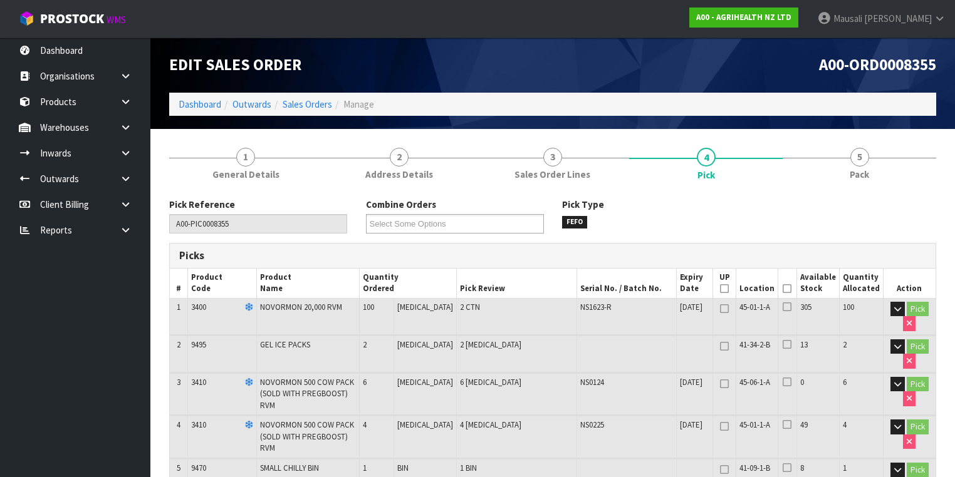
click at [789, 289] on icon at bounding box center [787, 289] width 9 height 1
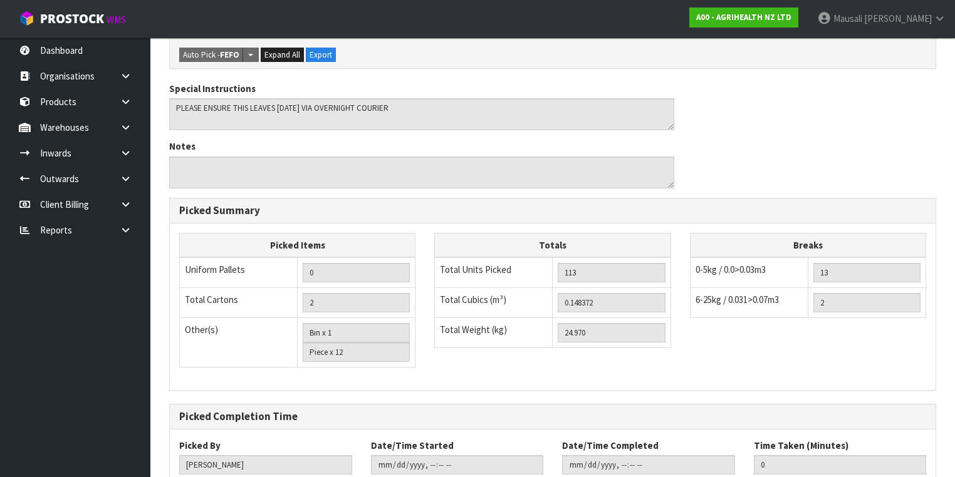
scroll to position [568, 0]
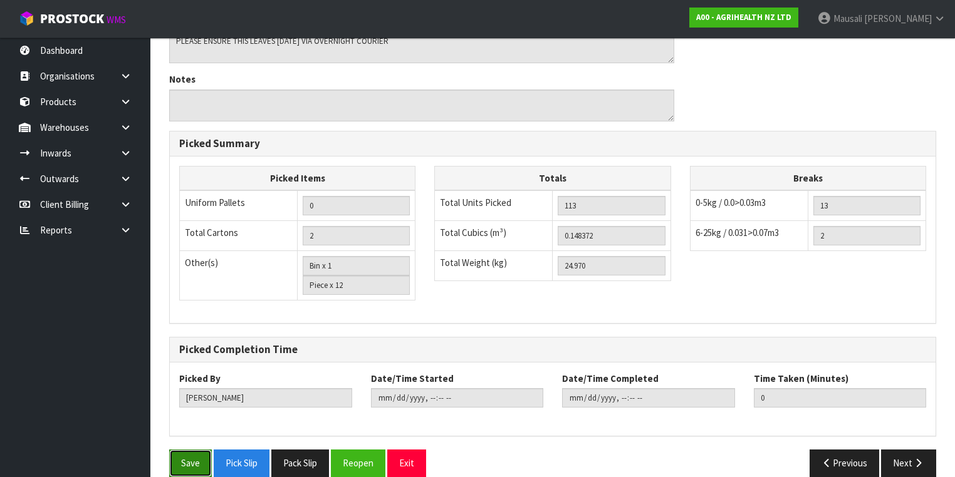
click at [191, 450] on button "Save" at bounding box center [190, 463] width 43 height 27
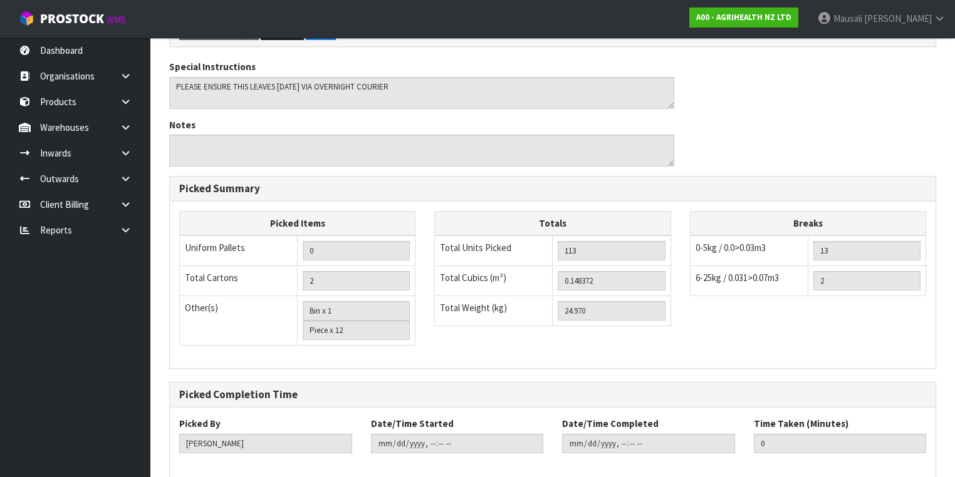
scroll to position [0, 0]
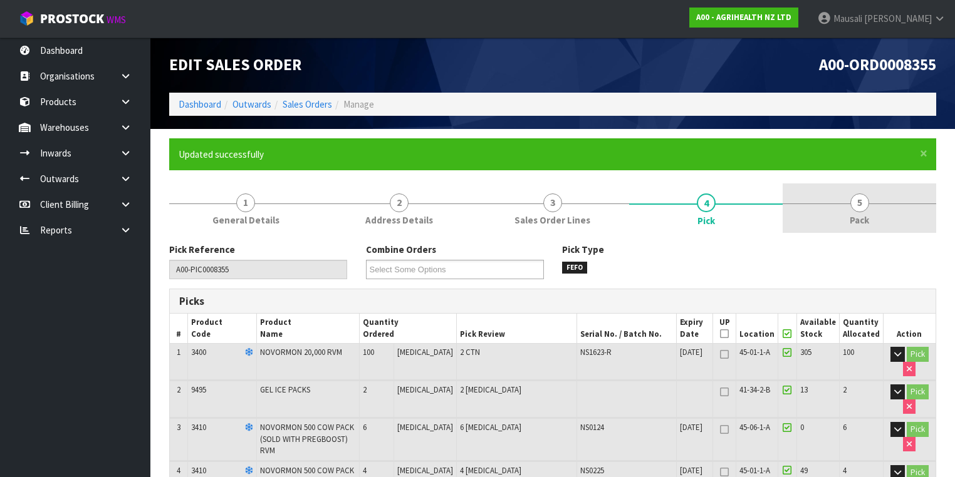
click at [866, 209] on link "5 Pack" at bounding box center [860, 208] width 154 height 49
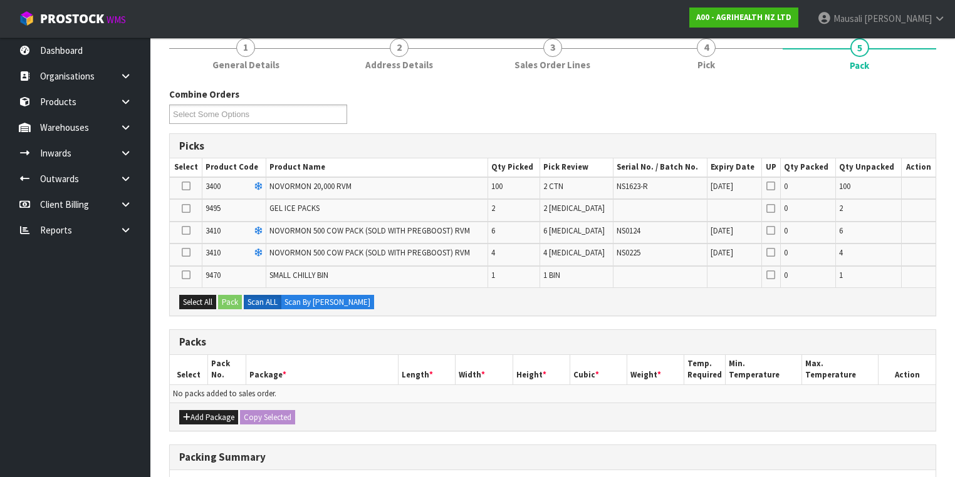
scroll to position [251, 0]
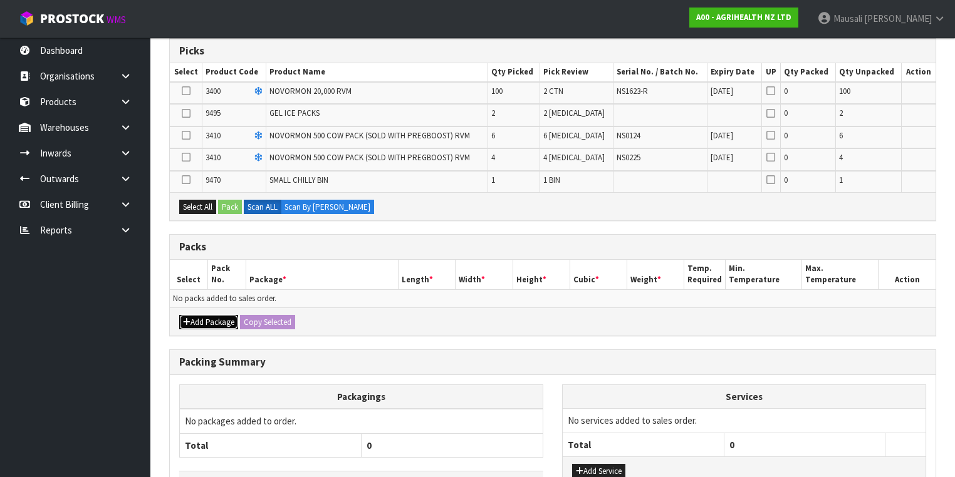
click at [200, 317] on button "Add Package" at bounding box center [208, 322] width 59 height 15
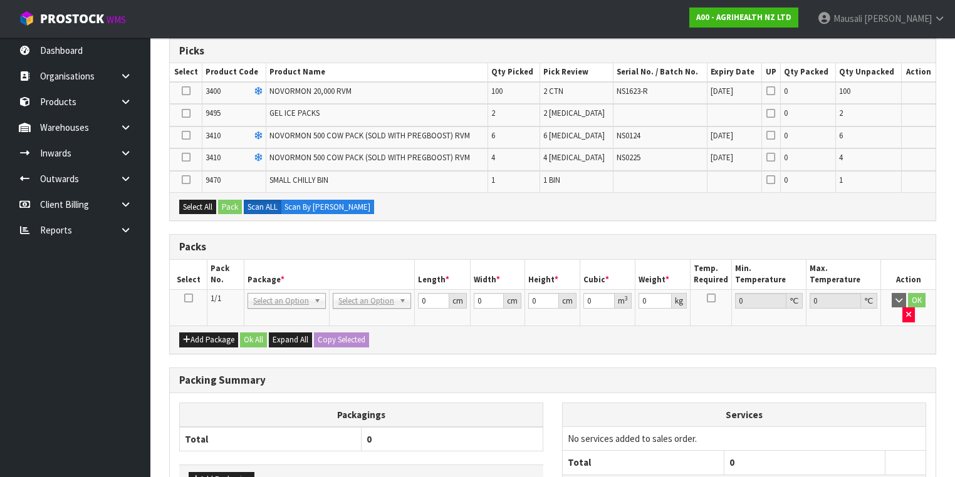
click at [187, 289] on td at bounding box center [189, 307] width 38 height 36
click at [185, 298] on icon at bounding box center [188, 298] width 9 height 1
click at [183, 180] on icon at bounding box center [186, 180] width 9 height 1
click at [0, 0] on input "checkbox" at bounding box center [0, 0] width 0 height 0
click at [185, 135] on icon at bounding box center [186, 135] width 9 height 1
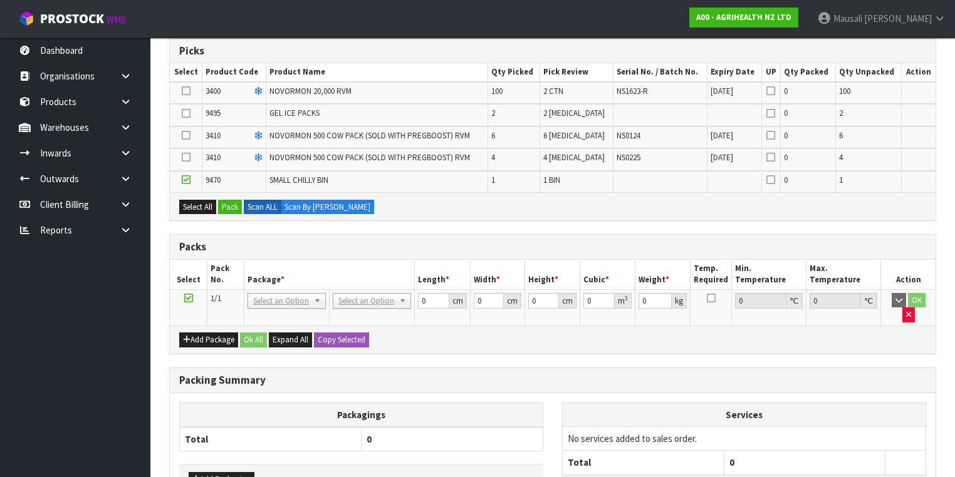
click at [0, 0] on input "checkbox" at bounding box center [0, 0] width 0 height 0
click at [187, 157] on icon at bounding box center [186, 157] width 9 height 1
click at [0, 0] on input "checkbox" at bounding box center [0, 0] width 0 height 0
click at [184, 113] on icon at bounding box center [186, 113] width 9 height 1
click at [0, 0] on input "checkbox" at bounding box center [0, 0] width 0 height 0
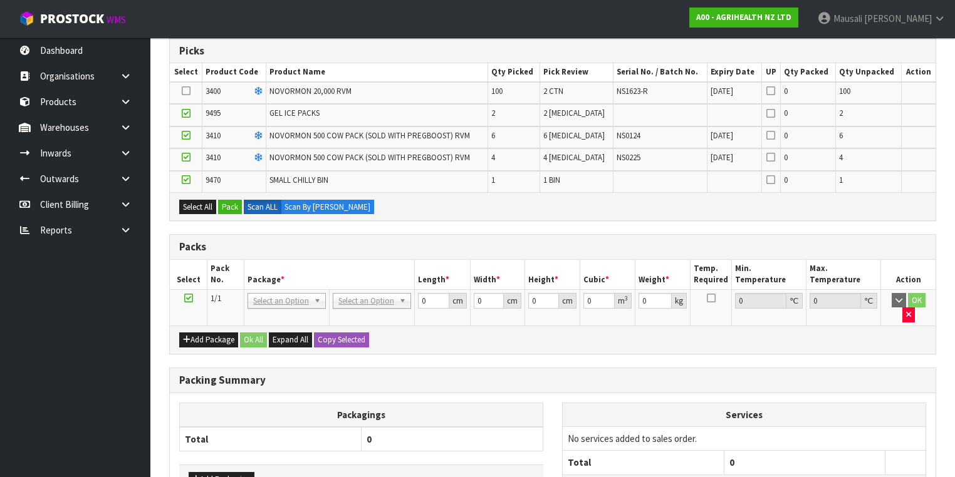
click at [185, 113] on icon at bounding box center [186, 113] width 9 height 1
click at [0, 0] on input "checkbox" at bounding box center [0, 0] width 0 height 0
click at [226, 203] on button "Pack" at bounding box center [230, 207] width 24 height 15
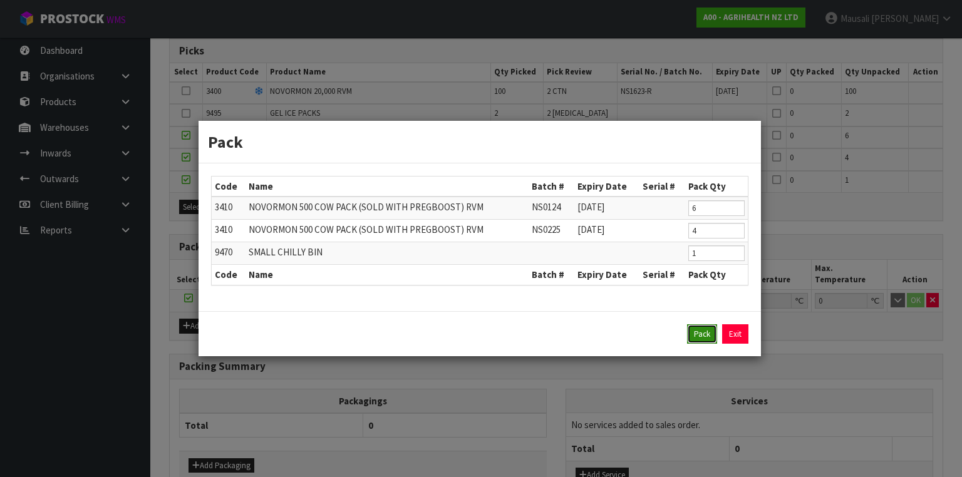
click at [700, 336] on button "Pack" at bounding box center [702, 335] width 30 height 20
type input "0.000"
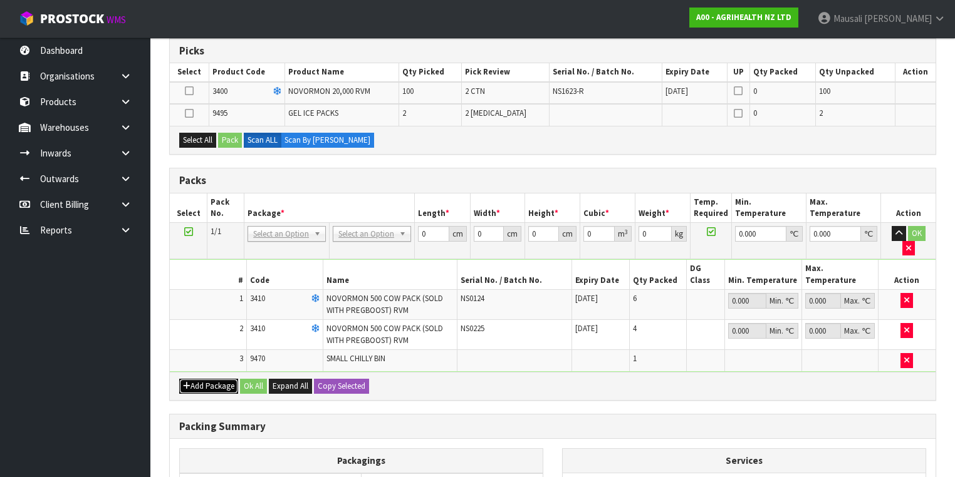
click at [200, 379] on button "Add Package" at bounding box center [208, 386] width 59 height 15
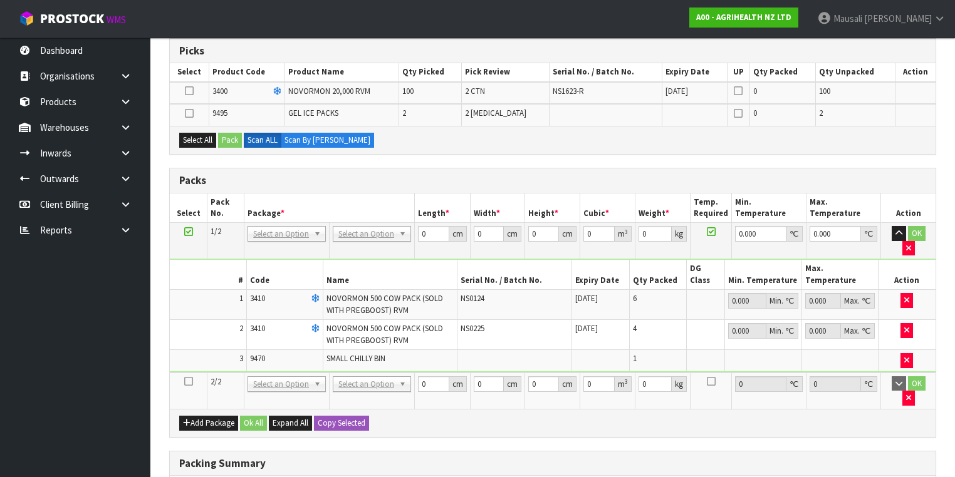
click at [185, 382] on icon at bounding box center [188, 382] width 9 height 1
click at [191, 133] on button "Select All" at bounding box center [197, 140] width 37 height 15
click at [238, 135] on button "Pack" at bounding box center [230, 140] width 24 height 15
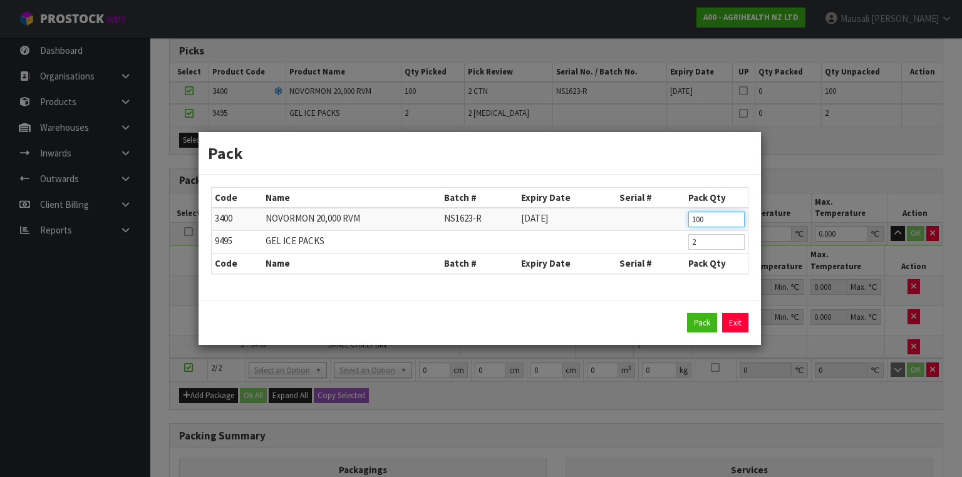
drag, startPoint x: 716, startPoint y: 222, endPoint x: 669, endPoint y: 222, distance: 47.6
click at [669, 222] on tr "3400 NOVORMON 20,000 RVM NS1623-R 30/06/2026 100" at bounding box center [480, 219] width 536 height 23
type input "50"
drag, startPoint x: 702, startPoint y: 244, endPoint x: 677, endPoint y: 250, distance: 25.7
click at [677, 250] on tr "9495 GEL ICE PACKS 2" at bounding box center [480, 242] width 536 height 23
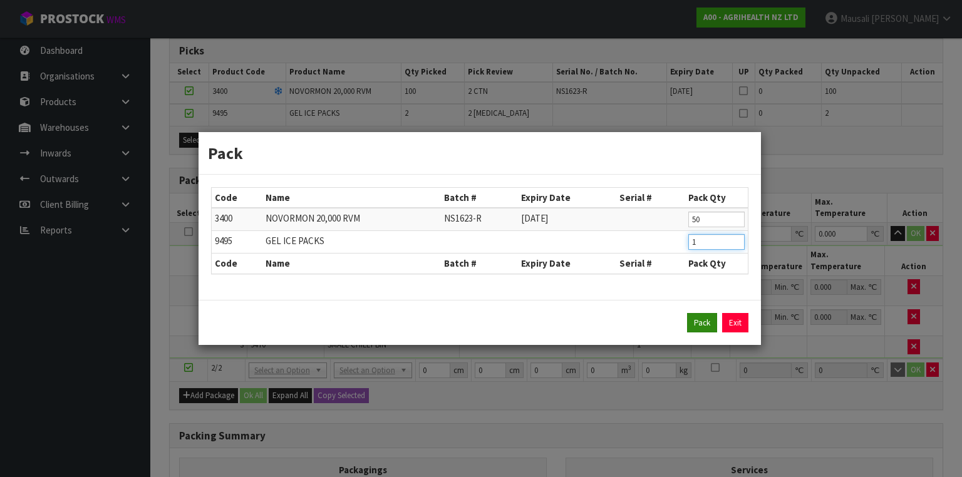
type input "1"
click at [704, 323] on button "Pack" at bounding box center [702, 323] width 30 height 20
type input "0.000"
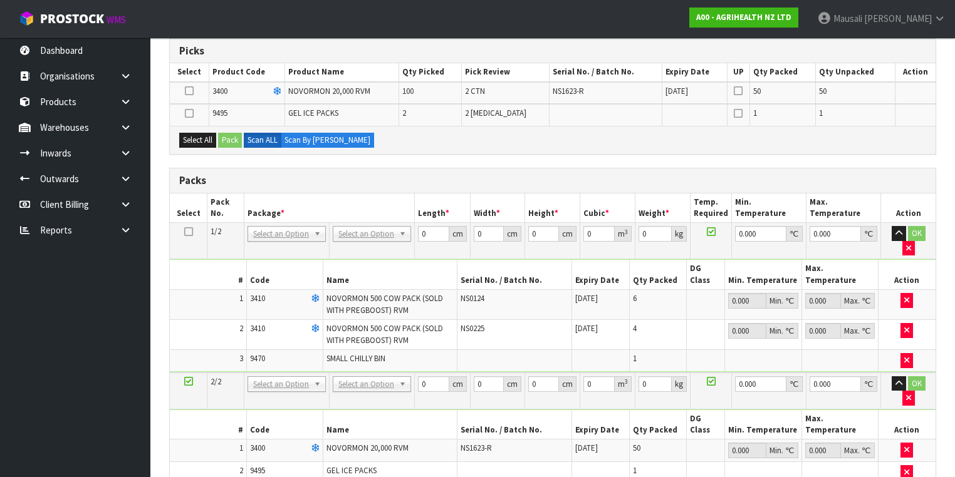
drag, startPoint x: 199, startPoint y: 439, endPoint x: 185, endPoint y: 429, distance: 16.5
click at [192, 133] on button "Select All" at bounding box center [197, 140] width 37 height 15
click at [227, 140] on button "Pack" at bounding box center [230, 140] width 24 height 15
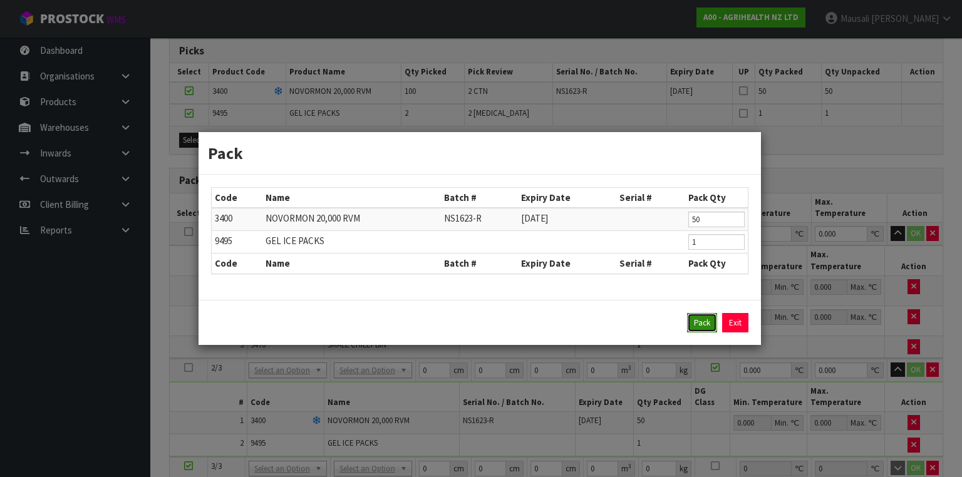
click at [706, 320] on button "Pack" at bounding box center [702, 323] width 30 height 20
type input "0.000"
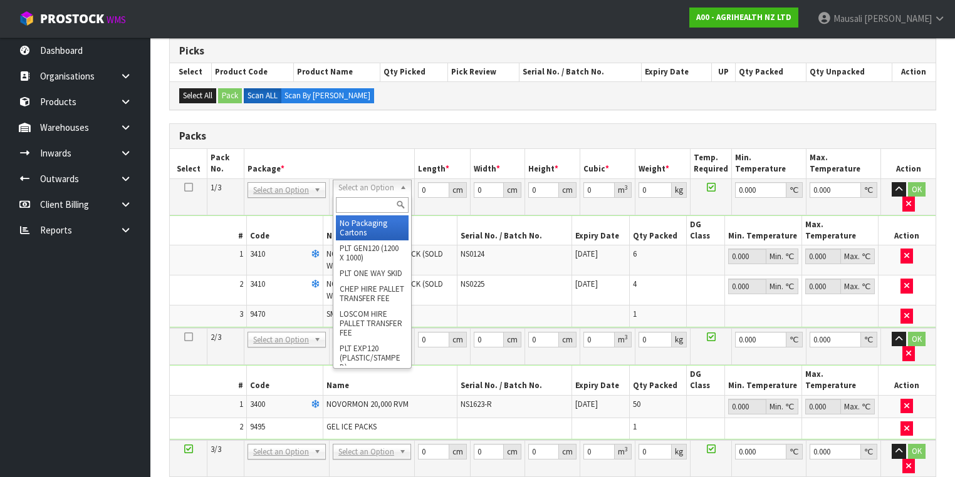
drag, startPoint x: 362, startPoint y: 217, endPoint x: 378, endPoint y: 262, distance: 47.6
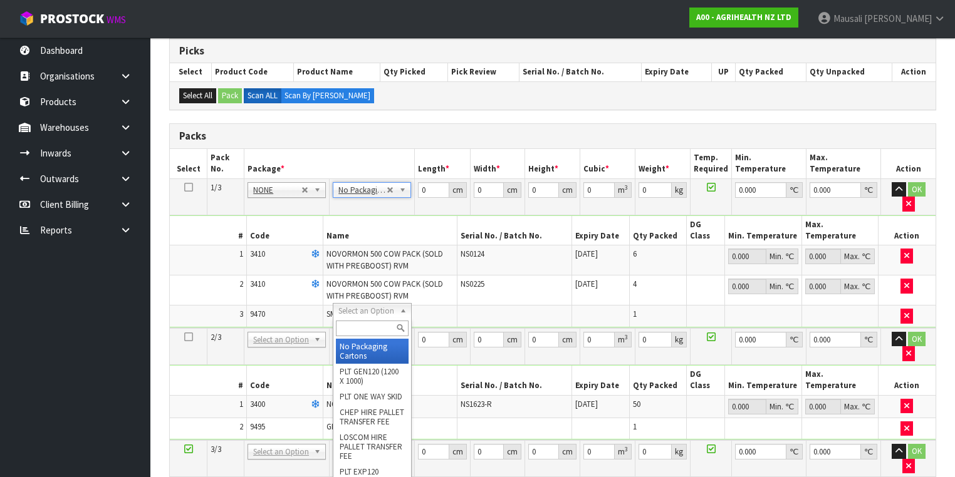
drag, startPoint x: 367, startPoint y: 352, endPoint x: 378, endPoint y: 386, distance: 36.3
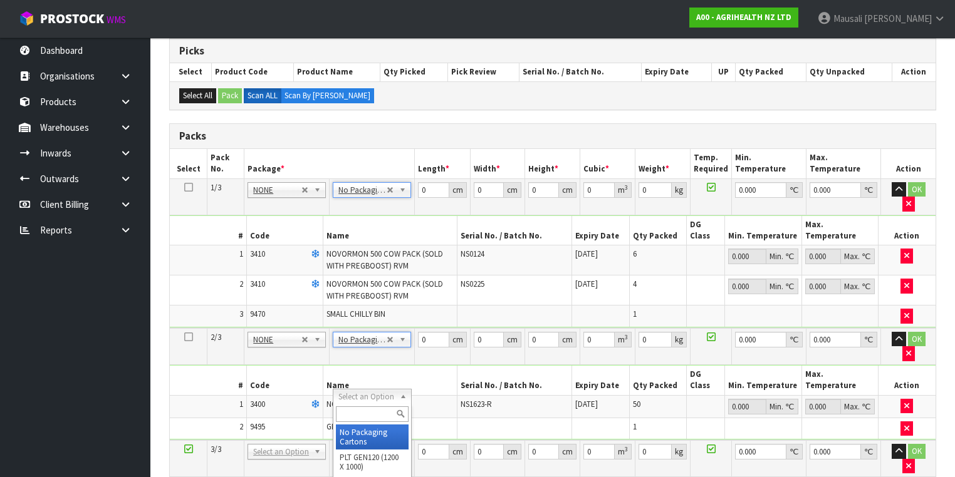
type input "3"
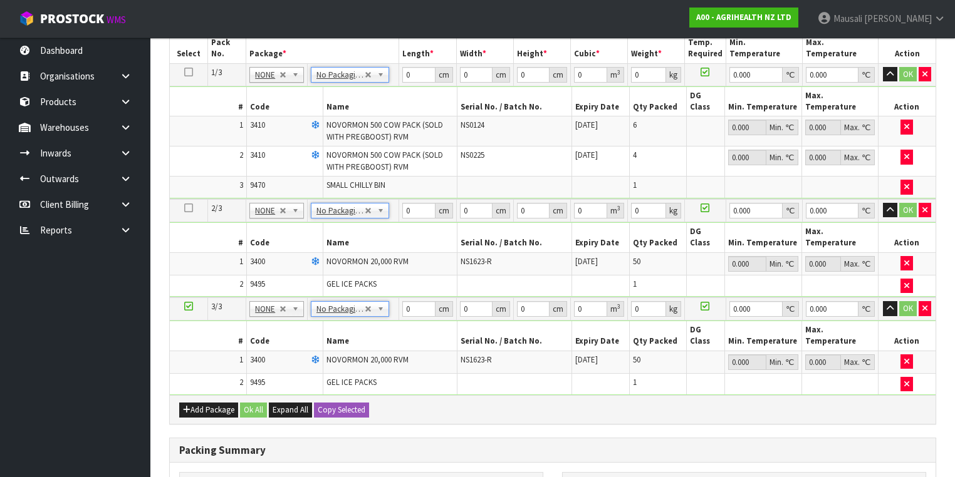
scroll to position [351, 0]
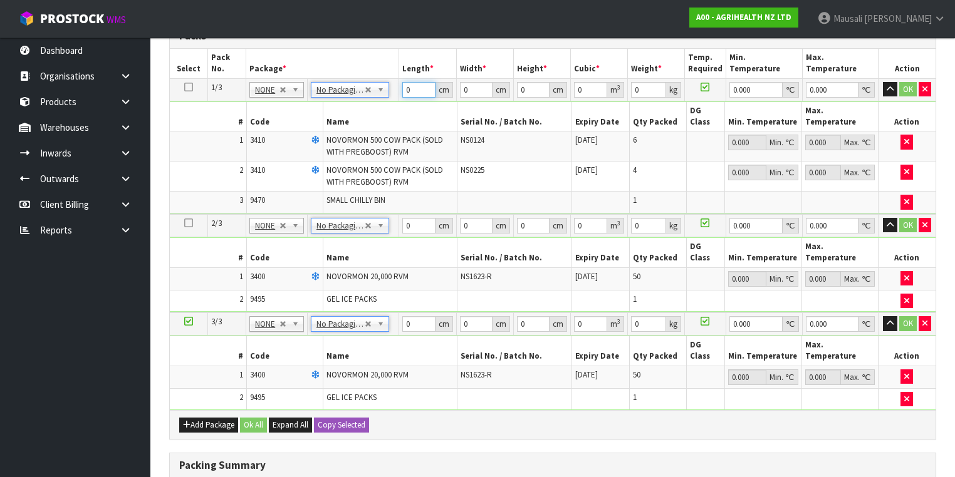
drag, startPoint x: 412, startPoint y: 89, endPoint x: 390, endPoint y: 130, distance: 46.8
click at [390, 130] on tbody "1/3 NONE 007-001 007-002 007-004 007-009 007-013 007-014 007-015 007-017 007-01…" at bounding box center [553, 146] width 766 height 136
type input "42"
type input "25"
type input "3"
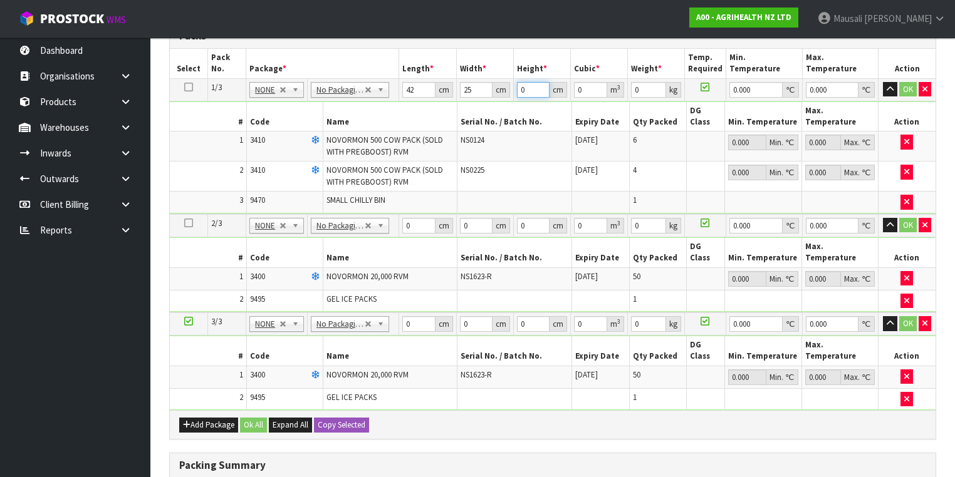
type input "0.00315"
type input "30"
type input "0.0315"
type input "30"
type input "4"
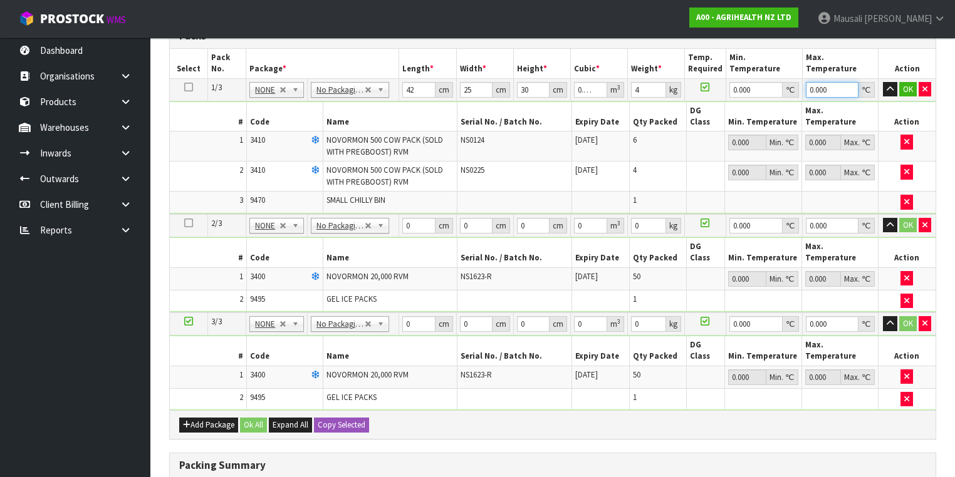
type input "0"
type input "60"
type input "39"
type input "2"
type input "0.00468"
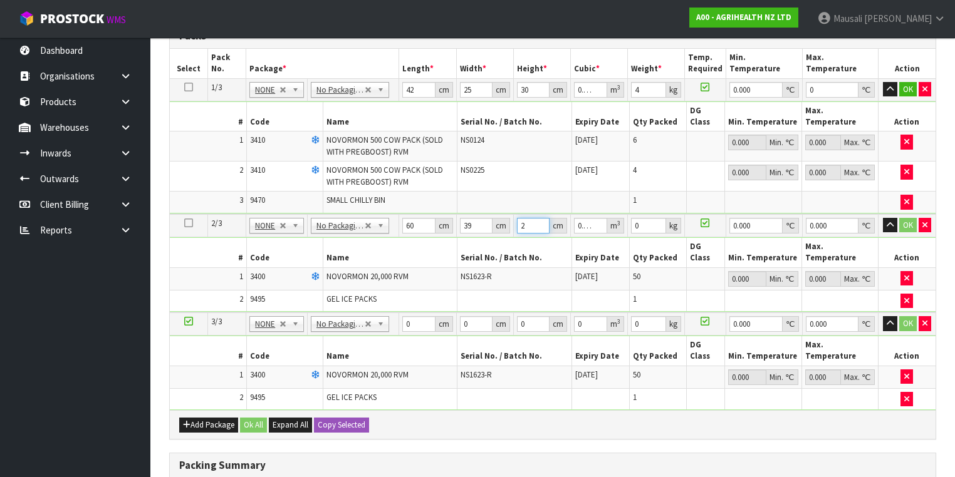
type input "25"
type input "0.0585"
type input "25"
type input "11"
type input "0"
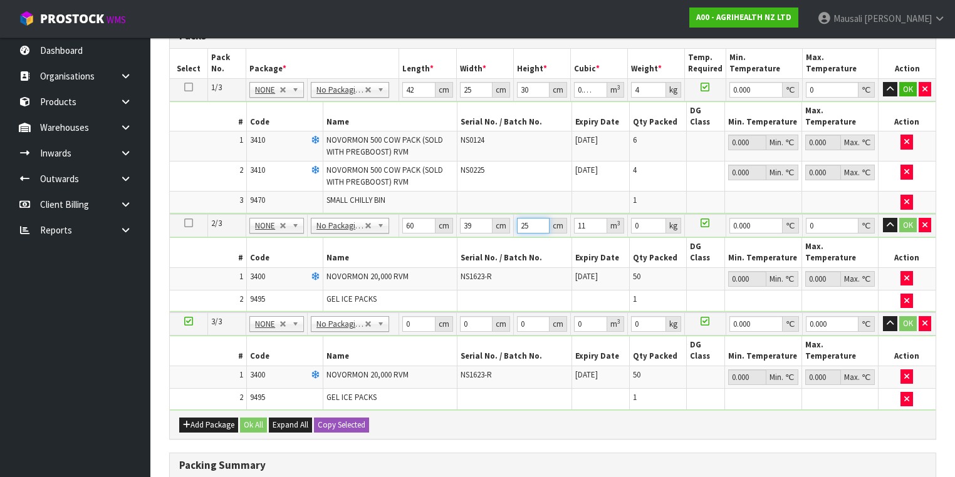
drag, startPoint x: 531, startPoint y: 214, endPoint x: 509, endPoint y: 223, distance: 23.6
click at [509, 221] on tr "2/3 NONE 007-001 007-002 007-004 007-009 007-013 007-014 007-015 007-017 007-01…" at bounding box center [553, 225] width 766 height 23
type input "2"
type input "0.00468"
type input "25"
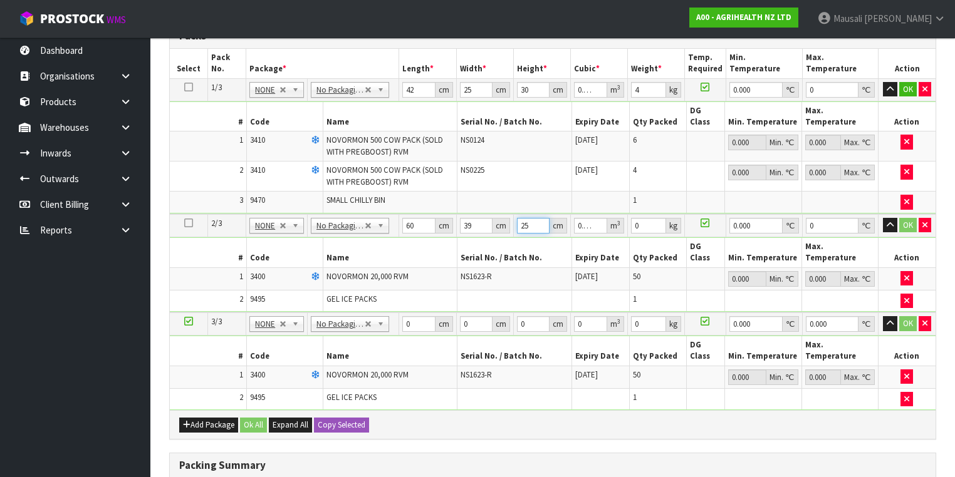
type input "0.0585"
type input "11"
type input "60"
type input "39"
type input "2"
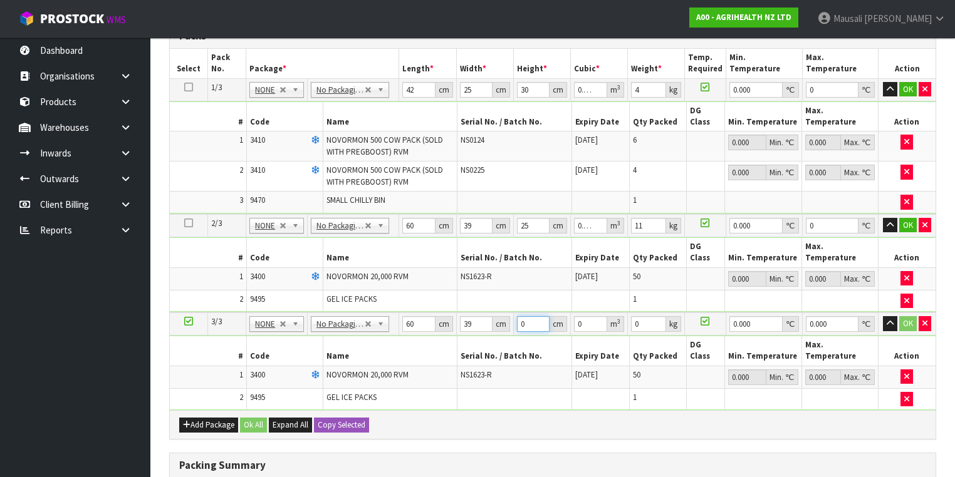
type input "0.00468"
type input "25"
type input "0.0585"
type input "25"
type input "11"
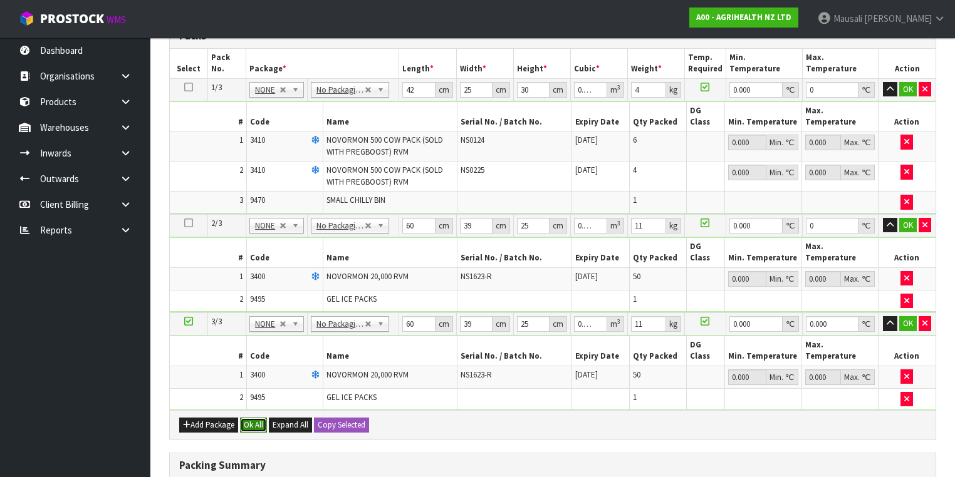
click at [246, 418] on button "Ok All" at bounding box center [253, 425] width 27 height 15
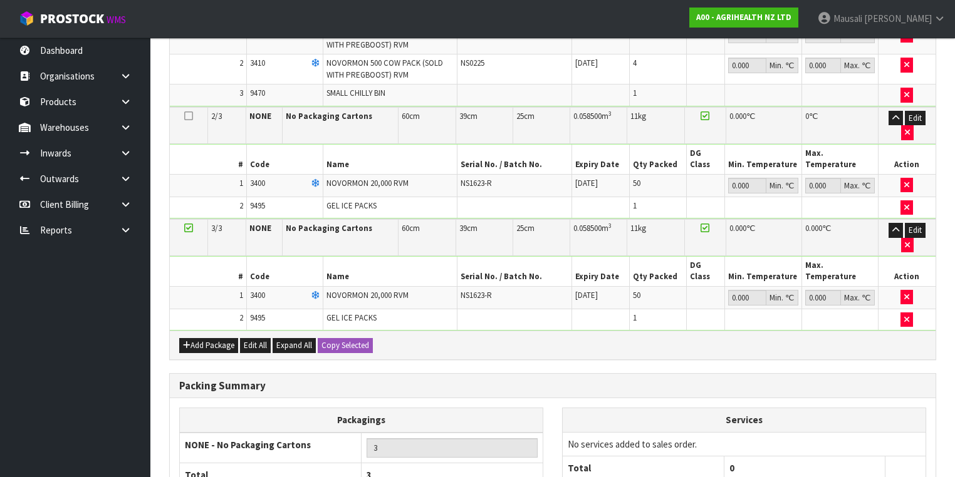
scroll to position [505, 0]
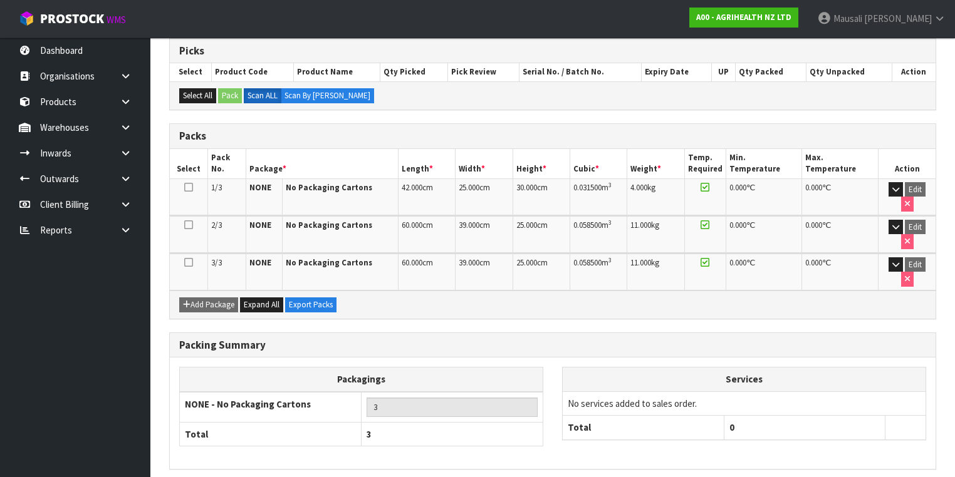
scroll to position [253, 0]
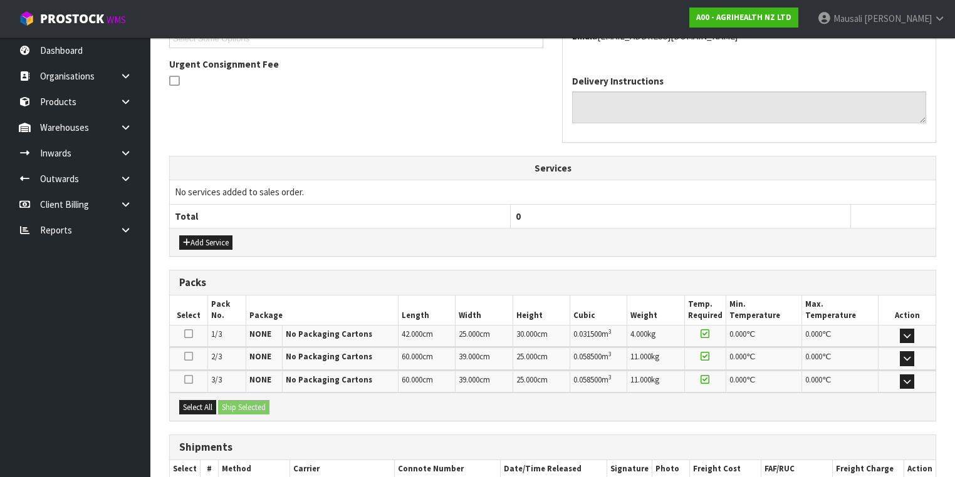
scroll to position [401, 0]
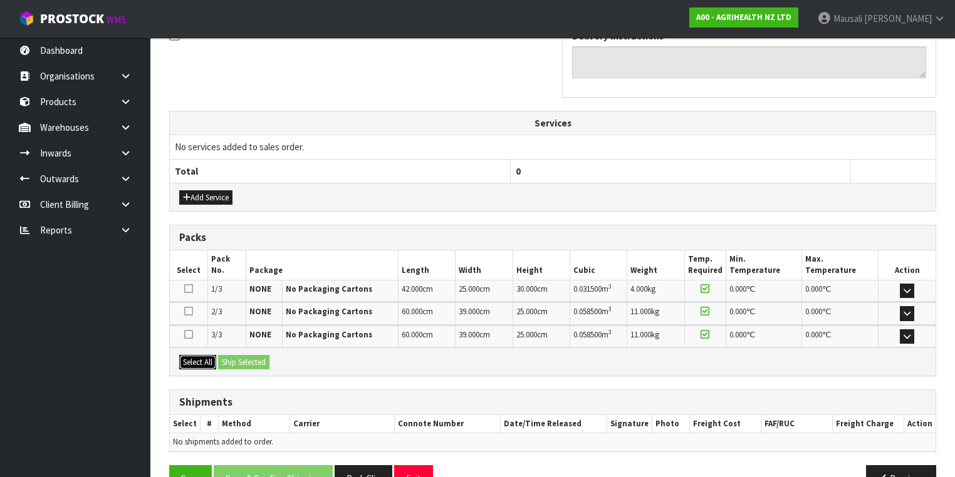
click at [202, 357] on button "Select All" at bounding box center [197, 362] width 37 height 15
click at [226, 357] on button "Ship Selected" at bounding box center [243, 362] width 51 height 15
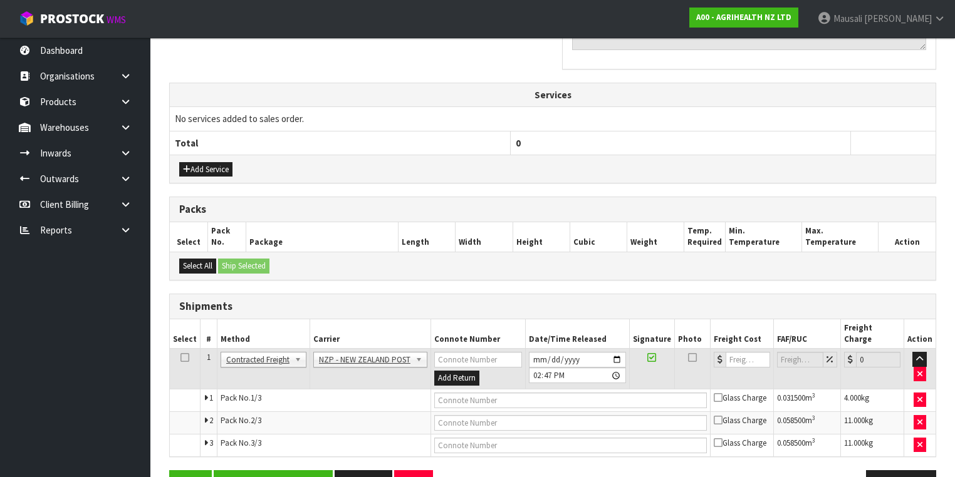
scroll to position [451, 0]
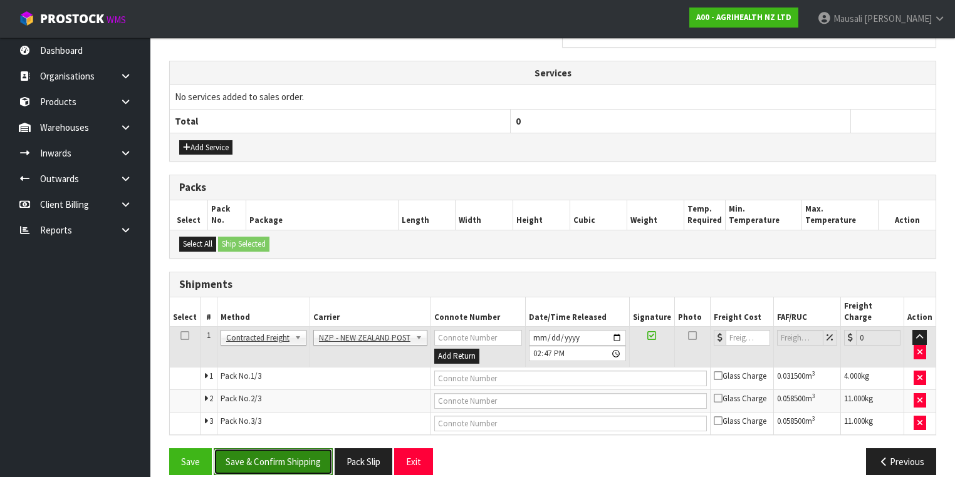
click at [276, 451] on button "Save & Confirm Shipping" at bounding box center [273, 462] width 119 height 27
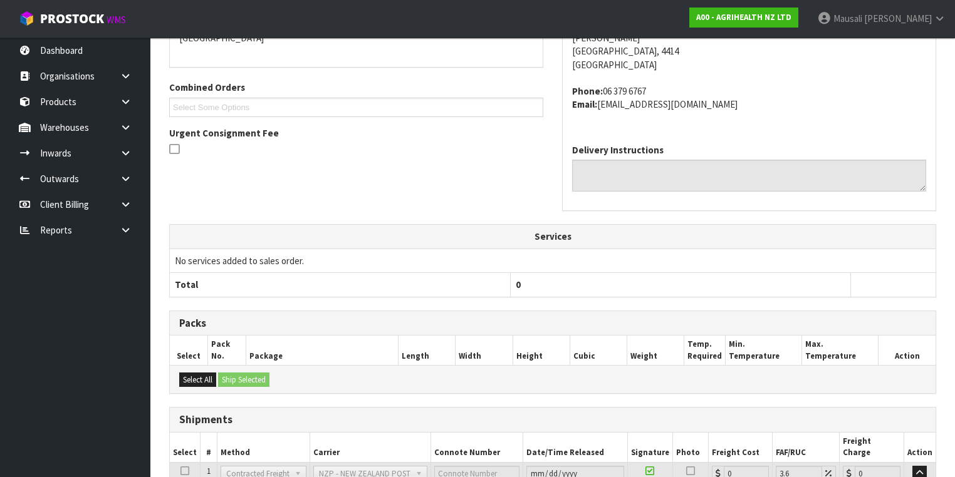
scroll to position [432, 0]
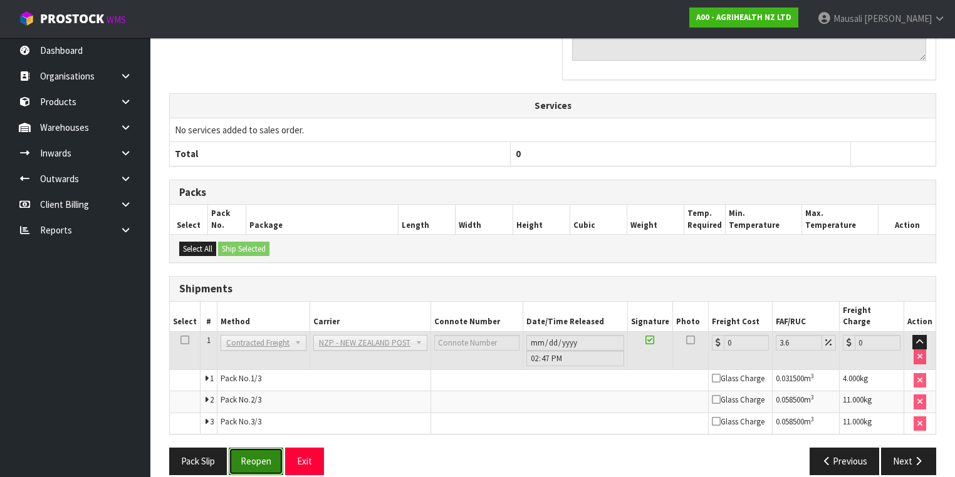
click at [259, 448] on button "Reopen" at bounding box center [256, 461] width 55 height 27
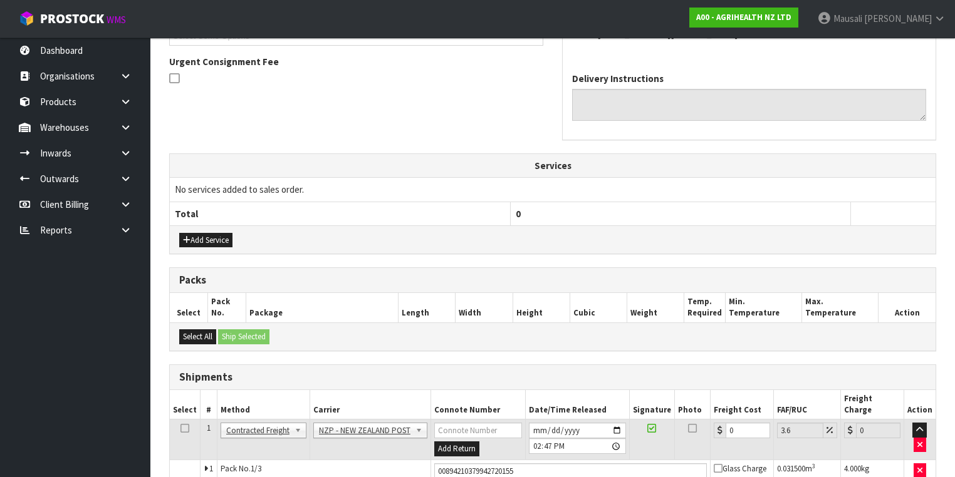
scroll to position [401, 0]
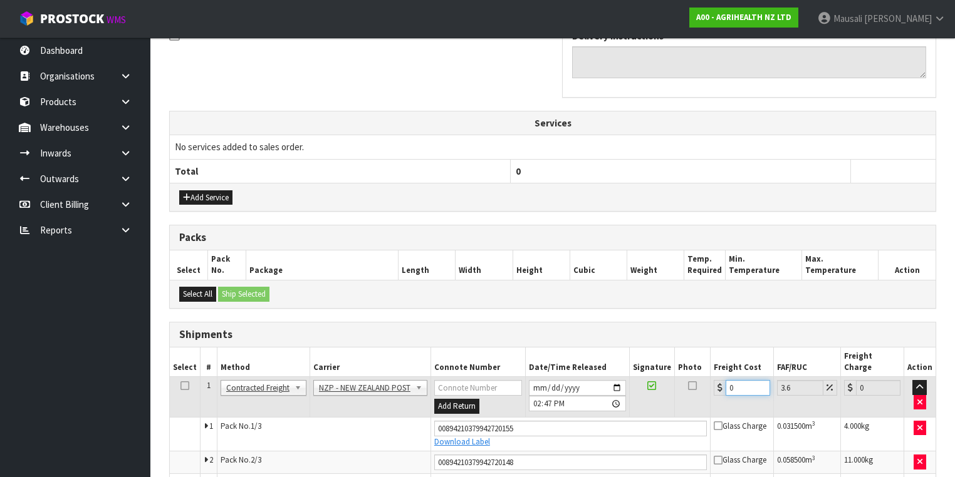
drag, startPoint x: 741, startPoint y: 372, endPoint x: 694, endPoint y: 388, distance: 49.1
click at [694, 388] on tr "1 Client Local Pickup Customer Local Pickup Company Freight Contracted Freight …" at bounding box center [553, 397] width 766 height 41
type input "2"
type input "2.07"
type input "28"
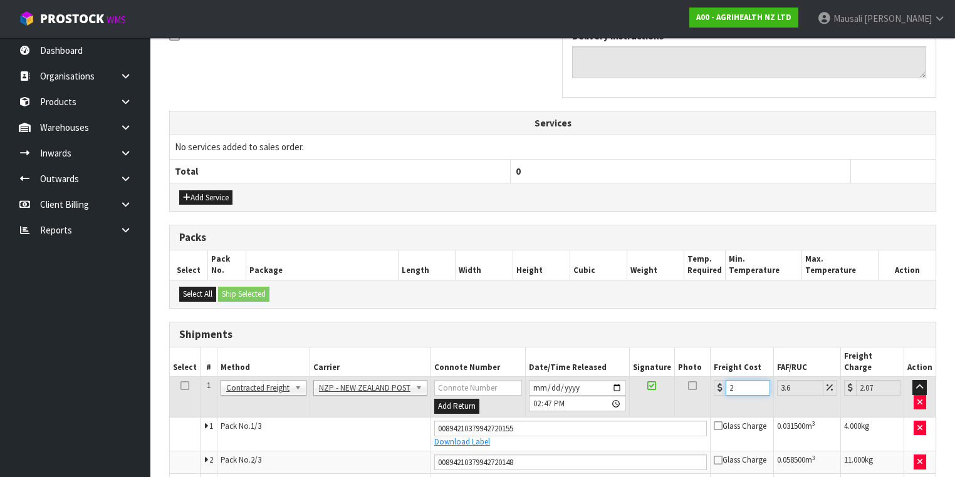
type input "29.01"
type input "28.5"
type input "29.53"
type input "28.59"
type input "29.62"
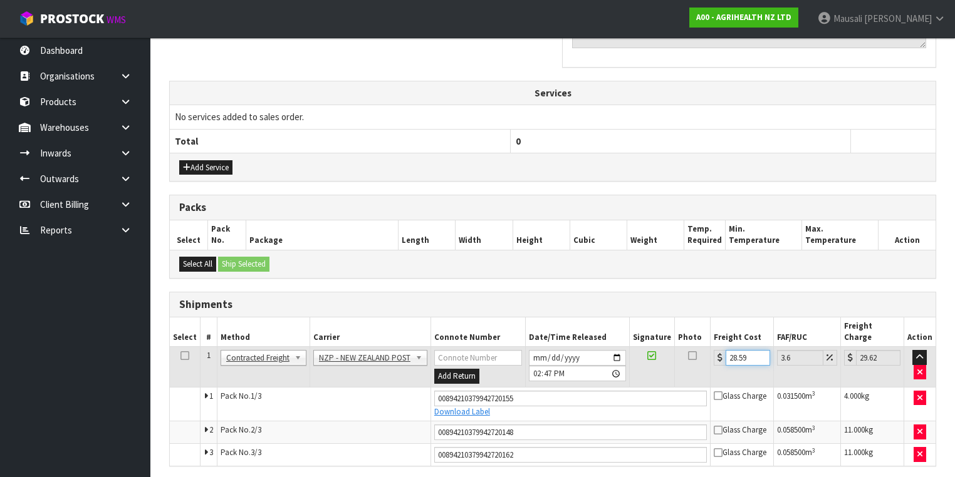
scroll to position [464, 0]
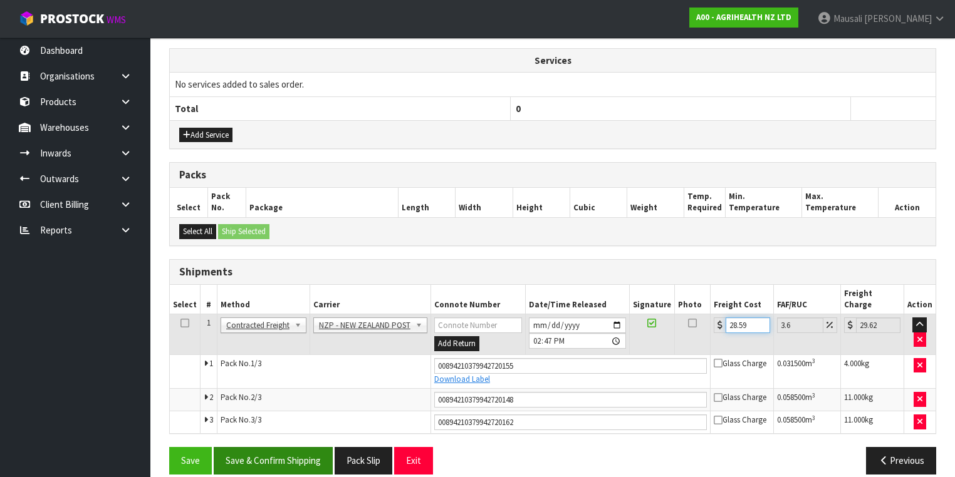
type input "28.59"
click at [272, 453] on button "Save & Confirm Shipping" at bounding box center [273, 460] width 119 height 27
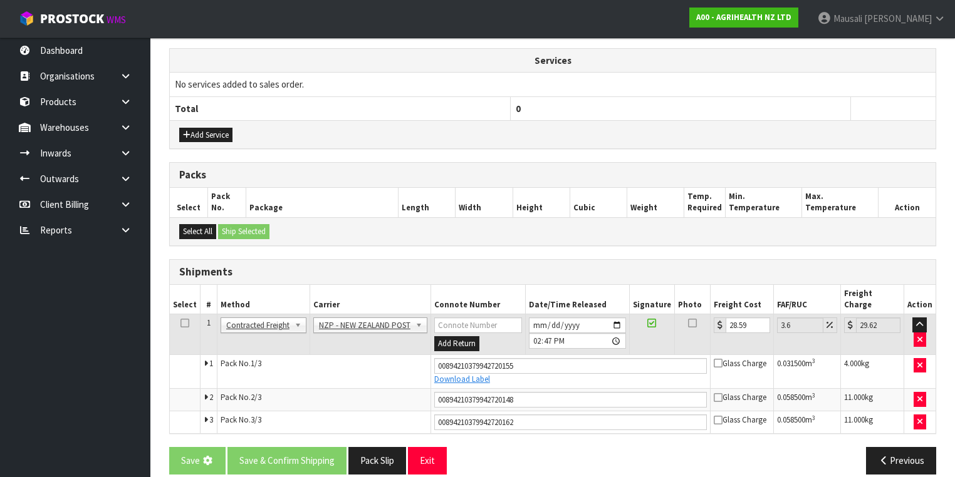
scroll to position [0, 0]
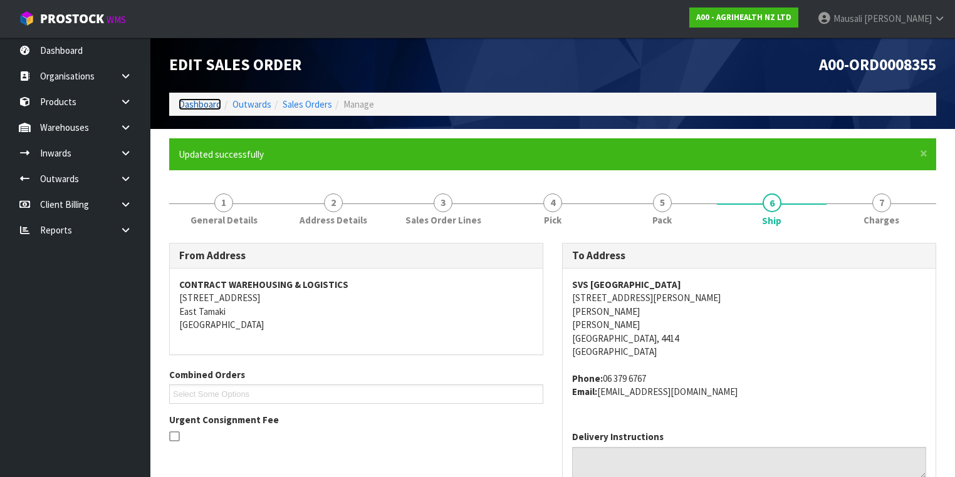
click at [192, 99] on link "Dashboard" at bounding box center [200, 104] width 43 height 12
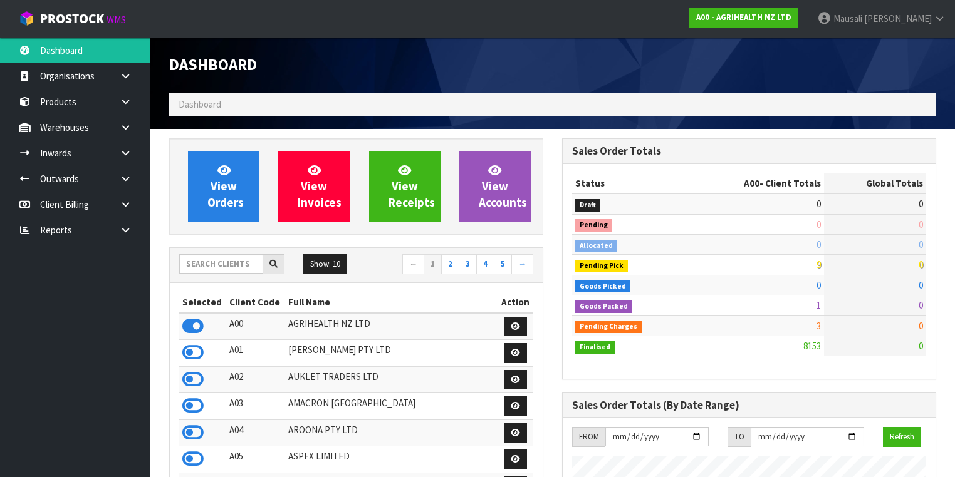
scroll to position [972, 393]
click at [210, 266] on input "text" at bounding box center [221, 263] width 84 height 19
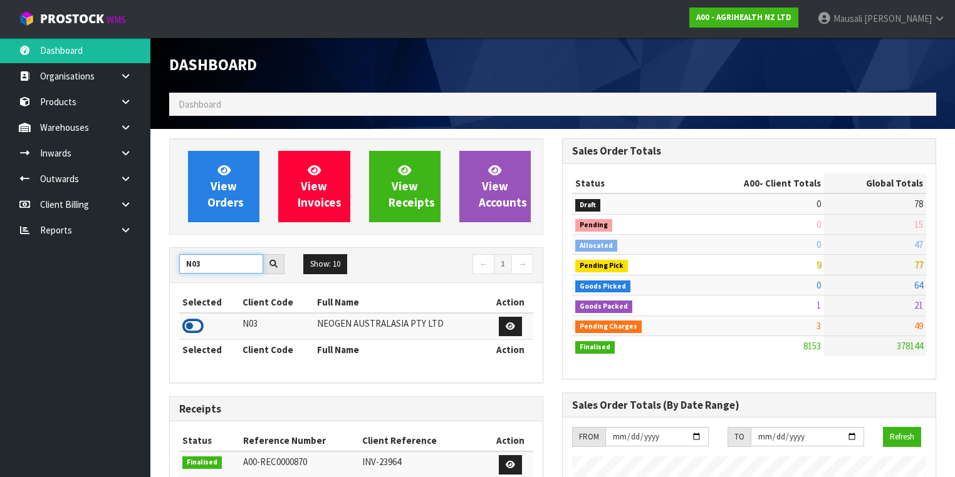
type input "N03"
click at [200, 317] on icon at bounding box center [192, 326] width 21 height 19
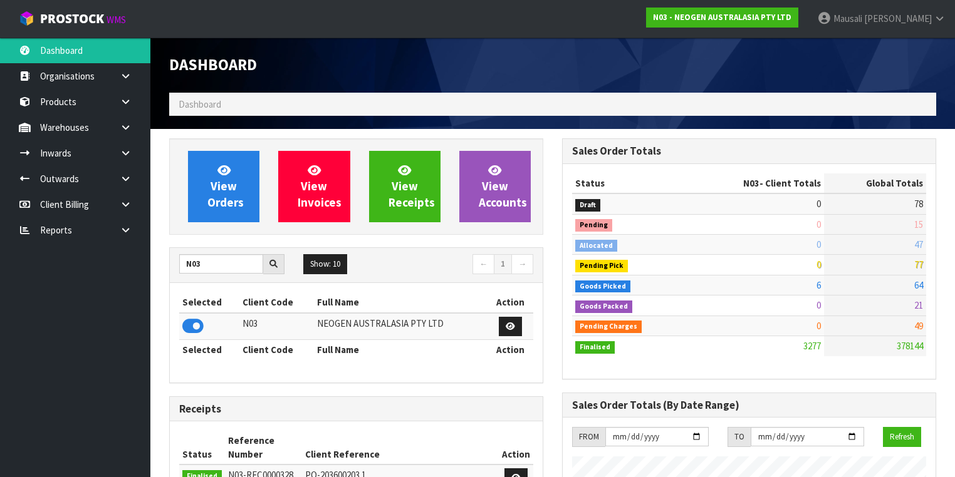
scroll to position [1093, 393]
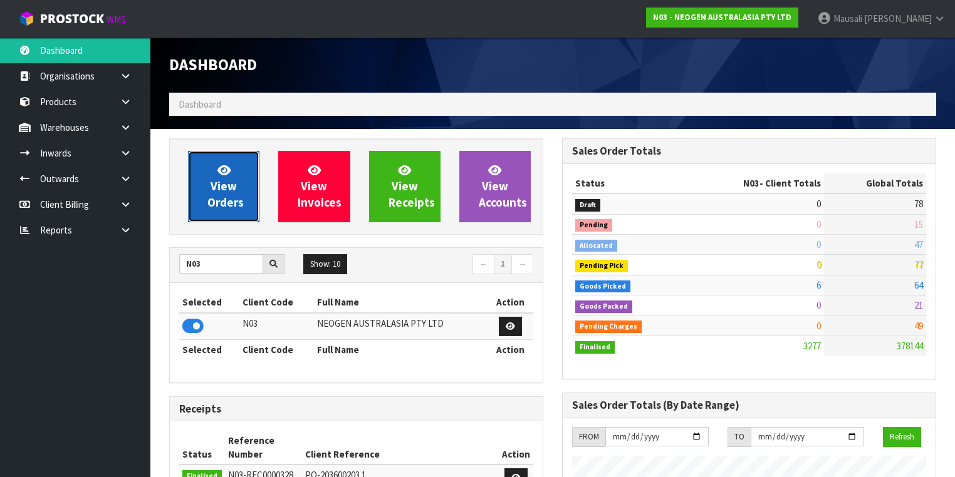
click at [216, 179] on span "View Orders" at bounding box center [225, 186] width 36 height 47
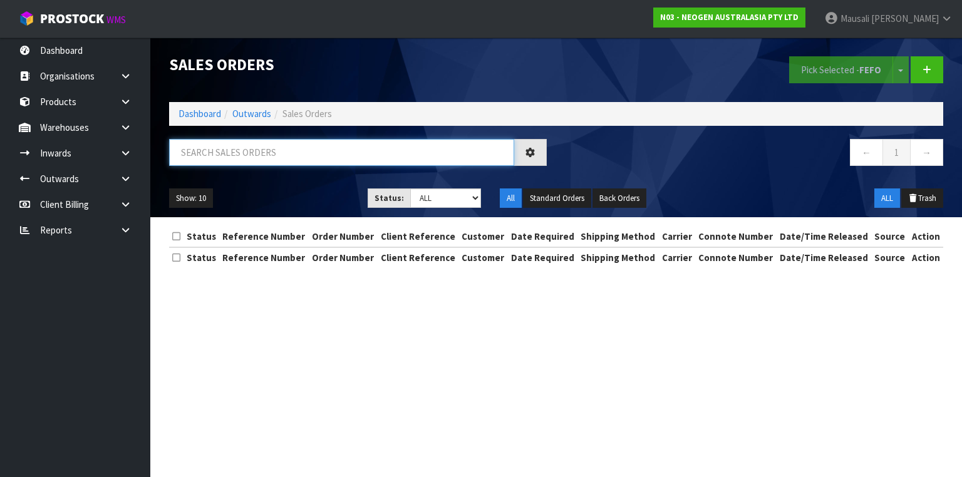
click at [203, 155] on input "text" at bounding box center [341, 152] width 345 height 27
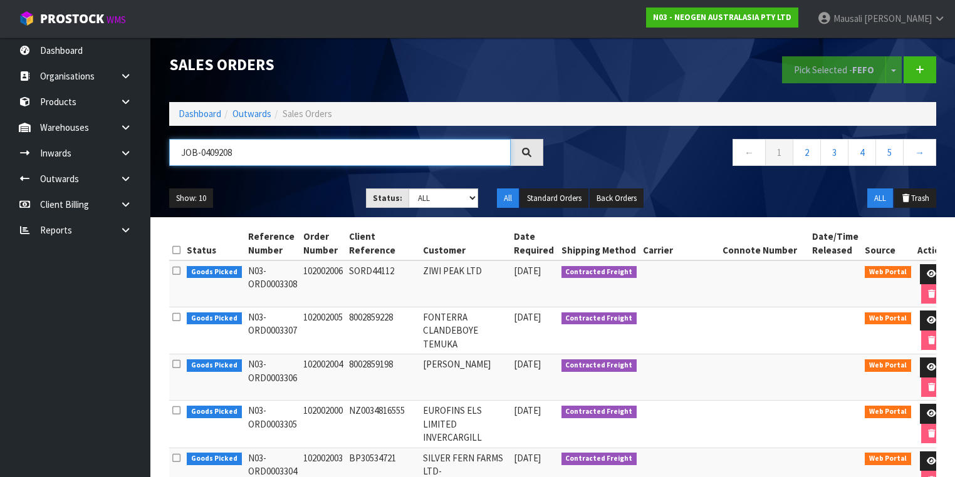
type input "JOB-0409208"
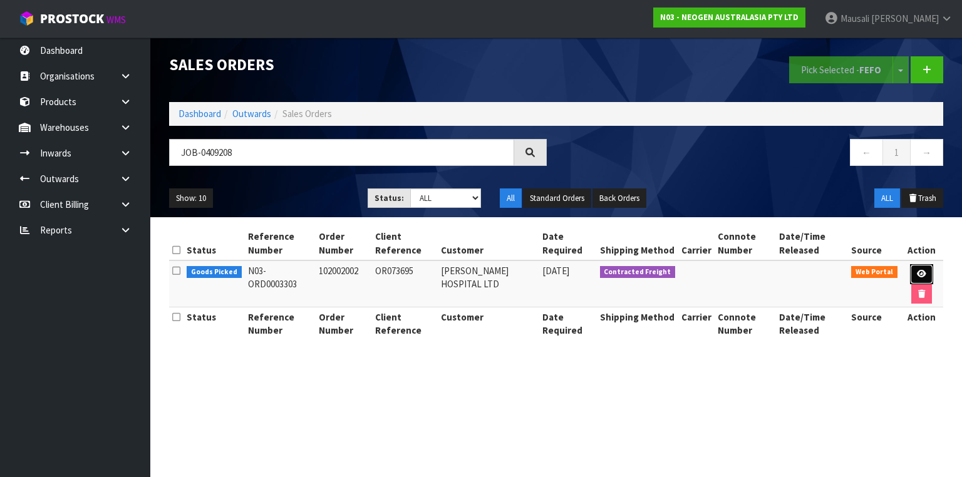
click at [927, 273] on link at bounding box center [921, 274] width 23 height 20
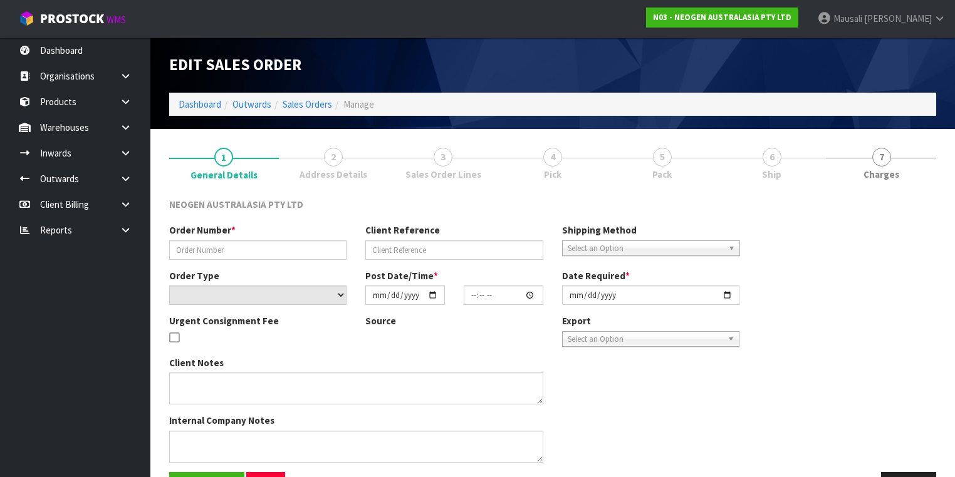
type input "102002002"
type input "OR073695"
select select "number:0"
type input "[DATE]"
type input "10:44:00.000"
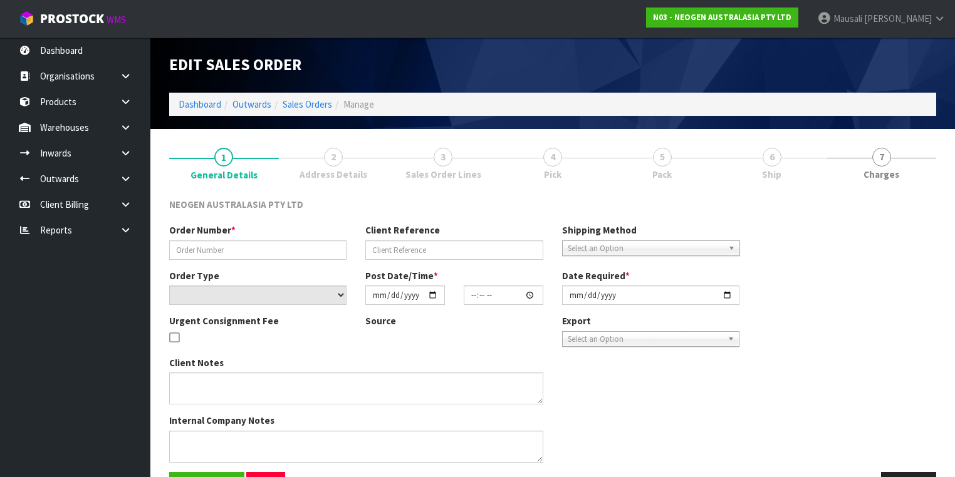
type input "[DATE]"
type textarea "ATTN: ALLISON BROOKER"
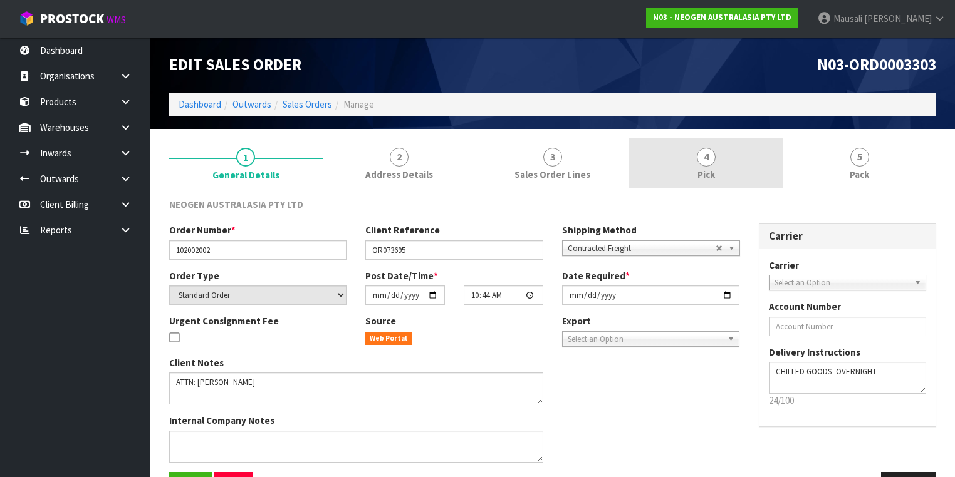
click at [707, 166] on link "4 Pick" at bounding box center [706, 162] width 154 height 49
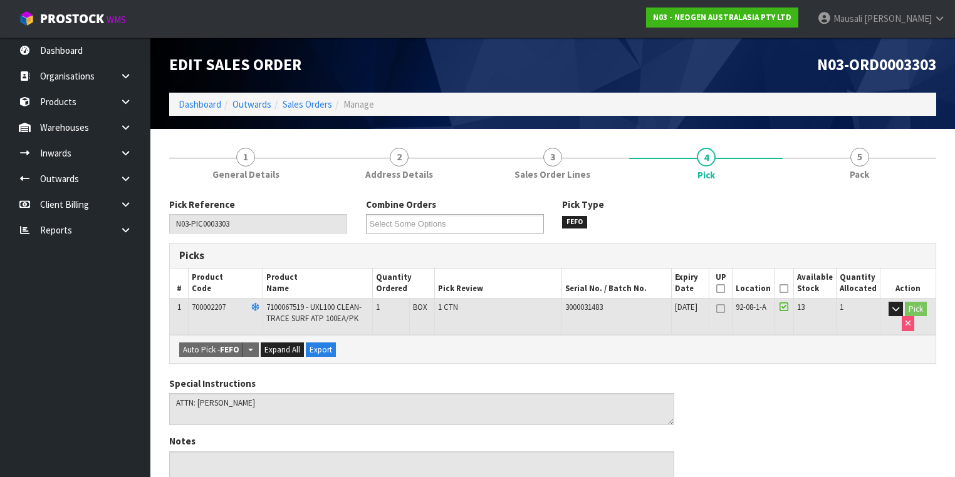
click at [788, 289] on icon at bounding box center [783, 289] width 9 height 1
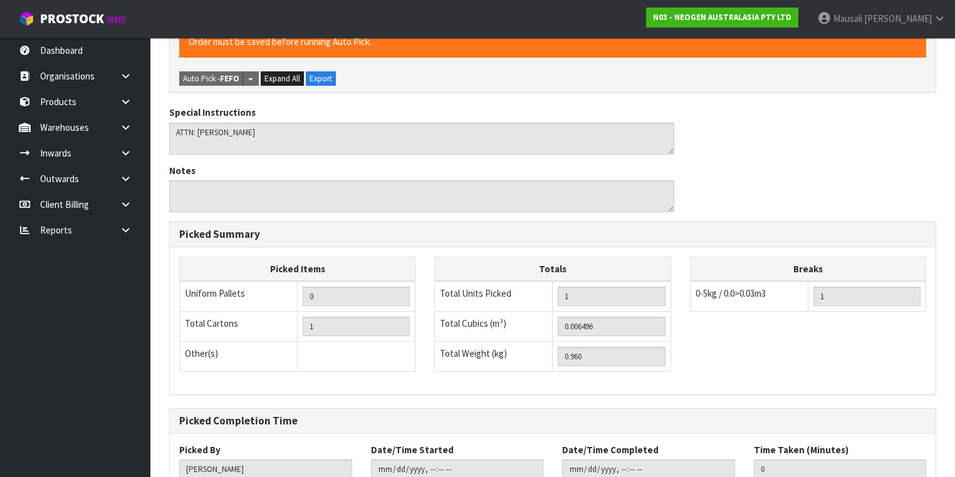
scroll to position [401, 0]
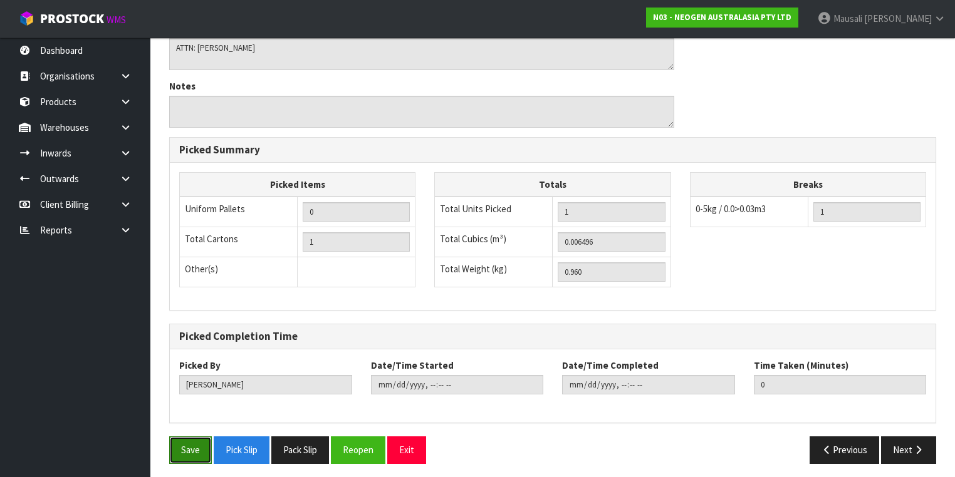
click at [184, 444] on button "Save" at bounding box center [190, 450] width 43 height 27
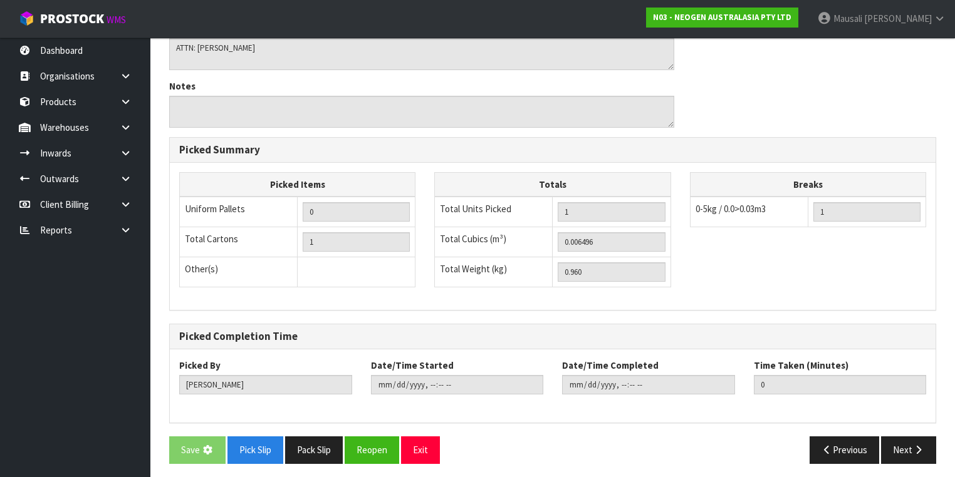
scroll to position [0, 0]
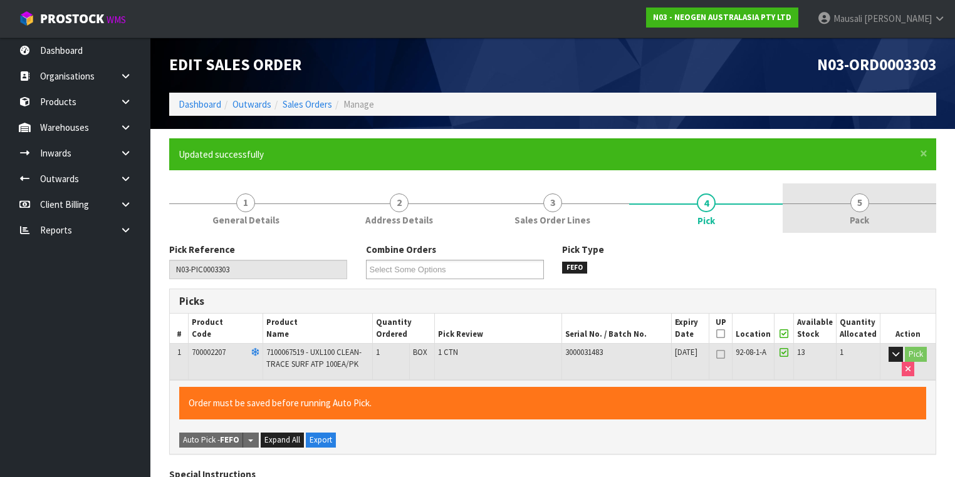
type input "[PERSON_NAME]"
type input "2025-08-25T14:50:08"
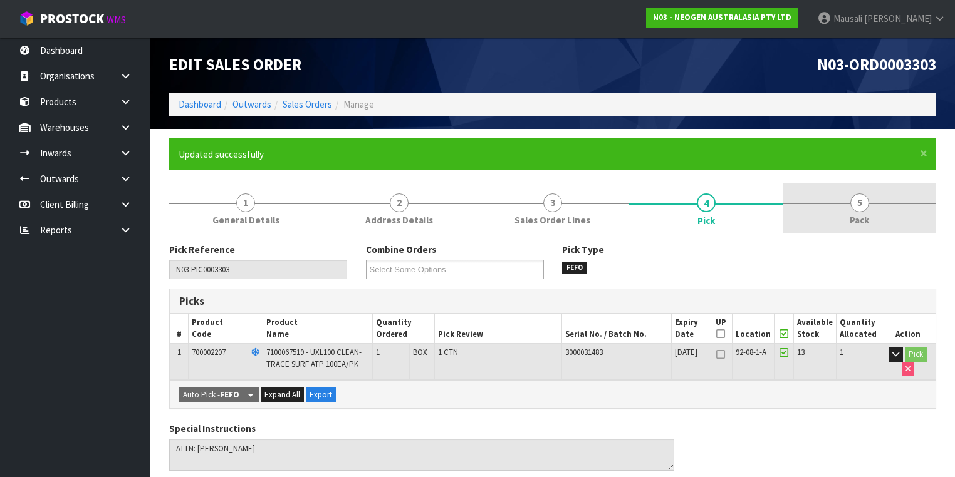
click at [868, 219] on span "Pack" at bounding box center [859, 220] width 19 height 13
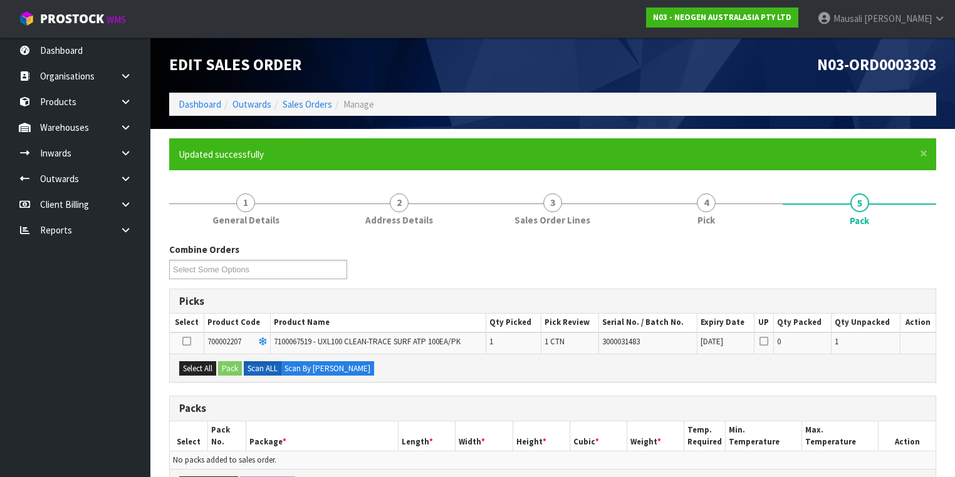
scroll to position [200, 0]
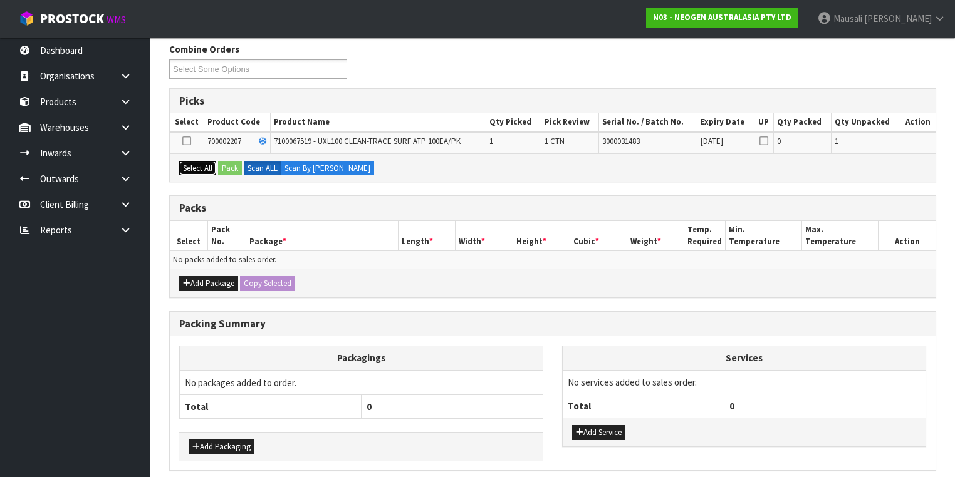
drag, startPoint x: 193, startPoint y: 167, endPoint x: 232, endPoint y: 166, distance: 38.9
click at [195, 167] on button "Select All" at bounding box center [197, 168] width 37 height 15
click at [233, 166] on button "Pack" at bounding box center [230, 168] width 24 height 15
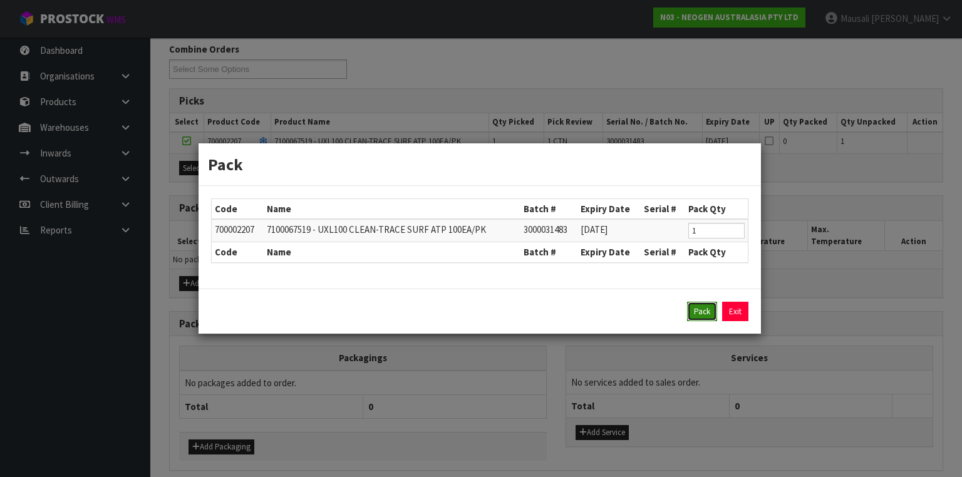
click at [708, 308] on button "Pack" at bounding box center [702, 312] width 30 height 20
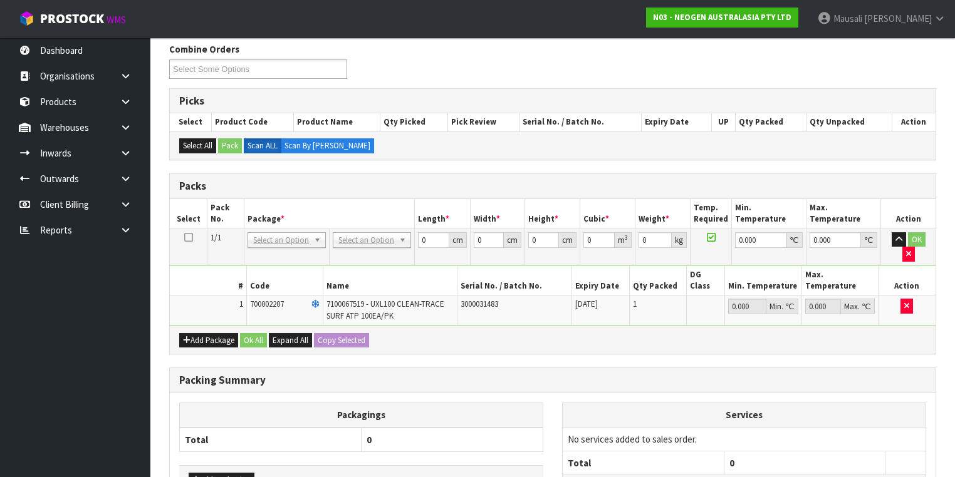
click at [367, 229] on td "No Packaging Cartons PLT GEN120 (1200 X 1000) PLT ONE WAY SKID CHEP HIRE PALLET…" at bounding box center [372, 247] width 85 height 36
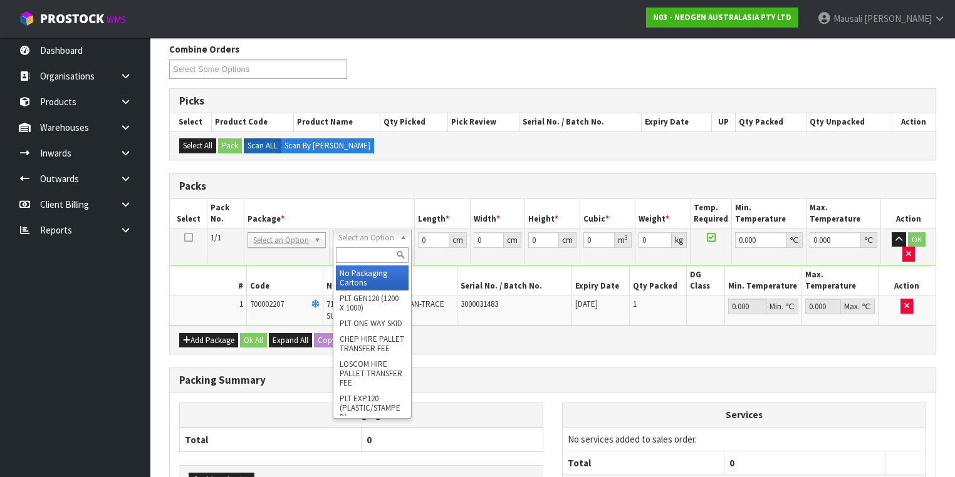
click at [368, 250] on input "text" at bounding box center [372, 255] width 72 height 16
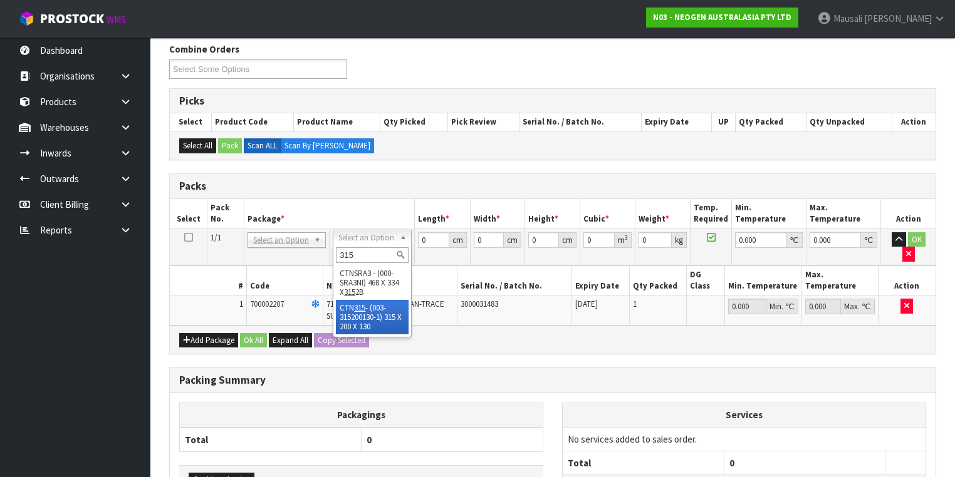
type input "315"
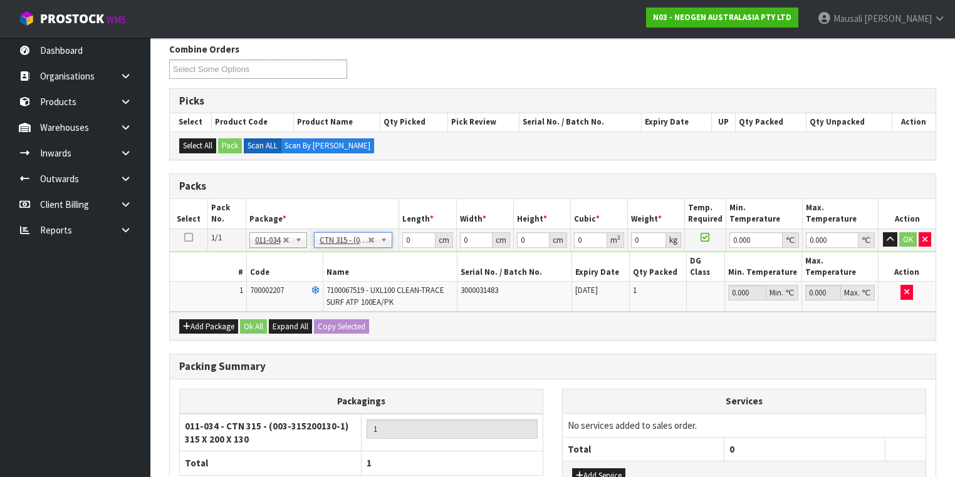
type input "31.5"
type input "20"
type input "13"
type input "0.00819"
type input "1.16"
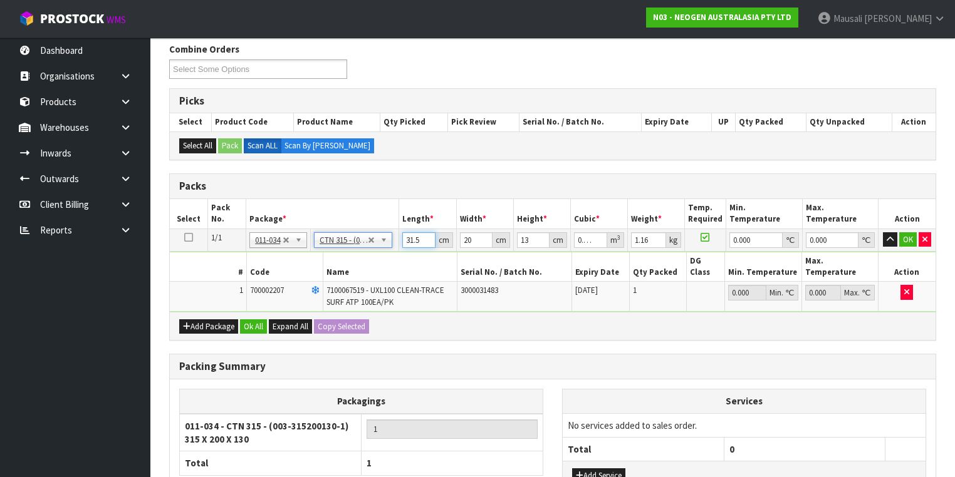
drag, startPoint x: 420, startPoint y: 241, endPoint x: 403, endPoint y: 242, distance: 17.6
click at [405, 242] on input "31.5" at bounding box center [418, 240] width 33 height 16
type input "3"
type input "0.00078"
type input "32"
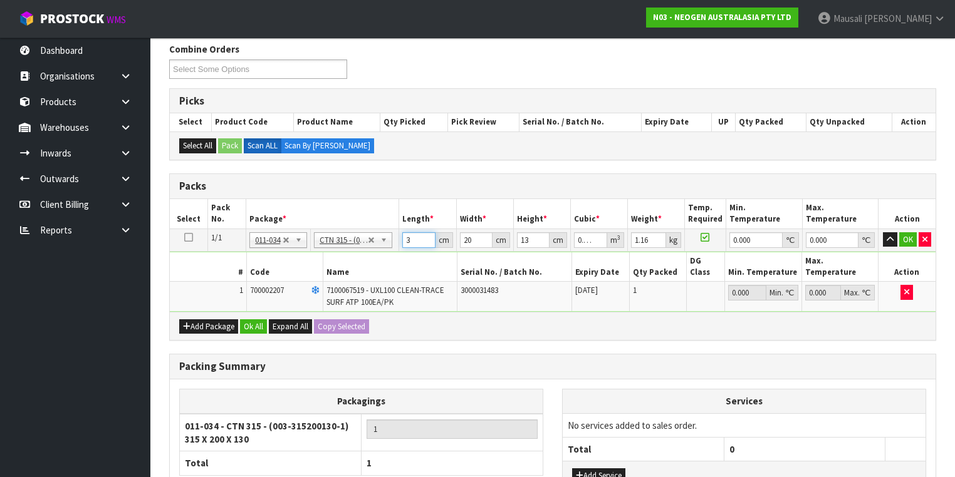
type input "0.00832"
type input "32"
type input "2"
type input "0.000832"
type input "21"
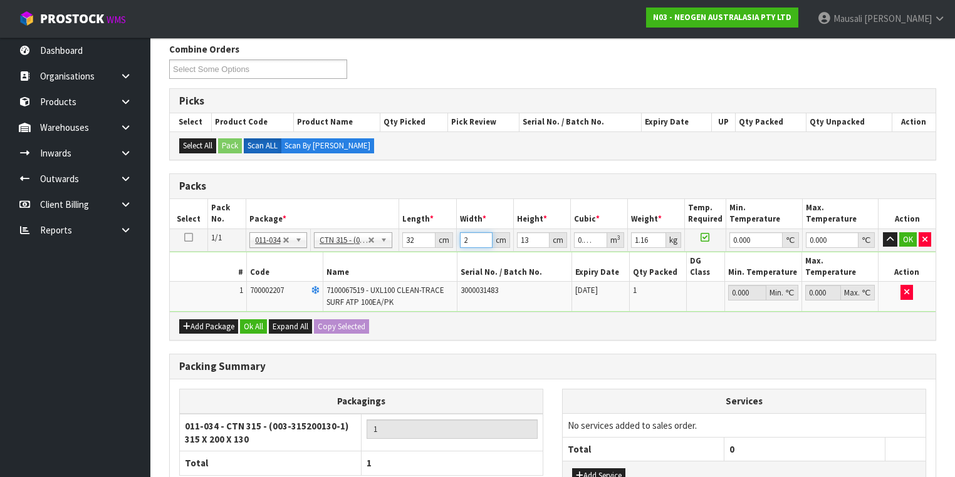
type input "0.008736"
type input "21"
type input "1"
type input "0.000672"
type input "15"
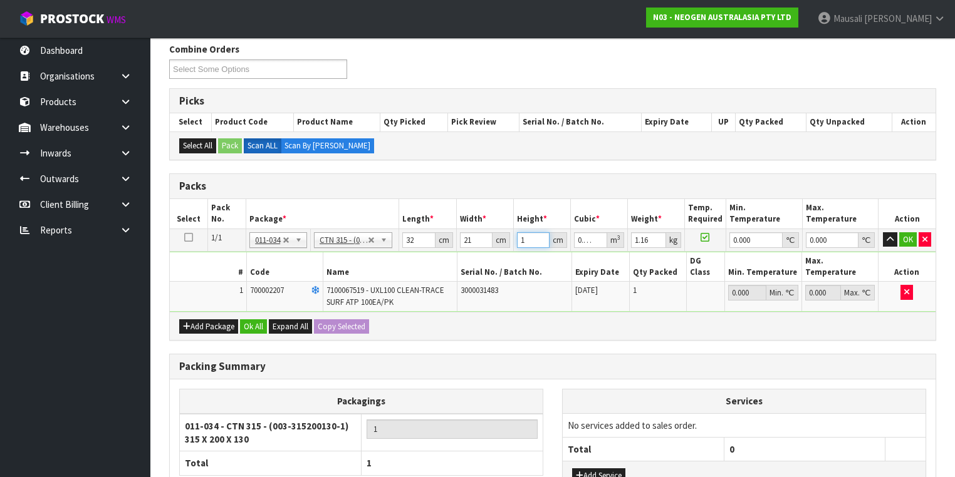
type input "0.01008"
type input "15"
type input "2"
click at [263, 320] on button "Ok All" at bounding box center [253, 327] width 27 height 15
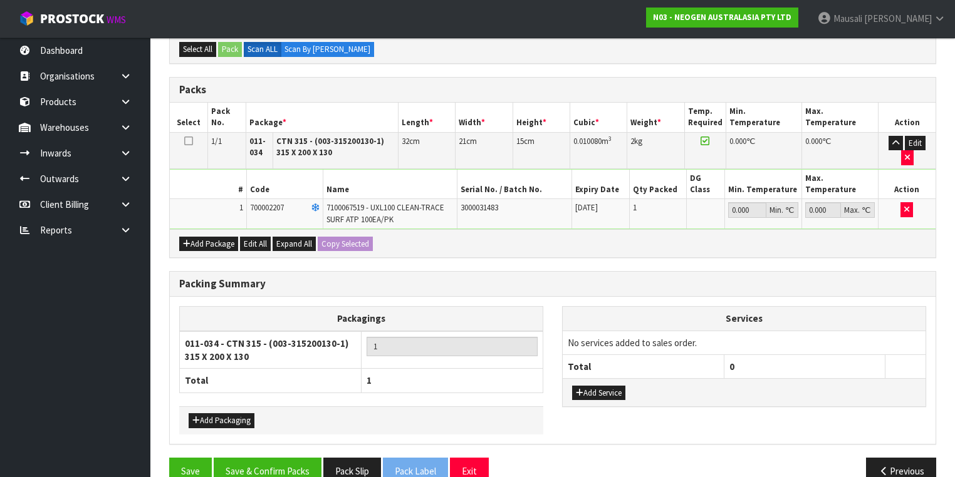
scroll to position [299, 0]
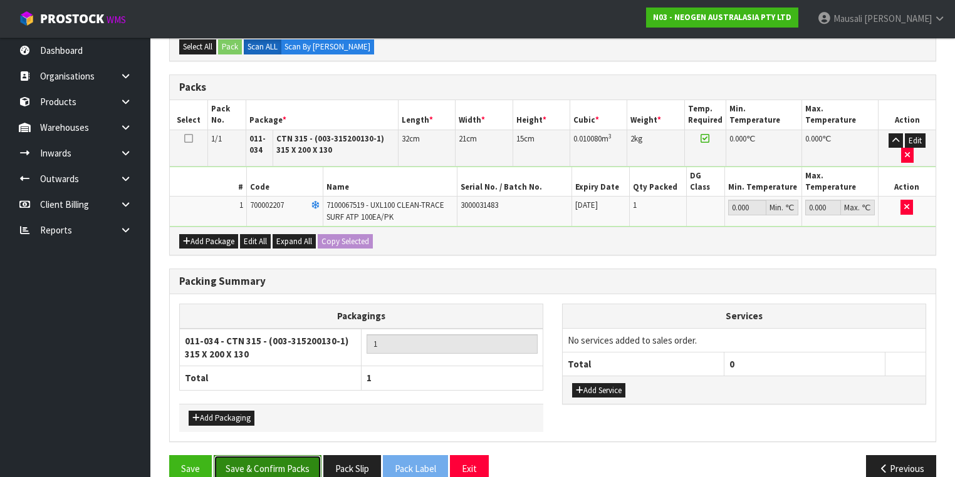
click at [277, 456] on button "Save & Confirm Packs" at bounding box center [268, 469] width 108 height 27
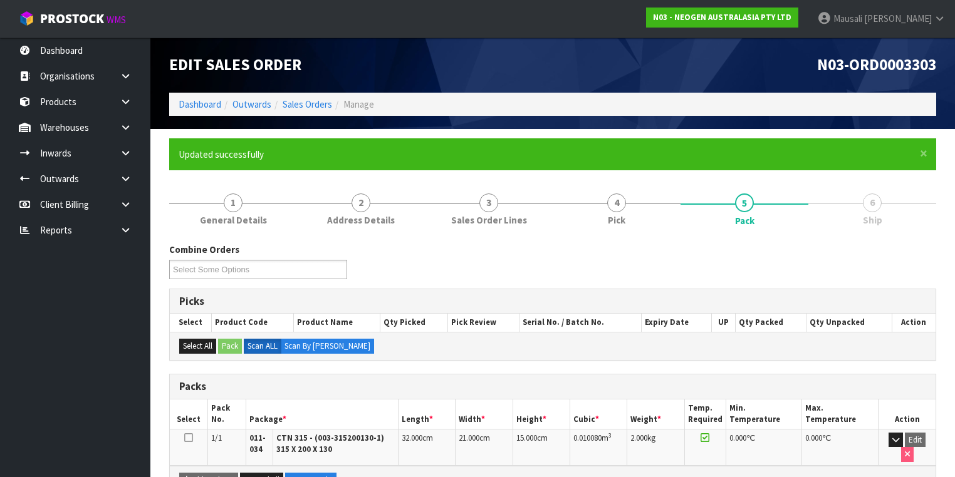
scroll to position [223, 0]
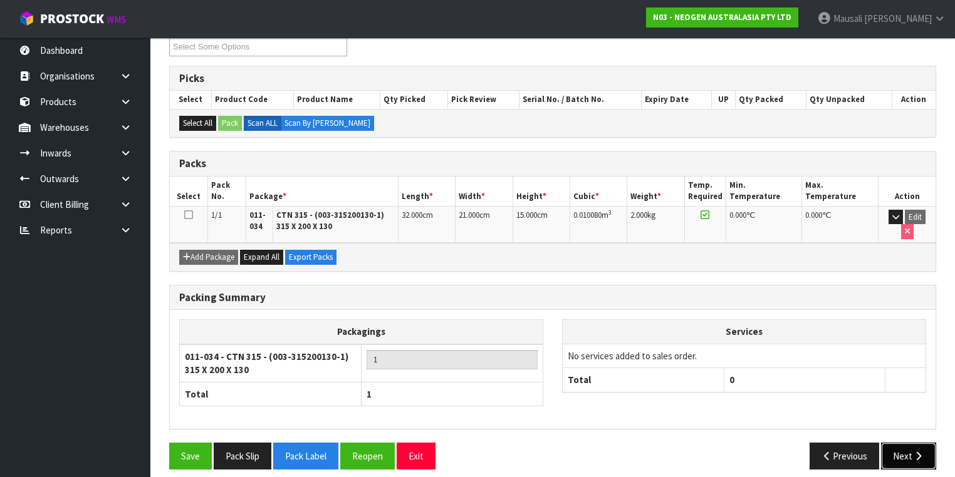
click at [908, 443] on button "Next" at bounding box center [908, 456] width 55 height 27
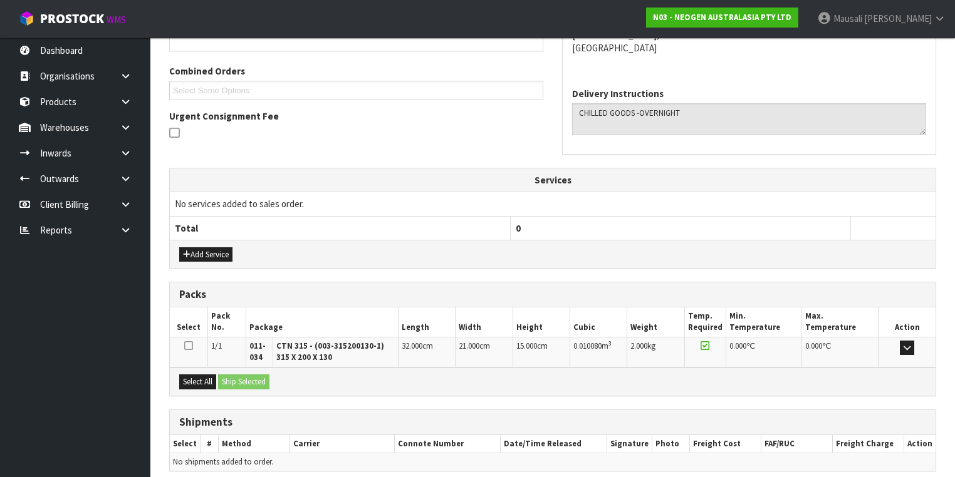
scroll to position [353, 0]
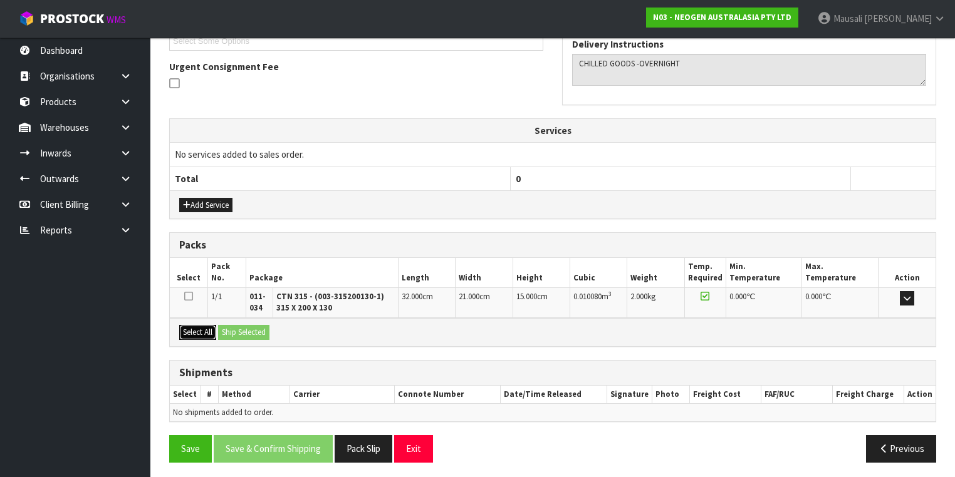
click at [204, 325] on button "Select All" at bounding box center [197, 332] width 37 height 15
click at [231, 325] on button "Ship Selected" at bounding box center [243, 332] width 51 height 15
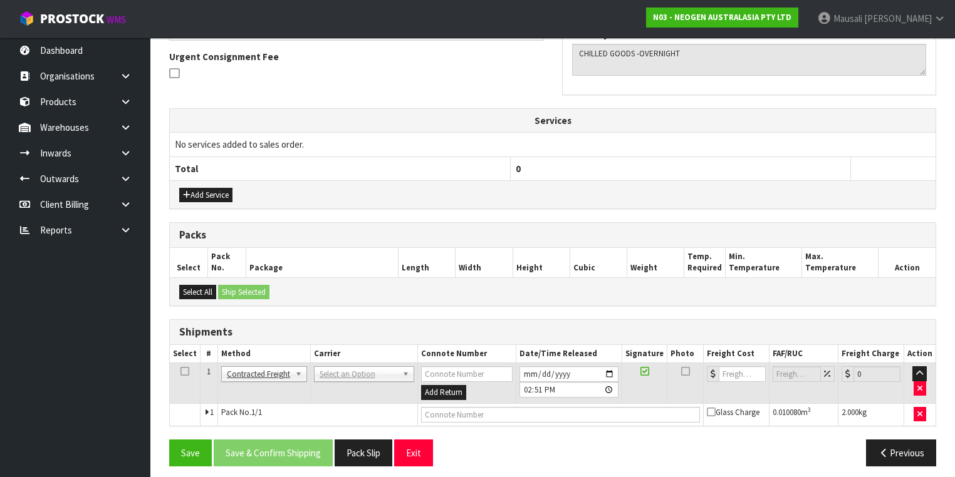
scroll to position [367, 0]
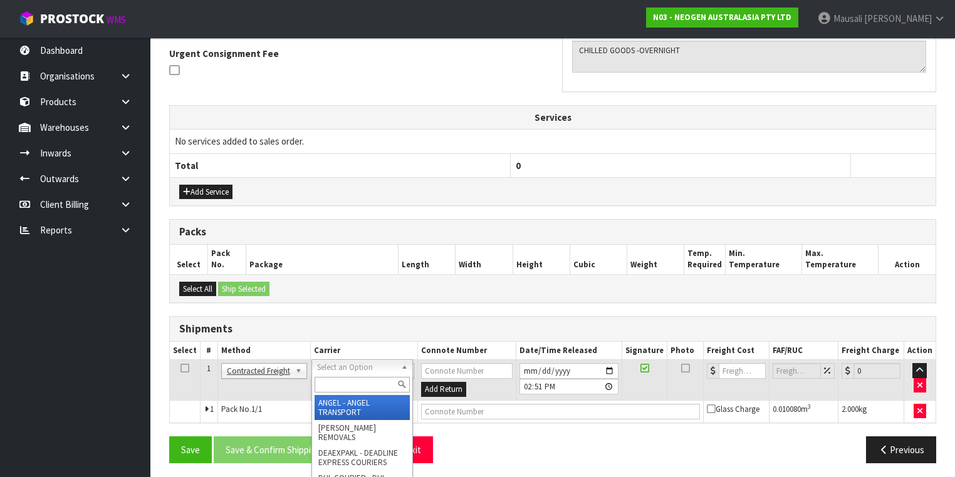
click at [335, 380] on input "text" at bounding box center [362, 385] width 95 height 16
type input "NZP"
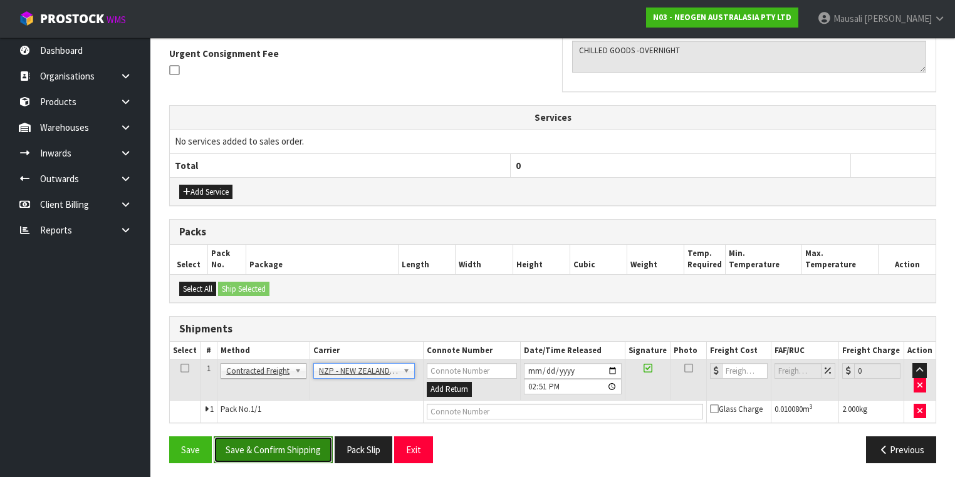
click at [275, 447] on button "Save & Confirm Shipping" at bounding box center [273, 450] width 119 height 27
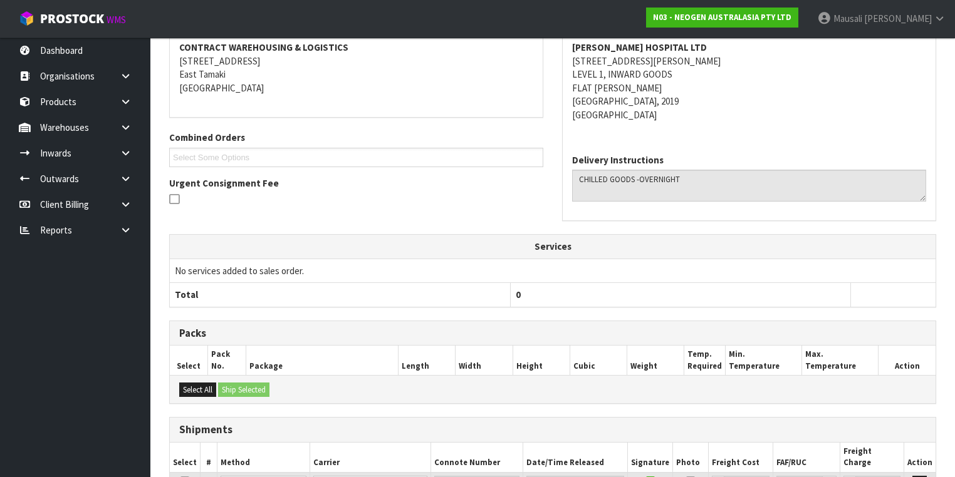
scroll to position [350, 0]
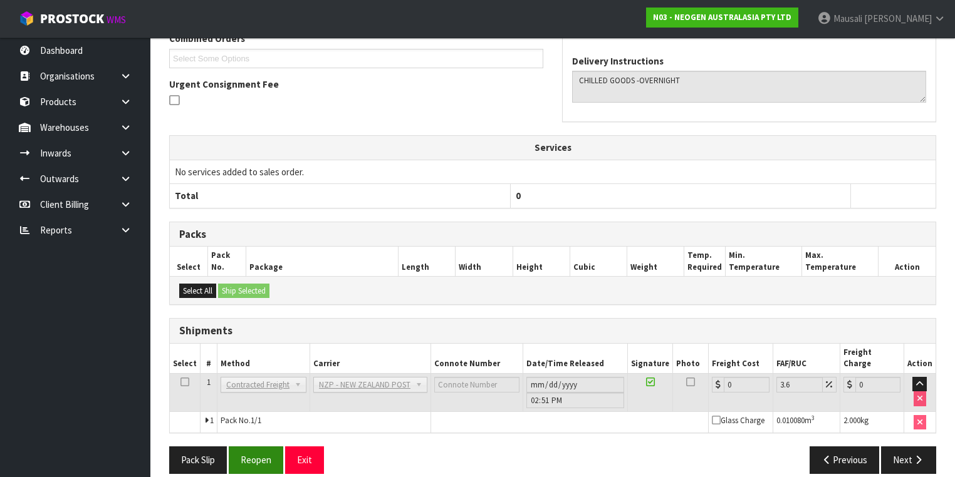
drag, startPoint x: 254, startPoint y: 460, endPoint x: 265, endPoint y: 456, distance: 12.1
click at [253, 460] on div "Pack Slip Reopen Exit Previous Next" at bounding box center [553, 465] width 786 height 36
click at [254, 449] on button "Reopen" at bounding box center [256, 460] width 55 height 27
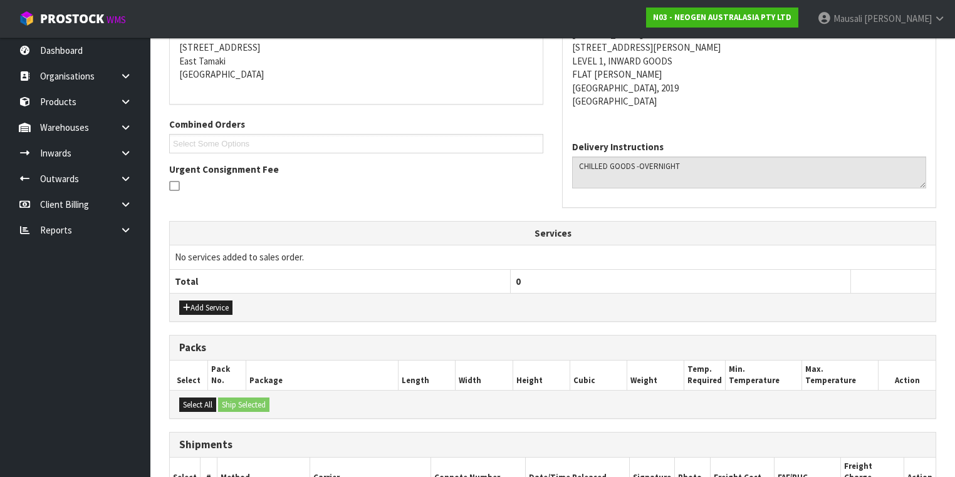
scroll to position [378, 0]
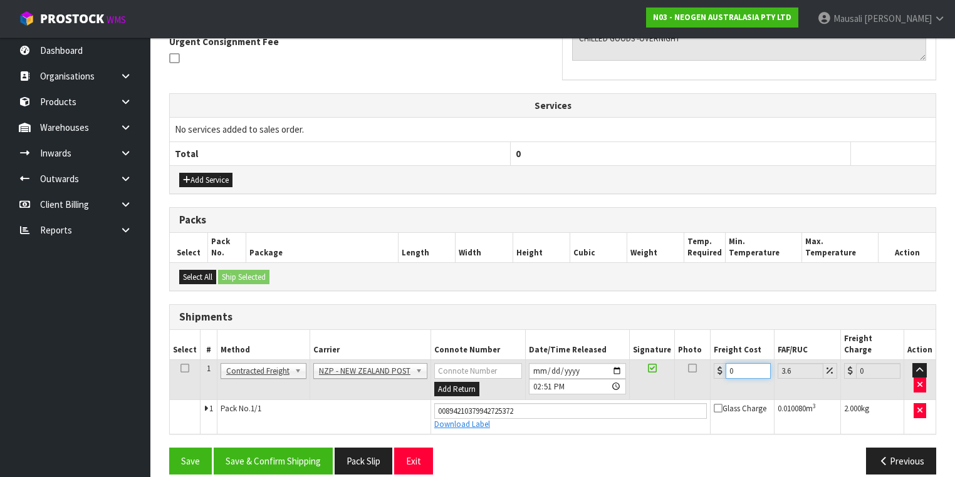
drag, startPoint x: 742, startPoint y: 356, endPoint x: 719, endPoint y: 363, distance: 24.4
click at [719, 363] on td "0" at bounding box center [742, 380] width 63 height 41
type input "4"
type input "4.14"
type input "4.3"
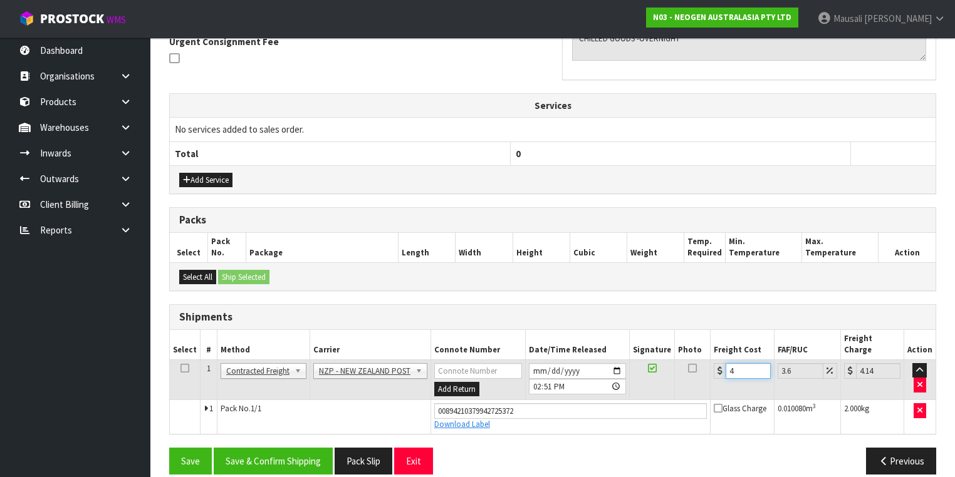
type input "4.45"
type input "4.33"
type input "4.49"
type input "4.33"
click at [310, 450] on button "Save & Confirm Shipping" at bounding box center [273, 461] width 119 height 27
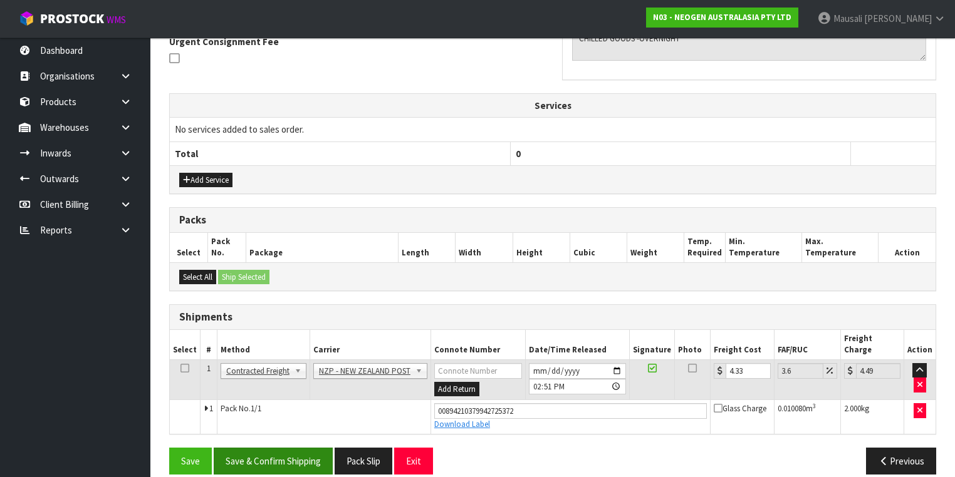
scroll to position [0, 0]
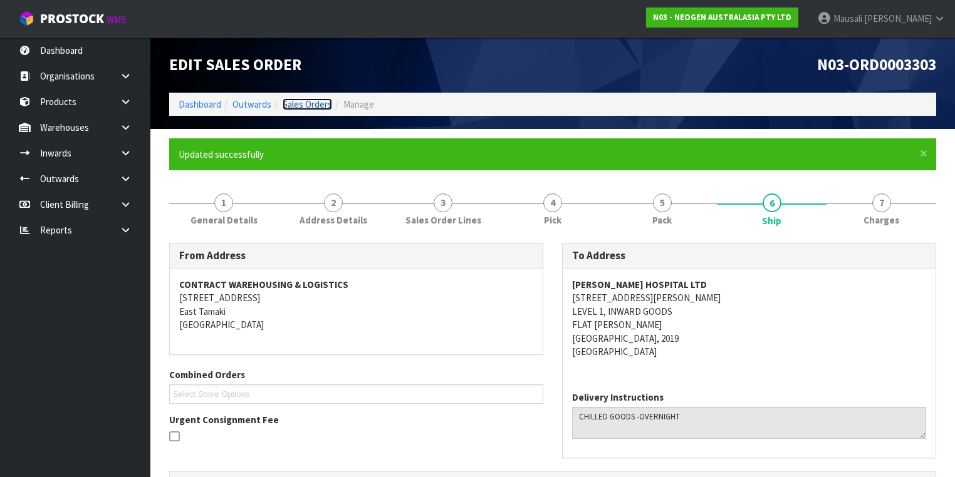
click at [308, 104] on link "Sales Orders" at bounding box center [307, 104] width 49 height 12
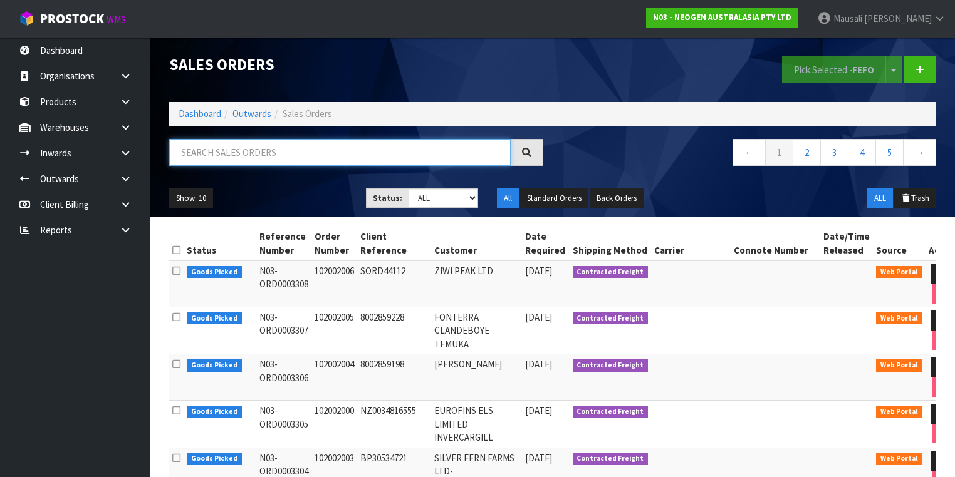
click at [185, 148] on input "text" at bounding box center [339, 152] width 341 height 27
type input "JOB-0409215"
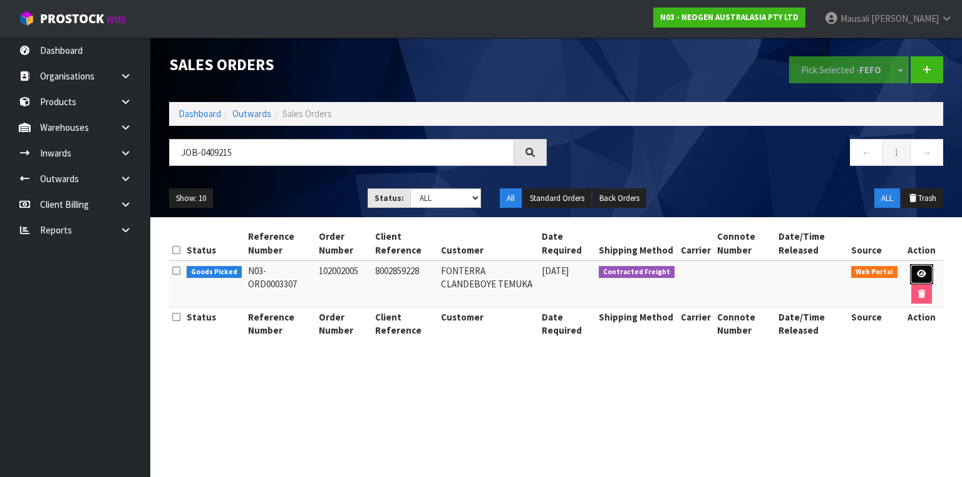
click at [921, 273] on icon at bounding box center [921, 274] width 9 height 8
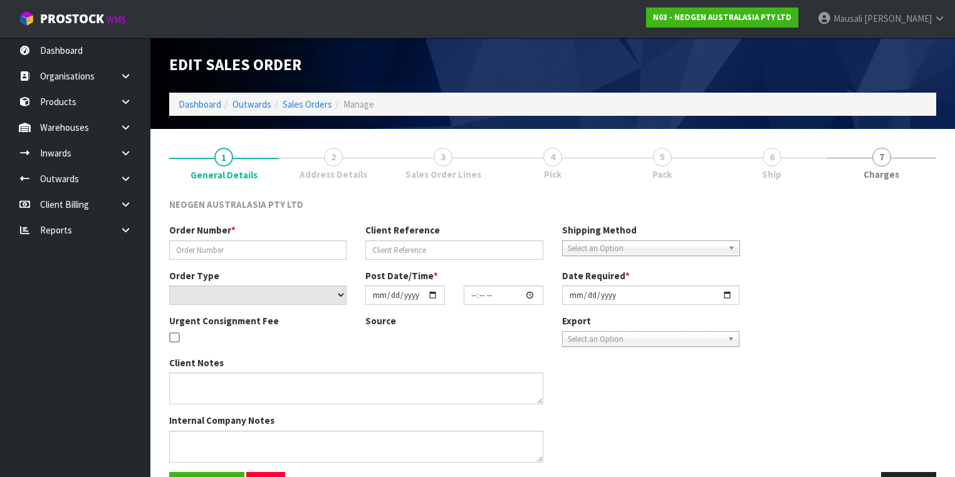
type input "102002005"
type input "8002859228"
select select "number:0"
type input "[DATE]"
type input "11:10:00.000"
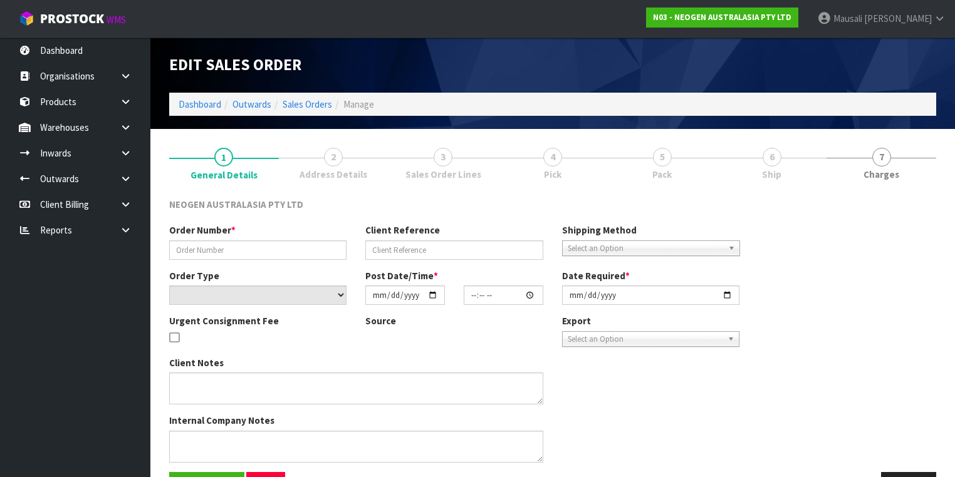
type input "[DATE]"
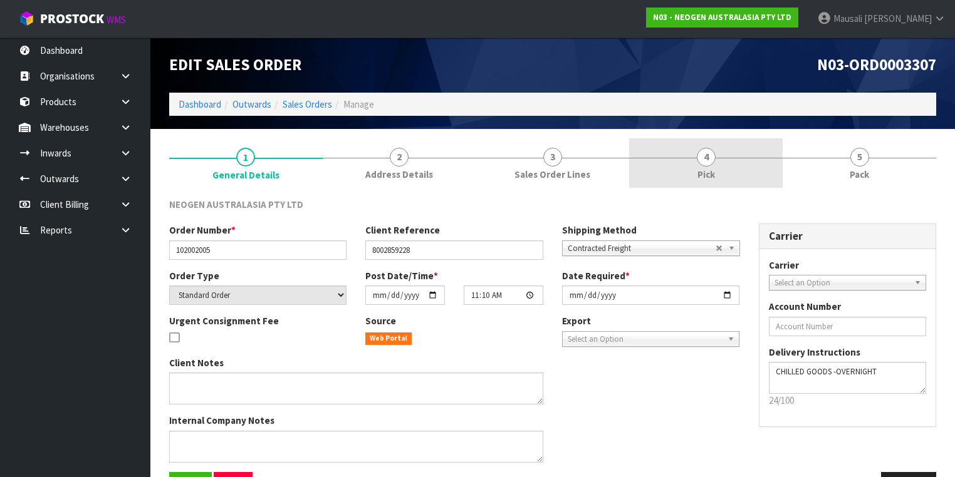
click at [714, 159] on span "4" at bounding box center [706, 157] width 19 height 19
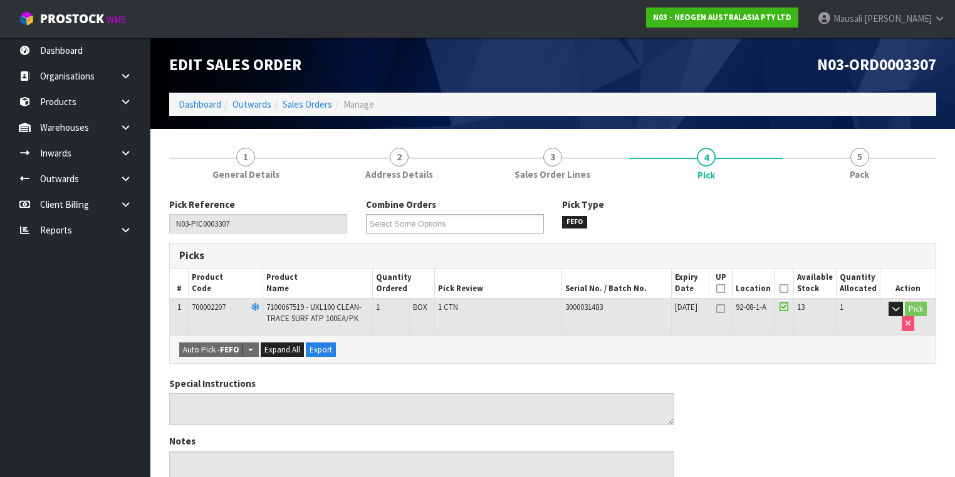
click at [787, 289] on icon at bounding box center [783, 289] width 9 height 1
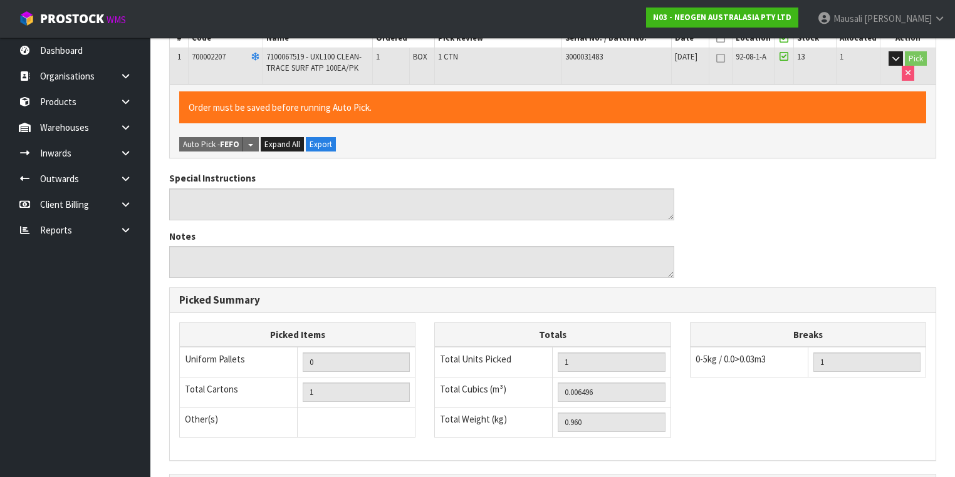
scroll to position [402, 0]
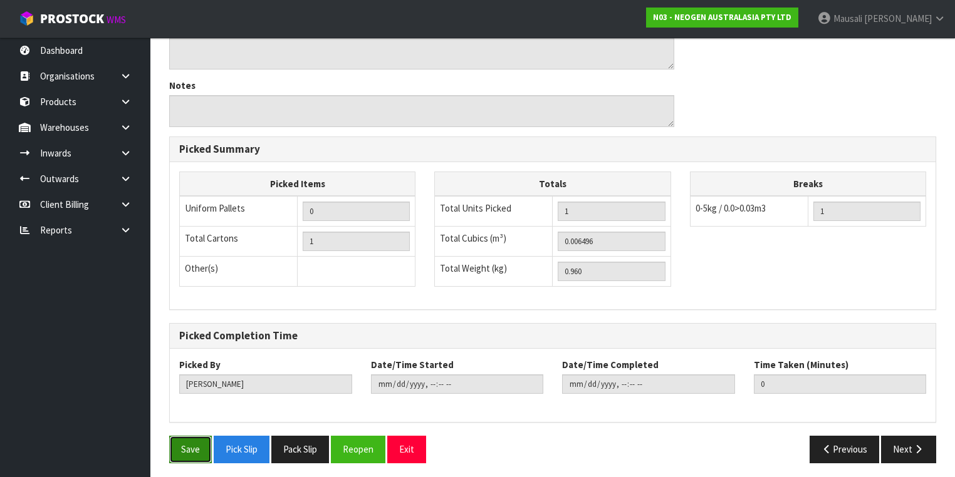
drag, startPoint x: 177, startPoint y: 451, endPoint x: 197, endPoint y: 442, distance: 22.1
click at [177, 450] on button "Save" at bounding box center [190, 449] width 43 height 27
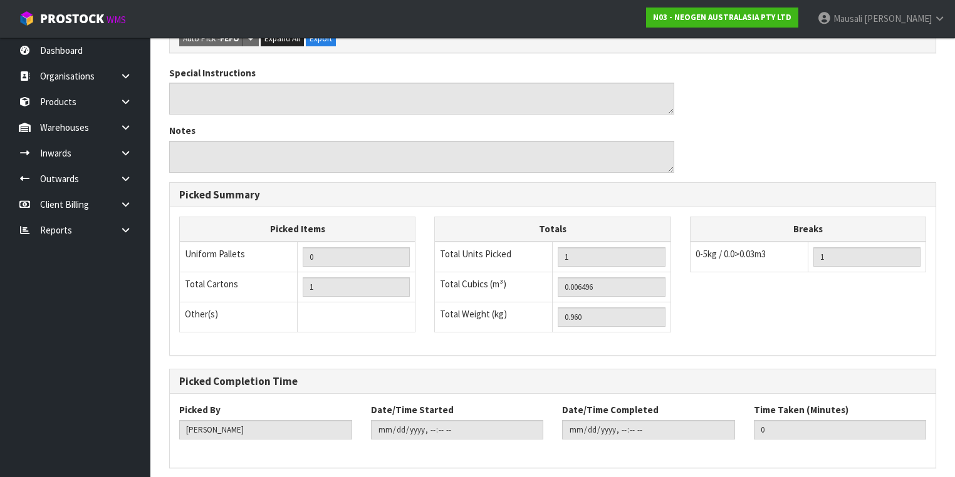
scroll to position [0, 0]
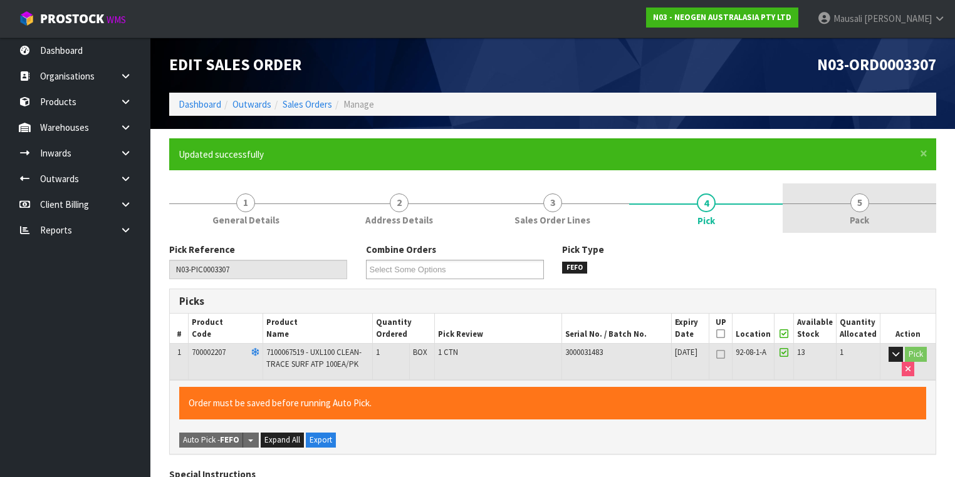
click at [851, 218] on span "Pack" at bounding box center [859, 220] width 19 height 13
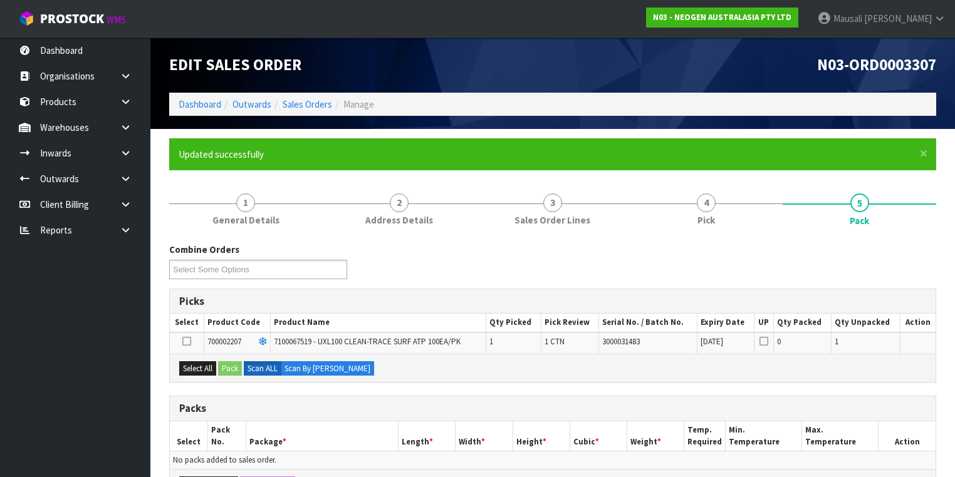
scroll to position [150, 0]
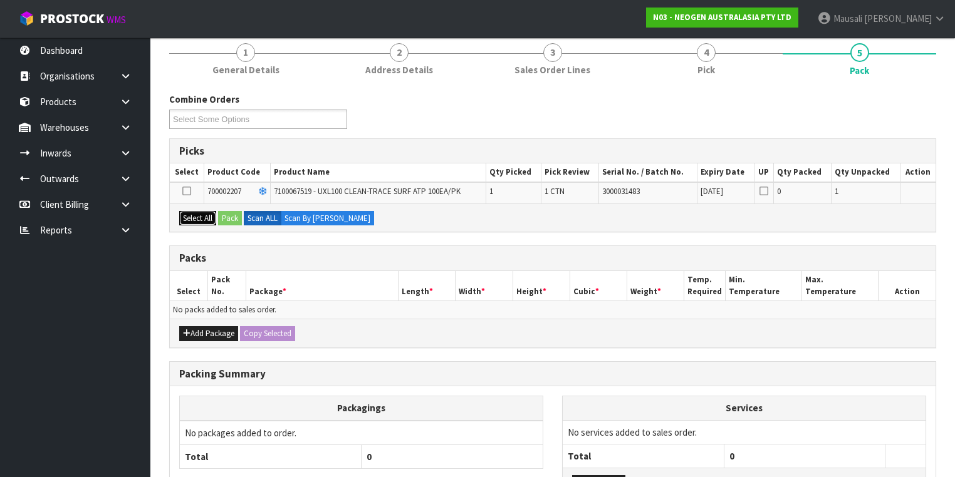
click at [189, 215] on button "Select All" at bounding box center [197, 218] width 37 height 15
click at [231, 221] on button "Pack" at bounding box center [230, 218] width 24 height 15
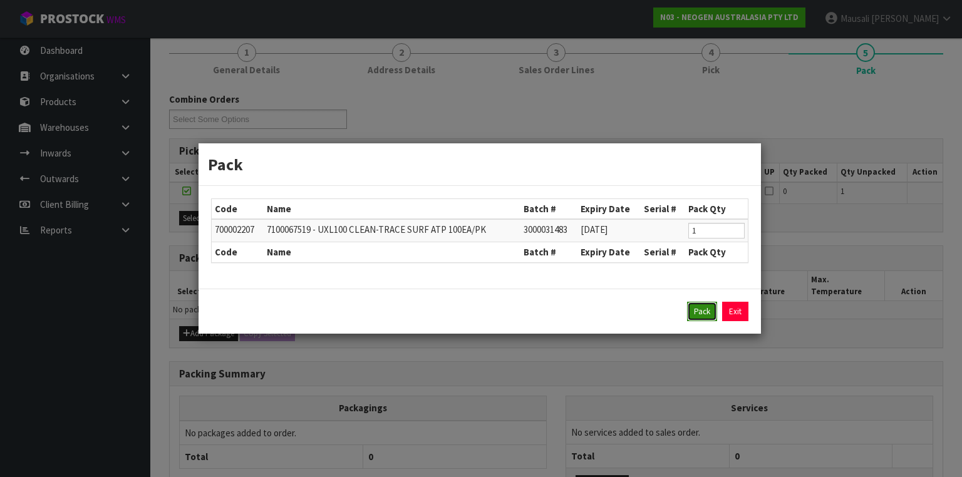
click at [703, 311] on button "Pack" at bounding box center [702, 312] width 30 height 20
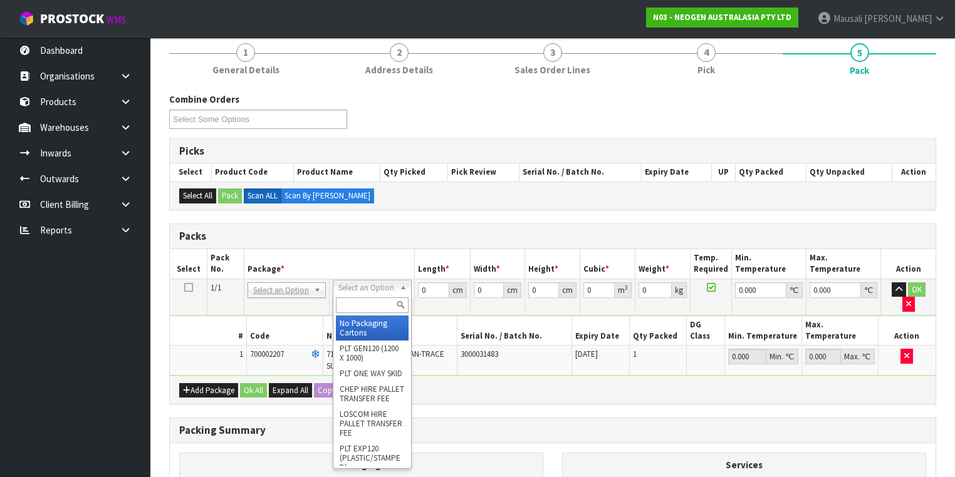
click at [350, 301] on input "text" at bounding box center [372, 306] width 72 height 16
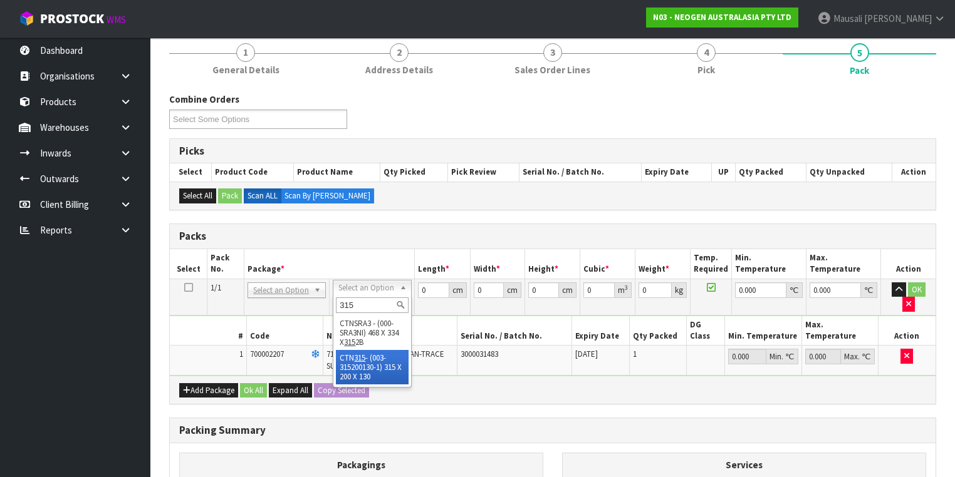
type input "315"
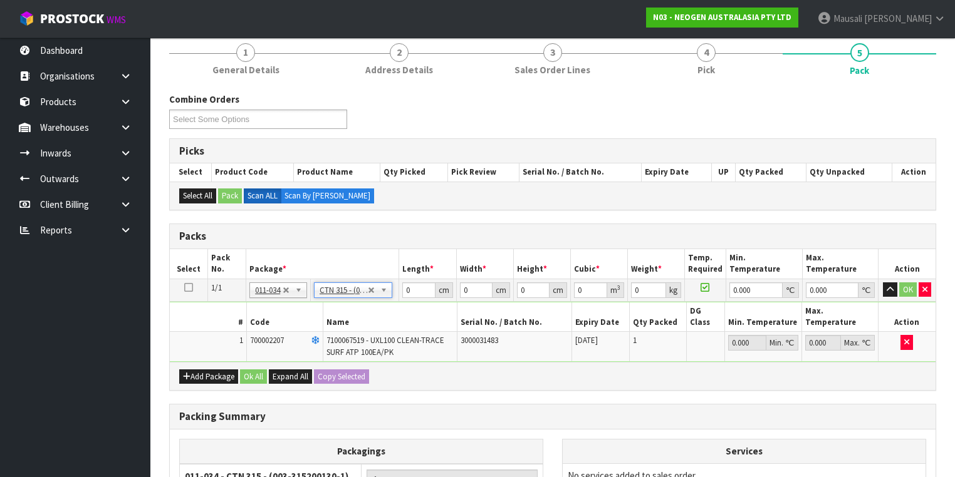
type input "31.5"
type input "20"
type input "13"
type input "0.00819"
type input "1.16"
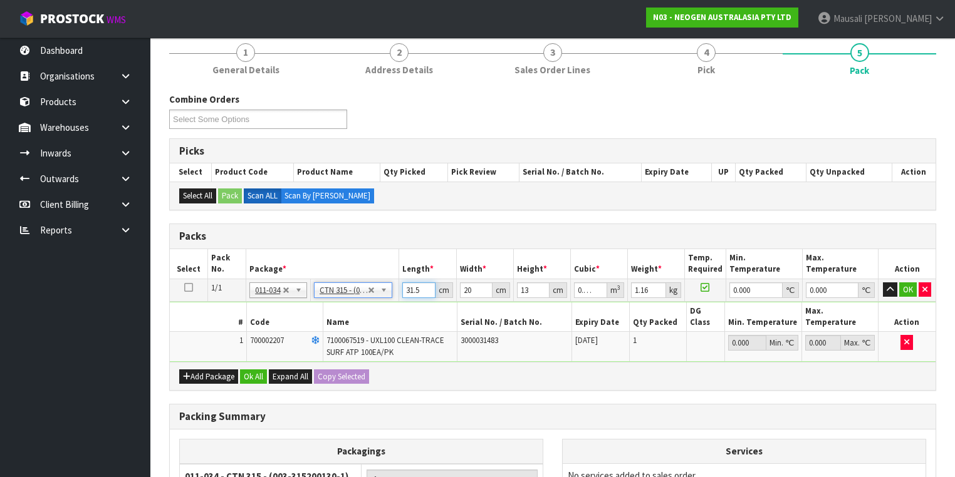
drag, startPoint x: 421, startPoint y: 289, endPoint x: 410, endPoint y: 295, distance: 12.9
click at [405, 294] on input "31.5" at bounding box center [418, 291] width 33 height 16
type input "3"
type input "0.00078"
type input "32"
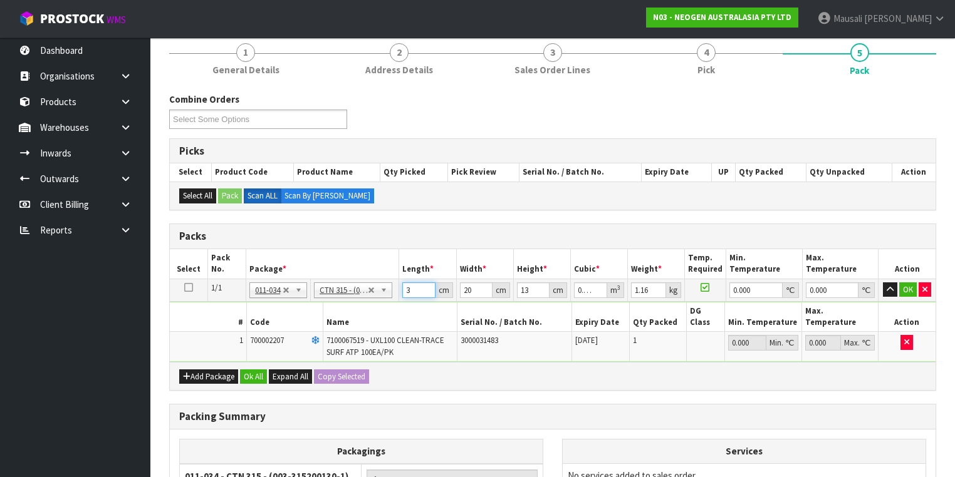
type input "0.00832"
type input "32"
type input "2"
type input "0.000832"
type input "21"
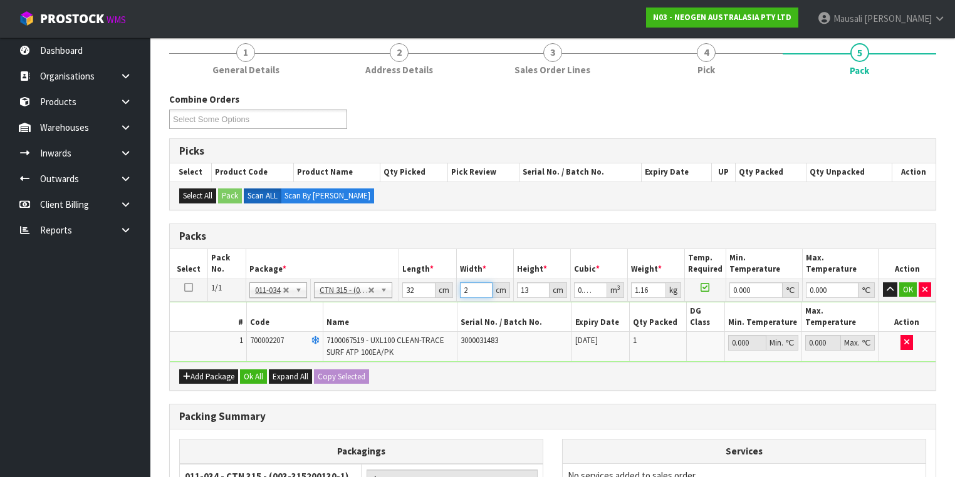
type input "0.008736"
type input "21"
type input "1"
type input "0.000672"
type input "15"
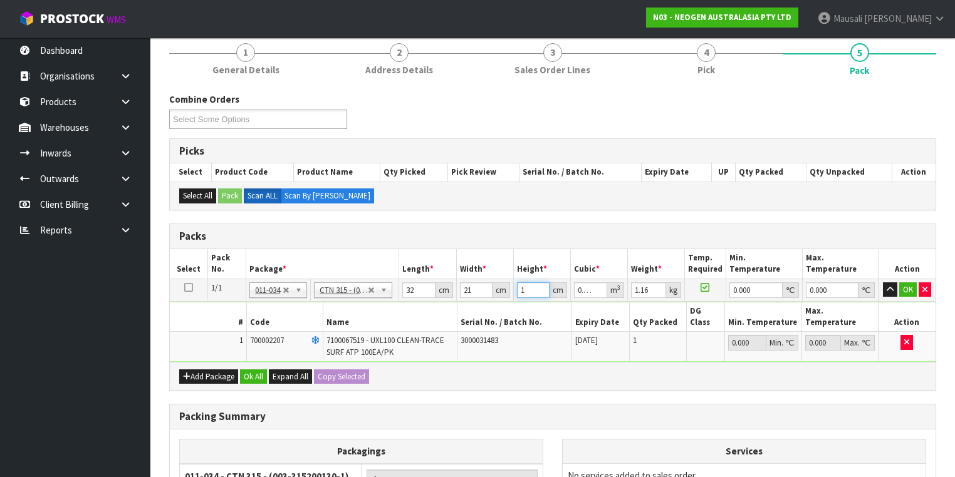
type input "0.01008"
type input "15"
type input "2"
click at [249, 370] on button "Ok All" at bounding box center [253, 377] width 27 height 15
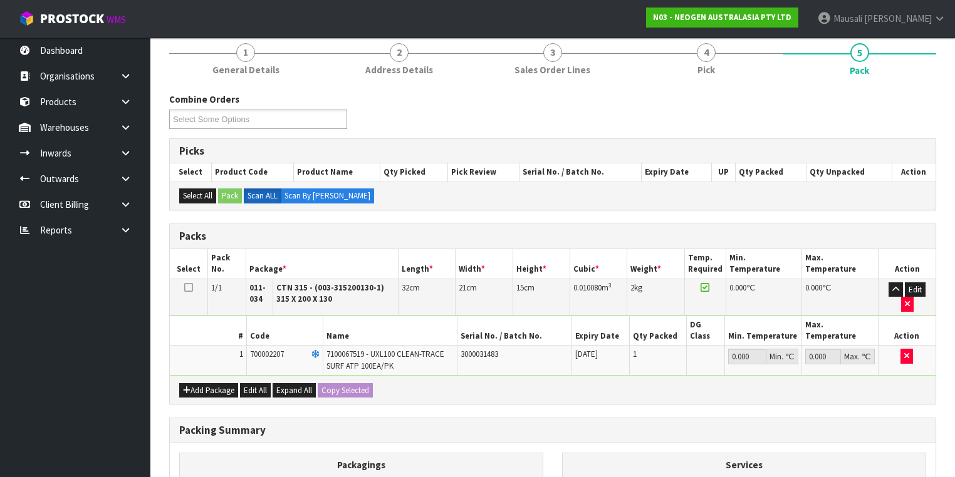
scroll to position [299, 0]
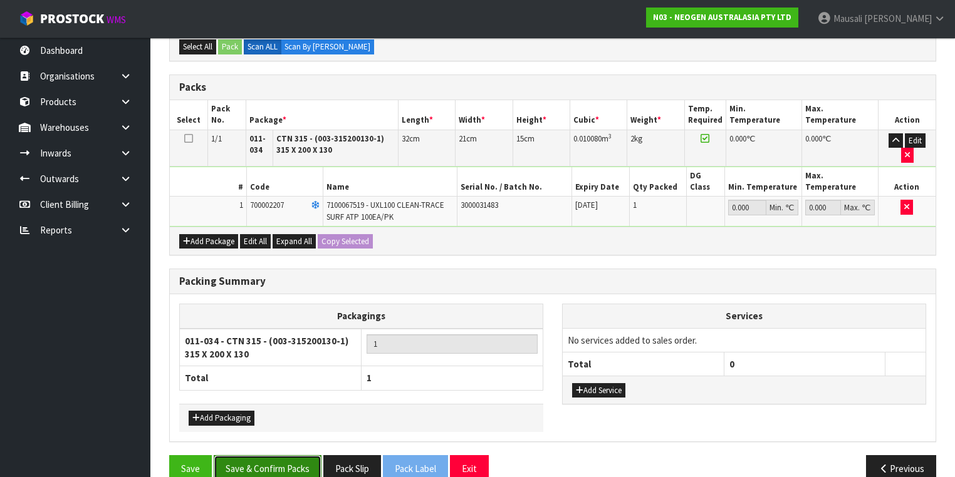
click at [264, 456] on button "Save & Confirm Packs" at bounding box center [268, 469] width 108 height 27
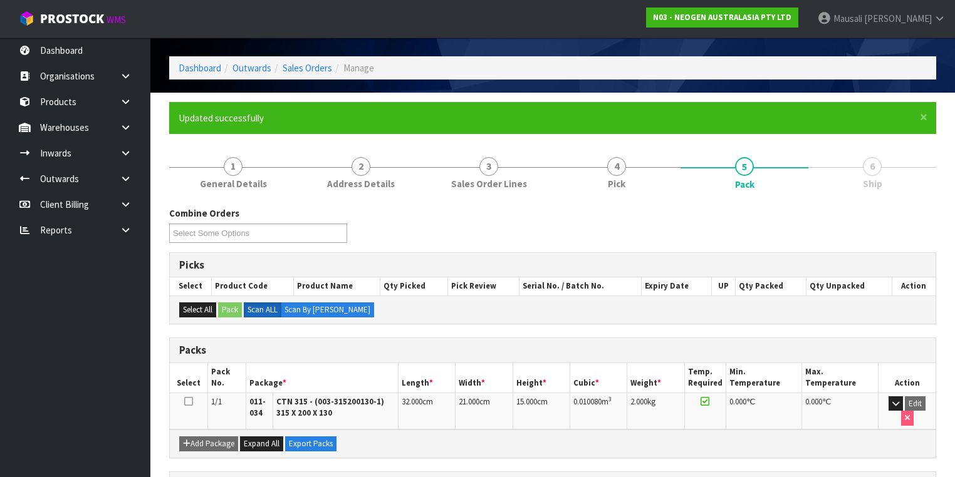
scroll to position [223, 0]
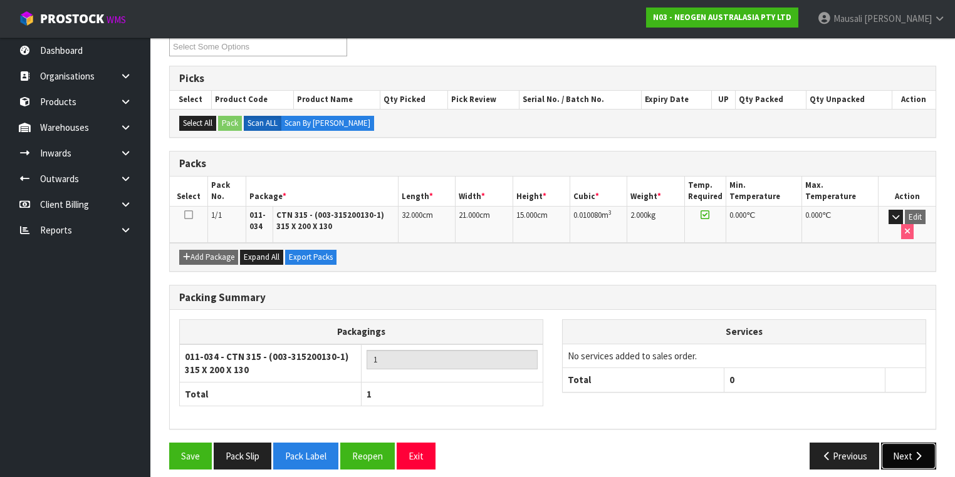
click at [890, 449] on button "Next" at bounding box center [908, 456] width 55 height 27
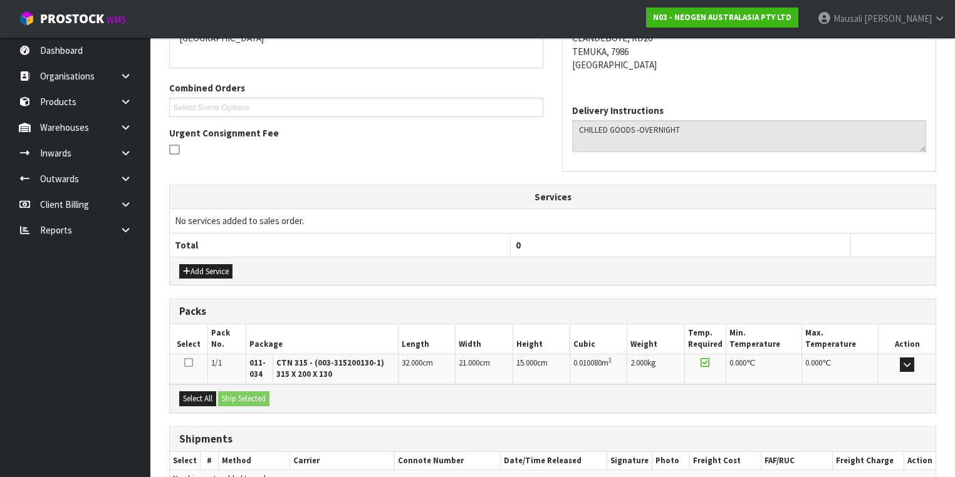
scroll to position [353, 0]
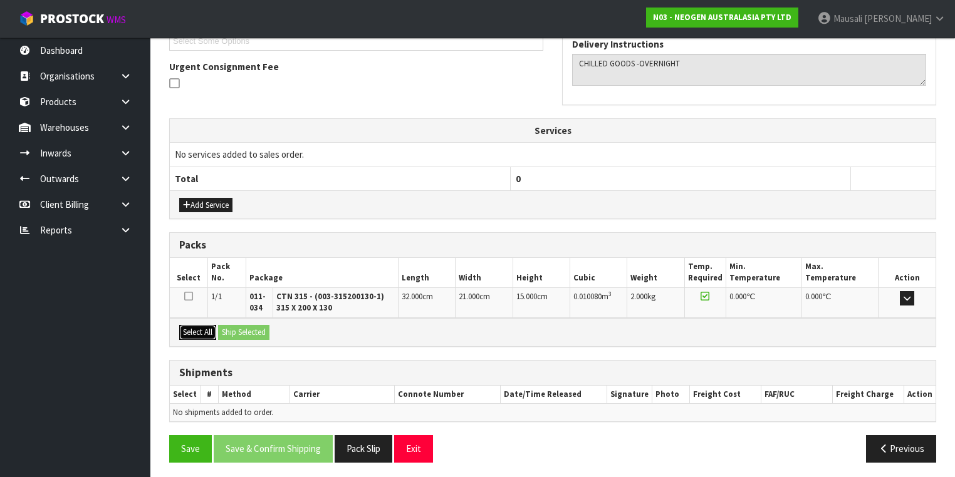
drag, startPoint x: 194, startPoint y: 328, endPoint x: 234, endPoint y: 328, distance: 40.1
click at [195, 328] on button "Select All" at bounding box center [197, 332] width 37 height 15
click at [237, 328] on button "Ship Selected" at bounding box center [243, 332] width 51 height 15
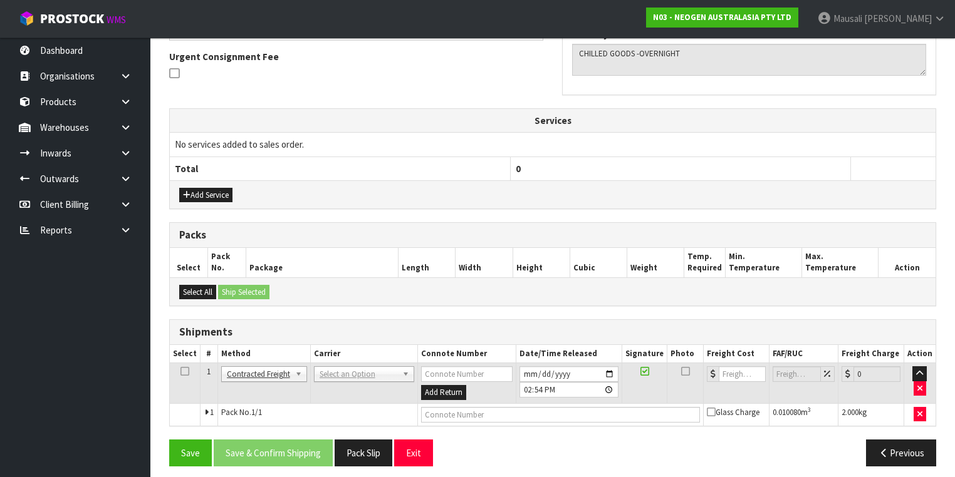
scroll to position [367, 0]
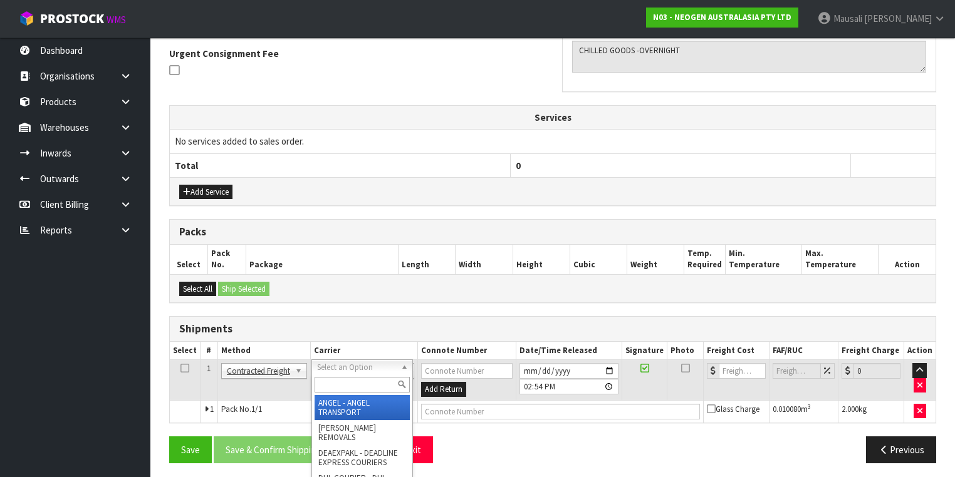
click at [335, 386] on input "text" at bounding box center [362, 385] width 95 height 16
type input "NZP"
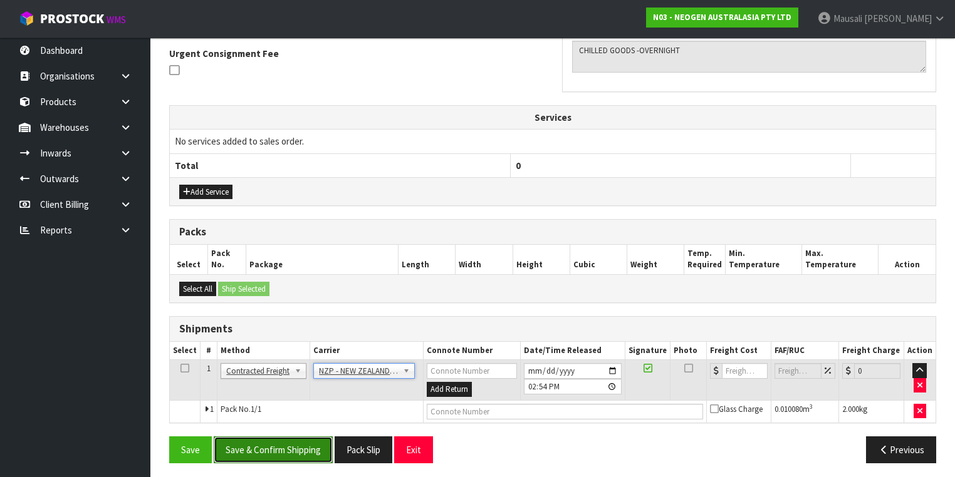
click at [259, 440] on button "Save & Confirm Shipping" at bounding box center [273, 450] width 119 height 27
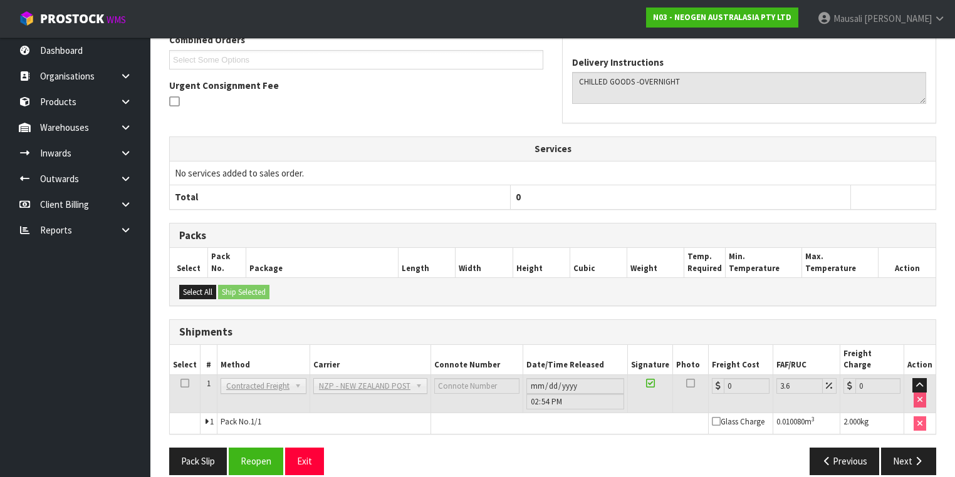
scroll to position [350, 0]
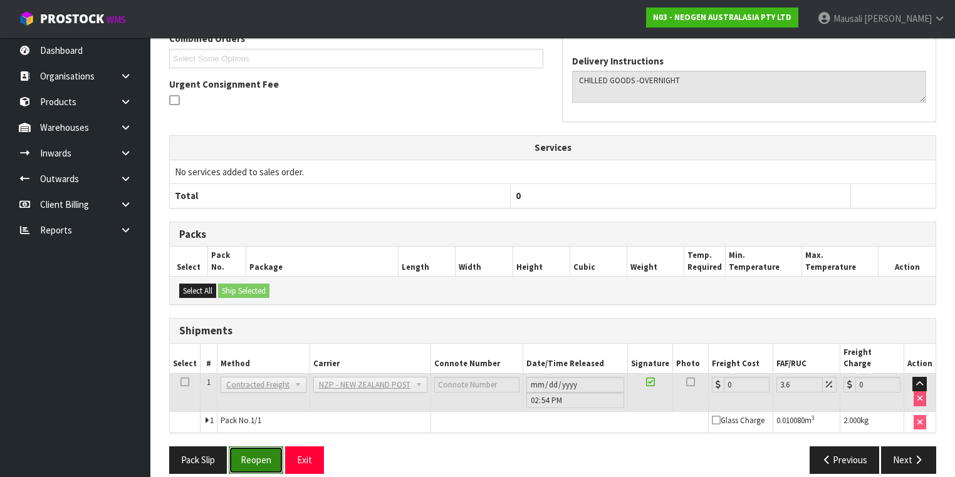
click at [253, 451] on button "Reopen" at bounding box center [256, 460] width 55 height 27
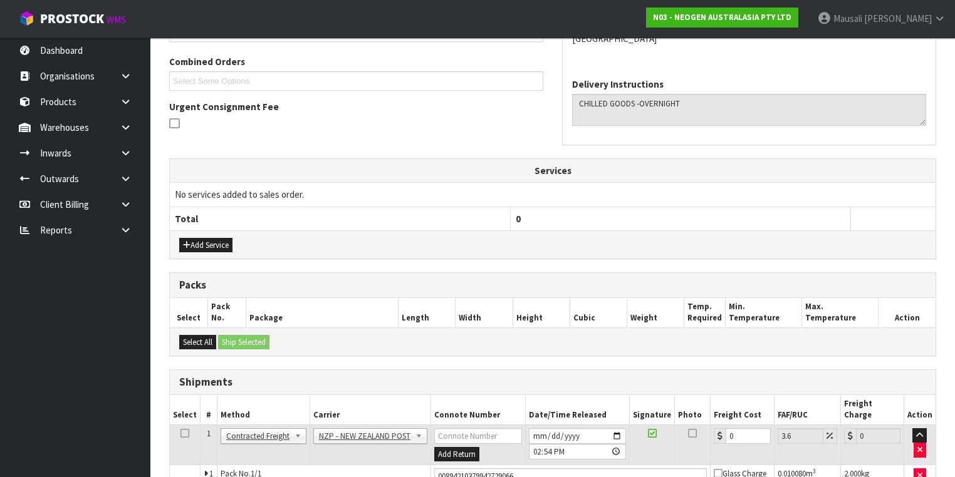
scroll to position [378, 0]
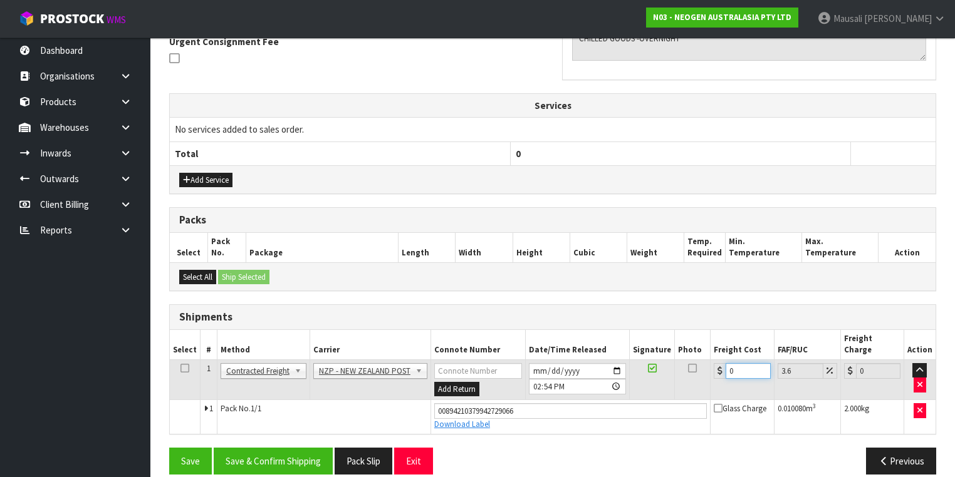
drag, startPoint x: 739, startPoint y: 360, endPoint x: 712, endPoint y: 365, distance: 27.4
click at [713, 365] on td "0" at bounding box center [742, 380] width 63 height 41
type input "3"
type input "3.11"
type input "32"
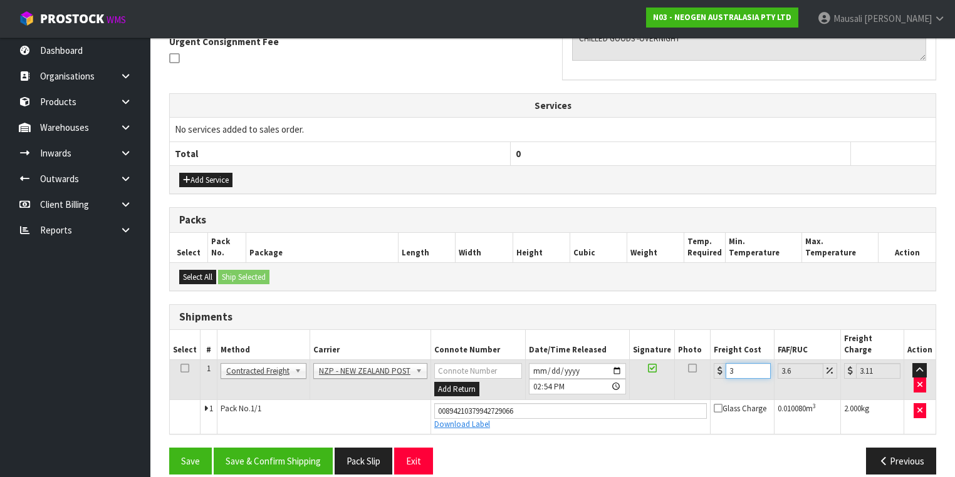
type input "33.15"
type input "32.2"
type input "33.36"
type input "32.22"
type input "33.38"
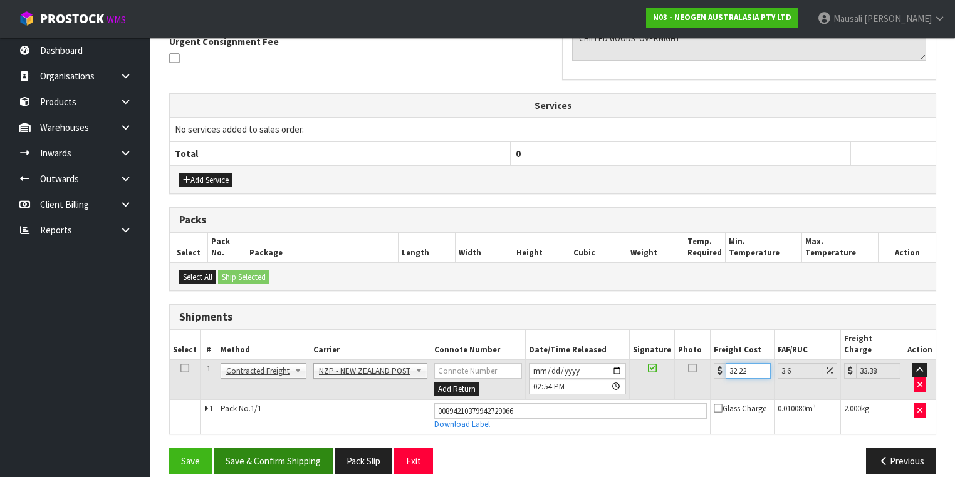
type input "32.22"
click at [264, 449] on button "Save & Confirm Shipping" at bounding box center [273, 461] width 119 height 27
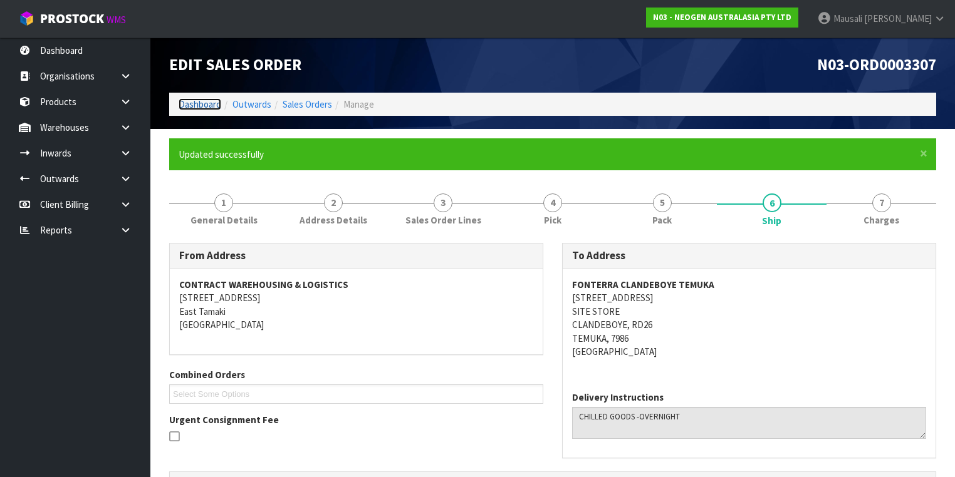
click at [192, 105] on link "Dashboard" at bounding box center [200, 104] width 43 height 12
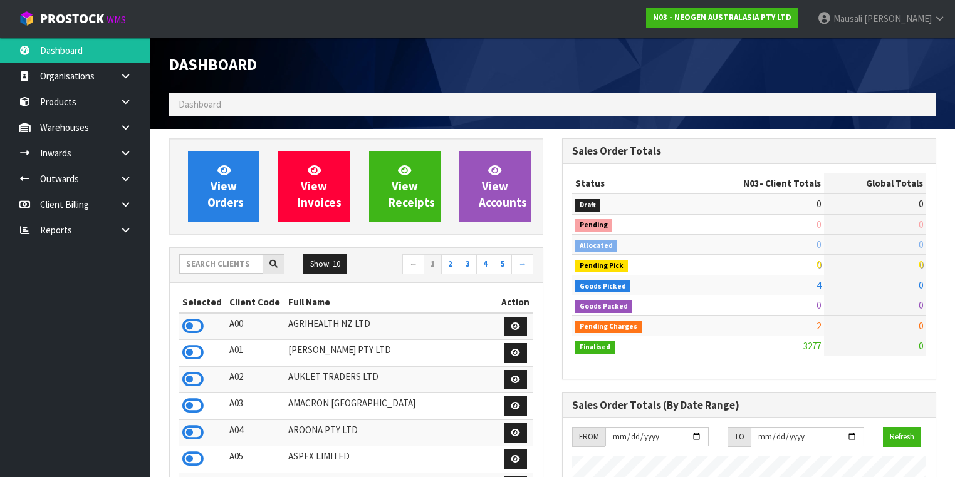
scroll to position [1093, 393]
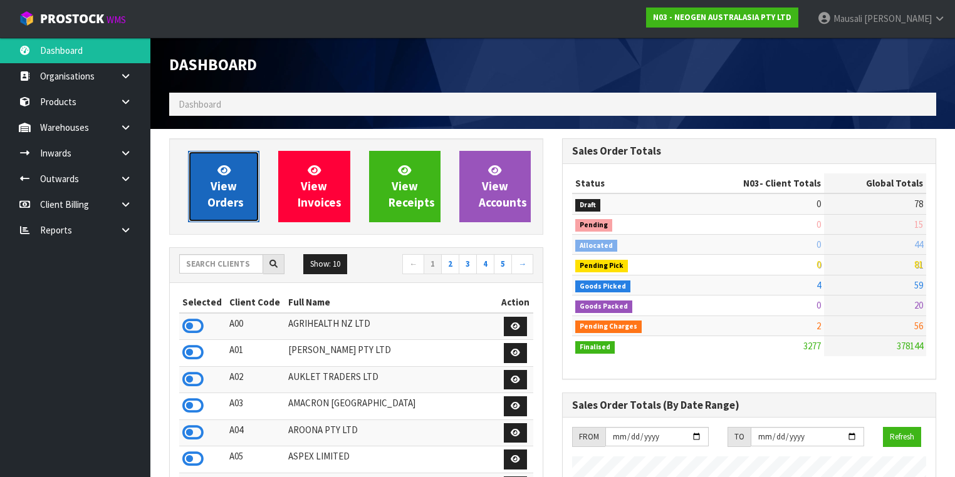
click at [228, 180] on span "View Orders" at bounding box center [225, 186] width 36 height 47
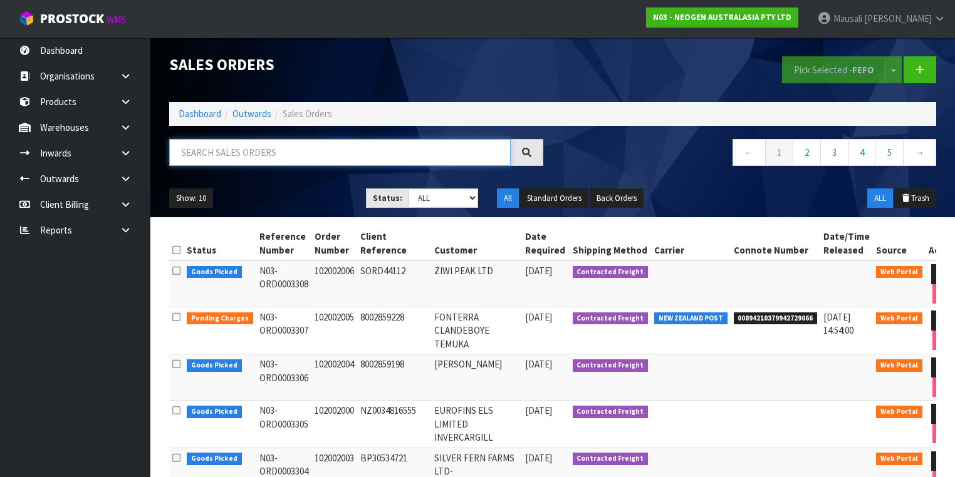
click at [208, 155] on input "text" at bounding box center [339, 152] width 341 height 27
type input "JOB-0409217"
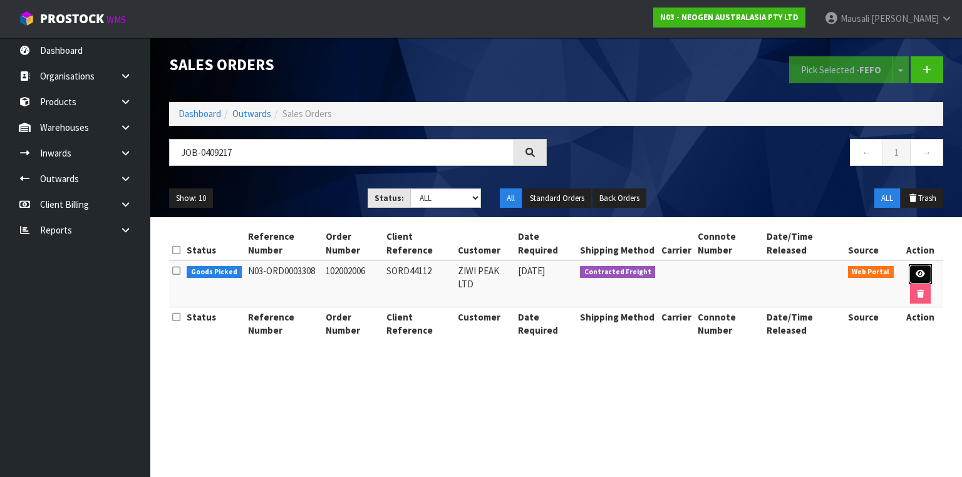
click at [922, 271] on icon at bounding box center [920, 274] width 9 height 8
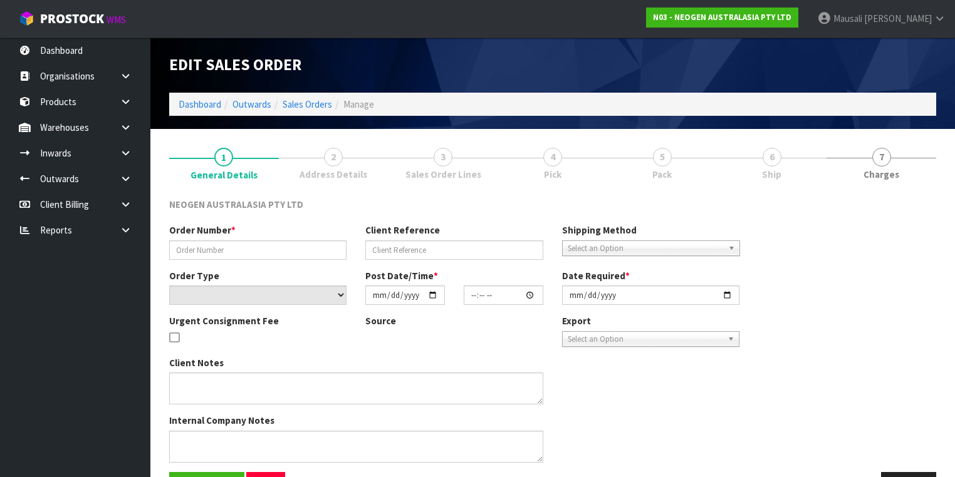
type input "102002006"
type input "SORD44112"
select select "number:0"
type input "[DATE]"
type input "11:14:00.000"
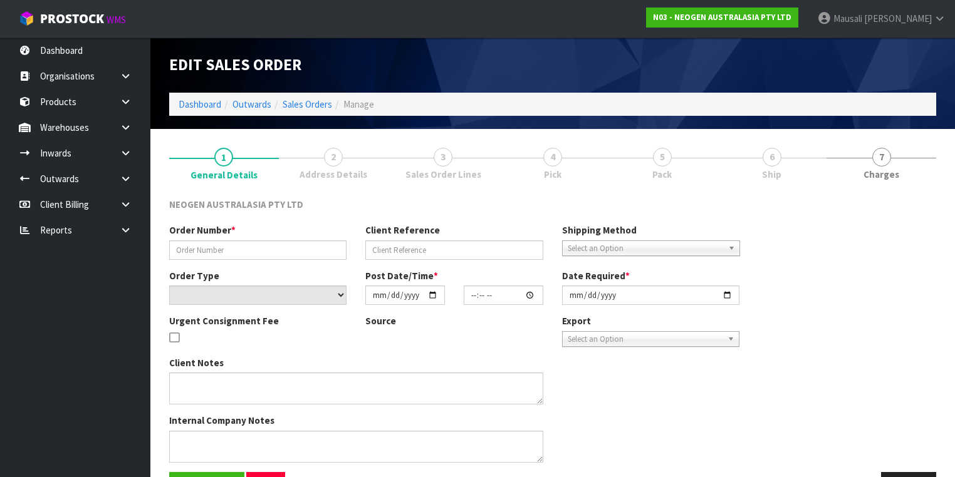
type input "[DATE]"
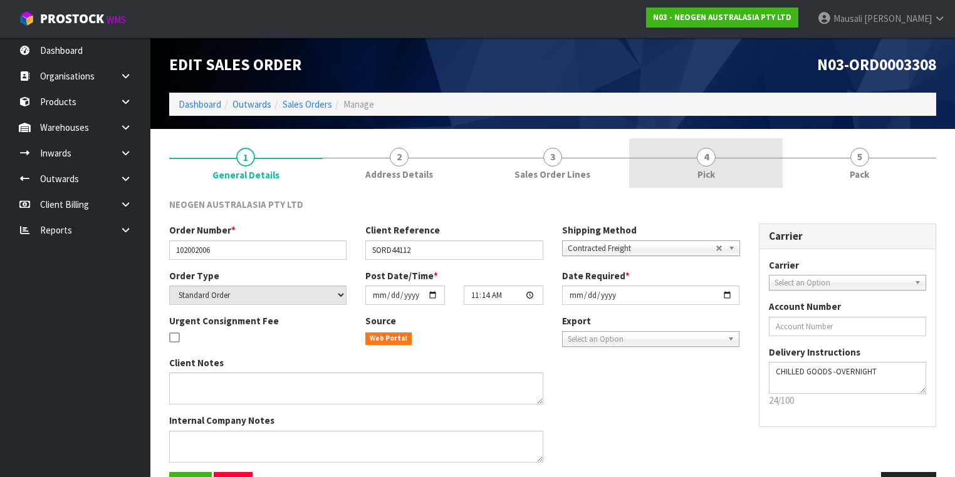
click at [708, 155] on span "4" at bounding box center [706, 157] width 19 height 19
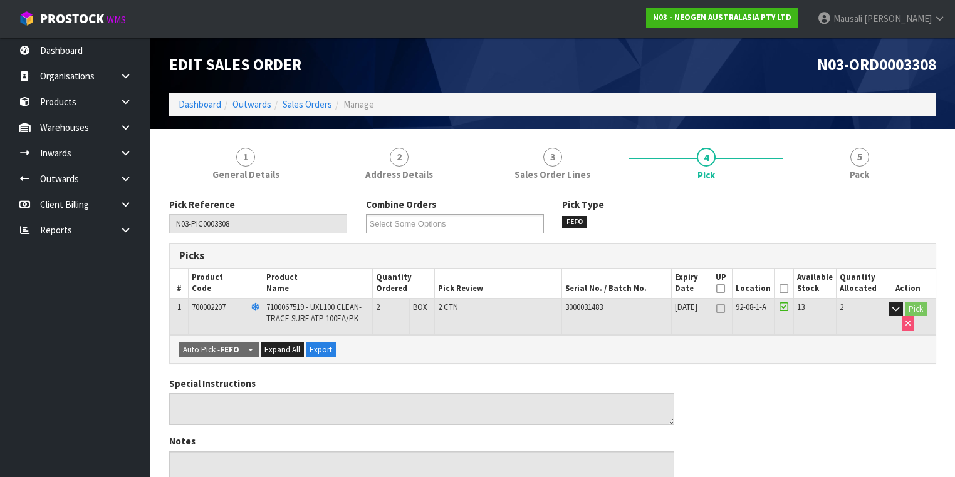
click at [788, 289] on icon at bounding box center [783, 289] width 9 height 1
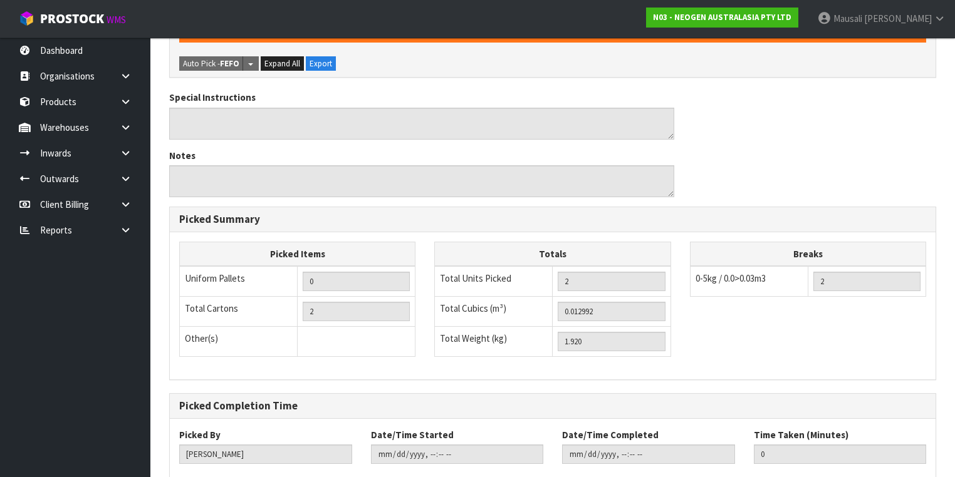
scroll to position [402, 0]
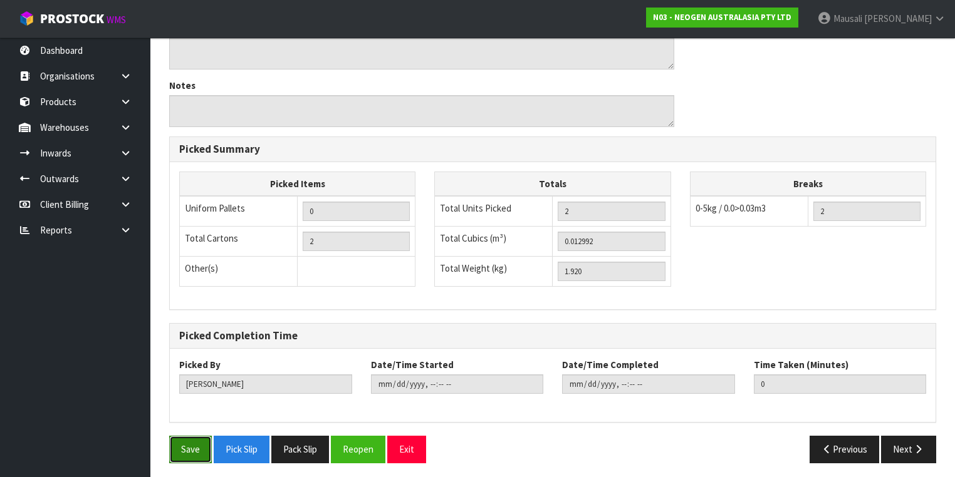
click at [178, 447] on button "Save" at bounding box center [190, 449] width 43 height 27
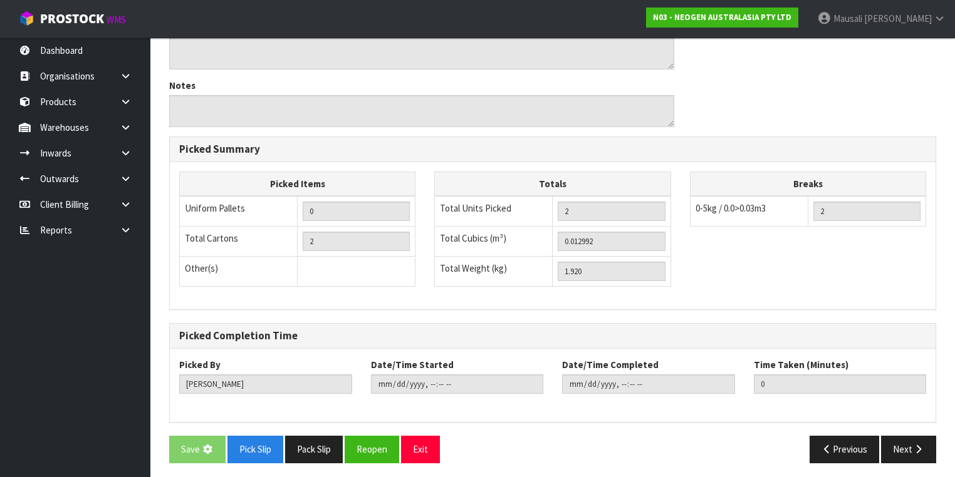
scroll to position [0, 0]
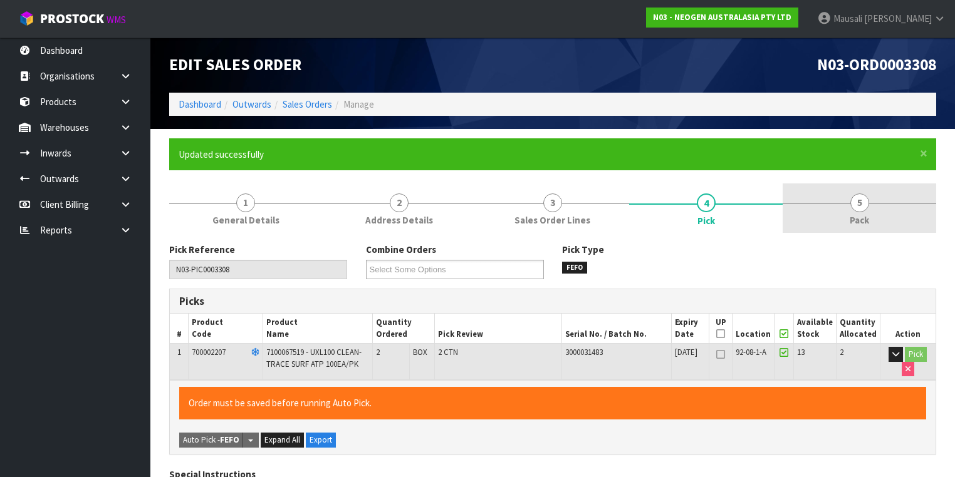
type input "[PERSON_NAME]"
type input "2025-08-25T14:56:34"
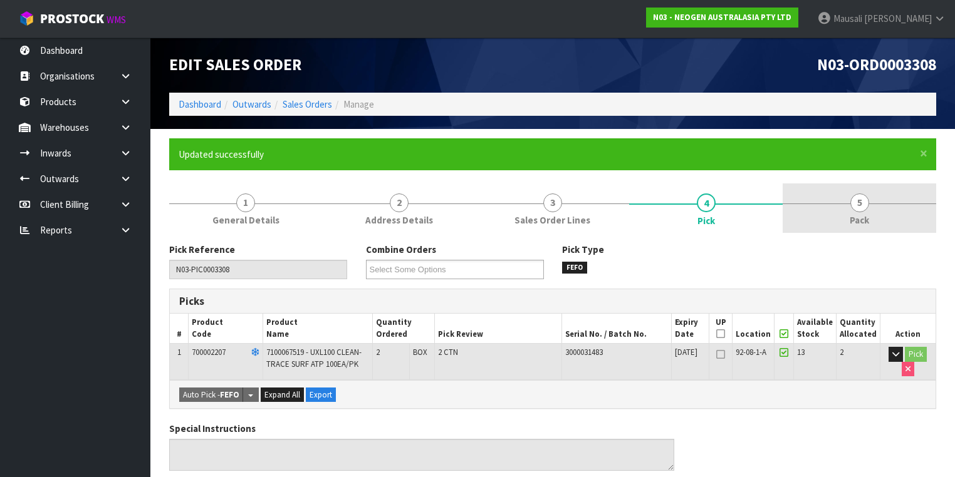
click at [843, 200] on link "5 Pack" at bounding box center [860, 208] width 154 height 49
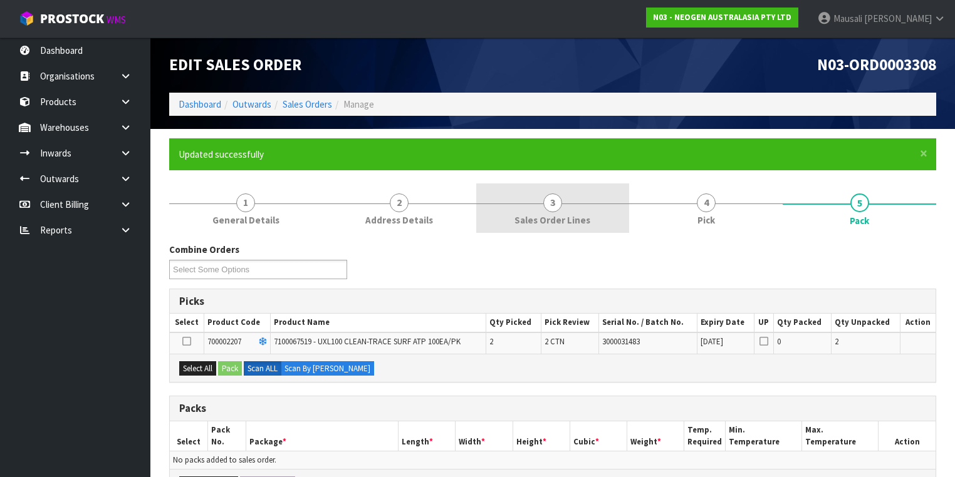
scroll to position [150, 0]
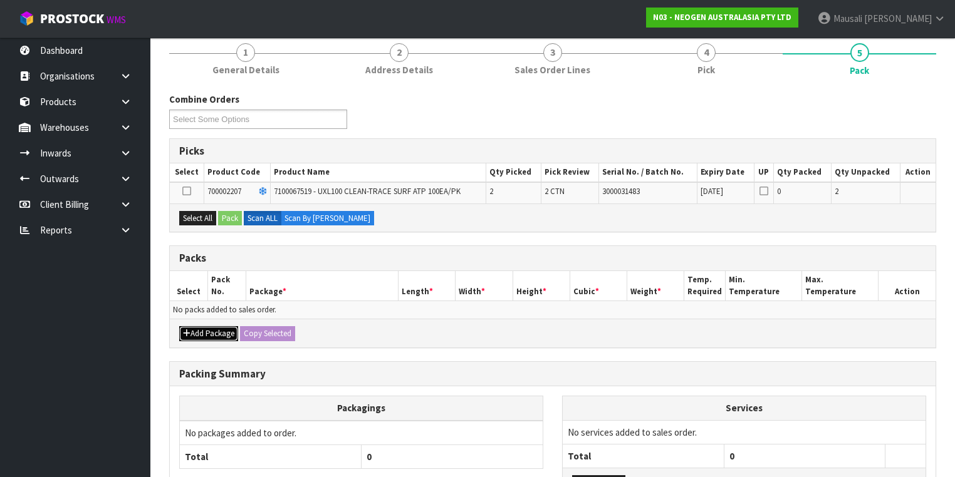
click at [202, 328] on button "Add Package" at bounding box center [208, 333] width 59 height 15
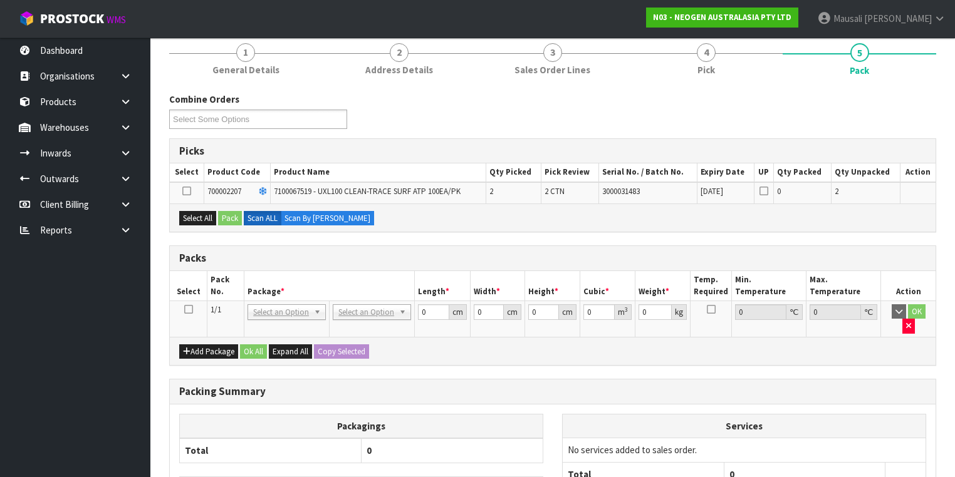
click at [190, 310] on icon at bounding box center [188, 310] width 9 height 1
drag, startPoint x: 195, startPoint y: 211, endPoint x: 215, endPoint y: 214, distance: 19.6
click at [197, 212] on button "Select All" at bounding box center [197, 218] width 37 height 15
click at [224, 216] on button "Pack" at bounding box center [230, 218] width 24 height 15
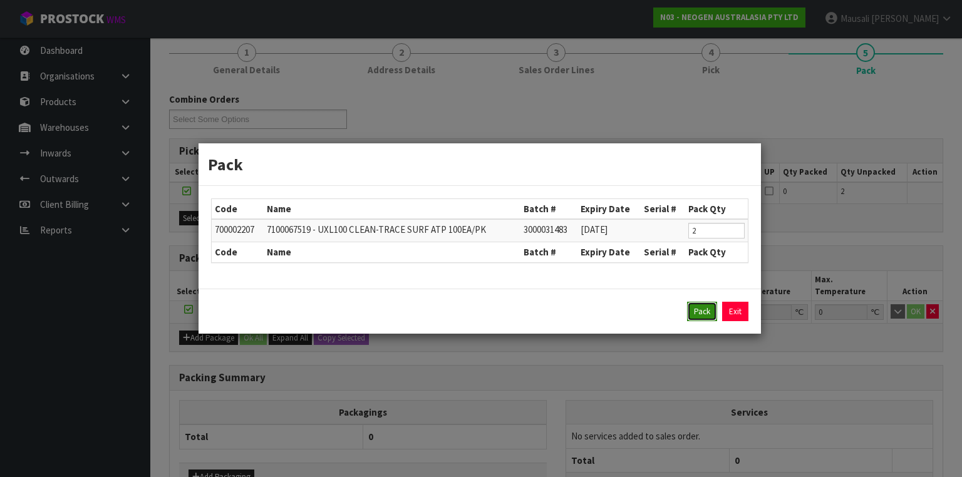
click at [692, 306] on button "Pack" at bounding box center [702, 312] width 30 height 20
type input "0.000"
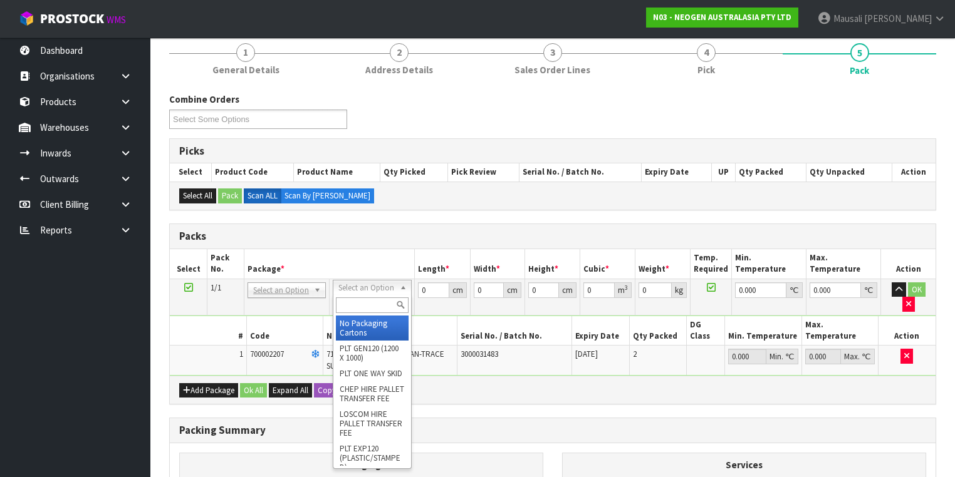
click at [354, 301] on input "text" at bounding box center [372, 306] width 72 height 16
type input "A4"
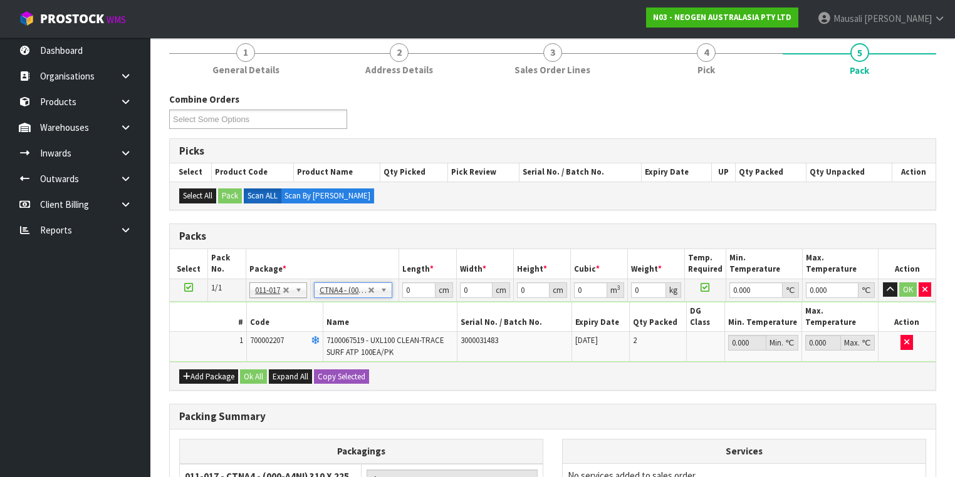
type input "31"
type input "22.5"
type input "25"
type input "0.017438"
type input "2.12"
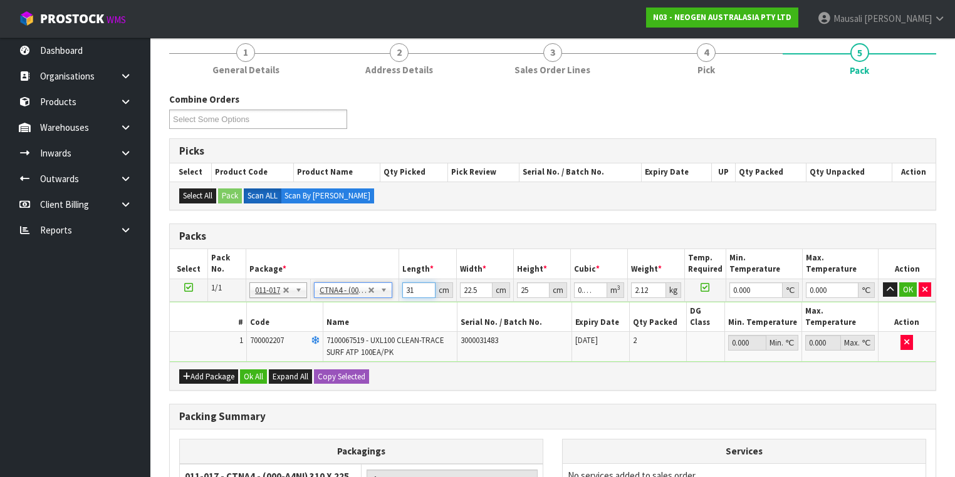
drag, startPoint x: 415, startPoint y: 288, endPoint x: 377, endPoint y: 306, distance: 42.6
click at [377, 306] on tbody "1/1 NONE 007-001 007-002 007-004 007-009 007-013 007-014 007-015 007-017 007-01…" at bounding box center [553, 320] width 766 height 83
type input "3"
type input "0.001687"
type input "32"
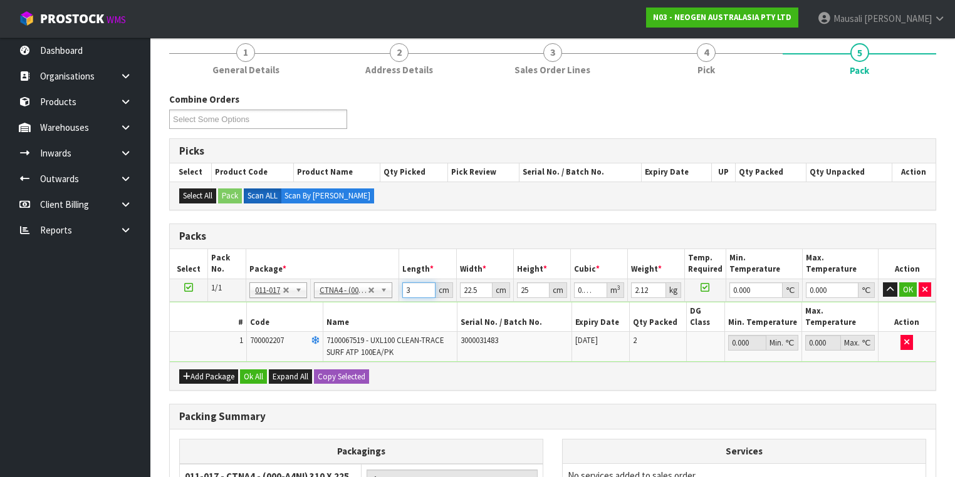
type input "0.018"
type input "32"
type input "2"
type input "0.0016"
type input "24"
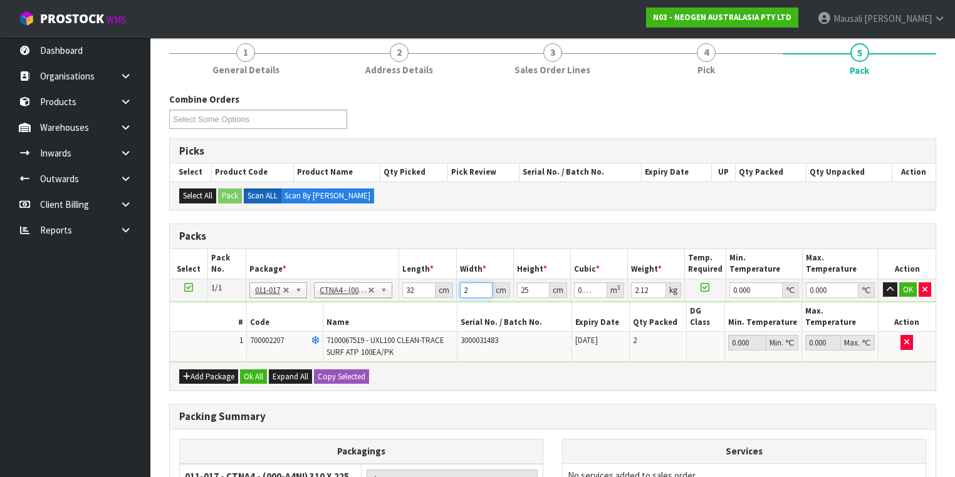
type input "0.0192"
type input "24"
type input "2"
type input "0.001536"
type input "28"
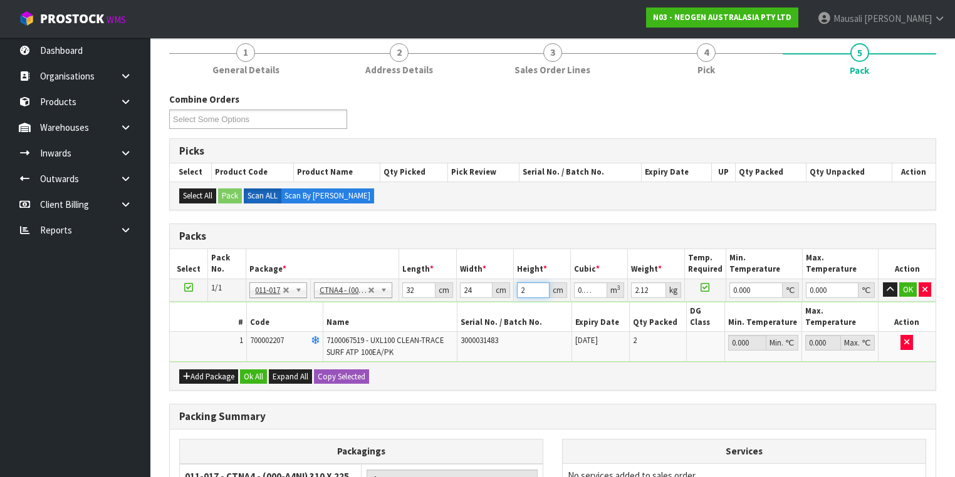
type input "0.021504"
type input "28"
type input "3"
click at [252, 370] on button "Ok All" at bounding box center [253, 377] width 27 height 15
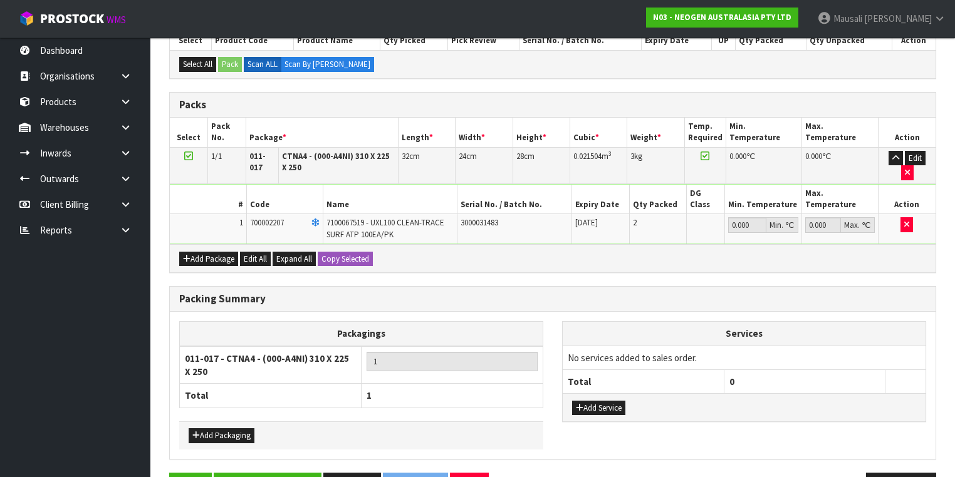
scroll to position [299, 0]
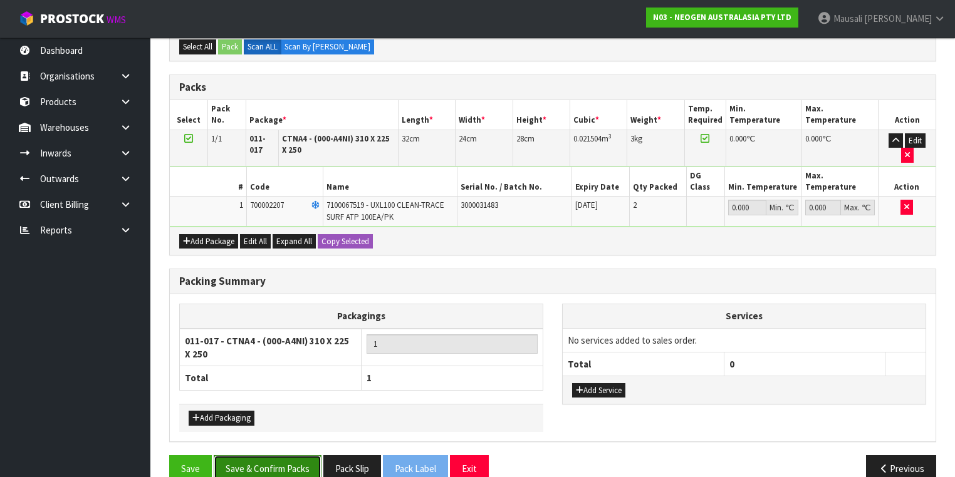
click at [278, 456] on button "Save & Confirm Packs" at bounding box center [268, 469] width 108 height 27
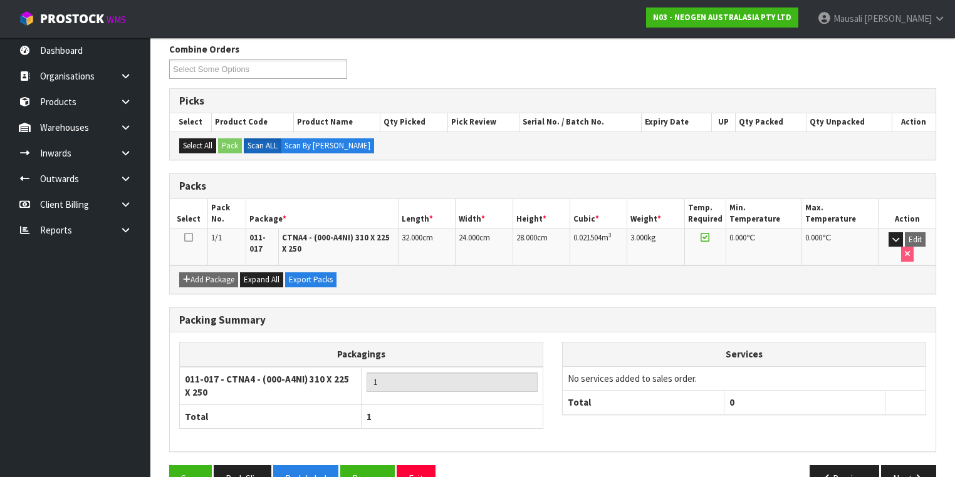
scroll to position [223, 0]
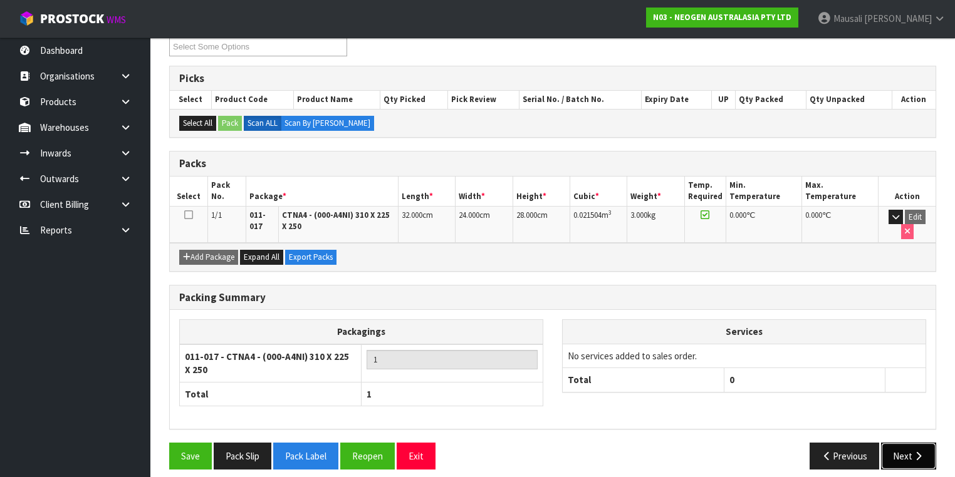
click at [899, 446] on button "Next" at bounding box center [908, 456] width 55 height 27
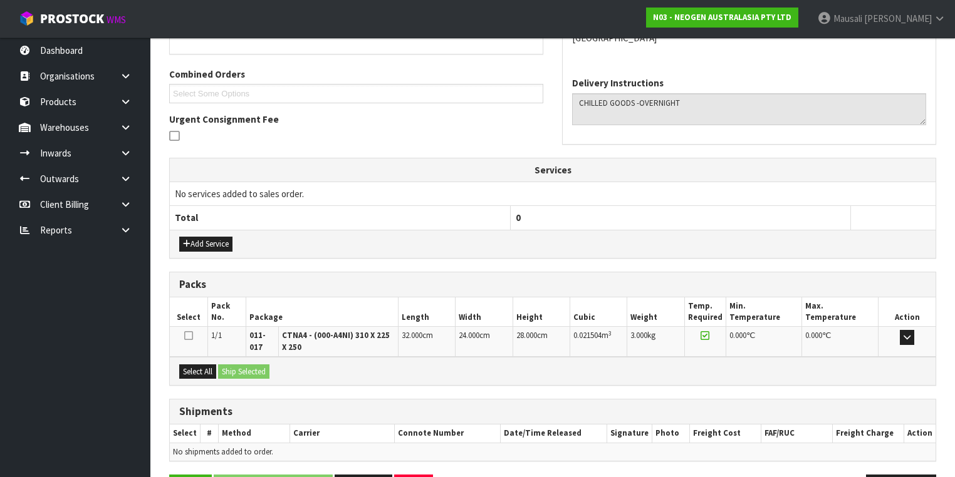
scroll to position [340, 0]
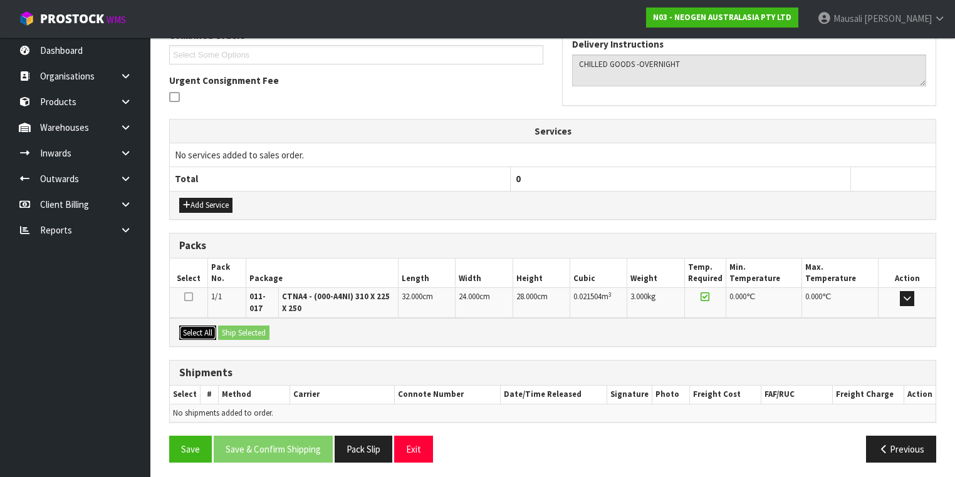
click at [206, 326] on button "Select All" at bounding box center [197, 333] width 37 height 15
click at [213, 326] on button "Select All" at bounding box center [197, 333] width 37 height 15
click at [229, 329] on button "Ship Selected" at bounding box center [243, 333] width 51 height 15
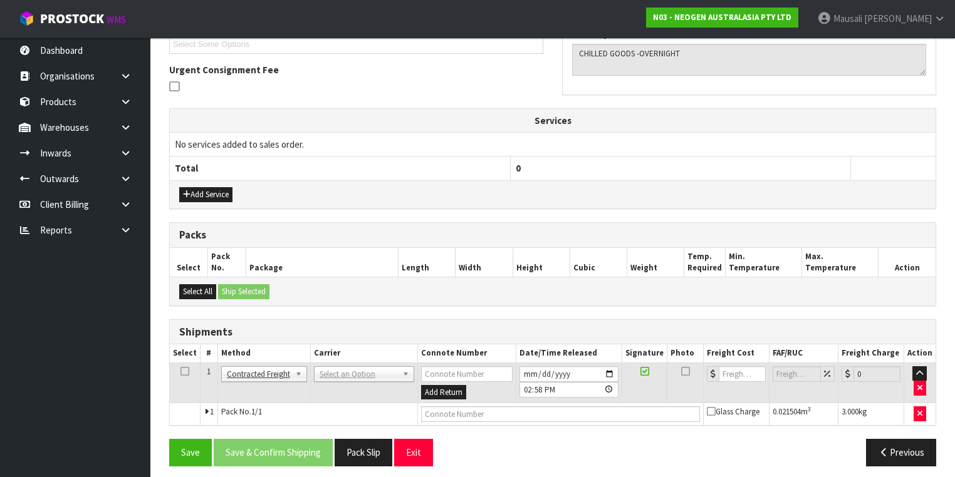
scroll to position [353, 0]
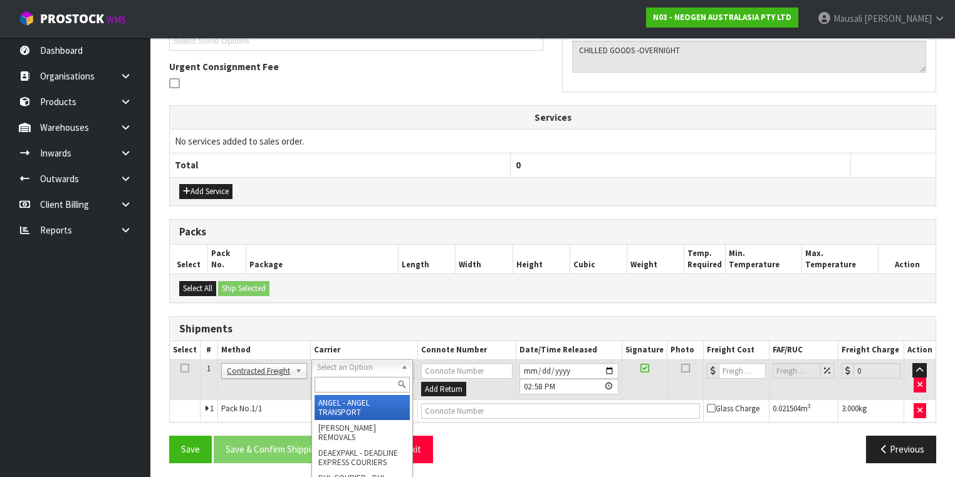
click at [326, 381] on input "text" at bounding box center [362, 385] width 95 height 16
type input "NZP"
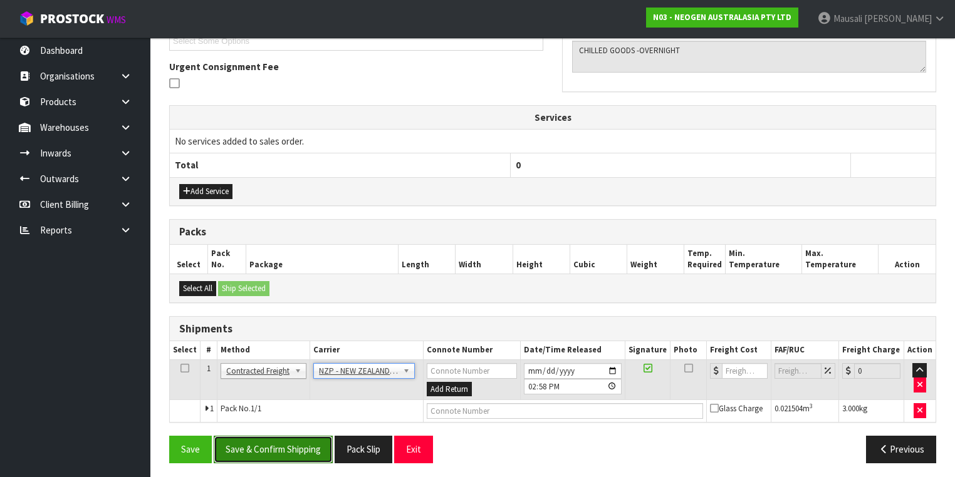
click at [264, 452] on button "Save & Confirm Shipping" at bounding box center [273, 449] width 119 height 27
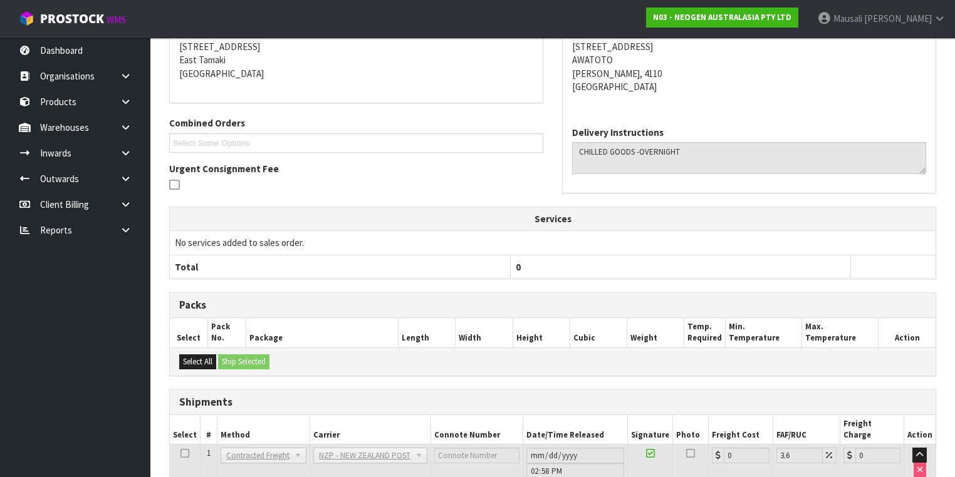
scroll to position [336, 0]
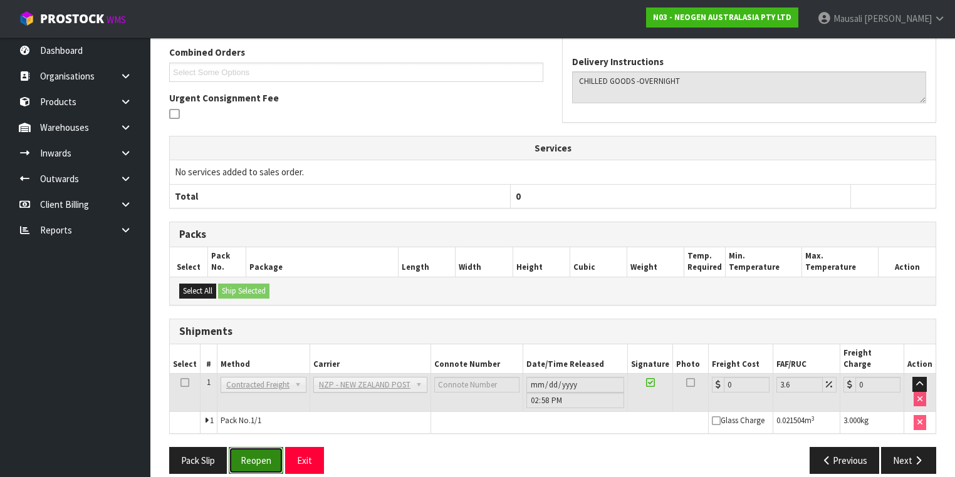
click at [258, 447] on button "Reopen" at bounding box center [256, 460] width 55 height 27
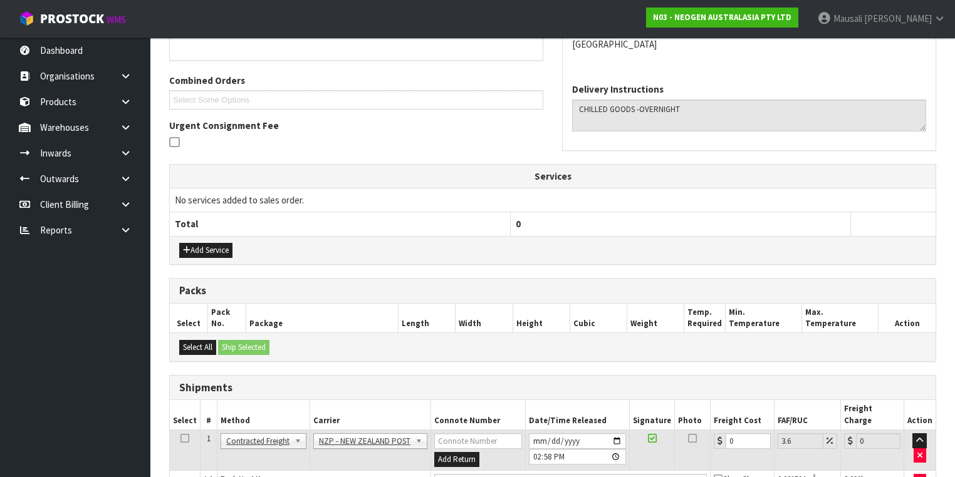
scroll to position [365, 0]
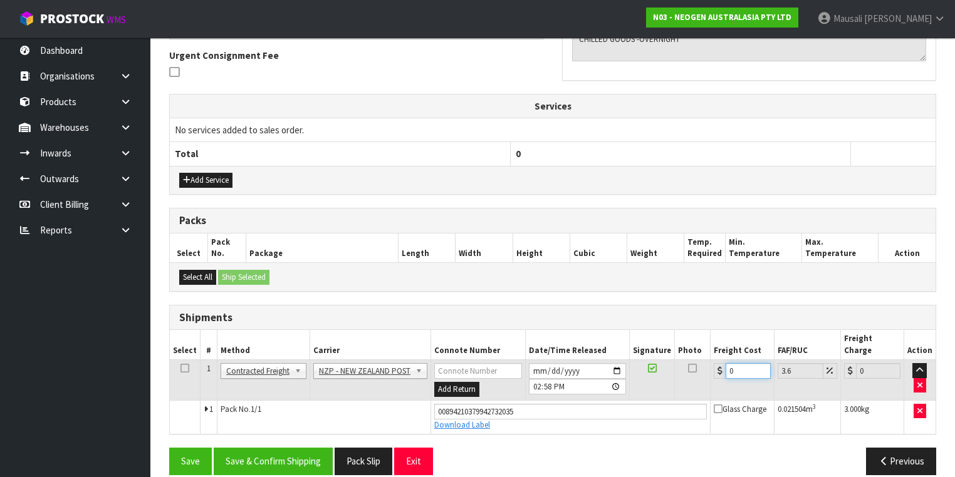
drag, startPoint x: 745, startPoint y: 353, endPoint x: 714, endPoint y: 361, distance: 31.6
click at [714, 363] on div "0" at bounding box center [742, 371] width 56 height 16
type input "8"
type input "8.29"
type input "8.4"
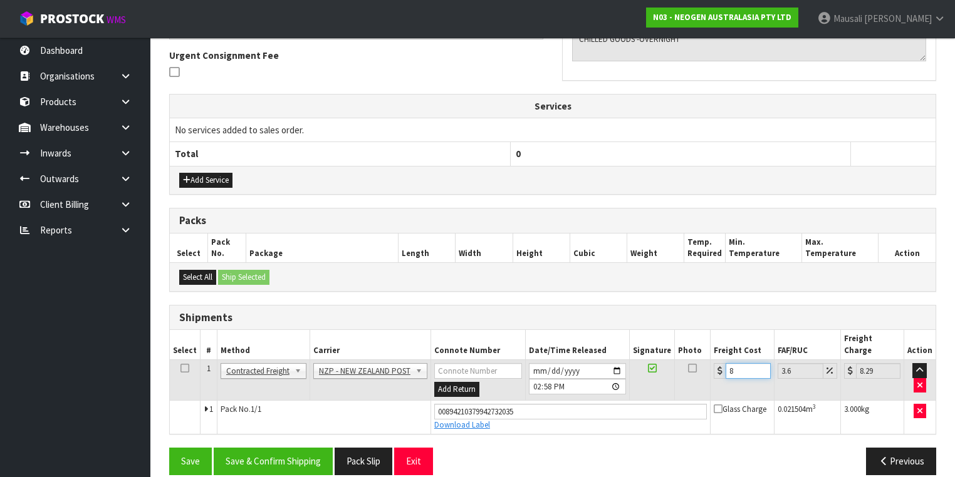
type input "8.7"
type input "8.45"
type input "8.75"
type input "8.45"
click at [273, 448] on button "Save & Confirm Shipping" at bounding box center [273, 461] width 119 height 27
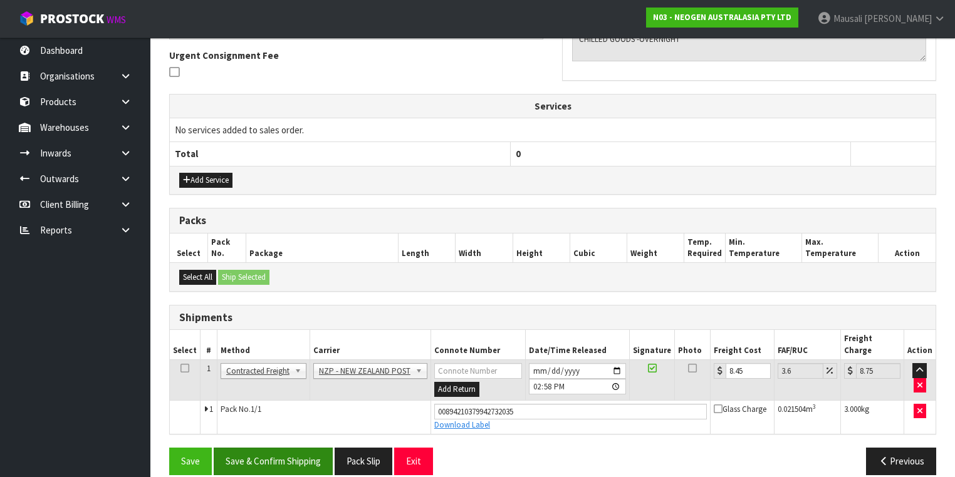
scroll to position [0, 0]
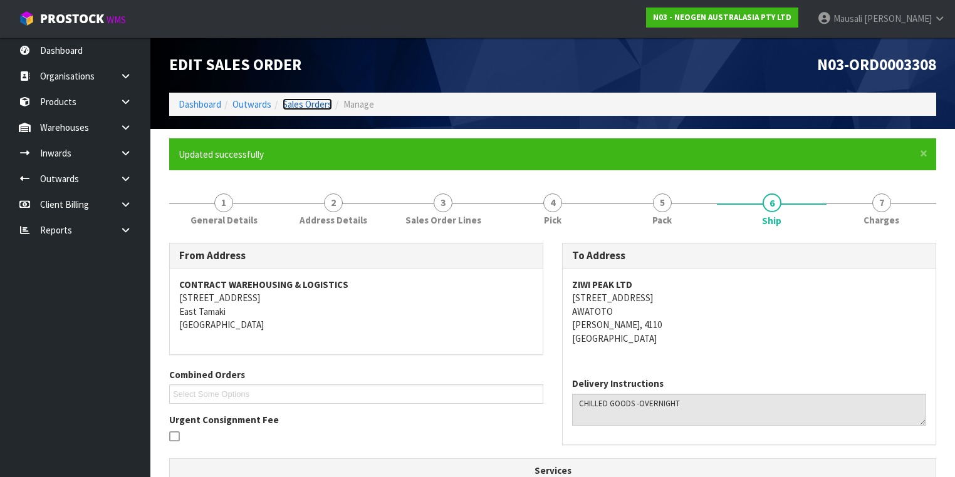
click at [294, 106] on link "Sales Orders" at bounding box center [307, 104] width 49 height 12
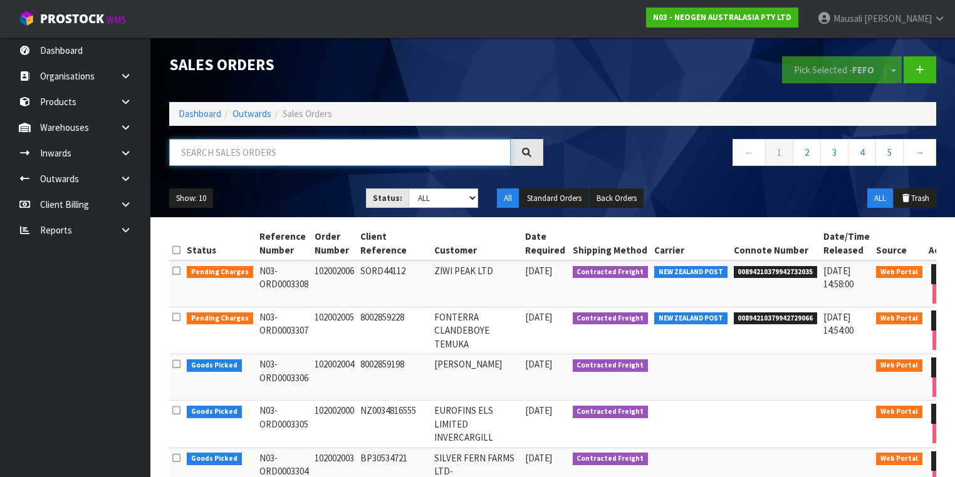
click at [215, 155] on input "text" at bounding box center [339, 152] width 341 height 27
type input "JOB-0409214"
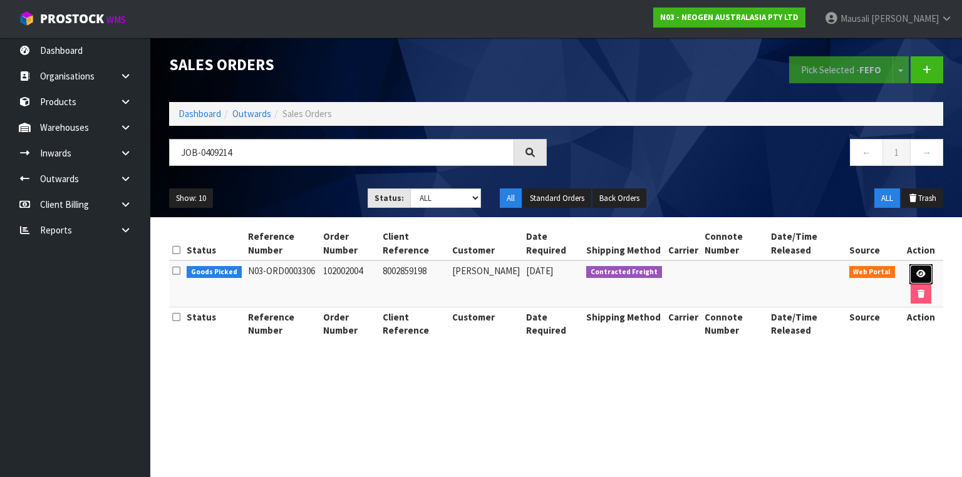
click at [925, 274] on link at bounding box center [921, 274] width 23 height 20
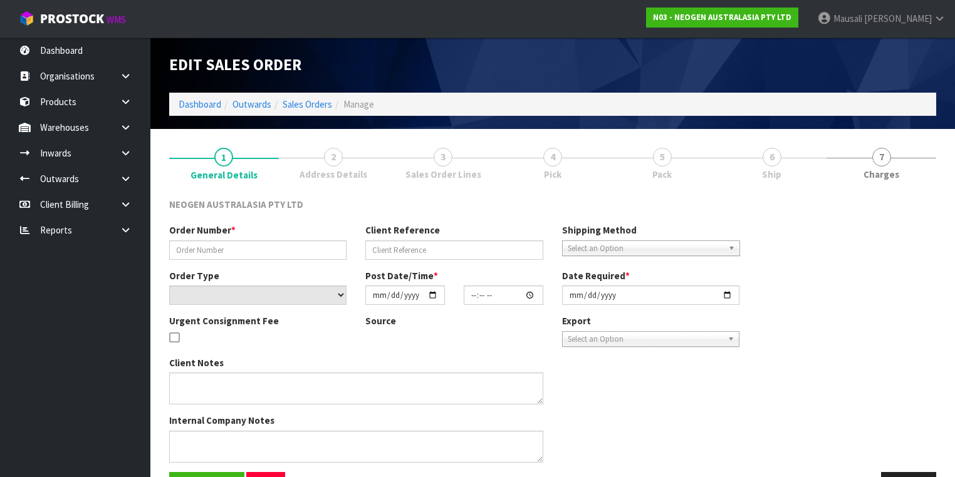
type input "102002004"
type input "8002859198"
select select "number:0"
type input "[DATE]"
type input "11:06:00.000"
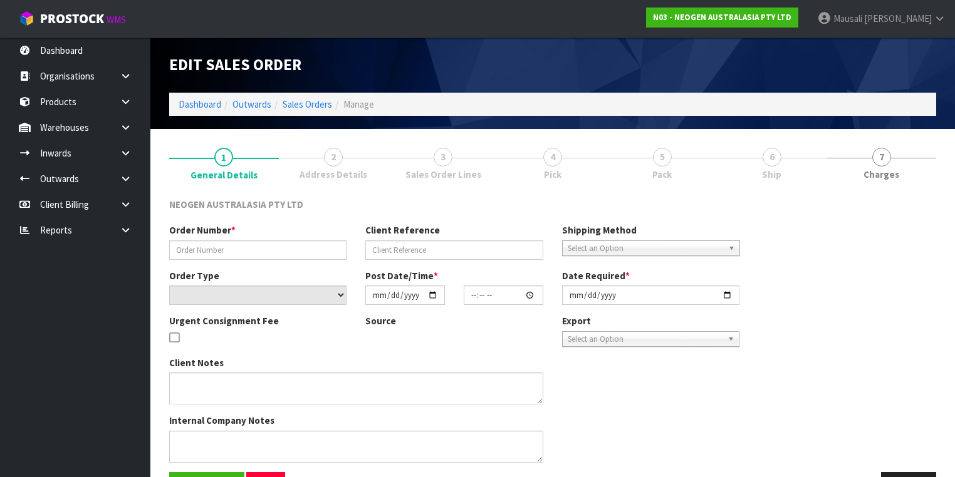
type input "[DATE]"
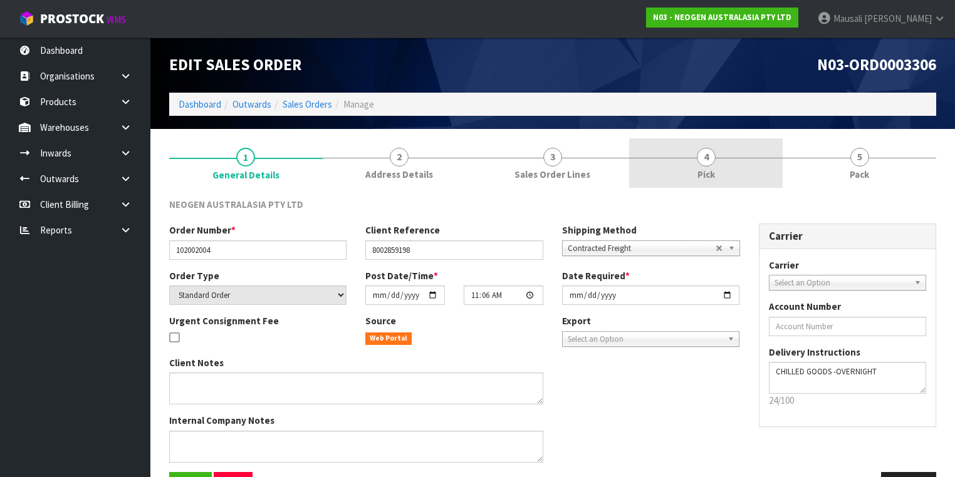
click at [703, 160] on span "4" at bounding box center [706, 157] width 19 height 19
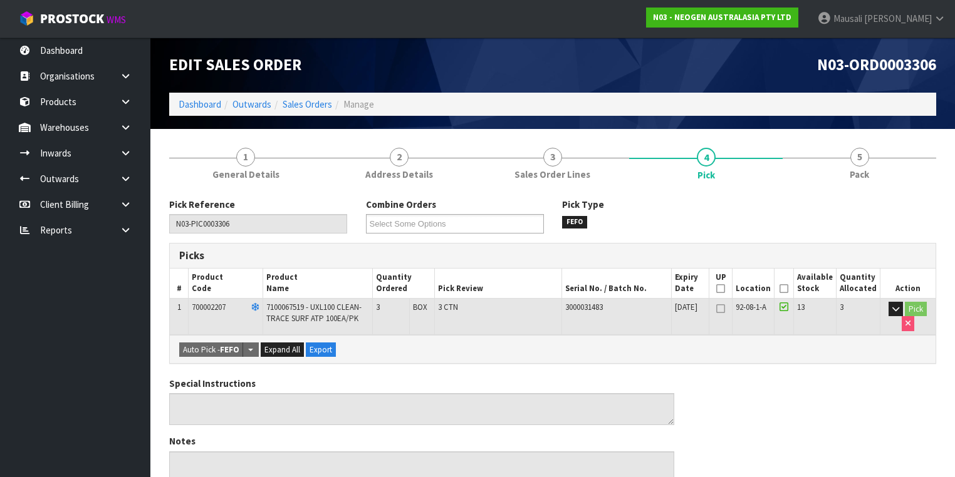
click at [788, 289] on icon at bounding box center [783, 289] width 9 height 1
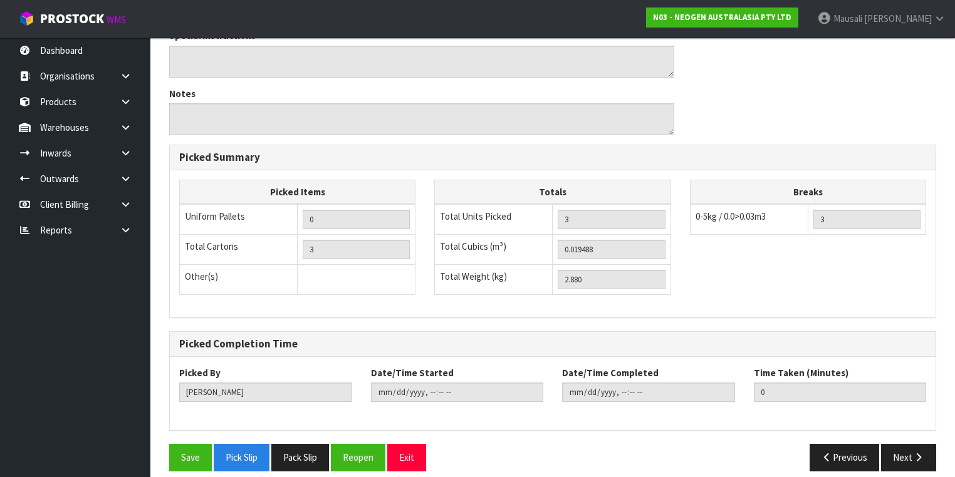
scroll to position [402, 0]
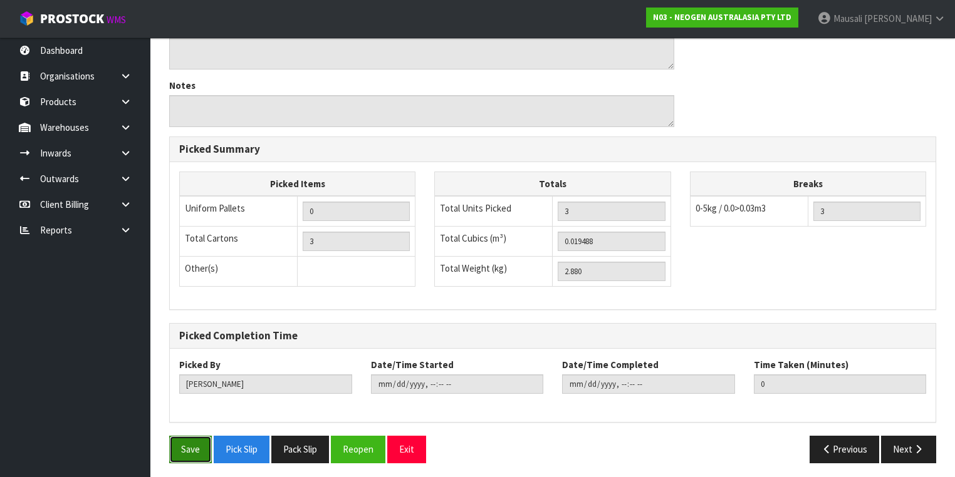
click at [178, 441] on button "Save" at bounding box center [190, 449] width 43 height 27
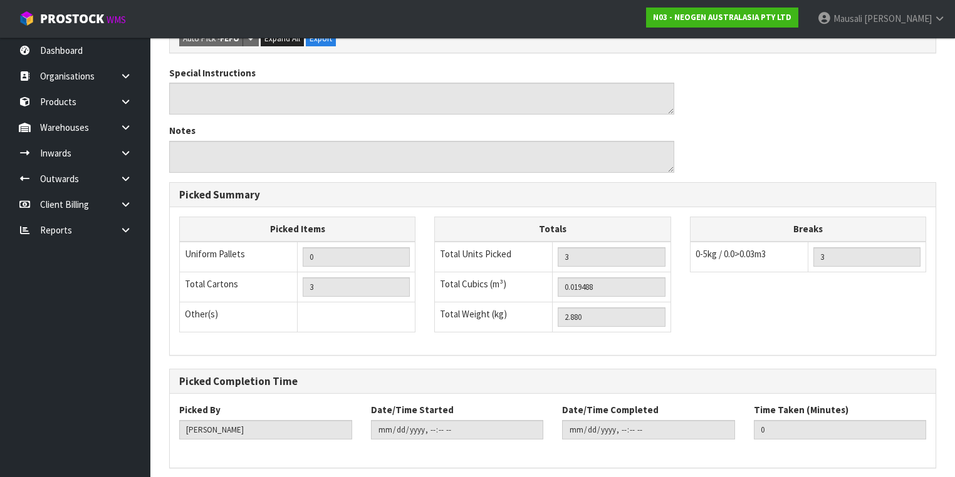
scroll to position [0, 0]
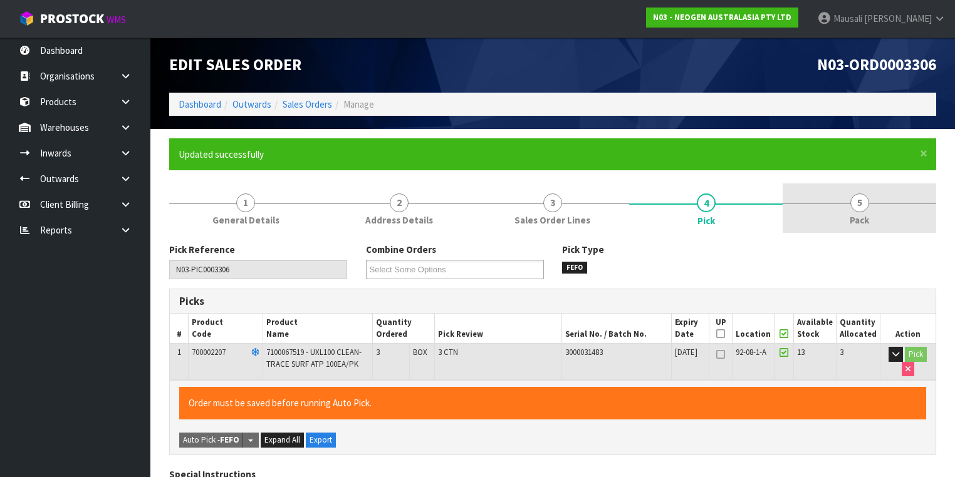
type input "[PERSON_NAME]"
type input "2025-08-25T15:00:23"
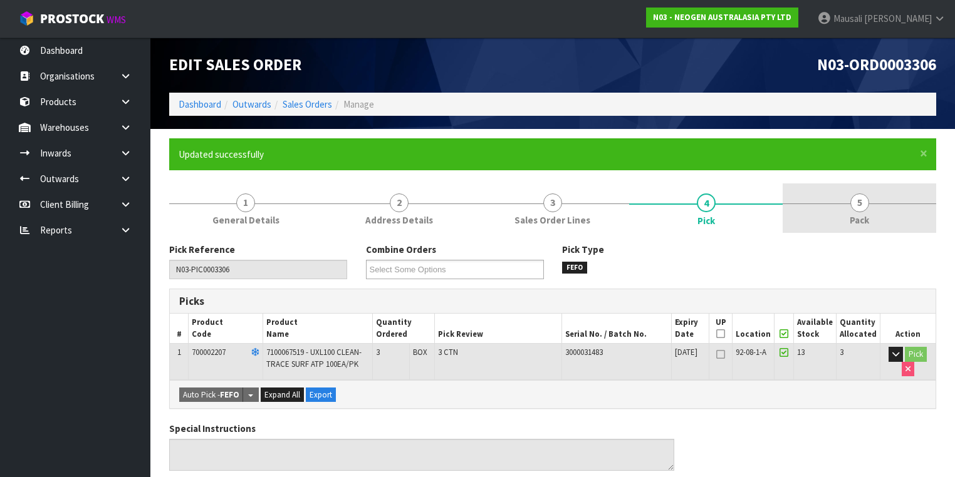
click at [845, 214] on link "5 Pack" at bounding box center [860, 208] width 154 height 49
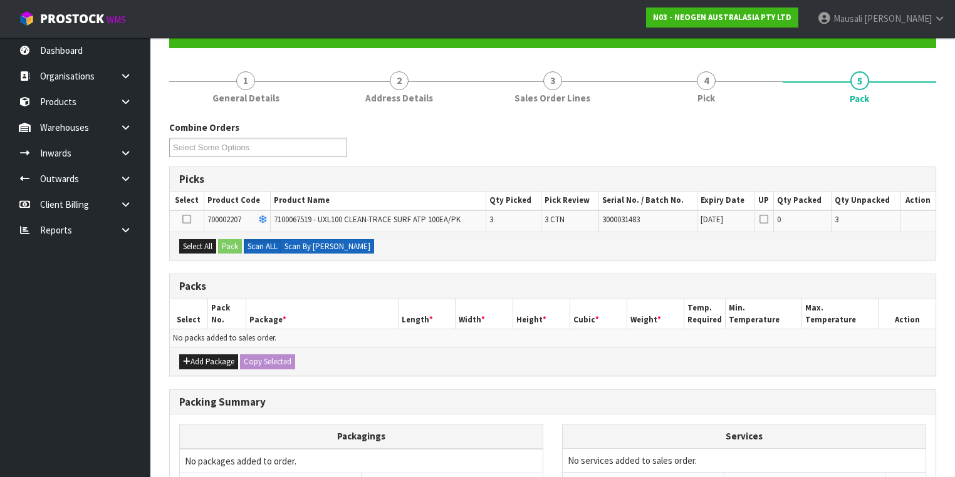
scroll to position [200, 0]
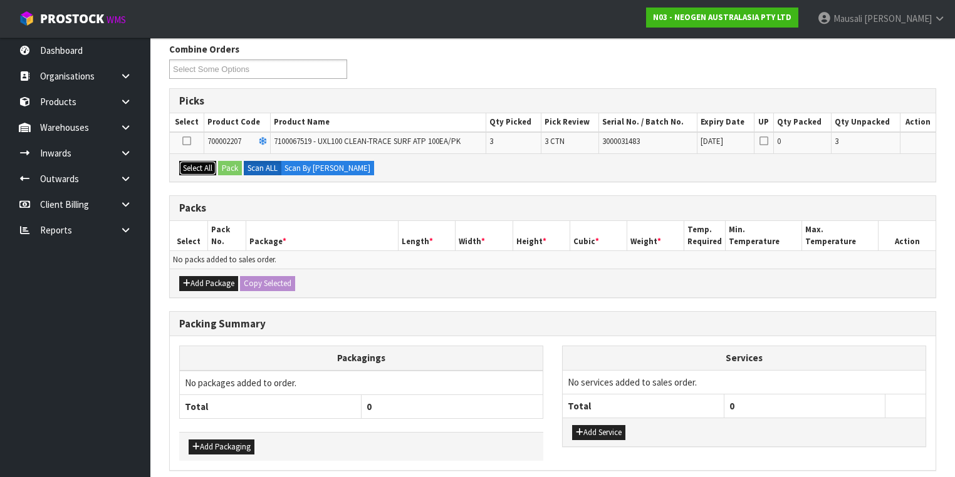
click at [206, 161] on button "Select All" at bounding box center [197, 168] width 37 height 15
click at [236, 162] on button "Pack" at bounding box center [230, 168] width 24 height 15
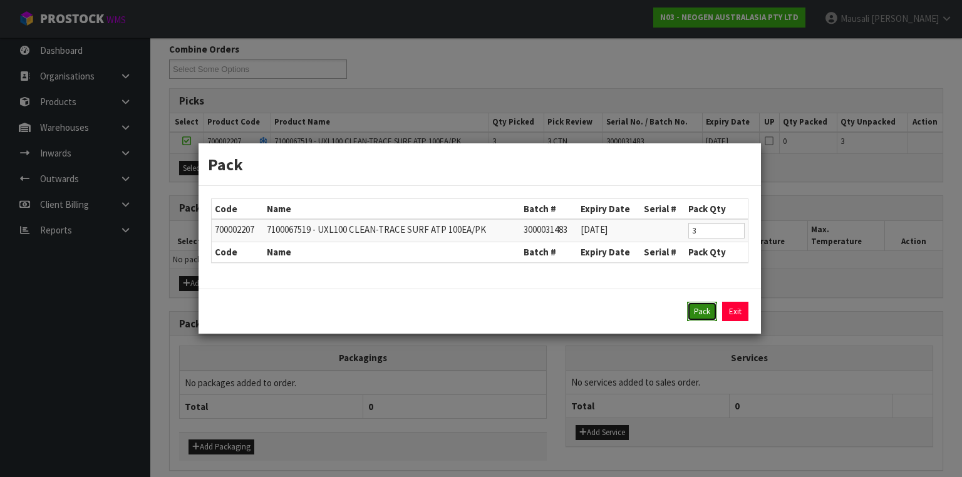
click at [694, 311] on button "Pack" at bounding box center [702, 312] width 30 height 20
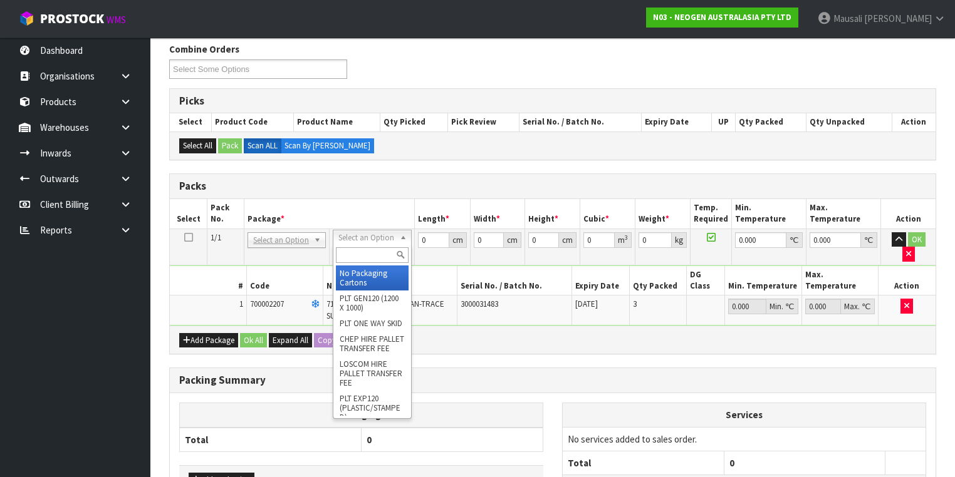
click at [378, 253] on input "text" at bounding box center [372, 255] width 72 height 16
type input "CTN5"
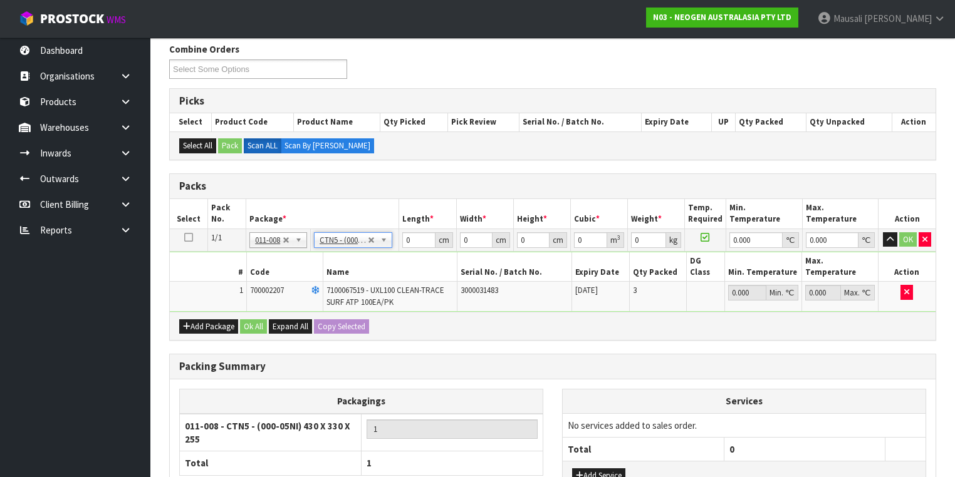
type input "43"
type input "33"
type input "25.5"
type input "0.036185"
type input "3.08"
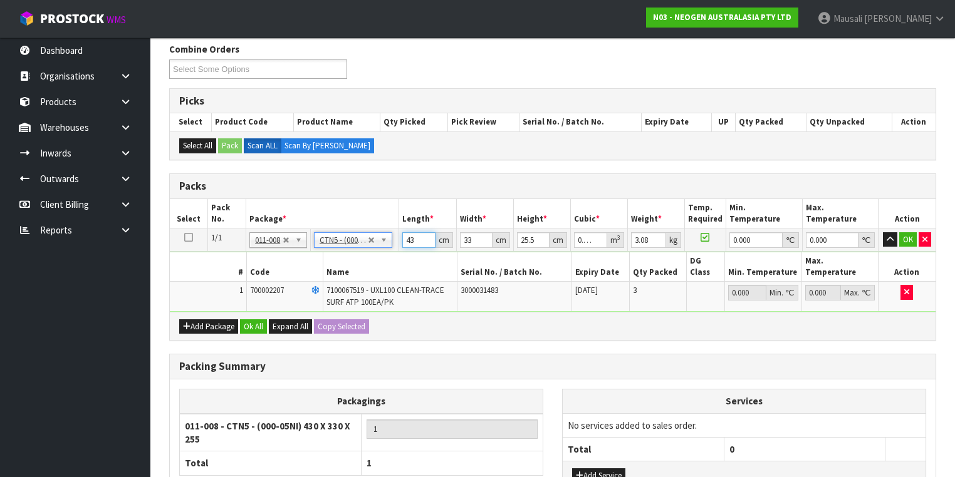
drag, startPoint x: 416, startPoint y: 239, endPoint x: 383, endPoint y: 247, distance: 33.6
click at [383, 247] on tr "1/1 NONE 007-001 007-002 007-004 007-009 007-013 007-014 007-015 007-017 007-01…" at bounding box center [553, 240] width 766 height 23
type input "4"
type input "0.003366"
type input "44"
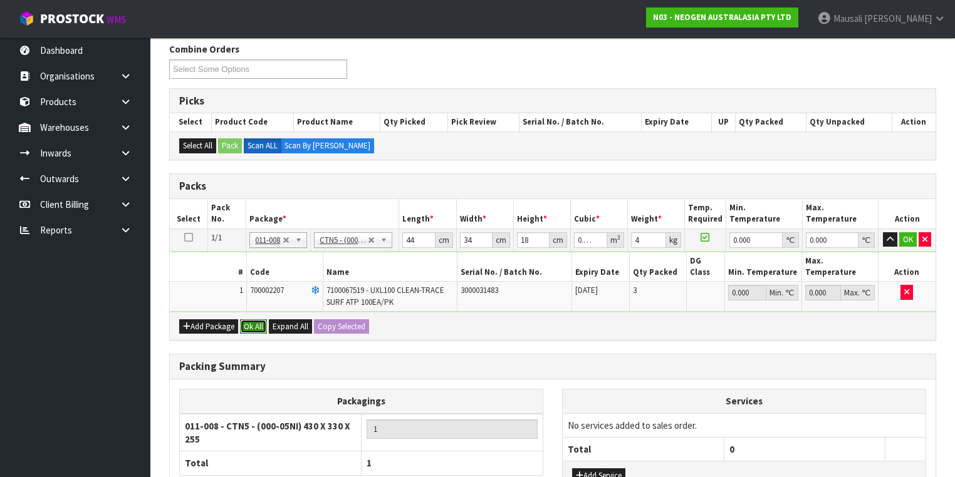
click at [258, 320] on button "Ok All" at bounding box center [253, 327] width 27 height 15
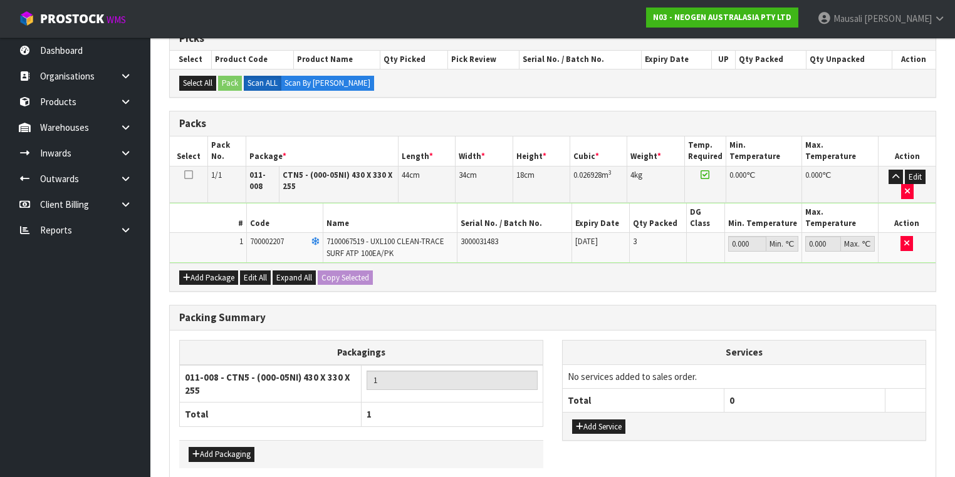
scroll to position [299, 0]
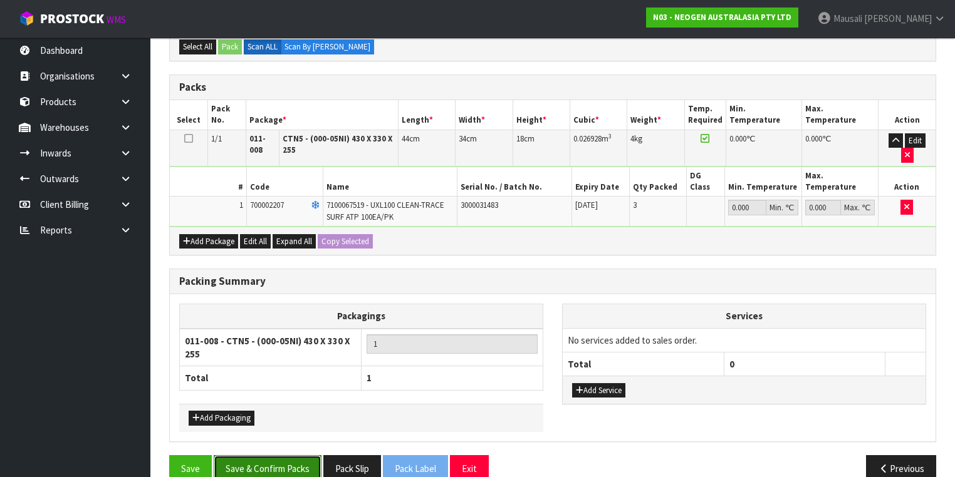
click at [281, 456] on button "Save & Confirm Packs" at bounding box center [268, 469] width 108 height 27
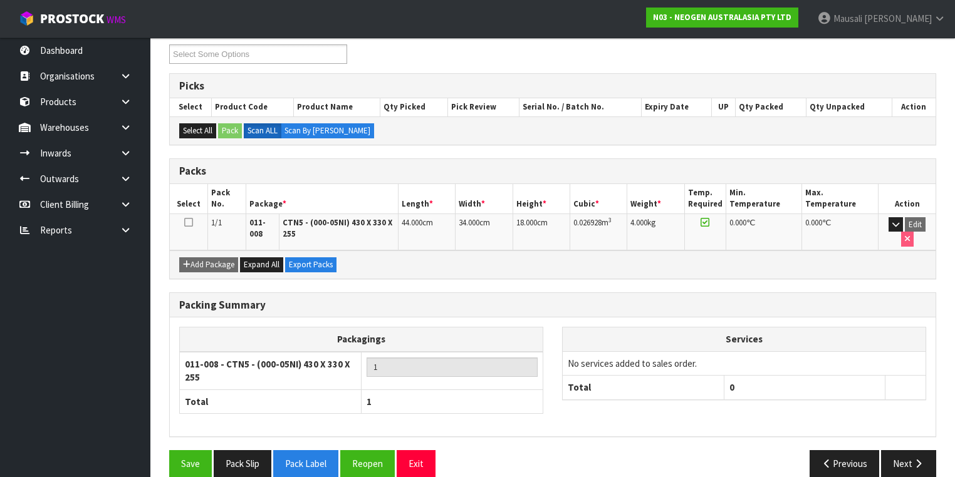
scroll to position [223, 0]
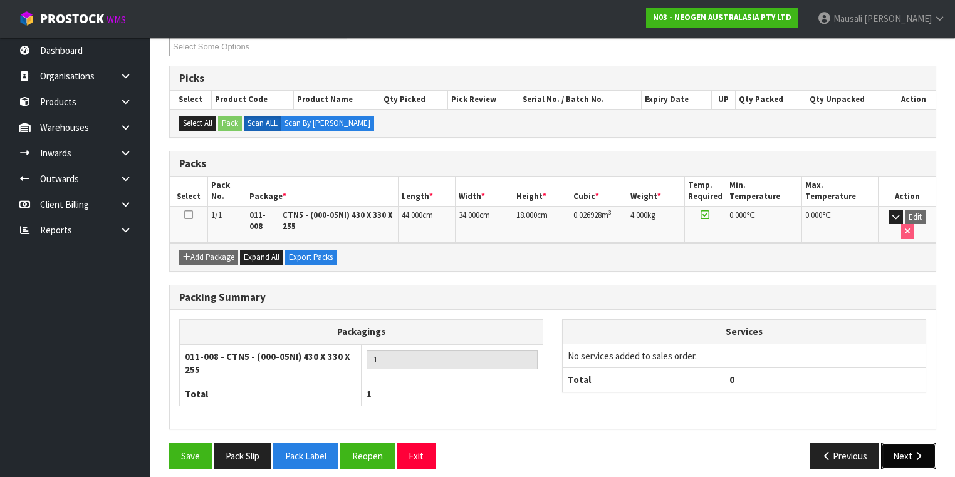
click at [902, 443] on button "Next" at bounding box center [908, 456] width 55 height 27
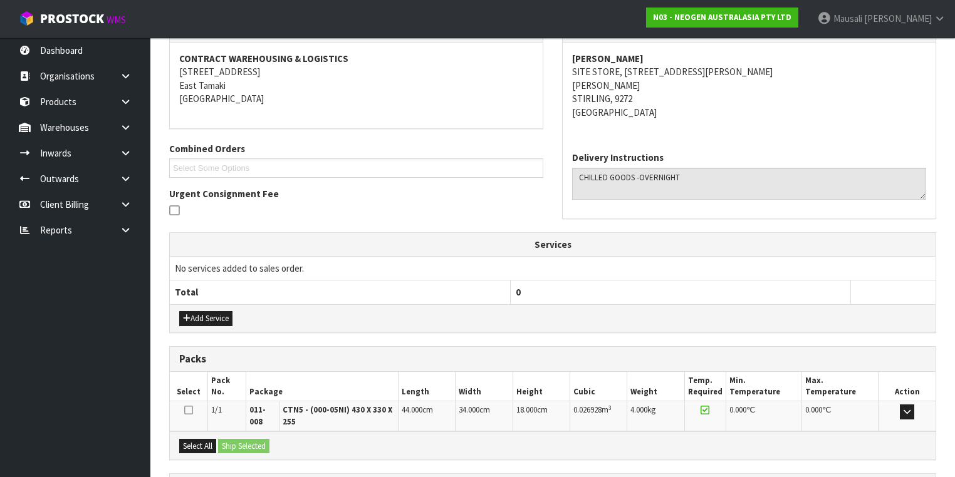
scroll to position [340, 0]
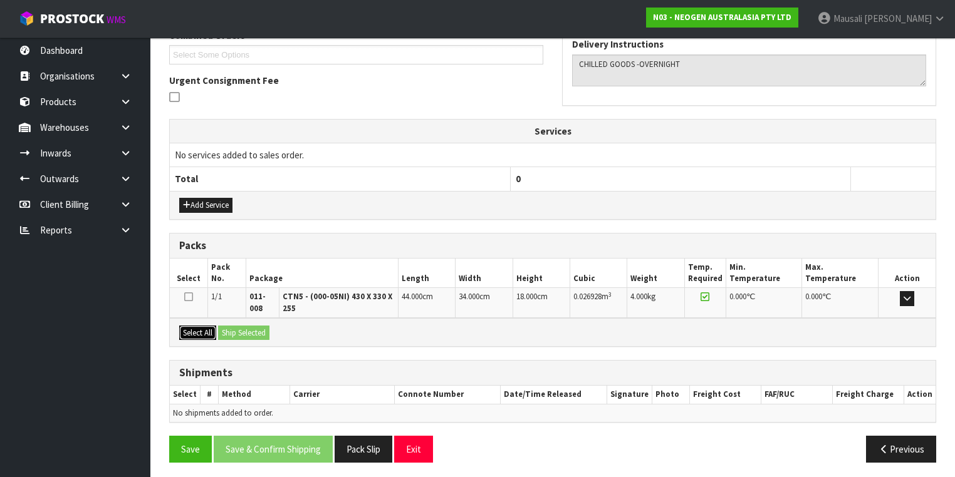
drag, startPoint x: 197, startPoint y: 326, endPoint x: 235, endPoint y: 326, distance: 38.2
click at [200, 326] on button "Select All" at bounding box center [197, 333] width 37 height 15
click at [235, 326] on button "Ship Selected" at bounding box center [243, 333] width 51 height 15
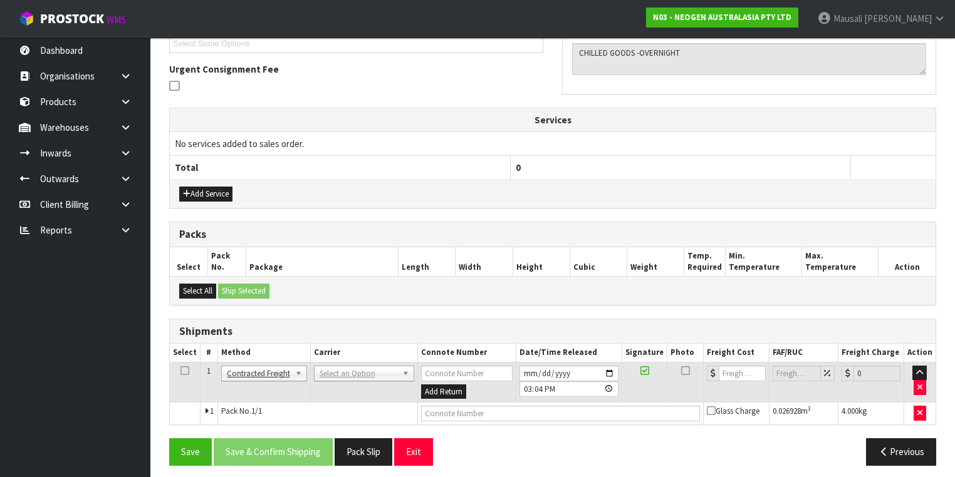
scroll to position [353, 0]
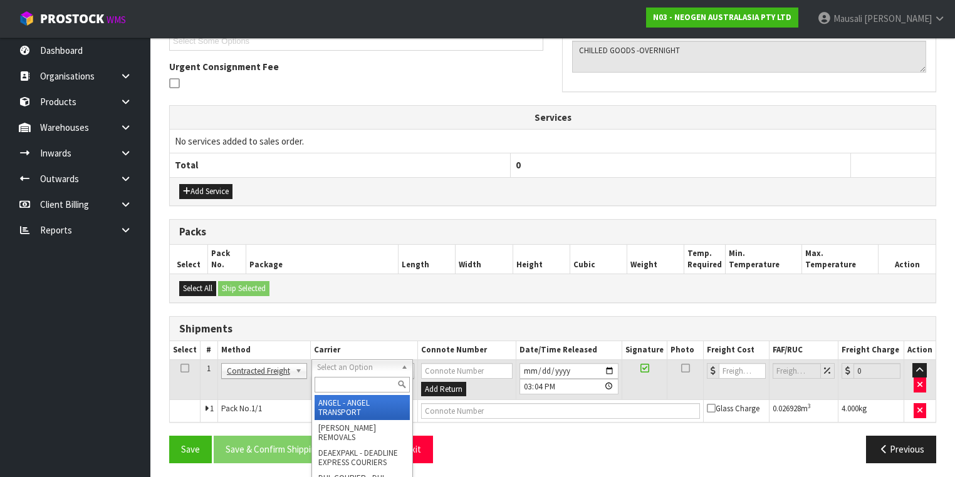
click at [336, 387] on input "text" at bounding box center [362, 385] width 95 height 16
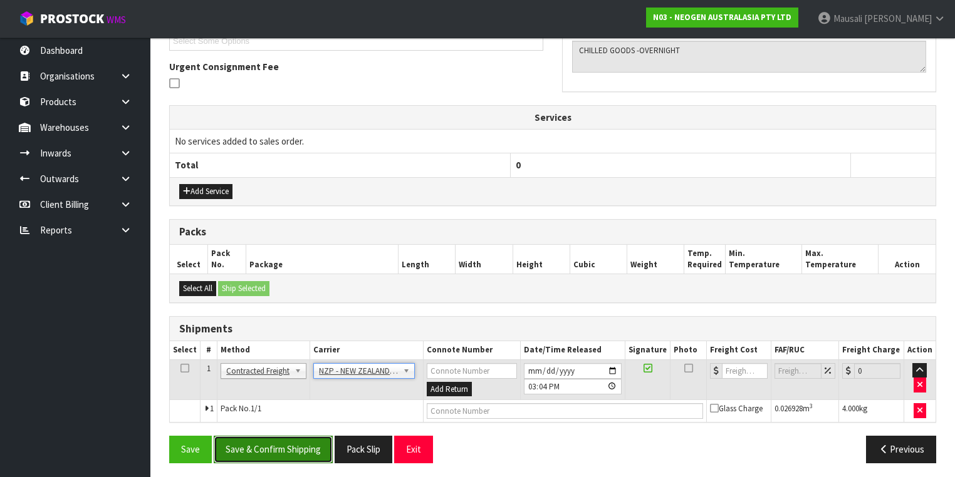
click at [273, 451] on button "Save & Confirm Shipping" at bounding box center [273, 449] width 119 height 27
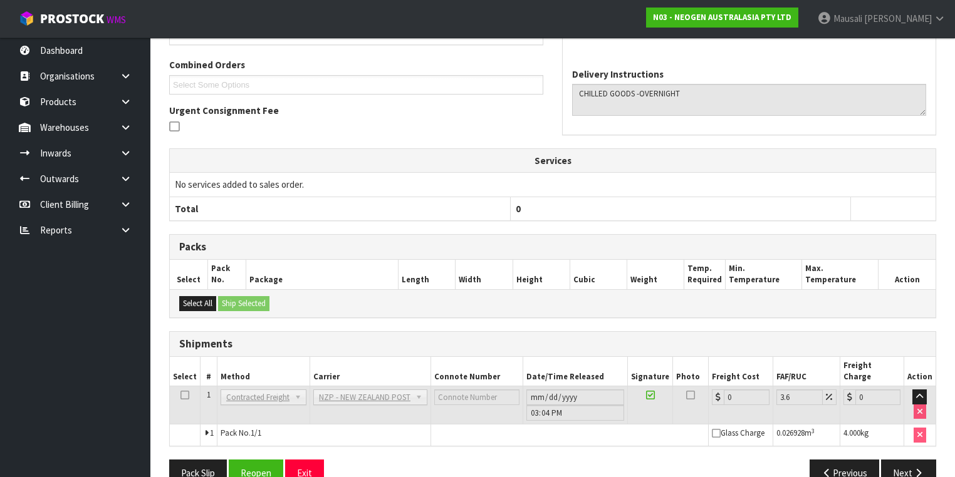
scroll to position [336, 0]
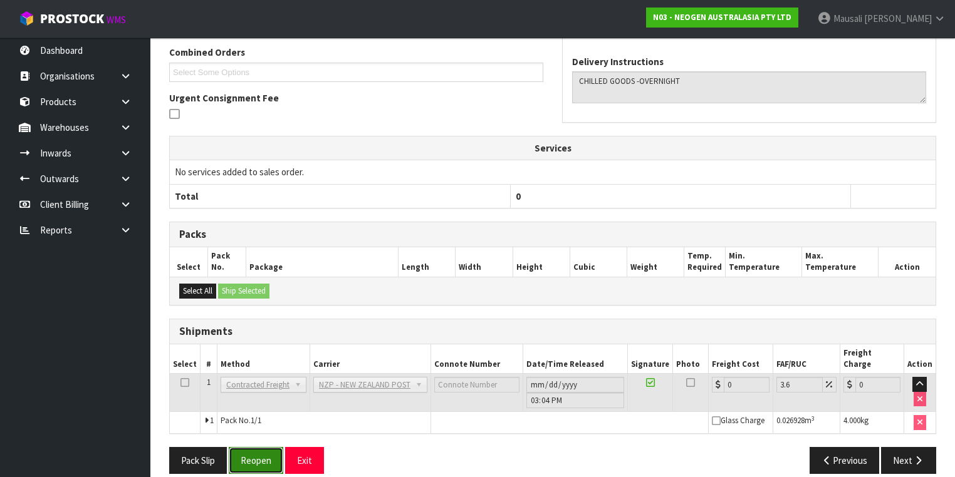
click at [264, 447] on button "Reopen" at bounding box center [256, 460] width 55 height 27
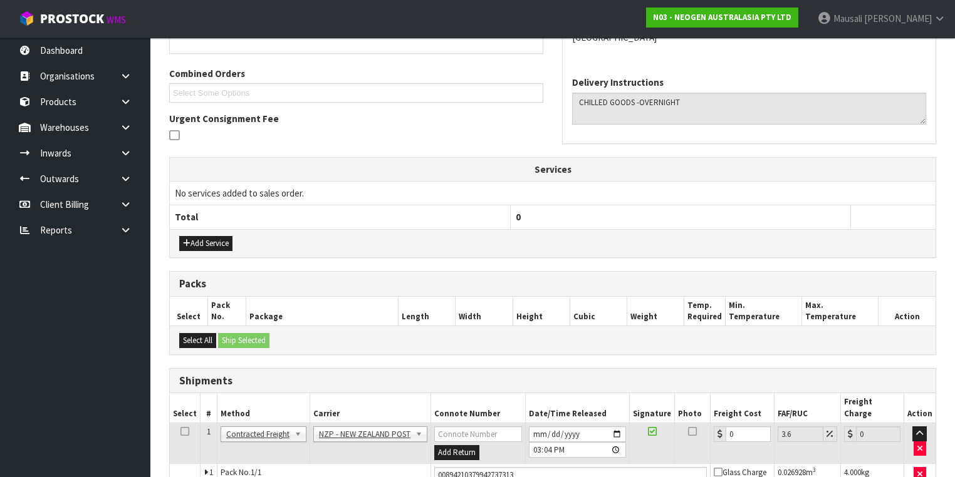
scroll to position [365, 0]
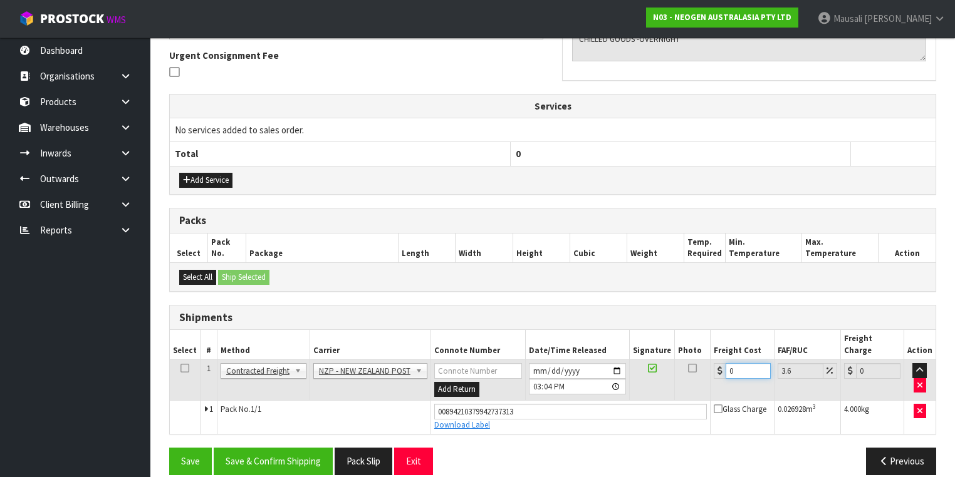
drag, startPoint x: 740, startPoint y: 357, endPoint x: 721, endPoint y: 370, distance: 22.9
click at [721, 370] on td "0" at bounding box center [742, 380] width 63 height 41
click at [261, 448] on button "Save & Confirm Shipping" at bounding box center [273, 461] width 119 height 27
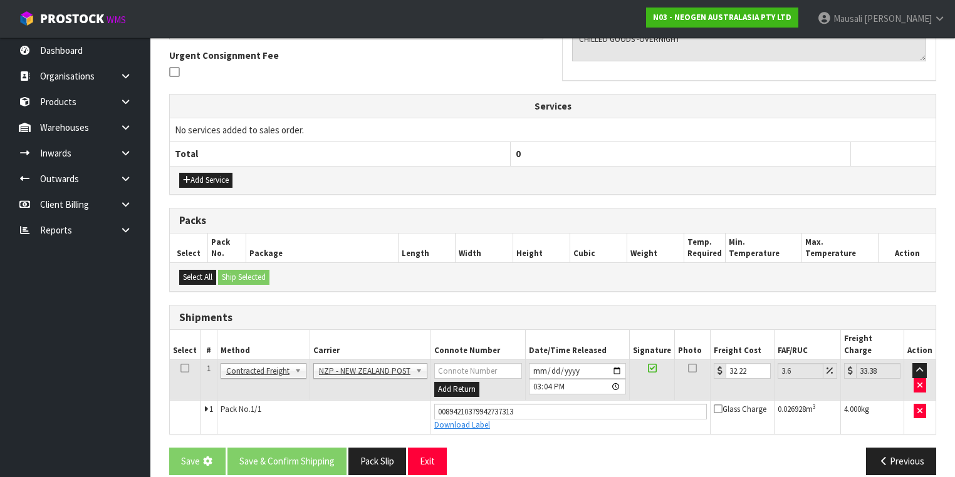
scroll to position [0, 0]
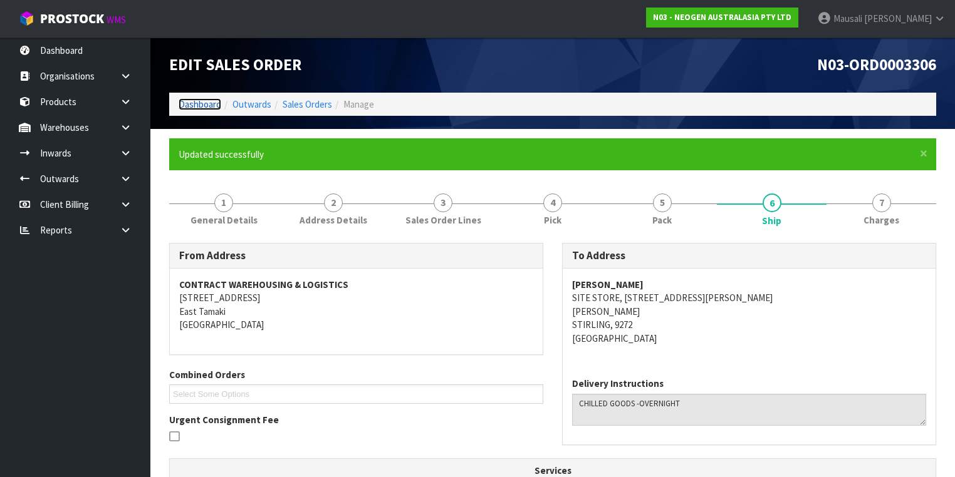
click at [203, 103] on link "Dashboard" at bounding box center [200, 104] width 43 height 12
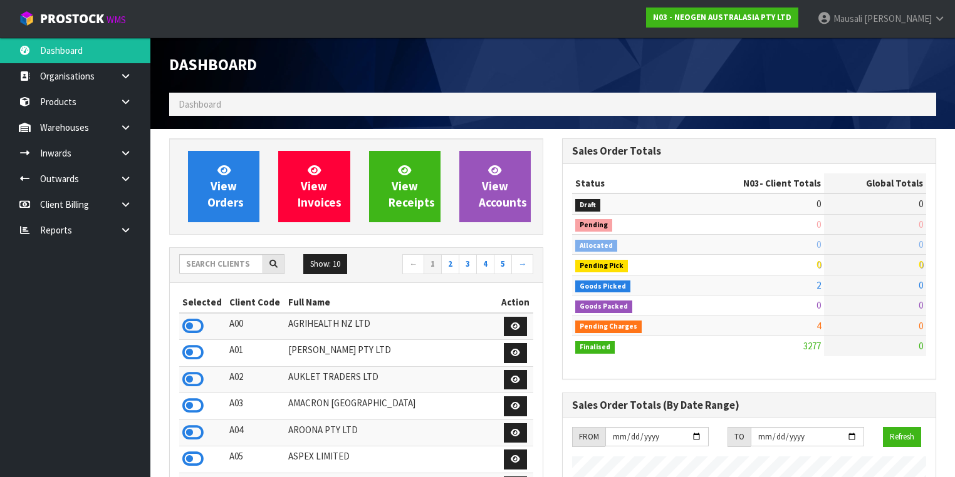
scroll to position [1093, 393]
click at [209, 260] on input "text" at bounding box center [221, 263] width 84 height 19
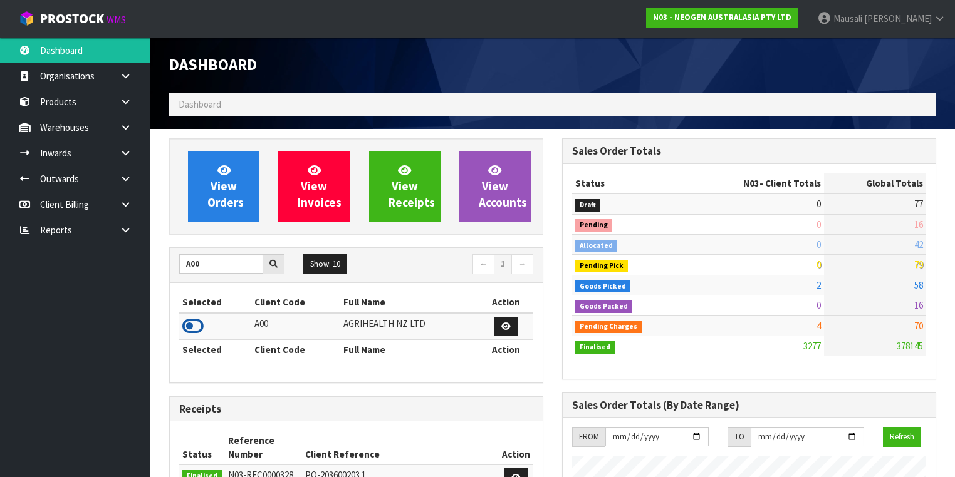
click at [198, 325] on icon at bounding box center [192, 326] width 21 height 19
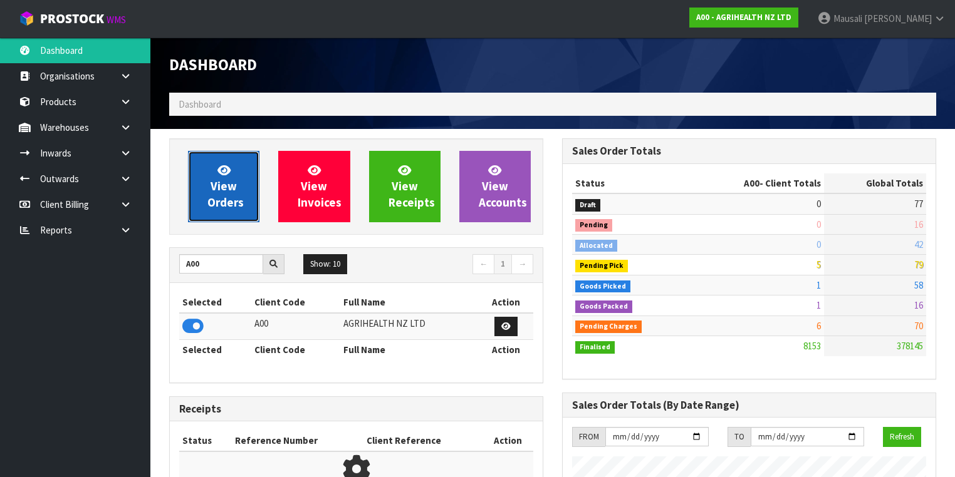
scroll to position [945, 393]
click at [234, 184] on span "View Orders" at bounding box center [225, 186] width 36 height 47
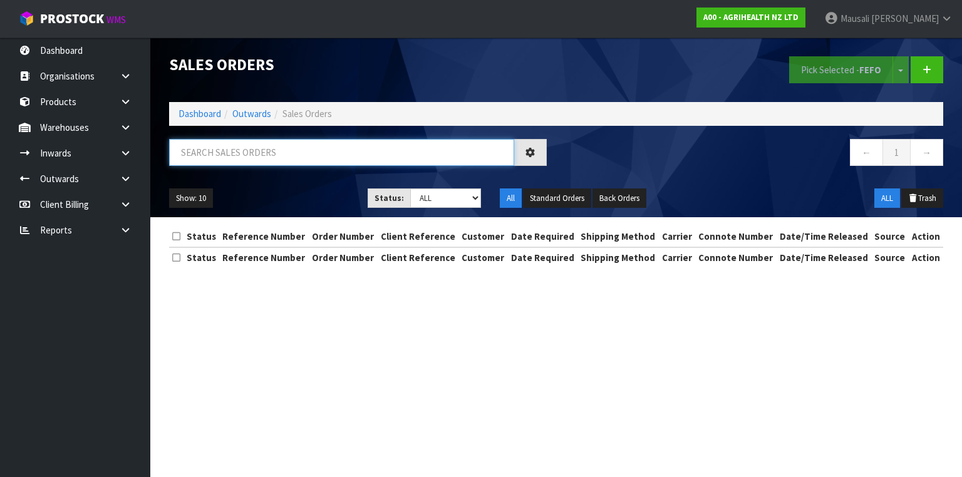
click at [217, 153] on input "text" at bounding box center [341, 152] width 345 height 27
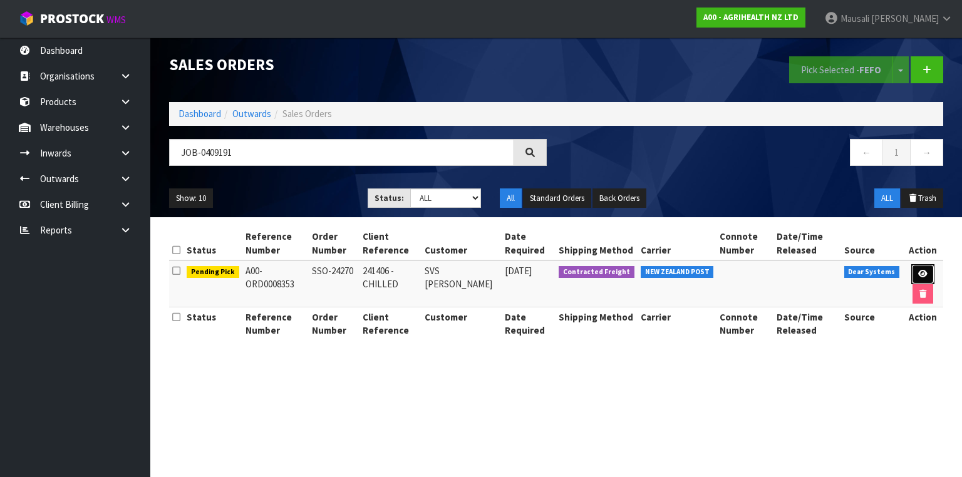
click at [923, 271] on icon at bounding box center [923, 274] width 9 height 8
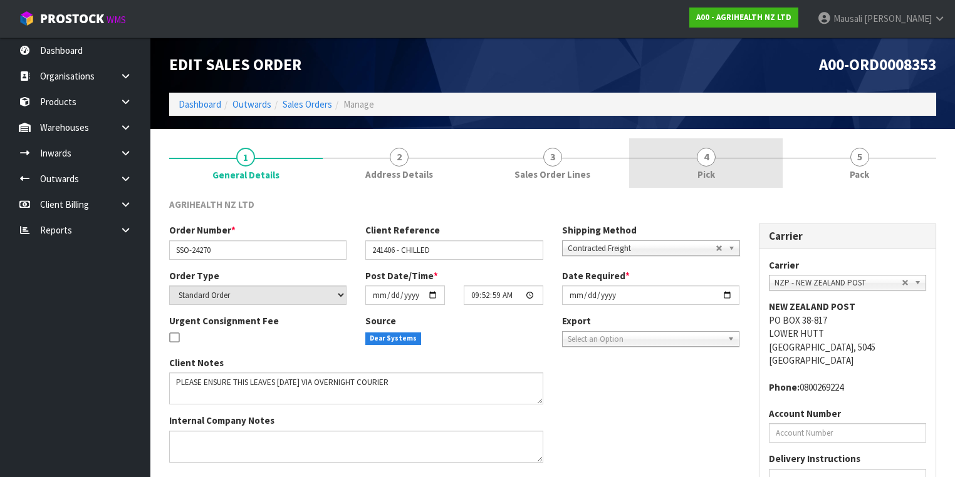
click at [727, 168] on link "4 Pick" at bounding box center [706, 162] width 154 height 49
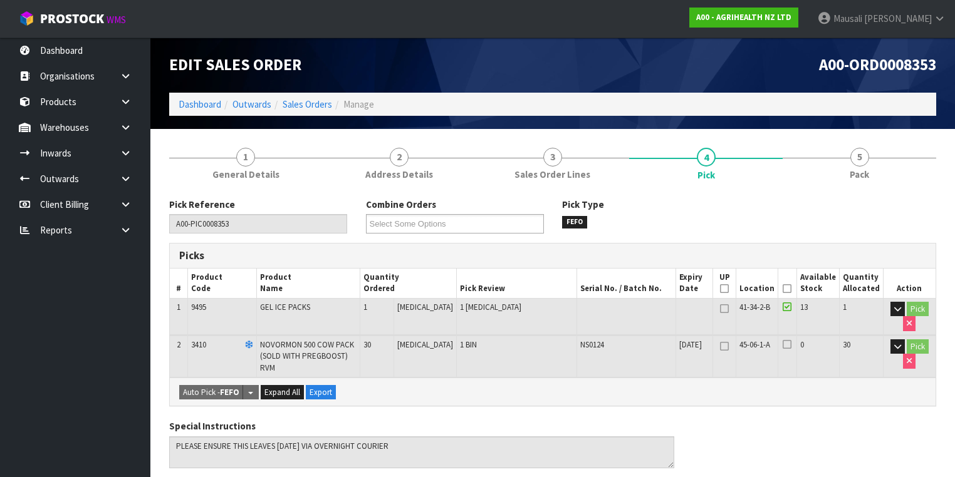
click at [786, 289] on icon at bounding box center [787, 289] width 9 height 1
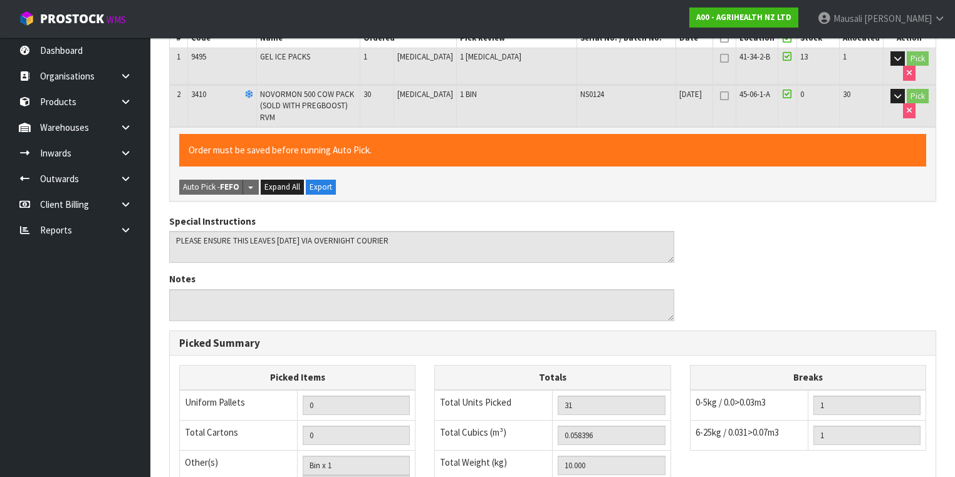
scroll to position [458, 0]
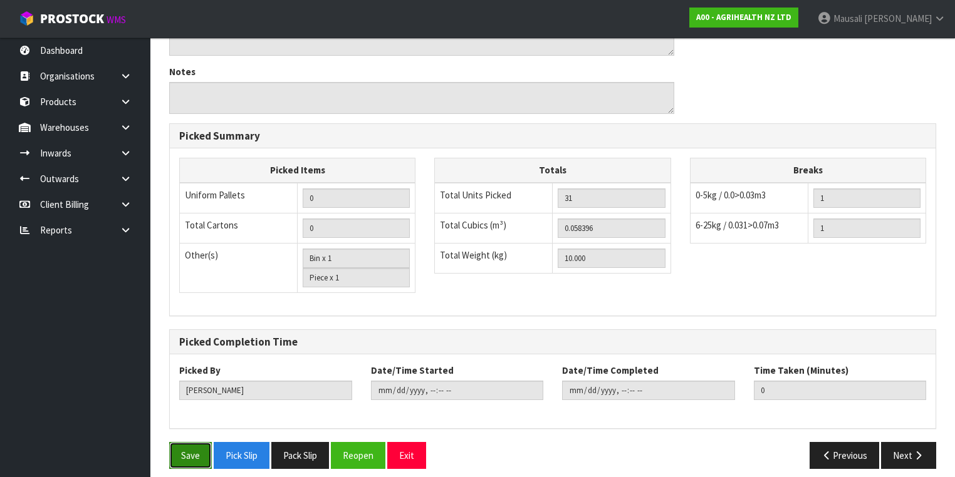
click at [170, 452] on button "Save" at bounding box center [190, 455] width 43 height 27
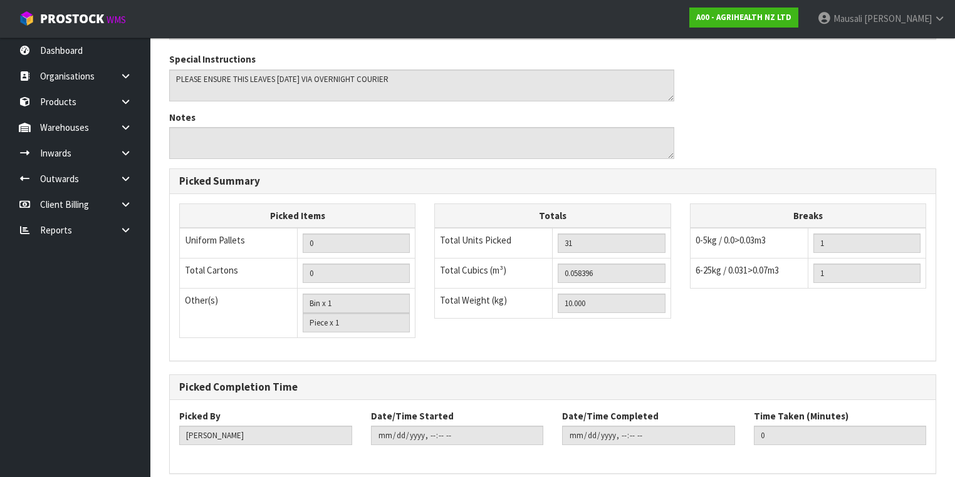
scroll to position [0, 0]
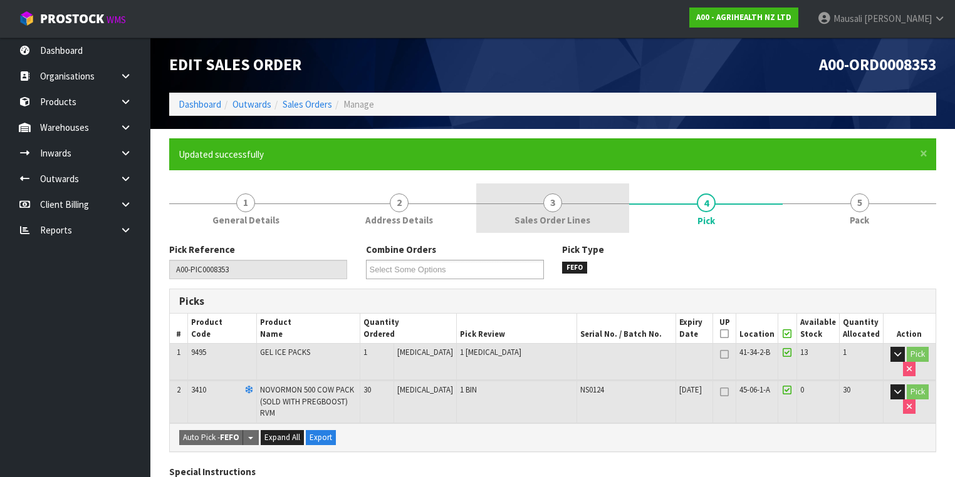
drag, startPoint x: 847, startPoint y: 209, endPoint x: 510, endPoint y: 225, distance: 337.5
click at [847, 209] on link "5 Pack" at bounding box center [860, 208] width 154 height 49
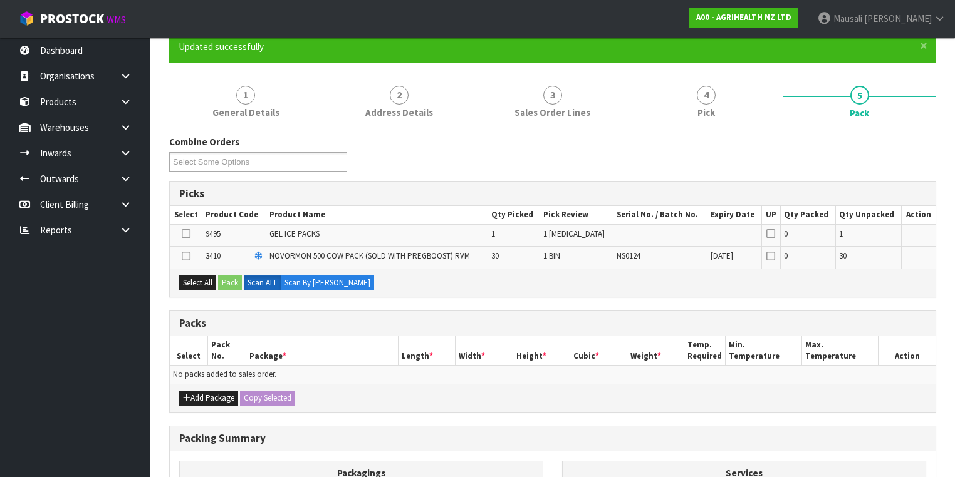
scroll to position [150, 0]
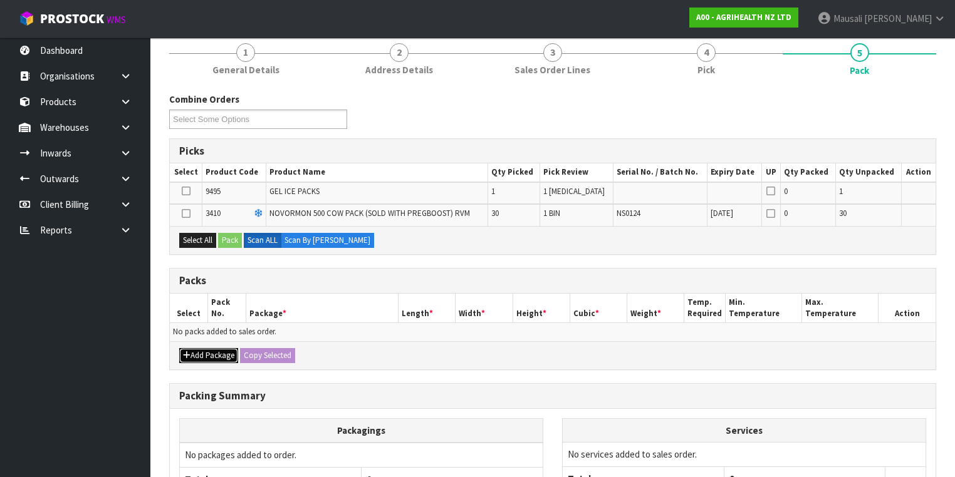
click at [202, 348] on button "Add Package" at bounding box center [208, 355] width 59 height 15
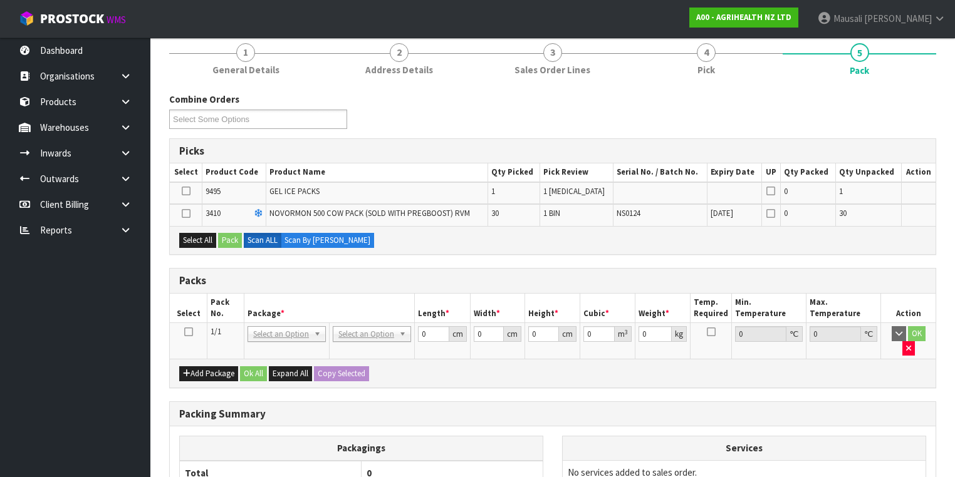
click at [188, 332] on icon at bounding box center [188, 332] width 9 height 1
drag, startPoint x: 203, startPoint y: 235, endPoint x: 217, endPoint y: 237, distance: 14.0
click at [206, 236] on button "Select All" at bounding box center [197, 240] width 37 height 15
click at [231, 239] on button "Pack" at bounding box center [230, 240] width 24 height 15
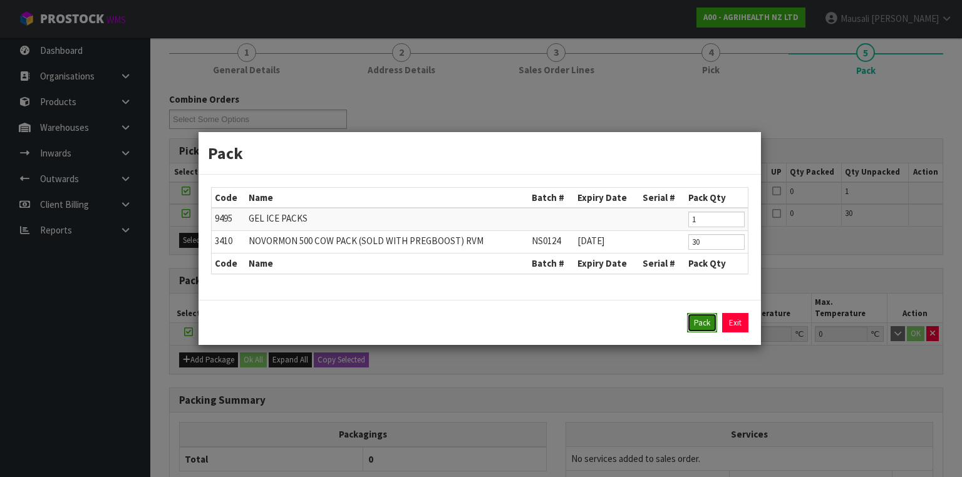
click at [694, 320] on button "Pack" at bounding box center [702, 323] width 30 height 20
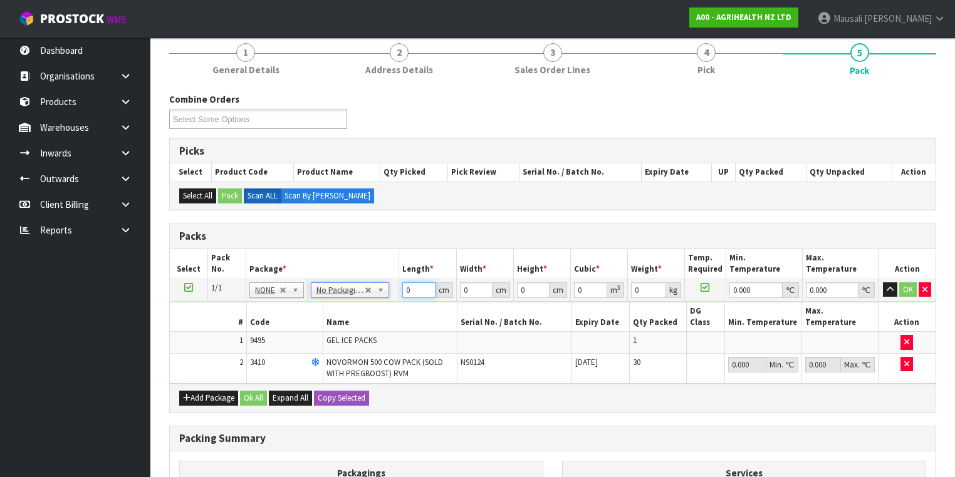
drag, startPoint x: 416, startPoint y: 291, endPoint x: 388, endPoint y: 303, distance: 30.3
click at [388, 303] on tbody "1/1 NONE 007-001 007-002 007-004 007-009 007-013 007-014 007-015 007-017 007-01…" at bounding box center [553, 331] width 766 height 105
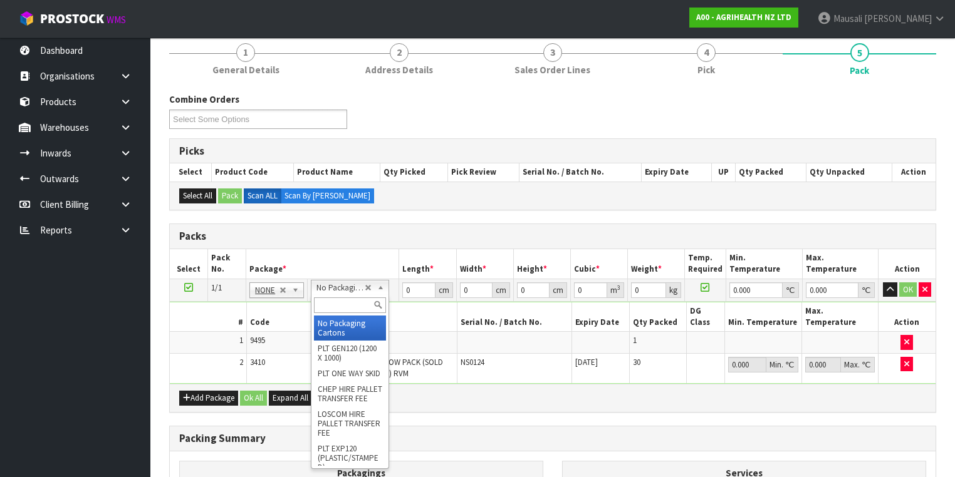
click at [346, 306] on input "text" at bounding box center [350, 306] width 72 height 16
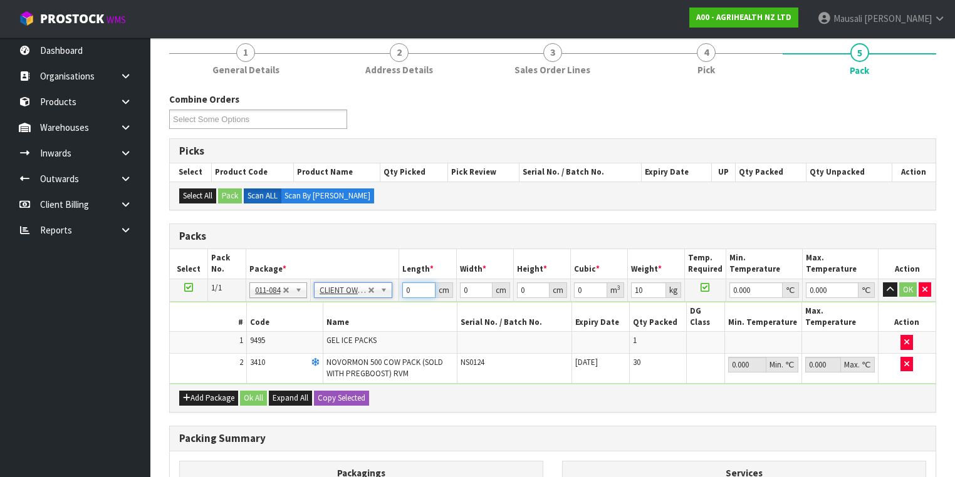
drag, startPoint x: 416, startPoint y: 291, endPoint x: 398, endPoint y: 299, distance: 19.7
click at [398, 299] on tbody "1/1 NONE 007-001 007-002 007-004 007-009 007-013 007-014 007-015 007-017 007-01…" at bounding box center [553, 331] width 766 height 105
click at [263, 391] on button "Ok All" at bounding box center [253, 398] width 27 height 15
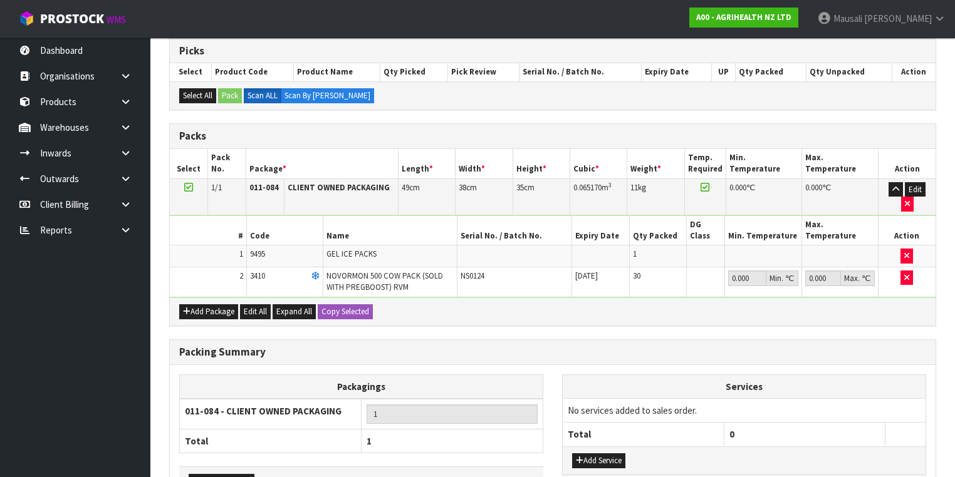
scroll to position [305, 0]
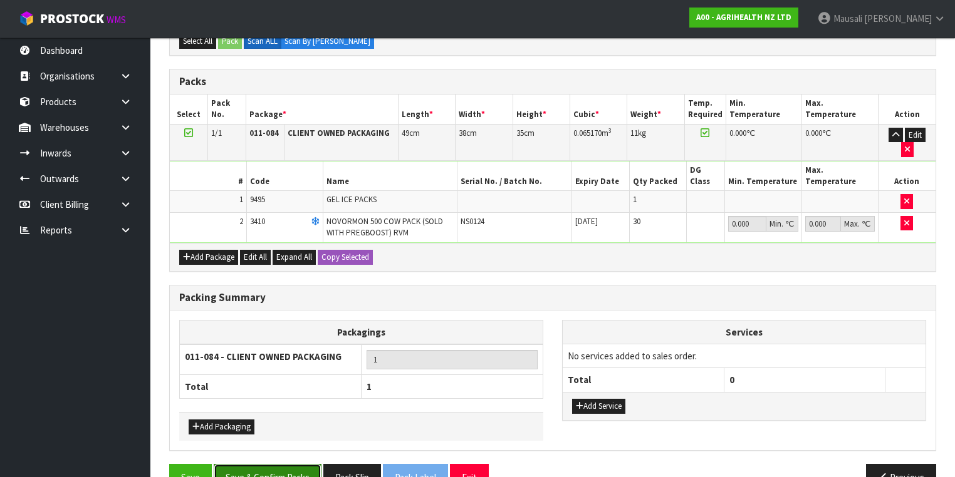
click at [274, 464] on button "Save & Confirm Packs" at bounding box center [268, 477] width 108 height 27
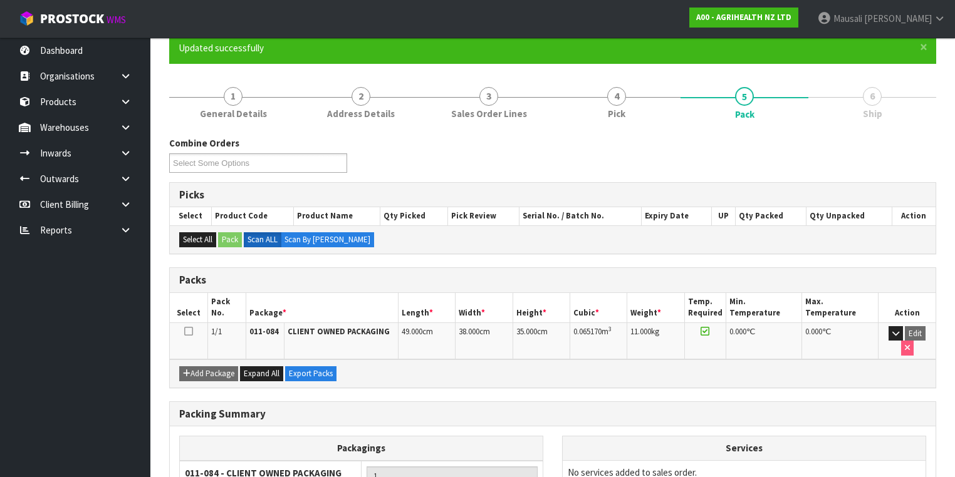
scroll to position [208, 0]
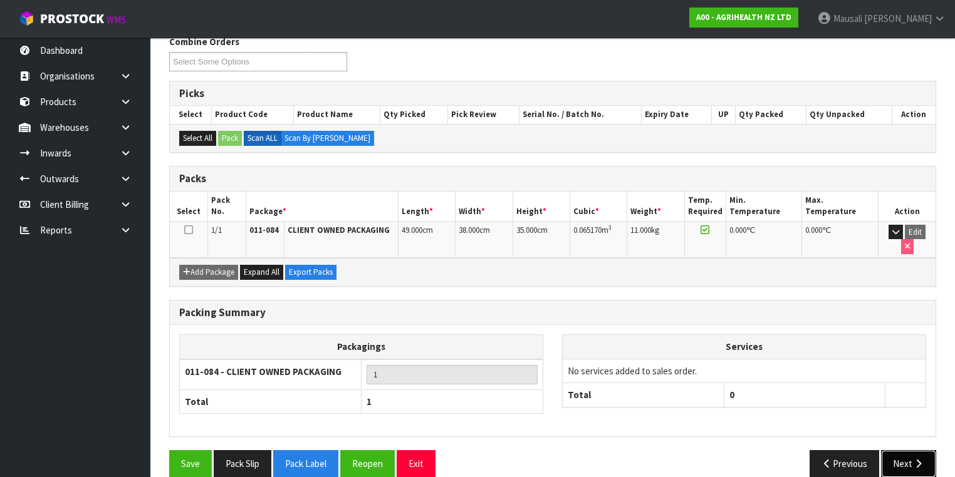
click at [907, 450] on button "Next" at bounding box center [908, 463] width 55 height 27
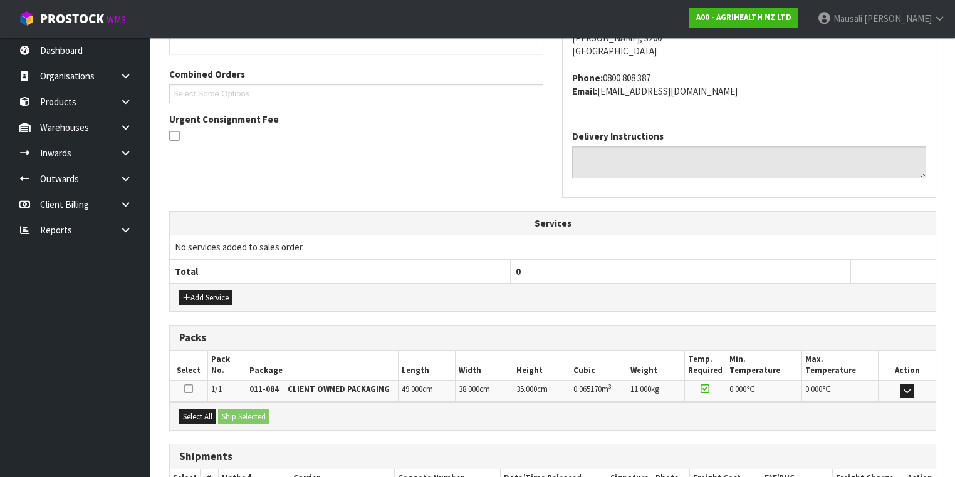
scroll to position [385, 0]
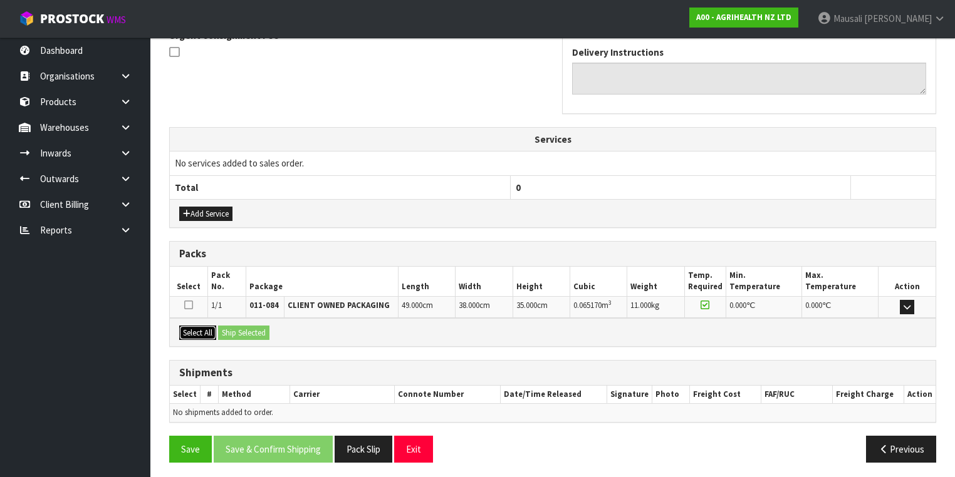
click at [206, 331] on button "Select All" at bounding box center [197, 333] width 37 height 15
click at [238, 331] on button "Ship Selected" at bounding box center [243, 333] width 51 height 15
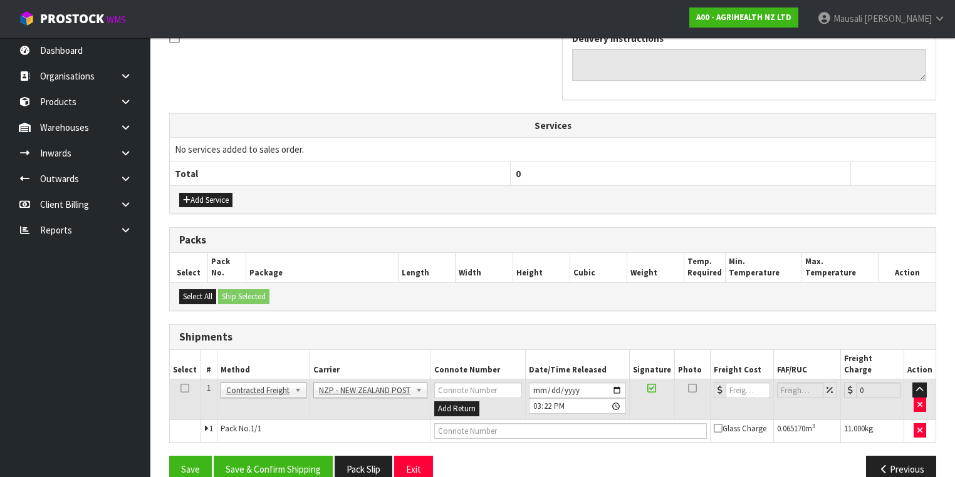
scroll to position [407, 0]
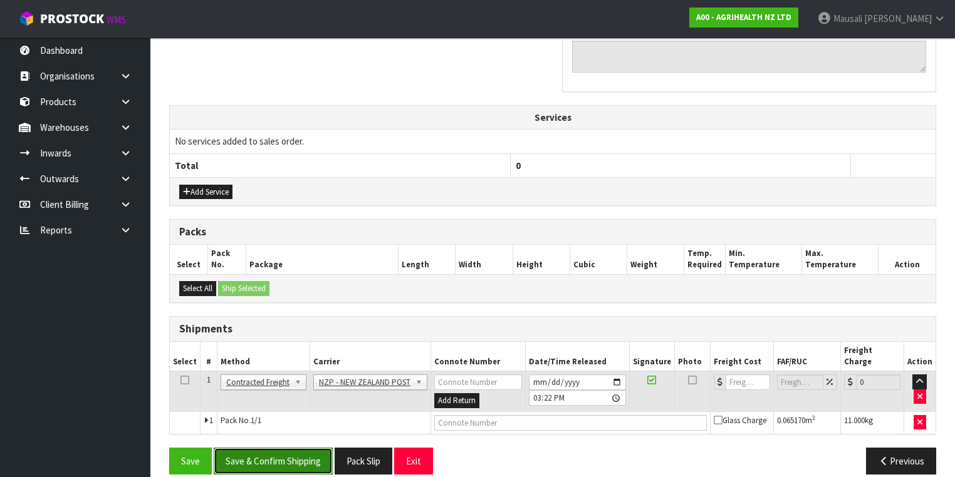
drag, startPoint x: 275, startPoint y: 447, endPoint x: 378, endPoint y: 412, distance: 108.6
click at [275, 448] on button "Save & Confirm Shipping" at bounding box center [273, 461] width 119 height 27
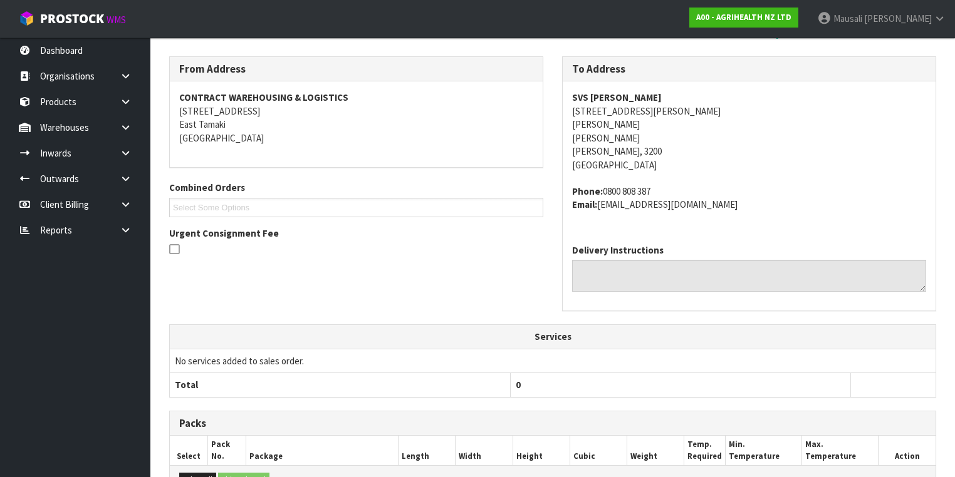
scroll to position [390, 0]
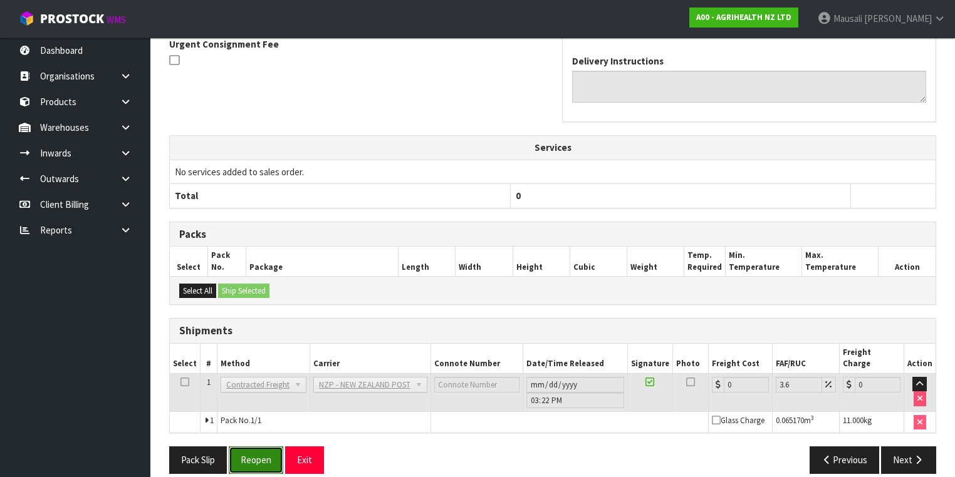
drag, startPoint x: 238, startPoint y: 440, endPoint x: 249, endPoint y: 436, distance: 11.5
click at [238, 447] on button "Reopen" at bounding box center [256, 460] width 55 height 27
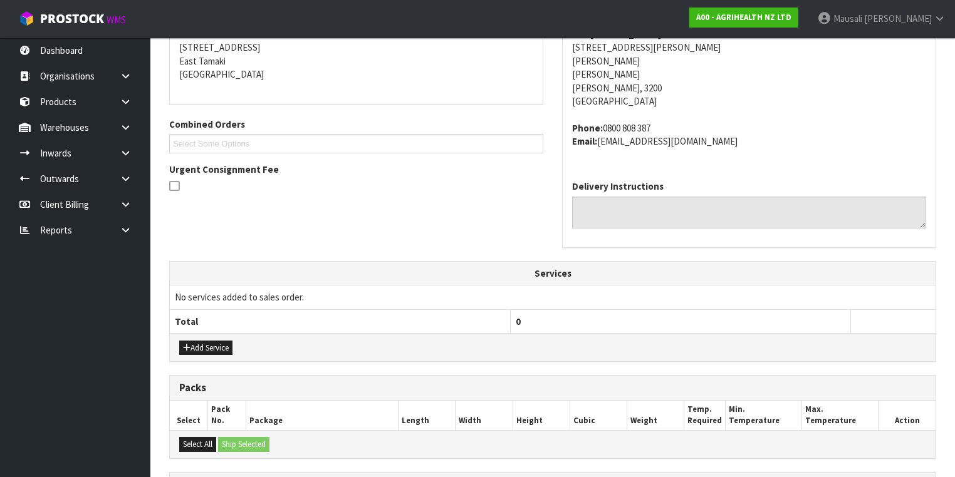
scroll to position [419, 0]
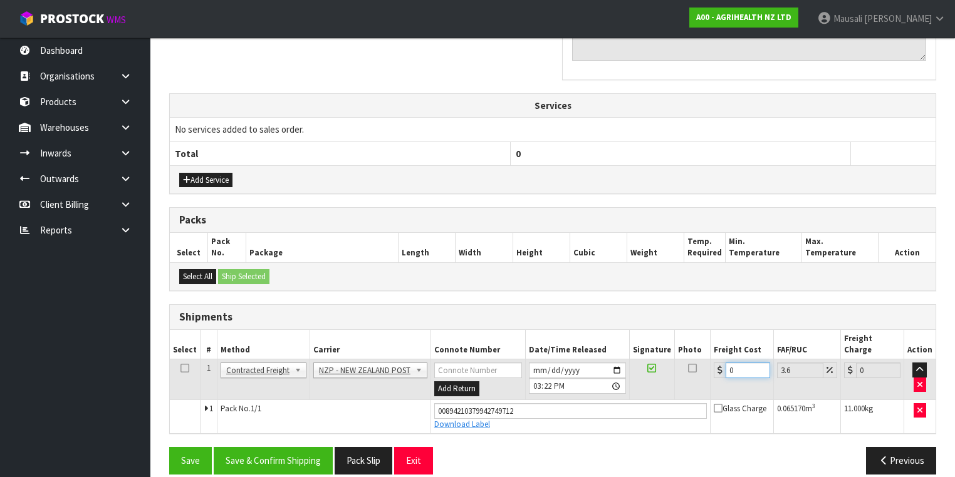
drag, startPoint x: 741, startPoint y: 356, endPoint x: 710, endPoint y: 370, distance: 34.5
click at [711, 370] on td "0" at bounding box center [742, 380] width 63 height 41
click at [286, 447] on button "Save & Confirm Shipping" at bounding box center [273, 460] width 119 height 27
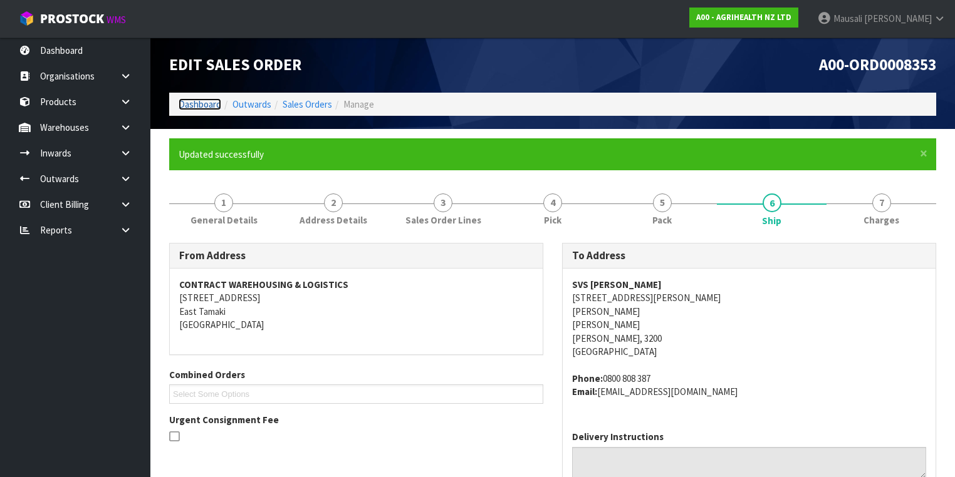
click at [192, 104] on link "Dashboard" at bounding box center [200, 104] width 43 height 12
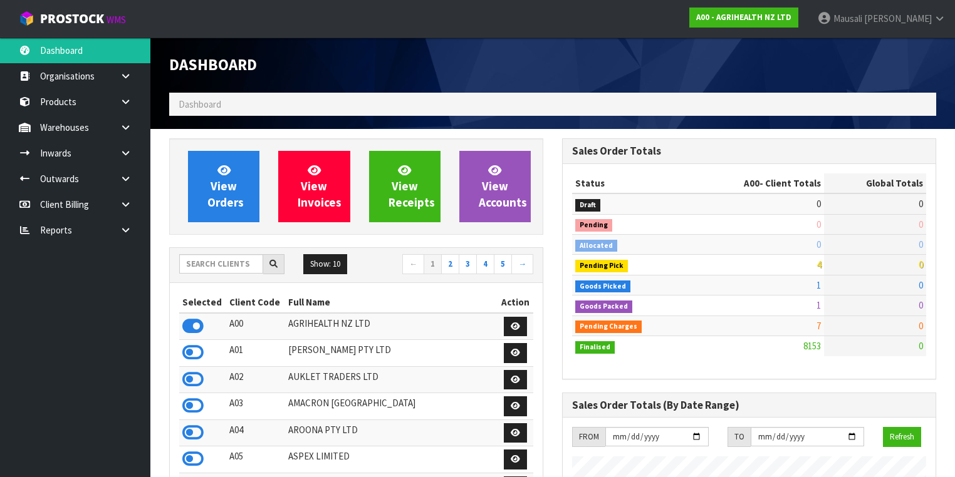
scroll to position [972, 393]
click at [200, 262] on input "text" at bounding box center [221, 263] width 84 height 19
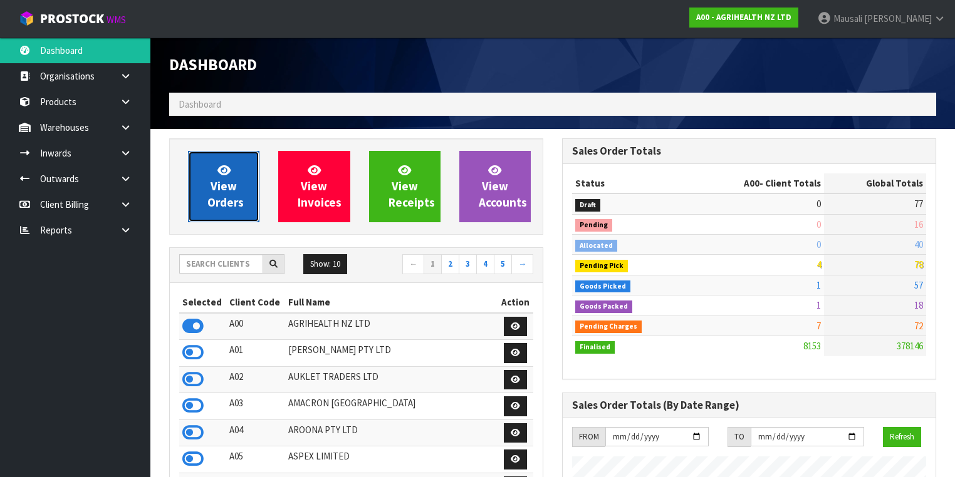
click at [206, 195] on link "View Orders" at bounding box center [223, 186] width 71 height 71
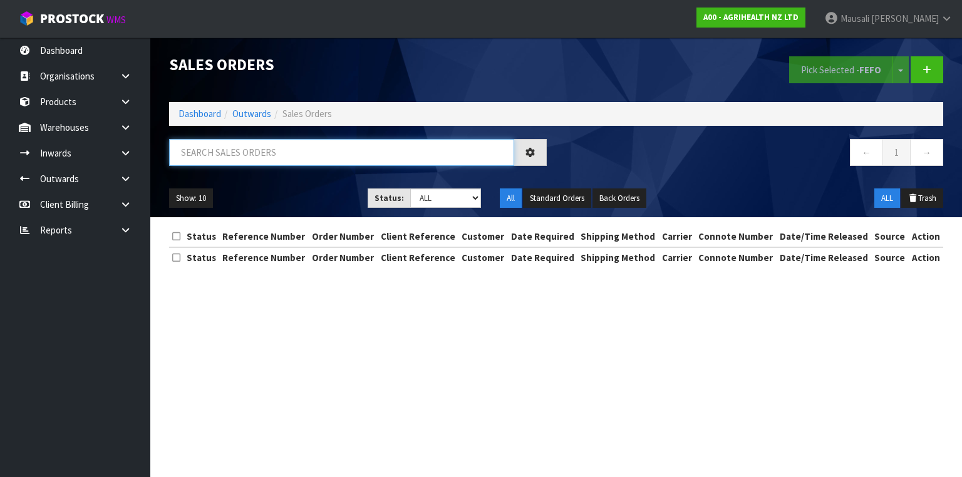
click at [184, 150] on input "text" at bounding box center [341, 152] width 345 height 27
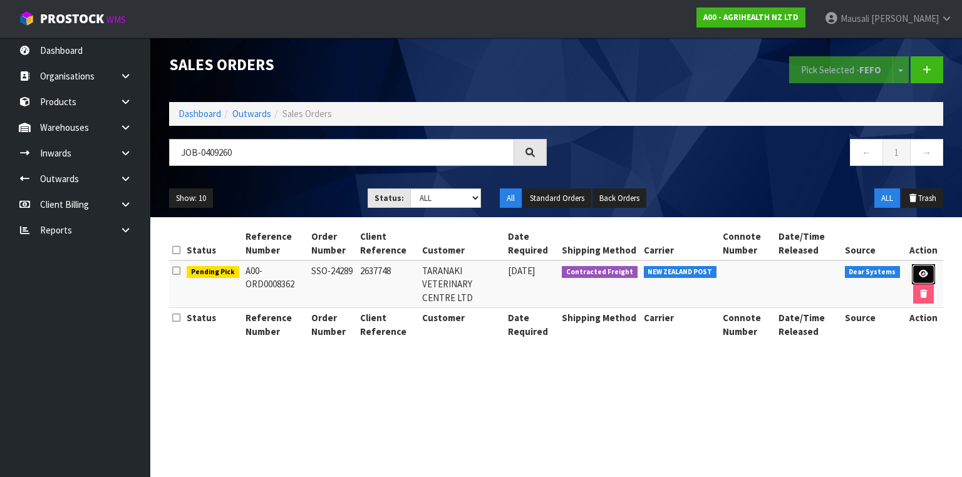
click at [922, 268] on link at bounding box center [923, 274] width 23 height 20
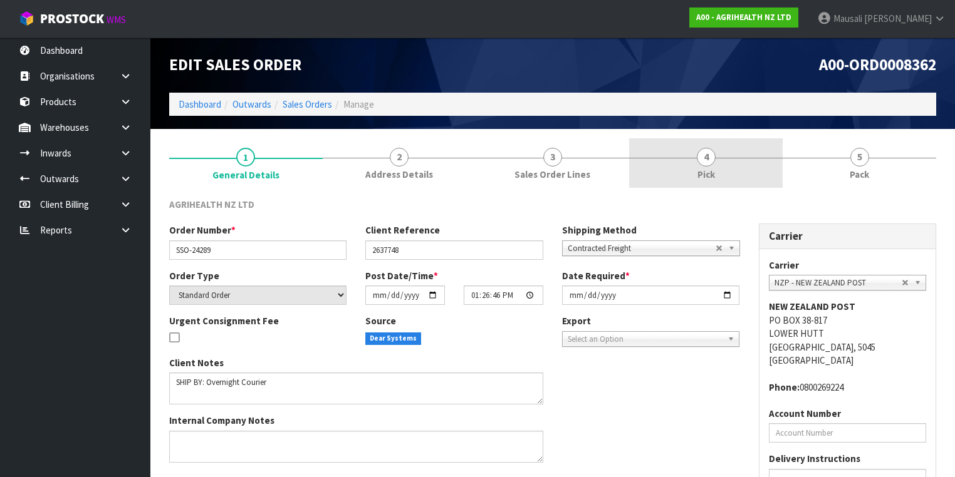
click at [724, 167] on link "4 Pick" at bounding box center [706, 162] width 154 height 49
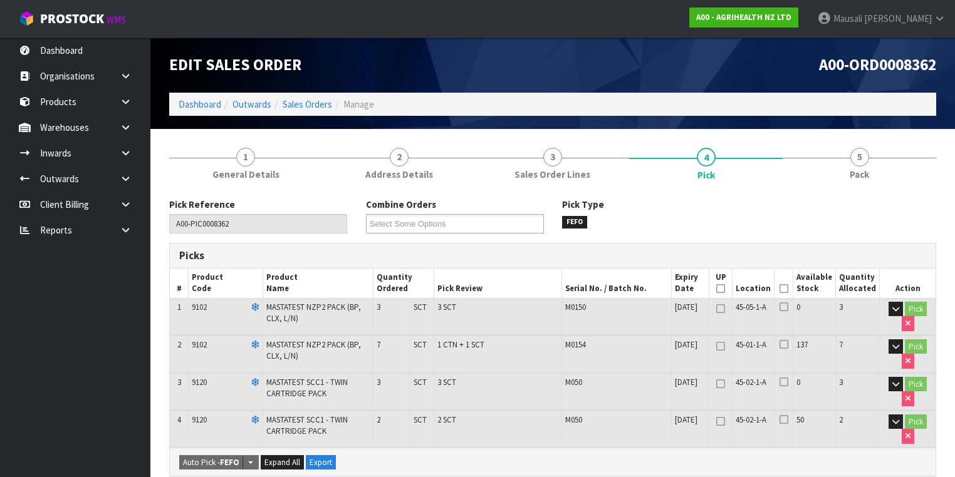
click at [786, 289] on icon at bounding box center [783, 289] width 9 height 1
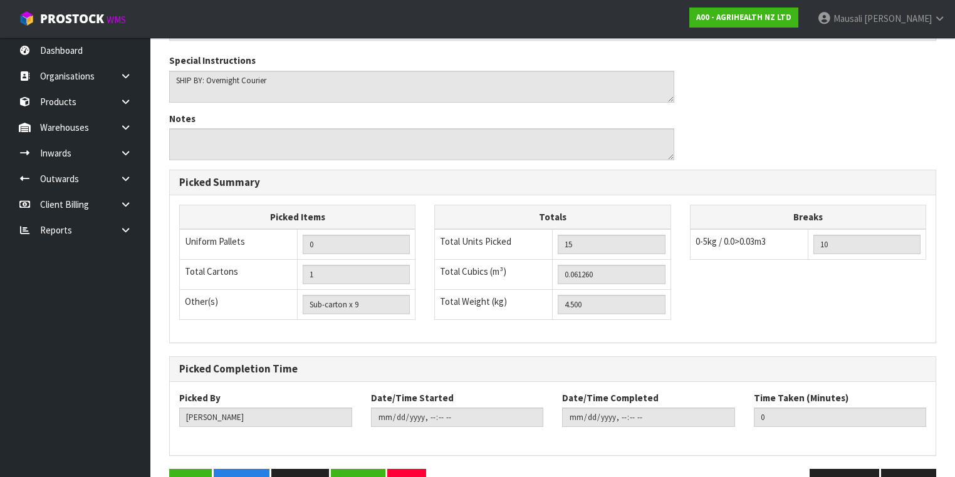
scroll to position [512, 0]
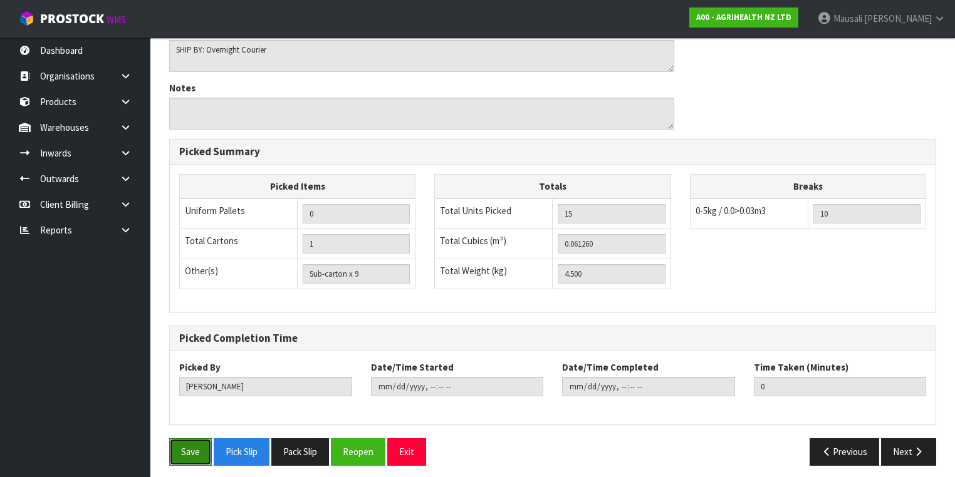
click at [194, 448] on button "Save" at bounding box center [190, 452] width 43 height 27
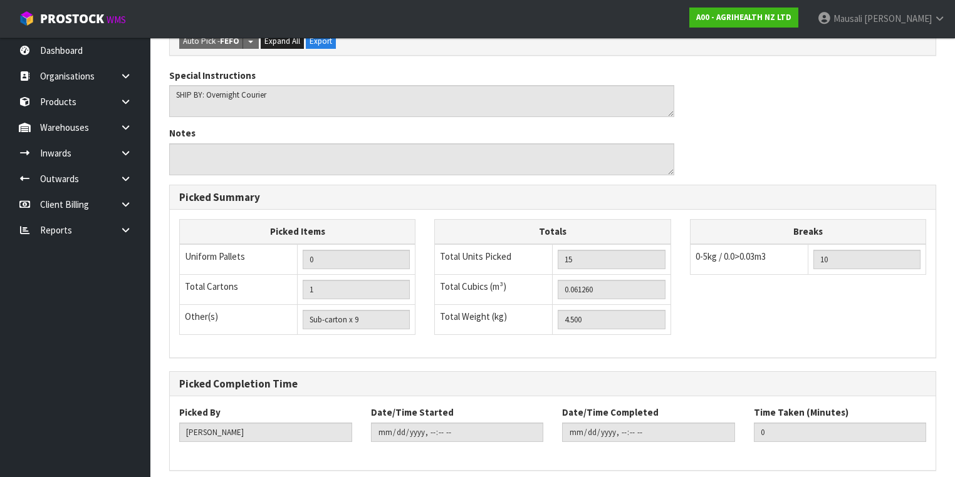
scroll to position [0, 0]
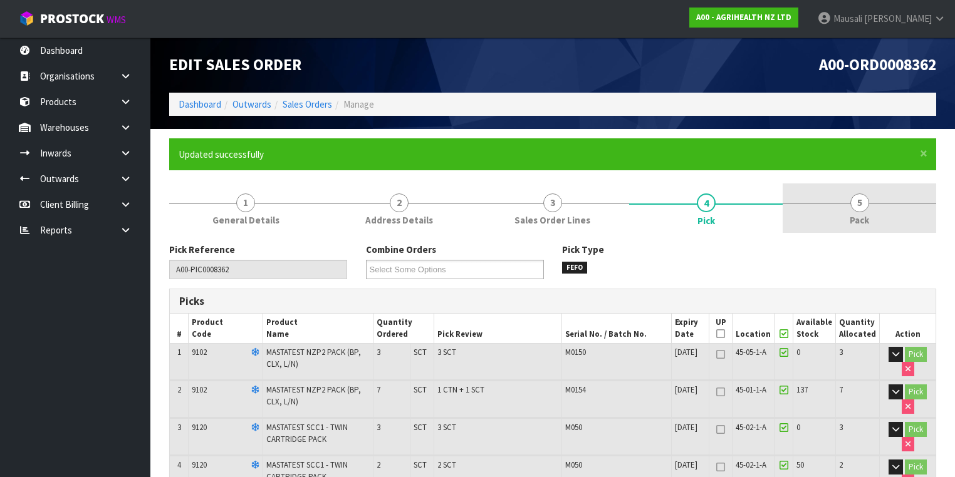
click at [855, 221] on span "Pack" at bounding box center [859, 220] width 19 height 13
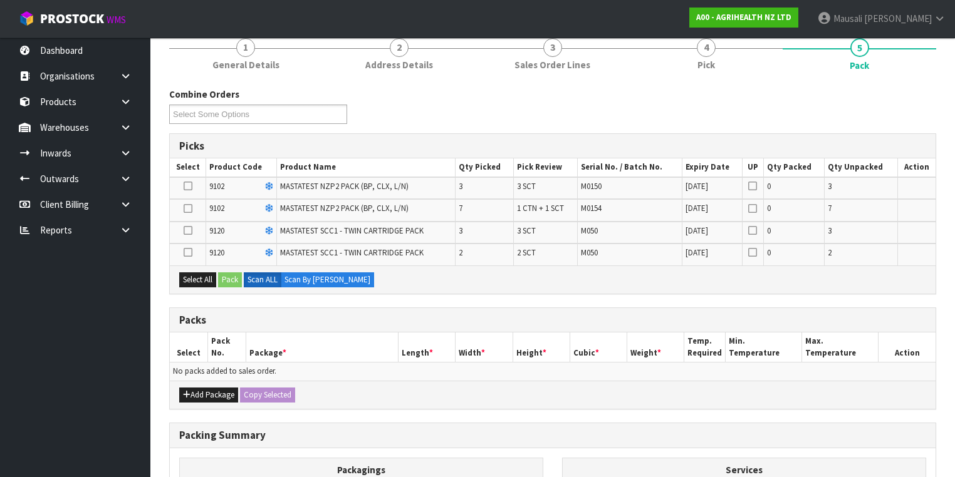
scroll to position [200, 0]
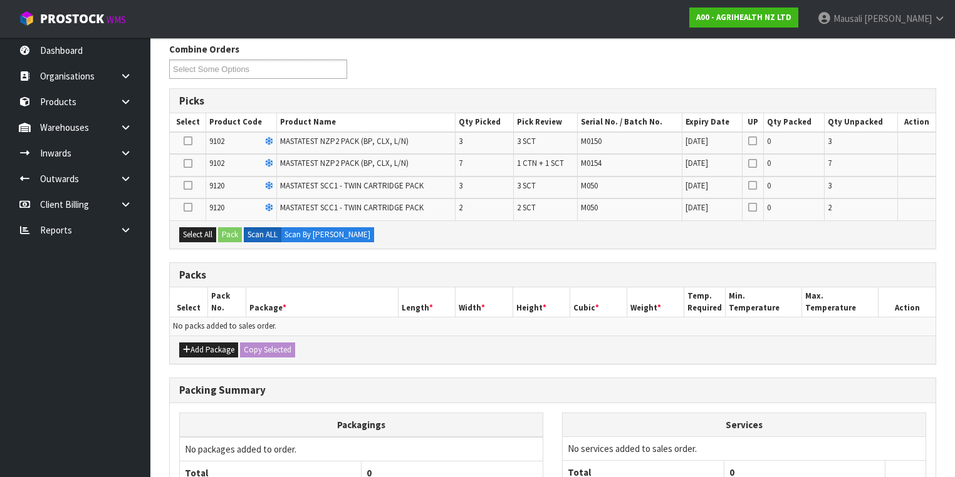
click at [184, 164] on icon at bounding box center [188, 164] width 9 height 1
click at [0, 0] on input "checkbox" at bounding box center [0, 0] width 0 height 0
click at [191, 185] on icon at bounding box center [188, 185] width 9 height 1
click at [0, 0] on input "checkbox" at bounding box center [0, 0] width 0 height 0
click at [190, 207] on icon at bounding box center [188, 207] width 9 height 1
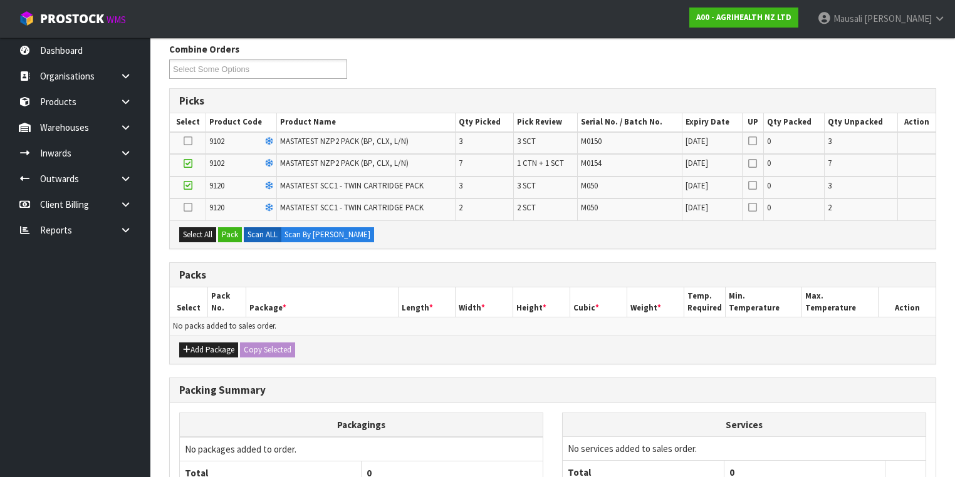
click at [0, 0] on input "checkbox" at bounding box center [0, 0] width 0 height 0
click at [215, 344] on button "Add Package" at bounding box center [208, 350] width 59 height 15
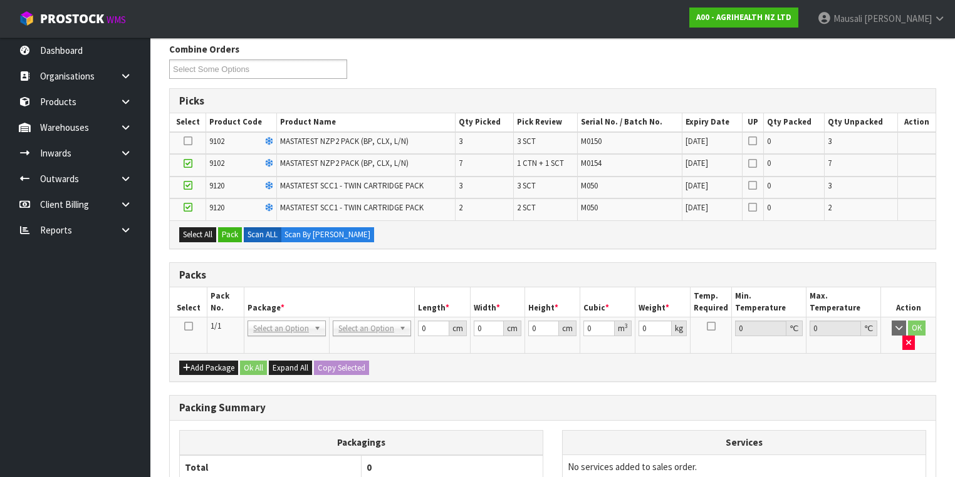
click at [188, 326] on icon at bounding box center [188, 326] width 9 height 1
click at [229, 230] on button "Pack" at bounding box center [230, 234] width 24 height 15
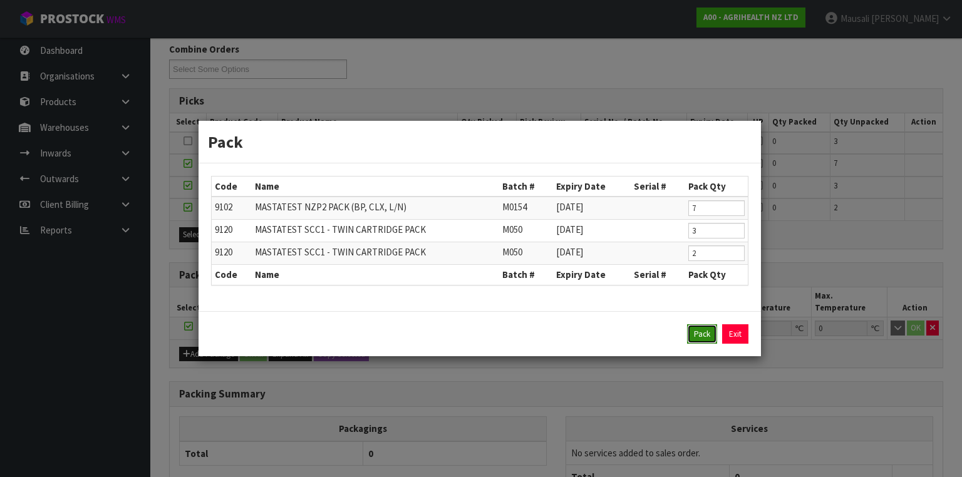
click at [702, 330] on button "Pack" at bounding box center [702, 335] width 30 height 20
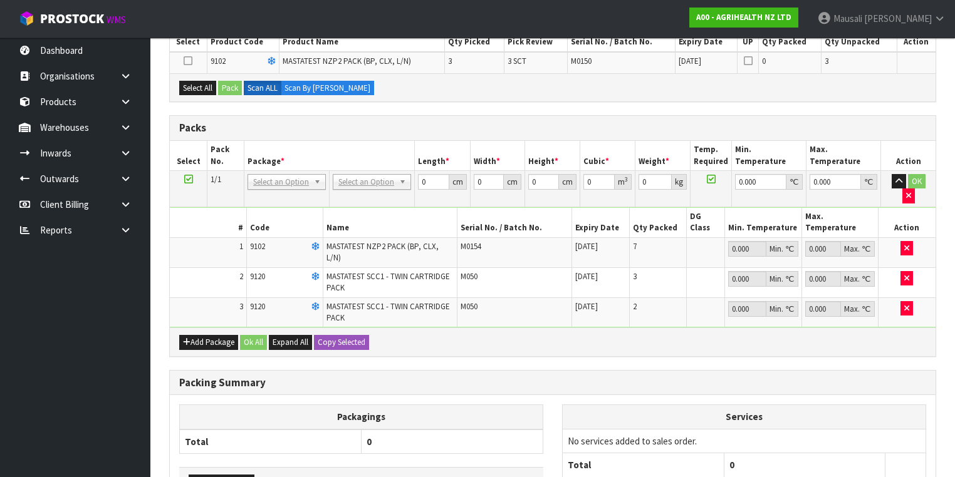
scroll to position [301, 0]
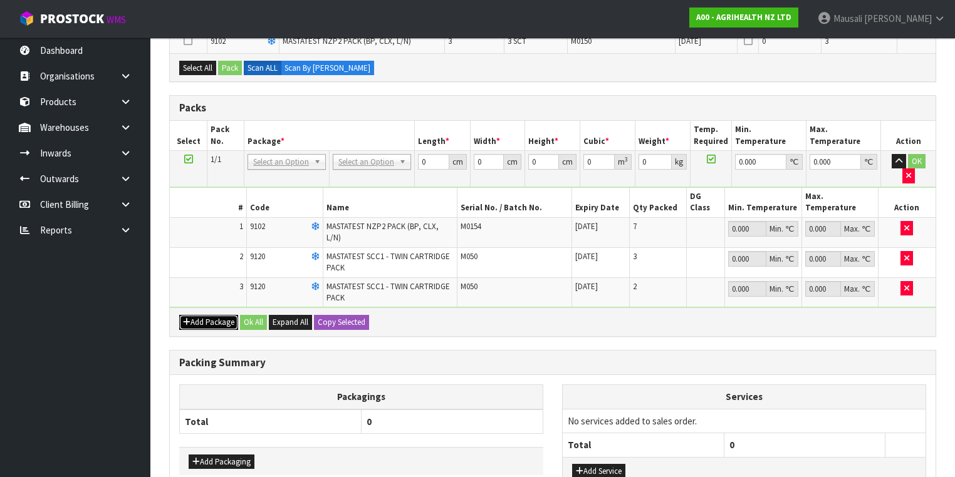
click at [208, 315] on button "Add Package" at bounding box center [208, 322] width 59 height 15
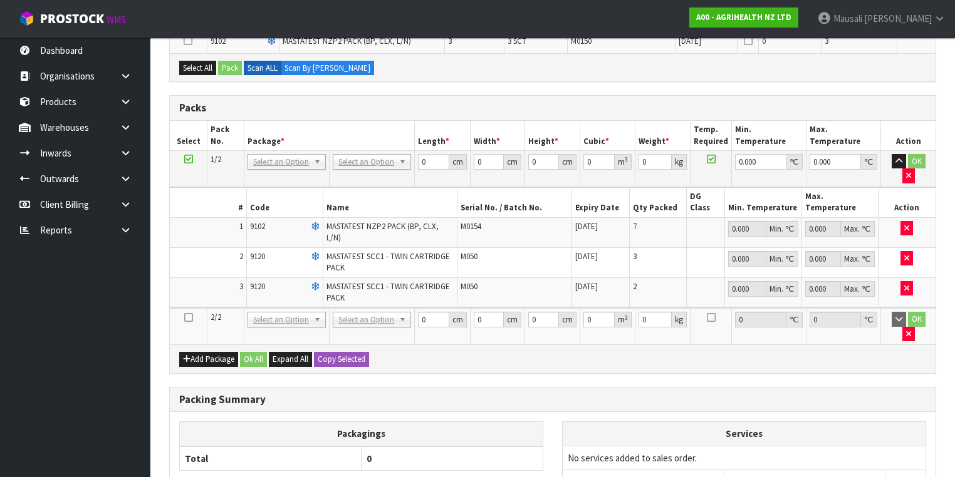
click at [189, 318] on icon at bounding box center [188, 318] width 9 height 1
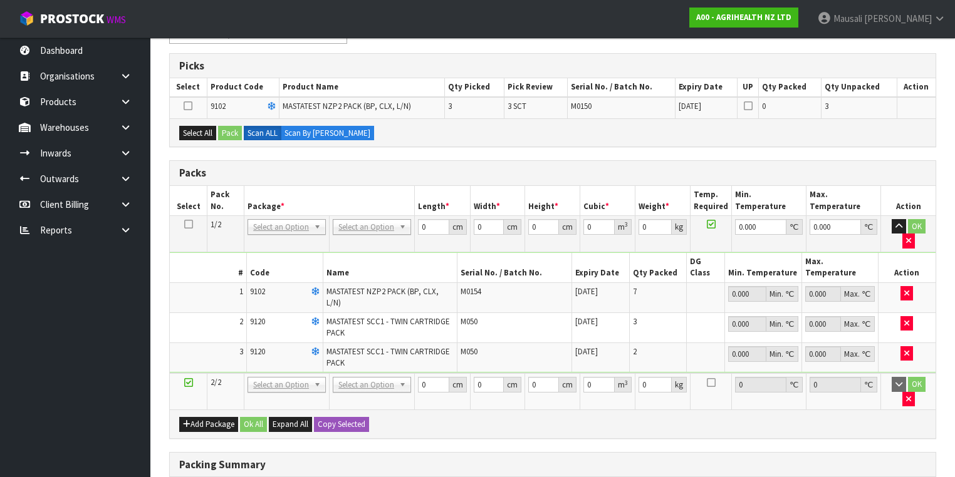
scroll to position [150, 0]
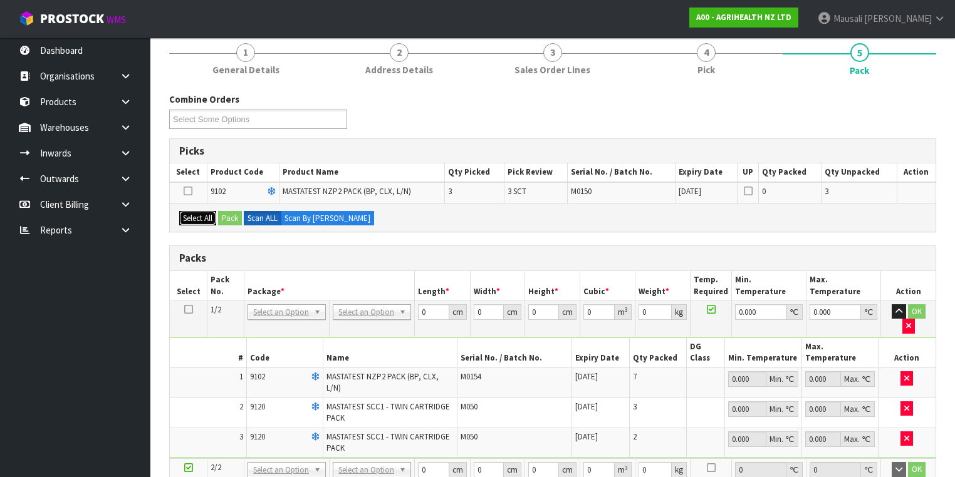
click at [198, 212] on button "Select All" at bounding box center [197, 218] width 37 height 15
click at [232, 212] on button "Pack" at bounding box center [230, 218] width 24 height 15
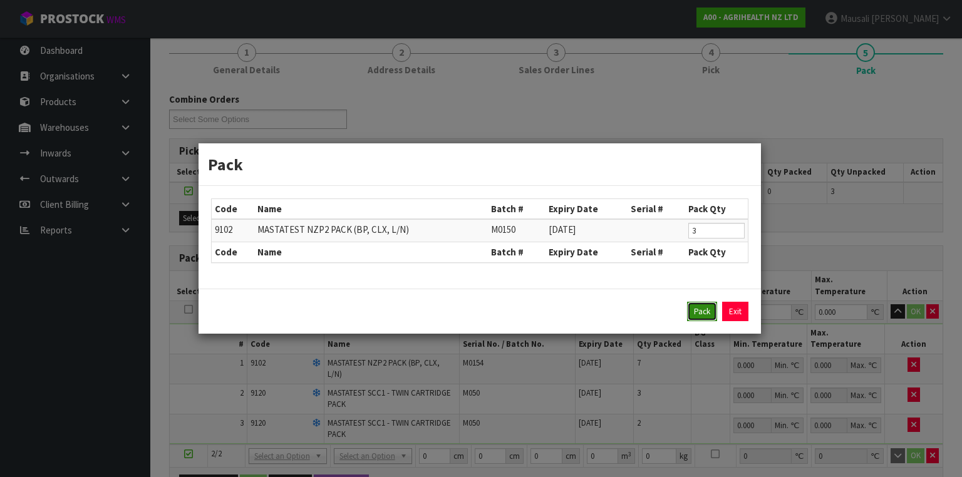
click at [689, 313] on button "Pack" at bounding box center [702, 312] width 30 height 20
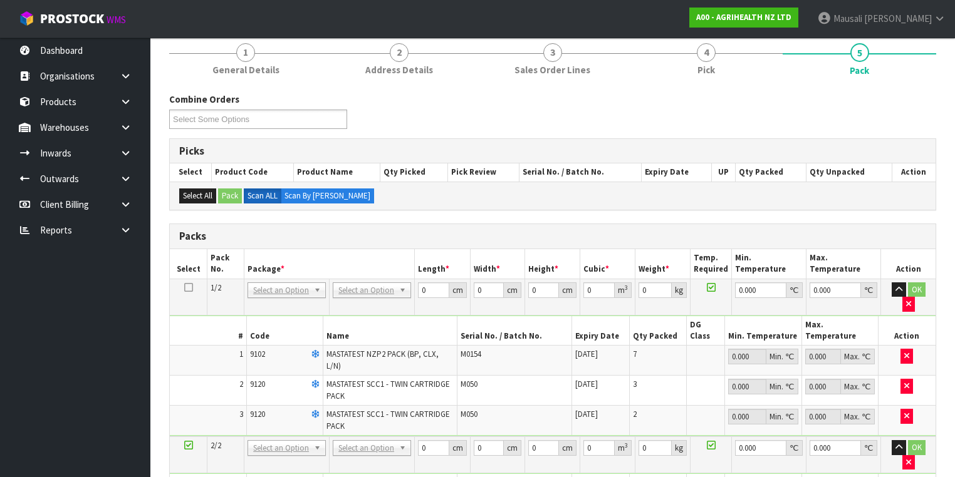
scroll to position [251, 0]
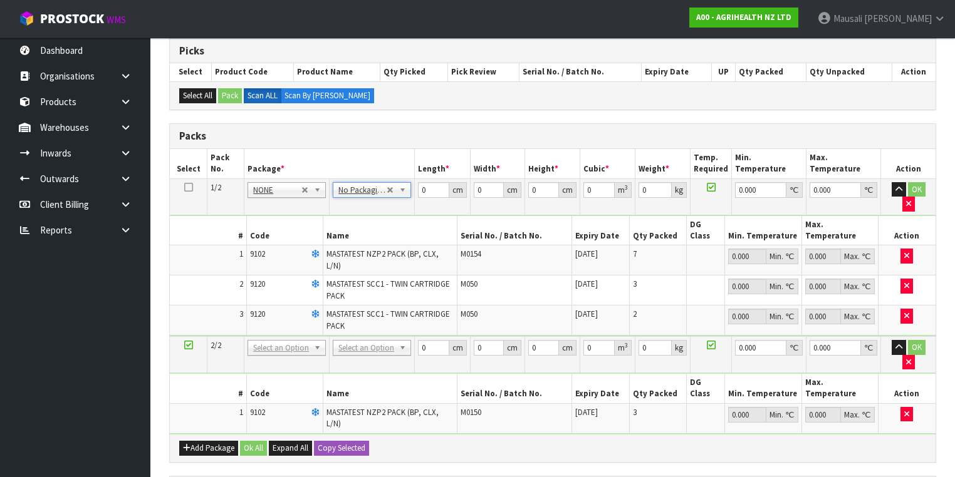
drag, startPoint x: 370, startPoint y: 311, endPoint x: 362, endPoint y: 324, distance: 15.5
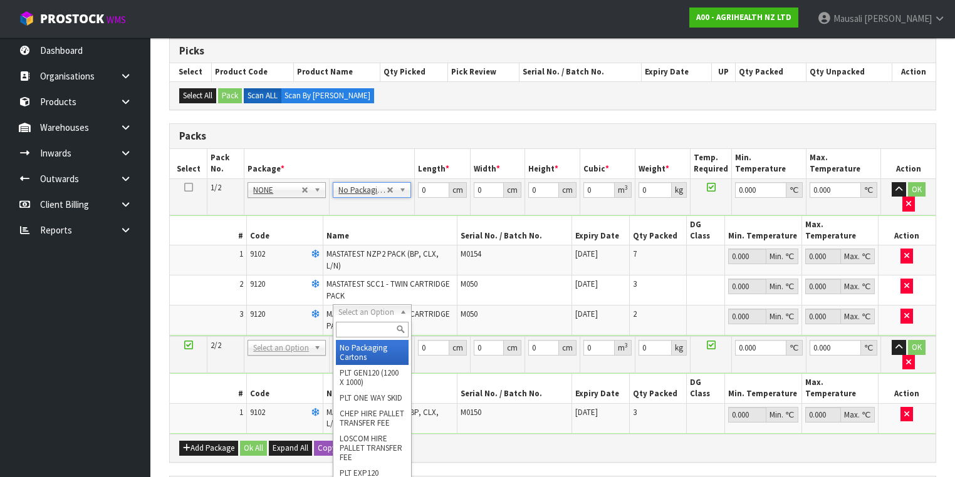
click at [357, 327] on input "text" at bounding box center [372, 330] width 72 height 16
click at [348, 331] on input "text" at bounding box center [372, 330] width 72 height 16
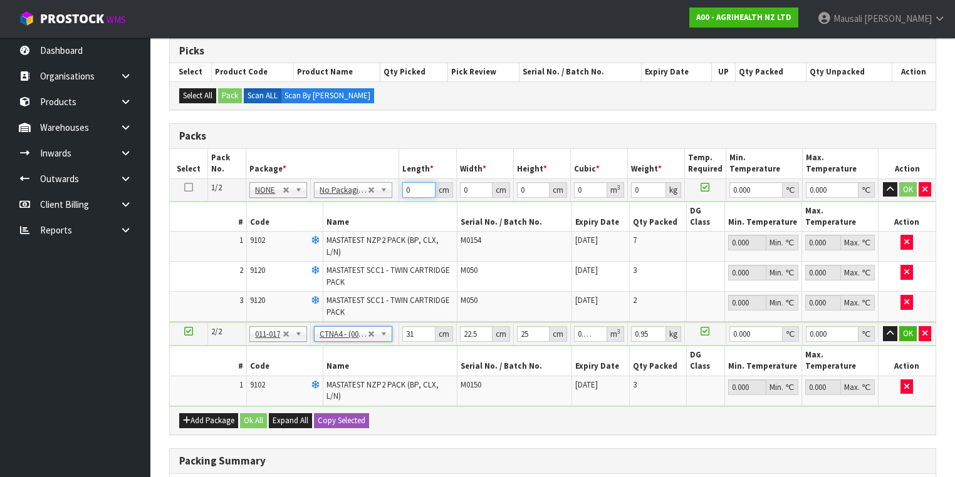
drag, startPoint x: 416, startPoint y: 190, endPoint x: 378, endPoint y: 210, distance: 42.3
click at [379, 209] on tbody "1/2 NONE 007-001 007-002 007-004 007-009 007-013 007-014 007-015 007-017 007-01…" at bounding box center [553, 251] width 766 height 144
click at [254, 414] on button "Ok All" at bounding box center [253, 421] width 27 height 15
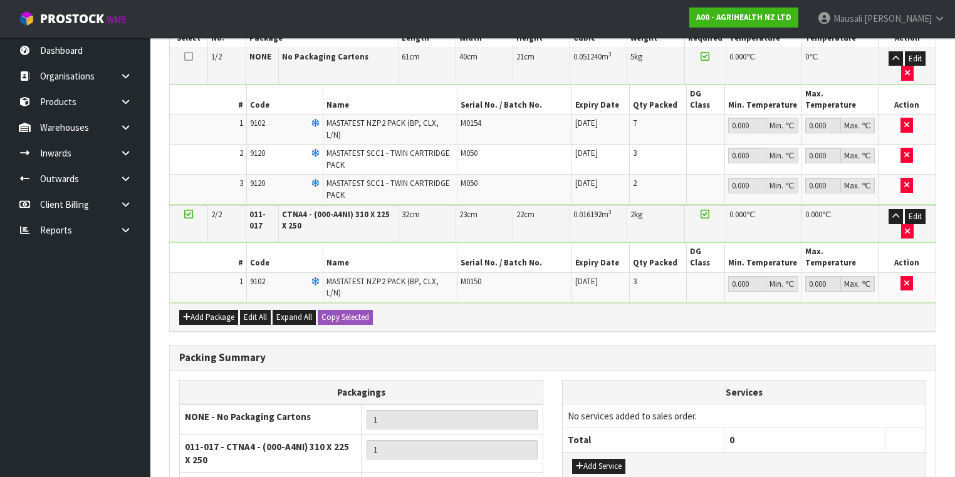
scroll to position [446, 0]
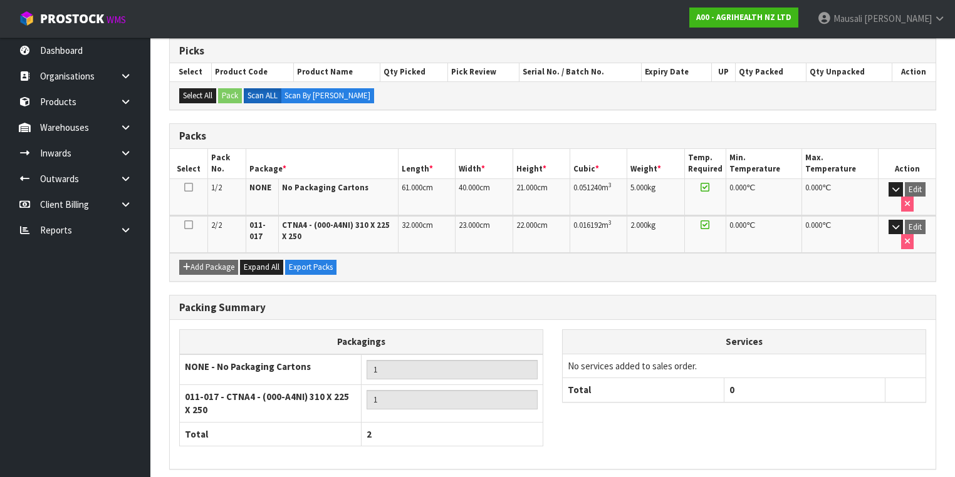
scroll to position [276, 0]
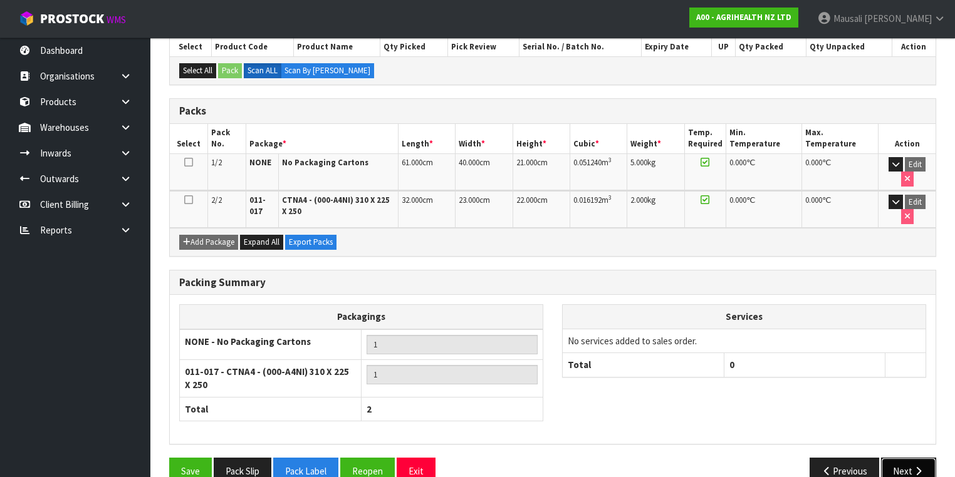
click at [892, 458] on button "Next" at bounding box center [908, 471] width 55 height 27
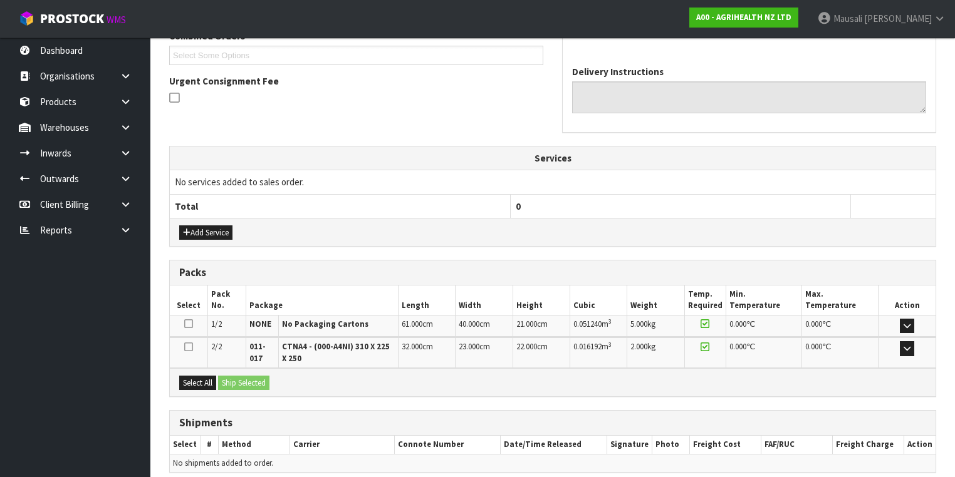
scroll to position [388, 0]
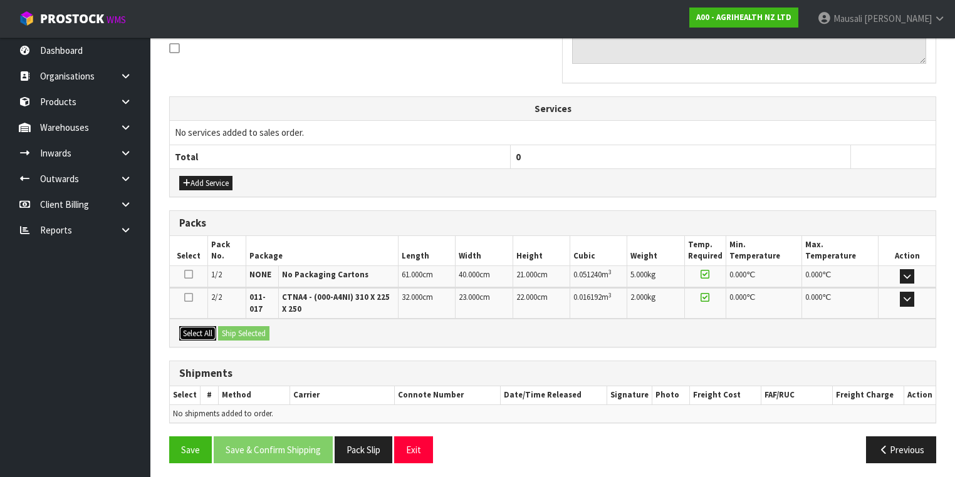
drag, startPoint x: 203, startPoint y: 328, endPoint x: 223, endPoint y: 328, distance: 20.0
click at [203, 328] on button "Select All" at bounding box center [197, 333] width 37 height 15
click at [223, 328] on button "Ship Selected" at bounding box center [243, 333] width 51 height 15
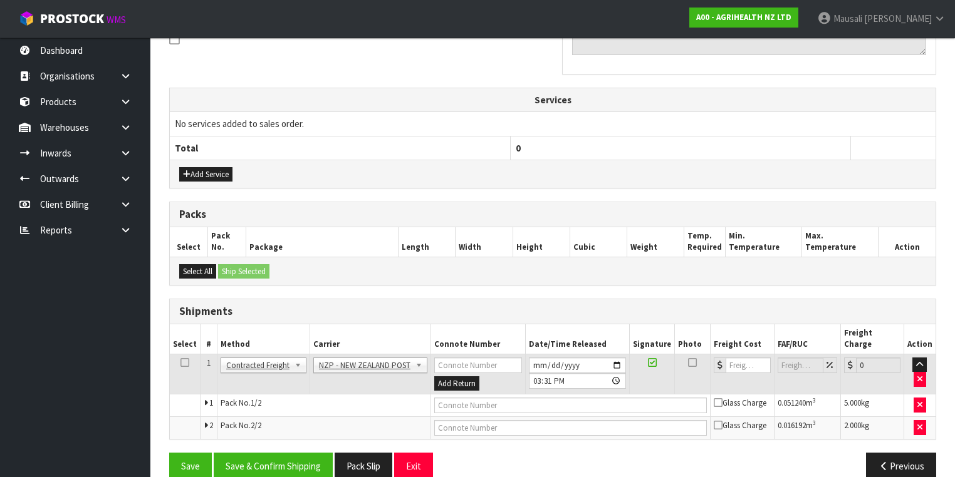
scroll to position [402, 0]
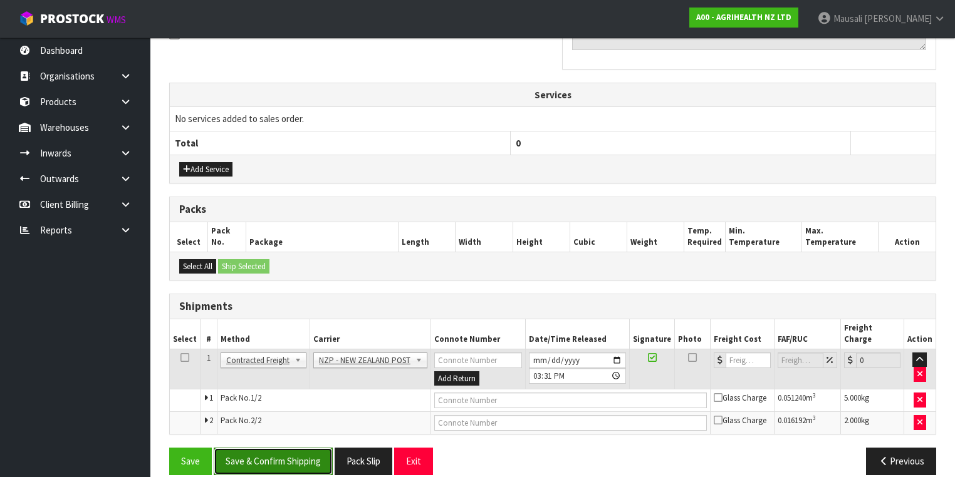
drag, startPoint x: 280, startPoint y: 452, endPoint x: 387, endPoint y: 412, distance: 114.4
click at [281, 452] on button "Save & Confirm Shipping" at bounding box center [273, 461] width 119 height 27
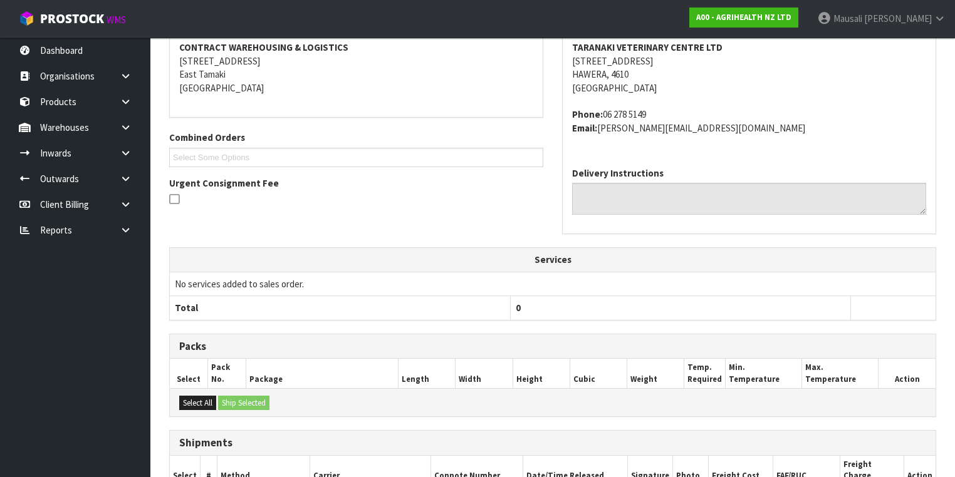
scroll to position [383, 0]
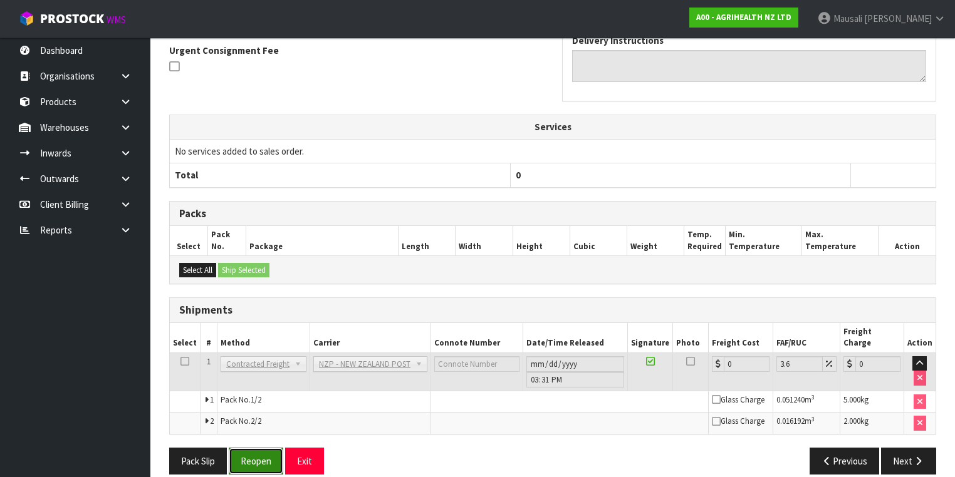
click at [252, 450] on button "Reopen" at bounding box center [256, 461] width 55 height 27
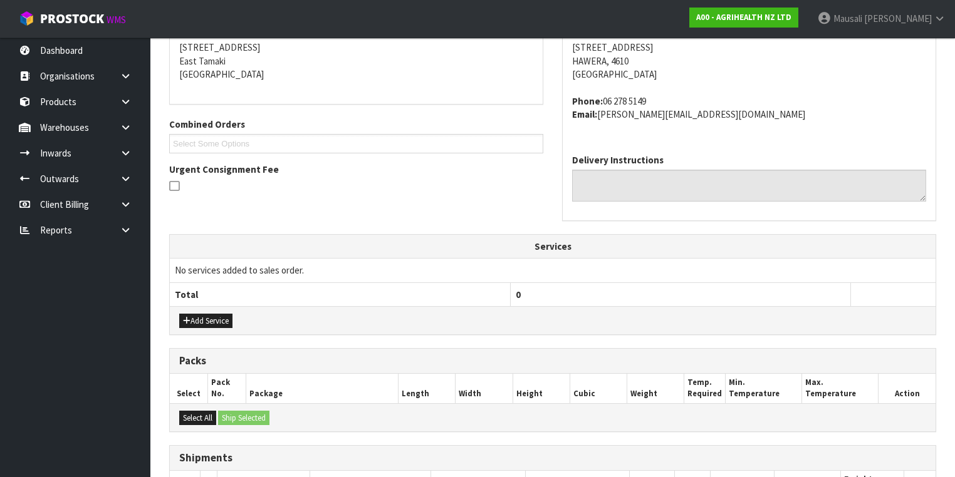
scroll to position [414, 0]
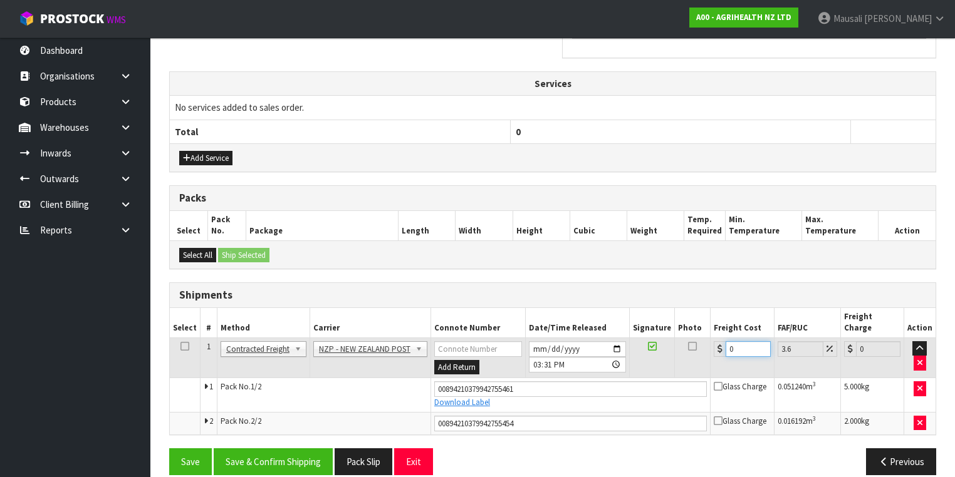
drag, startPoint x: 741, startPoint y: 333, endPoint x: 706, endPoint y: 349, distance: 38.7
click at [706, 349] on tr "1 Client Local Pickup Customer Local Pickup Company Freight Contracted Freight …" at bounding box center [553, 358] width 766 height 41
drag, startPoint x: 273, startPoint y: 439, endPoint x: 540, endPoint y: 361, distance: 278.0
click at [284, 449] on button "Save & Confirm Shipping" at bounding box center [273, 462] width 119 height 27
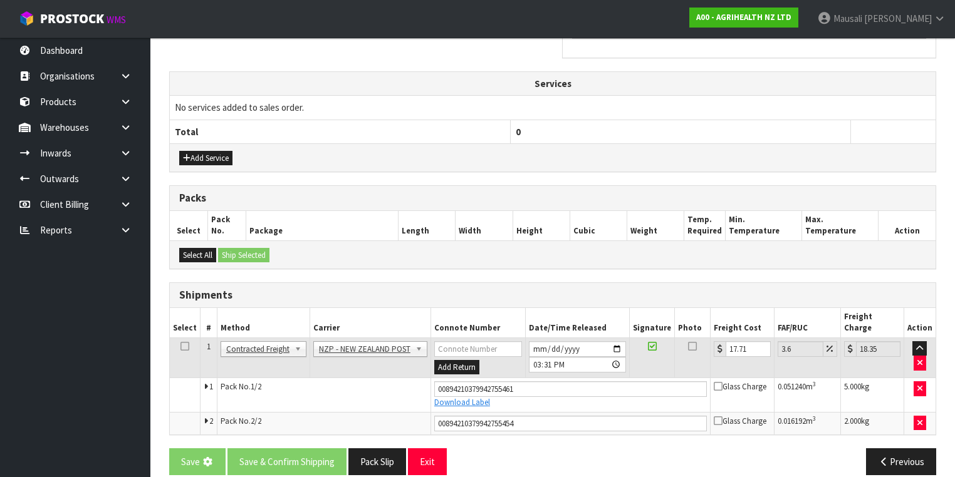
scroll to position [0, 0]
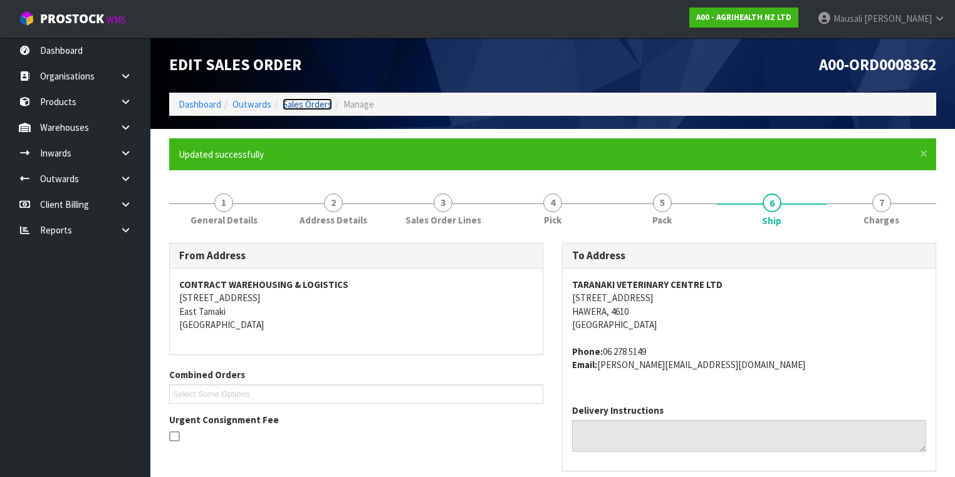
click at [300, 103] on link "Sales Orders" at bounding box center [307, 104] width 49 height 12
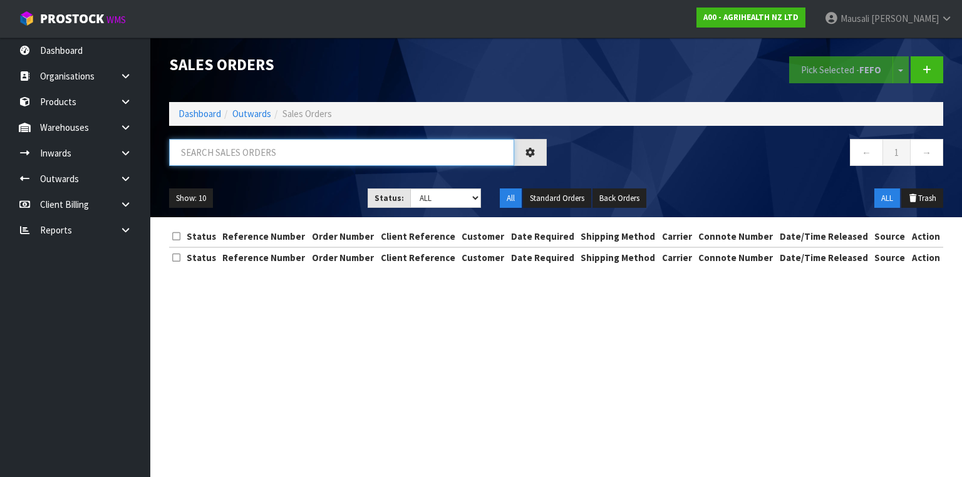
click at [215, 155] on input "text" at bounding box center [341, 152] width 345 height 27
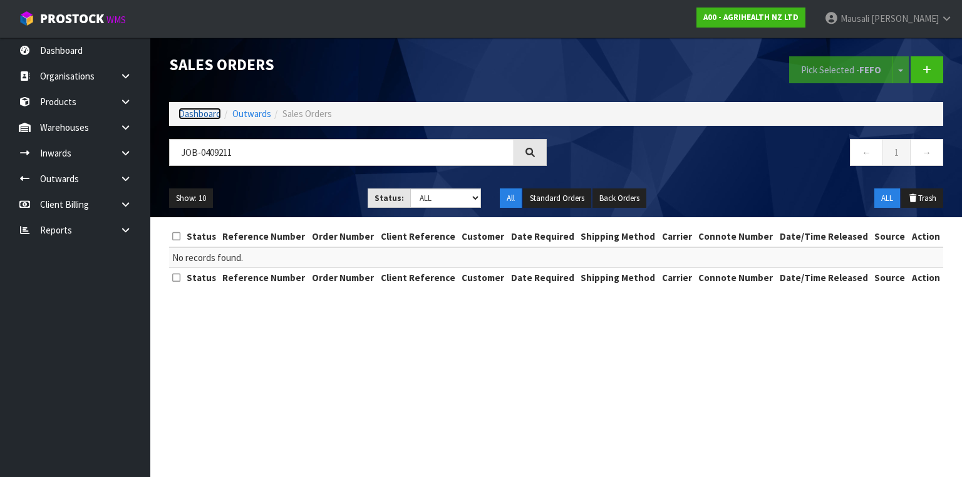
click at [196, 110] on link "Dashboard" at bounding box center [200, 114] width 43 height 12
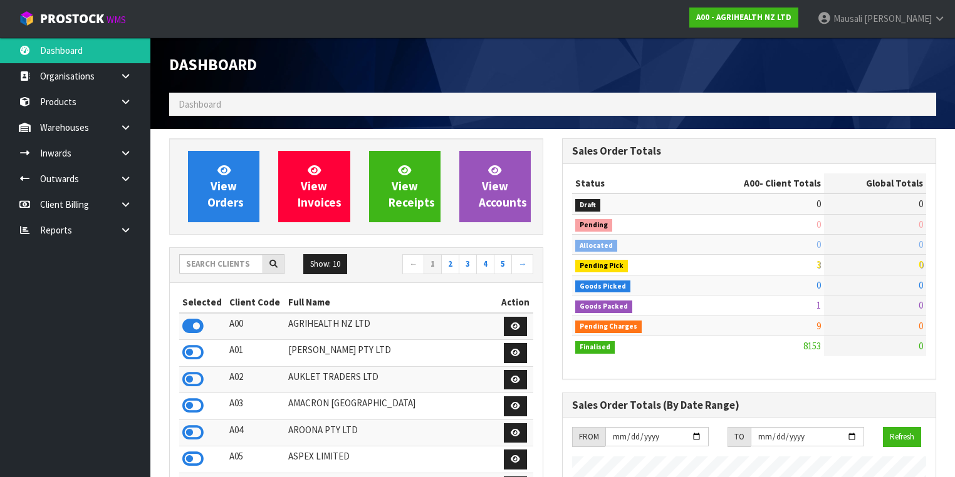
scroll to position [972, 393]
click at [187, 264] on input "text" at bounding box center [221, 263] width 84 height 19
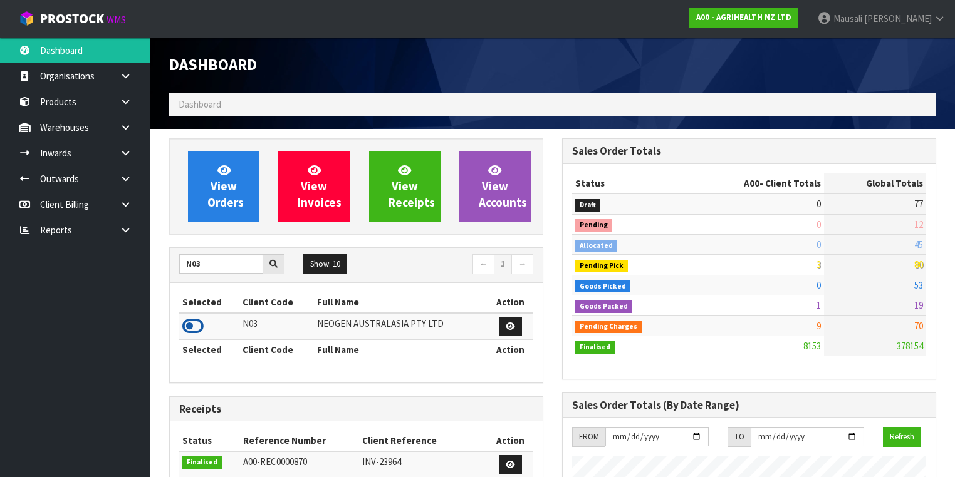
click at [202, 324] on icon at bounding box center [192, 326] width 21 height 19
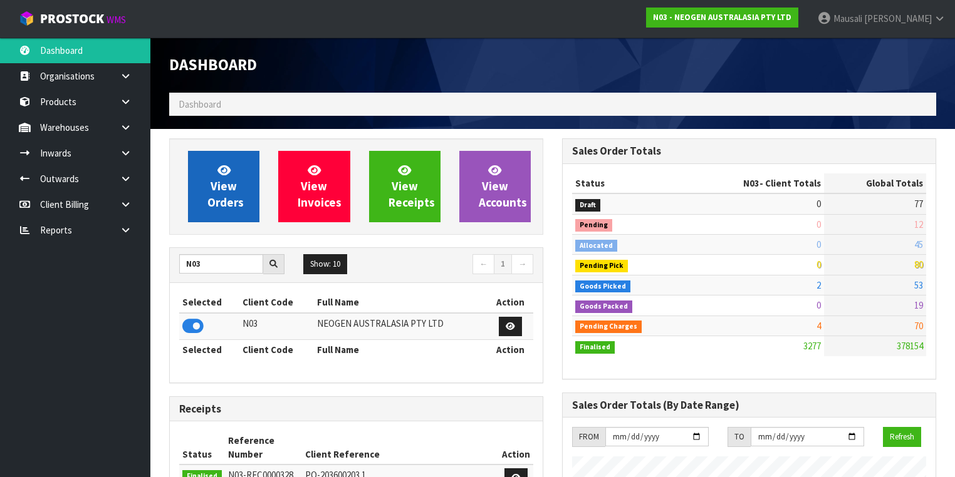
scroll to position [1093, 393]
click at [235, 192] on span "View Orders" at bounding box center [225, 186] width 36 height 47
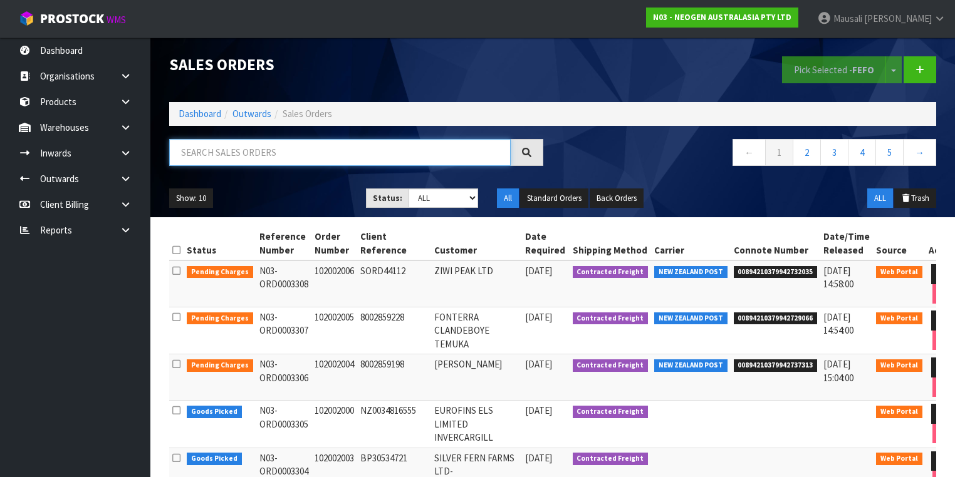
click at [200, 154] on input "text" at bounding box center [339, 152] width 341 height 27
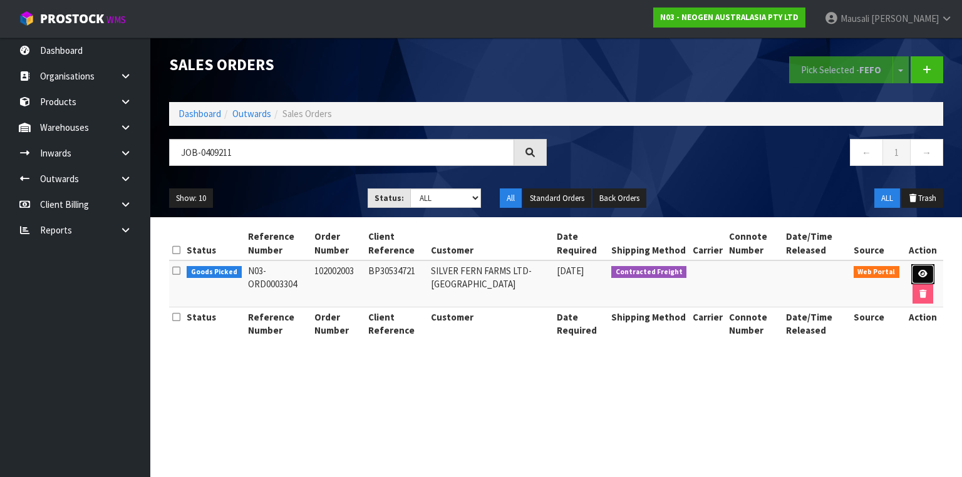
click at [922, 268] on link at bounding box center [923, 274] width 23 height 20
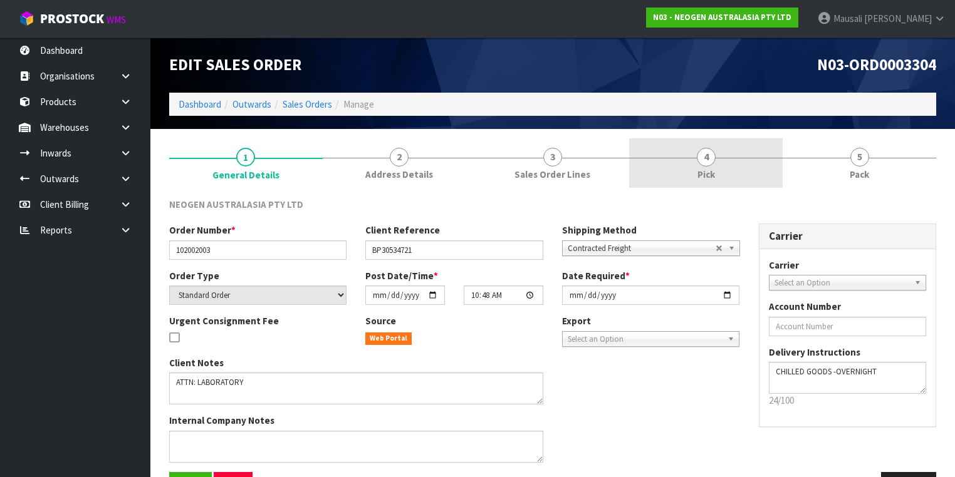
click at [684, 175] on link "4 Pick" at bounding box center [706, 162] width 154 height 49
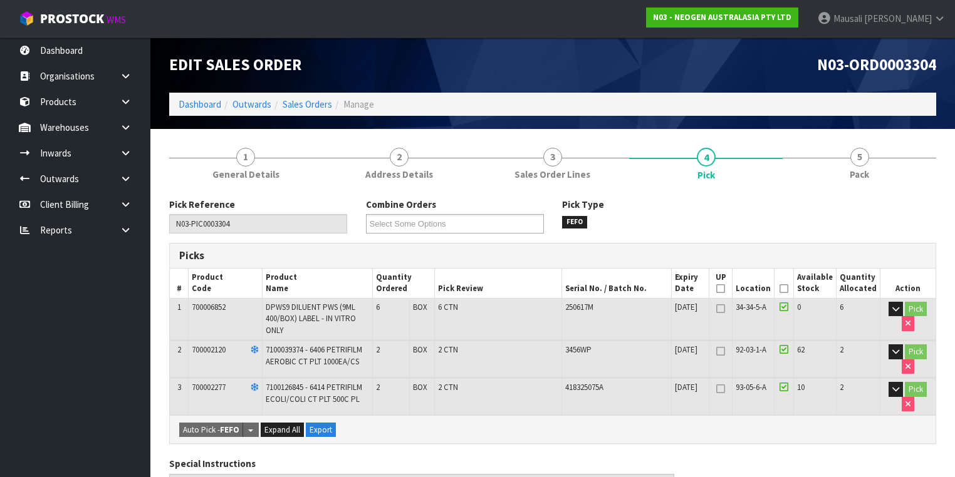
click at [788, 289] on icon at bounding box center [783, 289] width 9 height 1
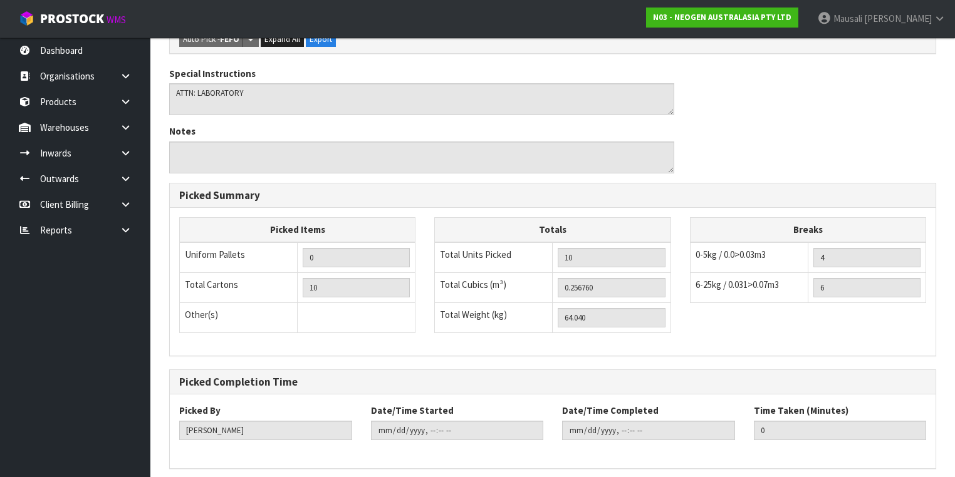
scroll to position [481, 0]
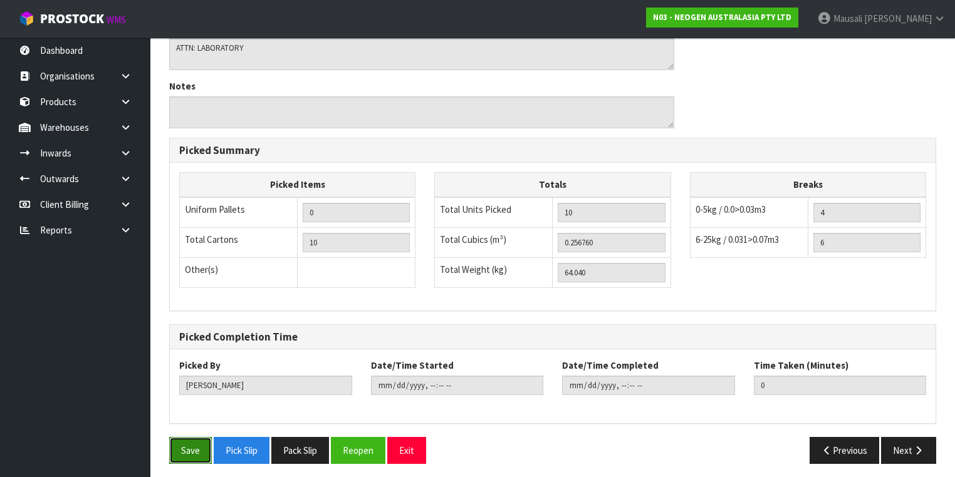
click at [193, 443] on button "Save" at bounding box center [190, 450] width 43 height 27
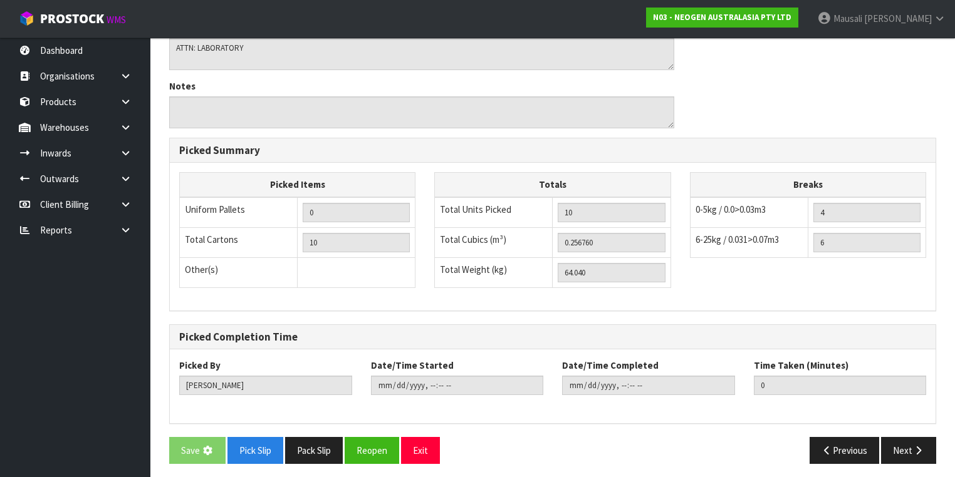
scroll to position [0, 0]
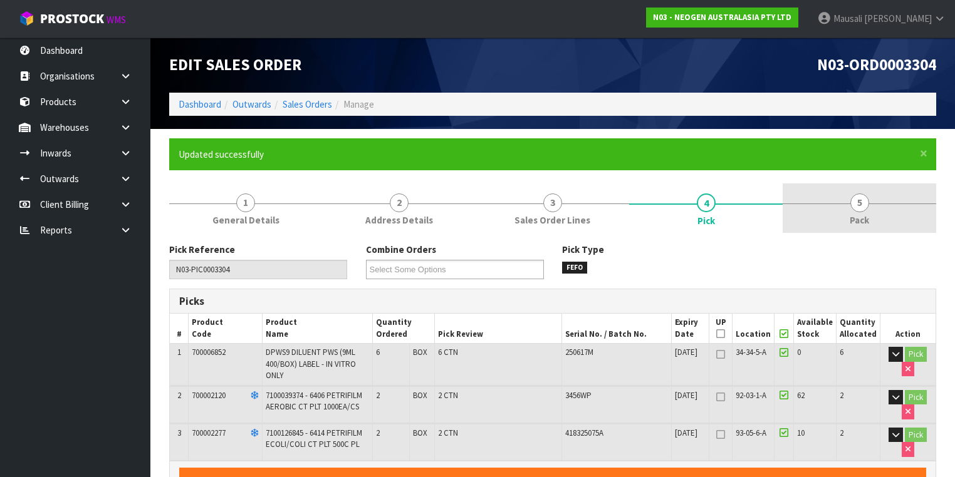
click at [853, 215] on span "Pack" at bounding box center [859, 220] width 19 height 13
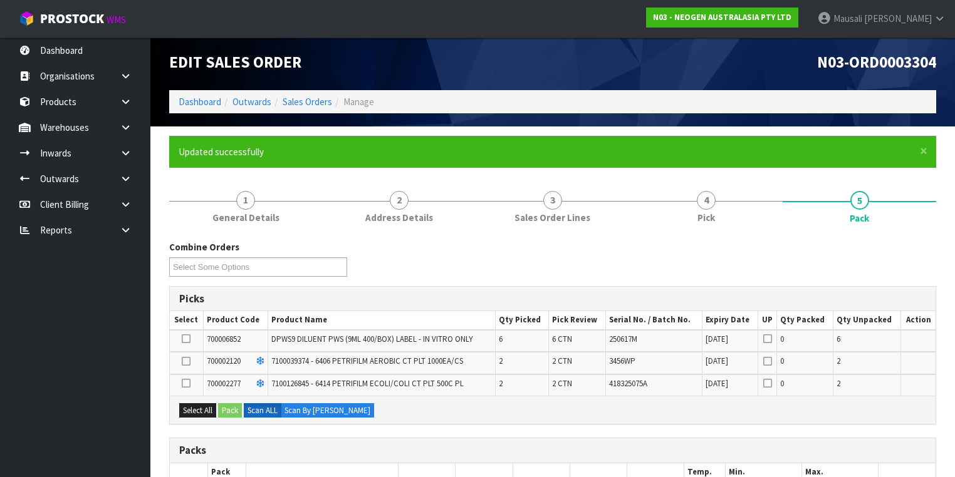
scroll to position [200, 0]
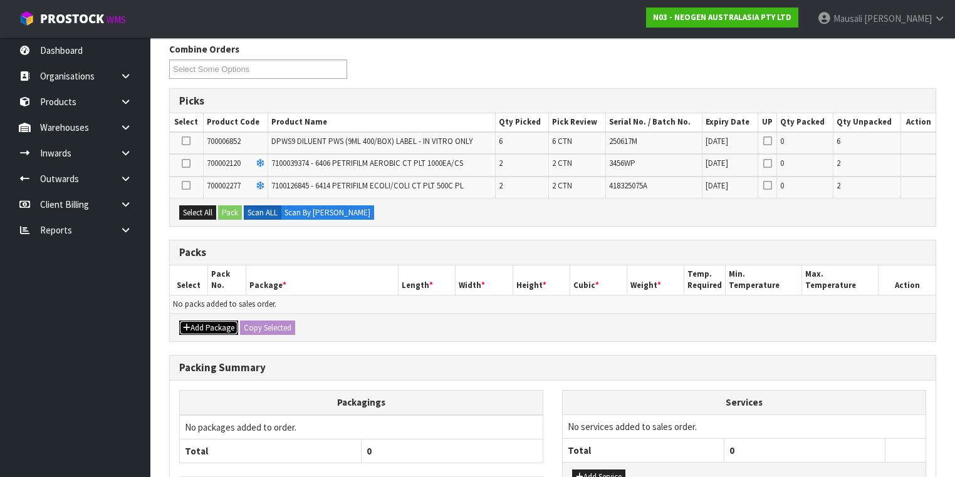
drag, startPoint x: 211, startPoint y: 323, endPoint x: 206, endPoint y: 316, distance: 9.0
click at [211, 323] on button "Add Package" at bounding box center [208, 328] width 59 height 15
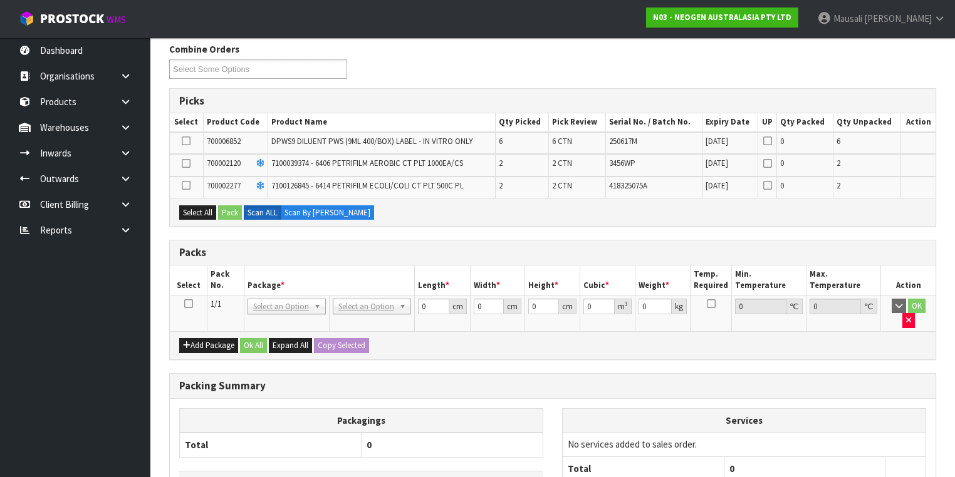
click at [189, 304] on icon at bounding box center [188, 304] width 9 height 1
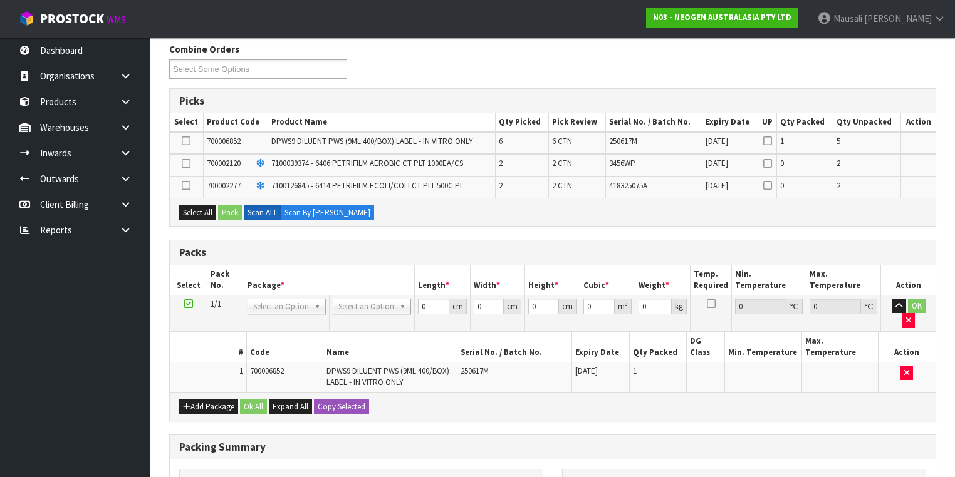
scroll to position [0, 0]
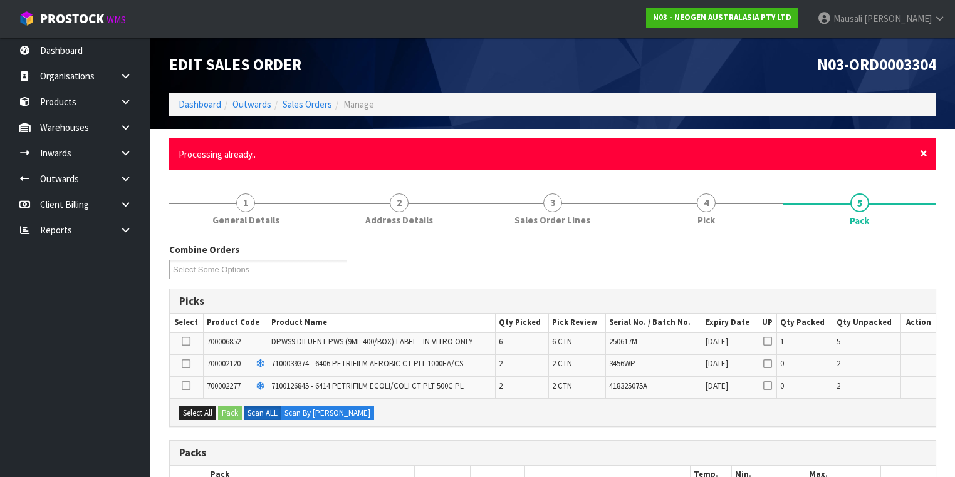
click at [924, 154] on span "×" at bounding box center [924, 154] width 8 height 18
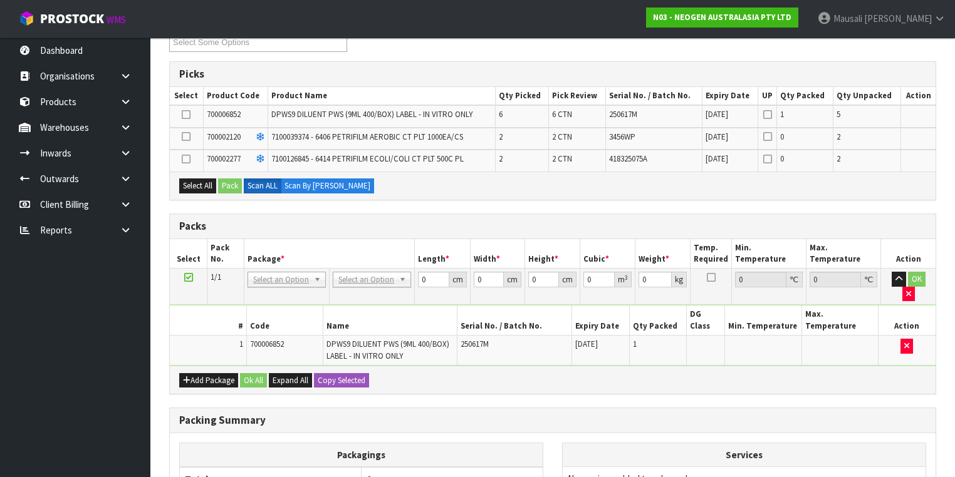
scroll to position [251, 0]
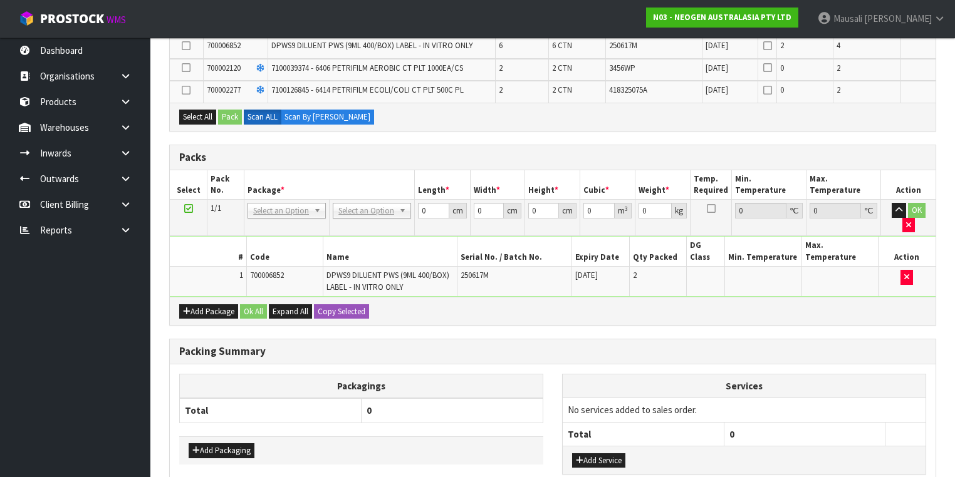
click at [192, 297] on div "Add Package Ok All Expand All Copy Selected" at bounding box center [553, 311] width 766 height 28
click at [195, 305] on button "Add Package" at bounding box center [208, 312] width 59 height 15
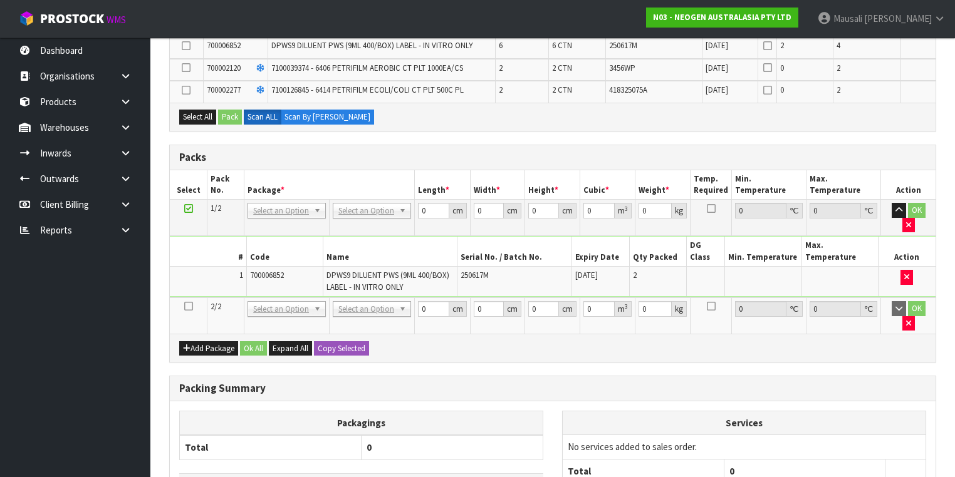
click at [187, 306] on icon at bounding box center [188, 306] width 9 height 1
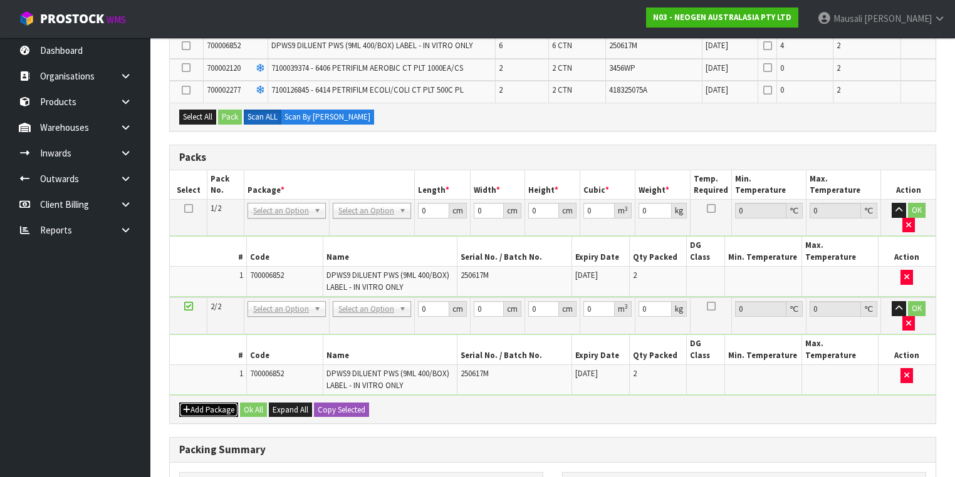
click at [199, 403] on button "Add Package" at bounding box center [208, 410] width 59 height 15
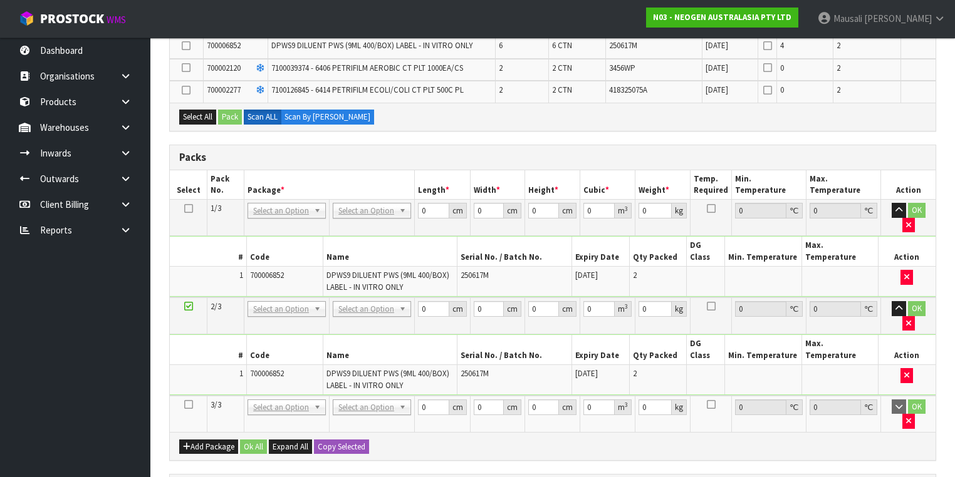
drag, startPoint x: 185, startPoint y: 346, endPoint x: 323, endPoint y: 323, distance: 139.7
click at [187, 405] on icon at bounding box center [188, 405] width 9 height 1
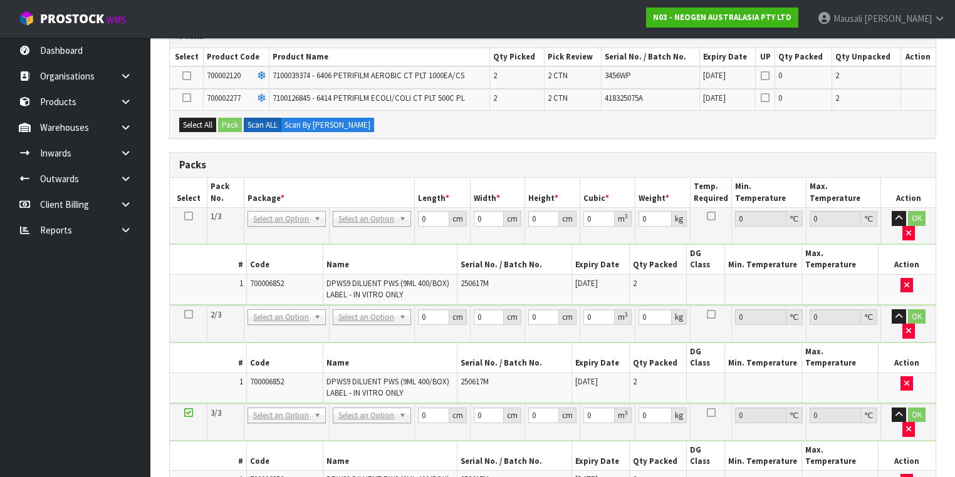
scroll to position [371, 0]
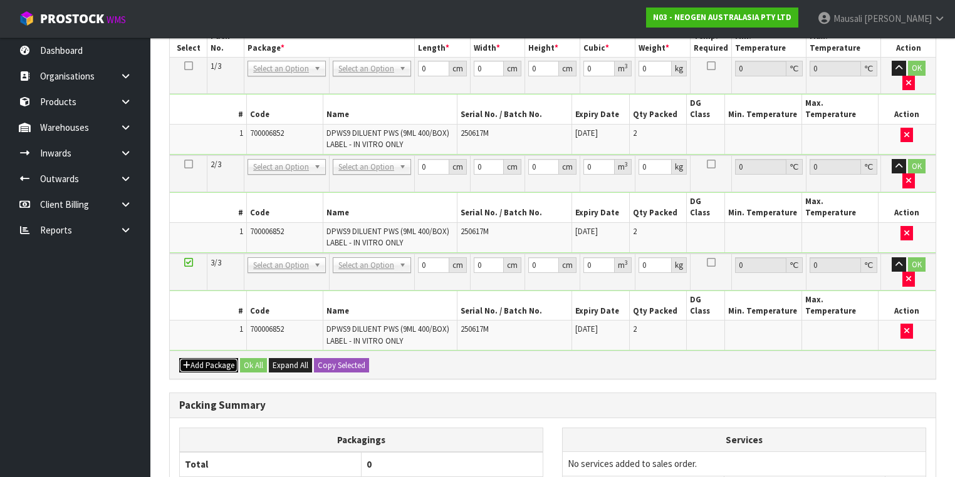
click at [202, 358] on button "Add Package" at bounding box center [208, 365] width 59 height 15
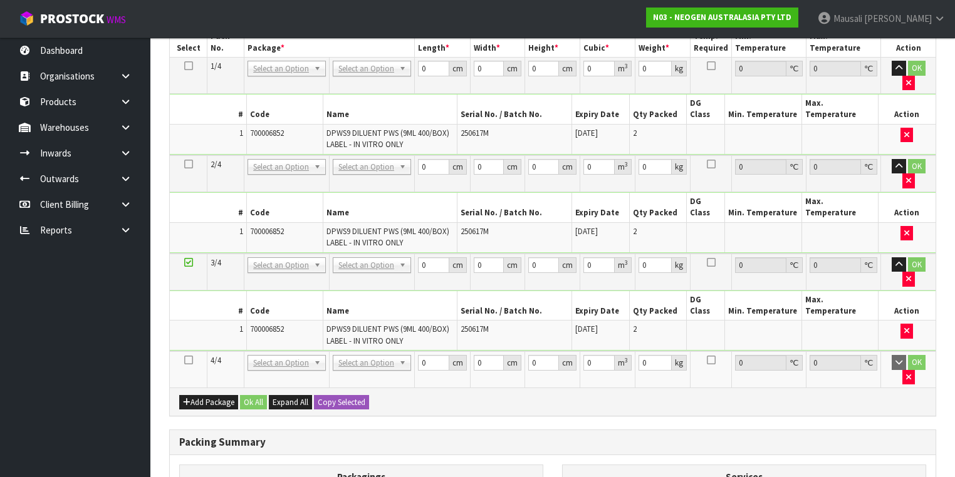
click at [192, 360] on icon at bounding box center [188, 360] width 9 height 1
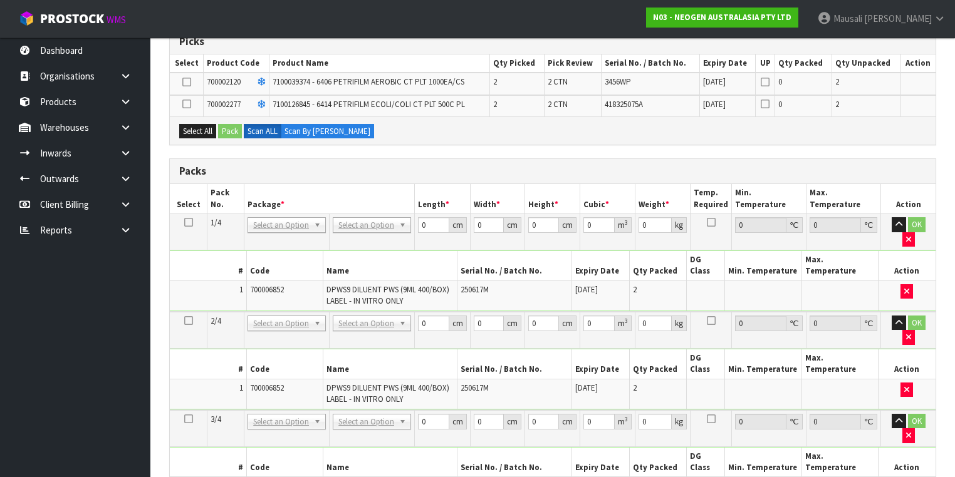
scroll to position [200, 0]
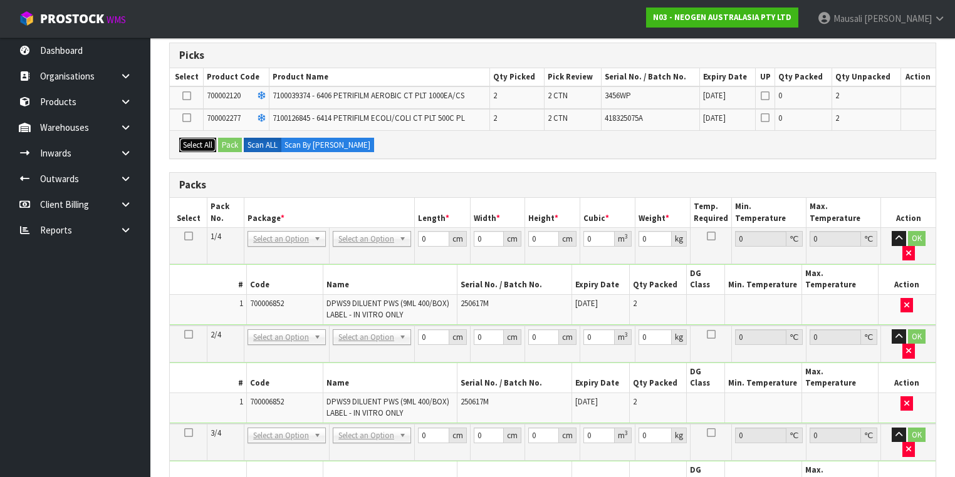
click at [200, 139] on button "Select All" at bounding box center [197, 145] width 37 height 15
click at [226, 140] on button "Pack" at bounding box center [230, 145] width 24 height 15
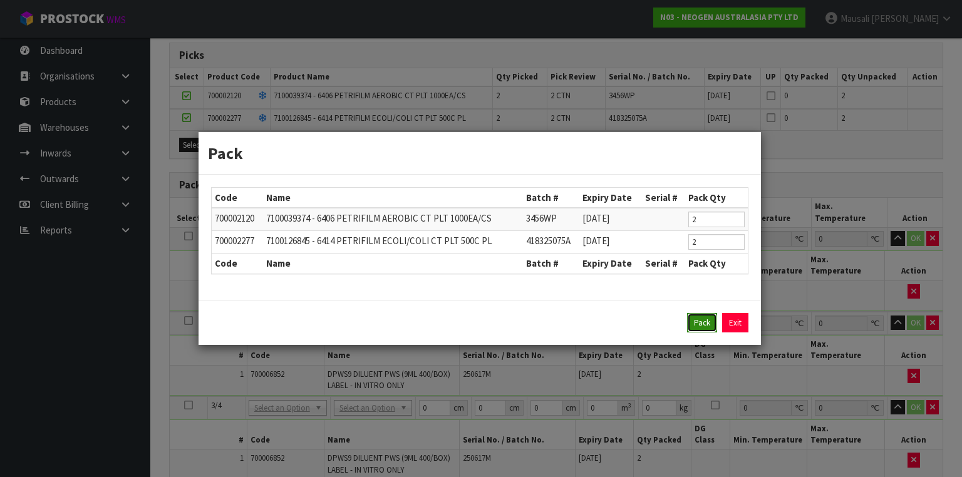
click at [697, 319] on button "Pack" at bounding box center [702, 323] width 30 height 20
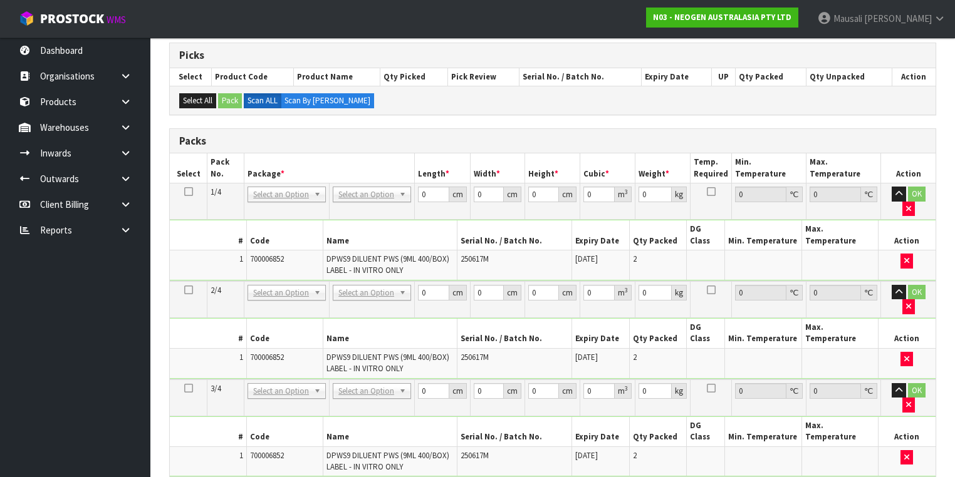
drag, startPoint x: 185, startPoint y: 190, endPoint x: 273, endPoint y: 200, distance: 87.7
click at [185, 192] on icon at bounding box center [188, 192] width 9 height 1
drag, startPoint x: 431, startPoint y: 195, endPoint x: 419, endPoint y: 198, distance: 12.2
click at [386, 209] on tbody "1/4 NONE 007-001 007-002 007-004 007-009 007-013 007-014 007-015 007-017 007-01…" at bounding box center [553, 233] width 766 height 98
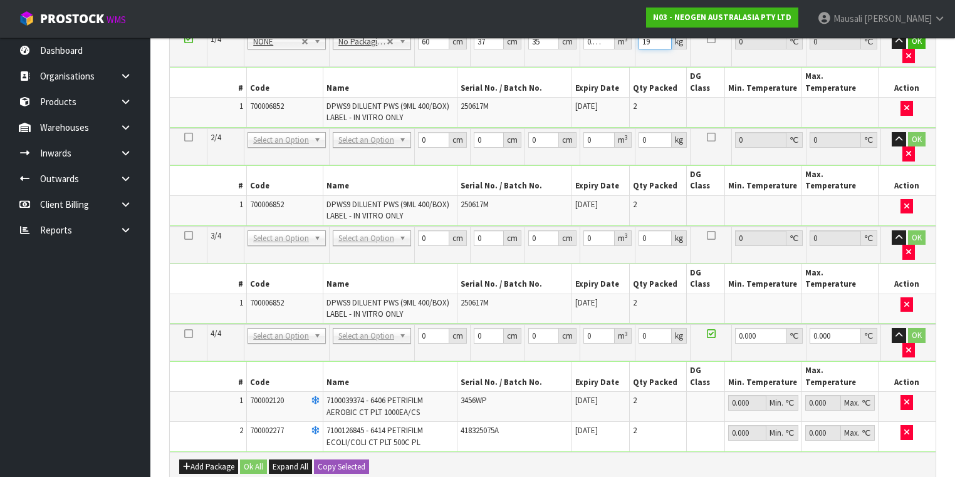
scroll to position [451, 0]
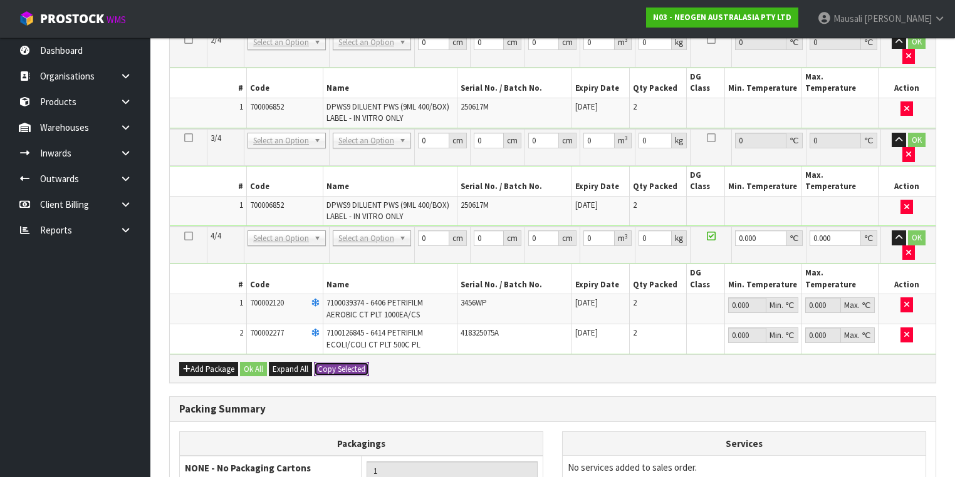
click at [325, 362] on button "Copy Selected" at bounding box center [341, 369] width 55 height 15
click at [325, 364] on span "Confirm" at bounding box center [332, 369] width 28 height 11
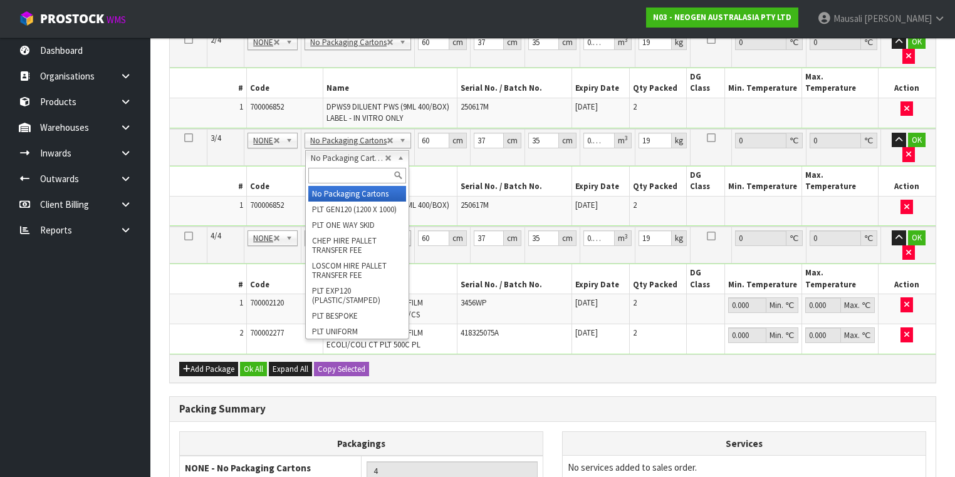
click at [335, 177] on input "text" at bounding box center [357, 176] width 98 height 16
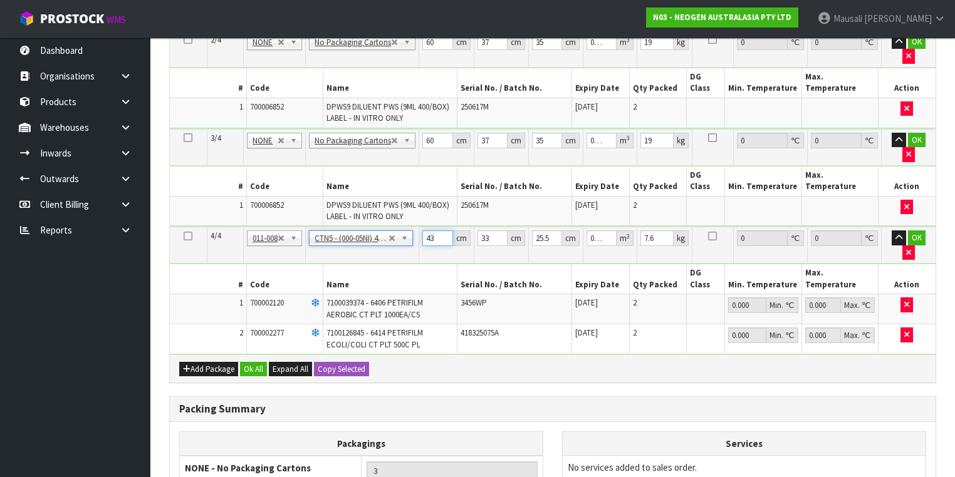
drag, startPoint x: 434, startPoint y: 159, endPoint x: 394, endPoint y: 172, distance: 41.4
click at [395, 227] on tbody "4/4 NONE 007-001 007-002 007-004 007-009 007-013 007-014 007-015 007-017 007-01…" at bounding box center [553, 291] width 766 height 128
click at [259, 355] on div "Add Package Ok All Expand All Copy Selected" at bounding box center [553, 369] width 766 height 28
click at [246, 362] on button "Ok All" at bounding box center [253, 369] width 27 height 15
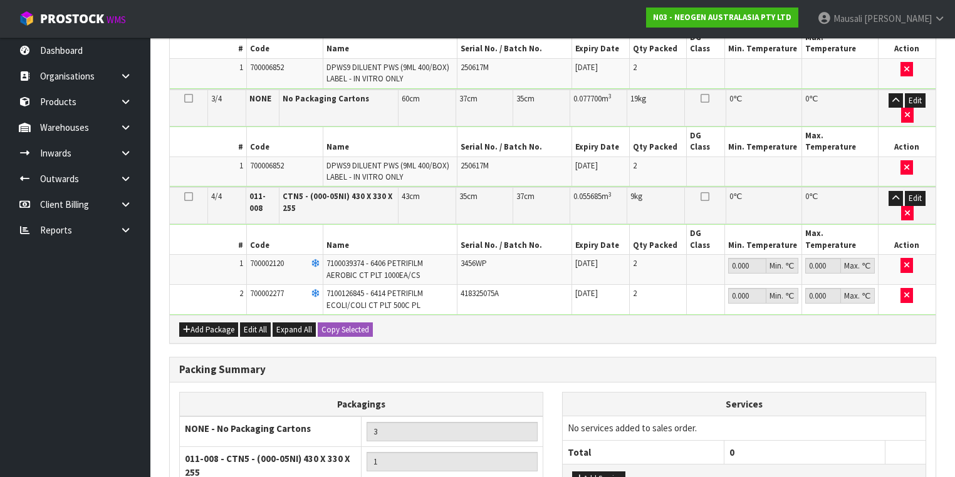
scroll to position [528, 0]
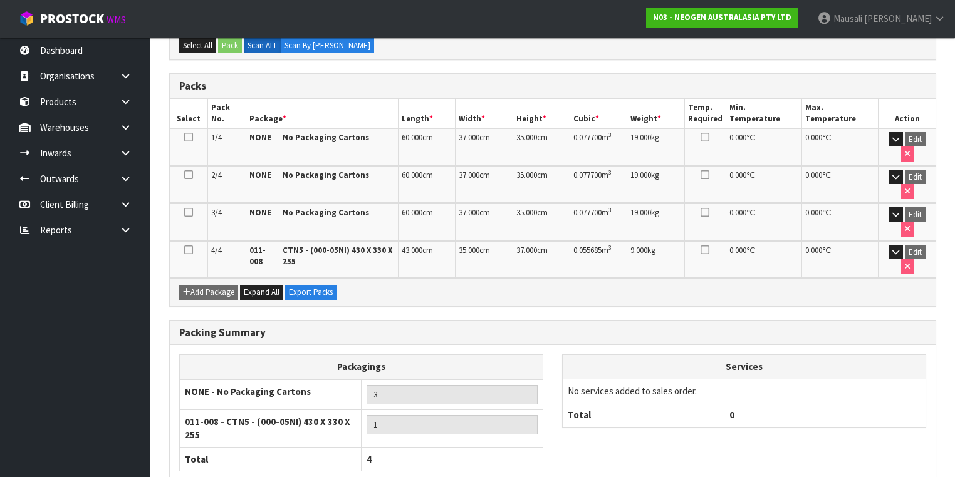
scroll to position [321, 0]
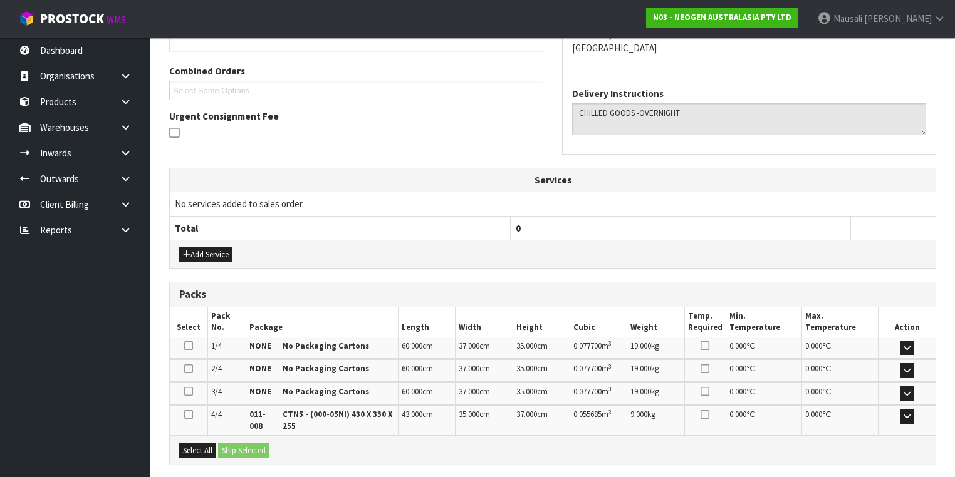
scroll to position [401, 0]
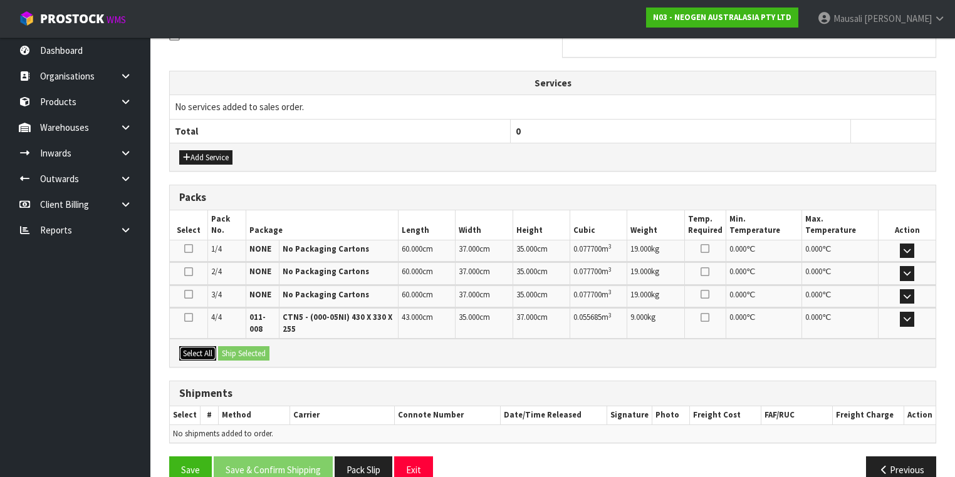
drag, startPoint x: 181, startPoint y: 347, endPoint x: 227, endPoint y: 346, distance: 45.8
click at [182, 347] on button "Select All" at bounding box center [197, 353] width 37 height 15
click at [227, 346] on button "Ship Selected" at bounding box center [243, 353] width 51 height 15
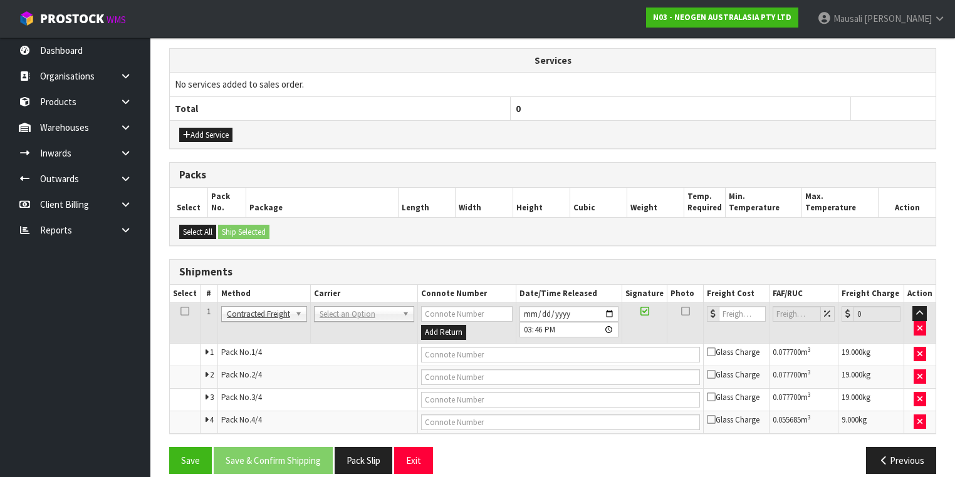
scroll to position [434, 0]
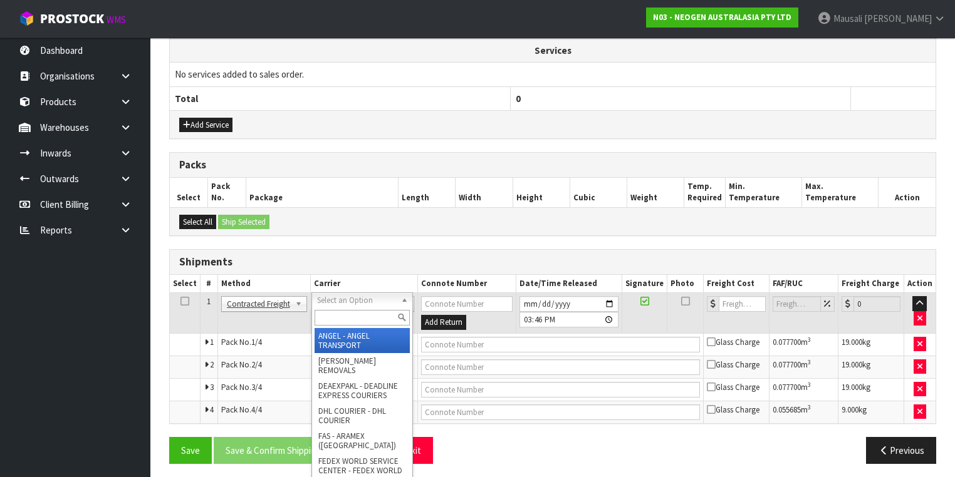
click at [352, 320] on input "text" at bounding box center [362, 318] width 95 height 16
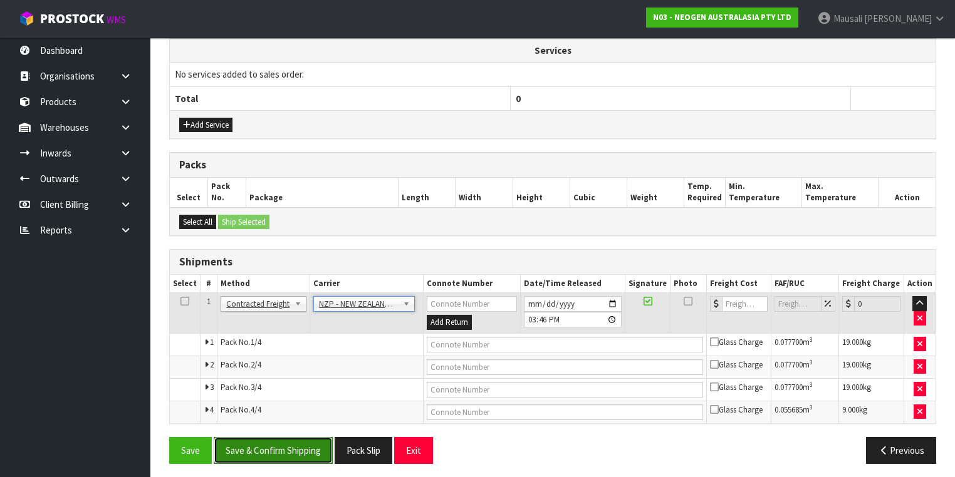
click at [282, 441] on button "Save & Confirm Shipping" at bounding box center [273, 450] width 119 height 27
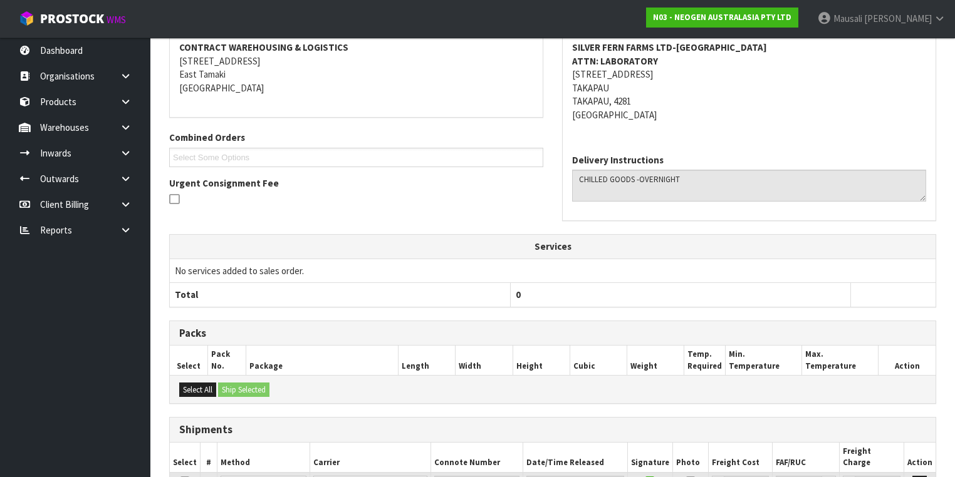
scroll to position [401, 0]
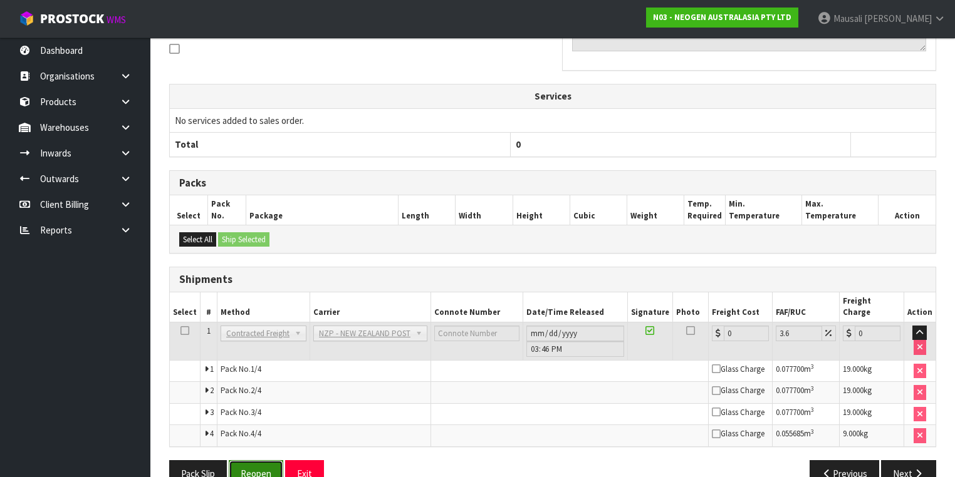
click at [271, 461] on button "Reopen" at bounding box center [256, 474] width 55 height 27
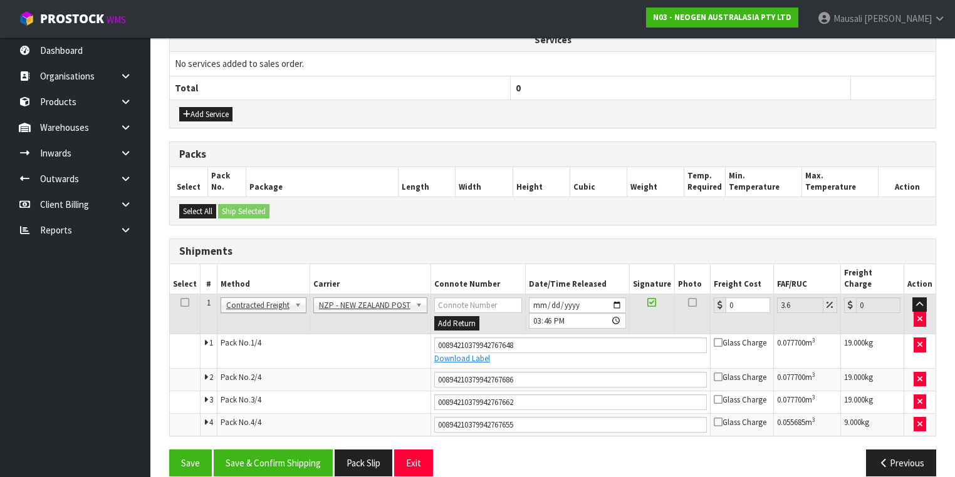
scroll to position [445, 0]
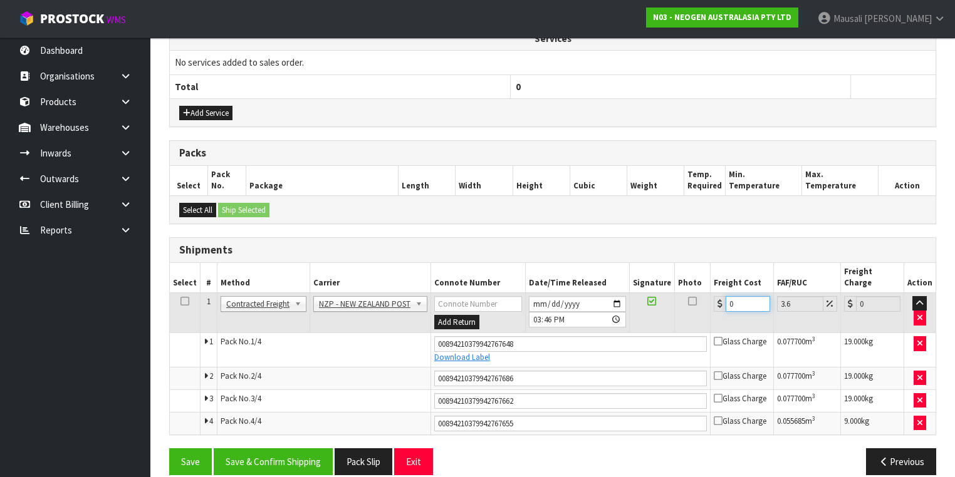
drag, startPoint x: 736, startPoint y: 291, endPoint x: 716, endPoint y: 299, distance: 21.6
click at [716, 299] on td "0" at bounding box center [742, 313] width 63 height 41
click at [285, 449] on button "Save & Confirm Shipping" at bounding box center [273, 462] width 119 height 27
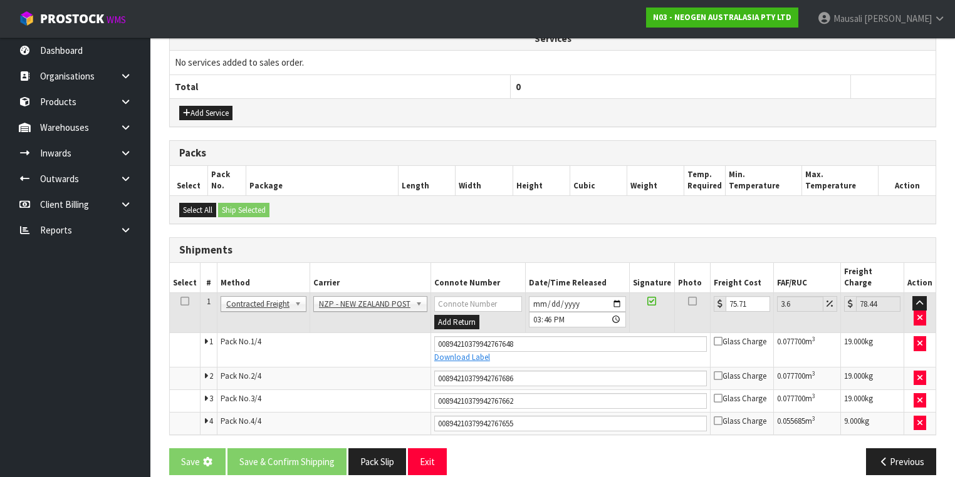
scroll to position [0, 0]
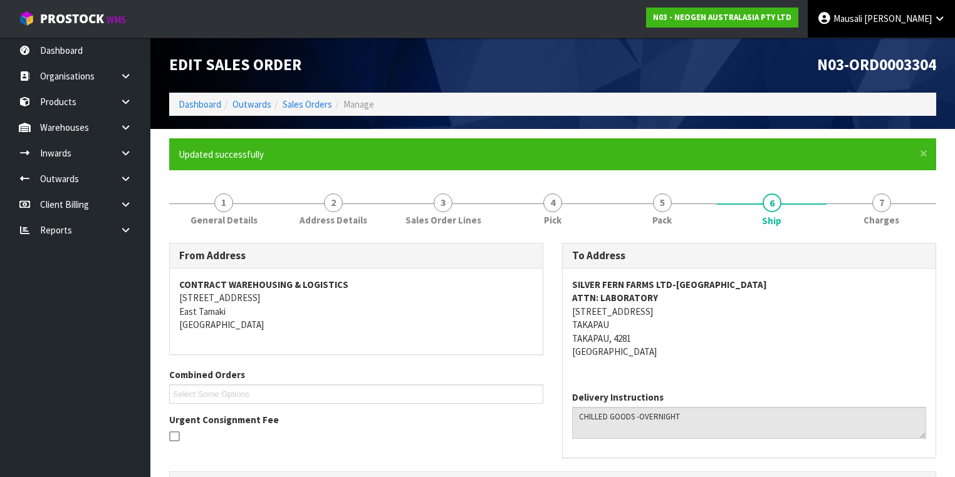
click at [900, 12] on link "Mausali Tito" at bounding box center [881, 19] width 147 height 38
click at [898, 45] on link "Logout" at bounding box center [904, 49] width 99 height 17
